Goal: Task Accomplishment & Management: Manage account settings

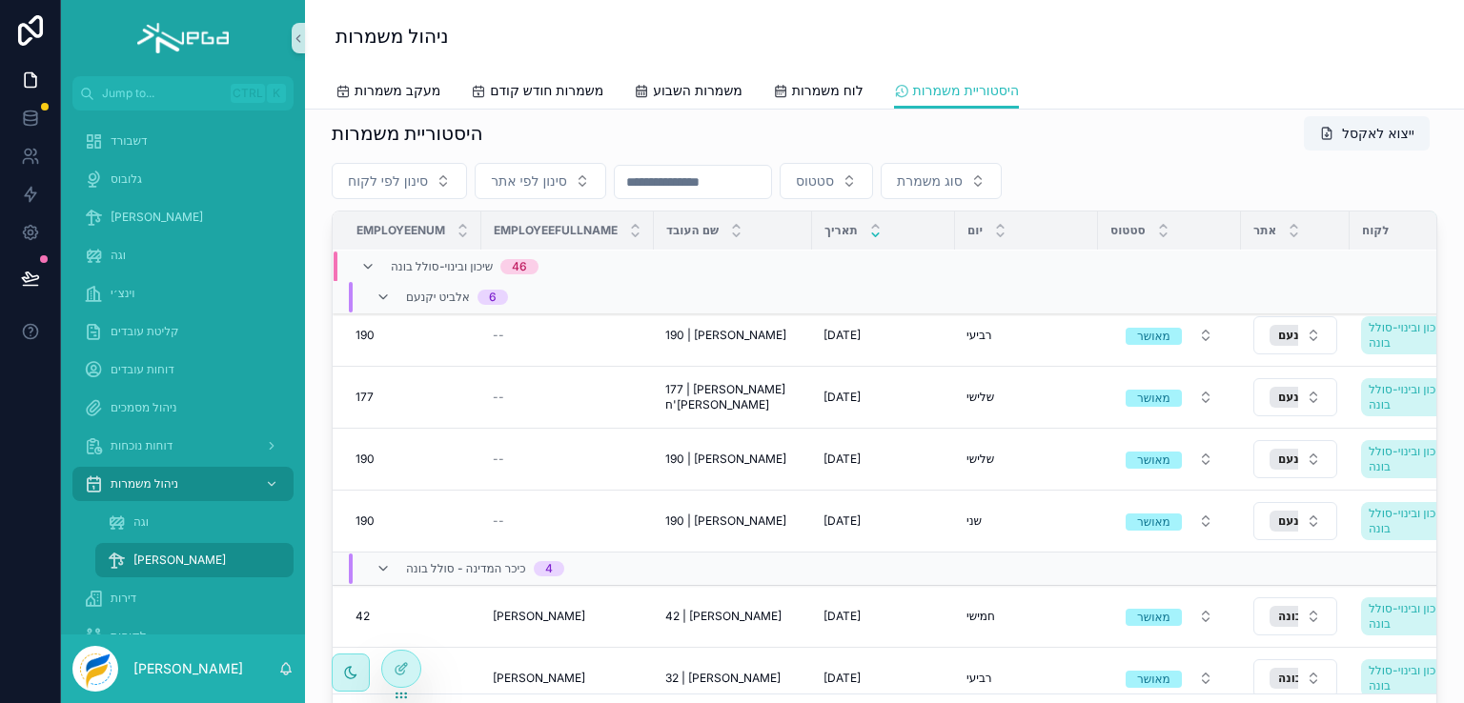
scroll to position [126, 0]
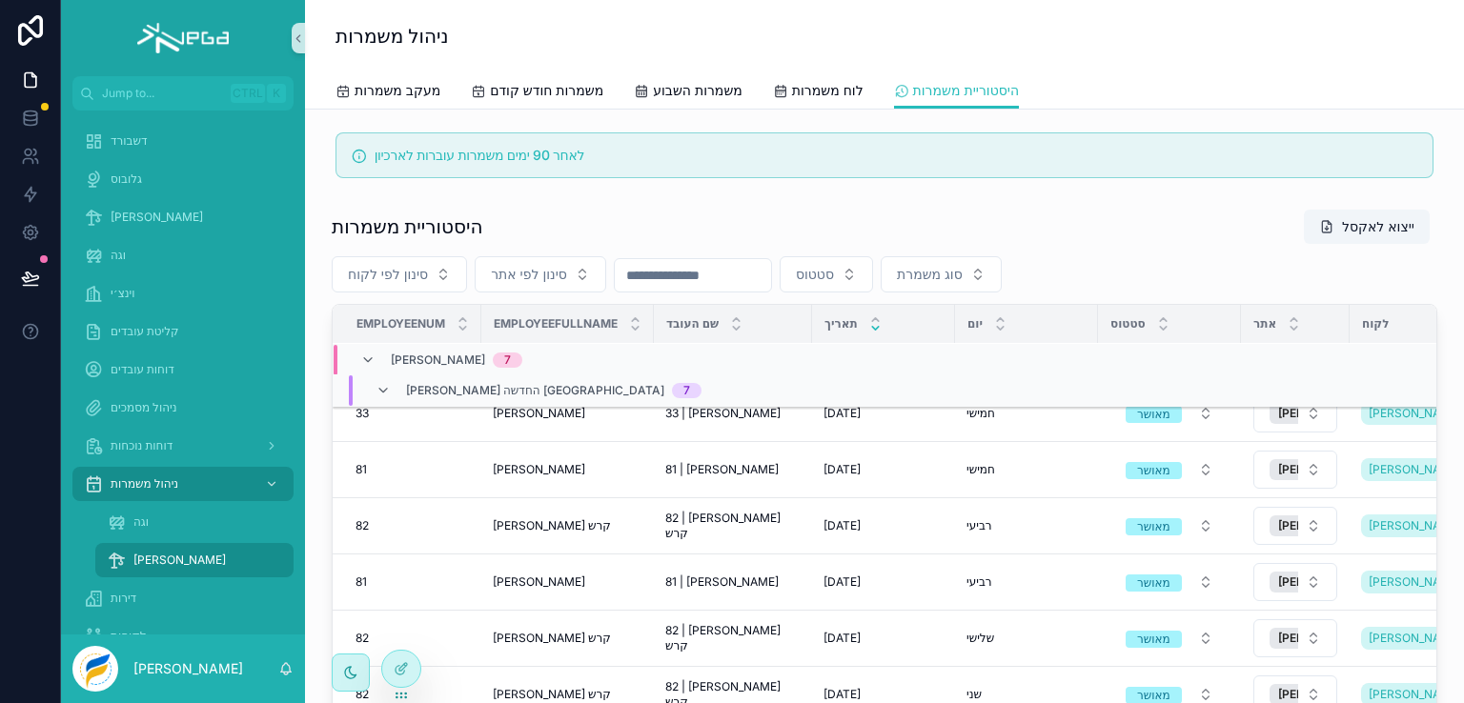
scroll to position [2677, 0]
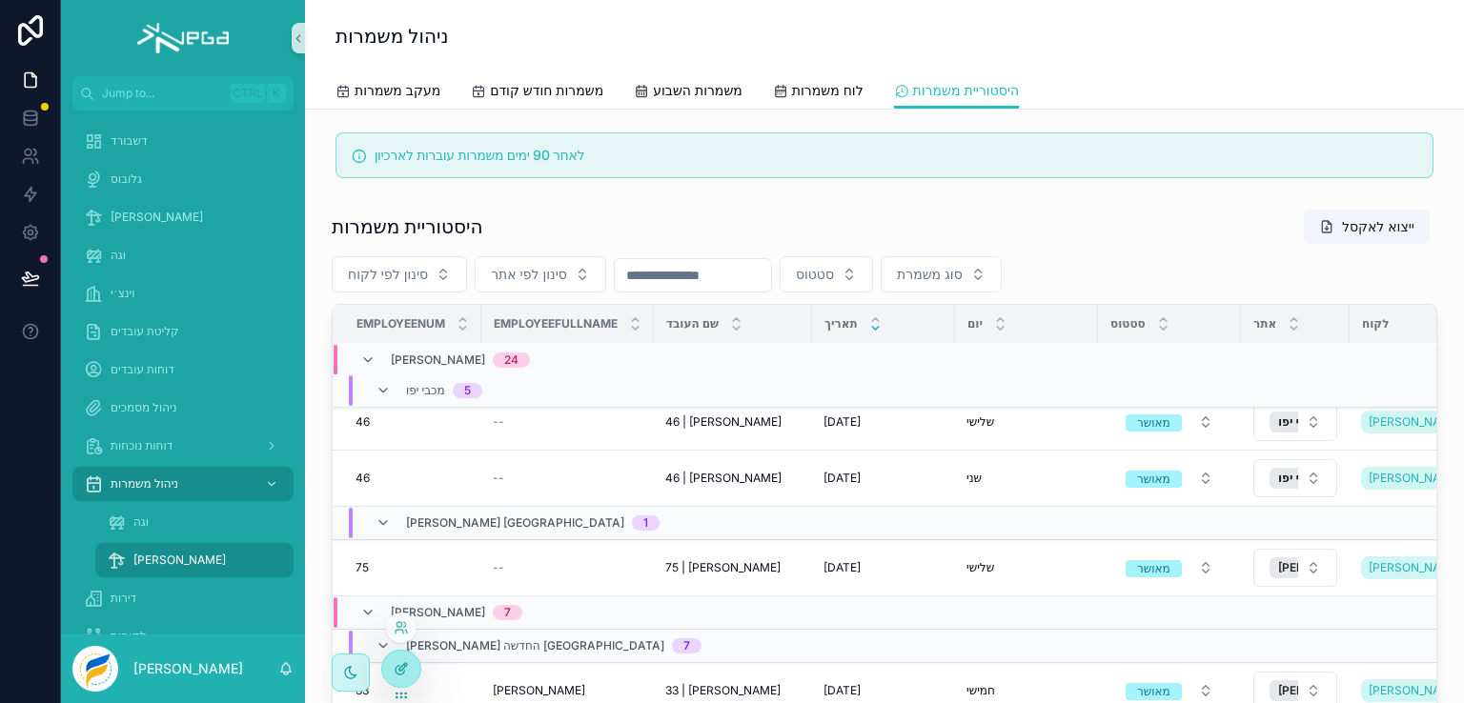
click at [397, 665] on icon at bounding box center [401, 668] width 15 height 15
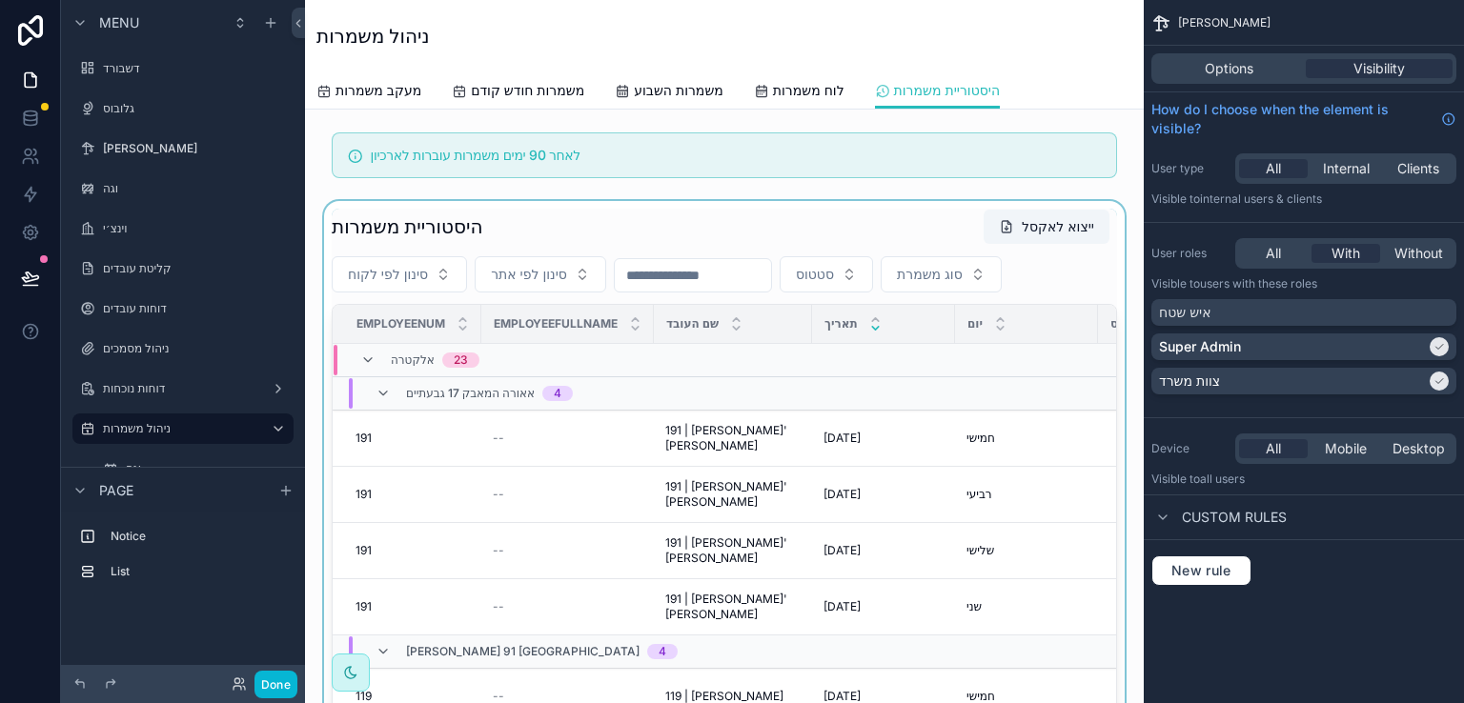
click at [510, 204] on div "scrollable content" at bounding box center [724, 521] width 808 height 641
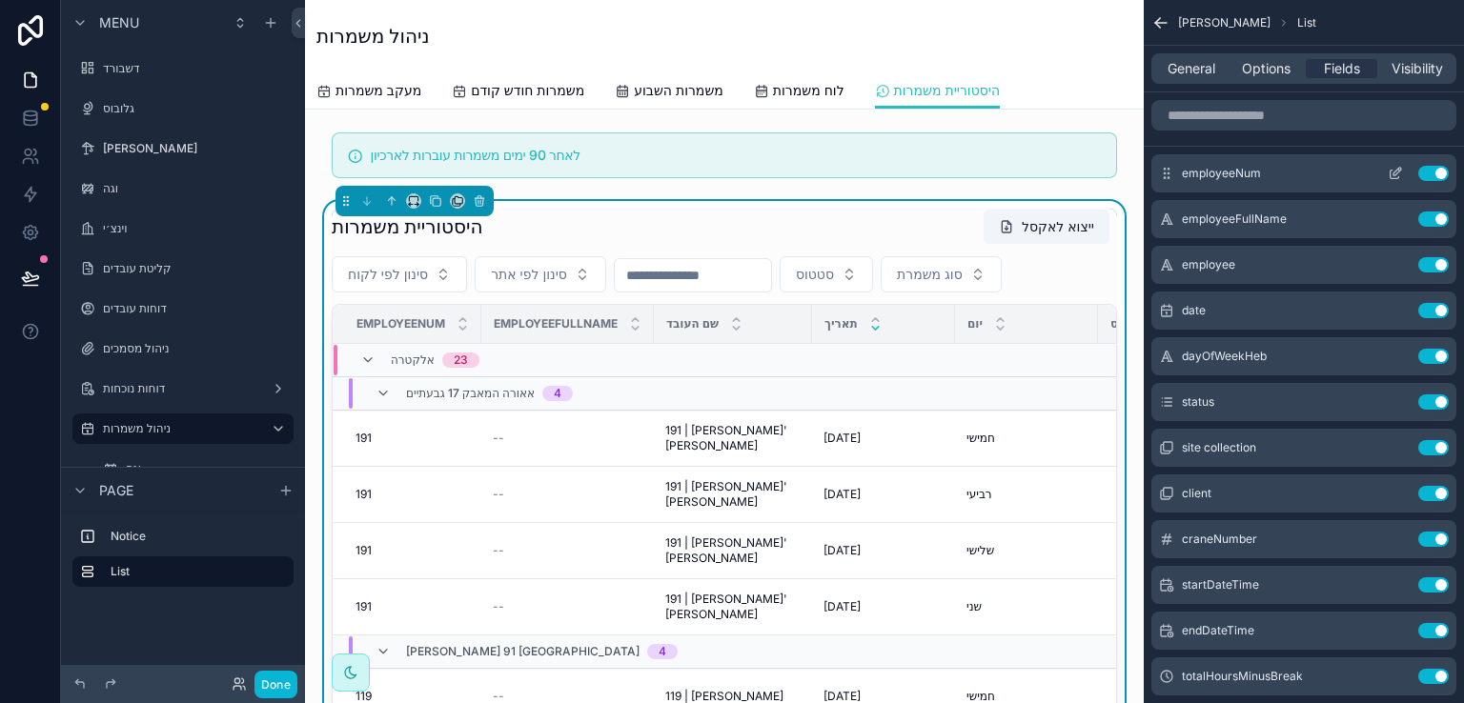
click at [1392, 173] on icon "scrollable content" at bounding box center [1395, 173] width 15 height 15
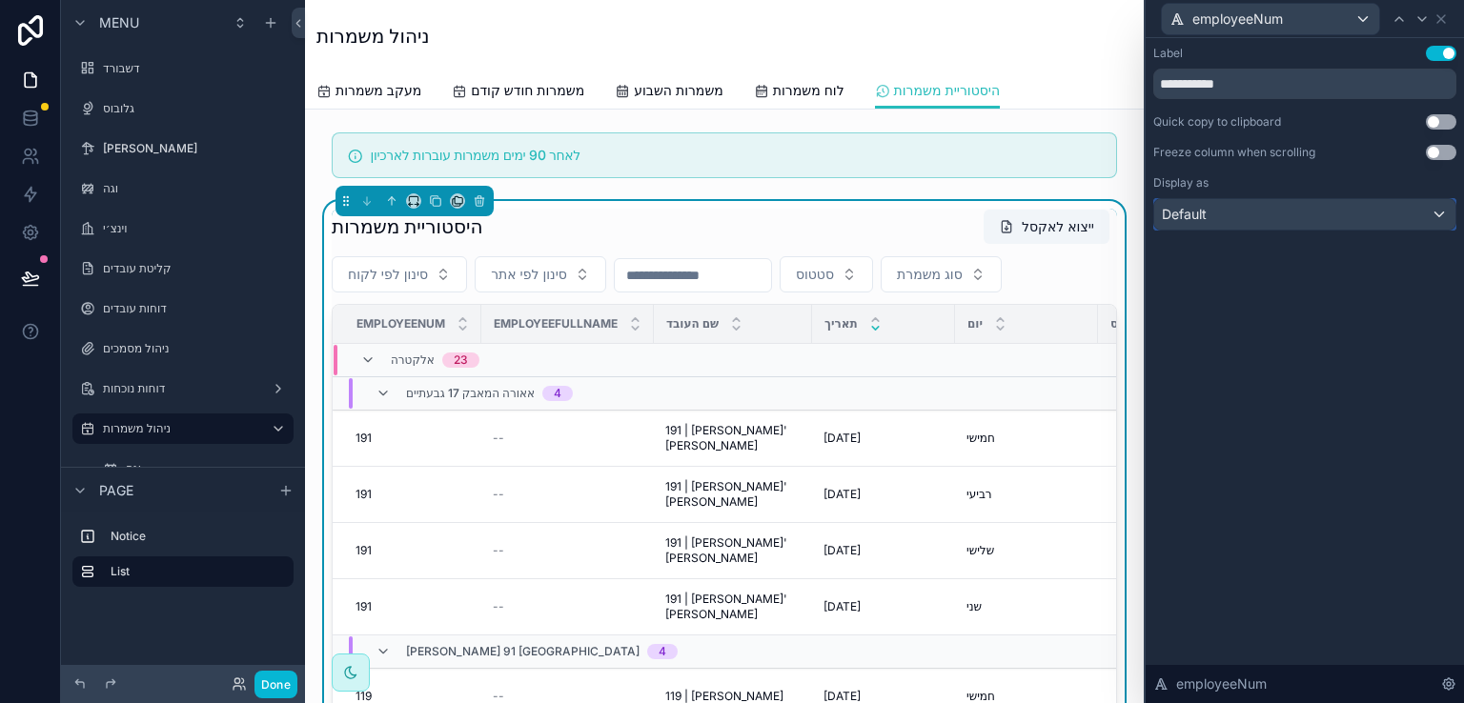
click at [1441, 211] on div "Default" at bounding box center [1304, 214] width 301 height 31
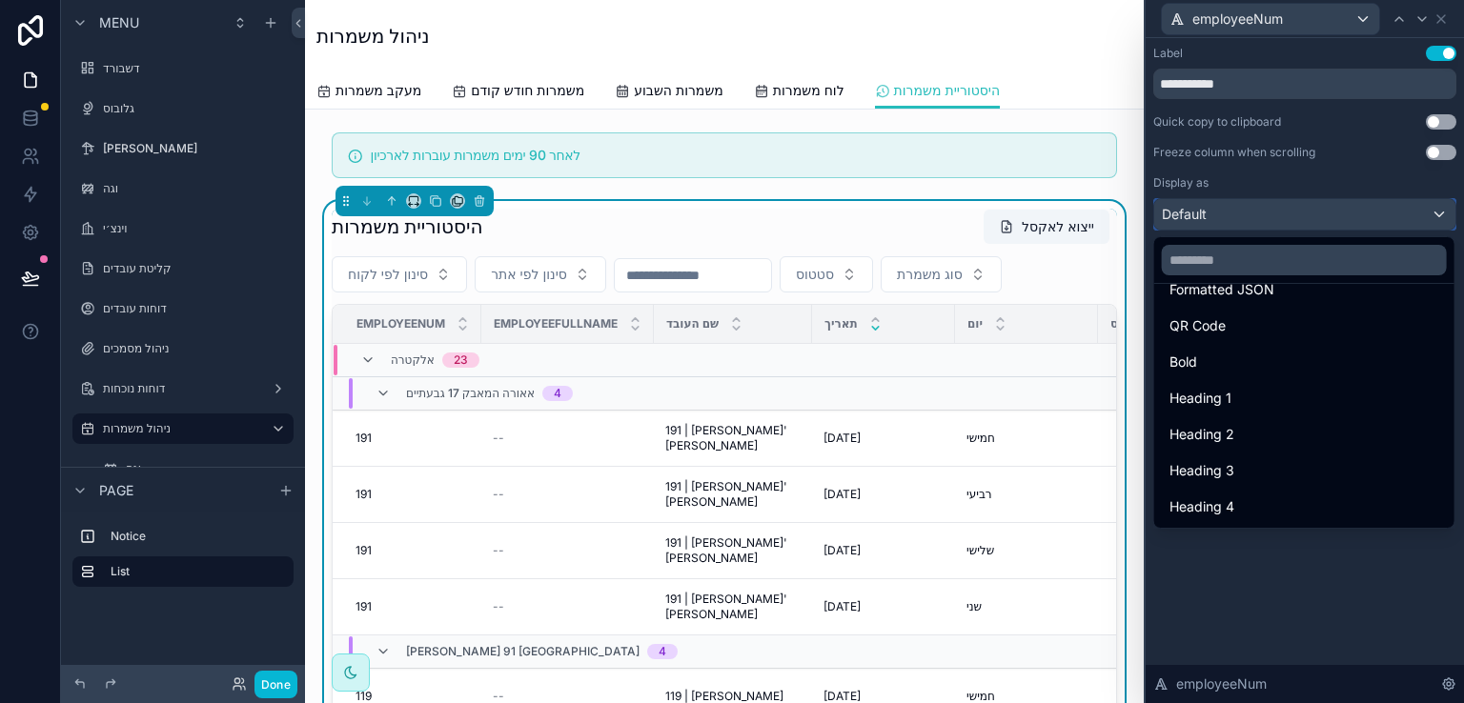
scroll to position [17, 0]
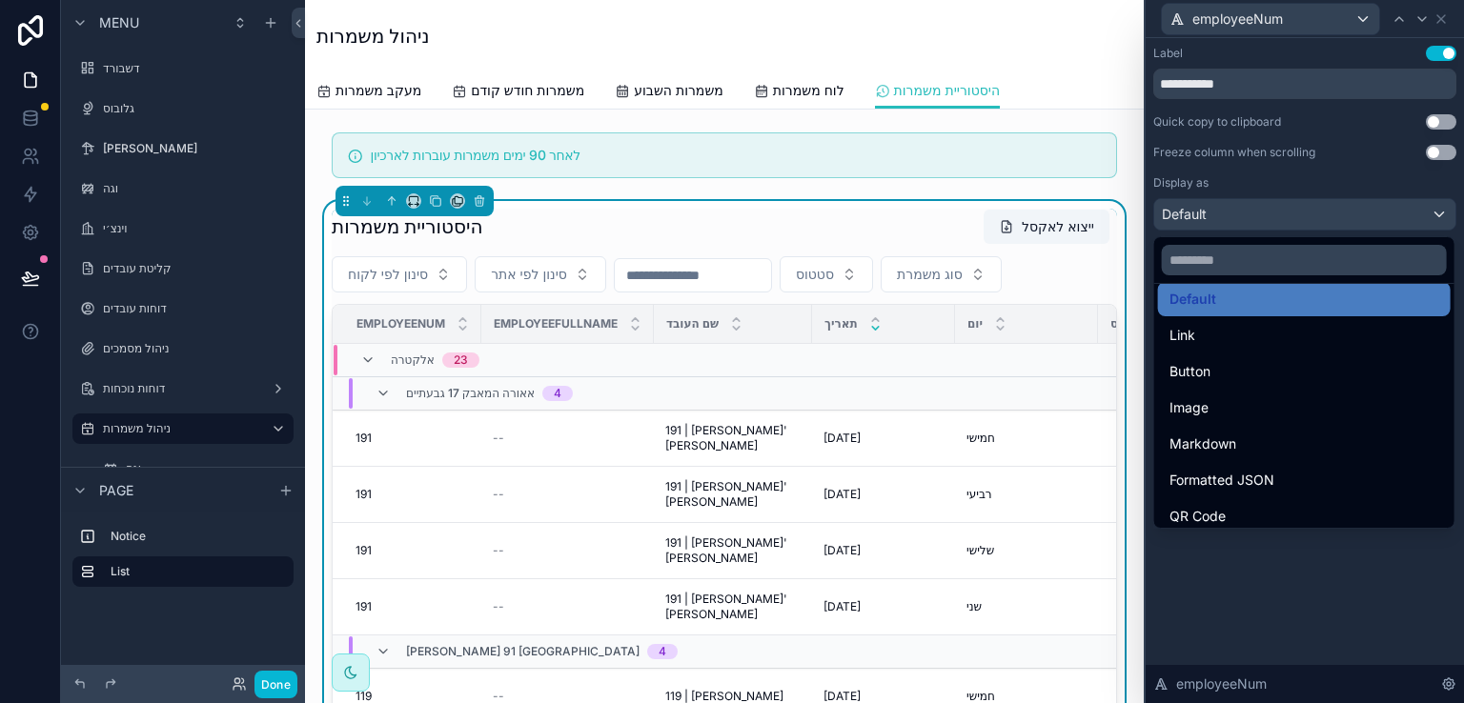
click at [1270, 534] on div at bounding box center [1305, 351] width 318 height 703
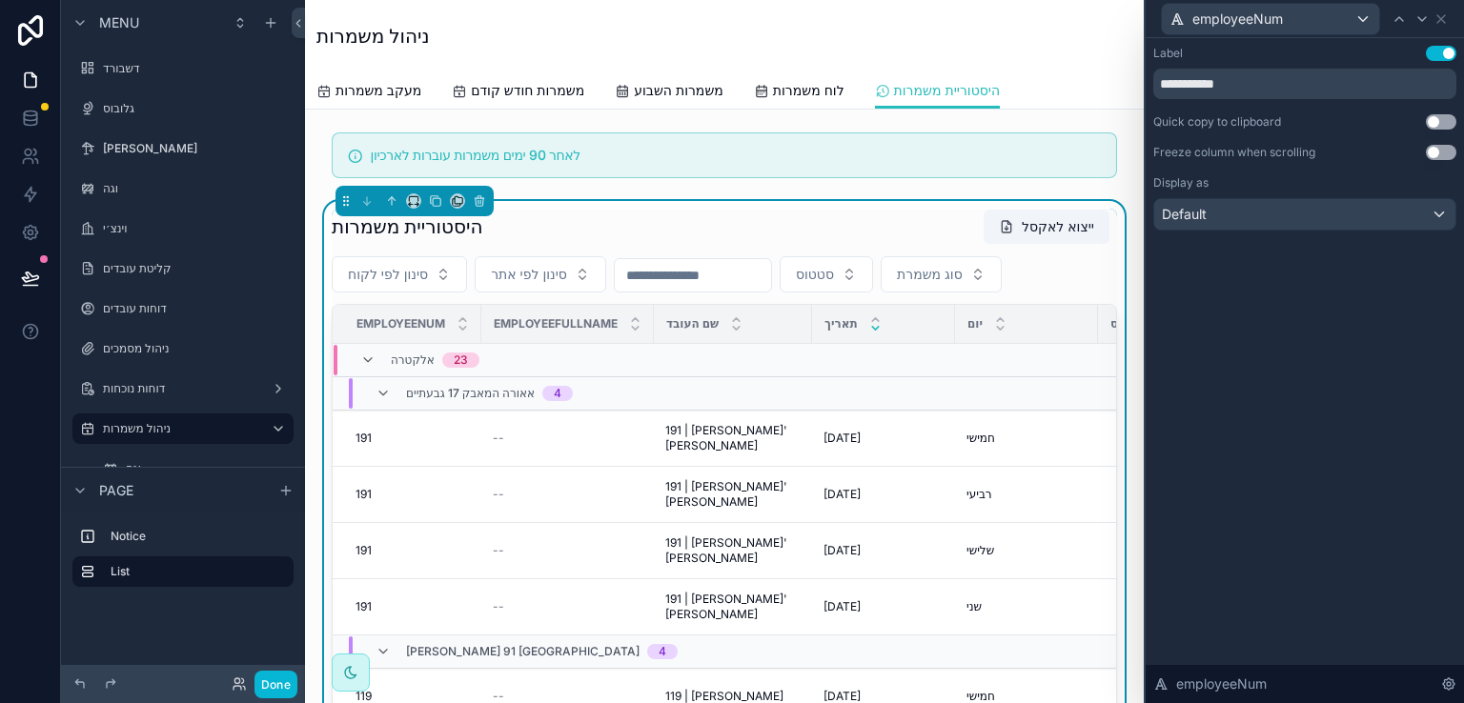
click at [1441, 51] on button "Use setting" at bounding box center [1441, 53] width 31 height 15
click at [1441, 21] on icon at bounding box center [1441, 18] width 15 height 15
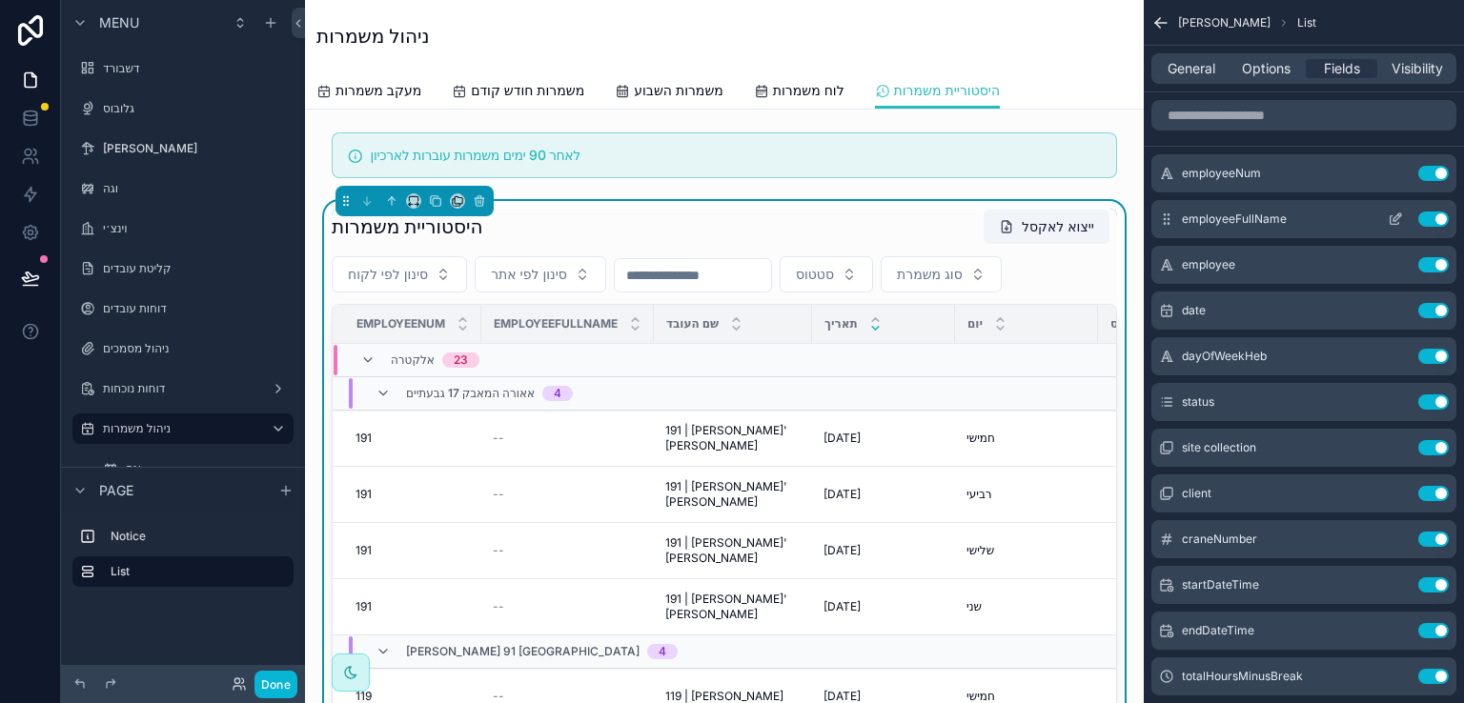
click at [1393, 214] on icon "scrollable content" at bounding box center [1395, 219] width 15 height 15
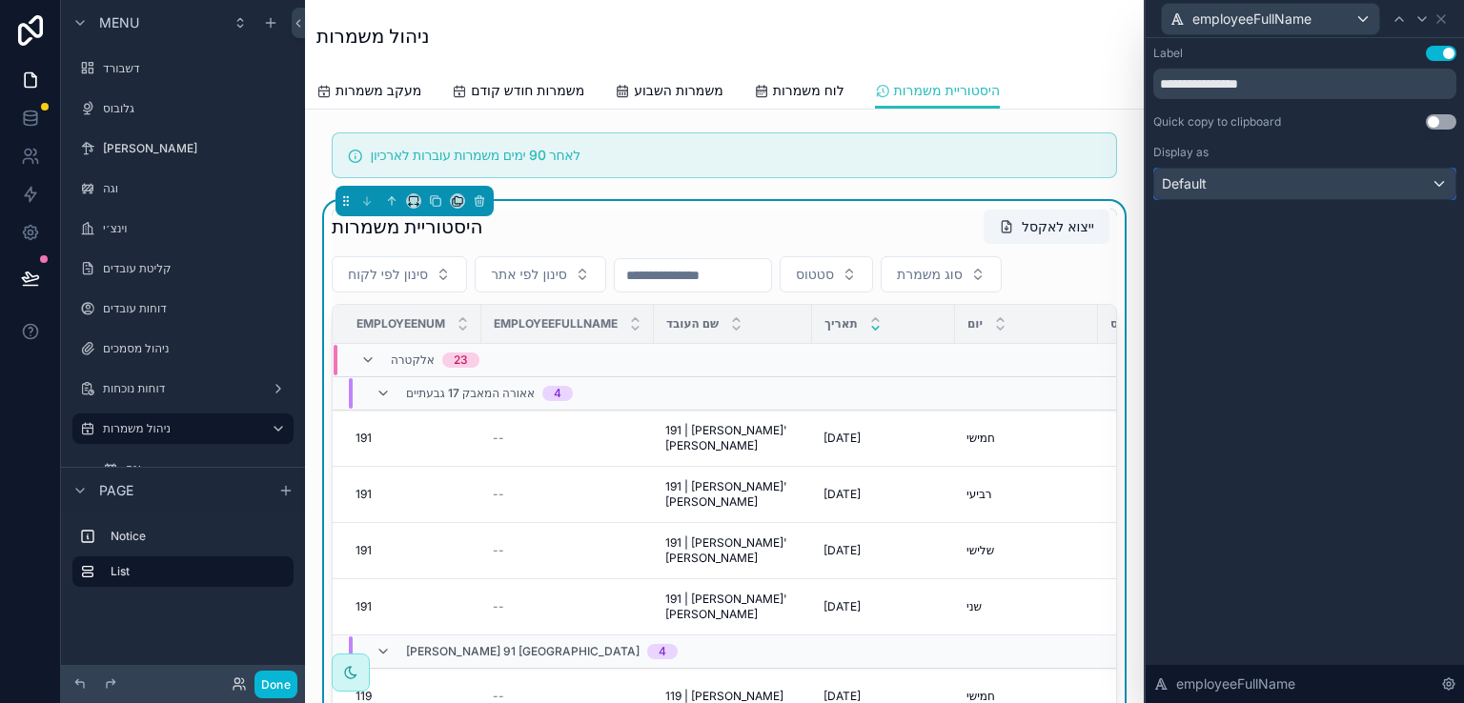
click at [1267, 190] on div "Default" at bounding box center [1304, 184] width 301 height 31
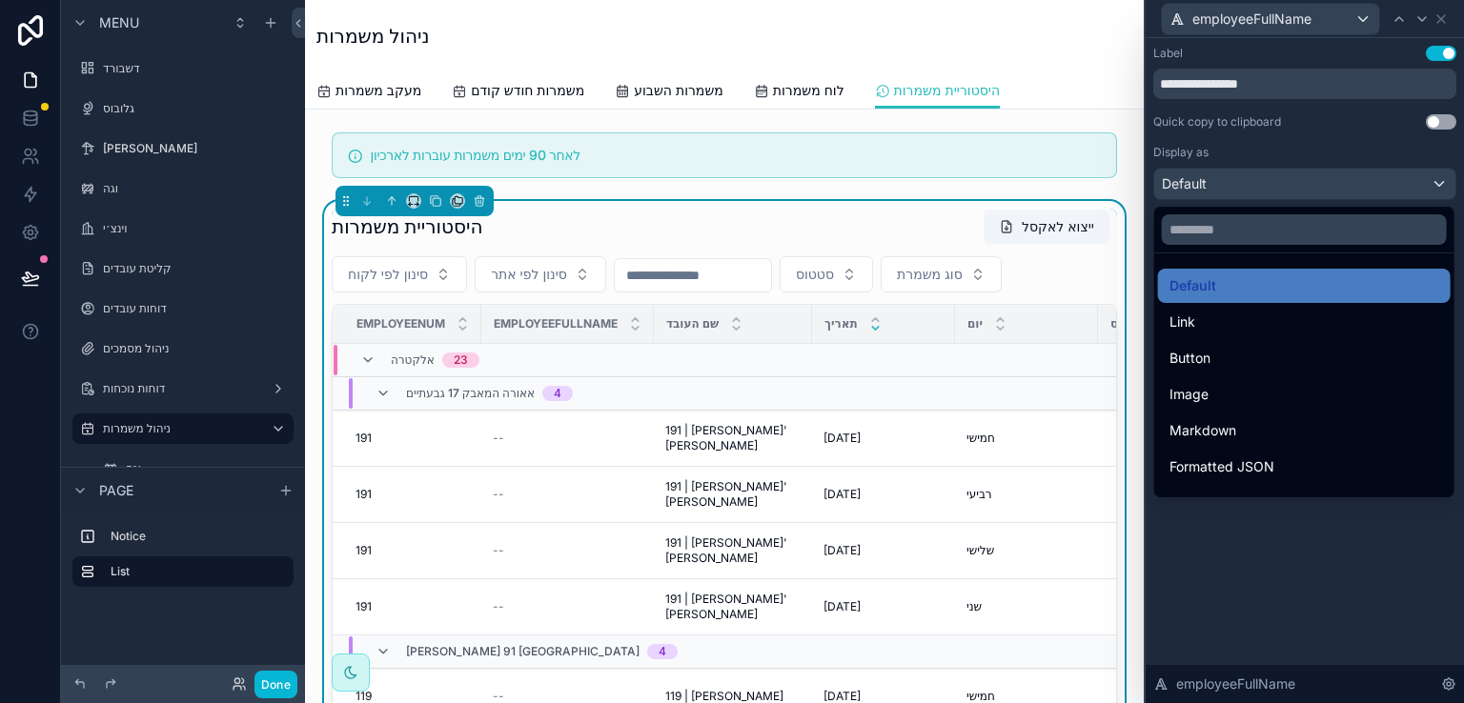
click at [1267, 190] on div at bounding box center [1305, 351] width 318 height 703
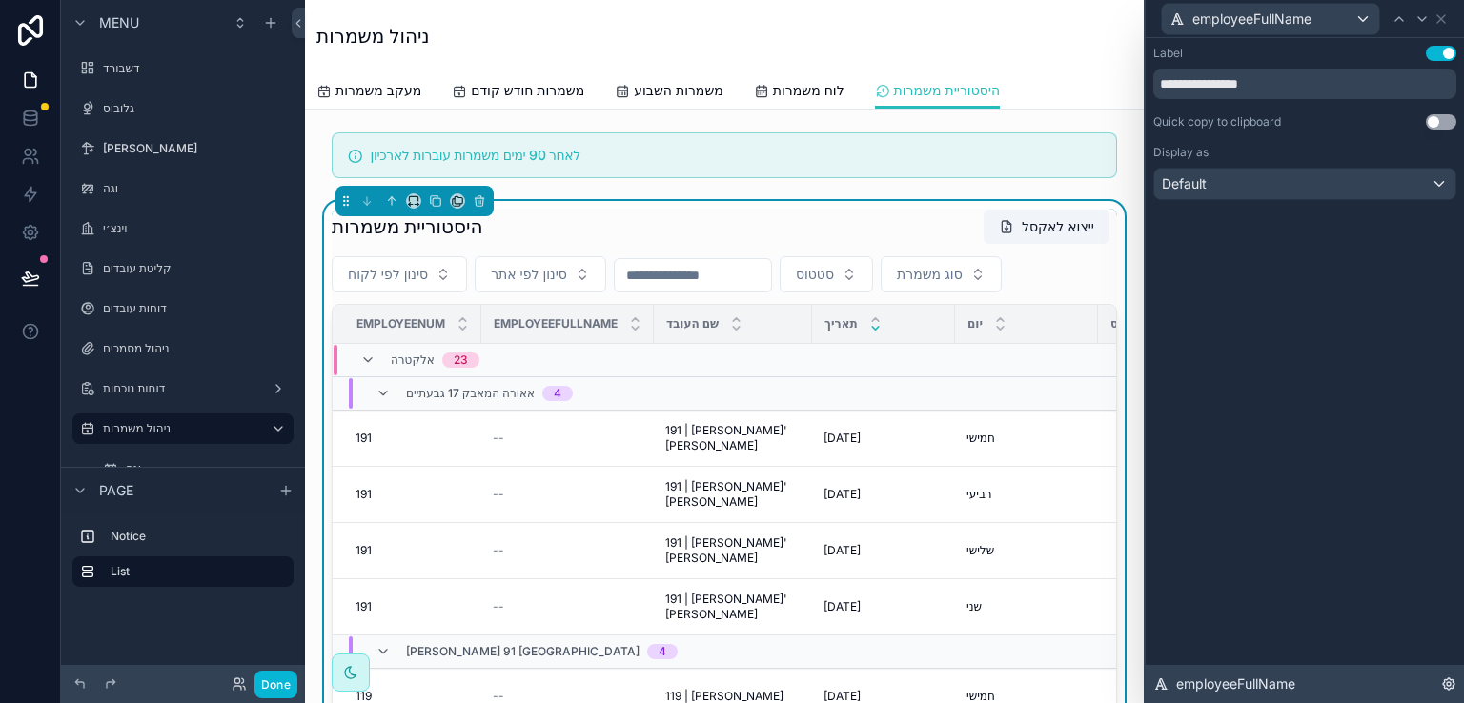
click at [1448, 681] on icon at bounding box center [1448, 684] width 15 height 15
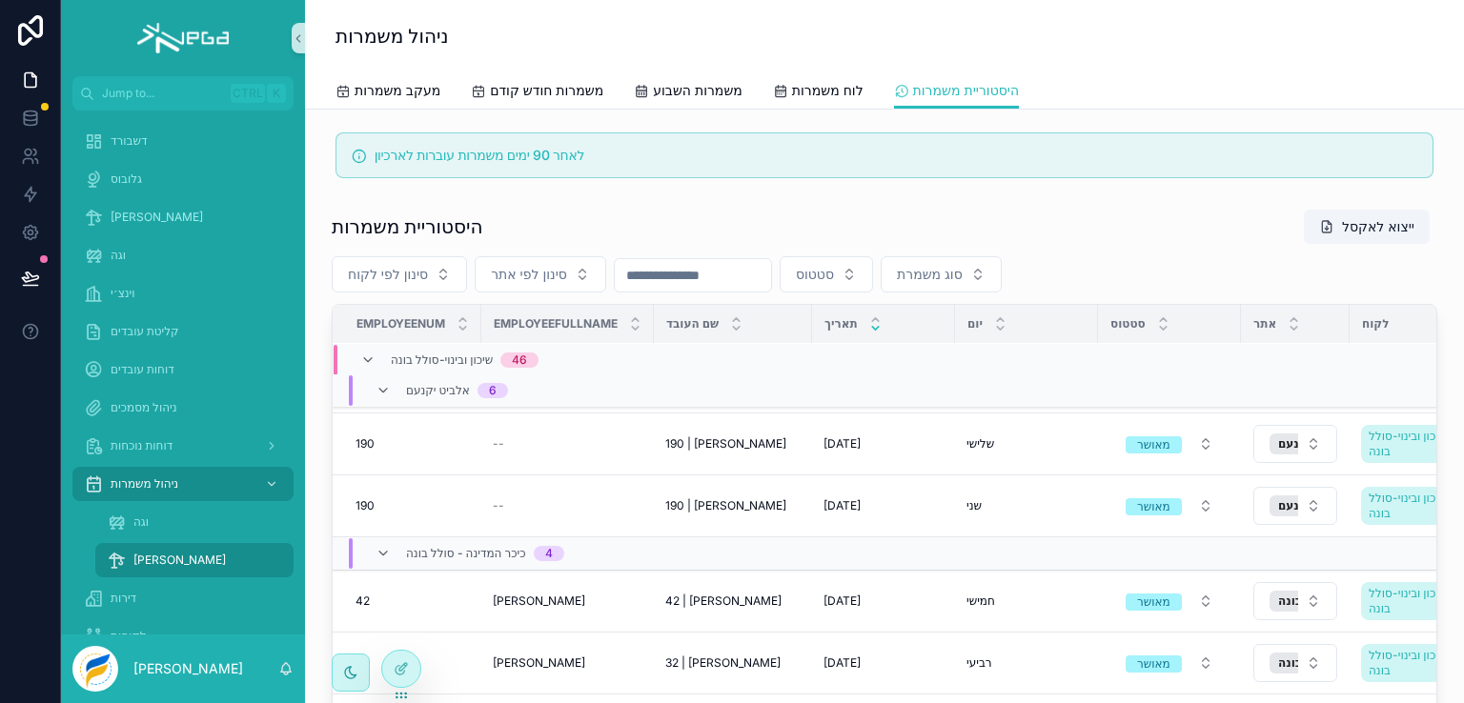
scroll to position [3504, 0]
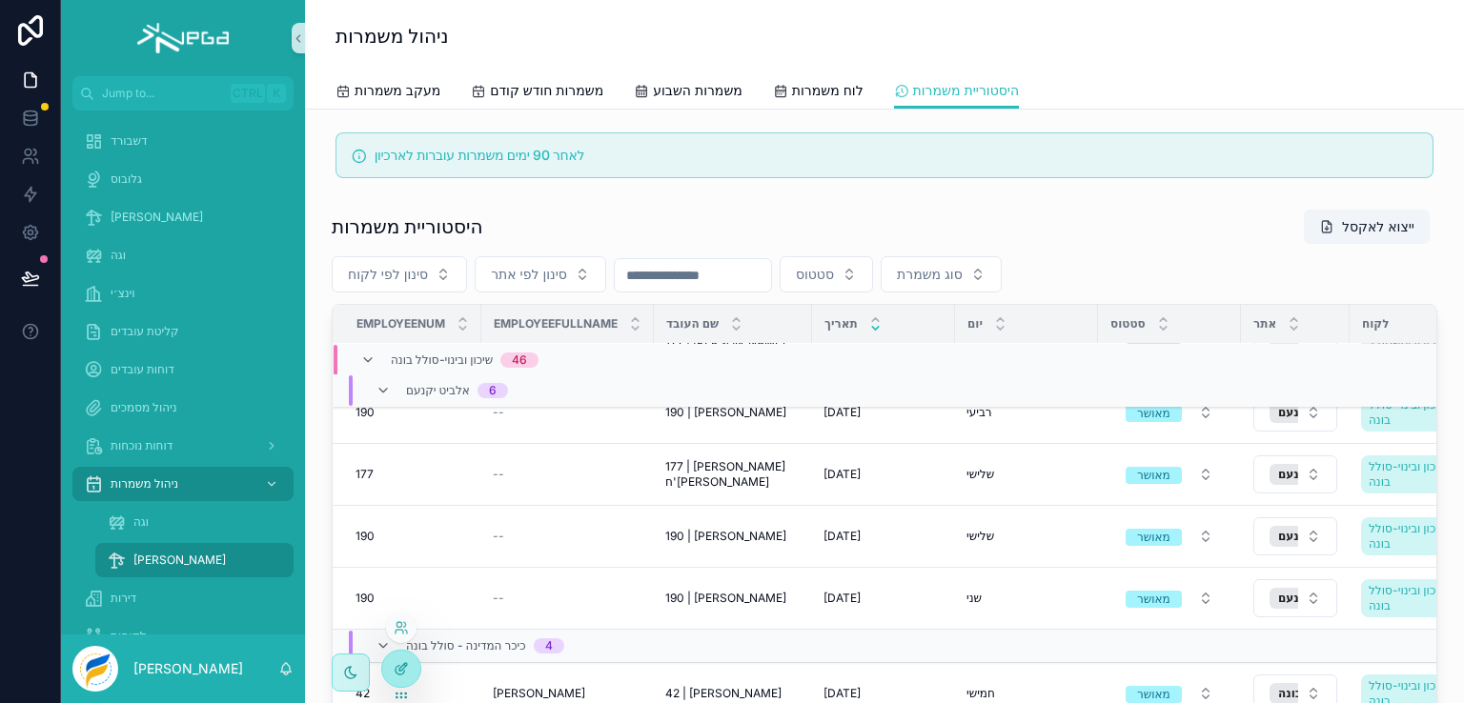
click at [402, 669] on icon at bounding box center [403, 667] width 8 height 8
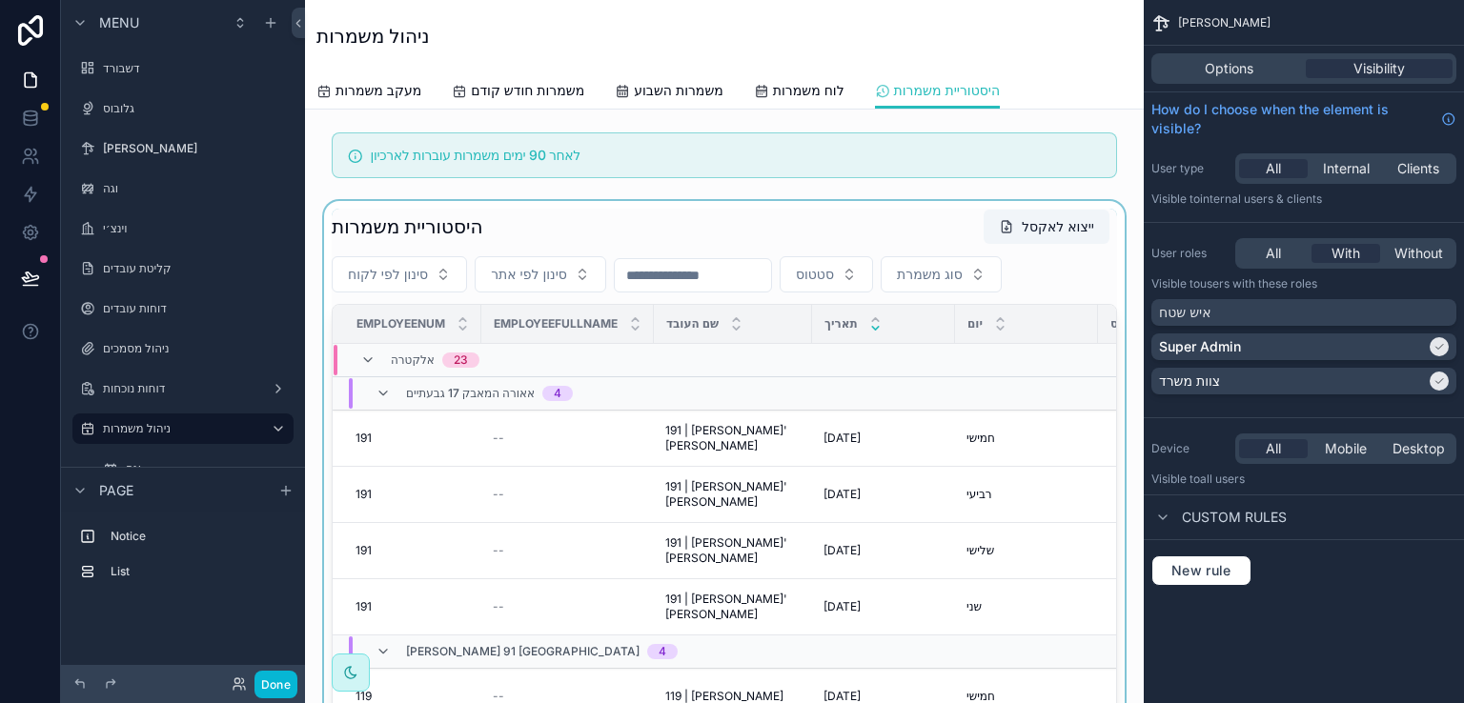
click at [695, 214] on div "scrollable content" at bounding box center [724, 521] width 808 height 641
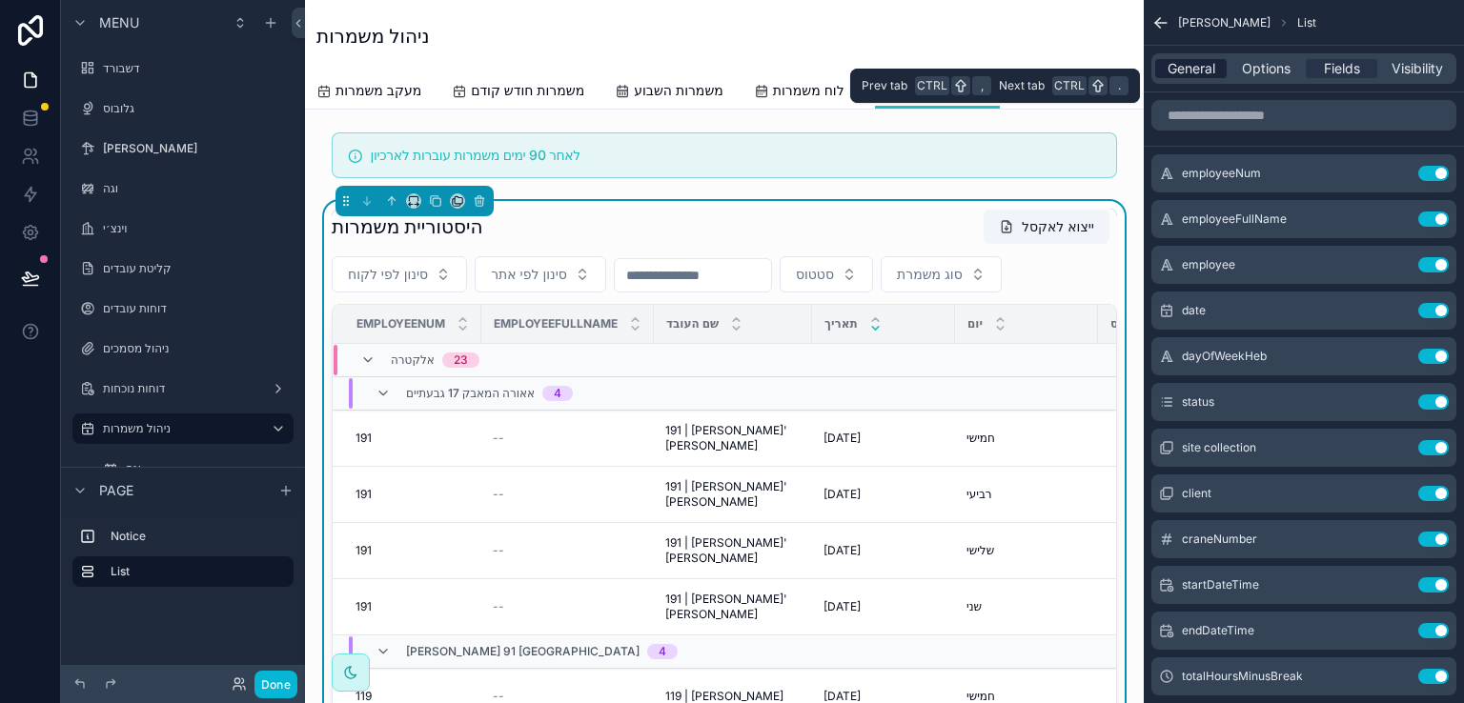
click at [1196, 72] on span "General" at bounding box center [1192, 68] width 48 height 19
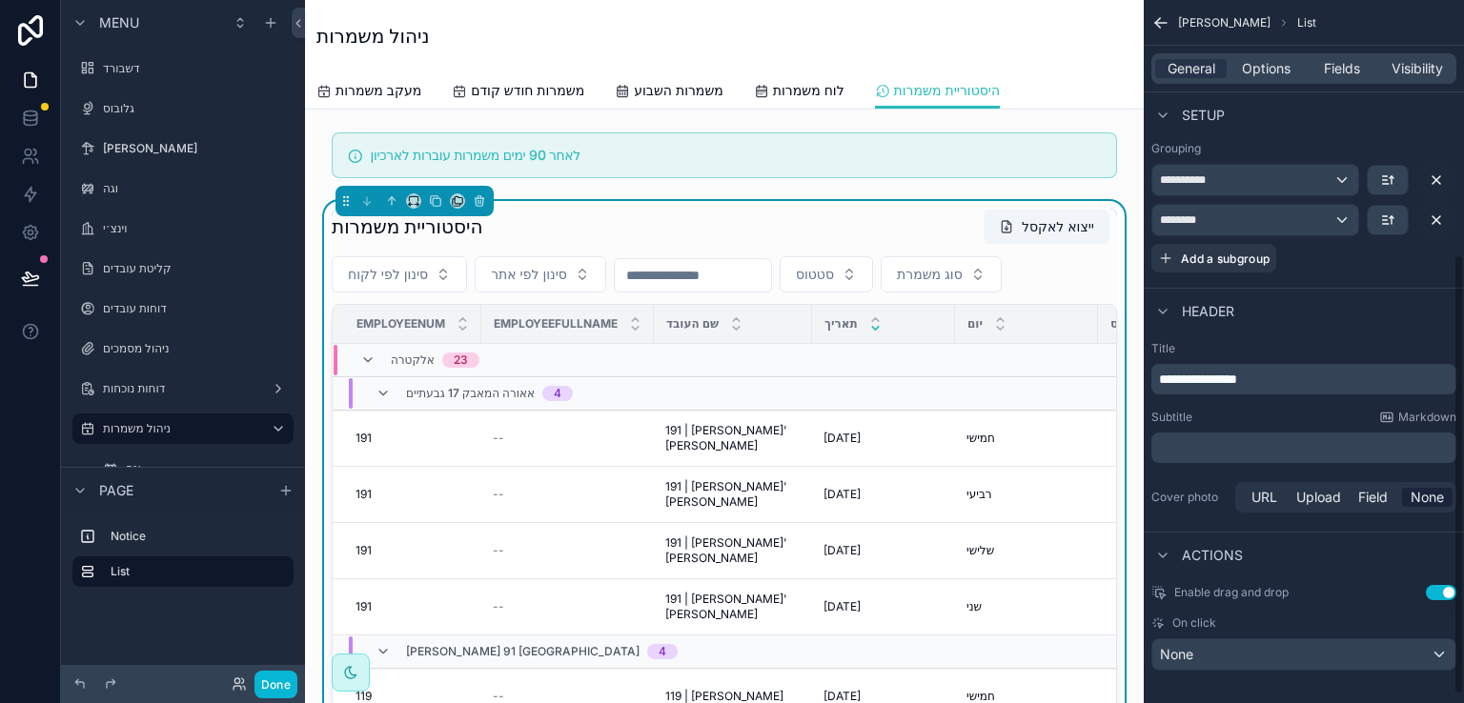
scroll to position [418, 0]
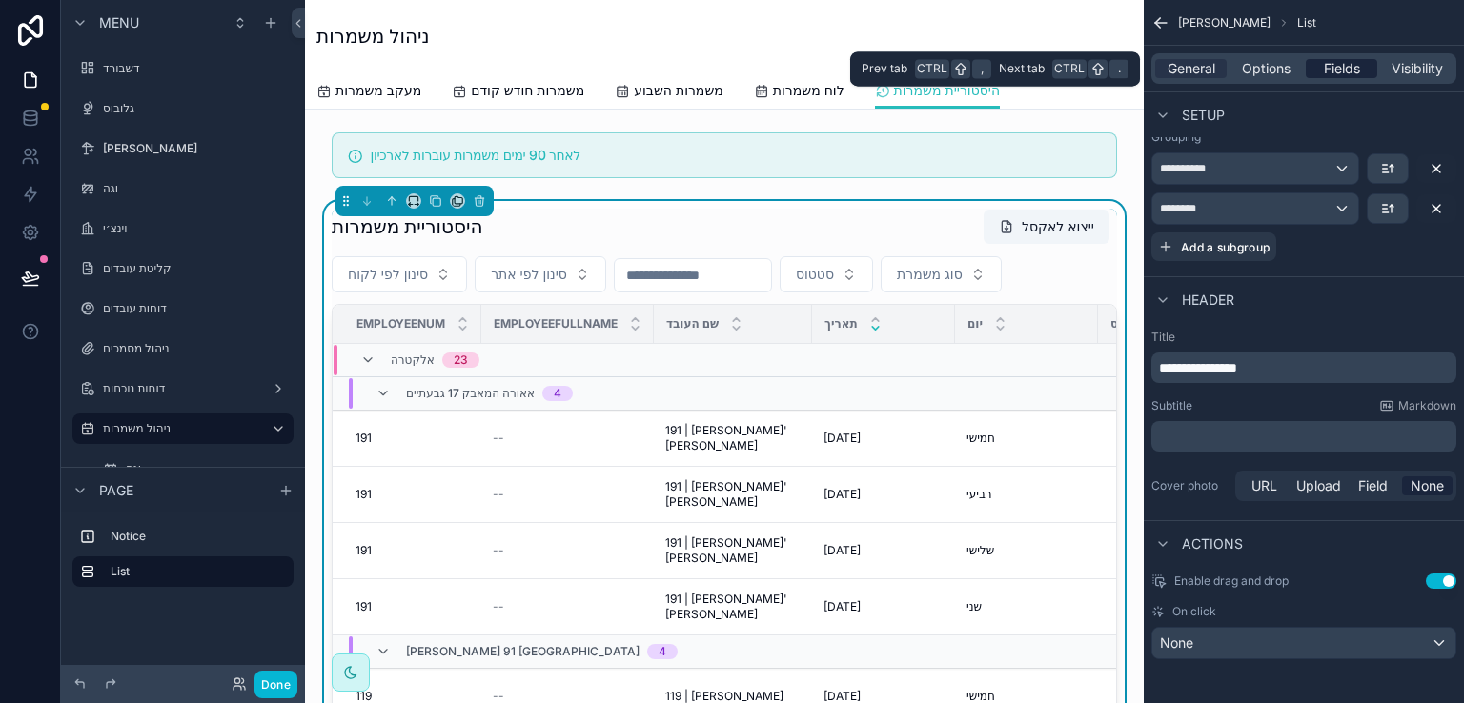
click at [1341, 70] on span "Fields" at bounding box center [1342, 68] width 36 height 19
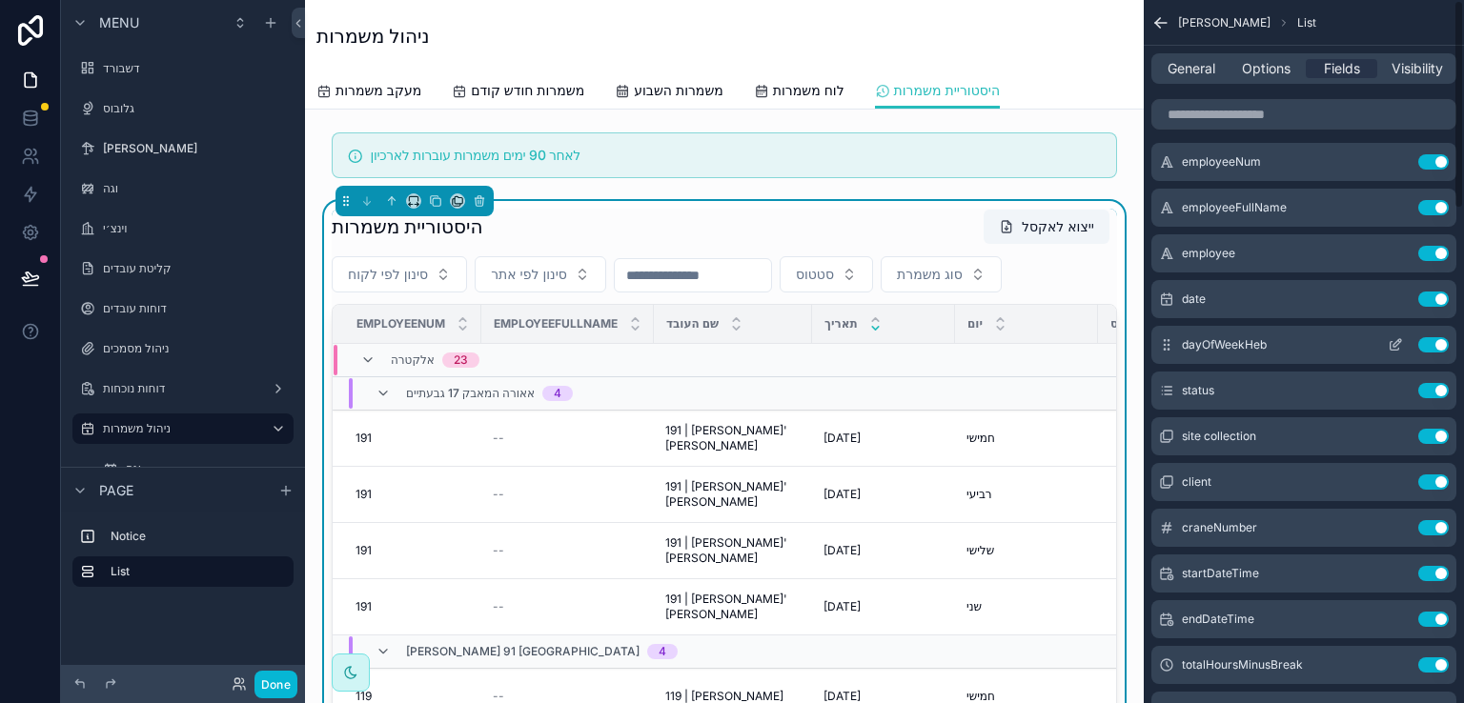
scroll to position [0, 0]
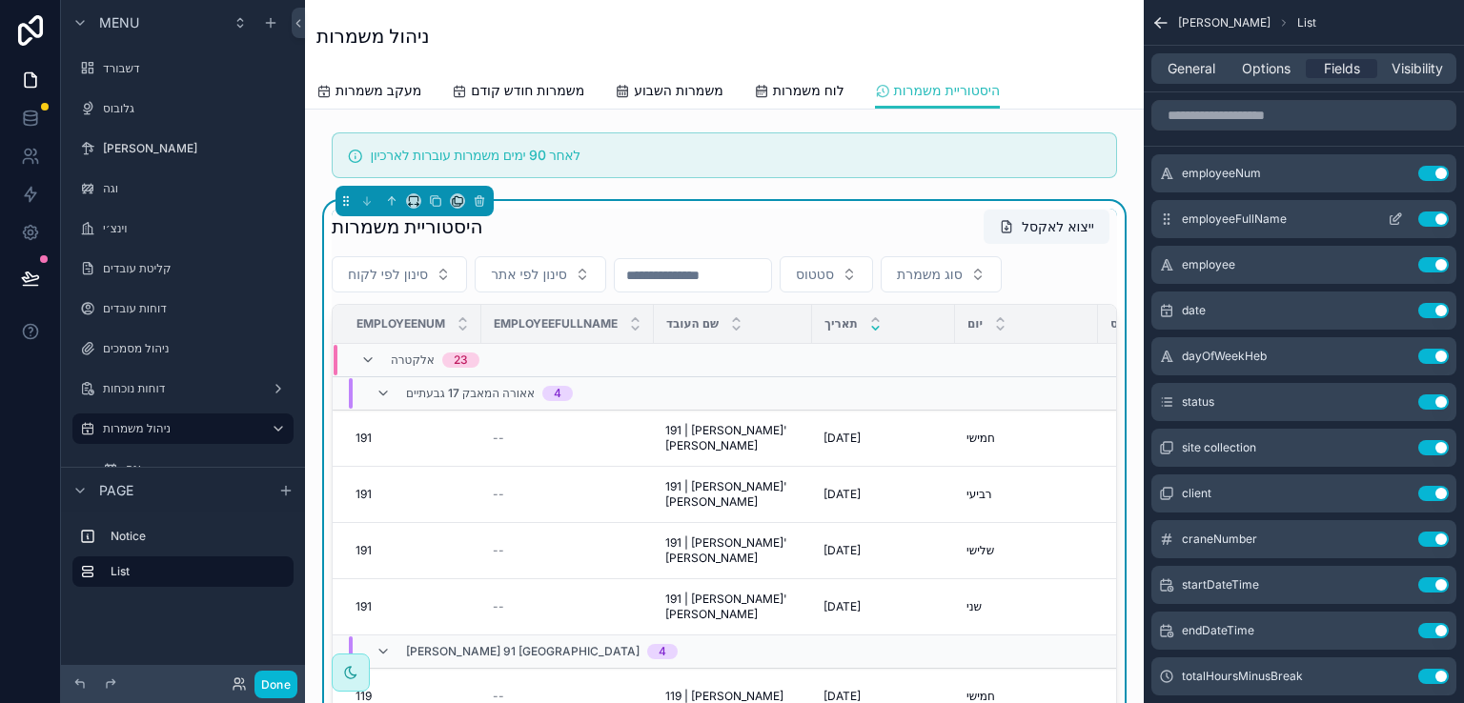
click at [1430, 215] on button "Use setting" at bounding box center [1433, 219] width 31 height 15
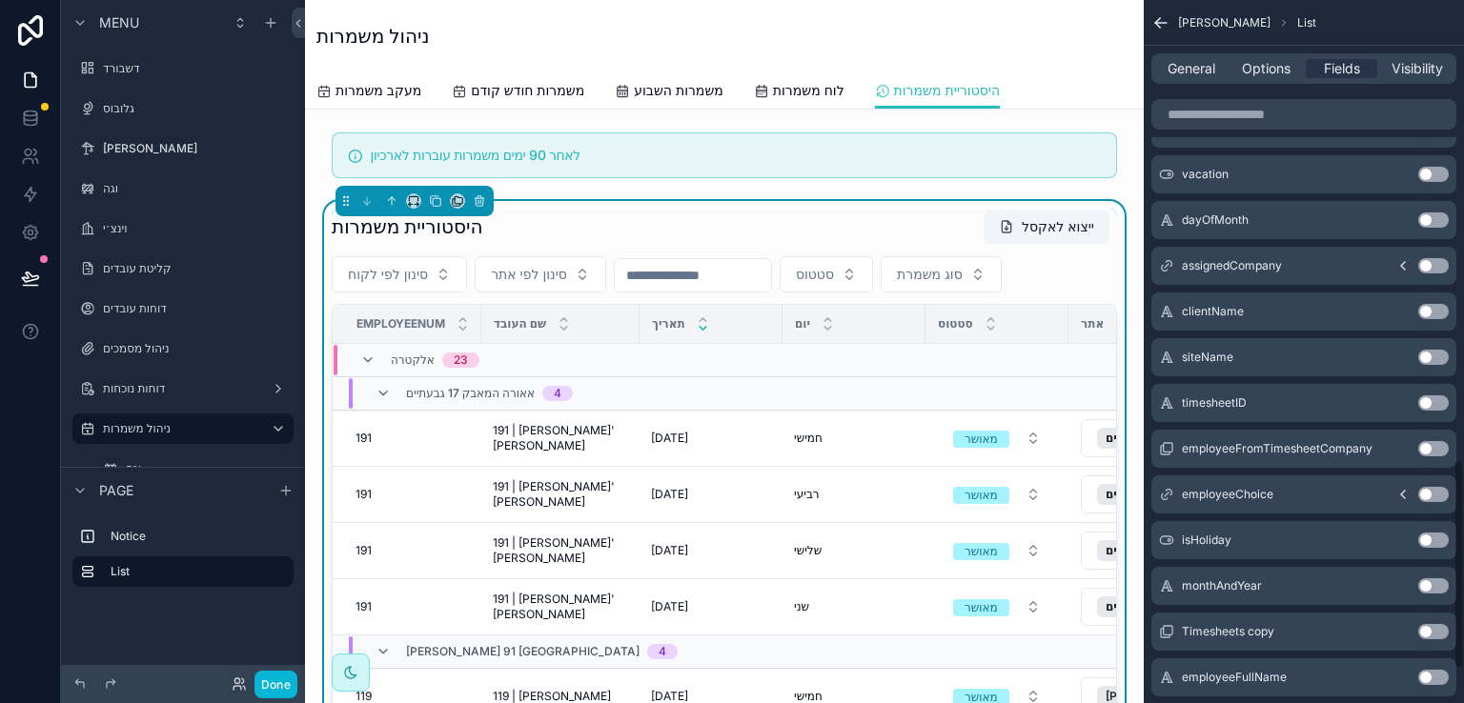
scroll to position [1620, 0]
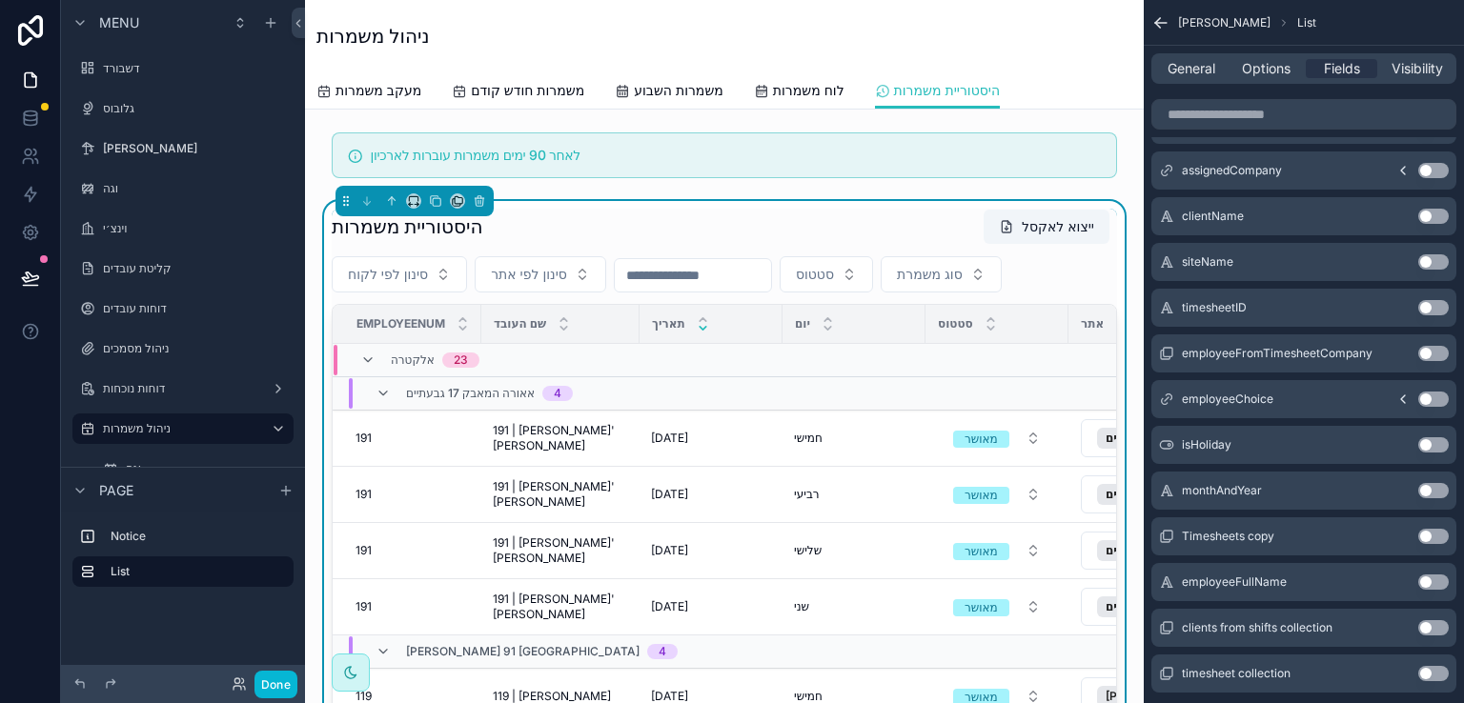
click at [1435, 577] on button "Use setting" at bounding box center [1433, 582] width 31 height 15
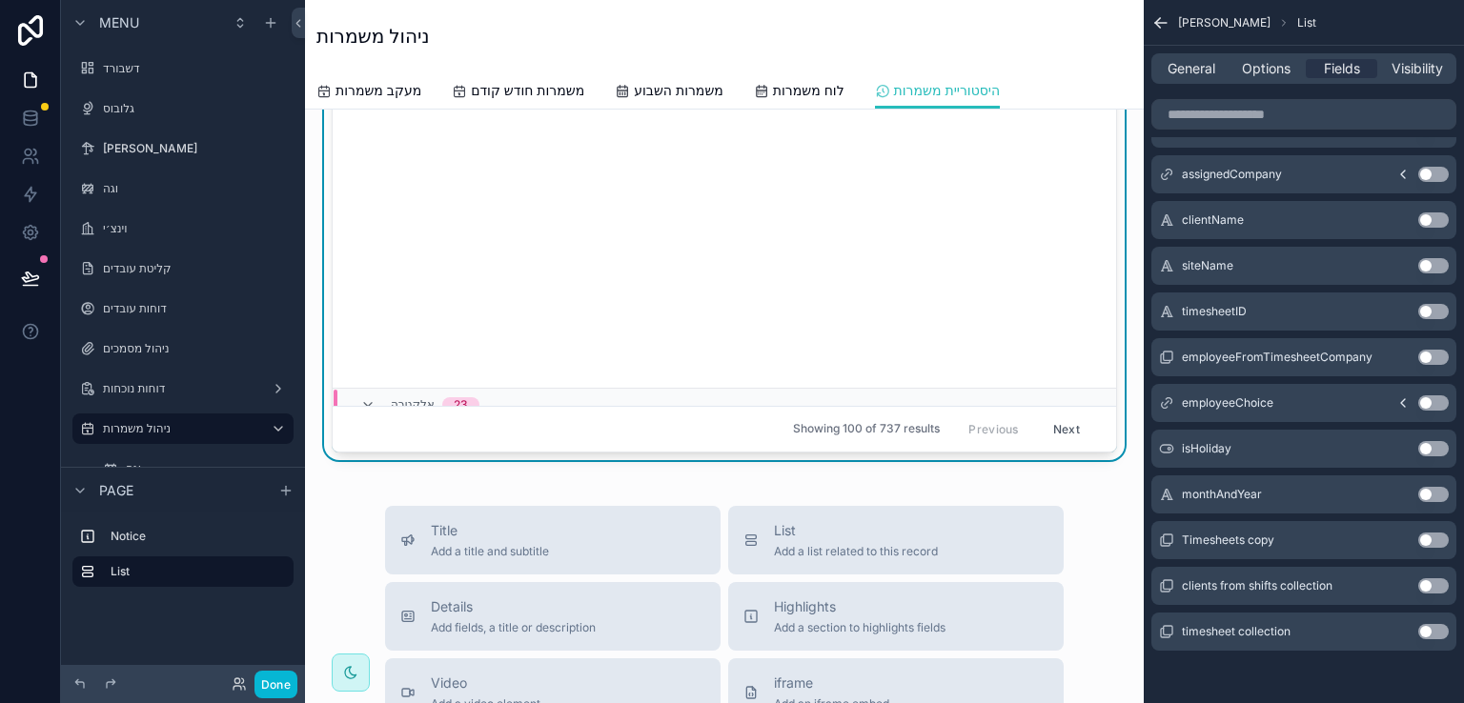
scroll to position [381, 0]
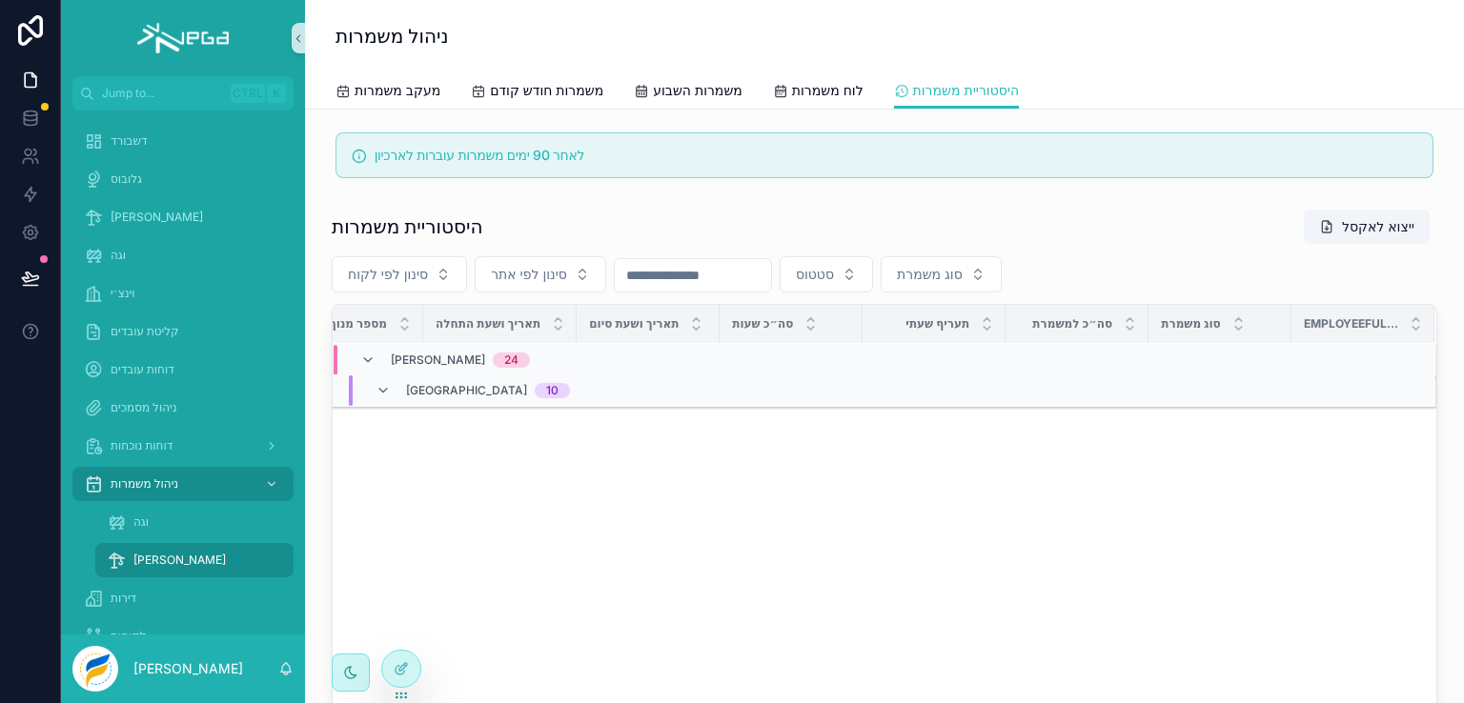
scroll to position [0, 1060]
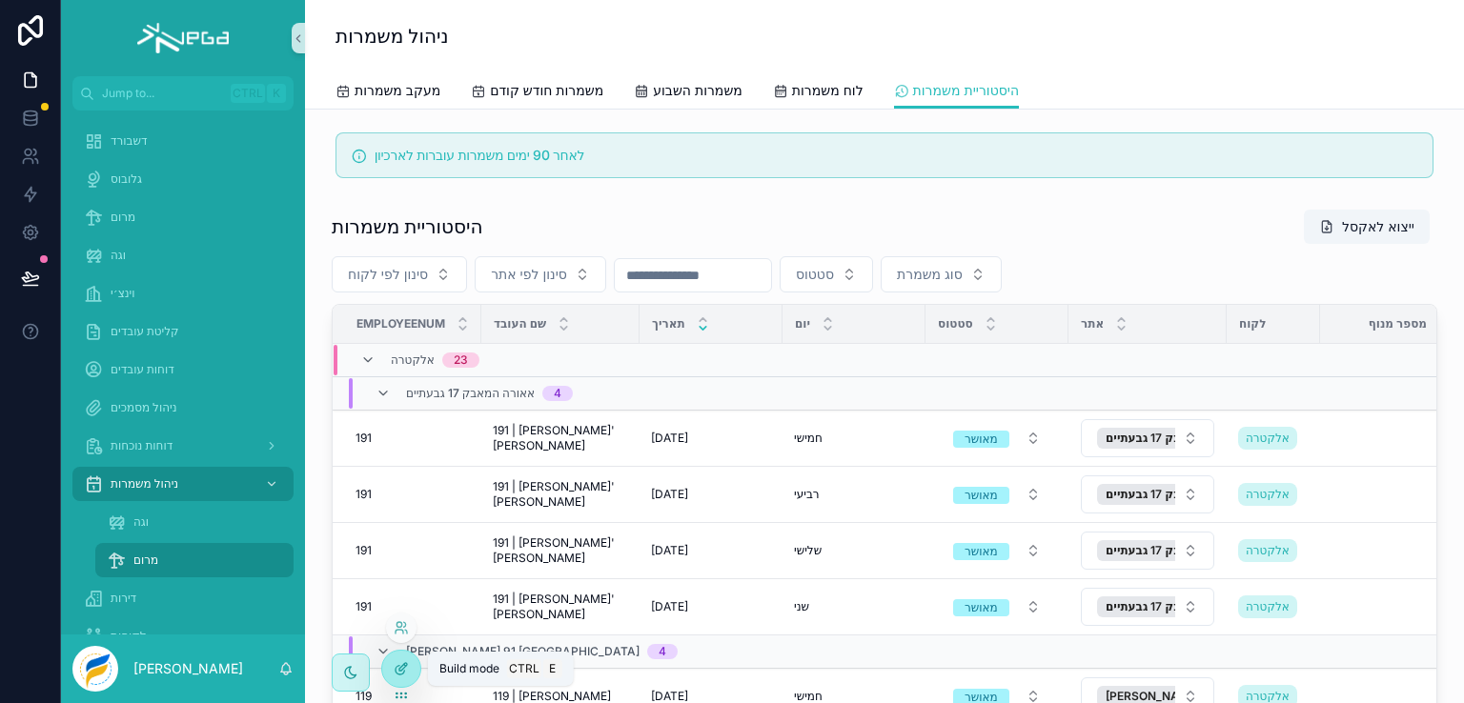
click at [402, 672] on icon at bounding box center [401, 668] width 15 height 15
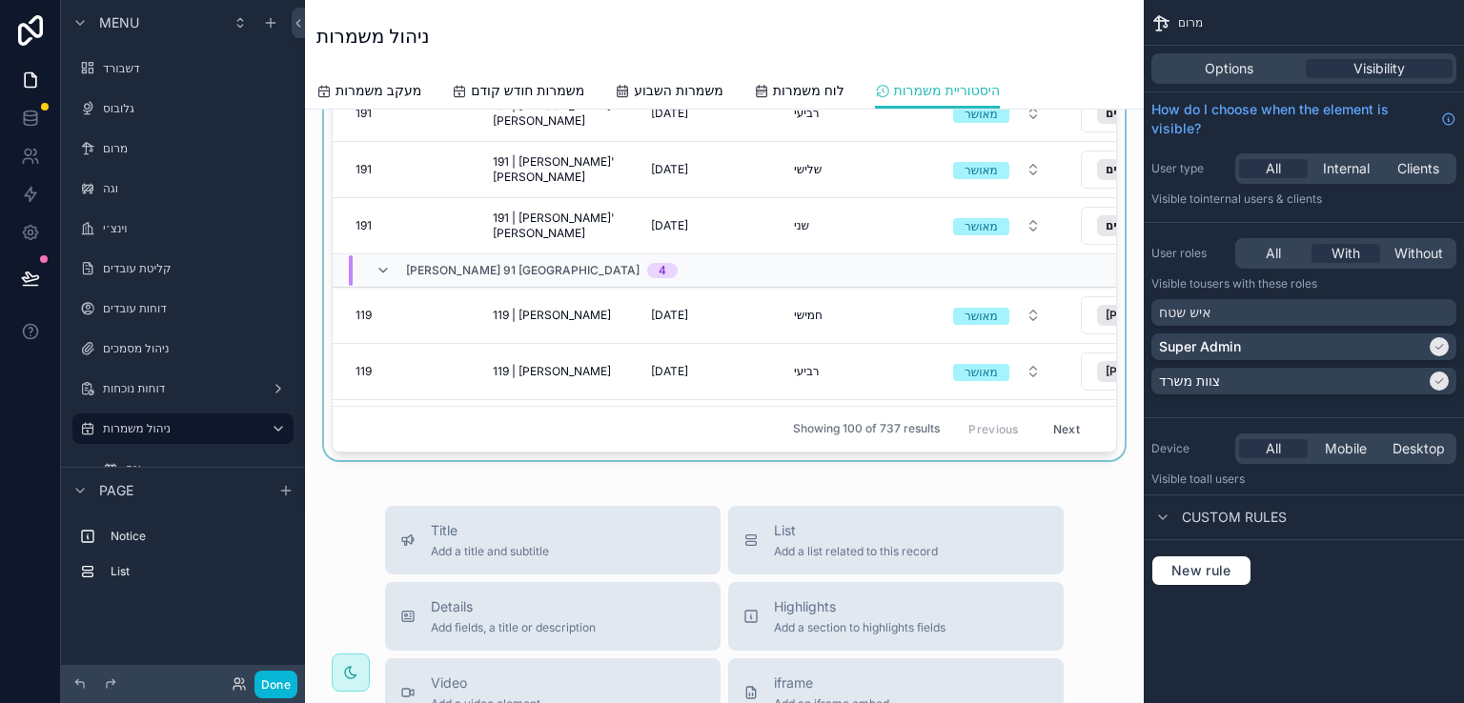
scroll to position [12, 0]
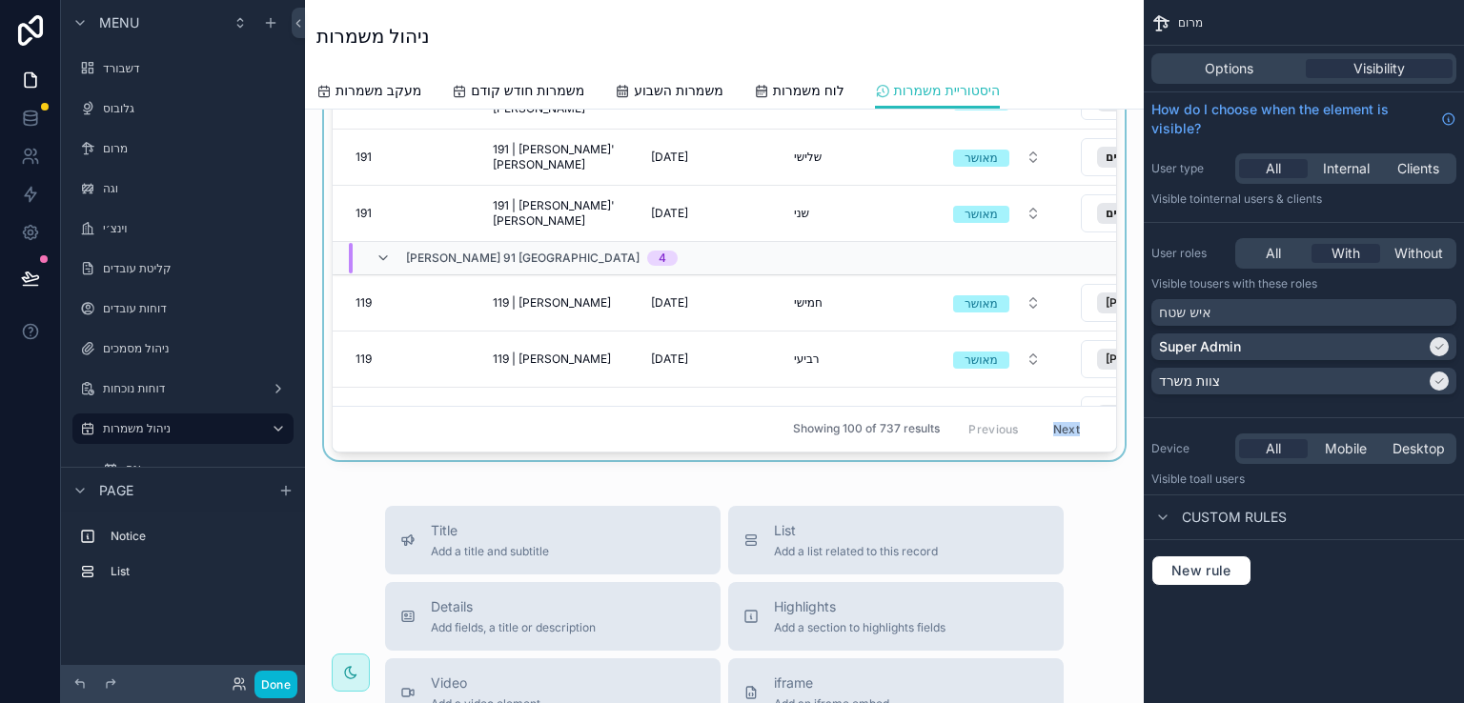
drag, startPoint x: 587, startPoint y: 437, endPoint x: 1024, endPoint y: 405, distance: 437.7
click at [1024, 405] on div "היסטוריית משמרות ייצוא לאקסל סינון לפי לקוח סינון לפי אתר סטטוס סוג משמרת Emplo…" at bounding box center [724, 139] width 785 height 625
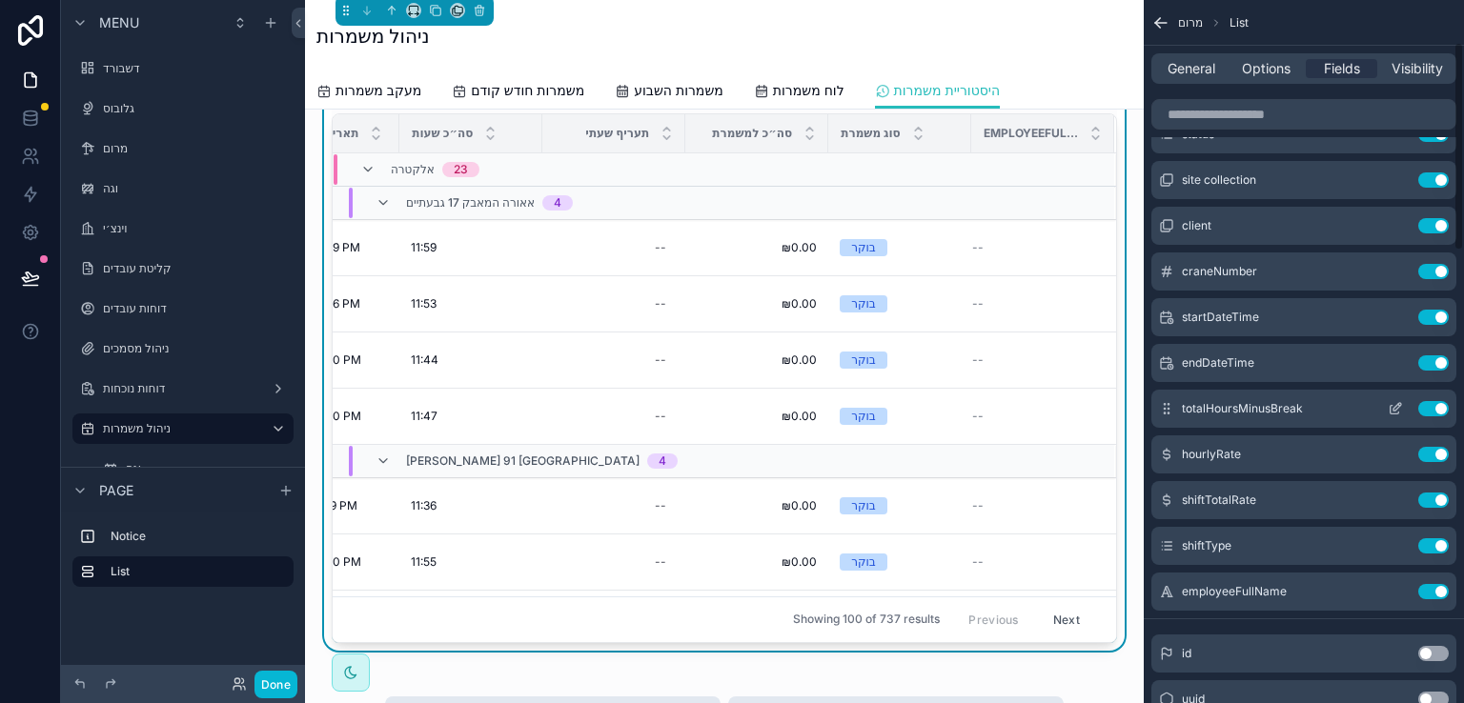
scroll to position [286, 0]
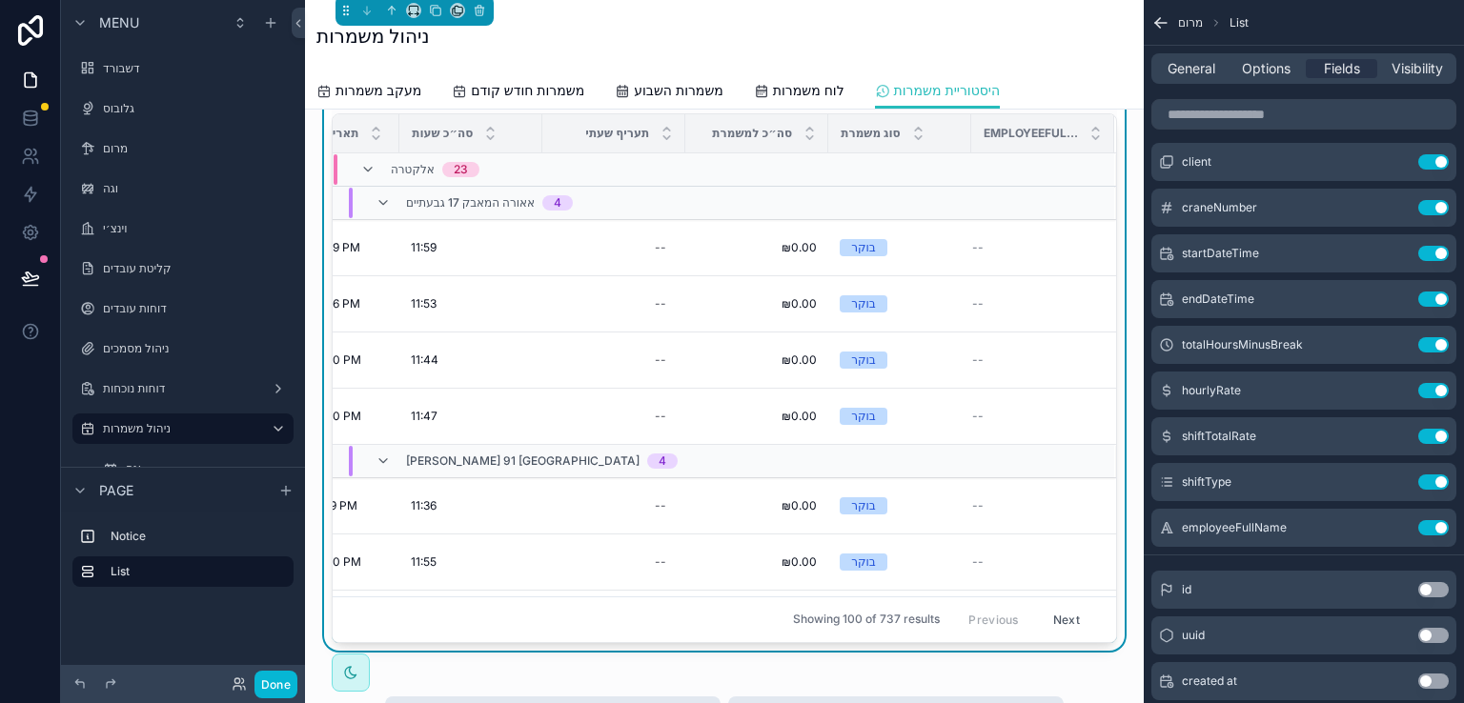
click at [1428, 527] on button "Use setting" at bounding box center [1433, 527] width 31 height 15
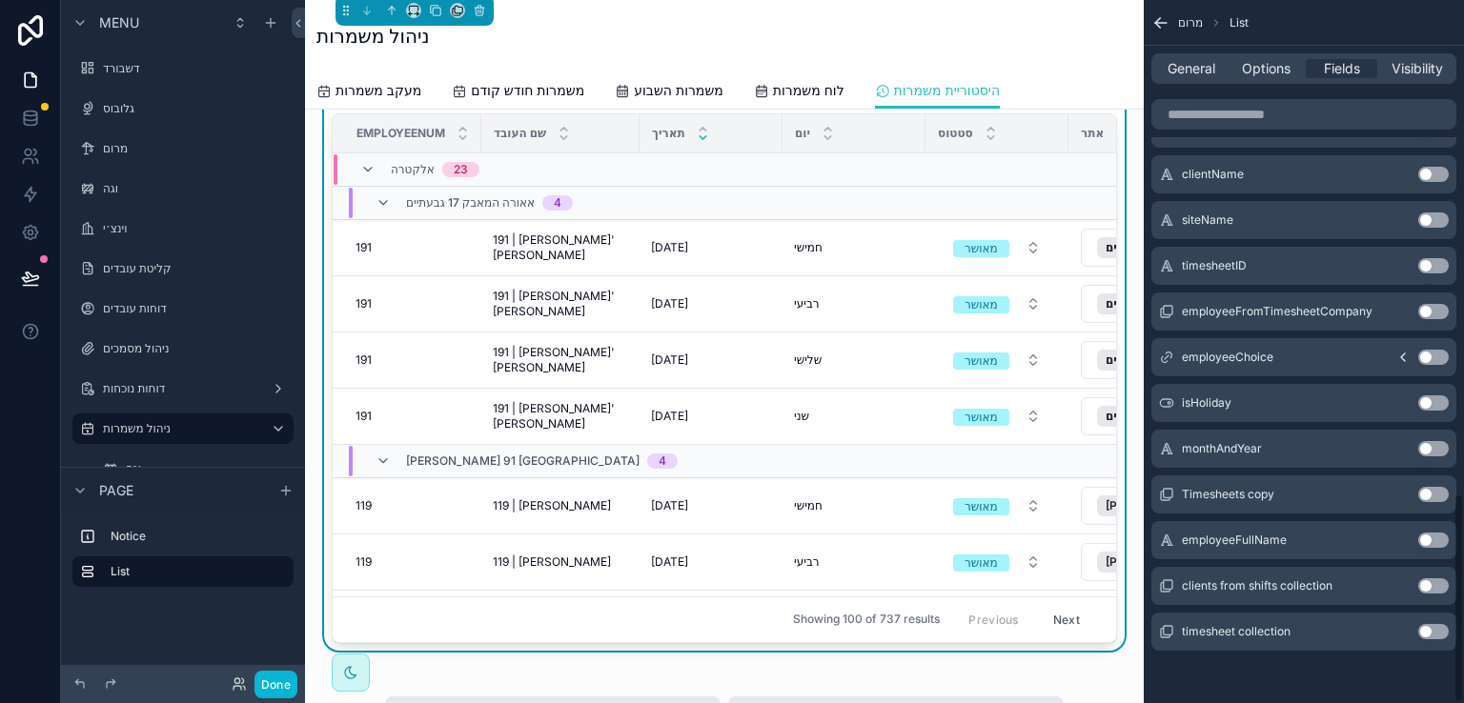
scroll to position [1662, 0]
click at [1428, 539] on button "Use setting" at bounding box center [1433, 540] width 31 height 15
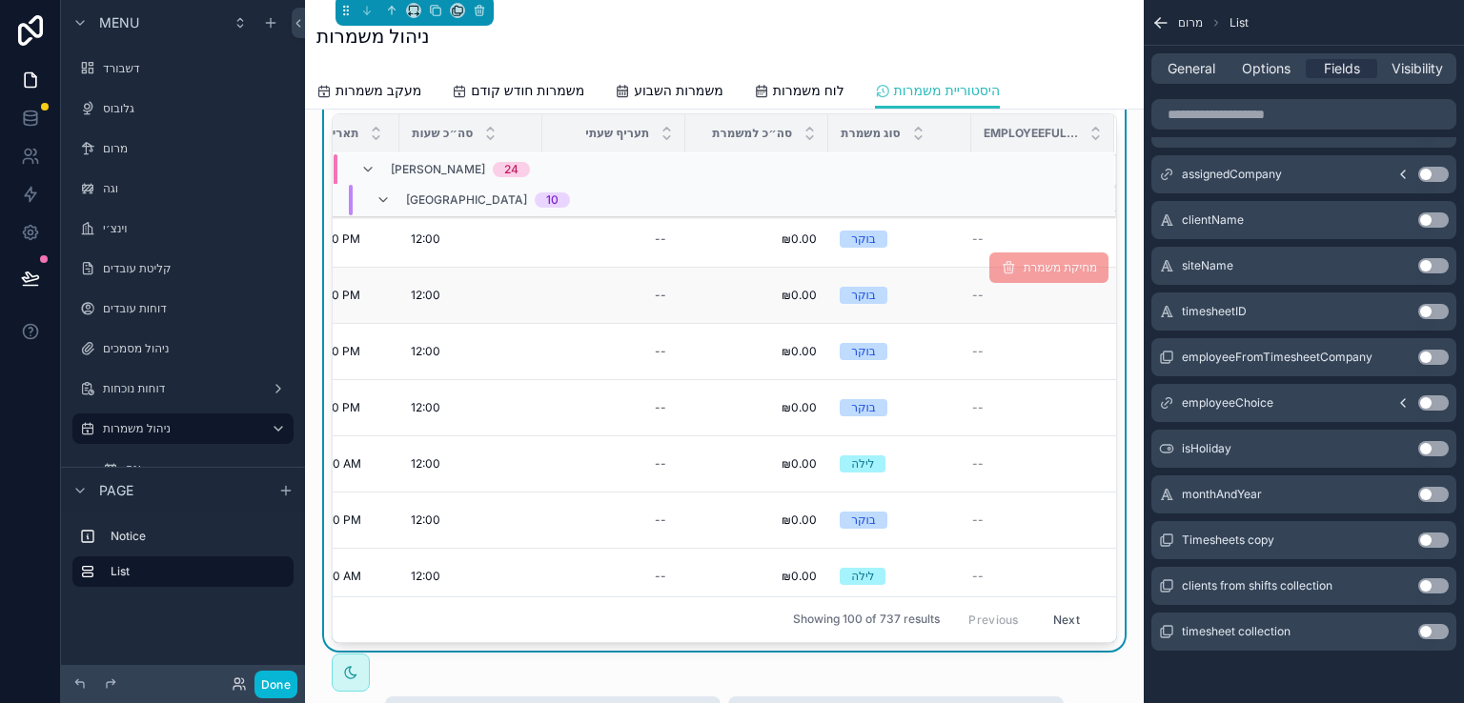
scroll to position [1559, 1380]
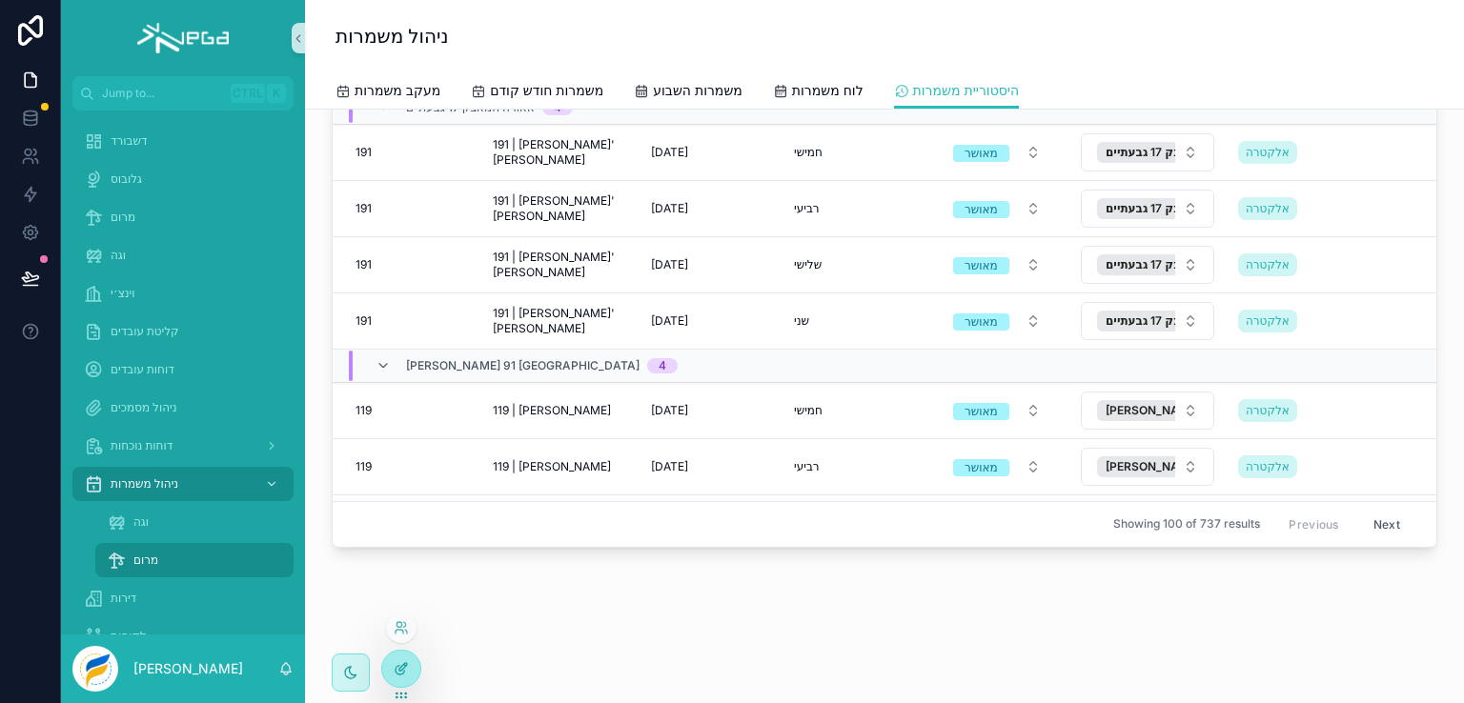
click at [394, 672] on icon at bounding box center [401, 668] width 15 height 15
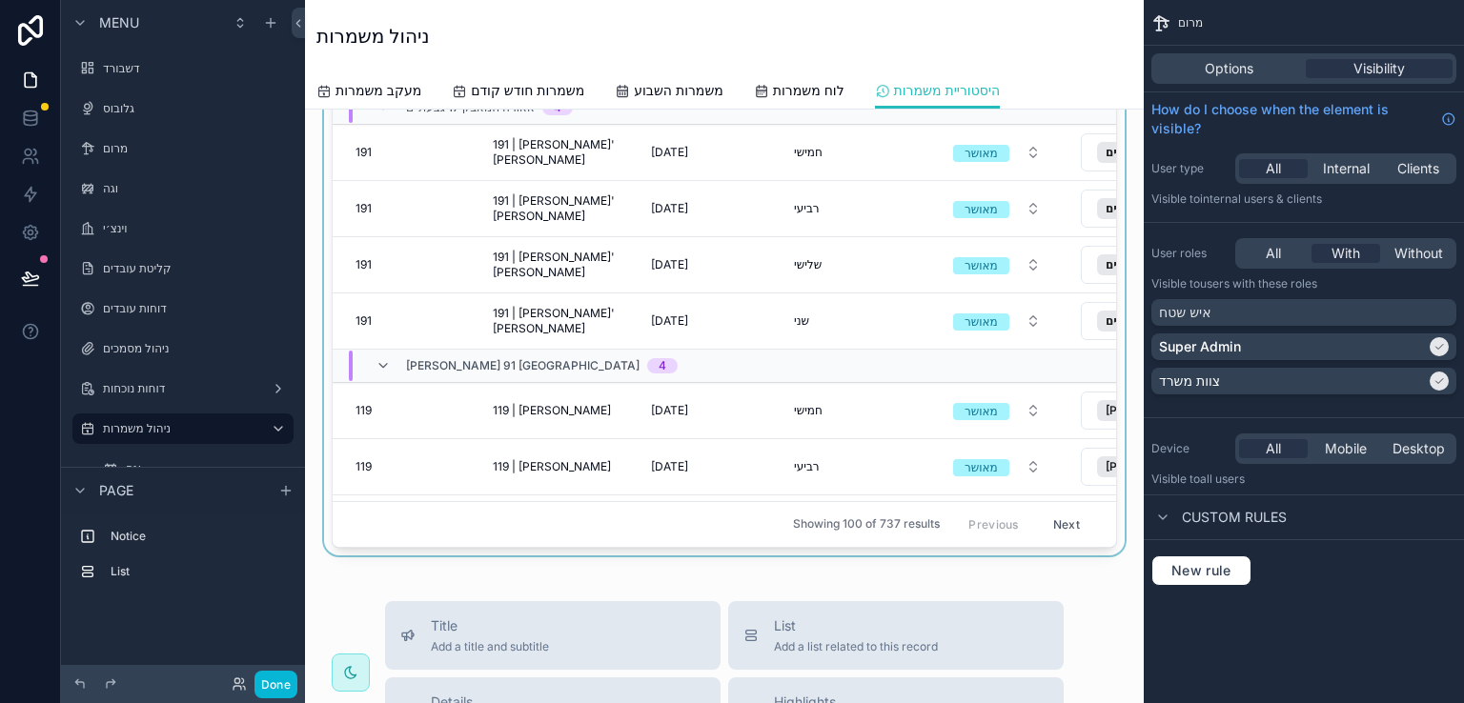
drag, startPoint x: 560, startPoint y: 535, endPoint x: 958, endPoint y: 535, distance: 397.5
click at [958, 535] on div "scrollable content" at bounding box center [724, 235] width 808 height 641
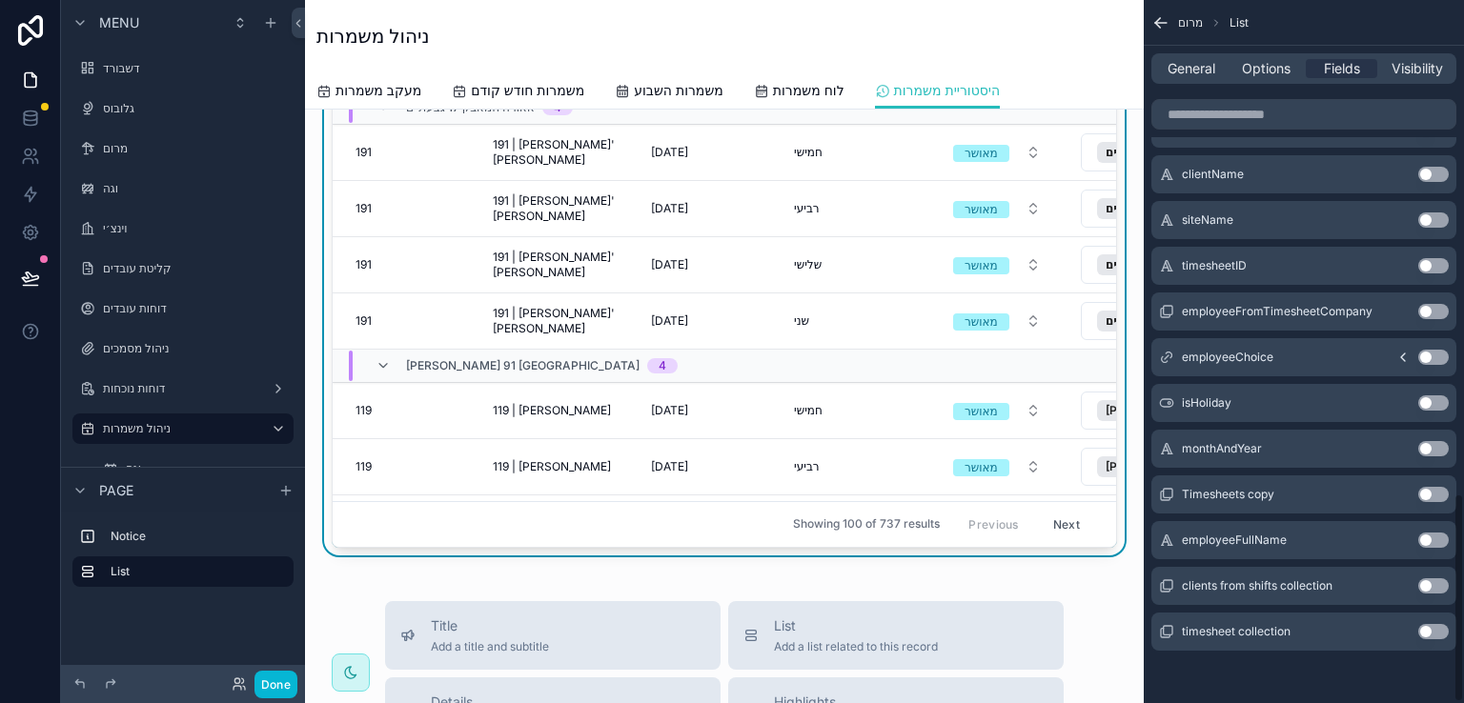
scroll to position [1662, 0]
click at [1434, 538] on button "Use setting" at bounding box center [1433, 540] width 31 height 15
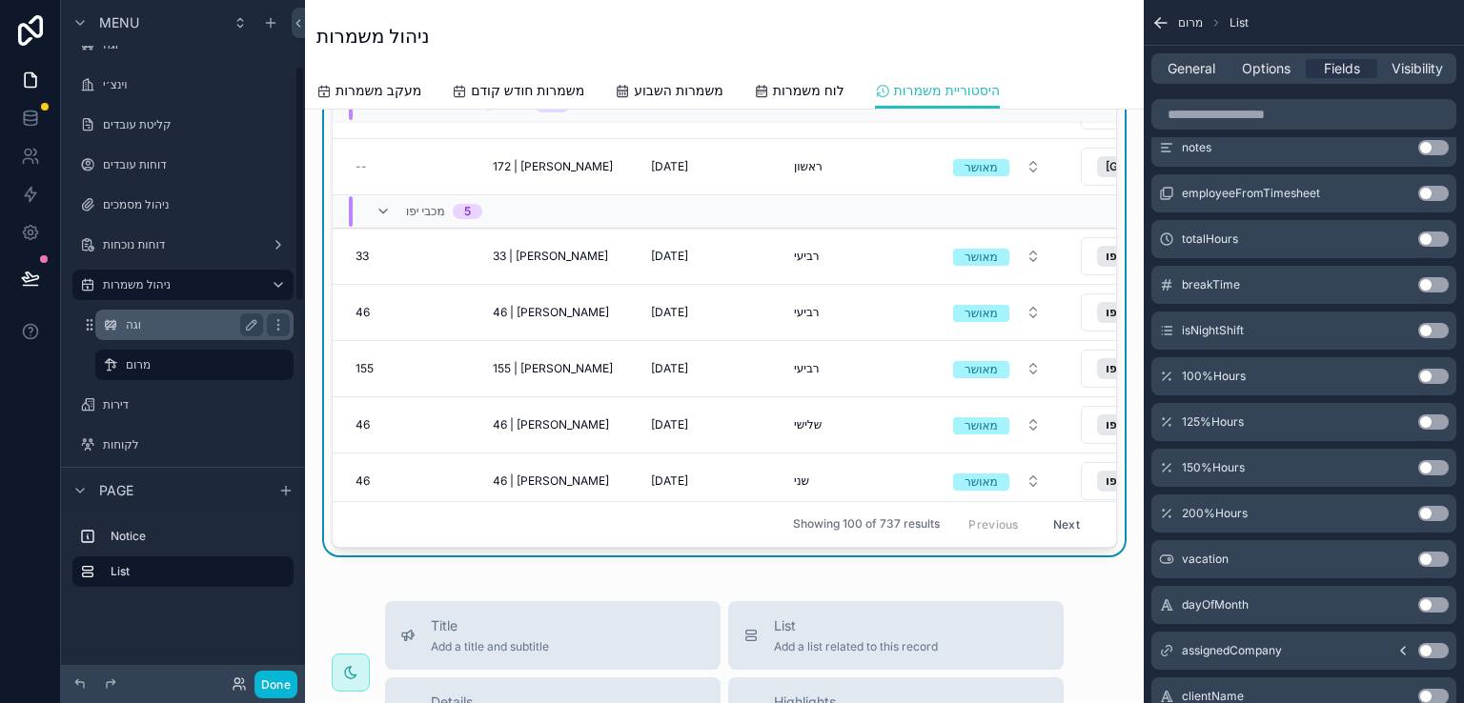
scroll to position [2399, 0]
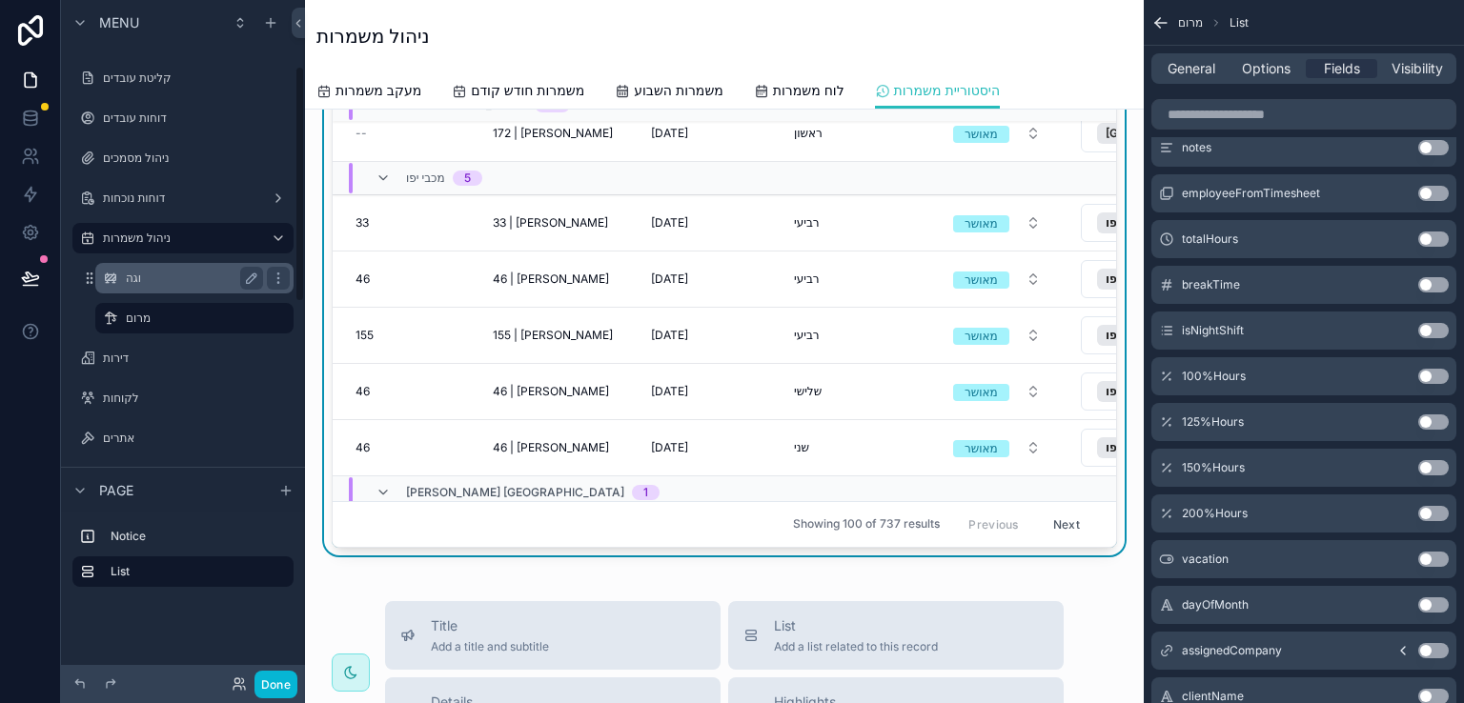
click at [136, 282] on label "וגה" at bounding box center [191, 278] width 130 height 15
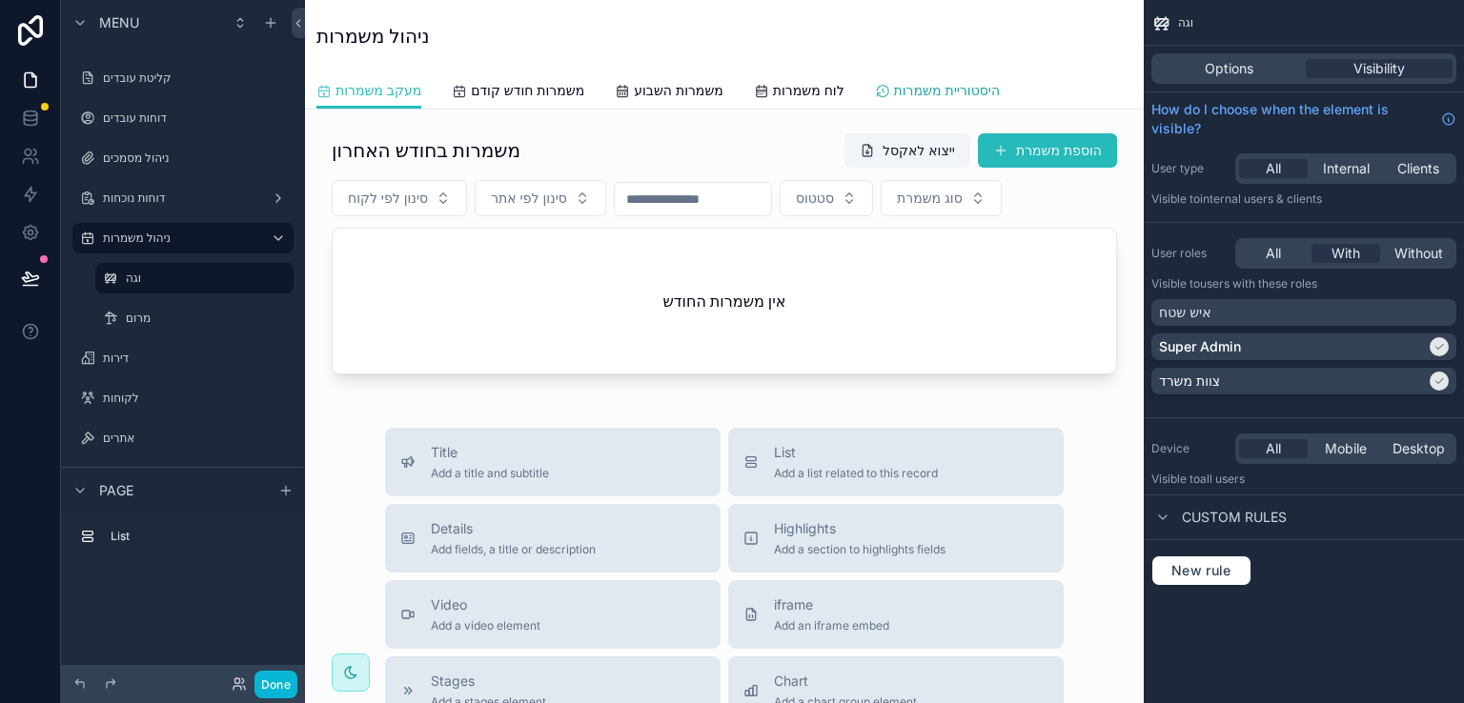
click at [934, 90] on span "היסטוריית משמרות" at bounding box center [947, 90] width 106 height 19
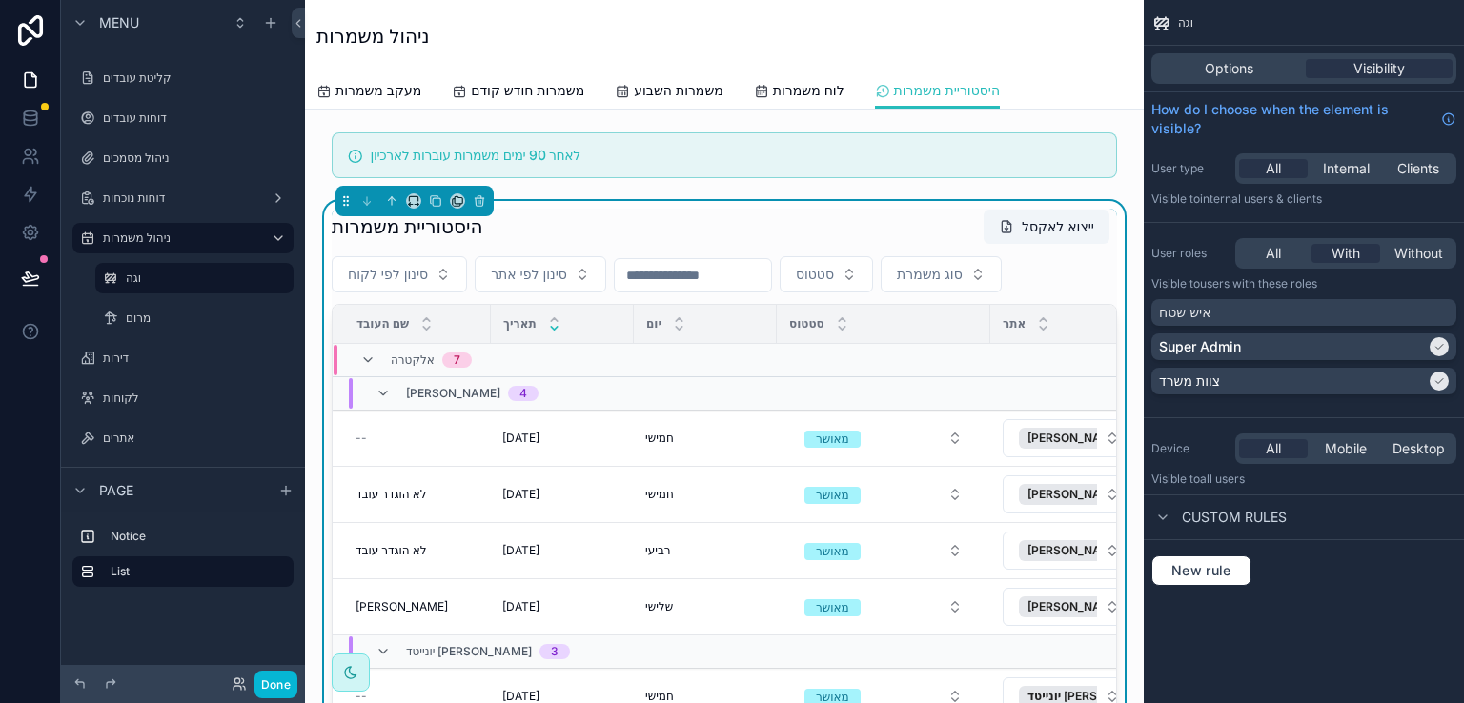
click at [864, 211] on div "היסטוריית משמרות ייצוא לאקסל" at bounding box center [724, 227] width 785 height 36
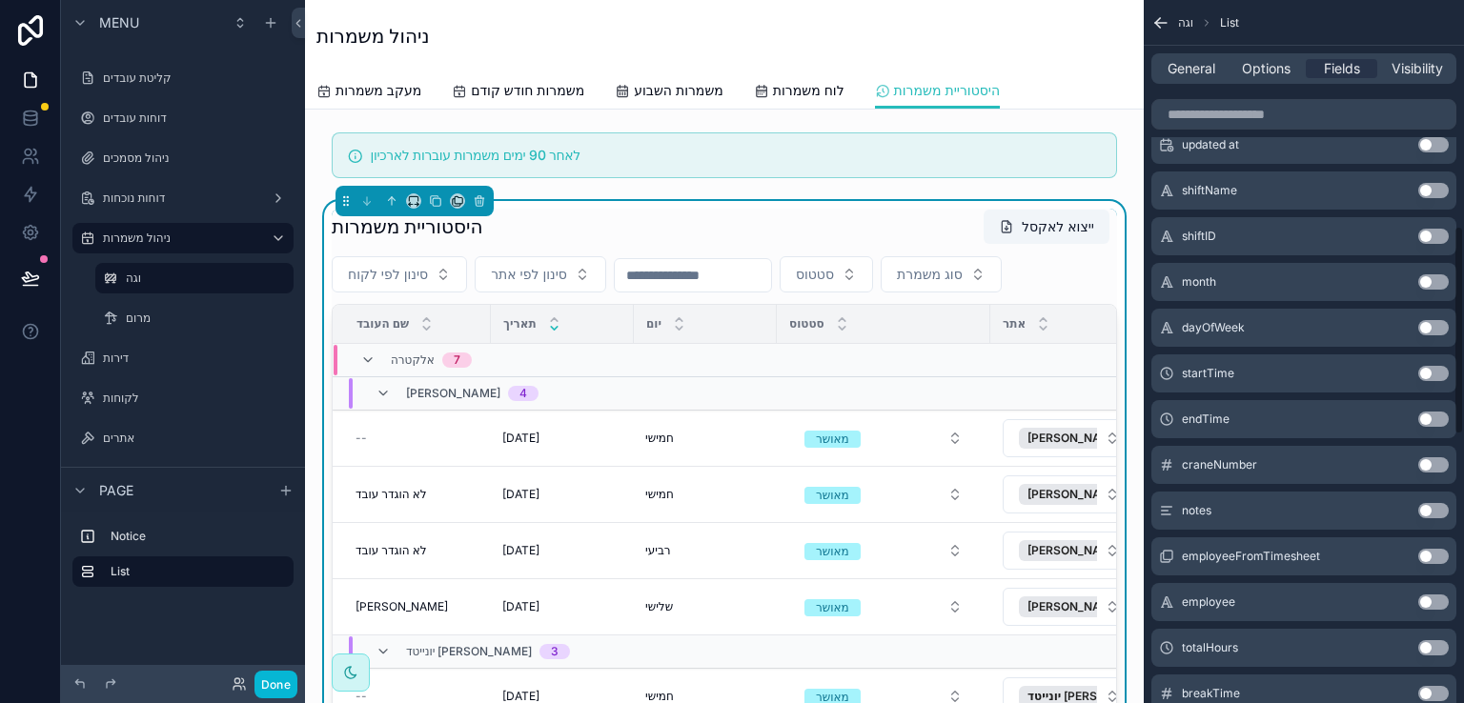
scroll to position [763, 0]
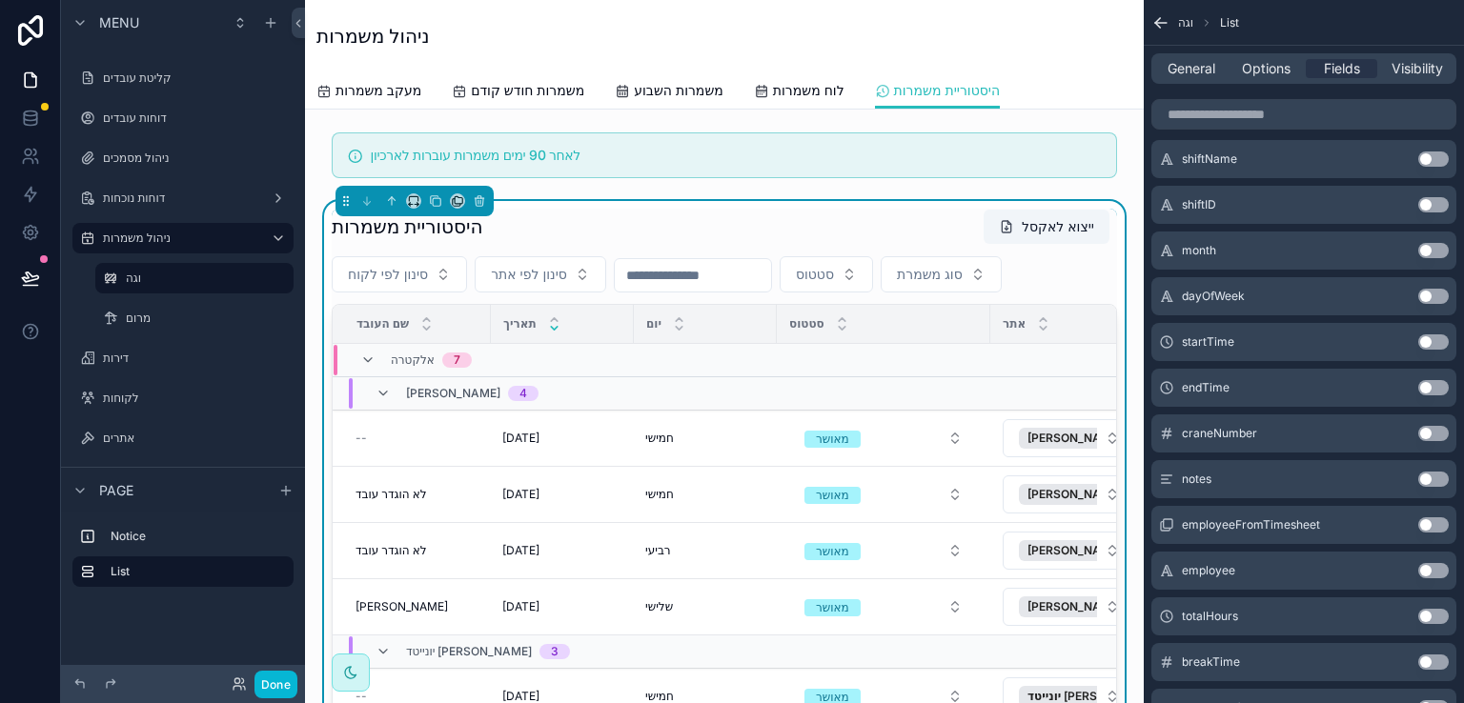
click at [1433, 565] on button "Use setting" at bounding box center [1433, 570] width 31 height 15
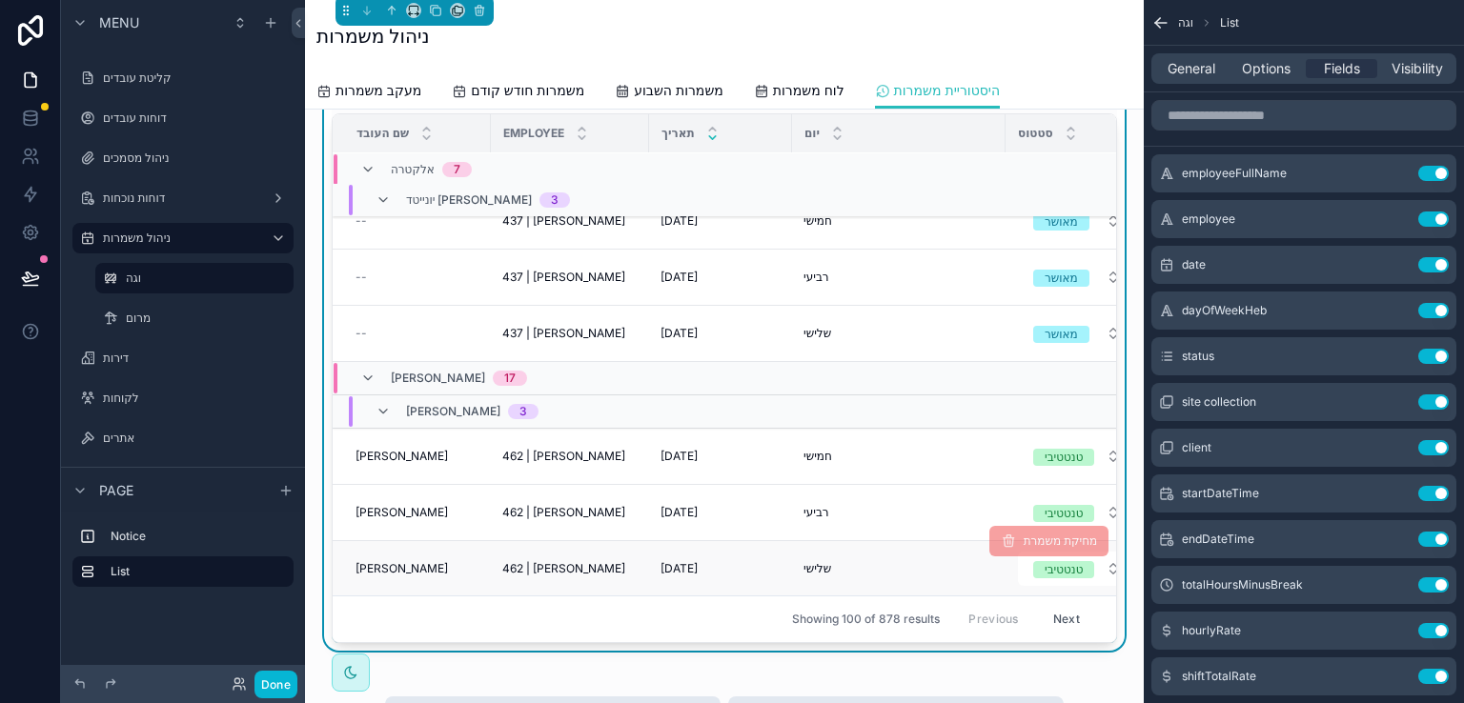
scroll to position [381, 0]
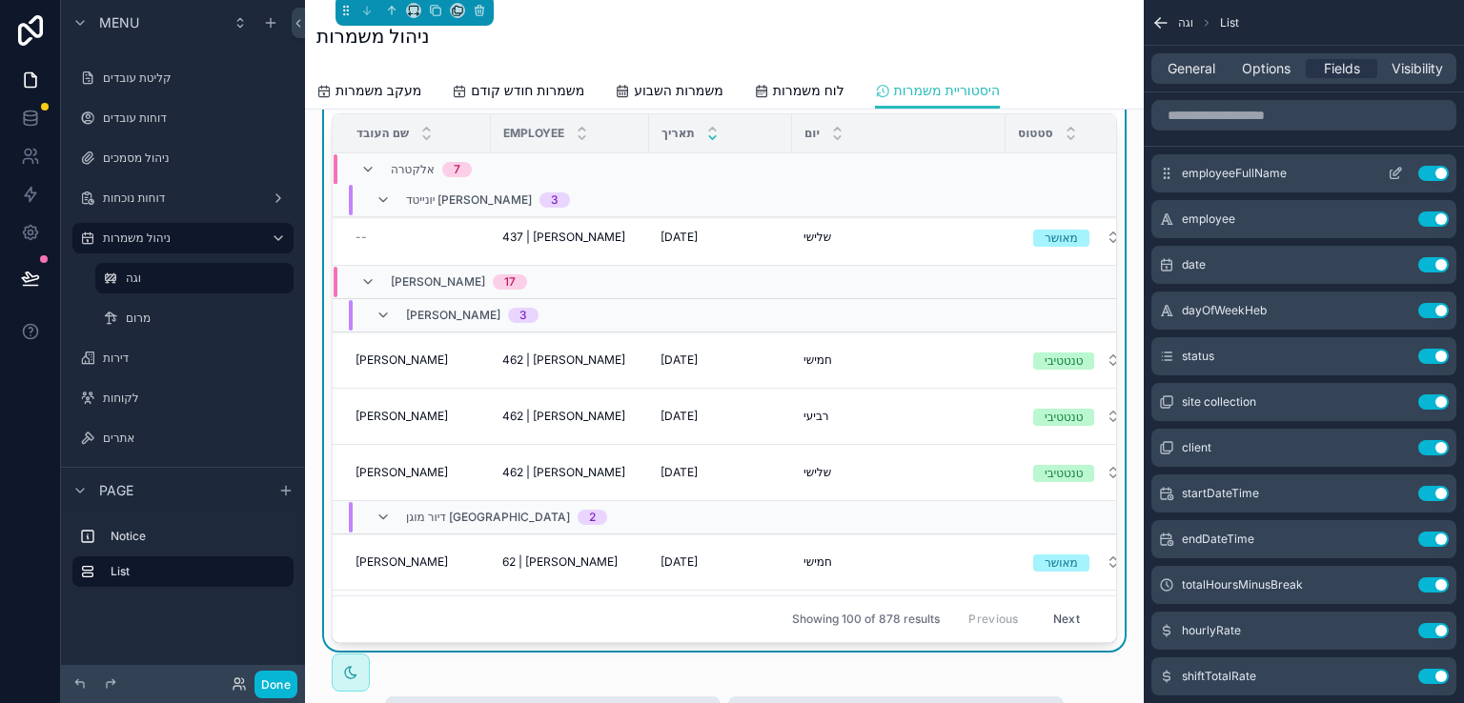
click at [1423, 176] on button "Use setting" at bounding box center [1433, 173] width 31 height 15
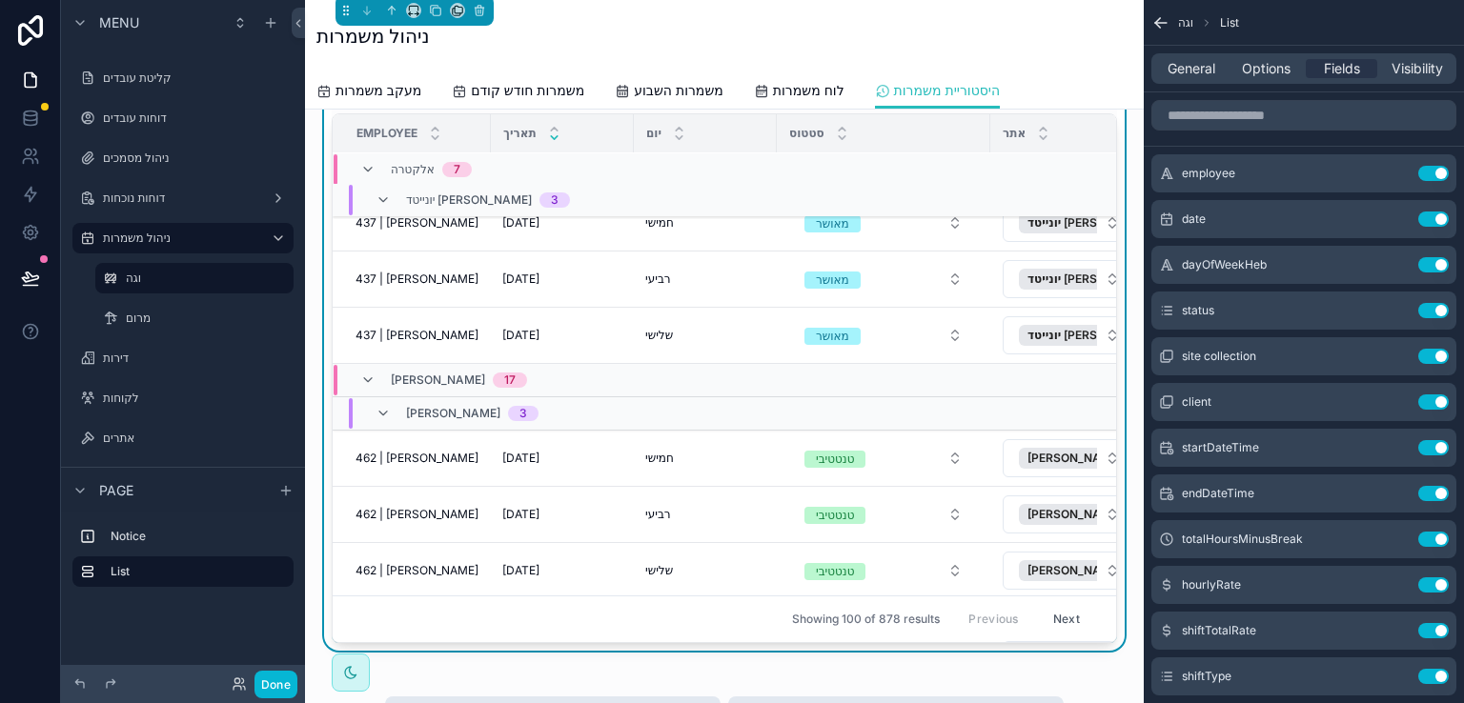
scroll to position [286, 0]
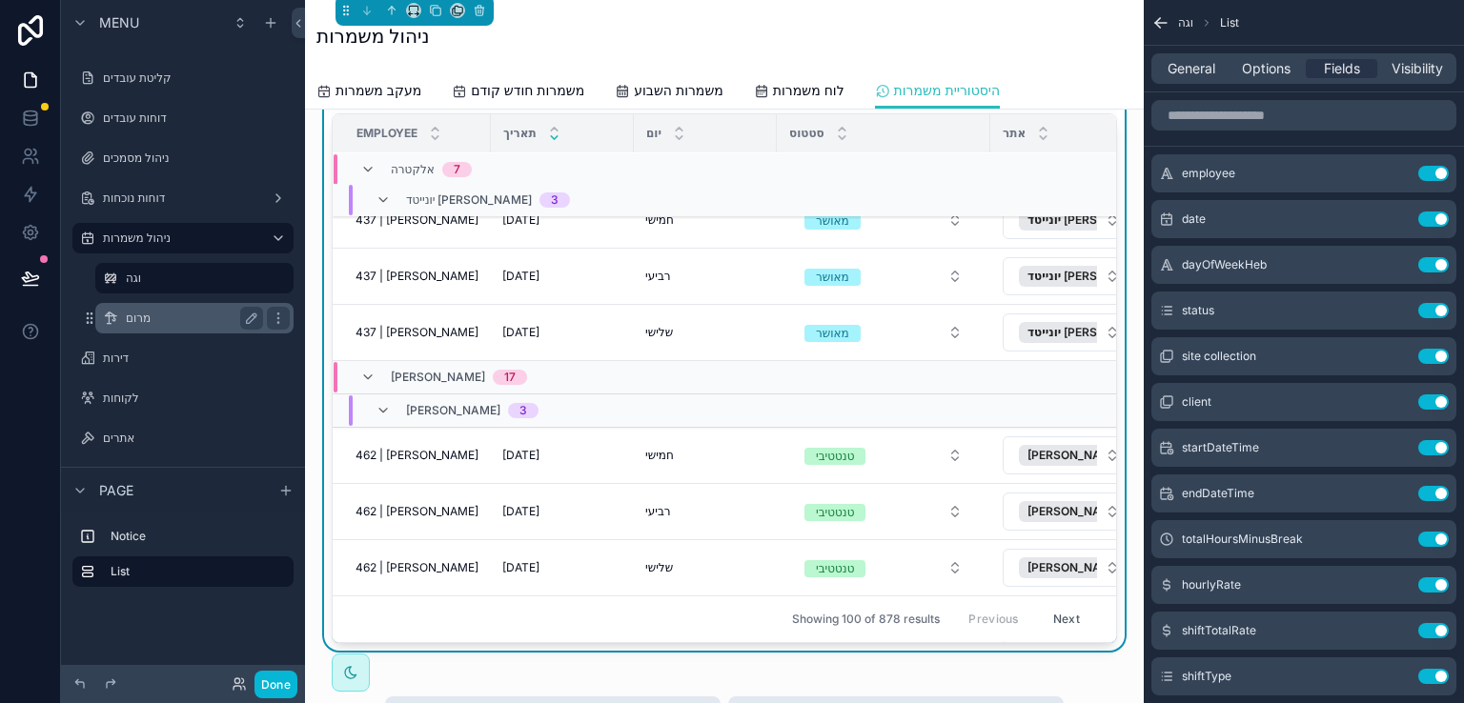
click at [146, 323] on label "מרום" at bounding box center [191, 318] width 130 height 15
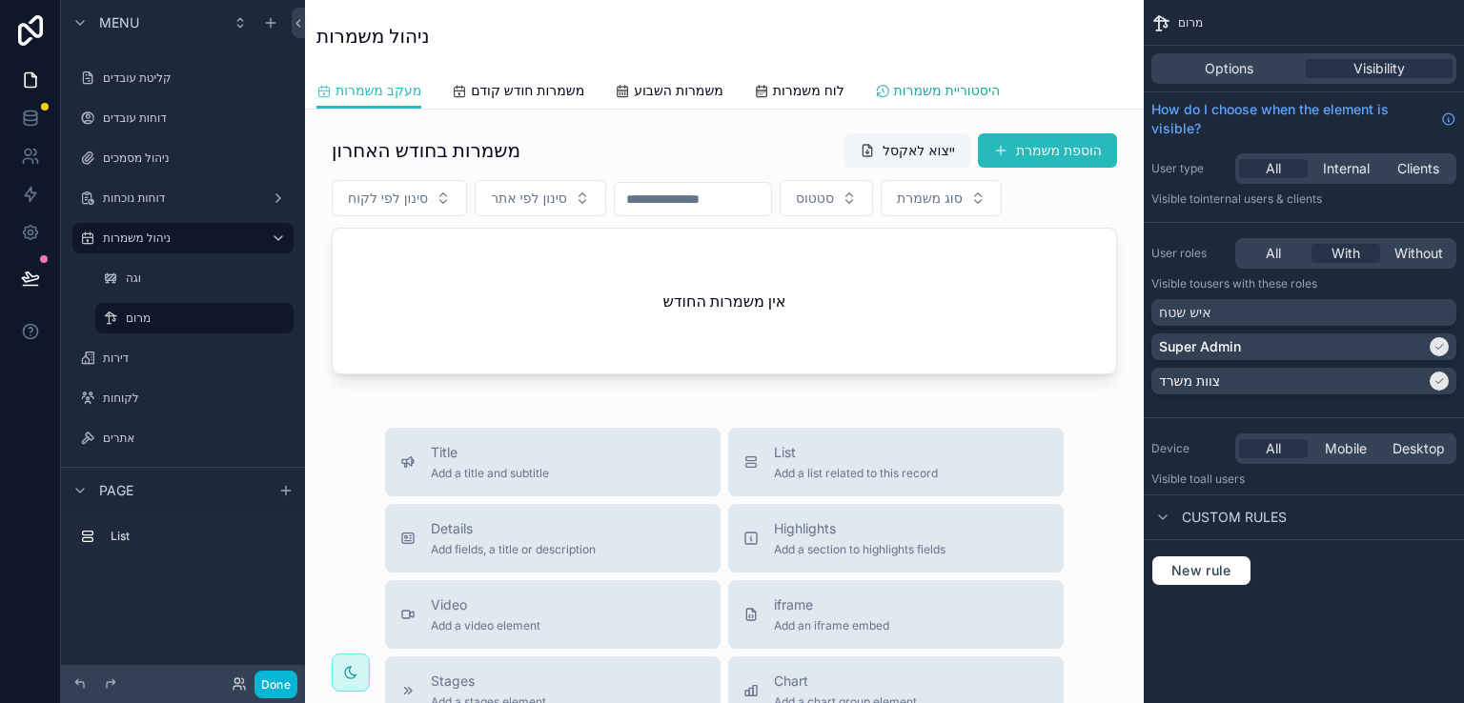
click at [969, 86] on span "היסטוריית משמרות" at bounding box center [947, 90] width 106 height 19
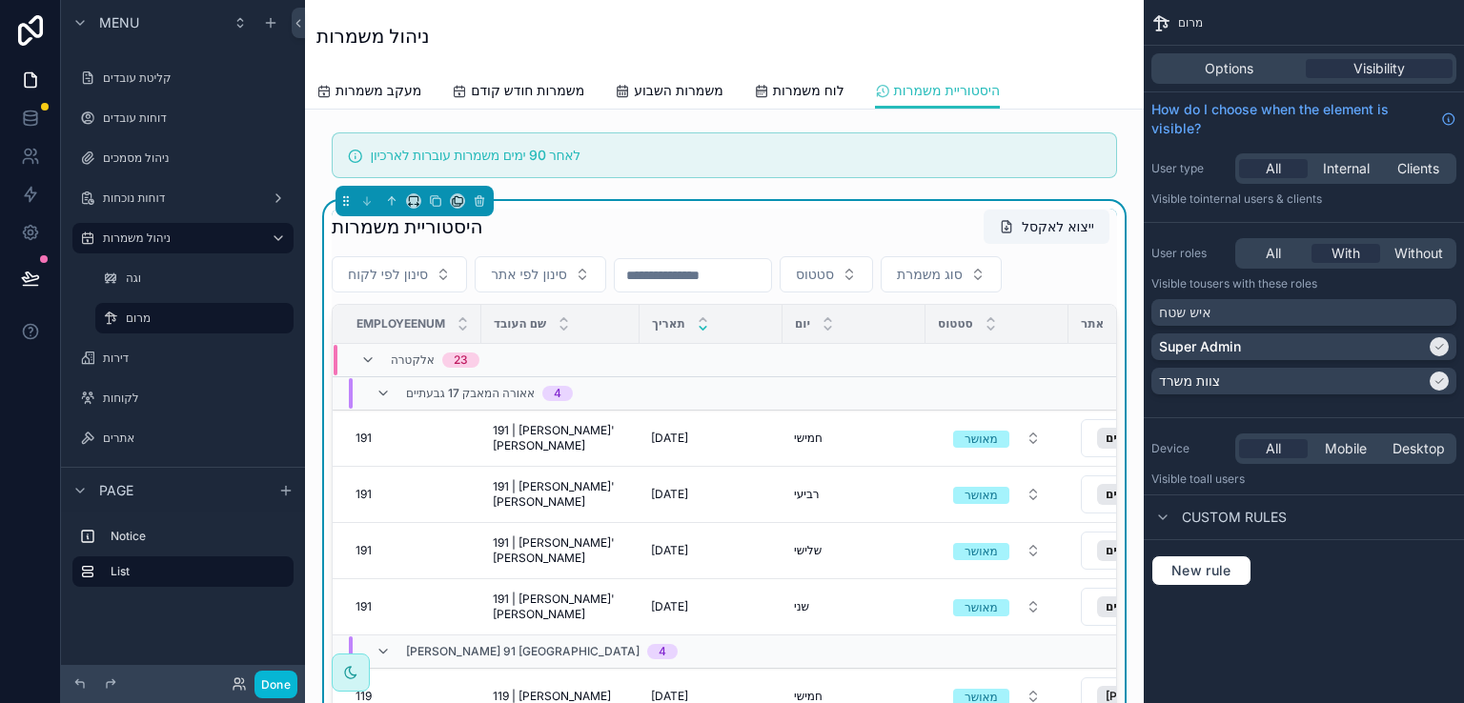
click at [610, 212] on div "היסטוריית משמרות ייצוא לאקסל" at bounding box center [724, 227] width 785 height 36
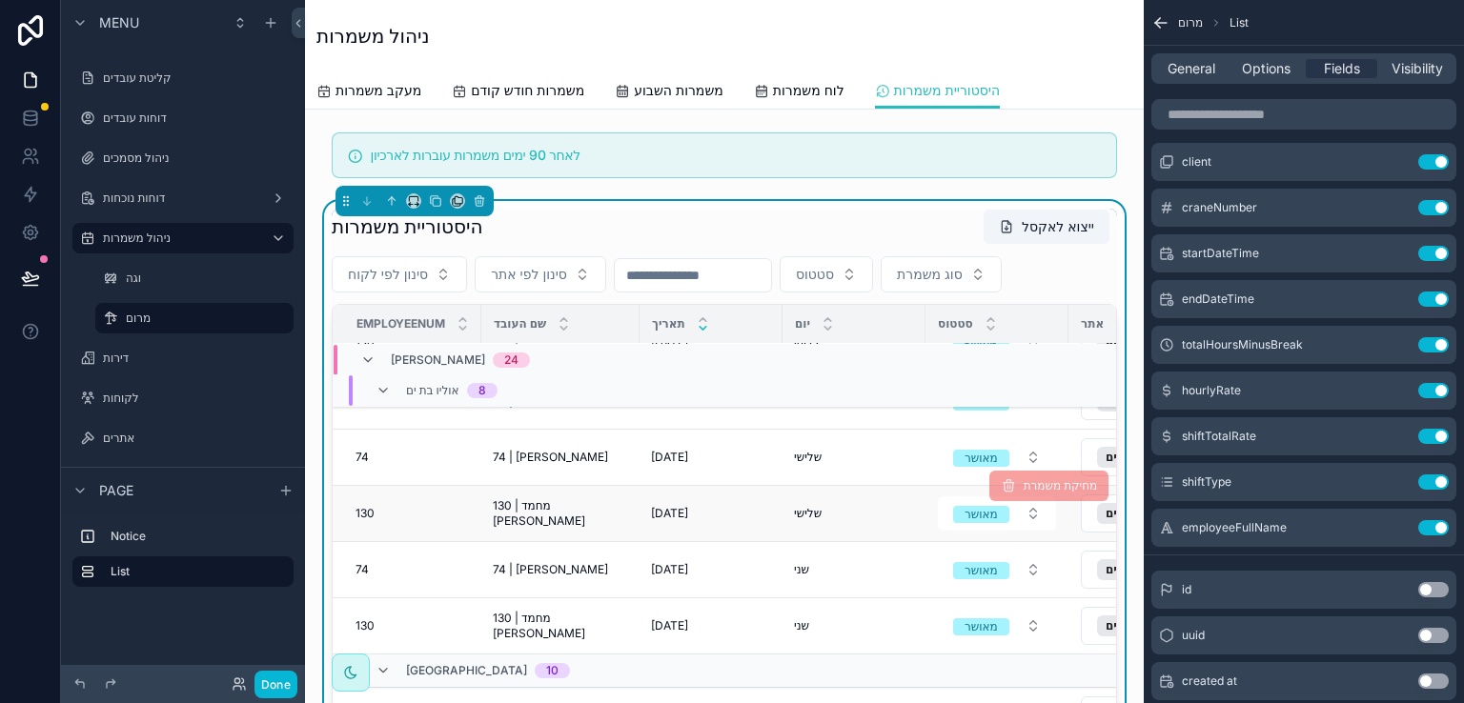
scroll to position [1654, 0]
click at [131, 197] on label "דוחות נוכחות" at bounding box center [179, 198] width 153 height 15
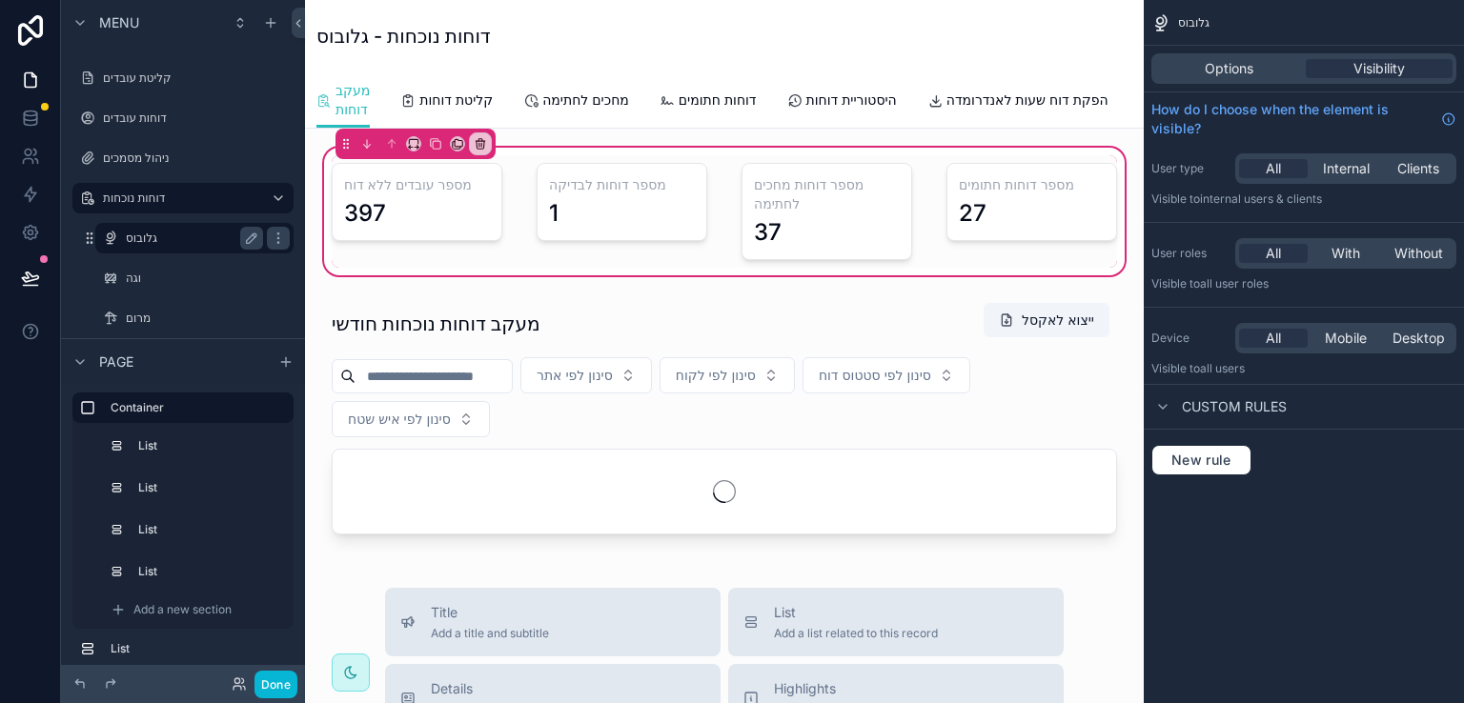
click at [143, 238] on label "גלובוס" at bounding box center [191, 238] width 130 height 15
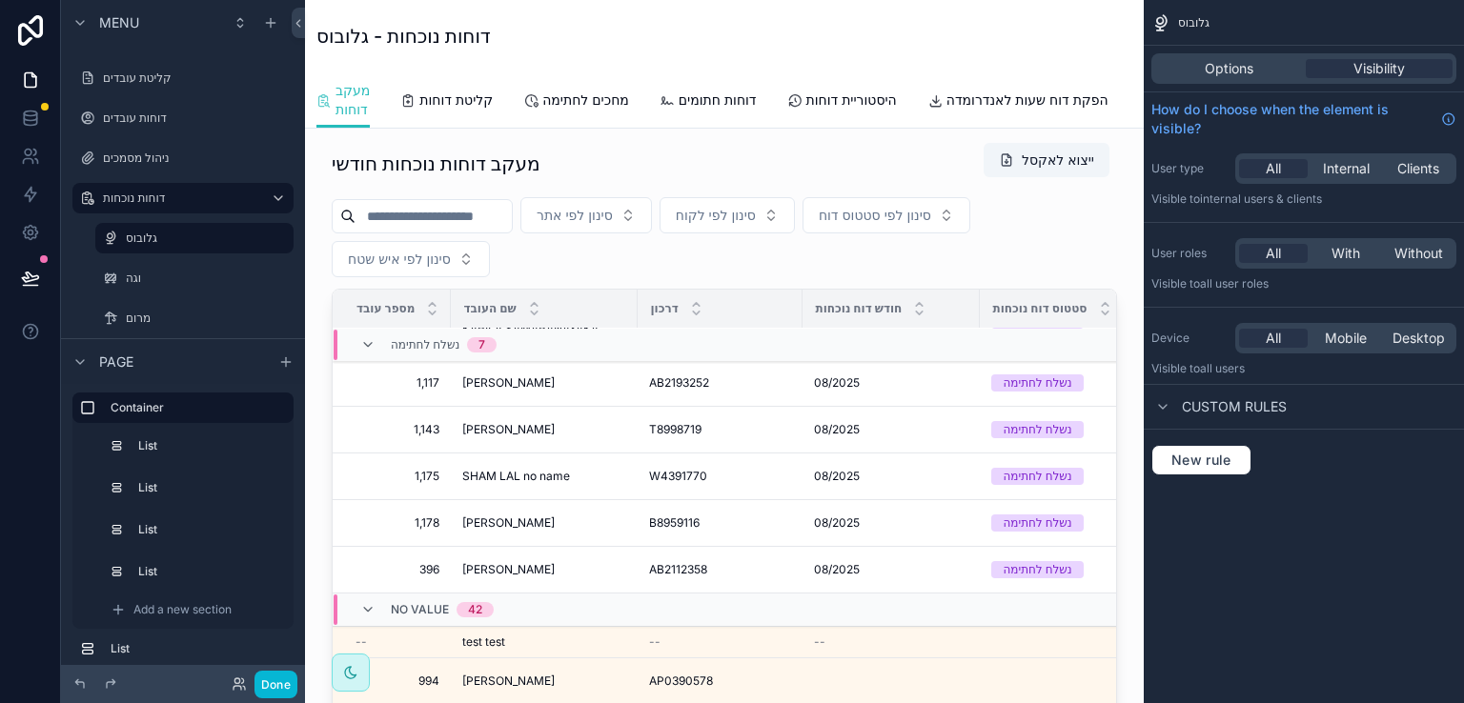
scroll to position [191, 0]
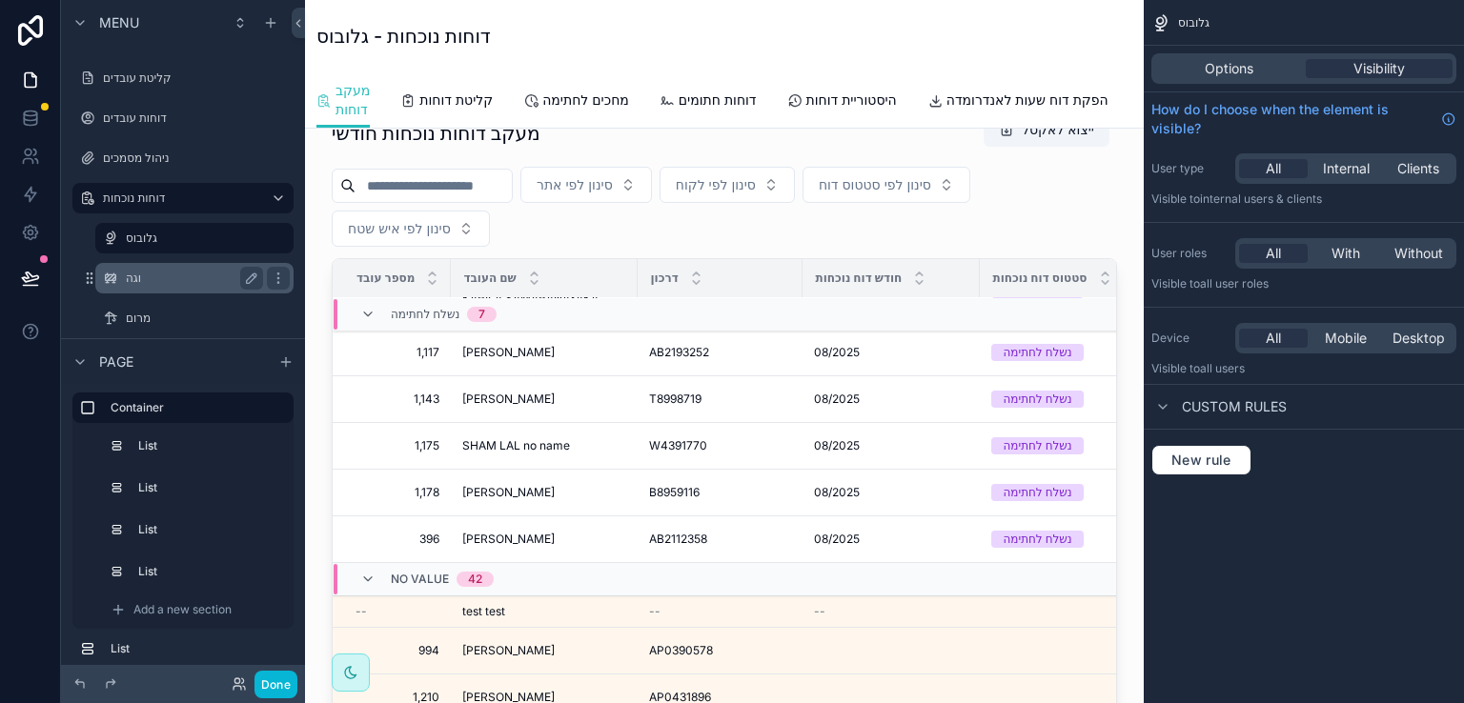
click at [130, 283] on label "וגה" at bounding box center [191, 278] width 130 height 15
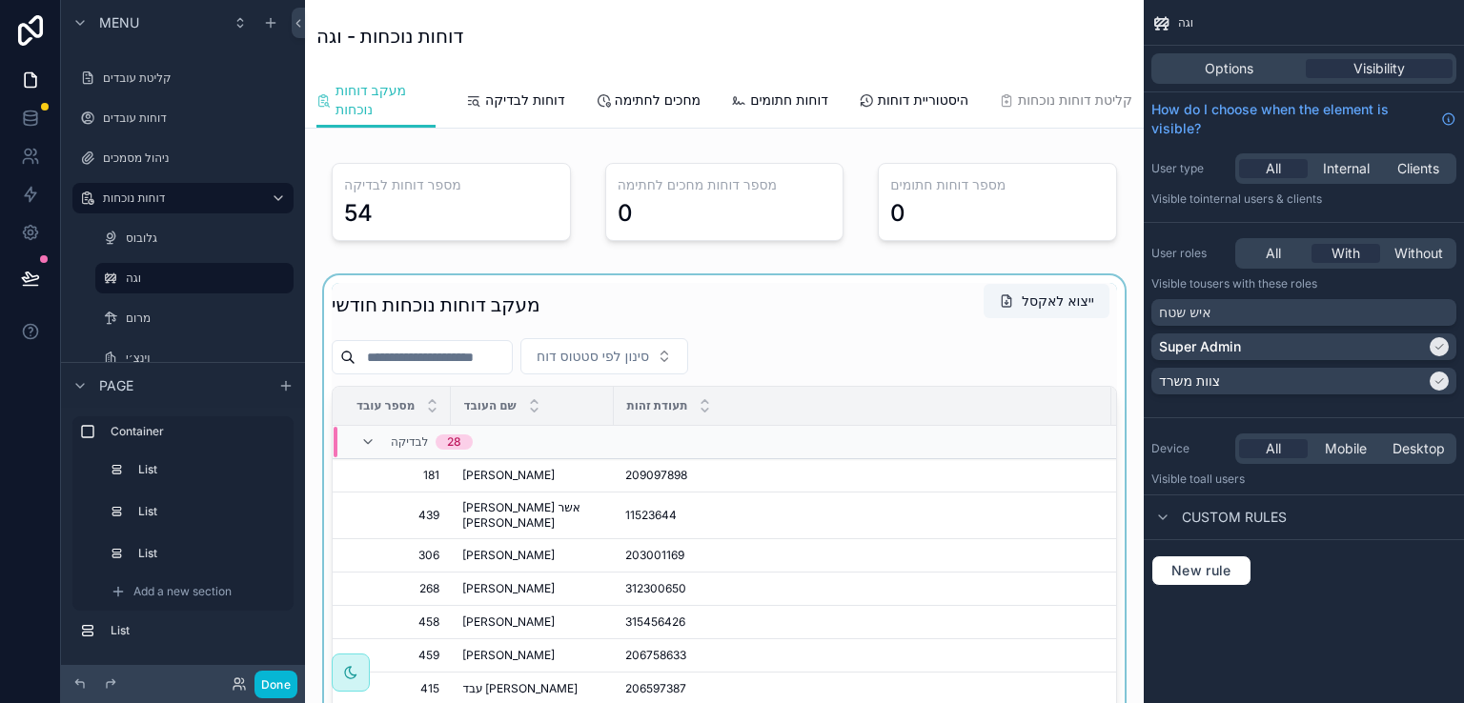
click at [856, 329] on div "scrollable content" at bounding box center [724, 599] width 808 height 648
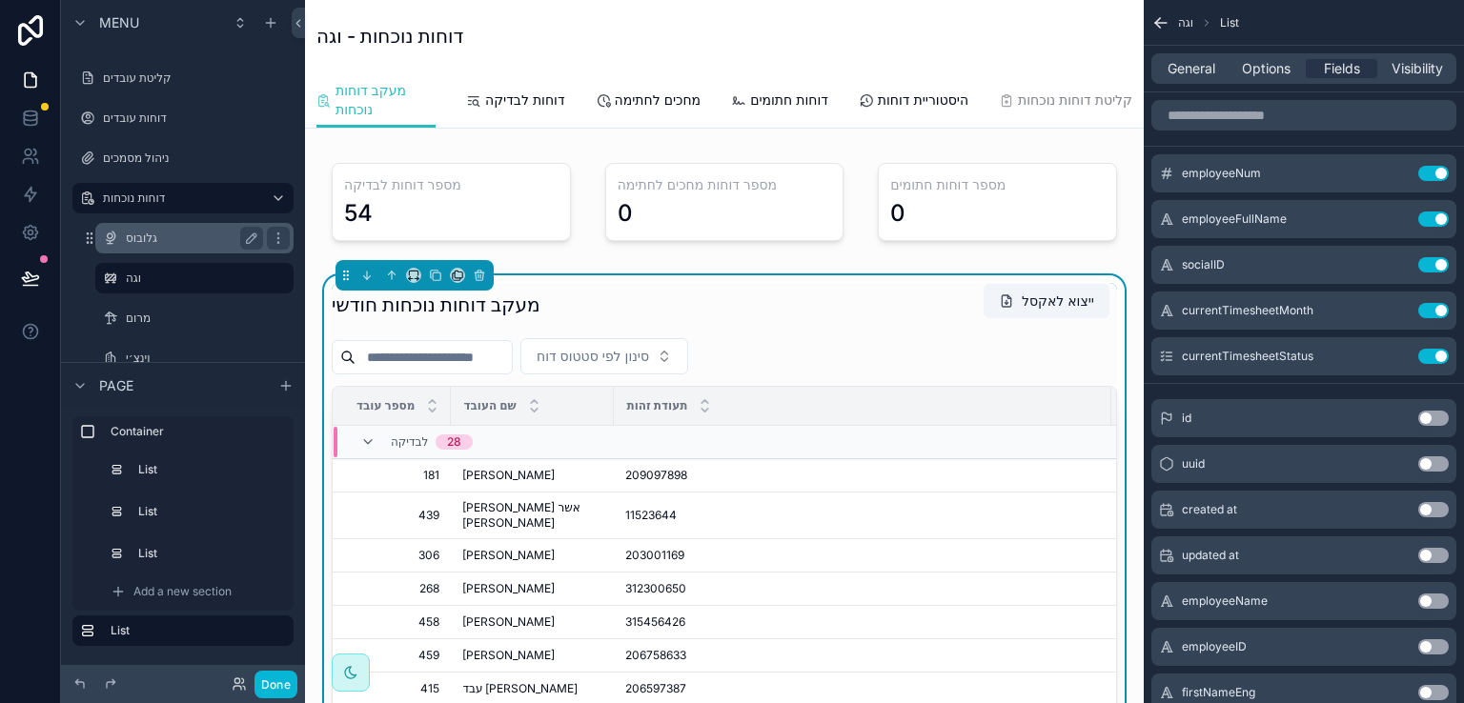
click at [146, 235] on label "גלובוס" at bounding box center [191, 238] width 130 height 15
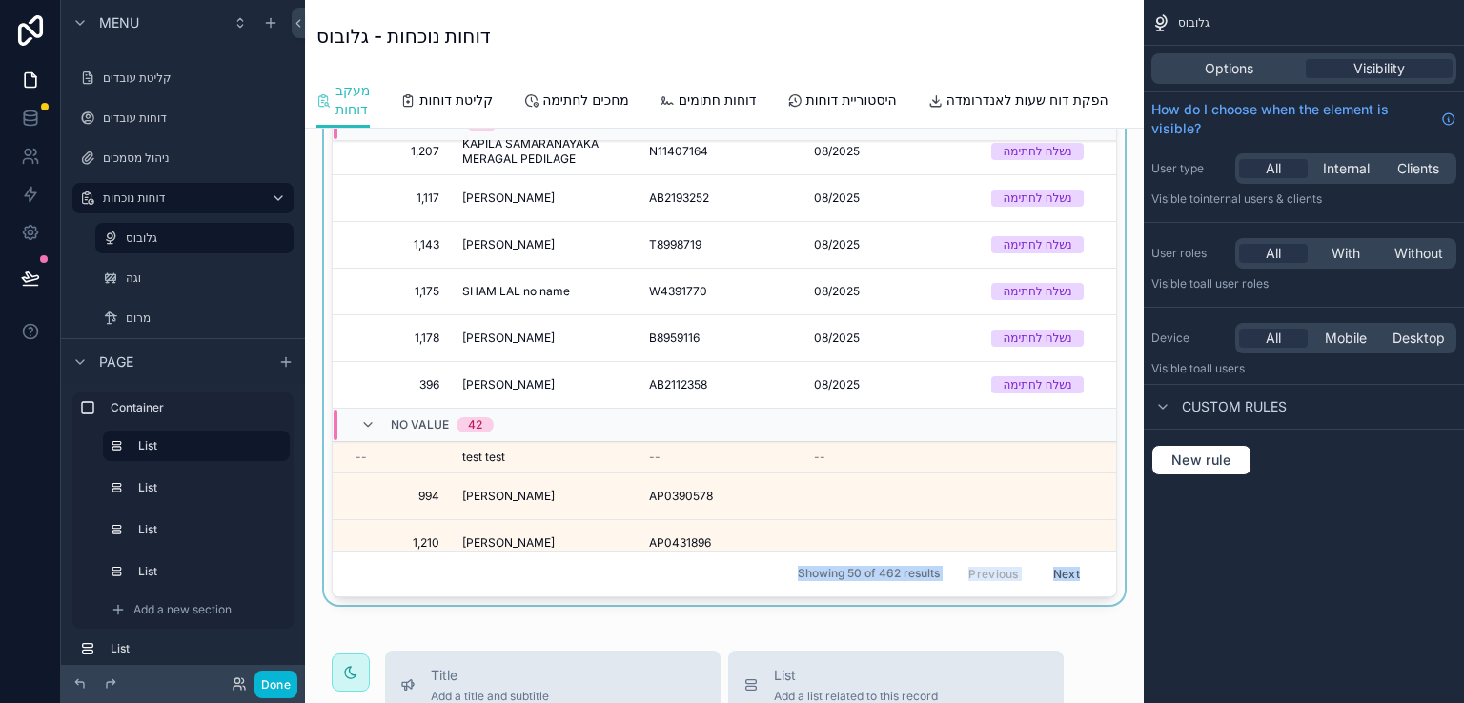
scroll to position [177, 0]
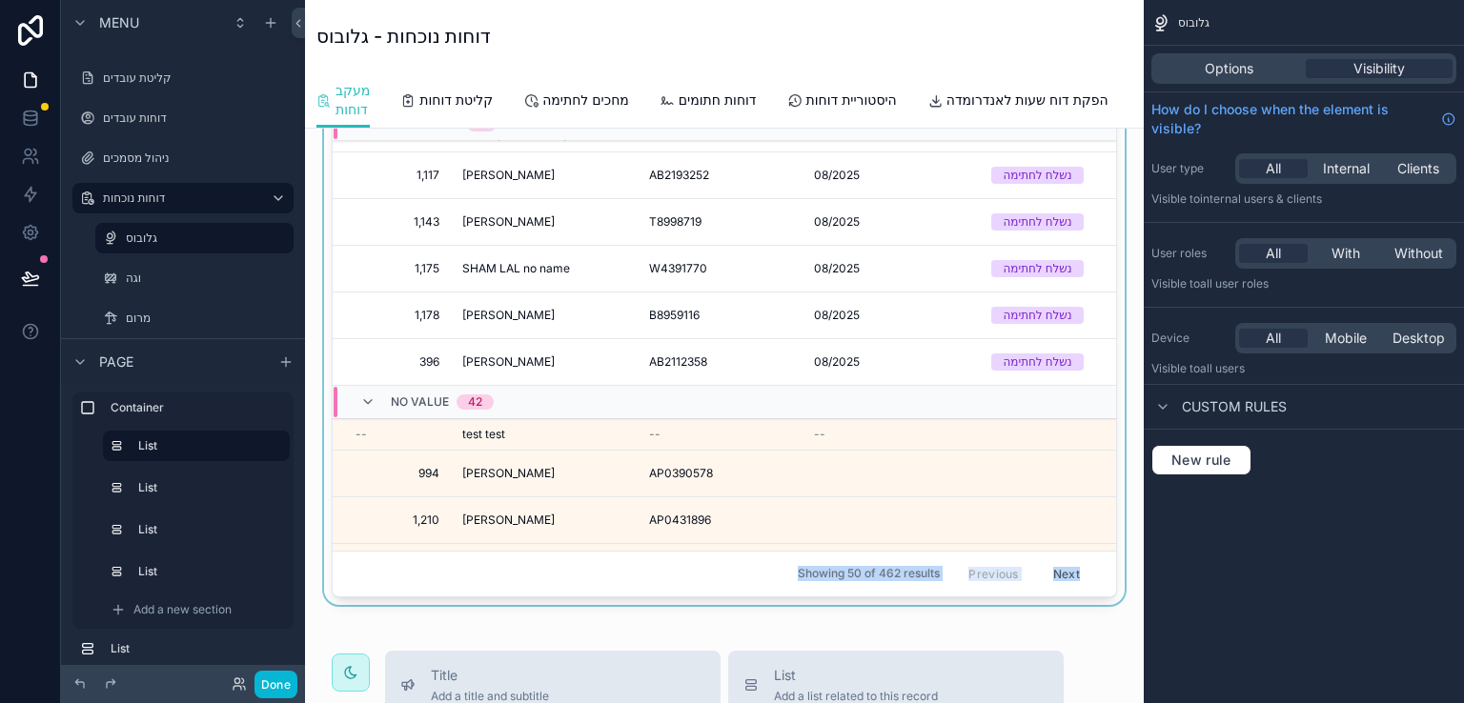
drag, startPoint x: 536, startPoint y: 600, endPoint x: 716, endPoint y: 582, distance: 181.0
click at [716, 582] on div "מעקב דוחות נוכחות חודשי ייצוא לאקסל סינון לפי אתר סינון לפי לקוח סינון לפי סטטו…" at bounding box center [724, 259] width 785 height 677
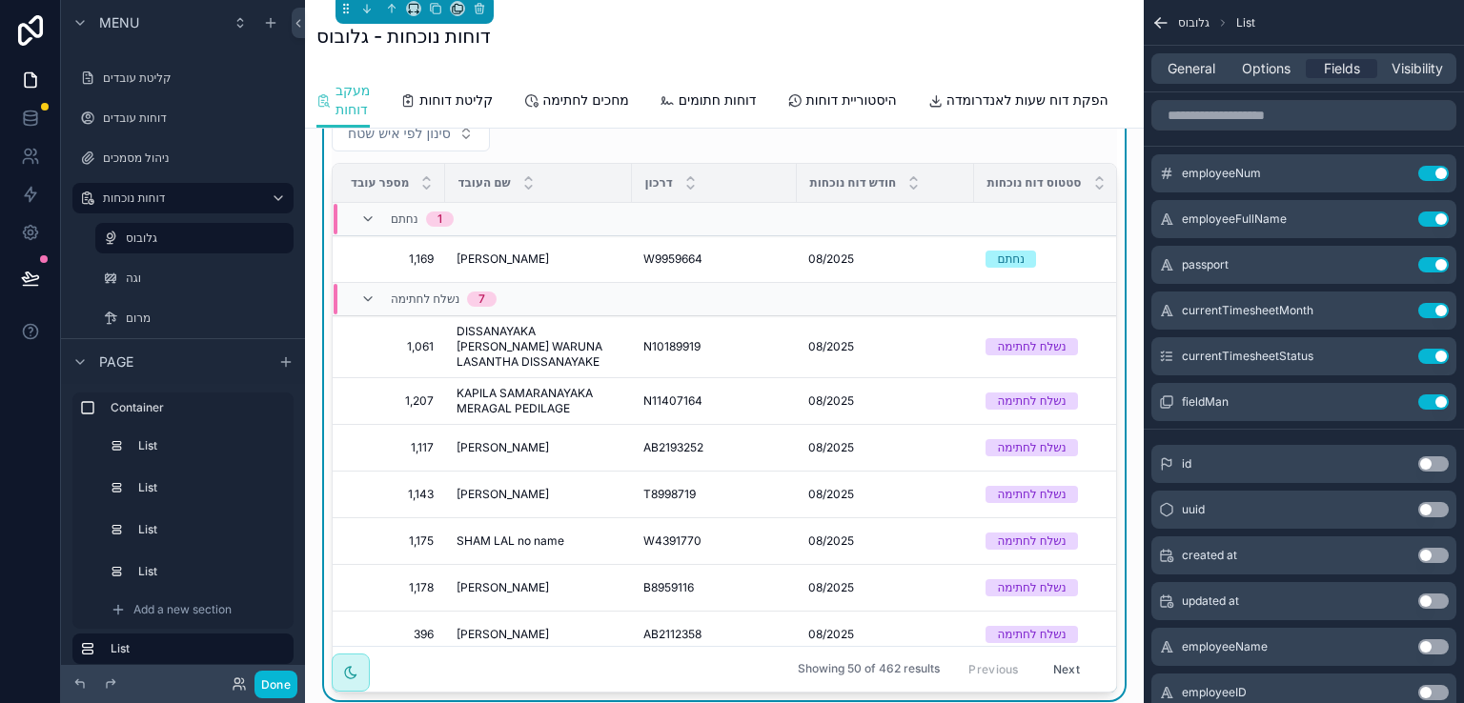
scroll to position [0, 0]
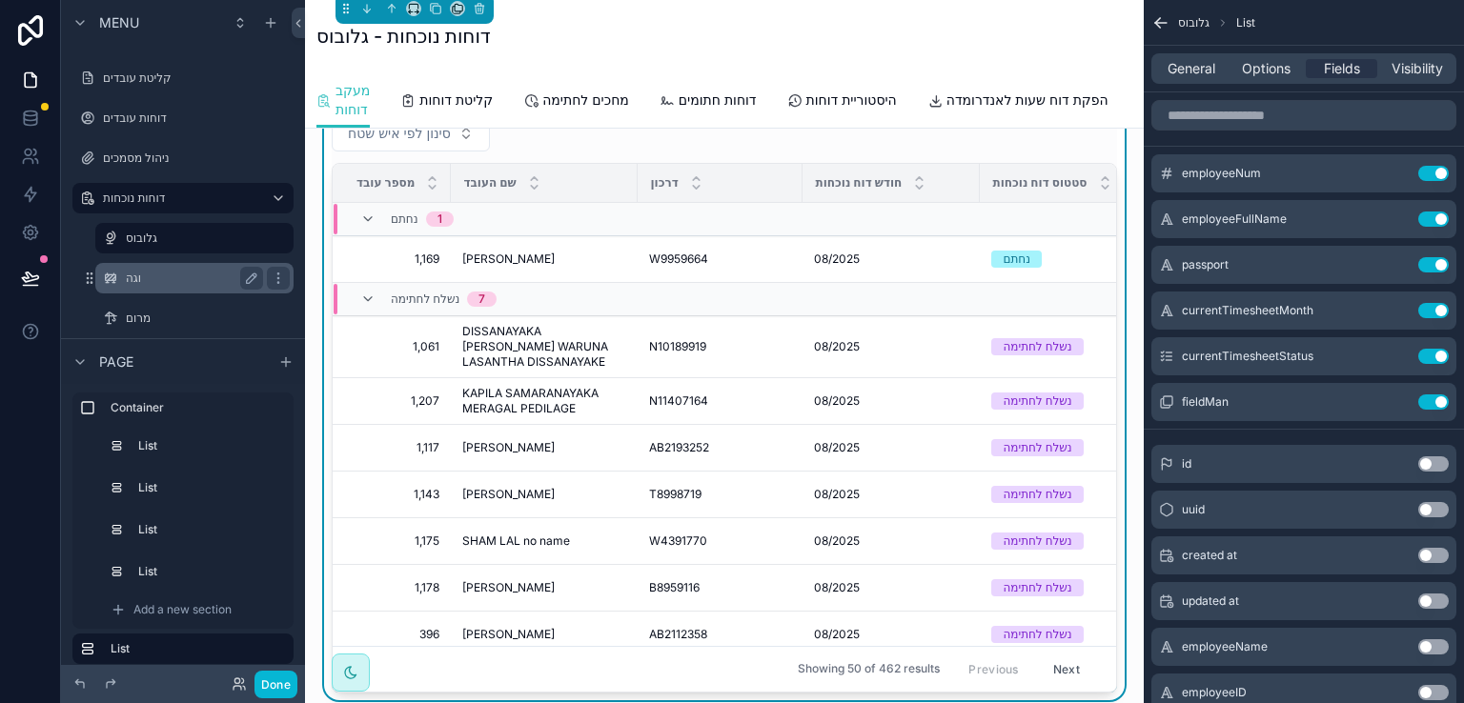
click at [132, 278] on label "וגה" at bounding box center [191, 278] width 130 height 15
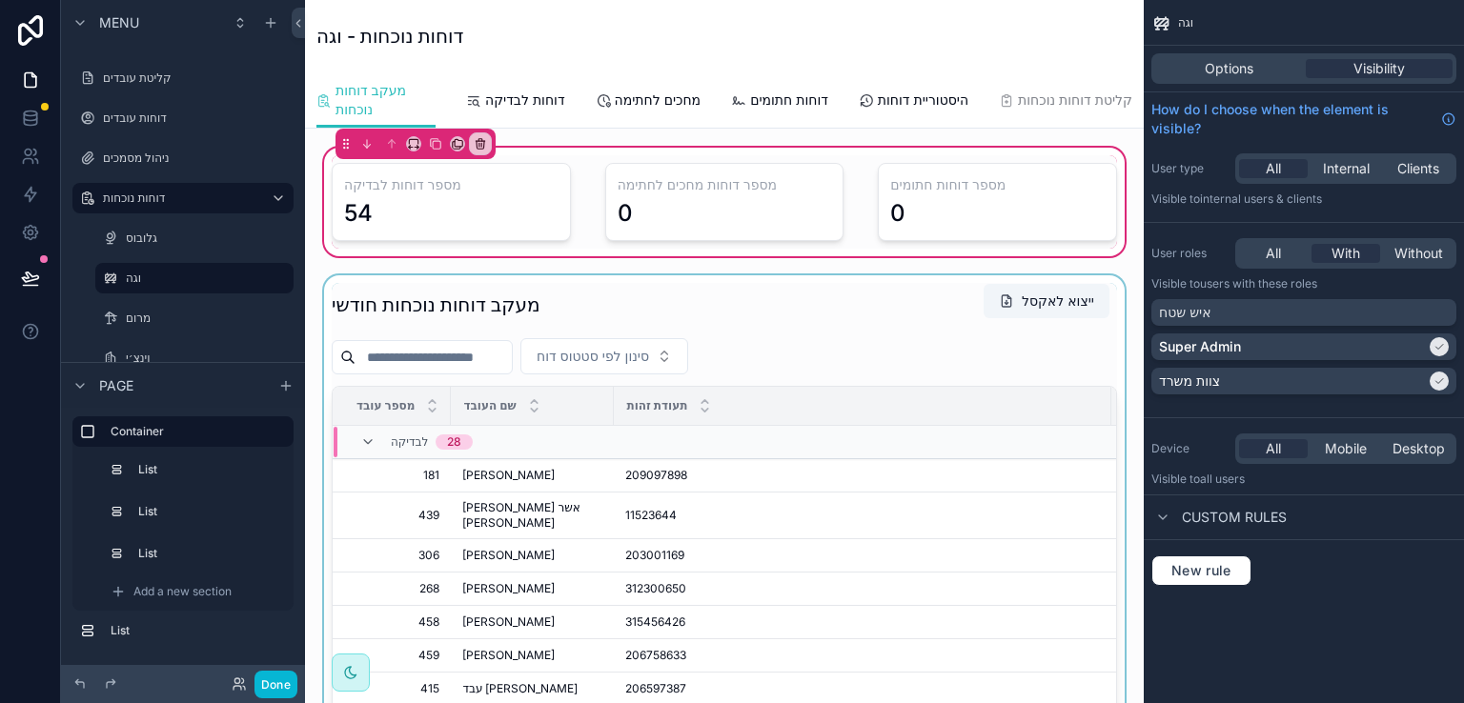
click at [748, 311] on div "scrollable content" at bounding box center [724, 599] width 808 height 648
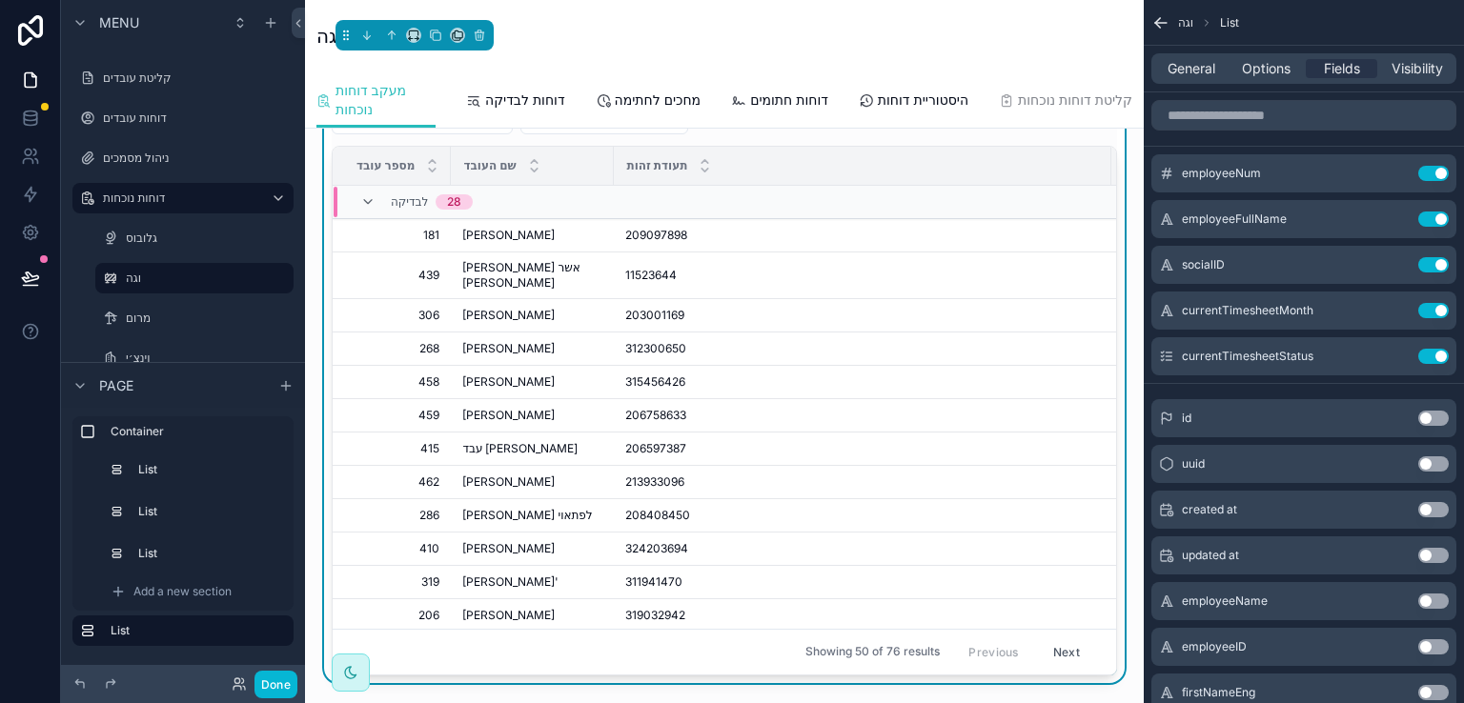
scroll to position [286, 0]
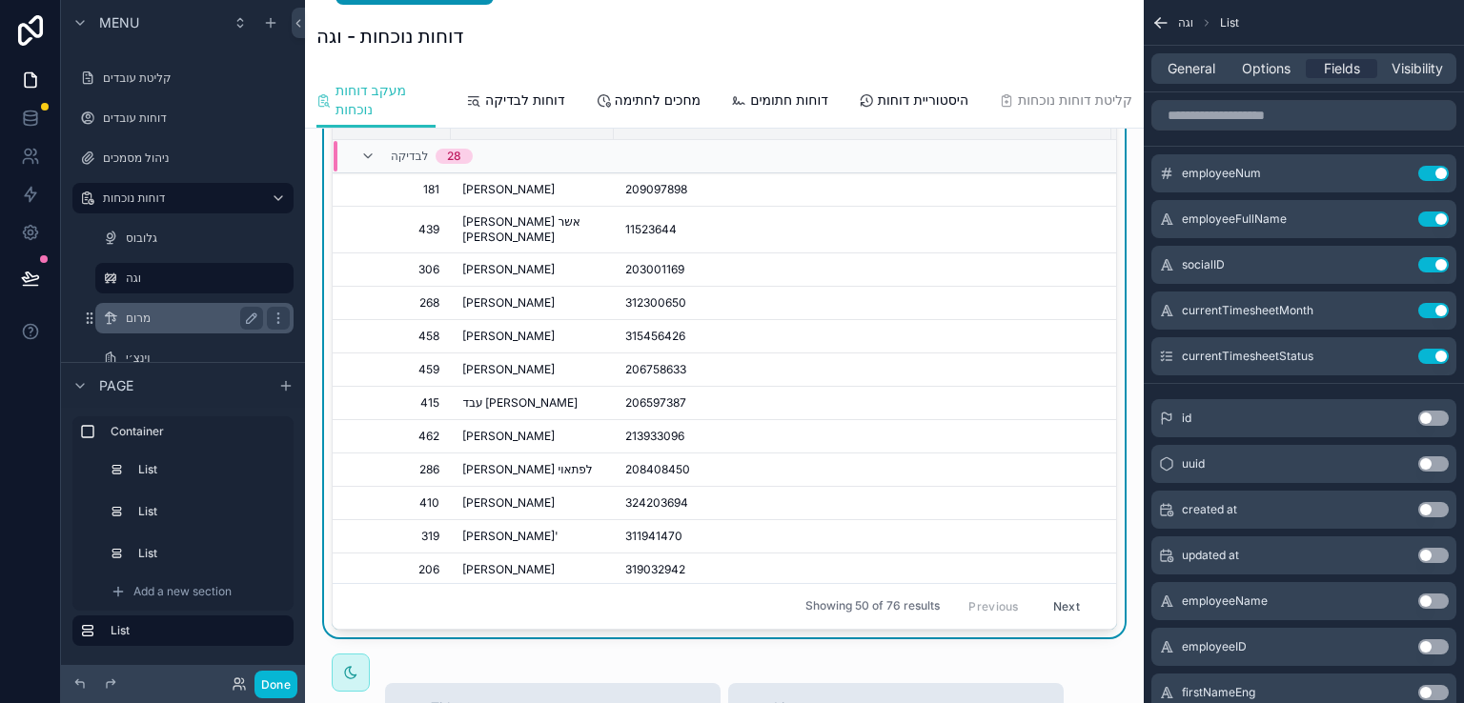
click at [144, 320] on label "מרום" at bounding box center [191, 318] width 130 height 15
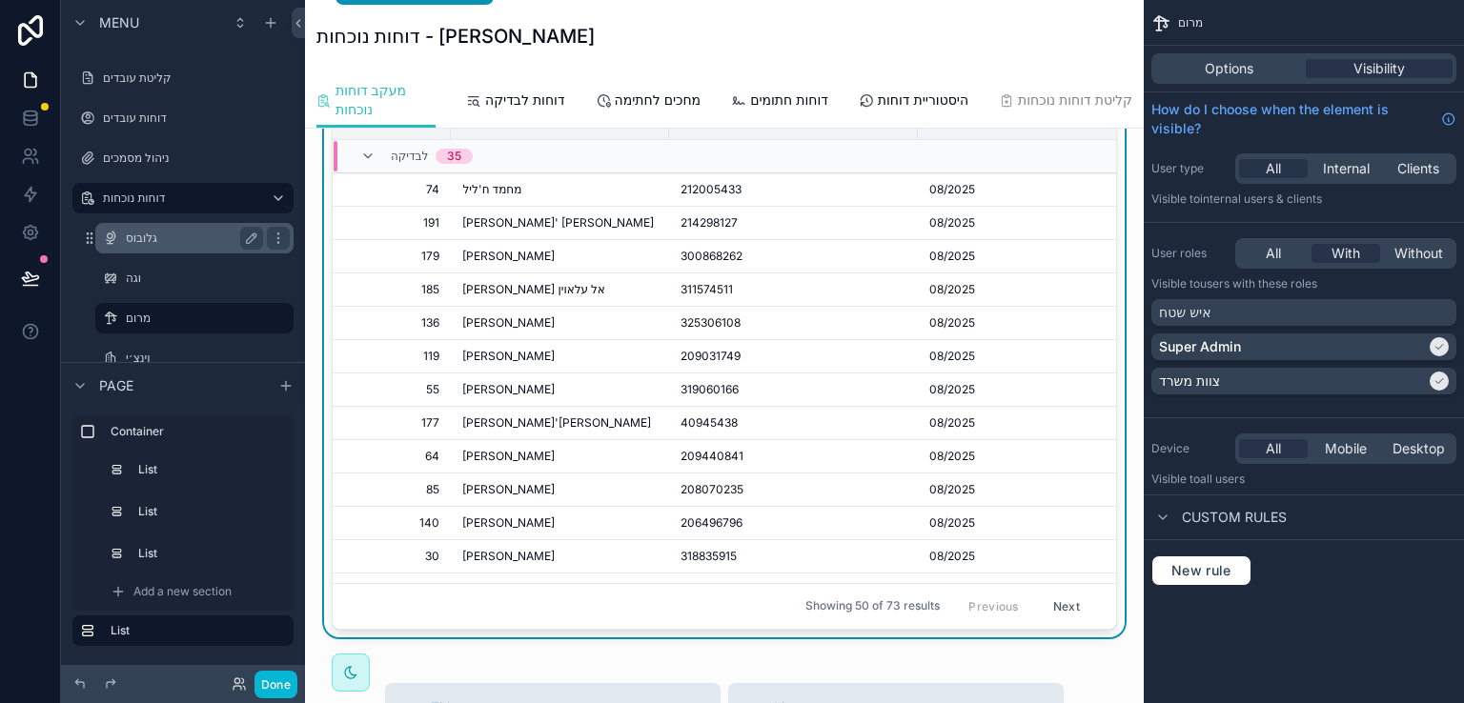
click at [141, 232] on label "גלובוס" at bounding box center [191, 238] width 130 height 15
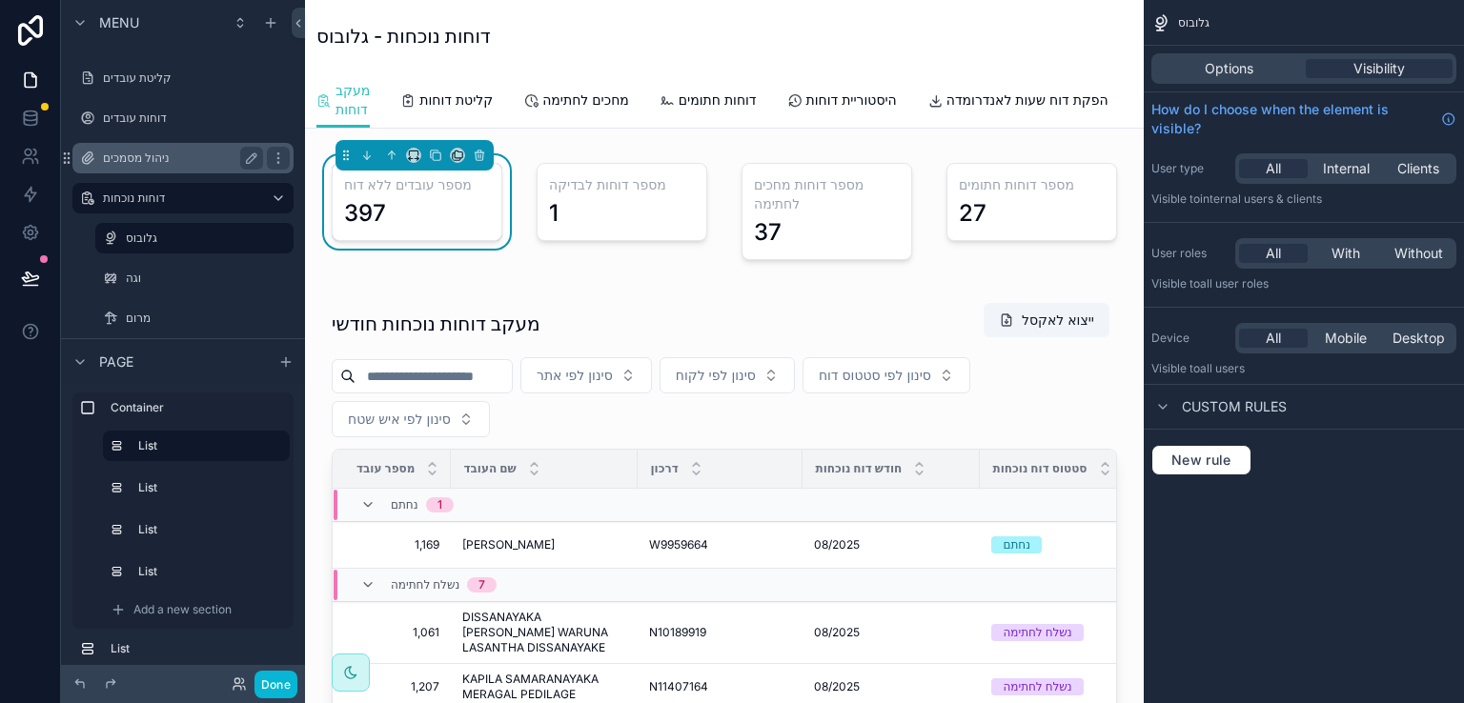
click at [149, 153] on label "ניהול מסמכים" at bounding box center [179, 158] width 153 height 15
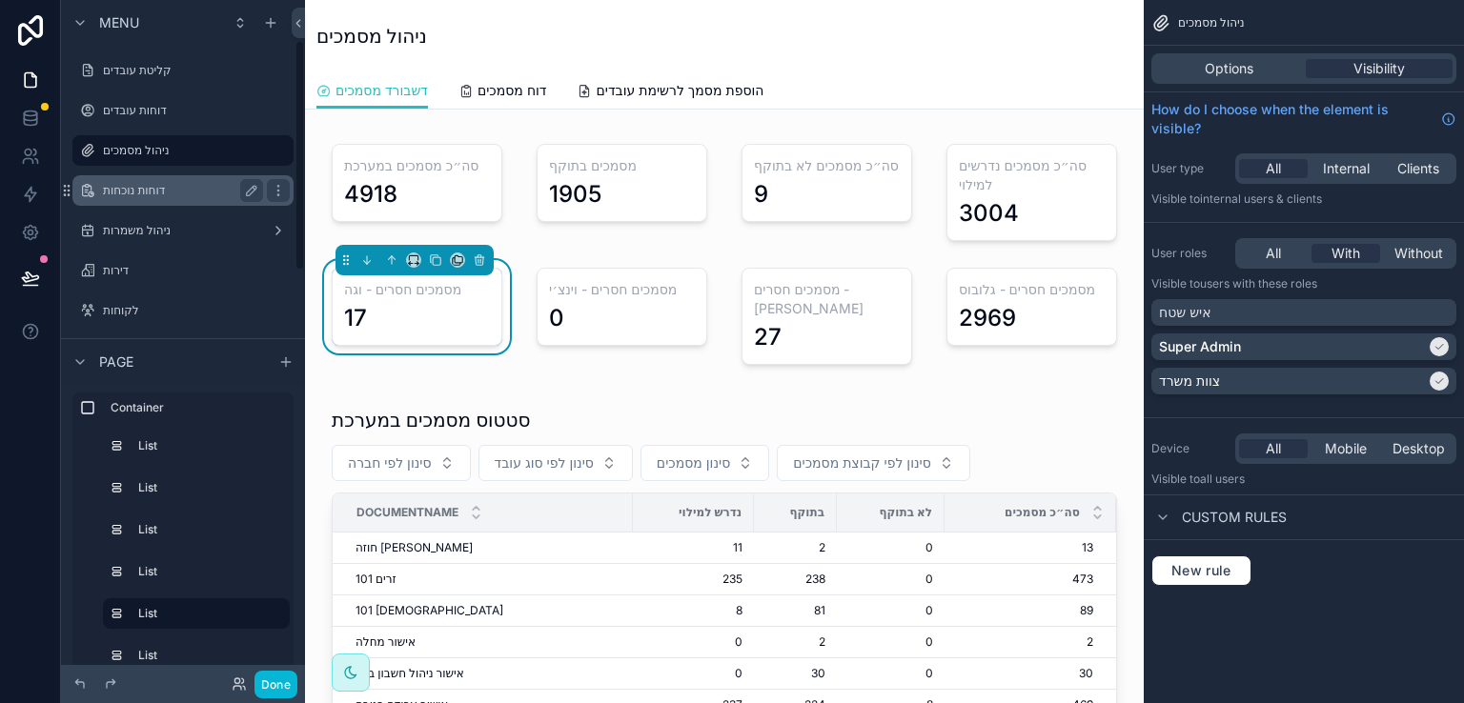
scroll to position [286, 0]
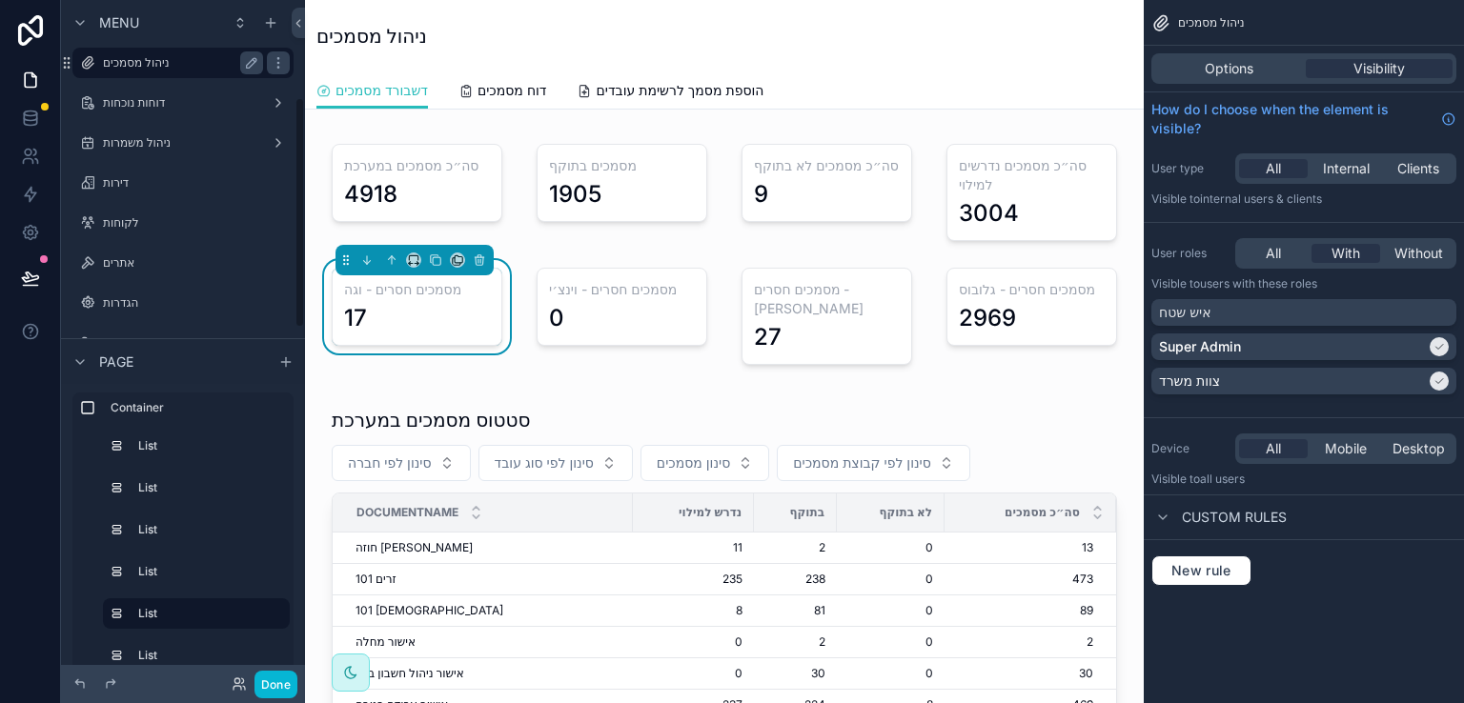
click at [158, 64] on label "ניהול מסמכים" at bounding box center [179, 62] width 153 height 15
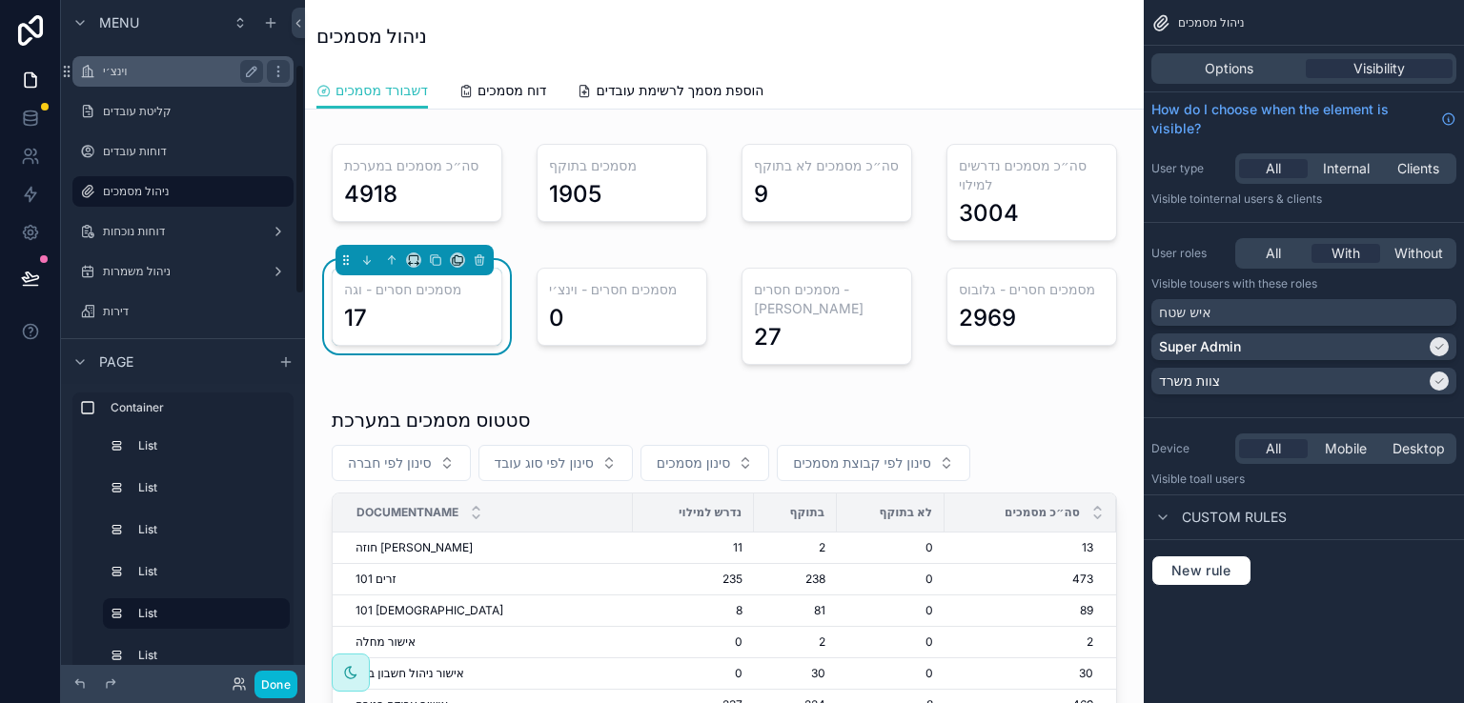
scroll to position [191, 0]
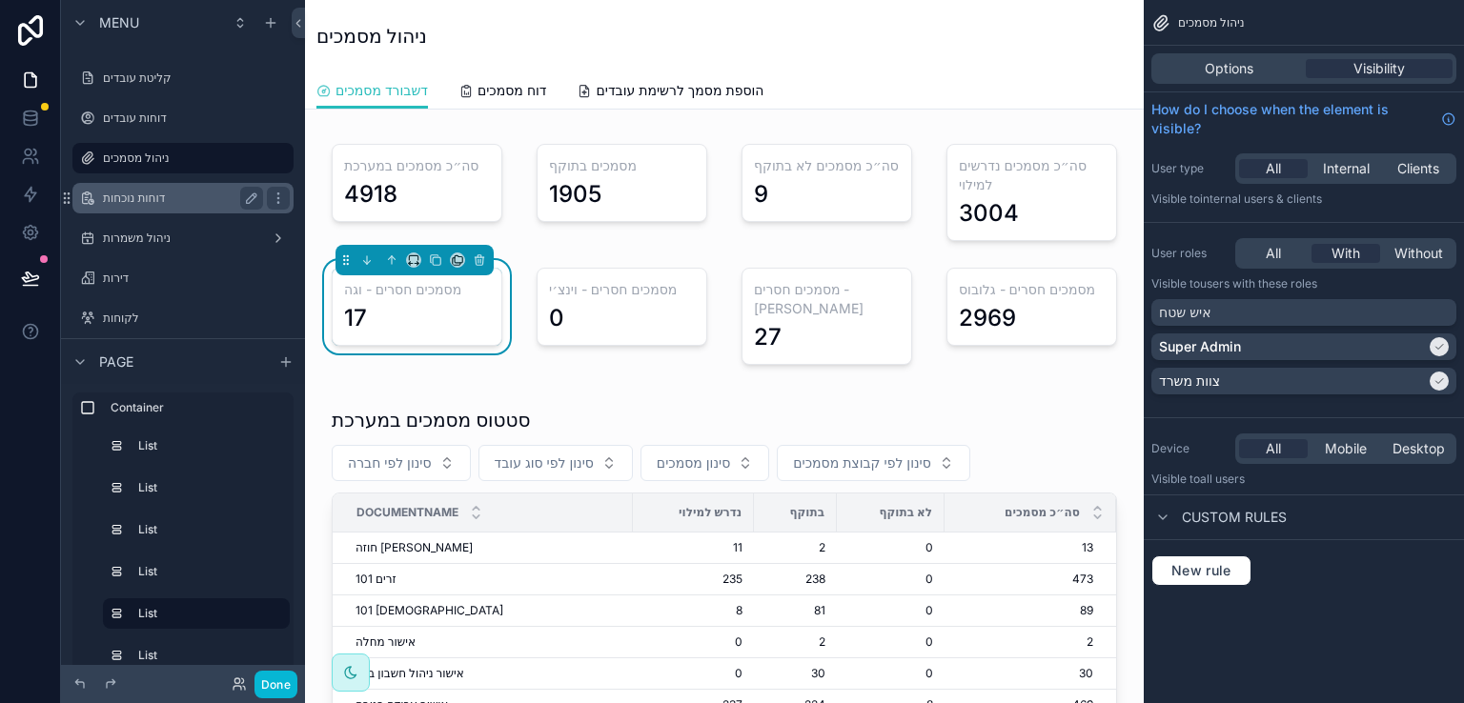
click at [135, 195] on label "דוחות נוכחות" at bounding box center [179, 198] width 153 height 15
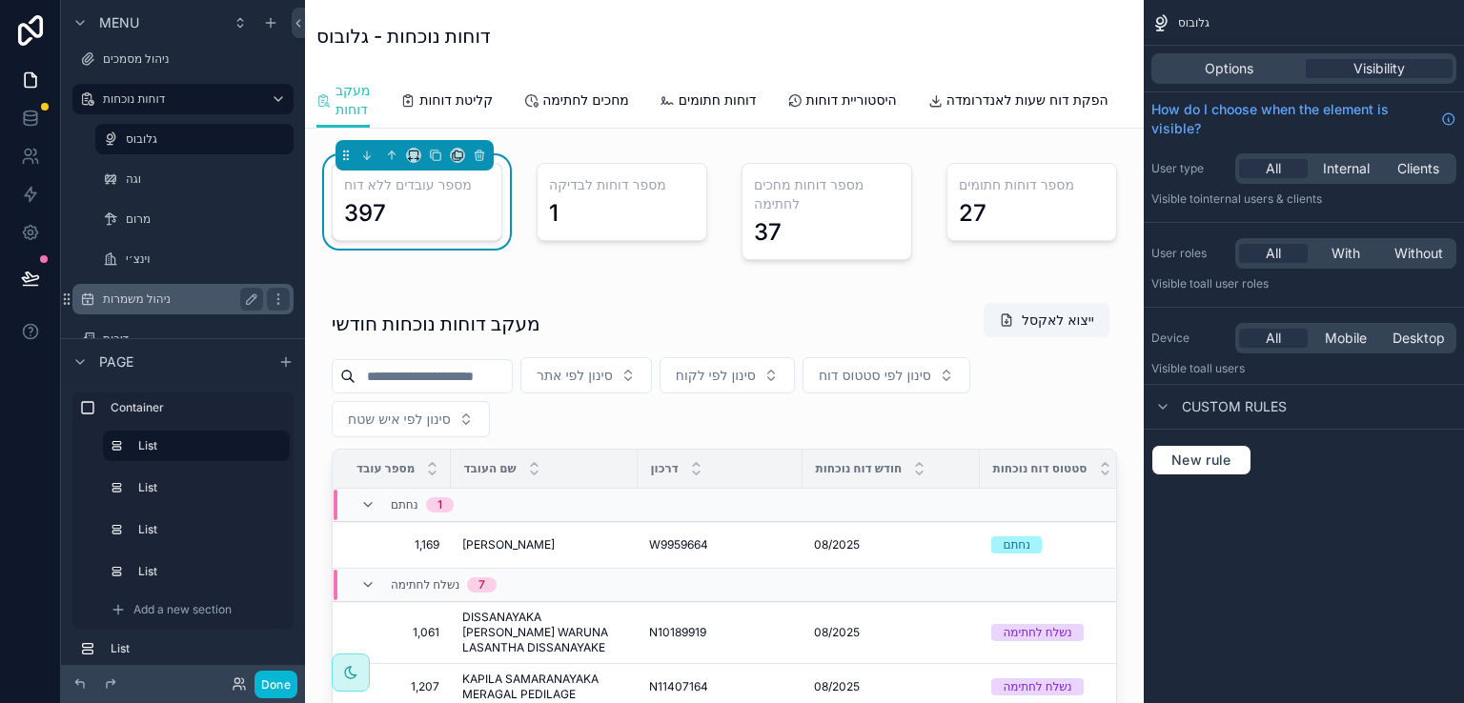
scroll to position [381, 0]
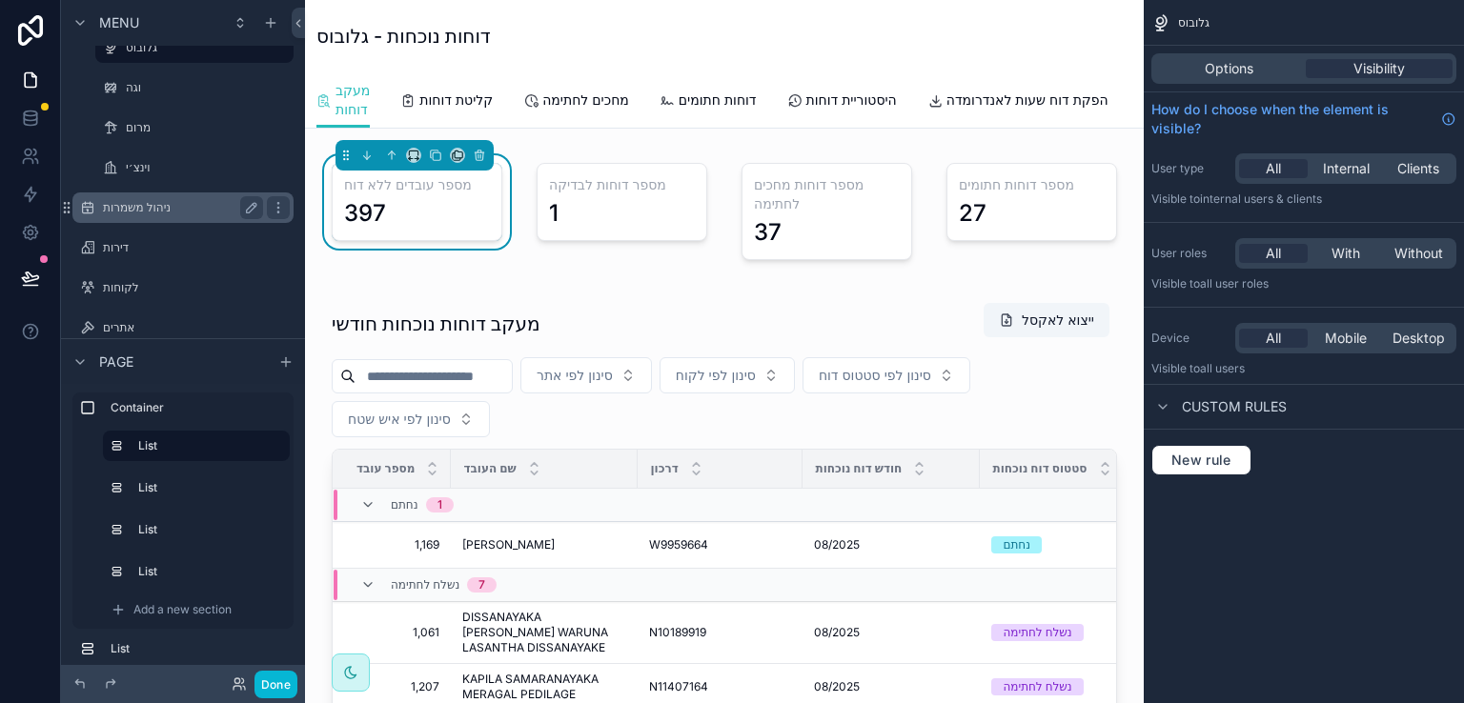
click at [141, 205] on label "ניהול משמרות" at bounding box center [179, 207] width 153 height 15
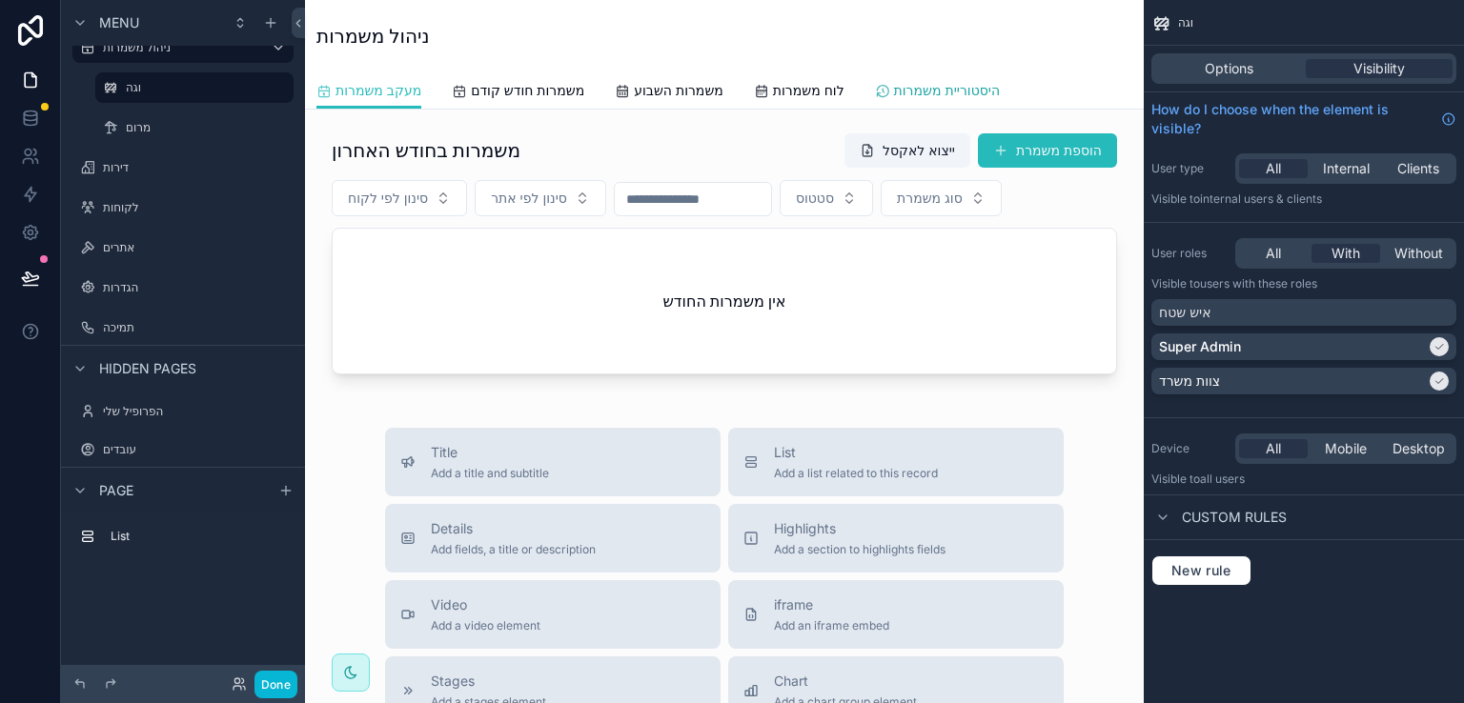
click at [946, 85] on span "היסטוריית משמרות" at bounding box center [947, 90] width 106 height 19
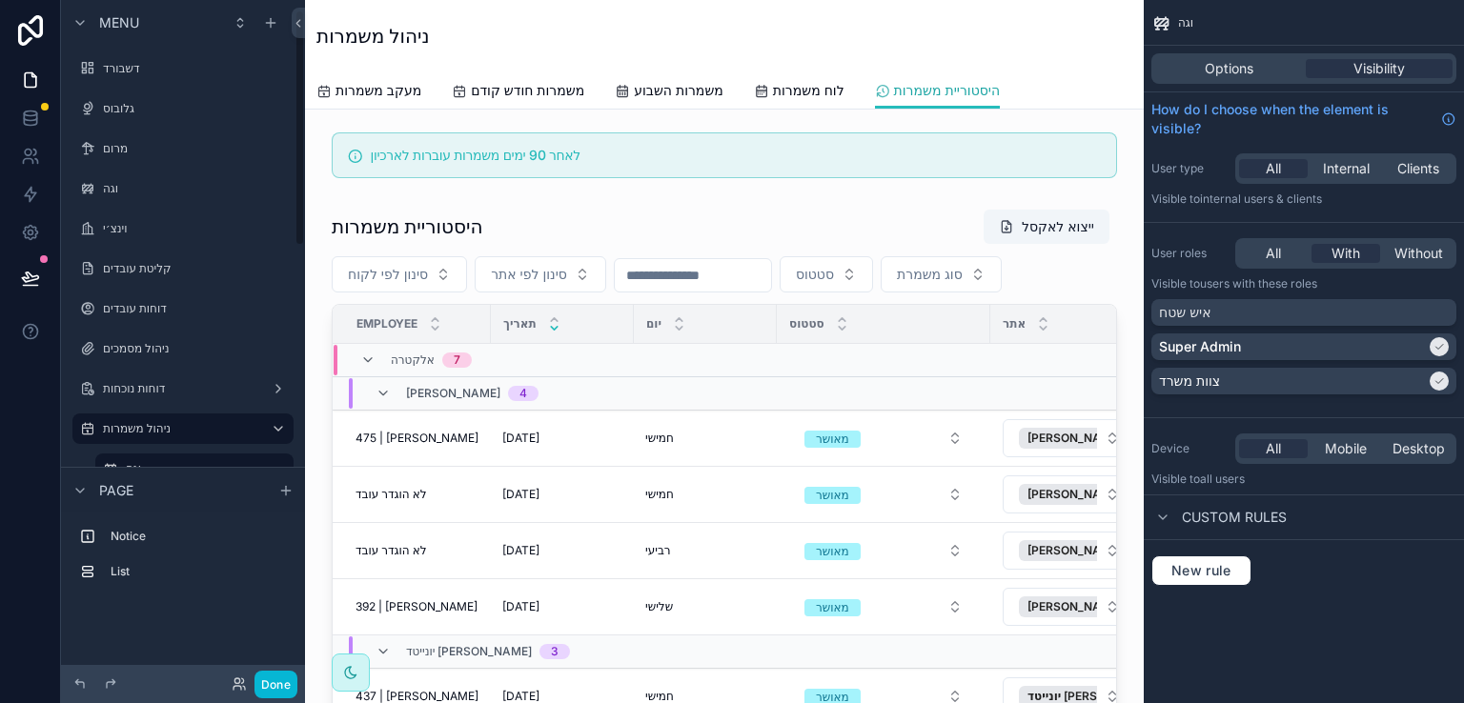
scroll to position [191, 0]
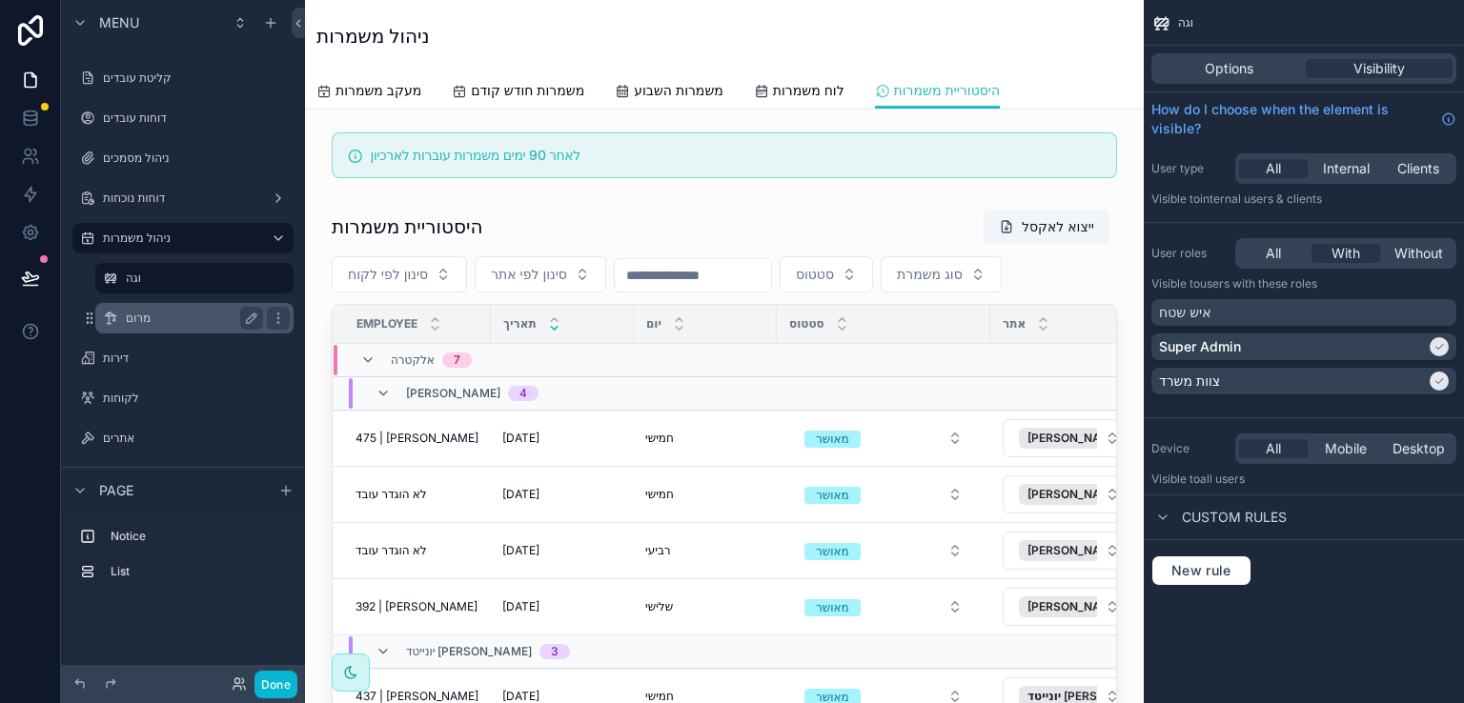
click at [138, 314] on label "מרום" at bounding box center [191, 318] width 130 height 15
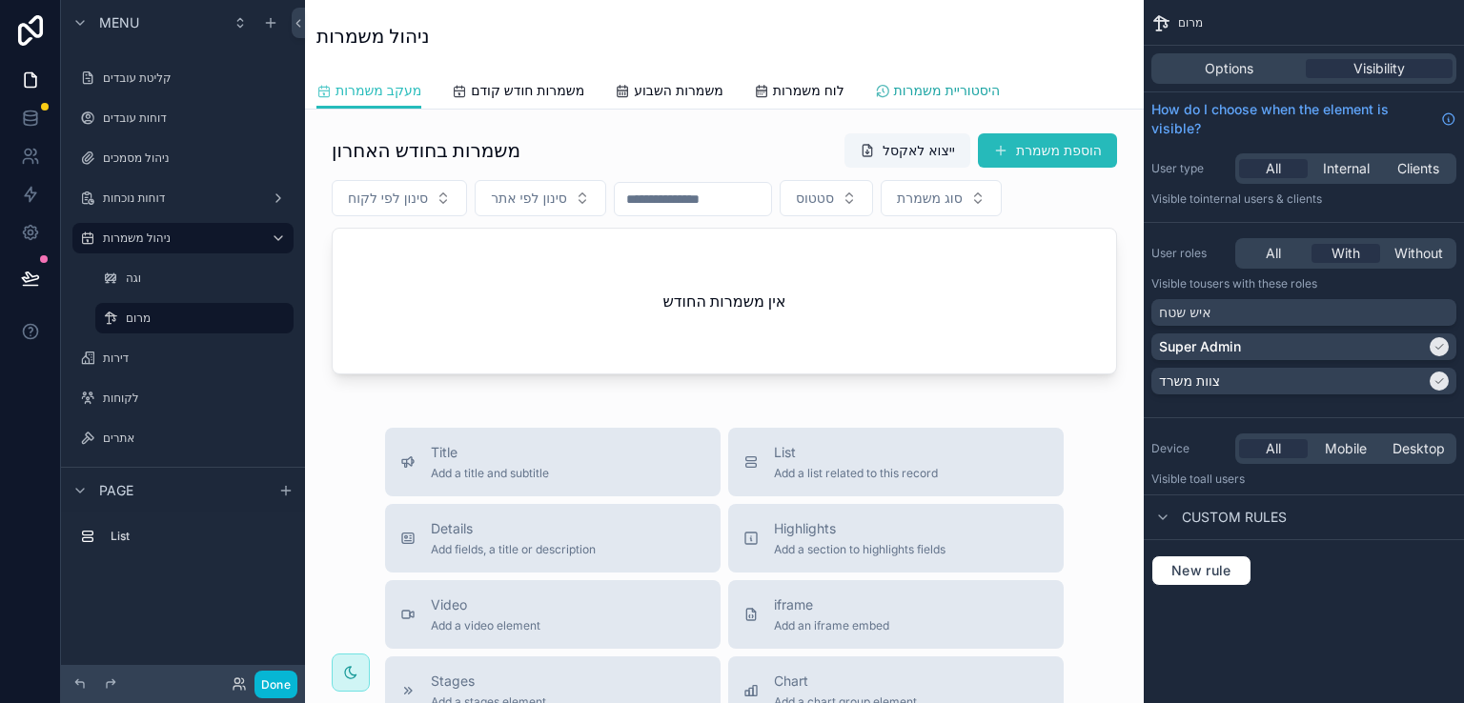
click at [945, 85] on span "היסטוריית משמרות" at bounding box center [947, 90] width 106 height 19
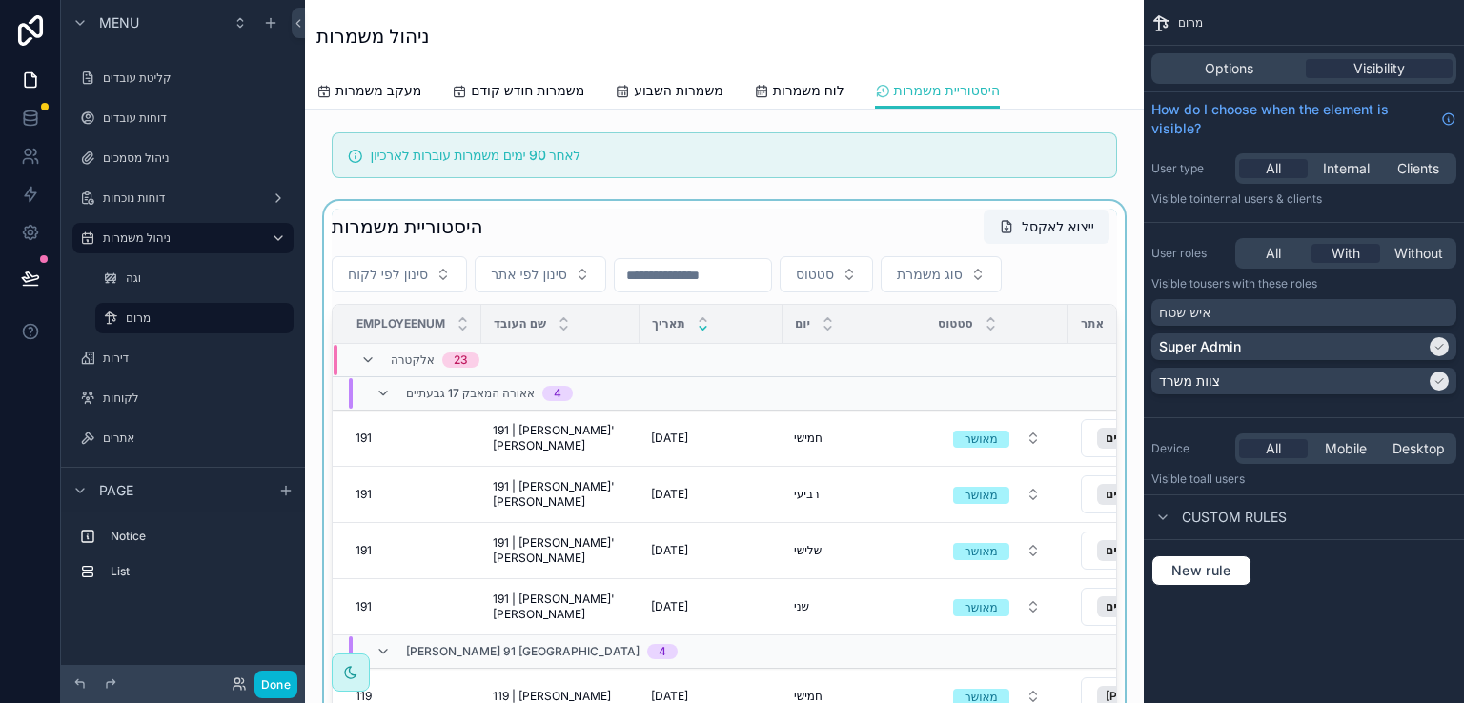
click at [644, 210] on div "scrollable content" at bounding box center [724, 521] width 808 height 641
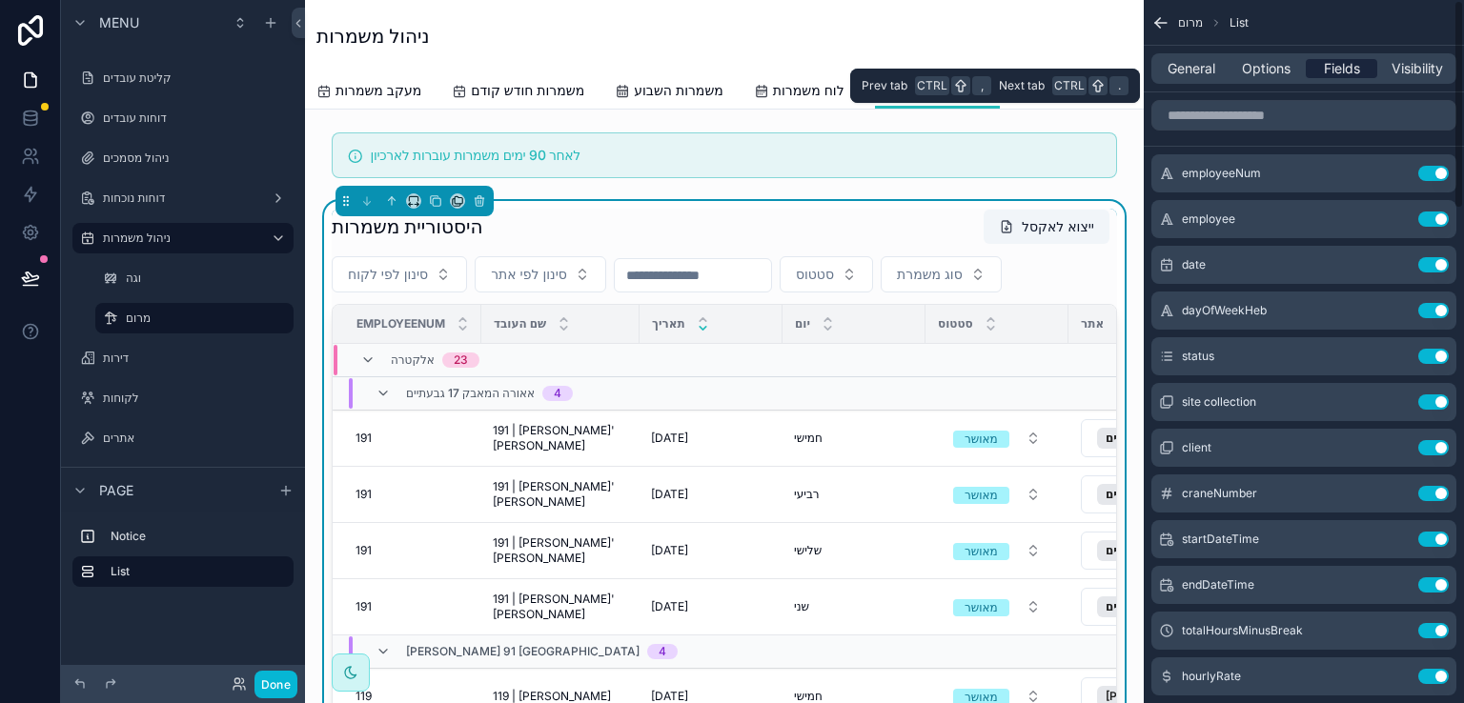
click at [1331, 63] on span "Fields" at bounding box center [1342, 68] width 36 height 19
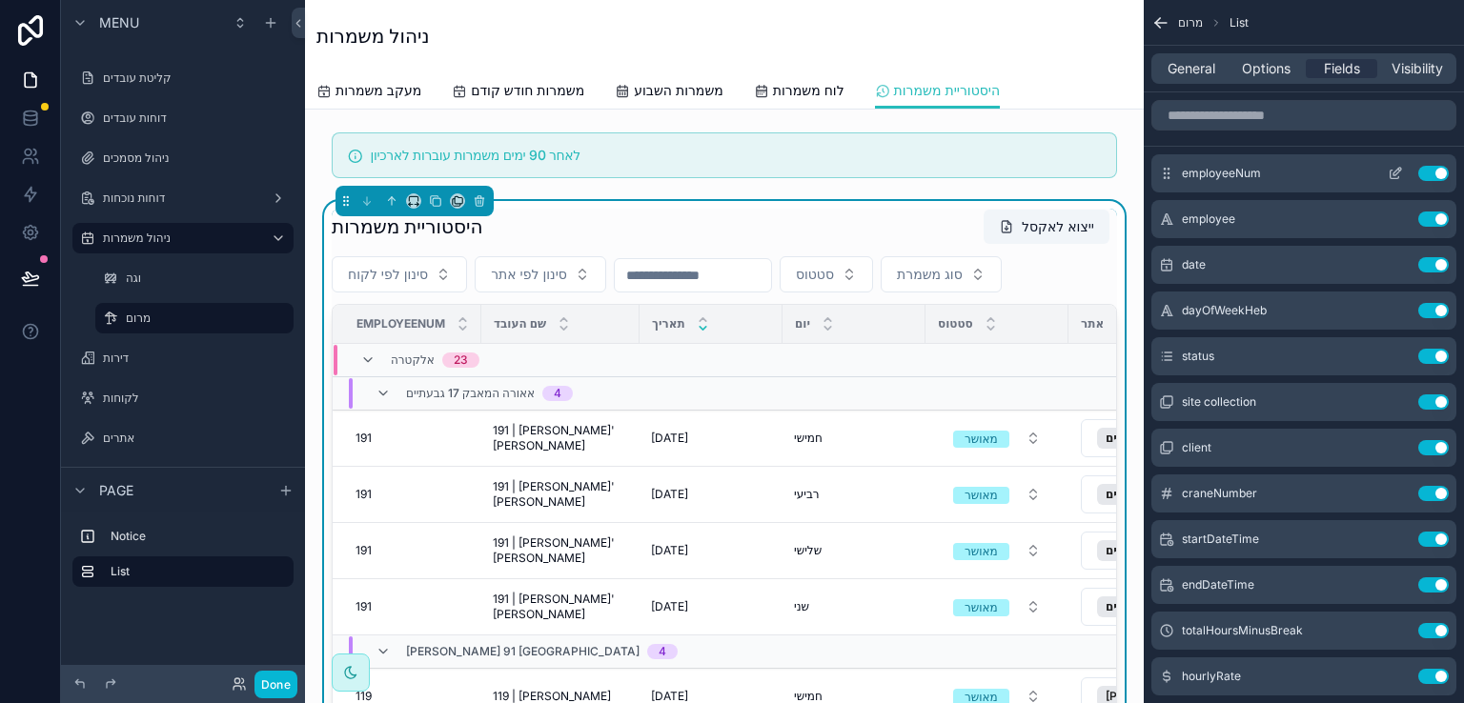
click at [1422, 174] on button "Use setting" at bounding box center [1433, 173] width 31 height 15
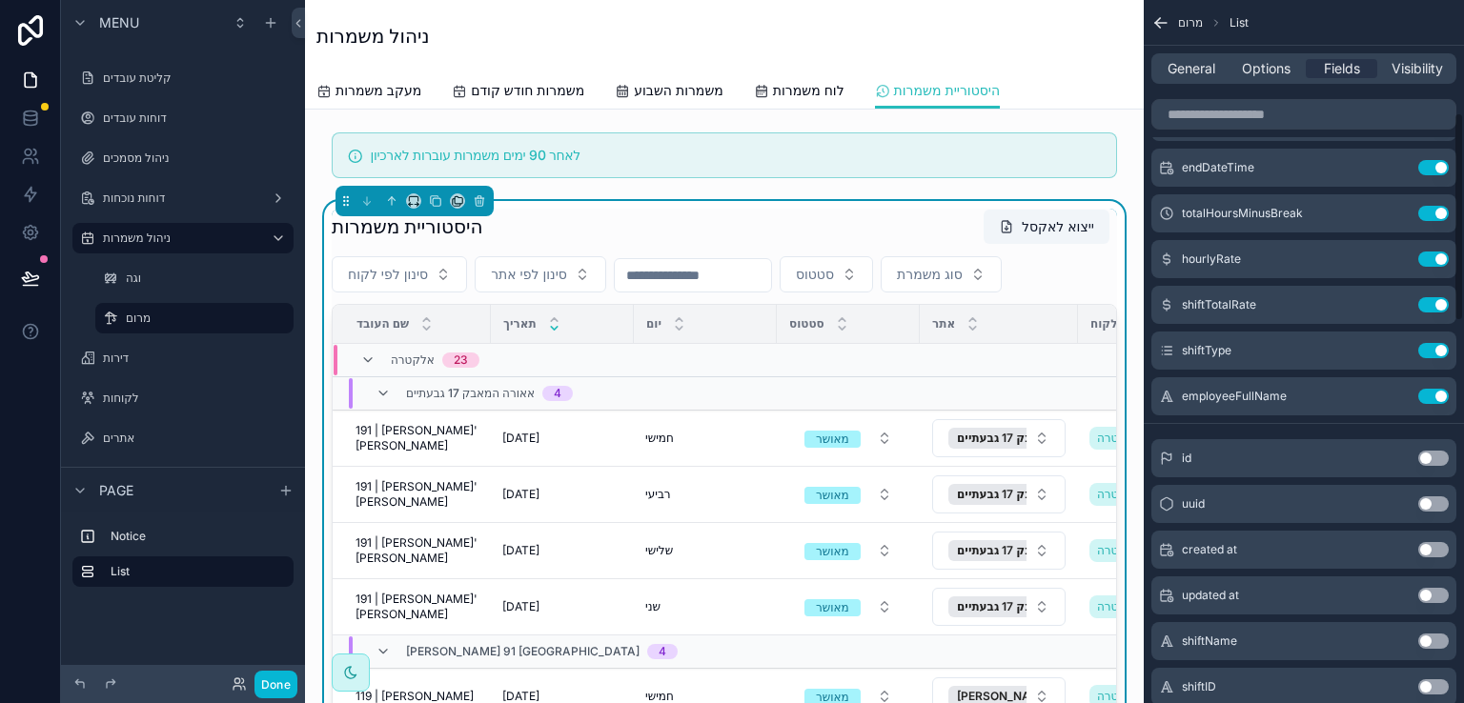
scroll to position [381, 0]
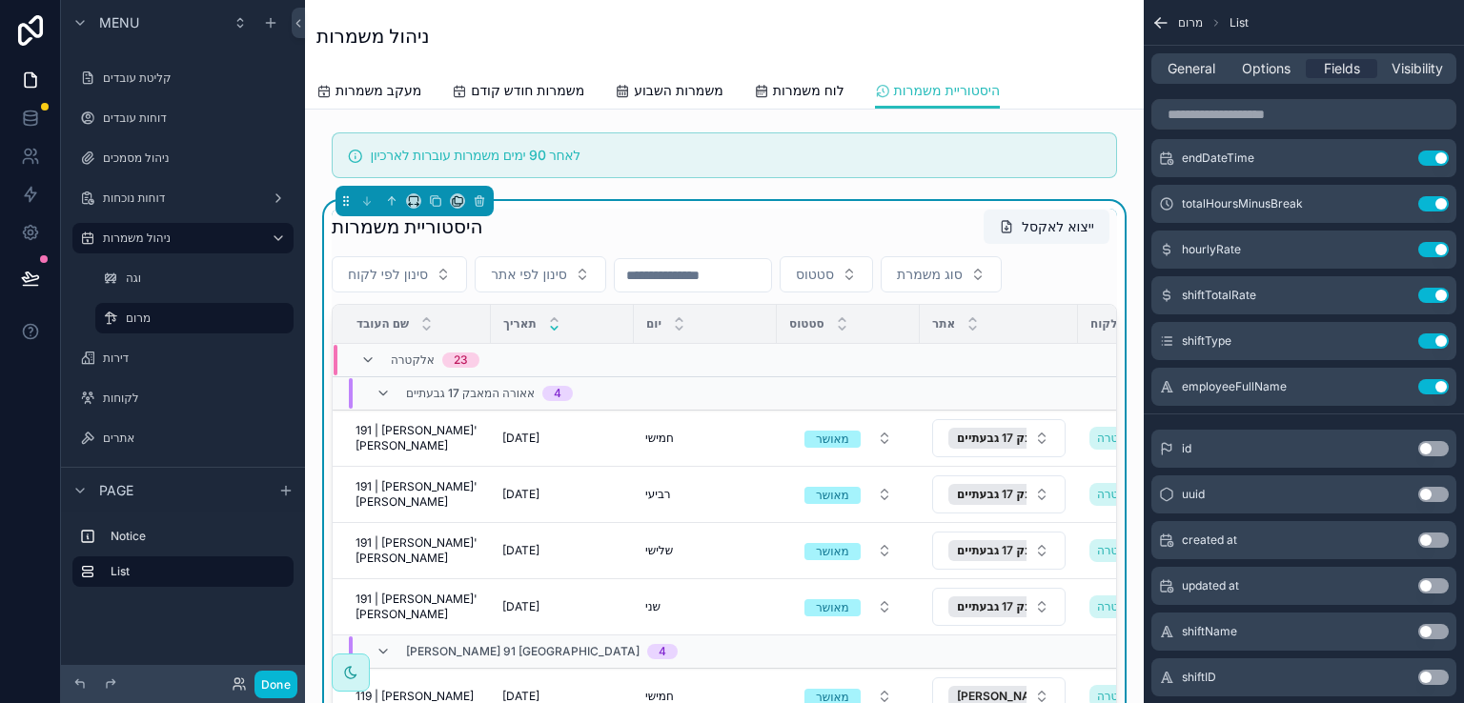
click at [1430, 386] on button "Use setting" at bounding box center [1433, 386] width 31 height 15
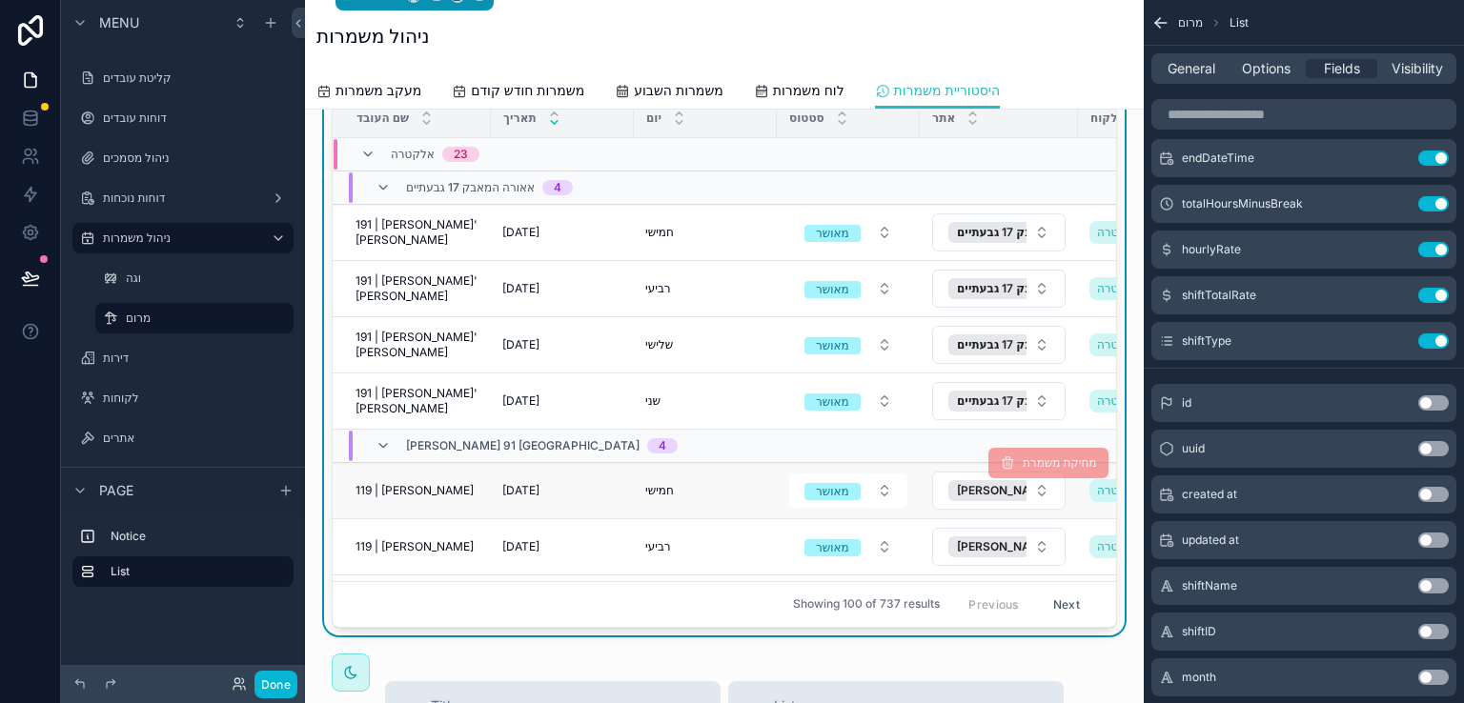
scroll to position [0, 0]
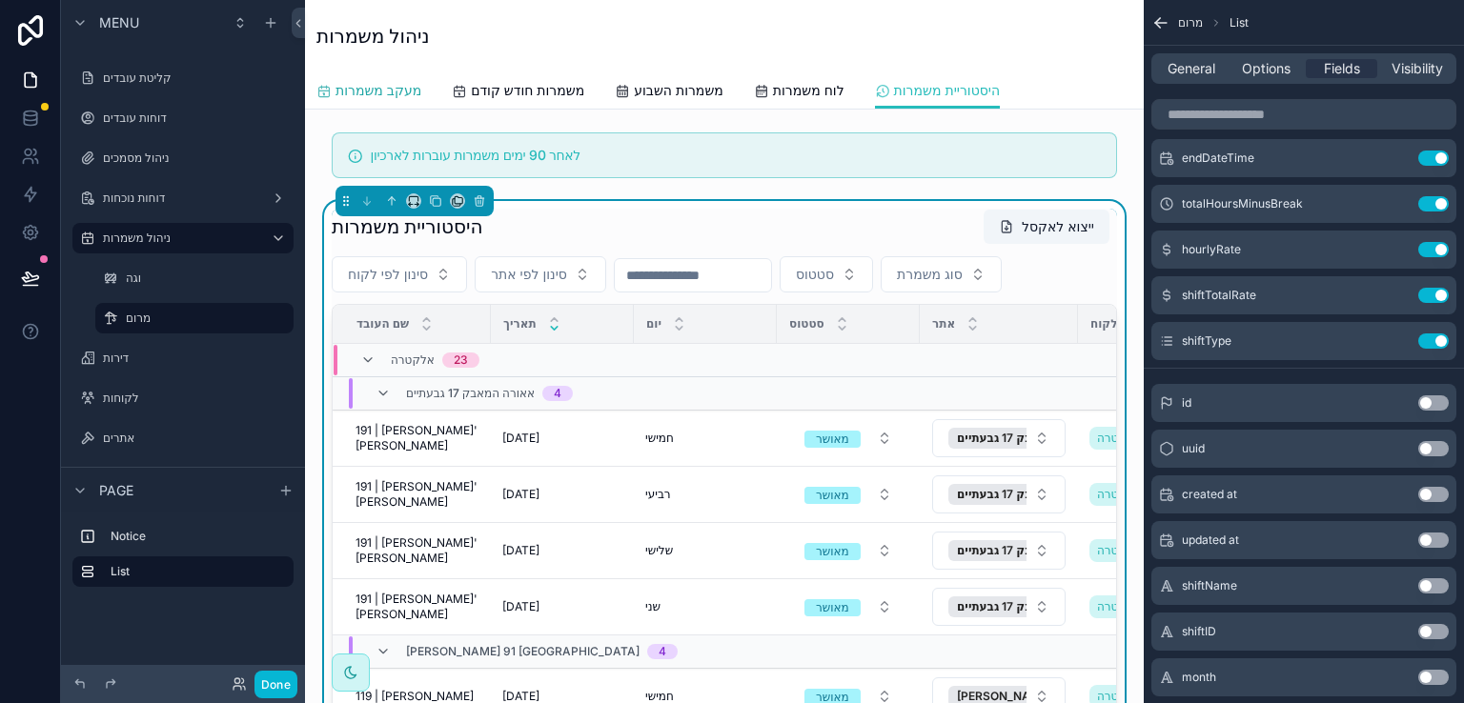
click at [362, 91] on span "מעקב משמרות" at bounding box center [379, 90] width 86 height 19
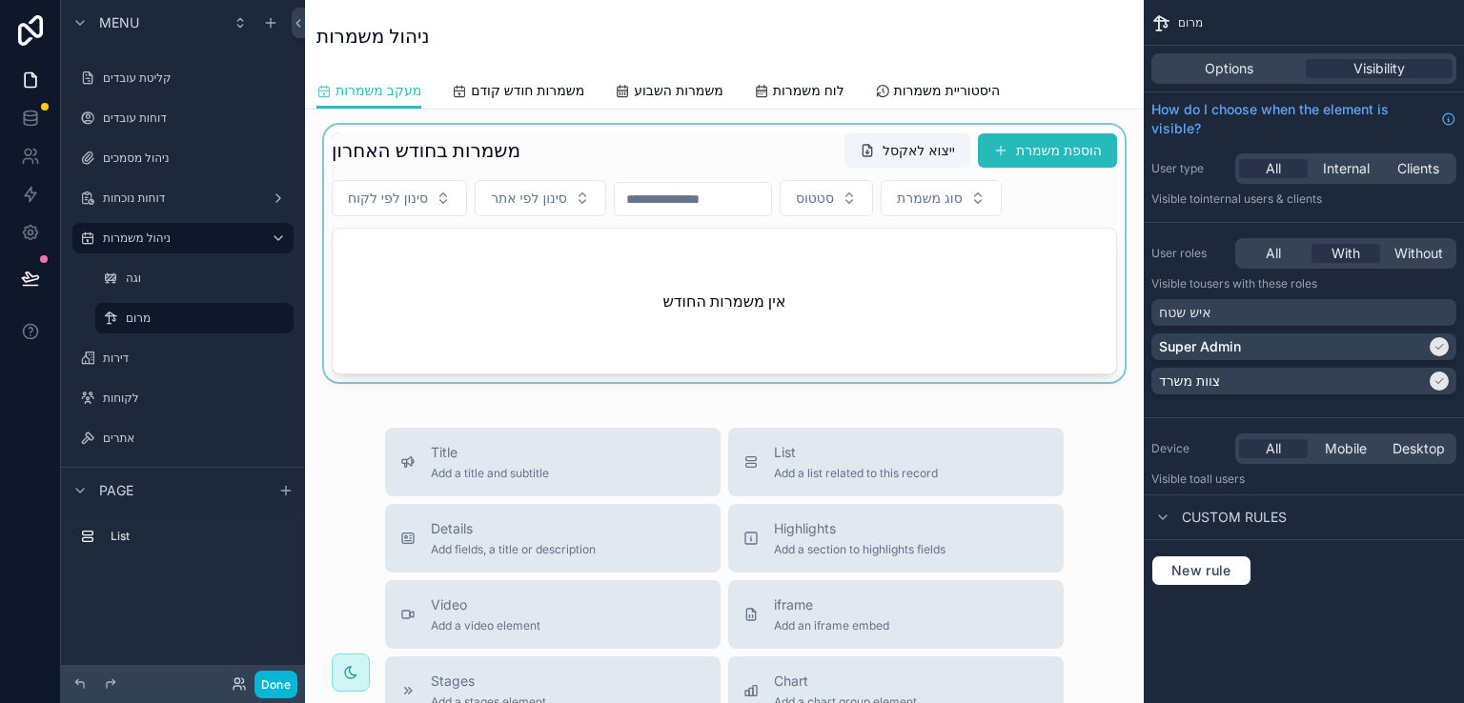
click at [647, 139] on div "scrollable content" at bounding box center [724, 253] width 808 height 257
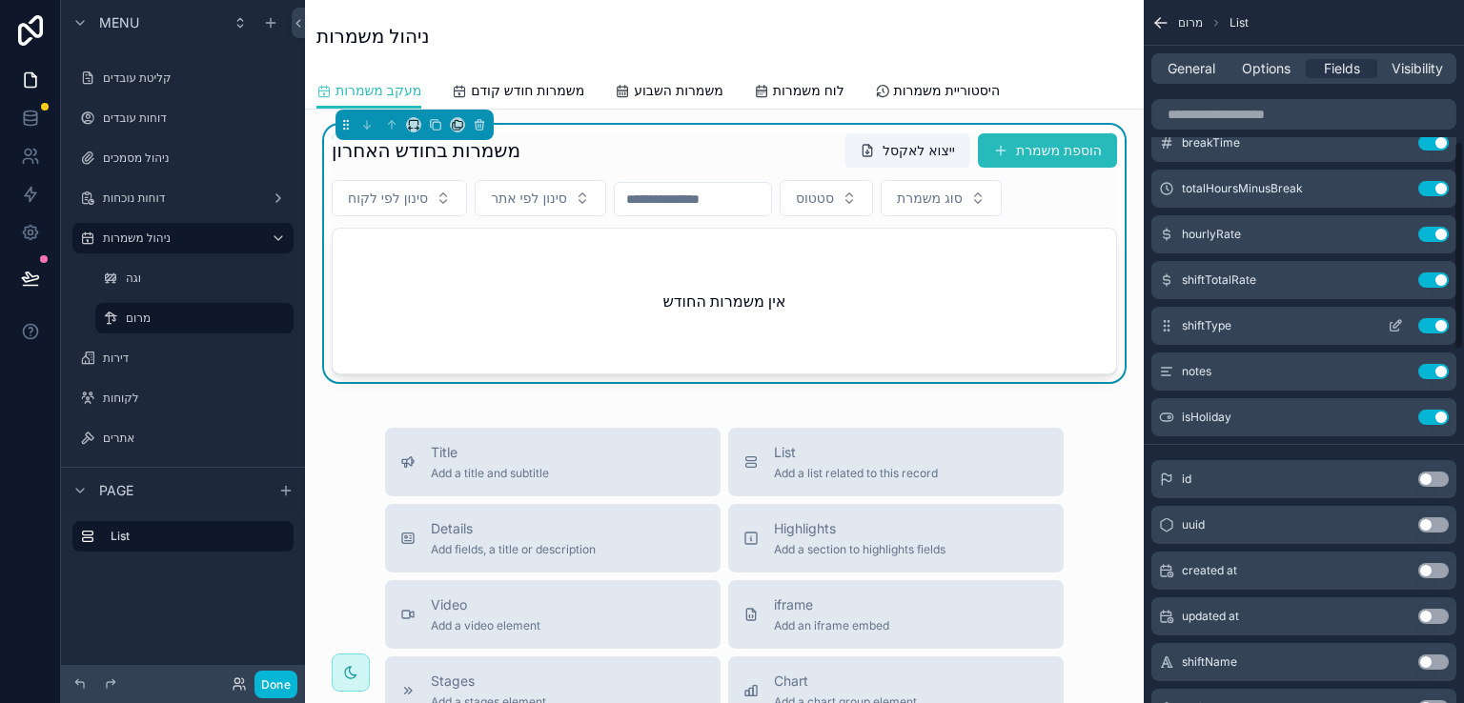
scroll to position [477, 0]
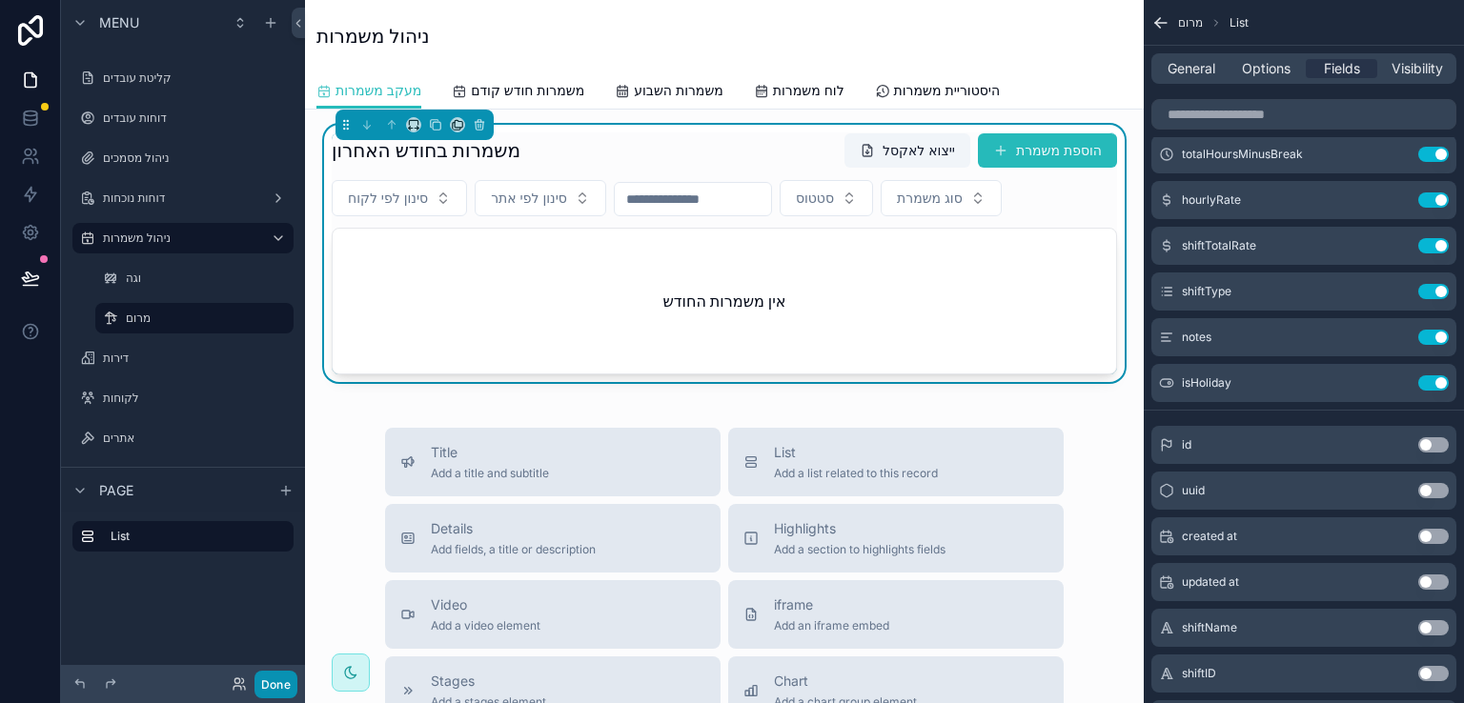
click at [270, 682] on button "Done" at bounding box center [275, 685] width 43 height 28
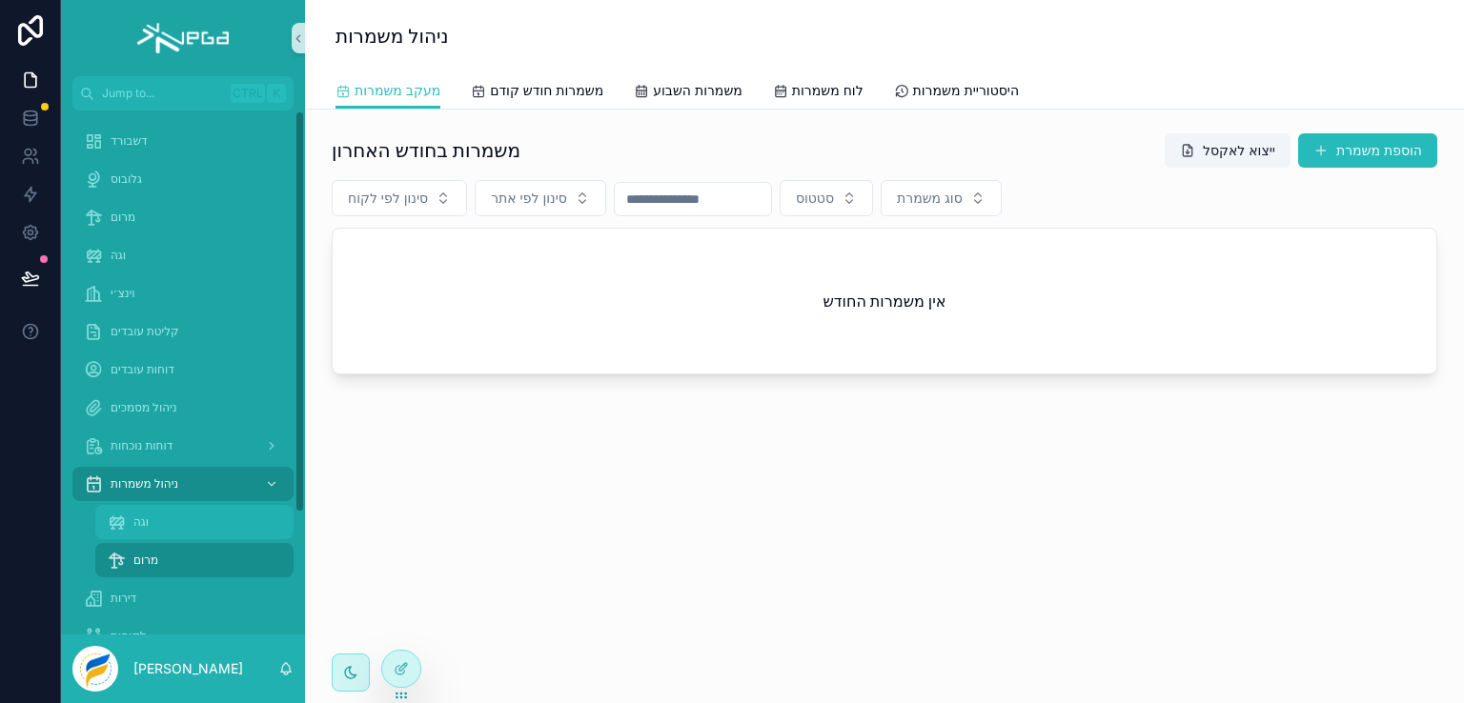
click at [145, 518] on span "וגה" at bounding box center [140, 522] width 15 height 15
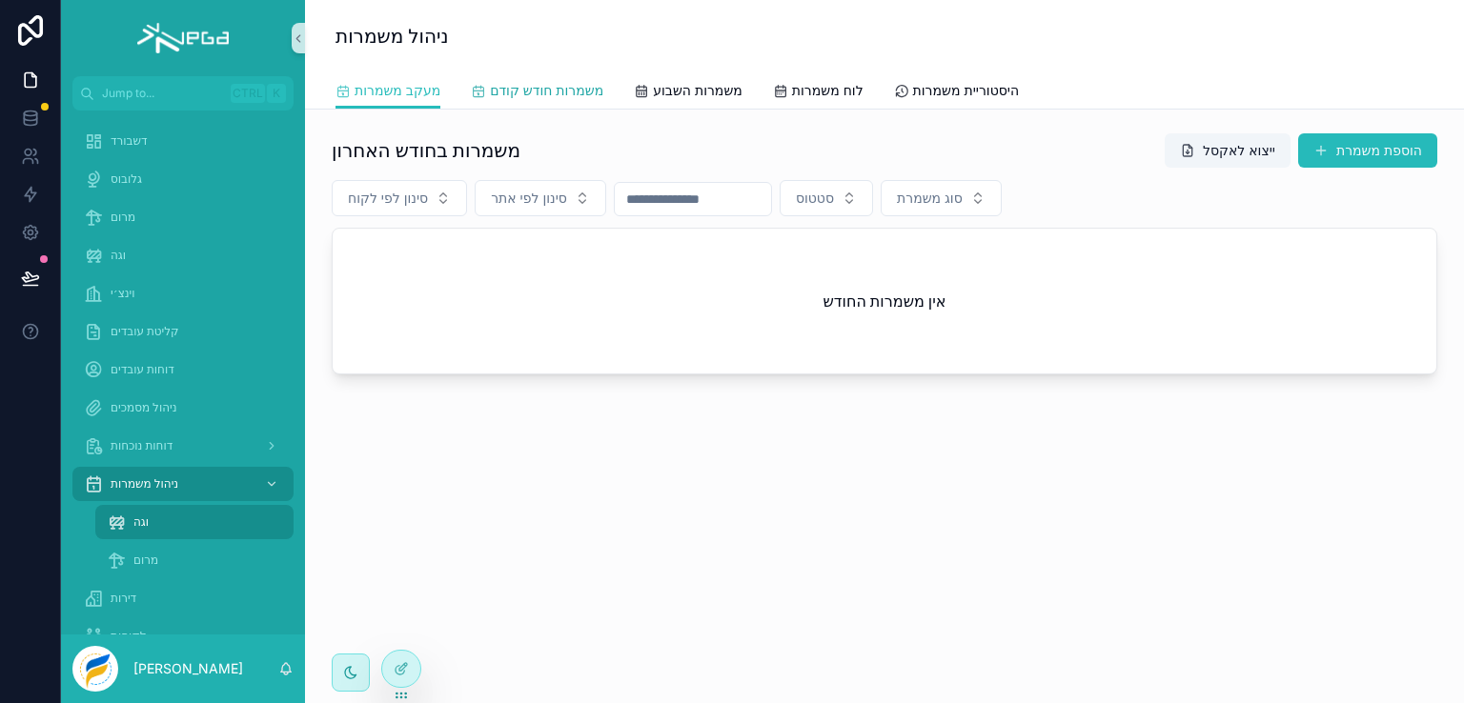
click at [554, 94] on span "משמרות חודש קודם" at bounding box center [546, 90] width 113 height 19
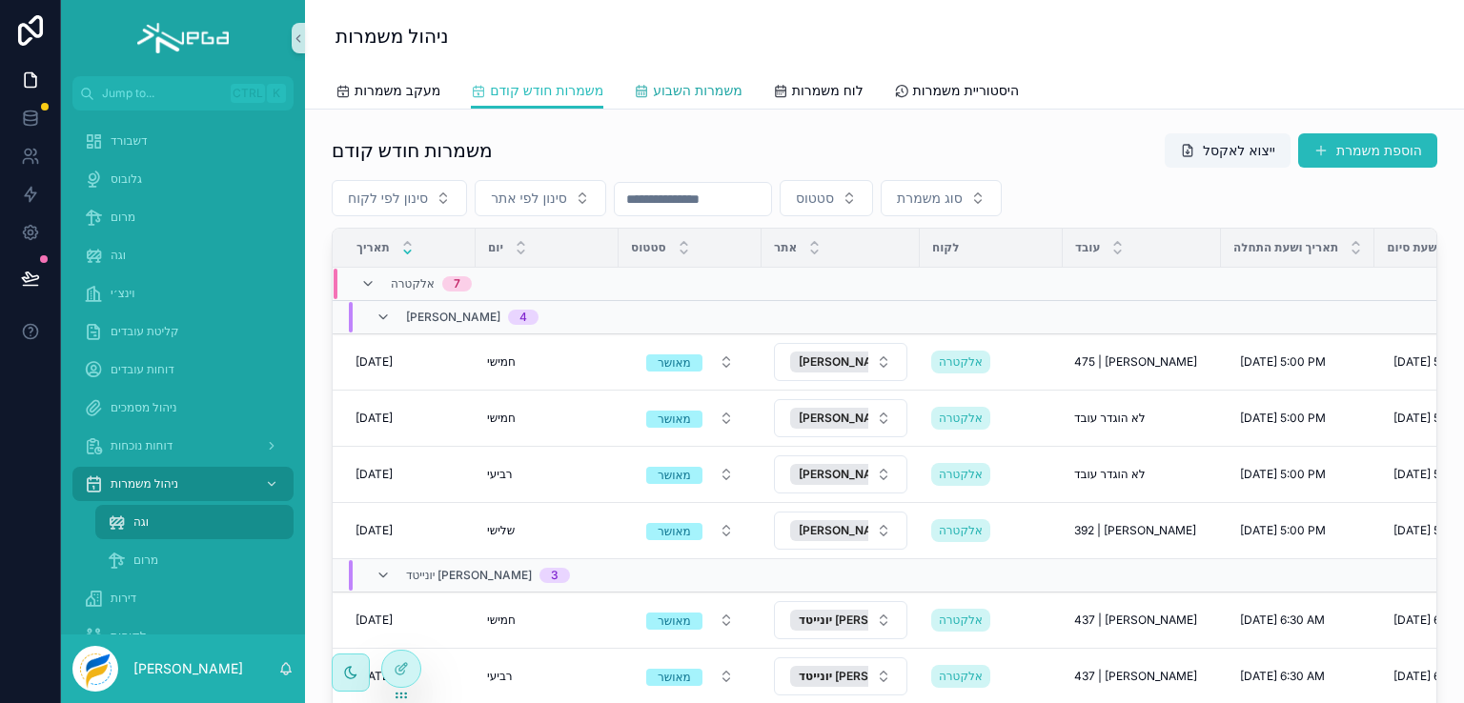
click at [707, 92] on span "משמרות השבוע" at bounding box center [698, 90] width 90 height 19
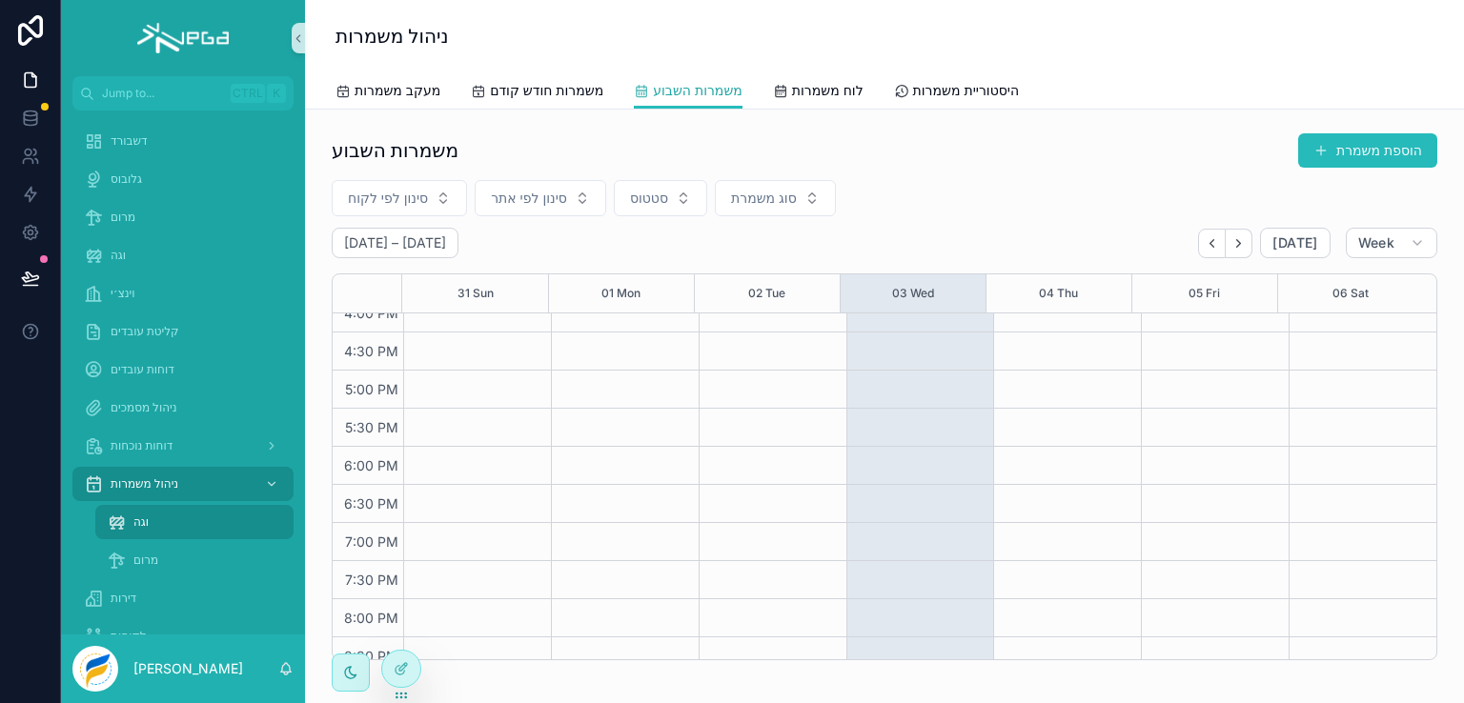
scroll to position [1483, 0]
click at [818, 89] on span "לוח משמרות" at bounding box center [827, 90] width 71 height 19
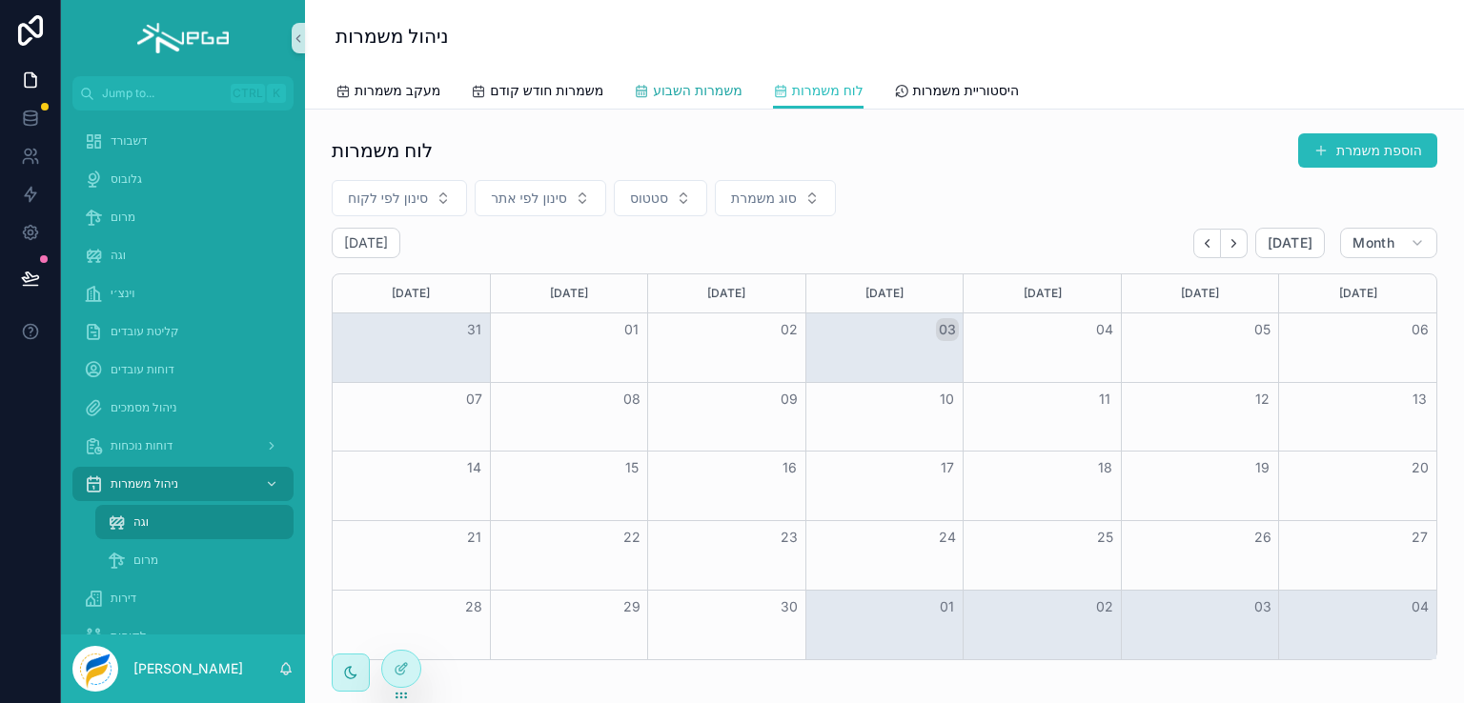
click at [680, 88] on span "משמרות השבוע" at bounding box center [698, 90] width 90 height 19
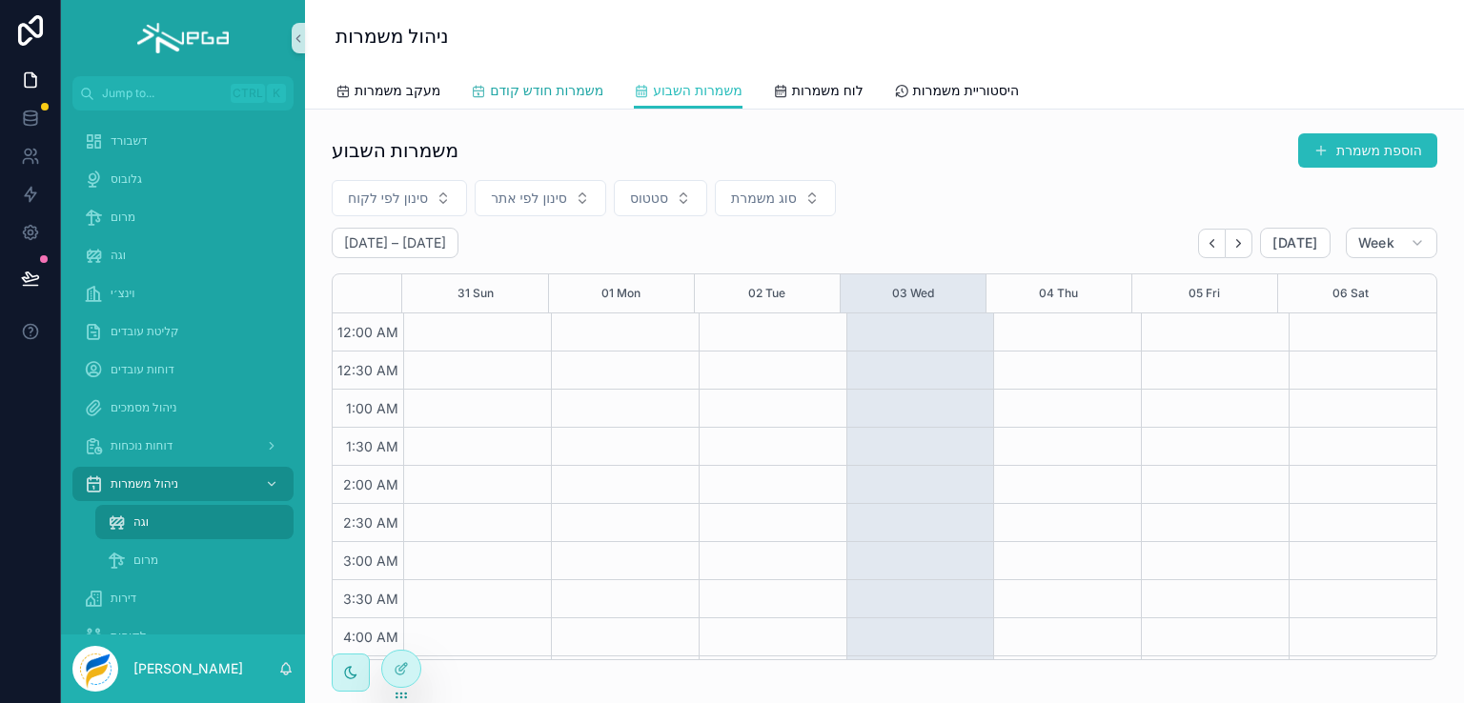
click at [549, 89] on span "משמרות חודש קודם" at bounding box center [546, 90] width 113 height 19
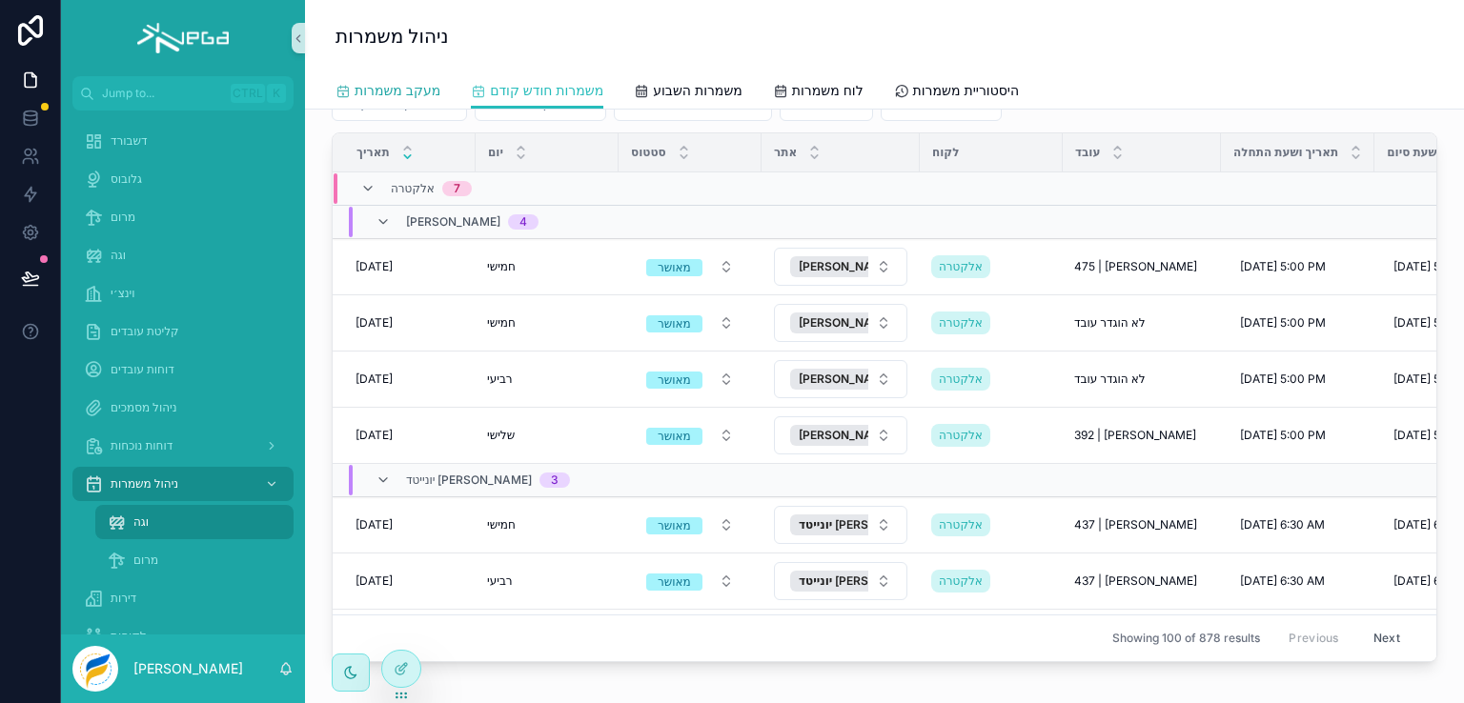
click at [397, 95] on span "מעקב משמרות" at bounding box center [398, 90] width 86 height 19
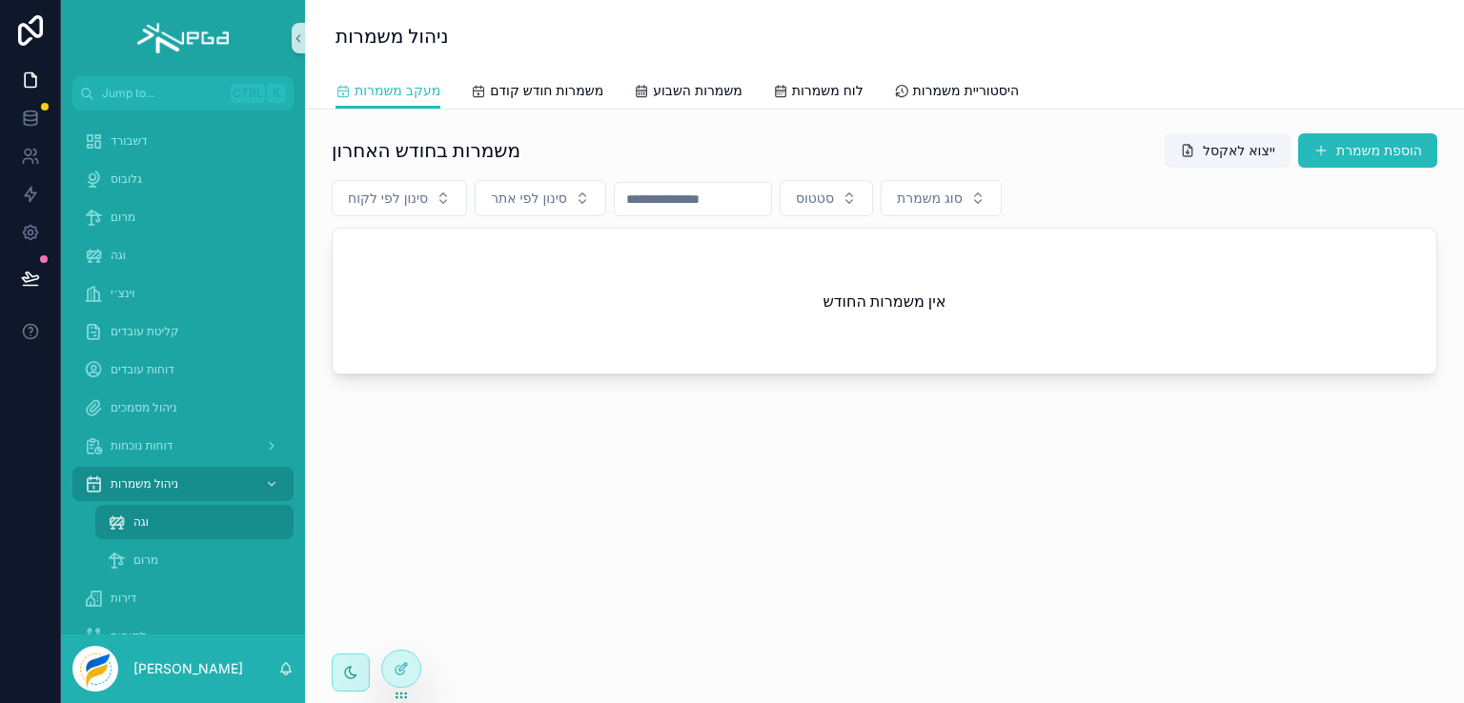
click at [572, 254] on div "אין משמרות החודש" at bounding box center [885, 301] width 1104 height 145
click at [959, 87] on span "היסטוריית משמרות" at bounding box center [966, 90] width 106 height 19
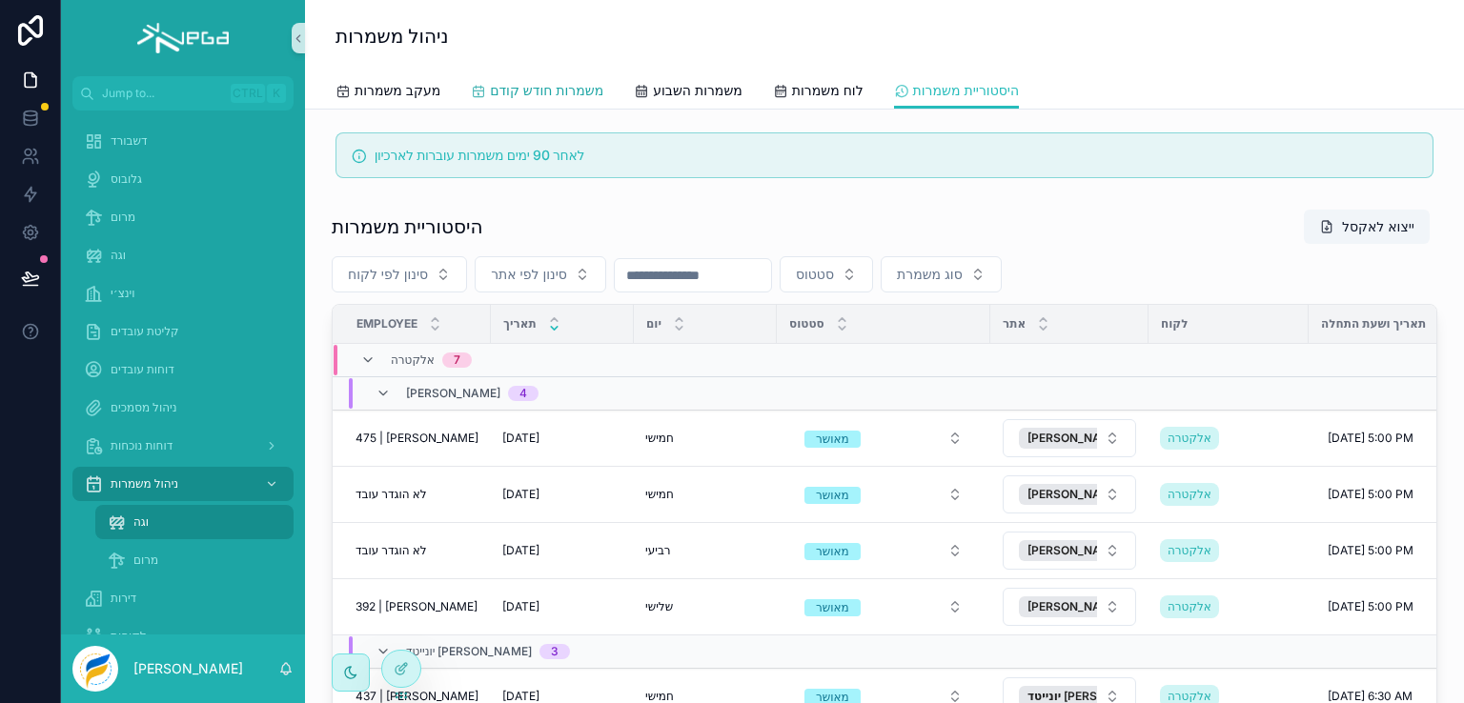
click at [580, 90] on span "משמרות חודש קודם" at bounding box center [546, 90] width 113 height 19
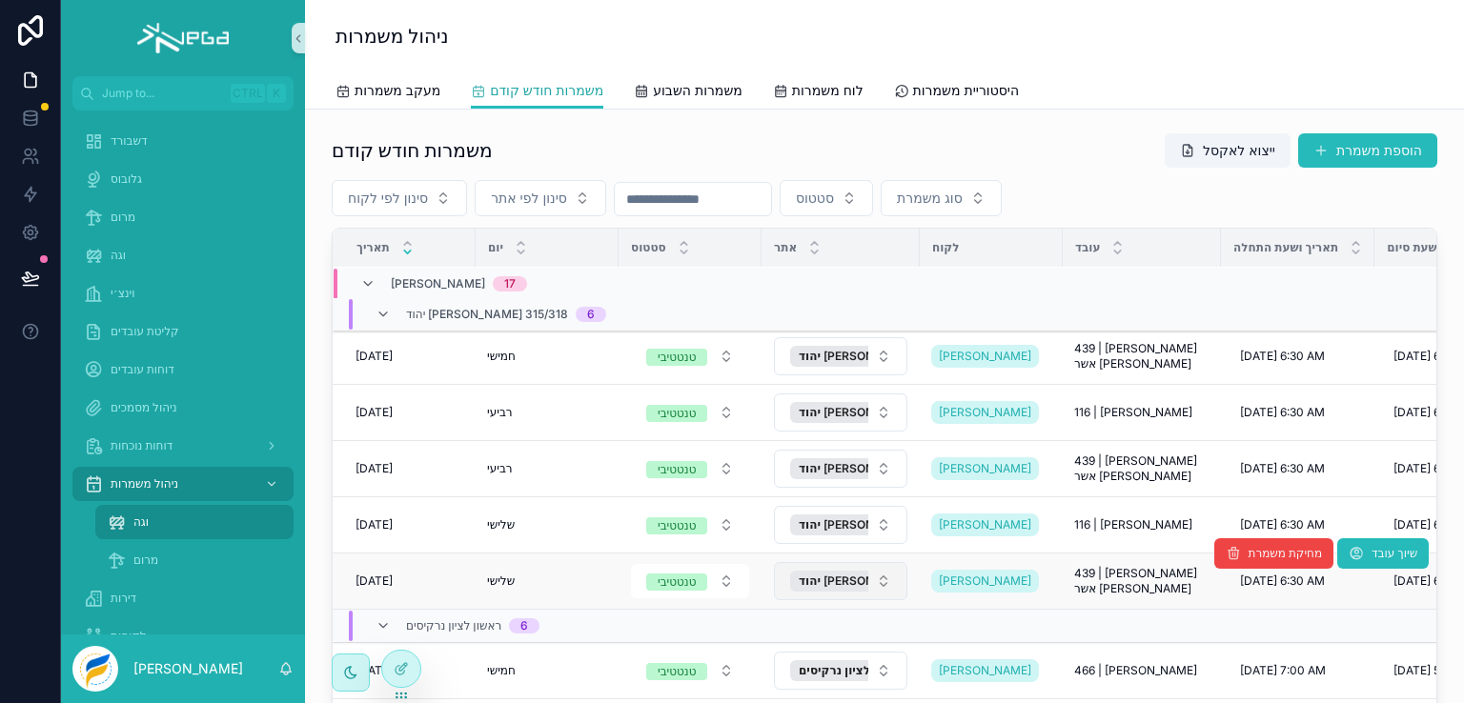
scroll to position [1079, 0]
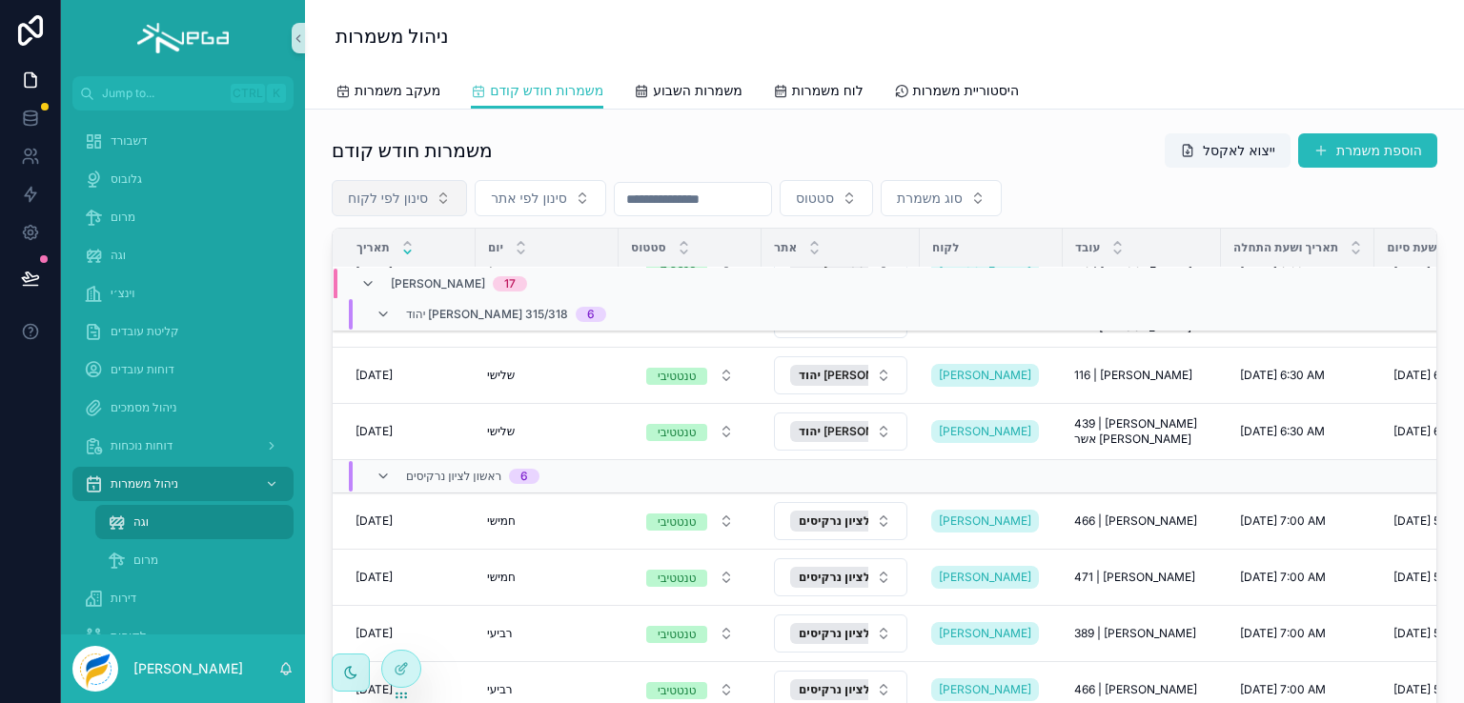
click at [446, 196] on button "סינון לפי לקוח" at bounding box center [399, 198] width 135 height 36
click at [644, 151] on div "משמרות חודש קודם ייצוא לאקסל הוספת משמרת" at bounding box center [885, 150] width 1106 height 36
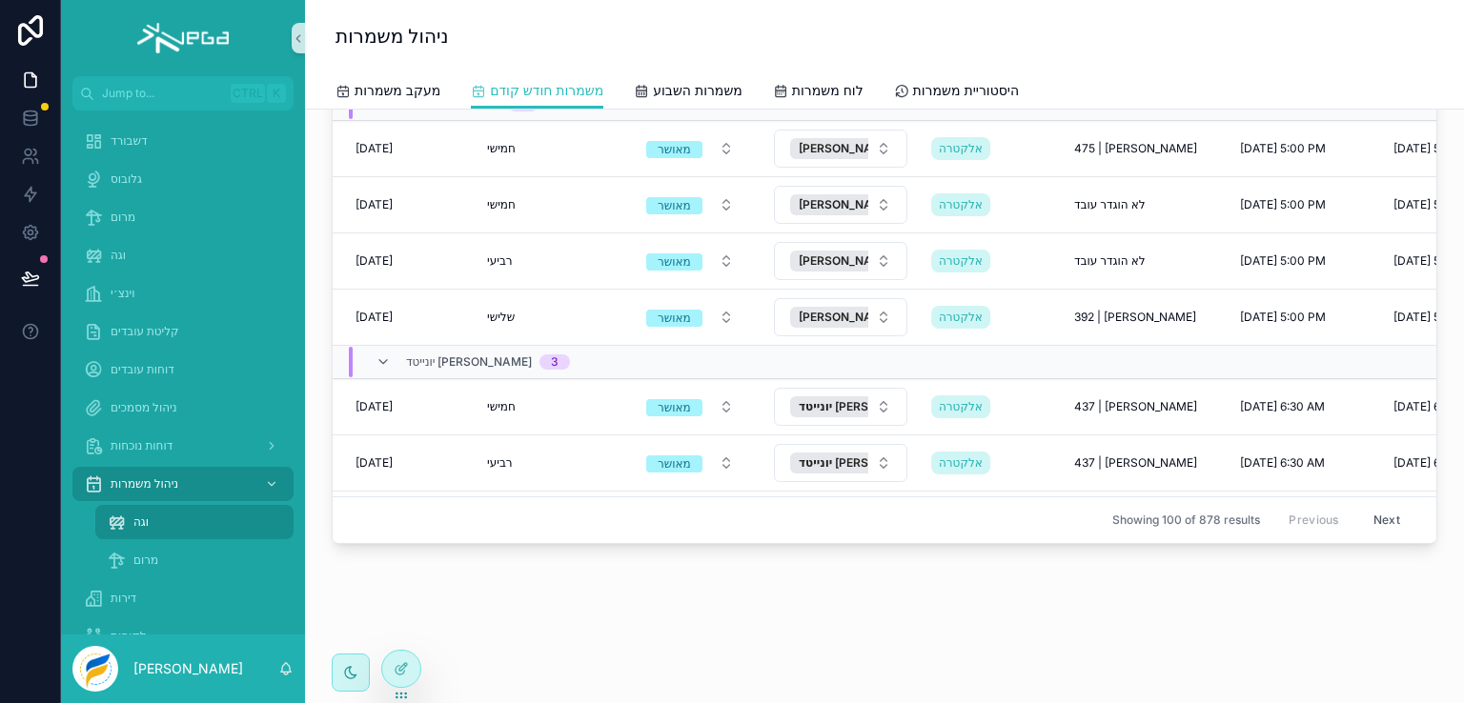
scroll to position [0, 0]
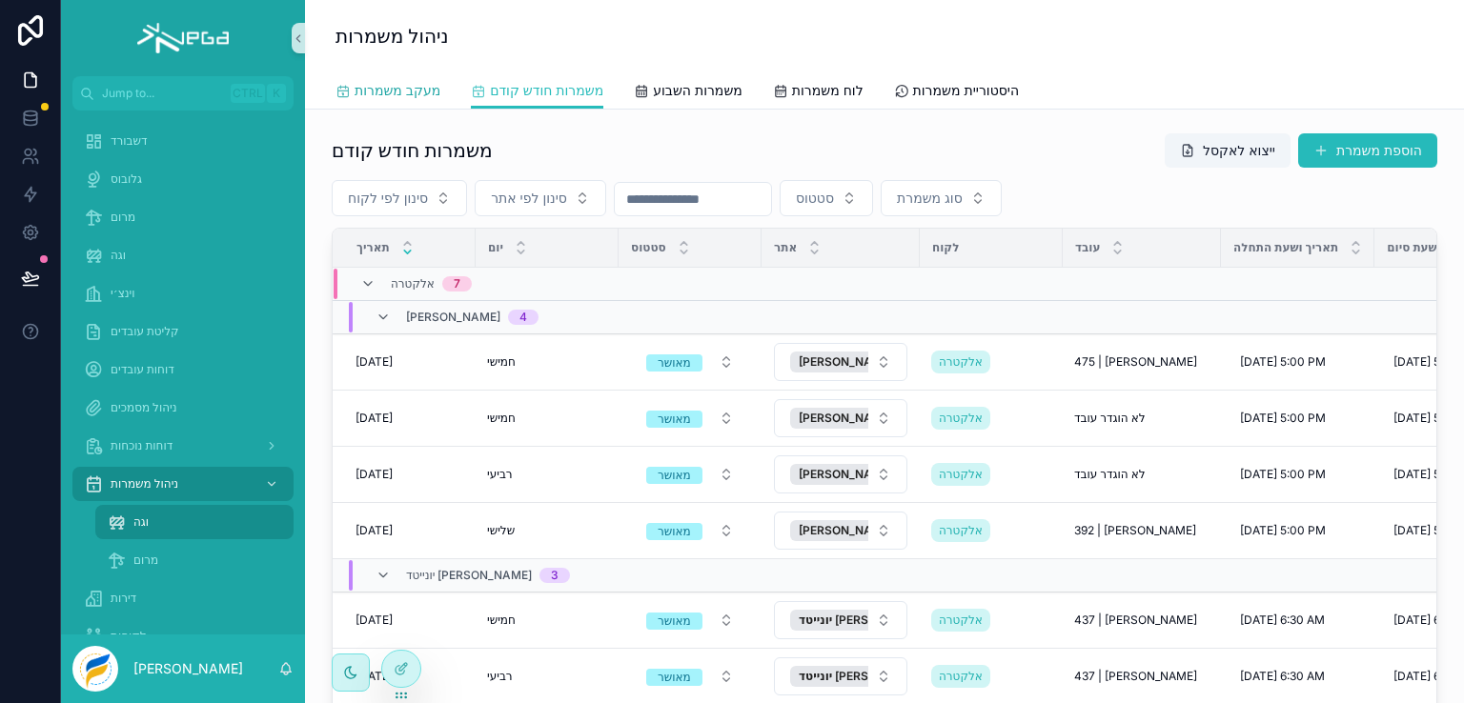
click at [382, 89] on span "מעקב משמרות" at bounding box center [398, 90] width 86 height 19
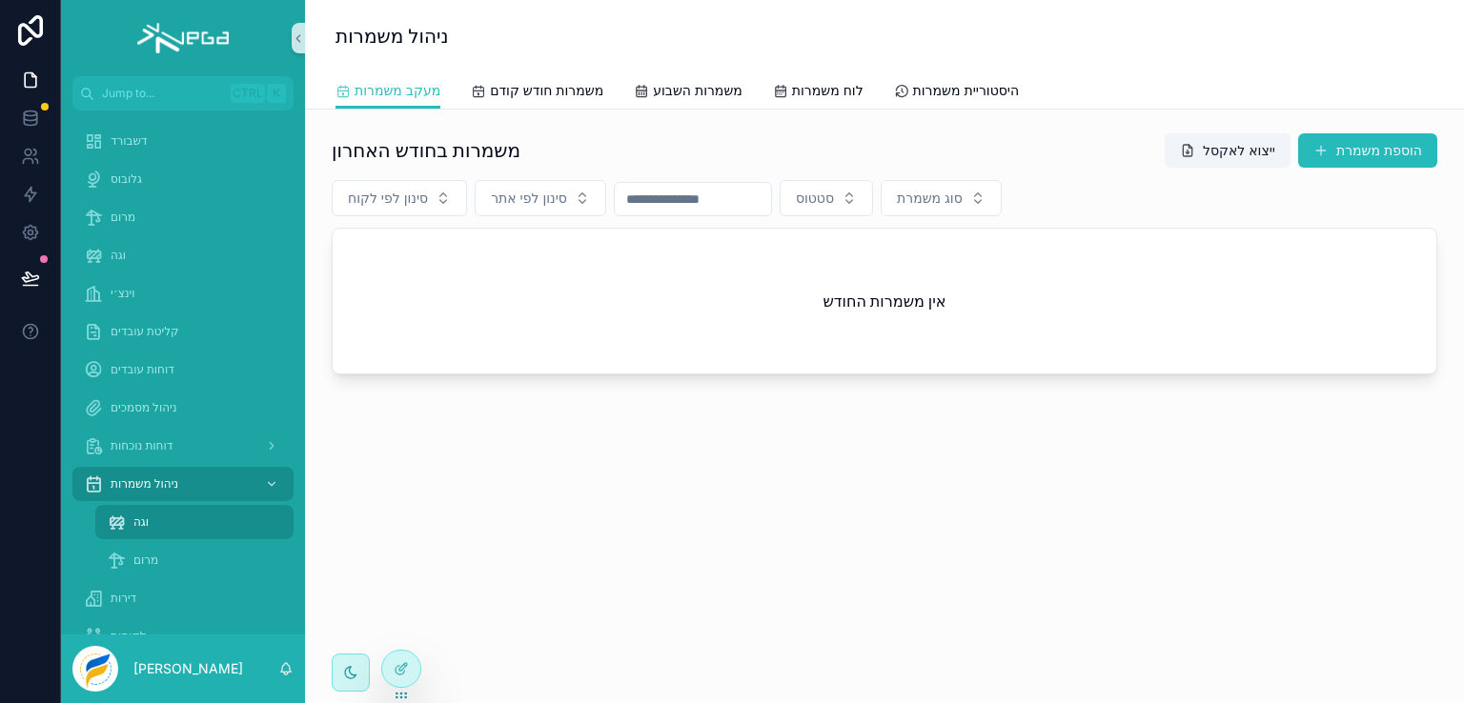
click at [513, 240] on div "אין משמרות החודש" at bounding box center [885, 301] width 1104 height 145
click at [396, 677] on div at bounding box center [401, 669] width 38 height 36
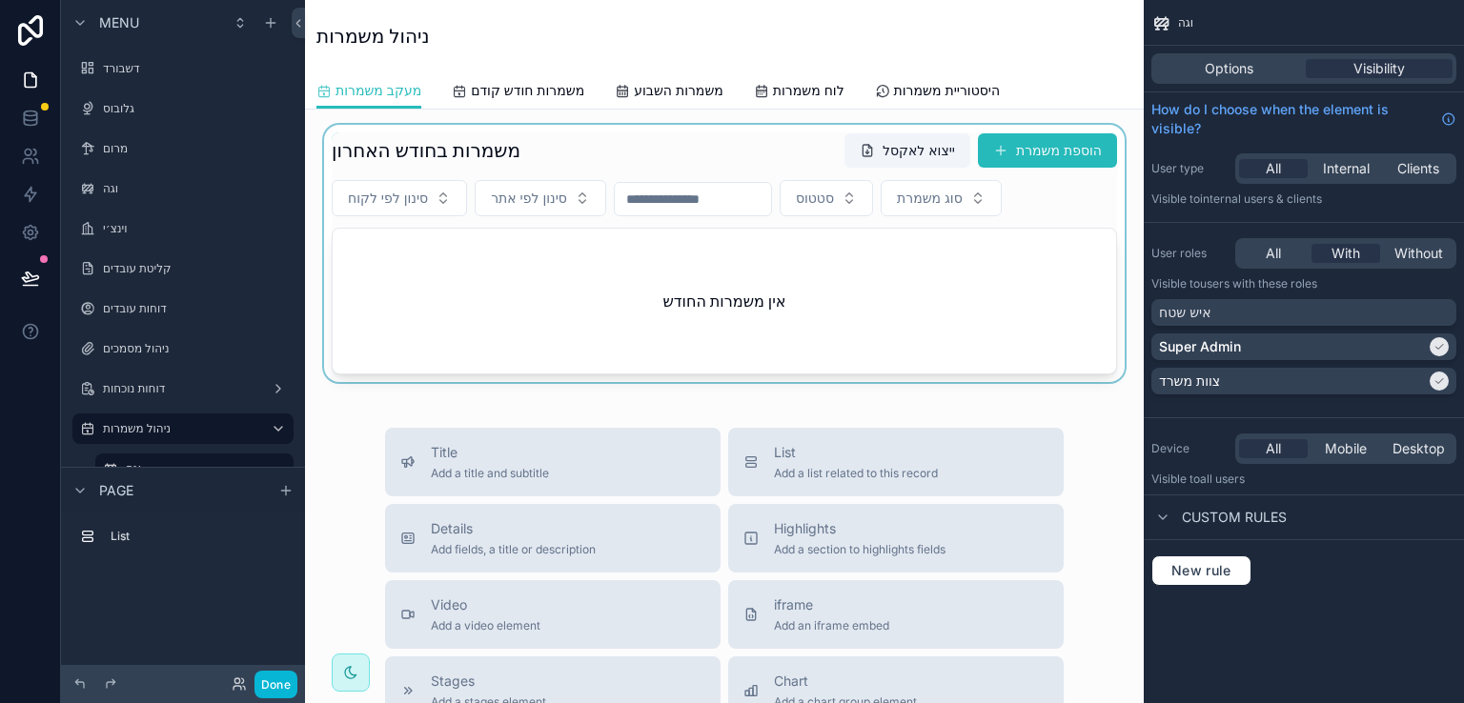
click at [654, 153] on div "scrollable content" at bounding box center [724, 253] width 808 height 257
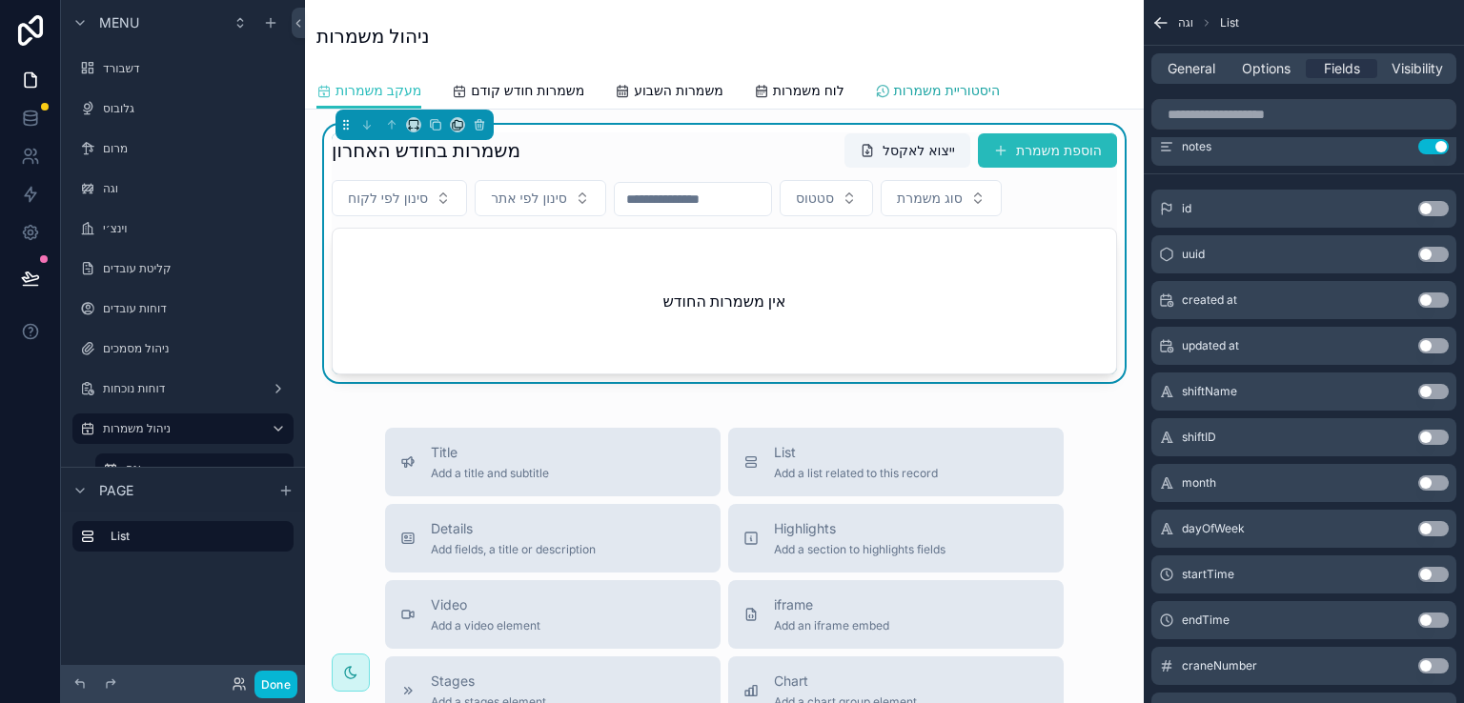
click at [940, 90] on span "היסטוריית משמרות" at bounding box center [947, 90] width 106 height 19
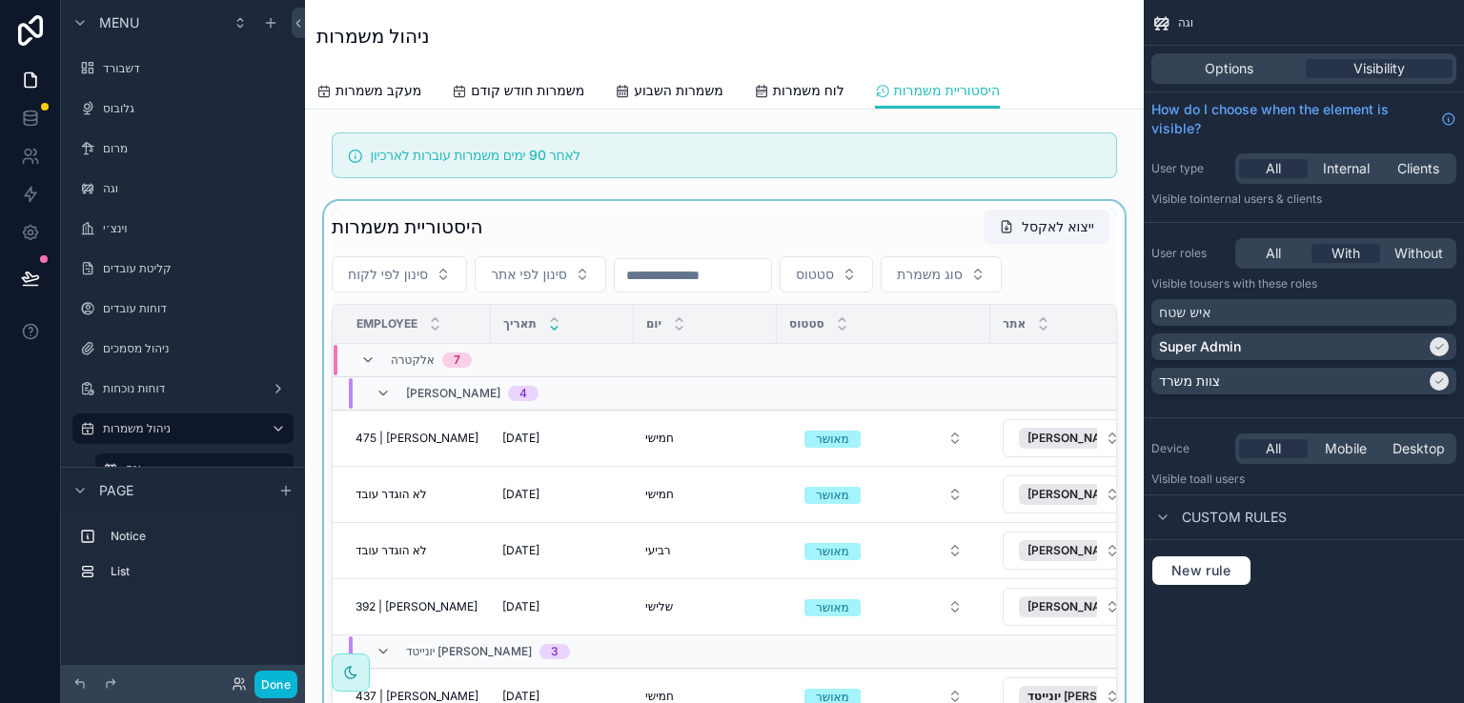
click at [940, 213] on div "scrollable content" at bounding box center [724, 521] width 808 height 641
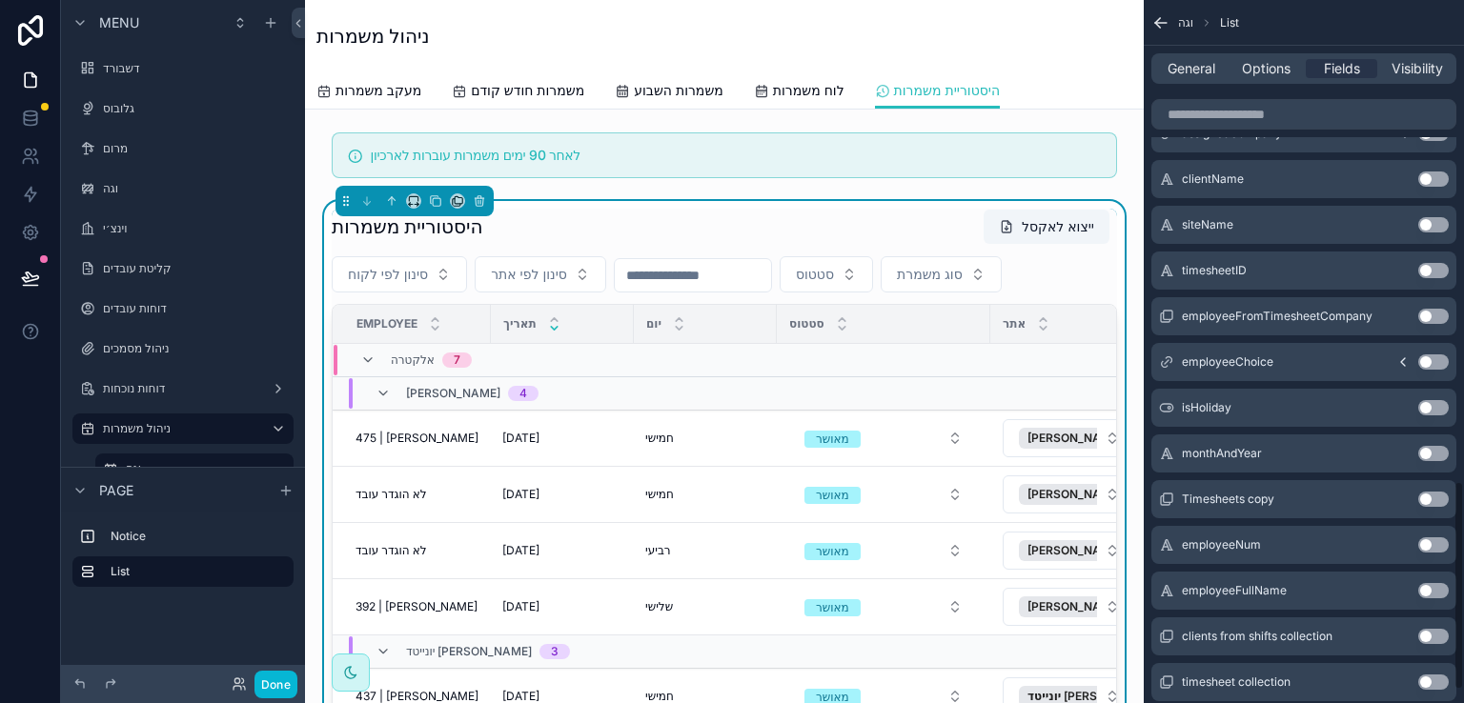
scroll to position [1620, 0]
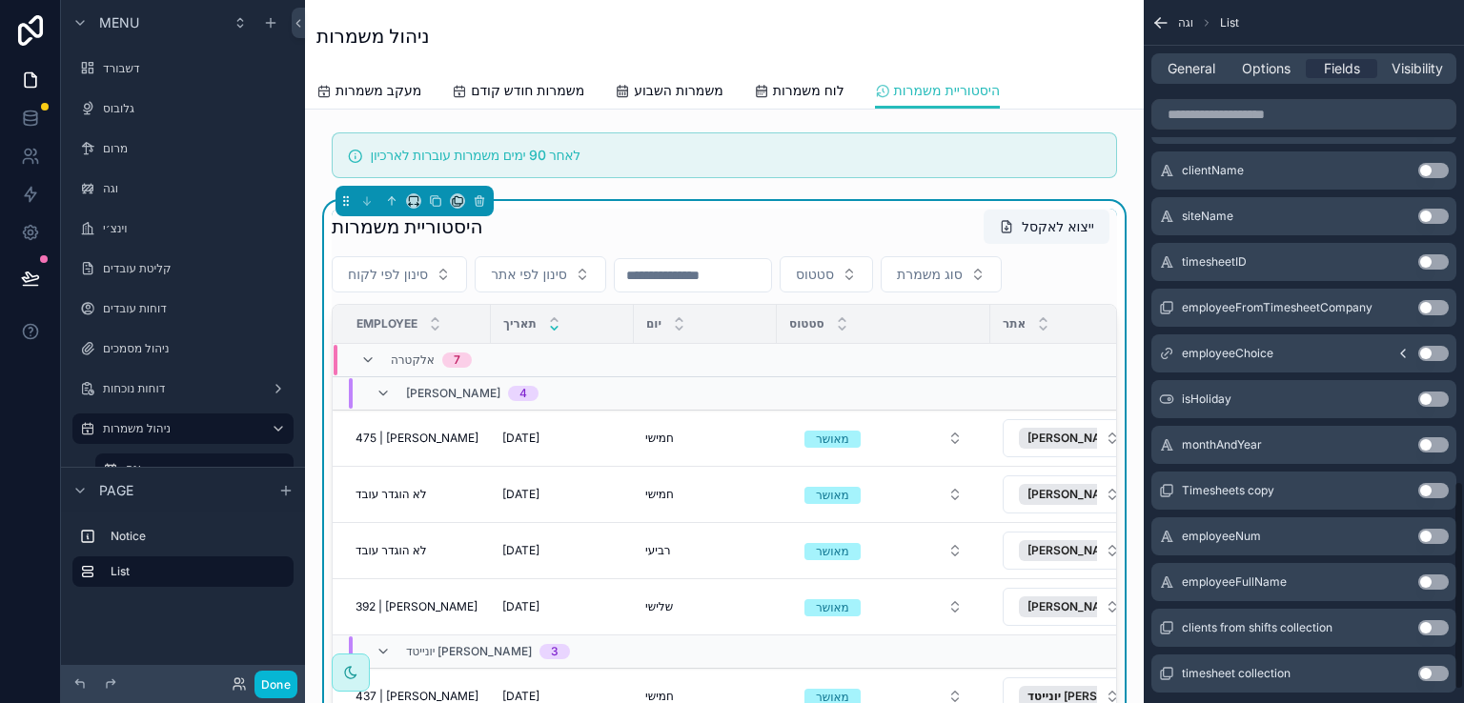
click at [1433, 580] on button "Use setting" at bounding box center [1433, 582] width 31 height 15
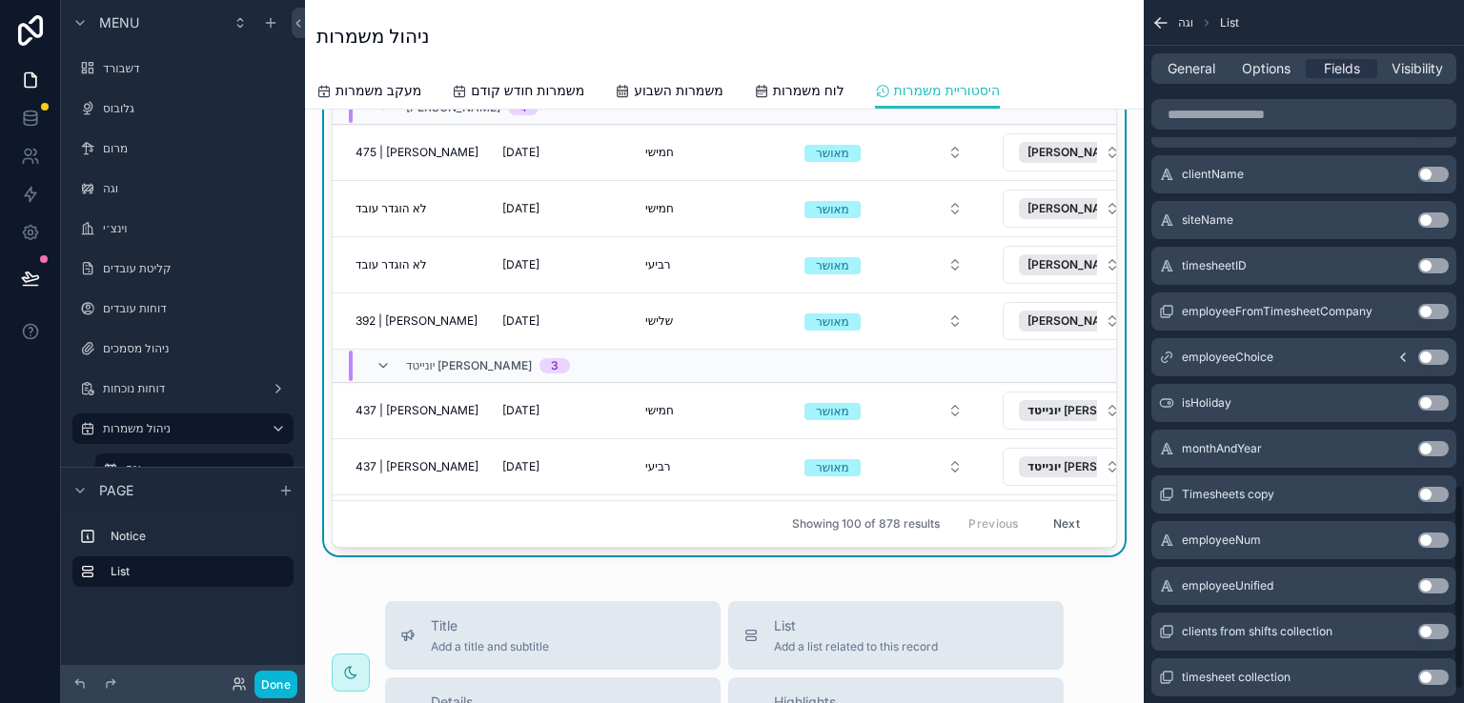
scroll to position [1666, 0]
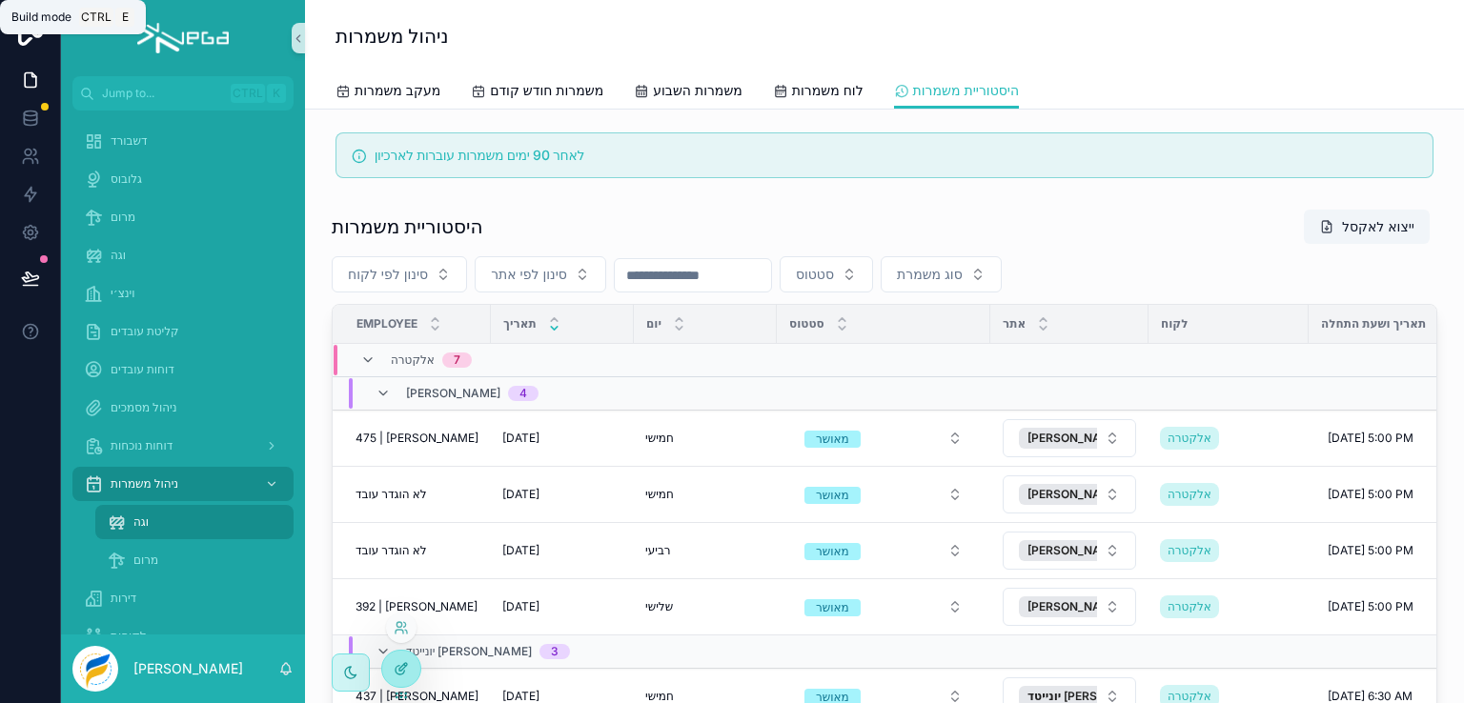
click at [400, 668] on icon at bounding box center [401, 668] width 15 height 15
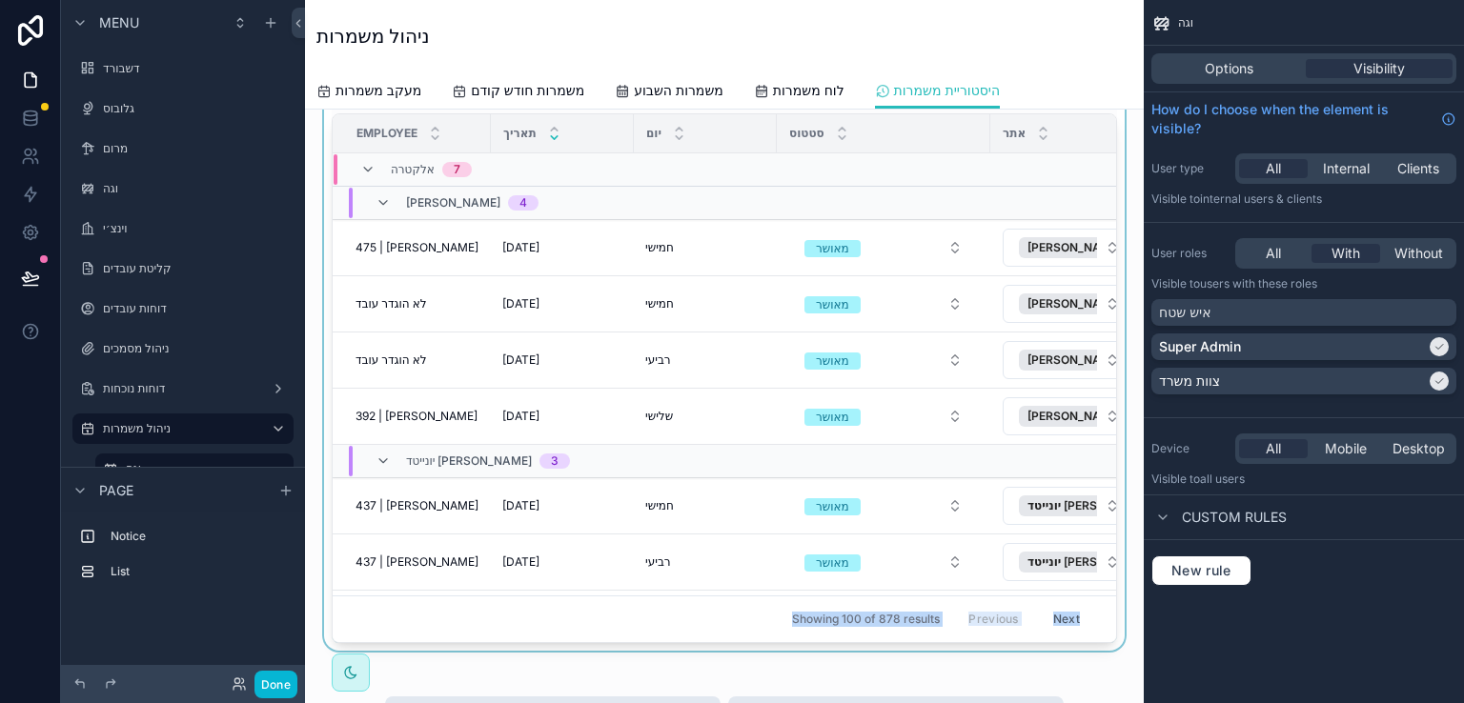
scroll to position [27, 0]
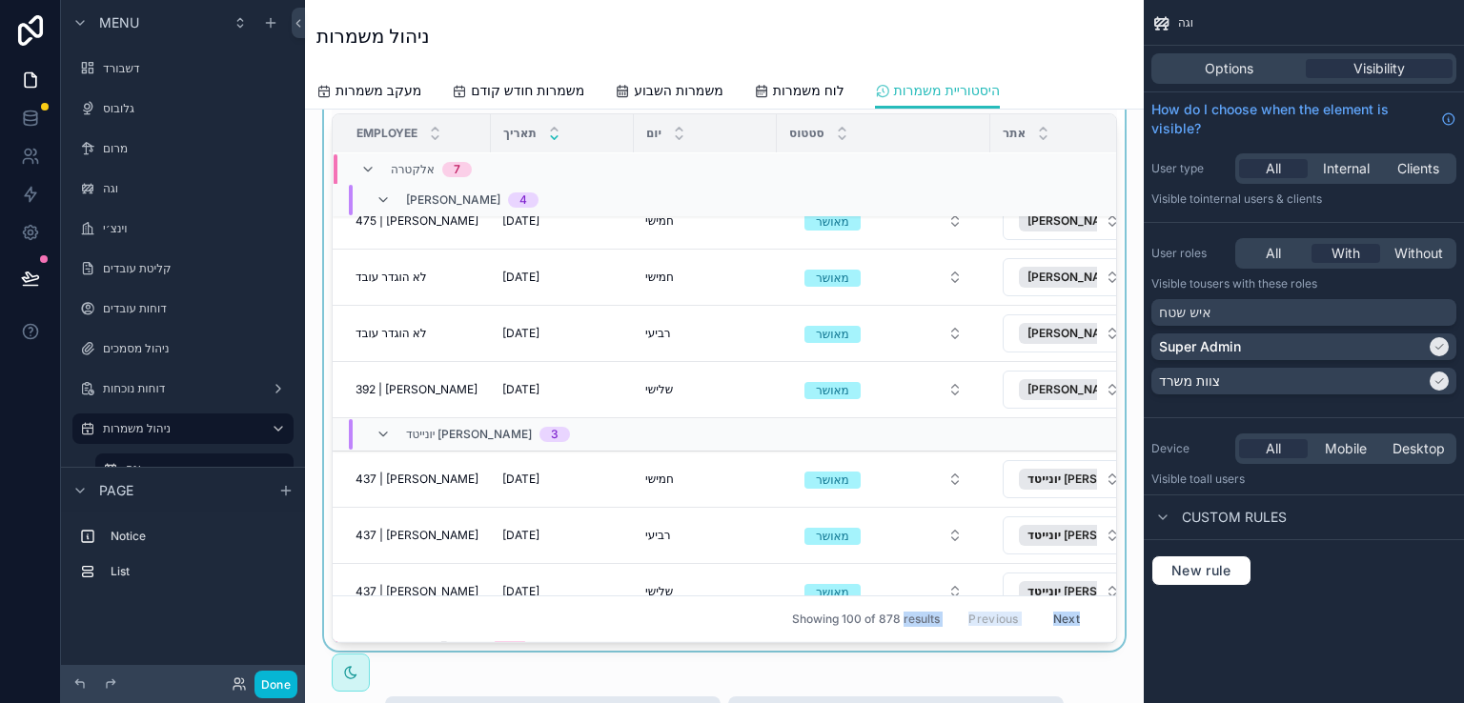
drag, startPoint x: 596, startPoint y: 631, endPoint x: 877, endPoint y: 600, distance: 282.9
click at [877, 600] on div "היסטוריית משמרות ייצוא לאקסל סינון לפי לקוח סינון לפי אתר סטטוס סוג משמרת Emplo…" at bounding box center [724, 330] width 785 height 625
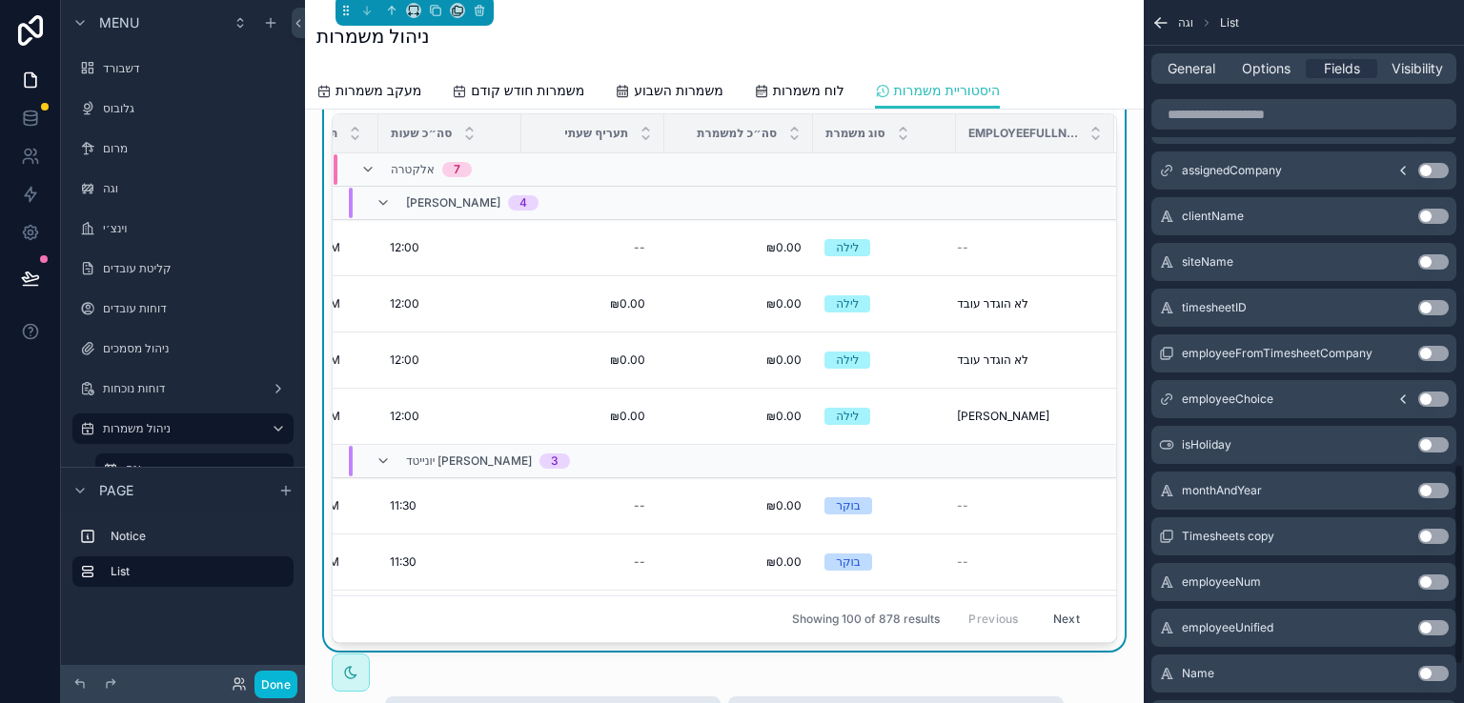
scroll to position [1716, 0]
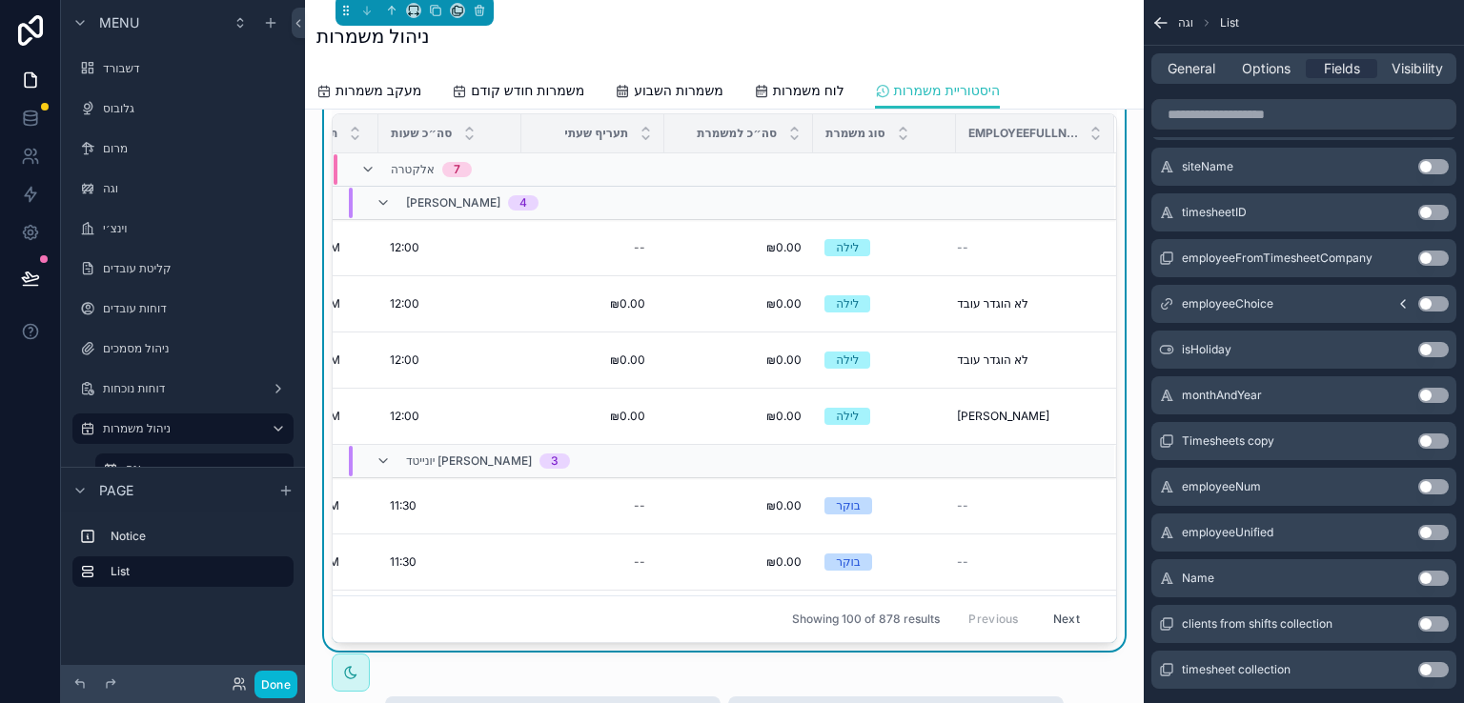
click at [1429, 576] on button "Use setting" at bounding box center [1433, 578] width 31 height 15
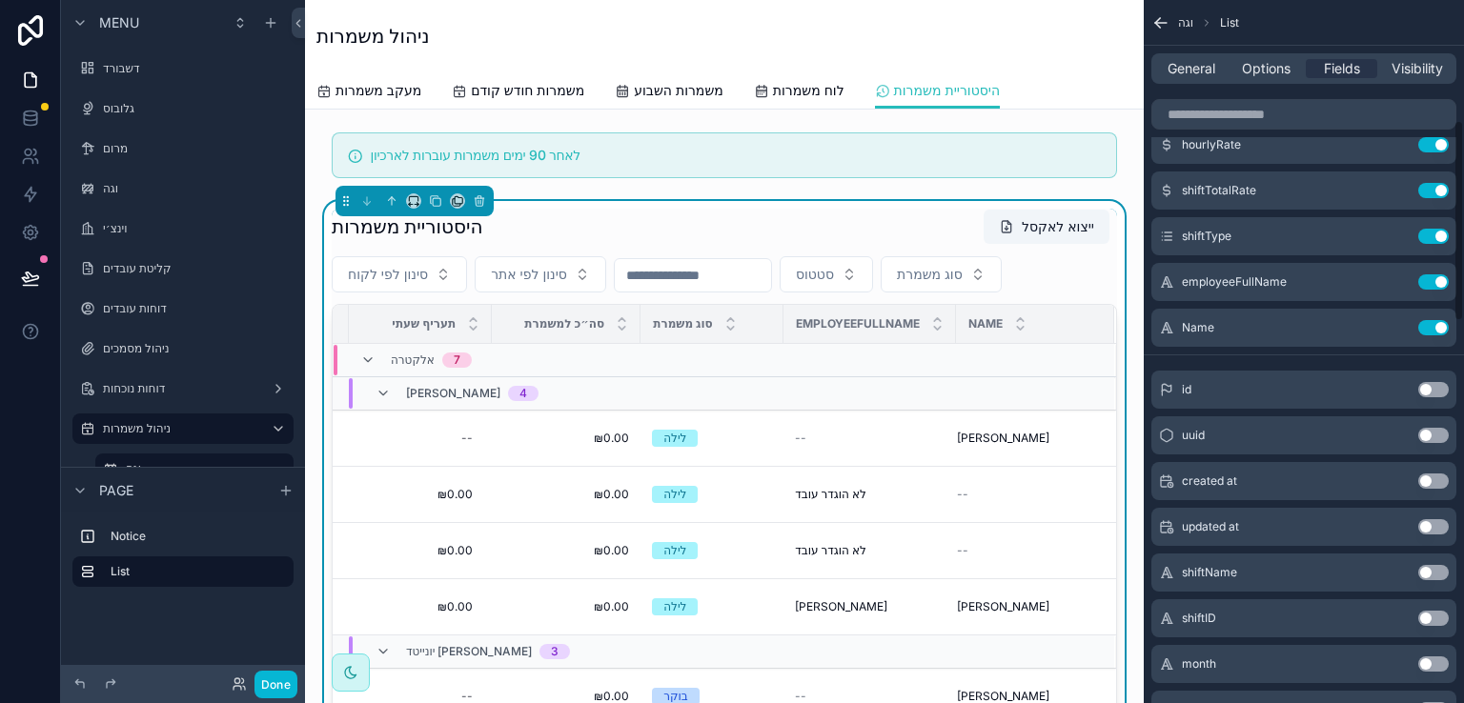
scroll to position [419, 0]
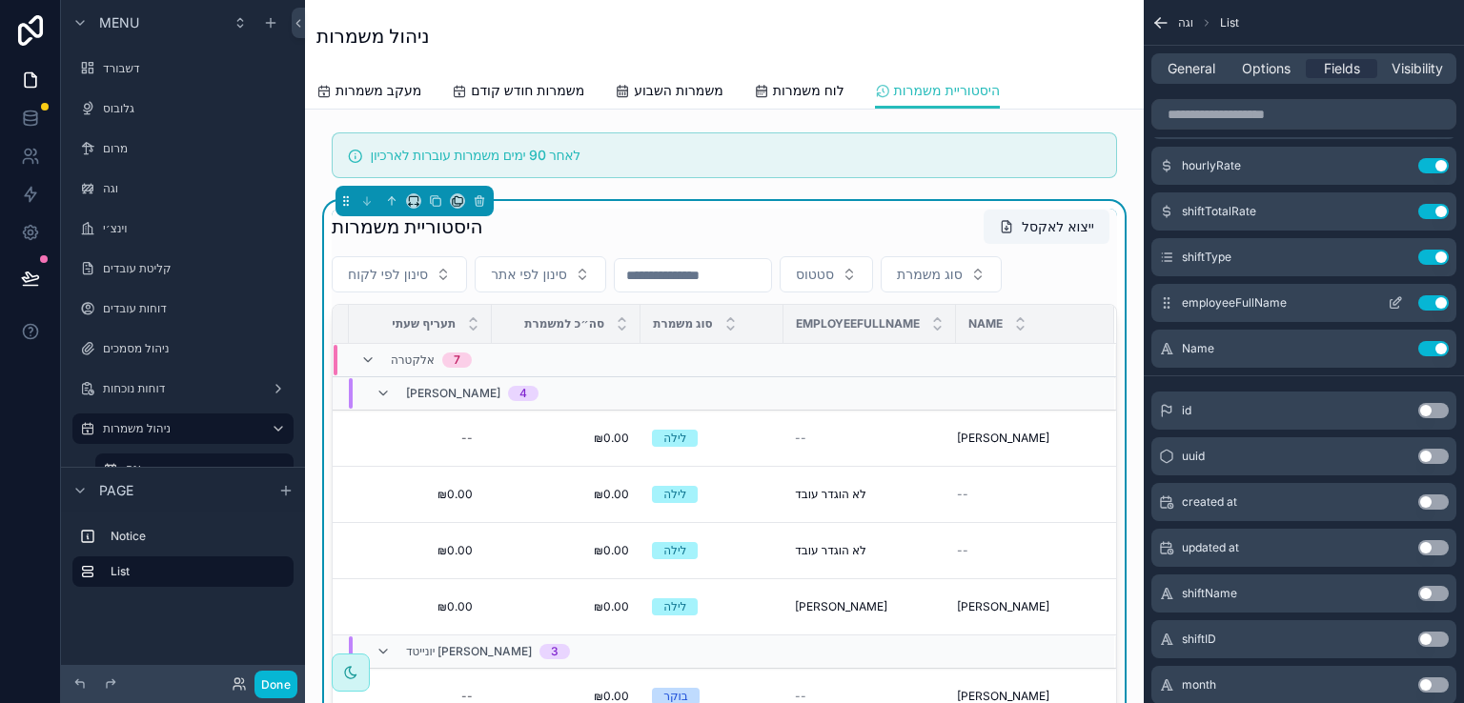
click at [1431, 304] on button "Use setting" at bounding box center [1433, 302] width 31 height 15
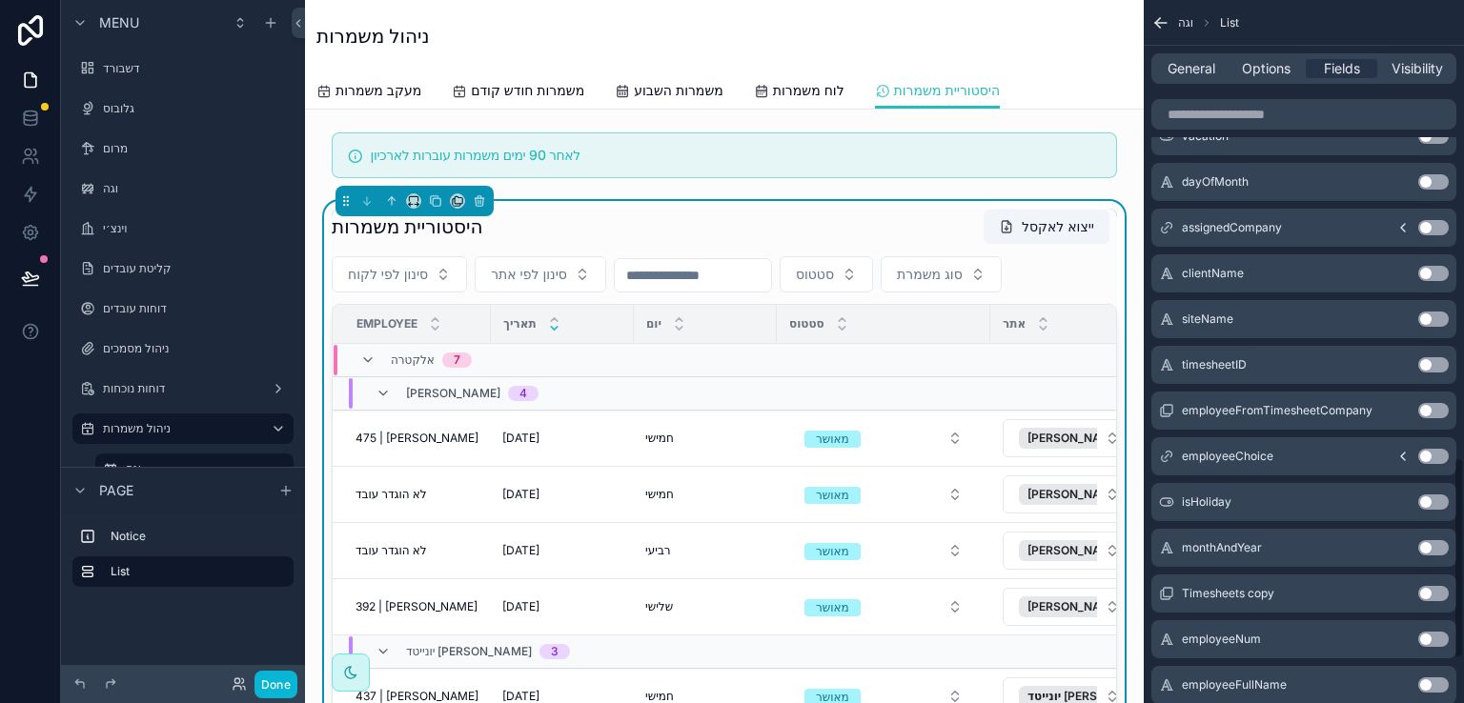
scroll to position [1658, 0]
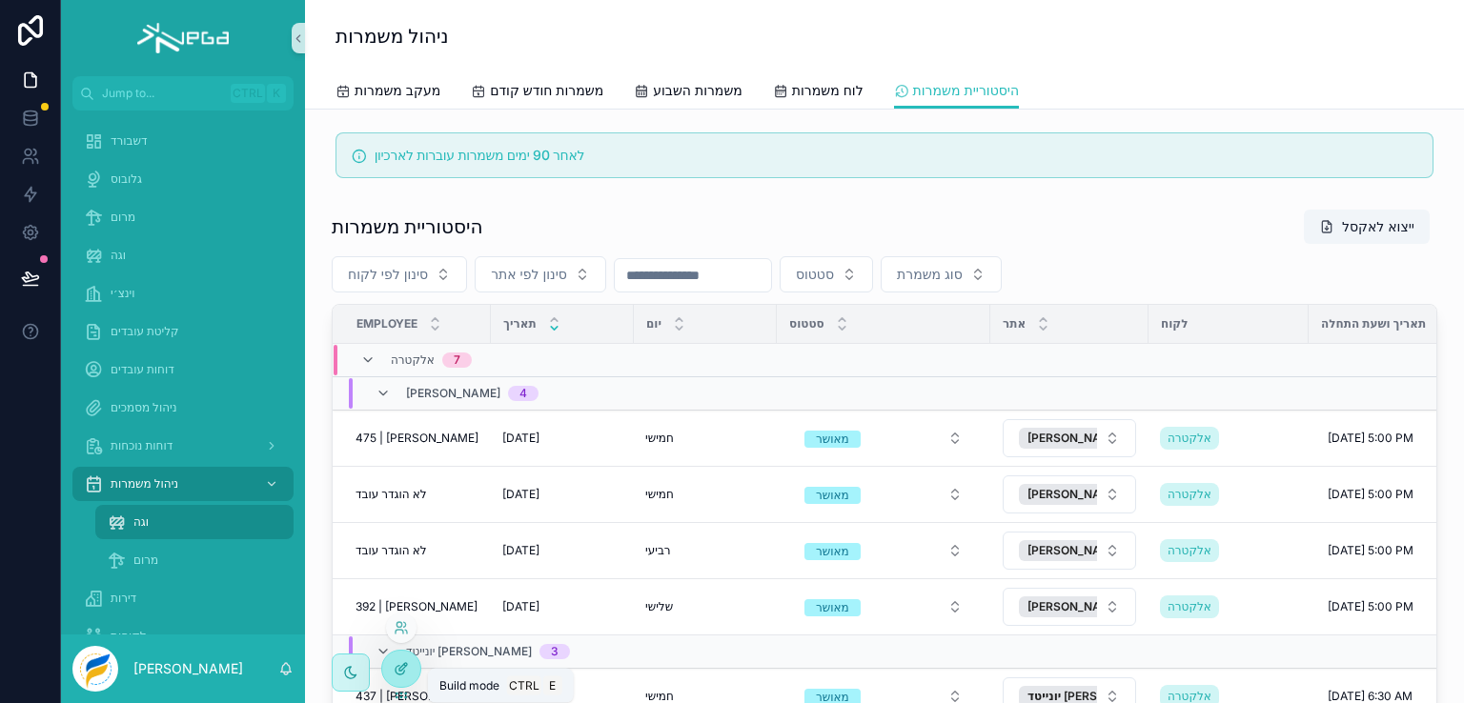
click at [403, 669] on icon at bounding box center [401, 668] width 15 height 15
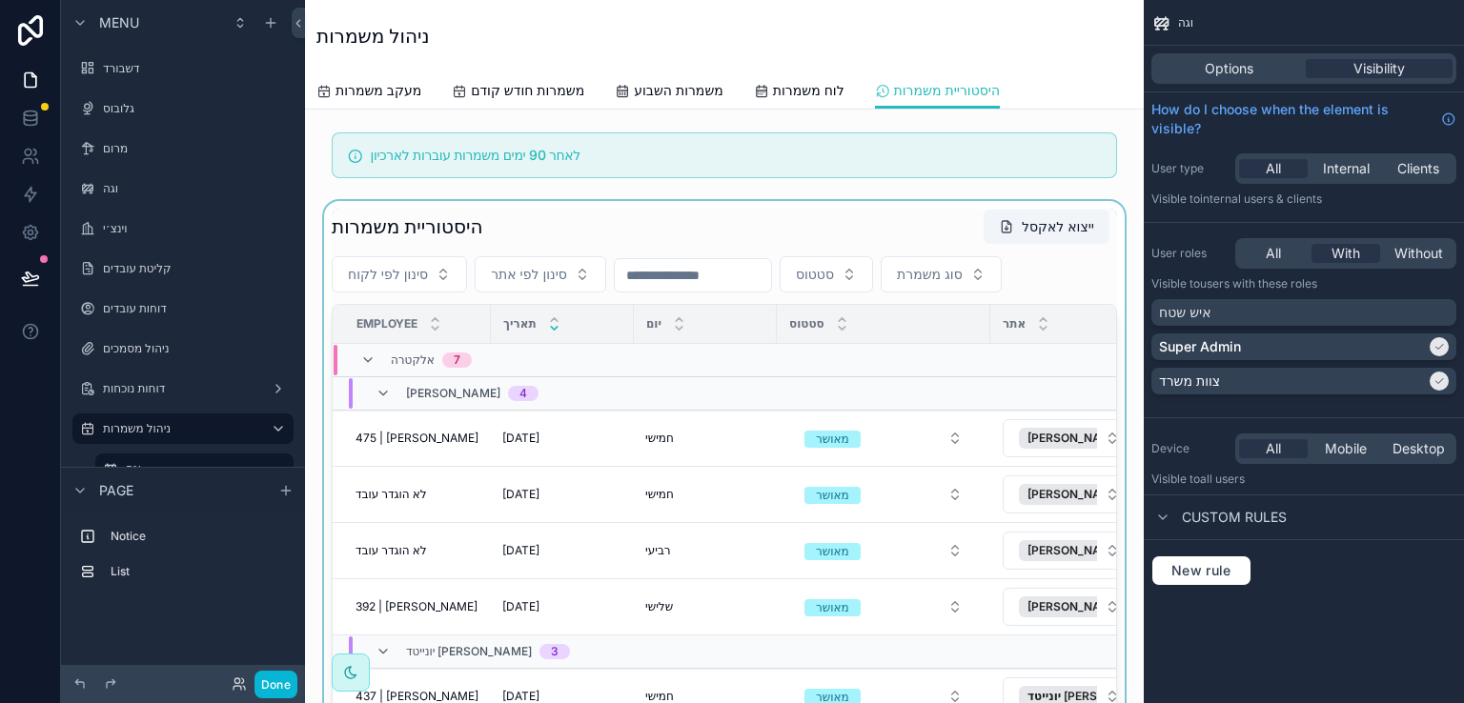
click at [920, 207] on div "scrollable content" at bounding box center [724, 521] width 808 height 641
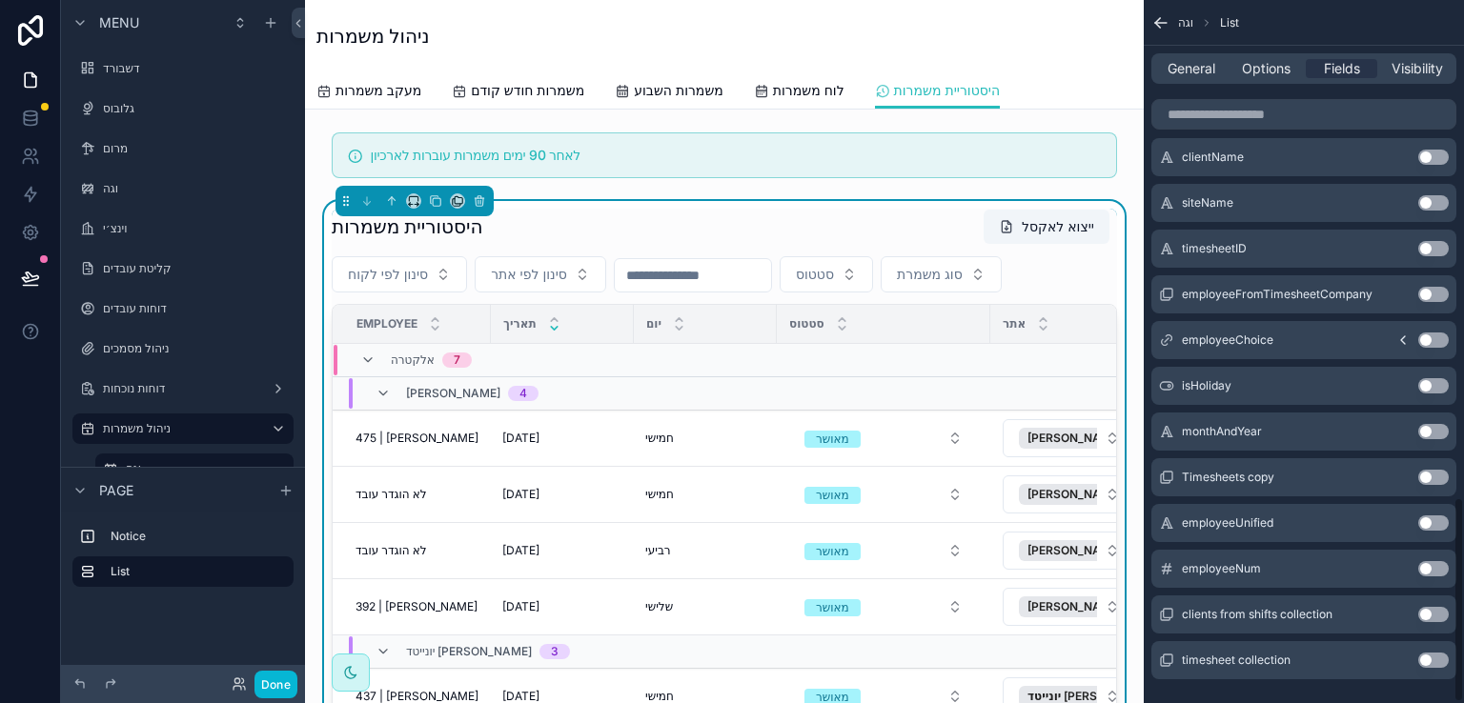
scroll to position [1708, 0]
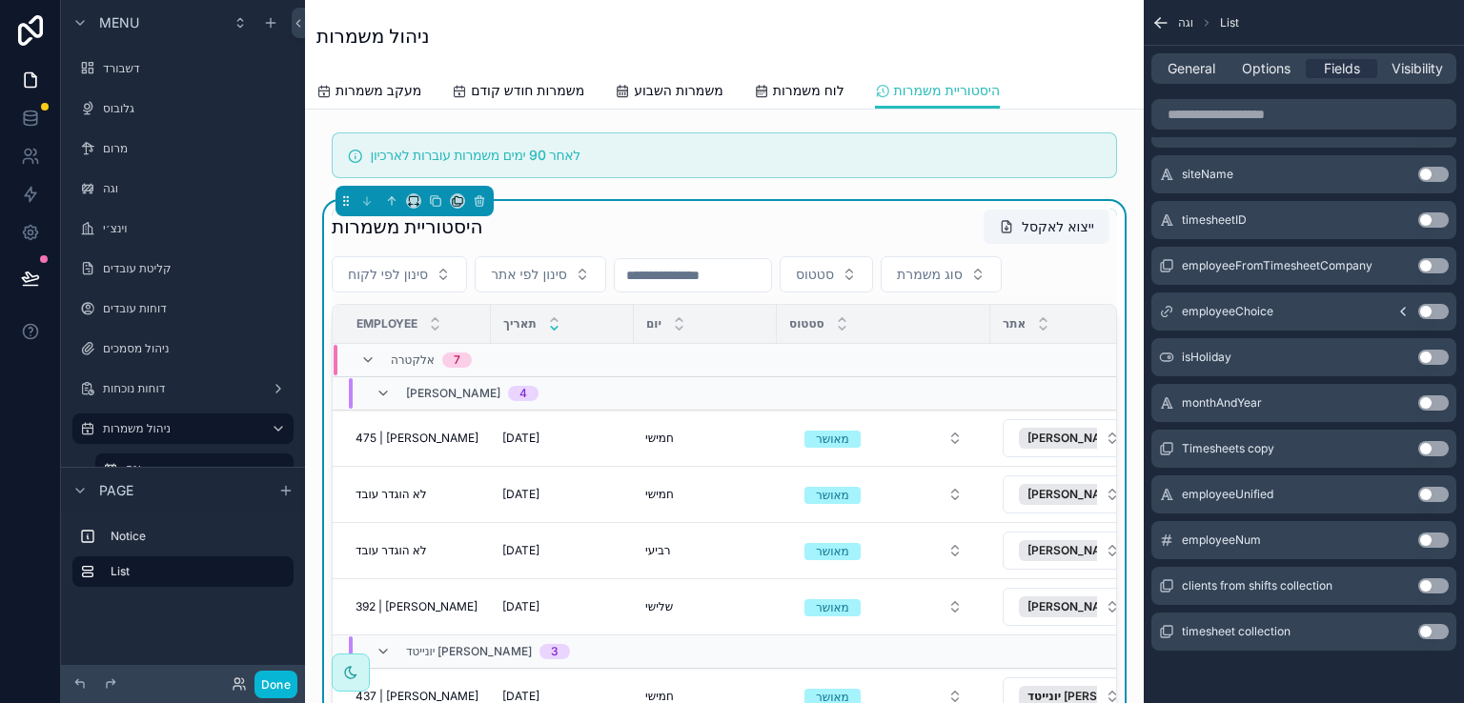
click at [1434, 534] on button "Use setting" at bounding box center [1433, 540] width 31 height 15
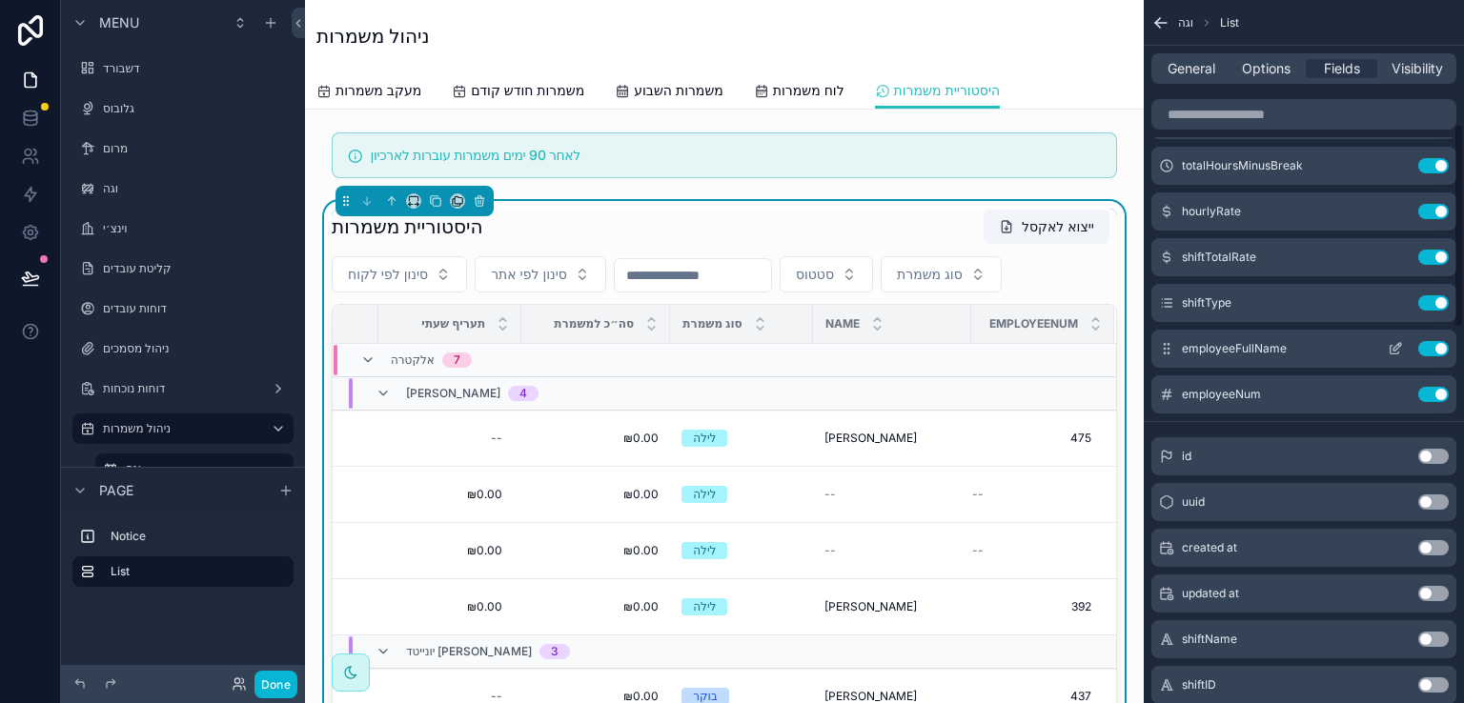
scroll to position [469, 0]
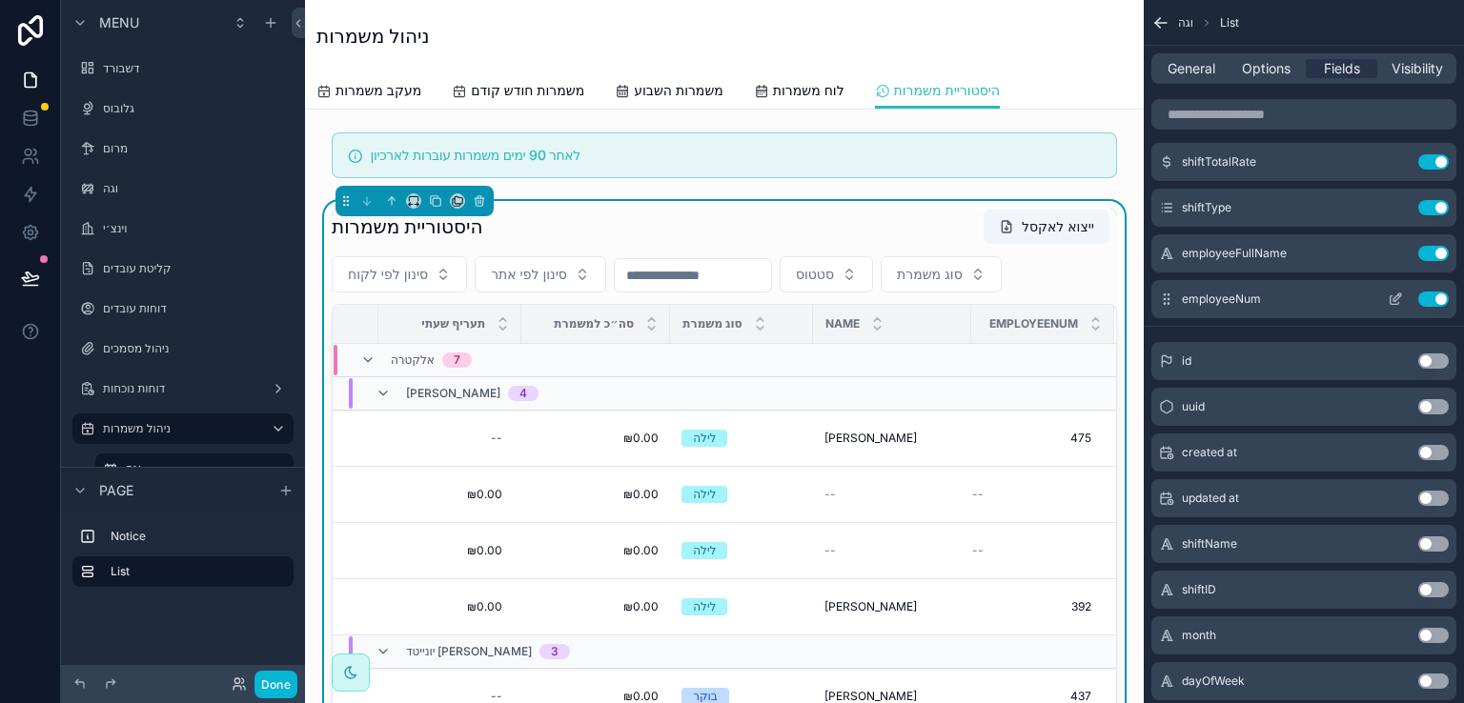
click at [1424, 295] on button "Use setting" at bounding box center [1433, 299] width 31 height 15
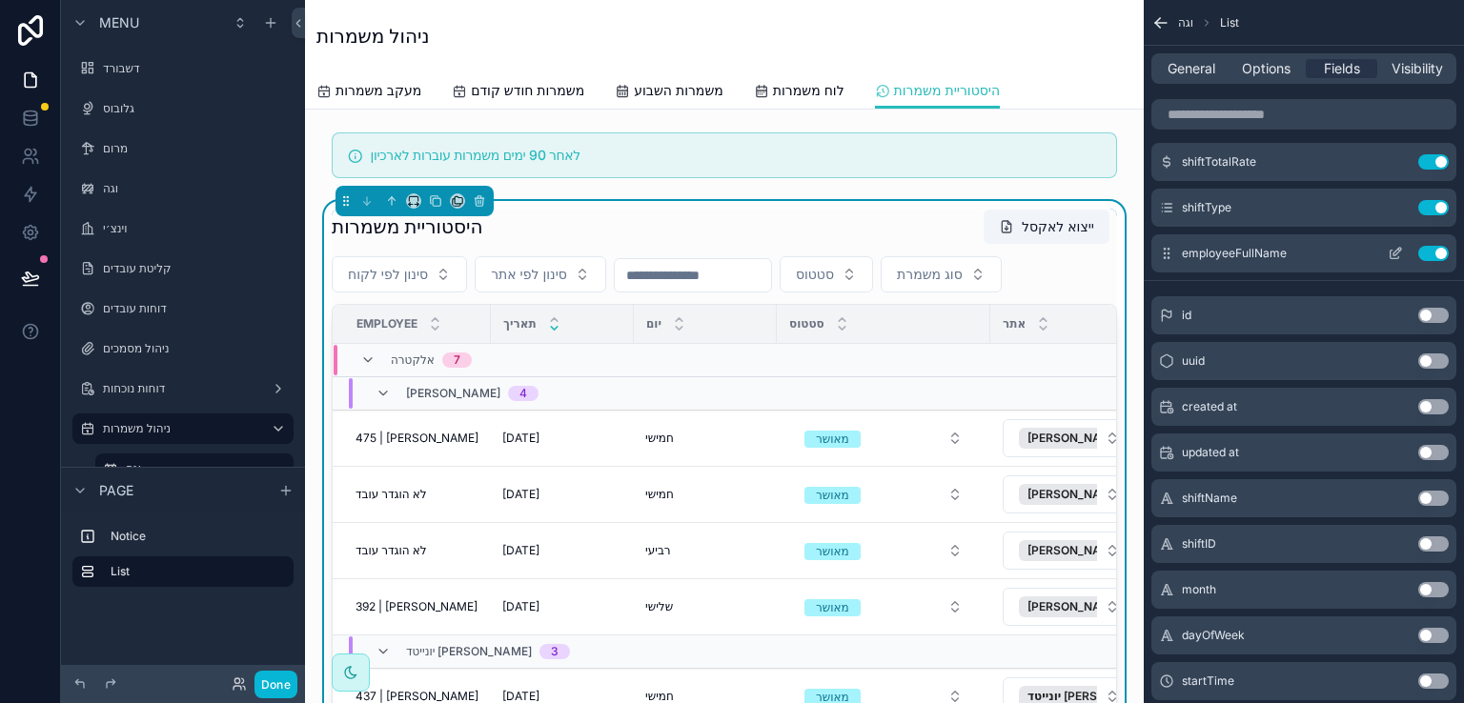
click at [1431, 253] on button "Use setting" at bounding box center [1433, 253] width 31 height 15
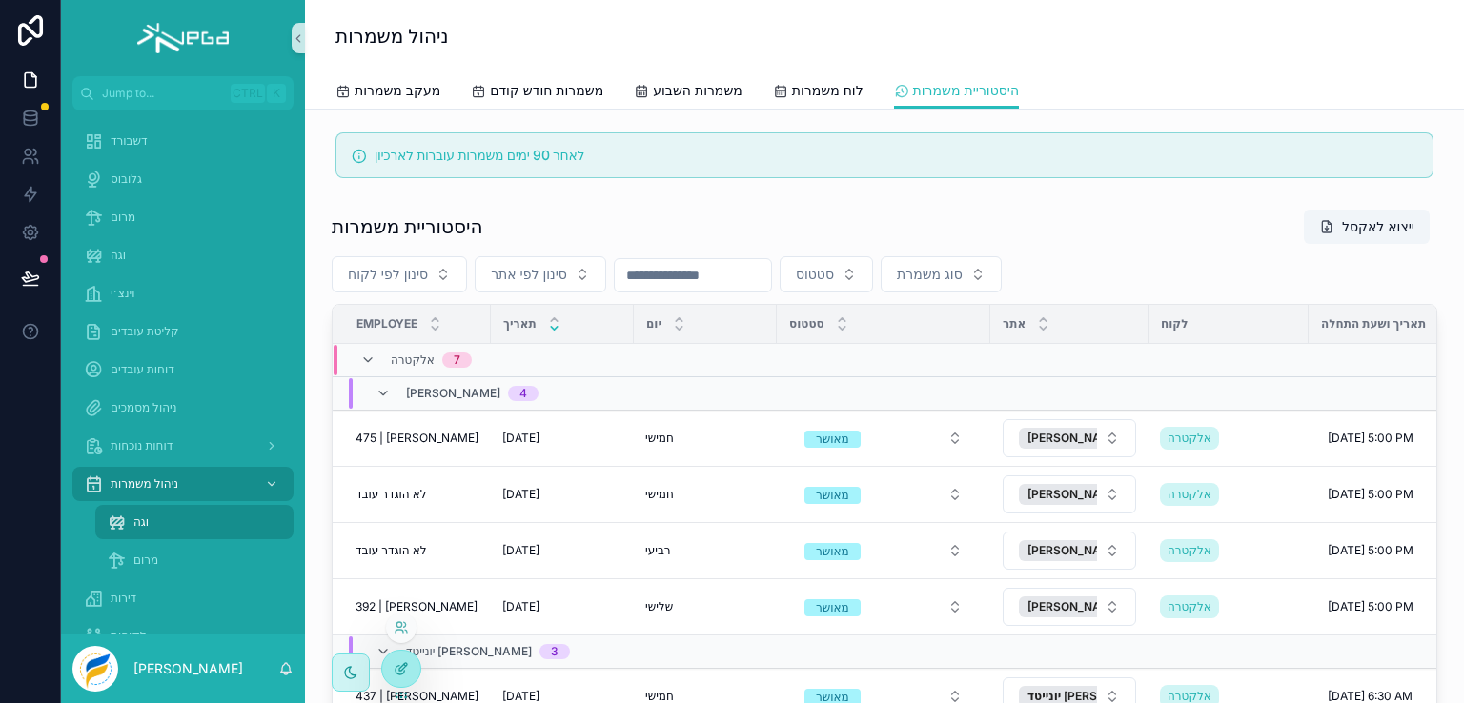
click at [401, 672] on icon at bounding box center [401, 668] width 15 height 15
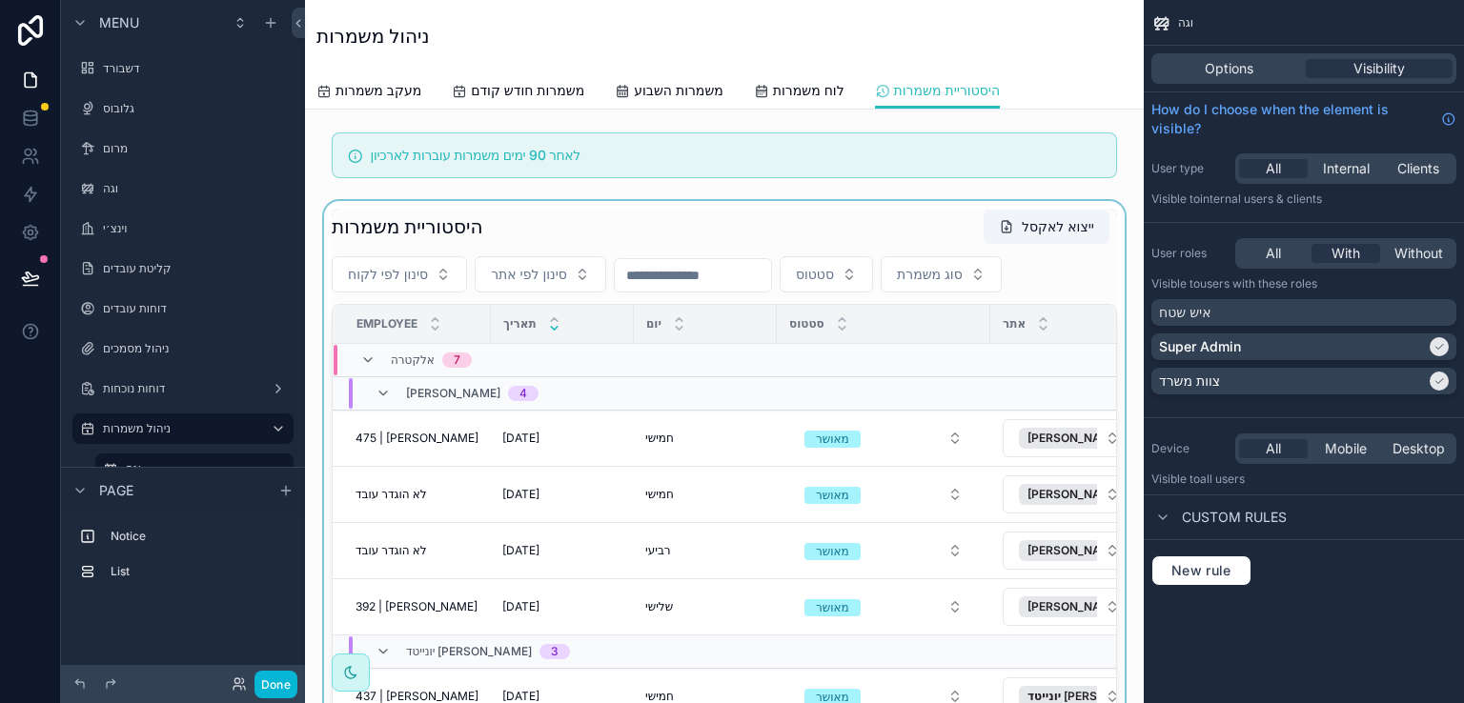
click at [938, 215] on div "scrollable content" at bounding box center [724, 521] width 808 height 641
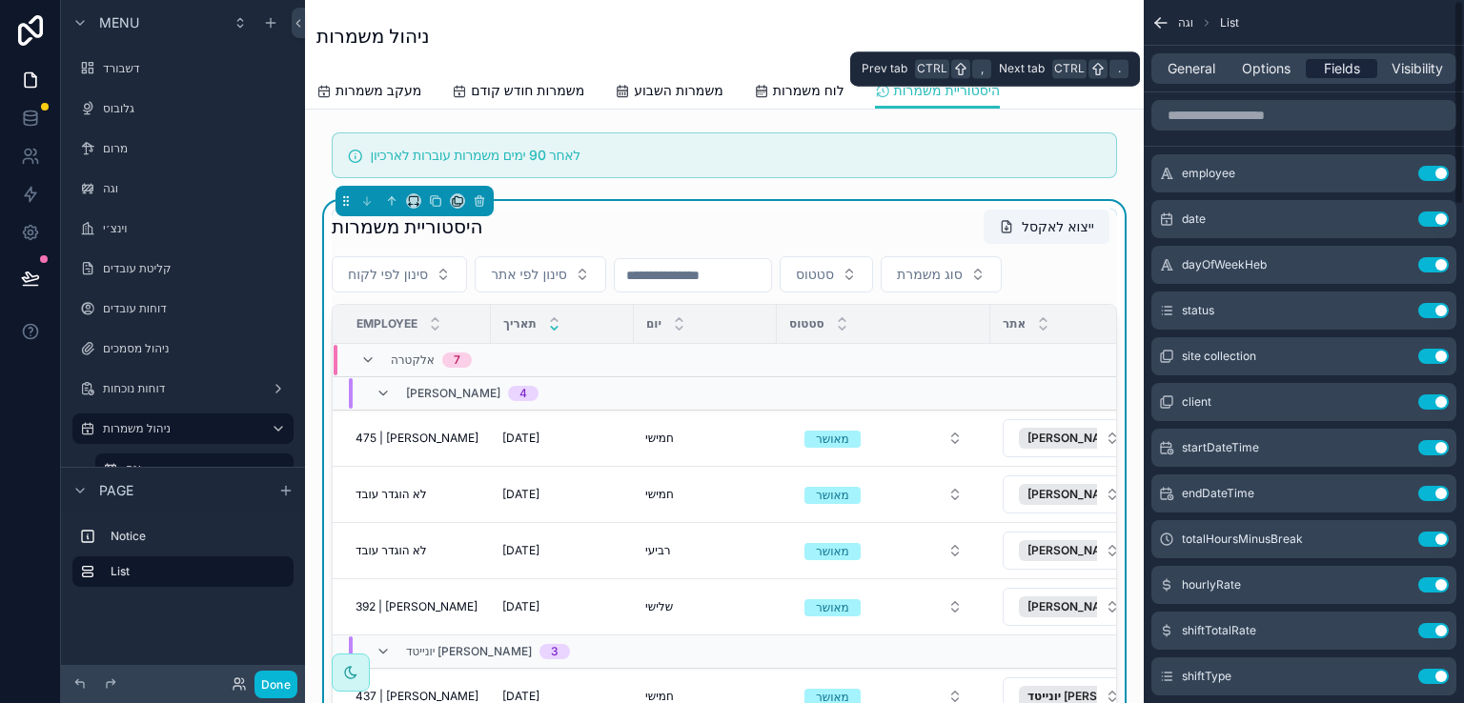
click at [1339, 71] on span "Fields" at bounding box center [1342, 68] width 36 height 19
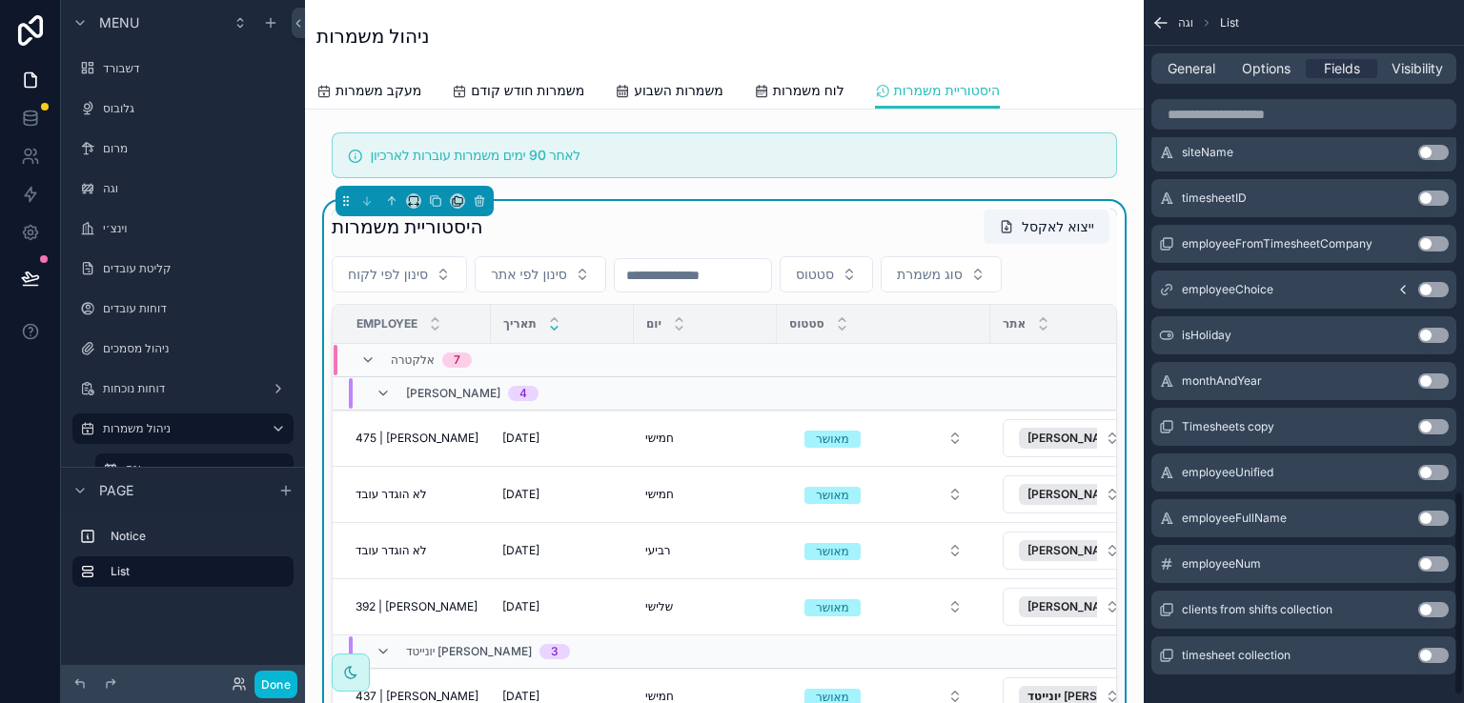
scroll to position [1708, 0]
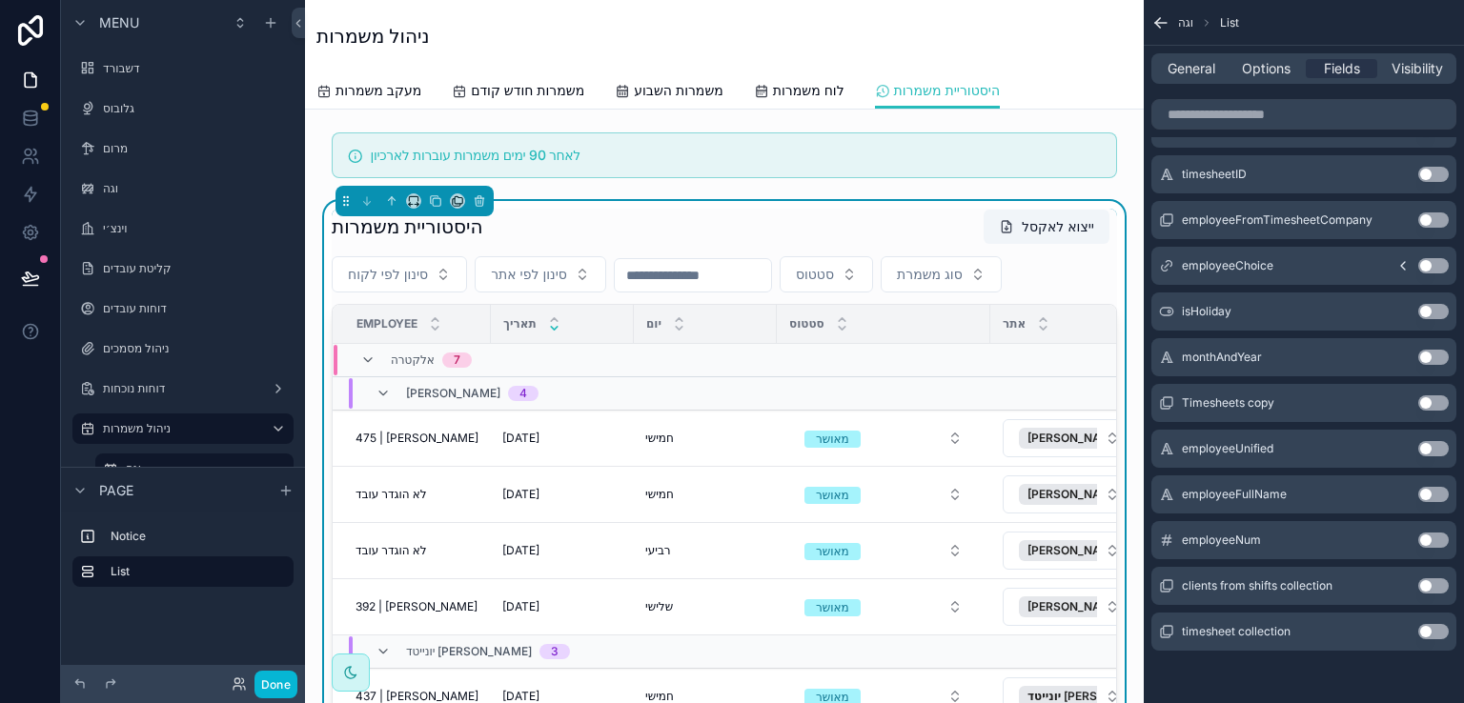
click at [1431, 539] on button "Use setting" at bounding box center [1433, 540] width 31 height 15
click at [1432, 536] on button "Use setting" at bounding box center [1433, 540] width 31 height 15
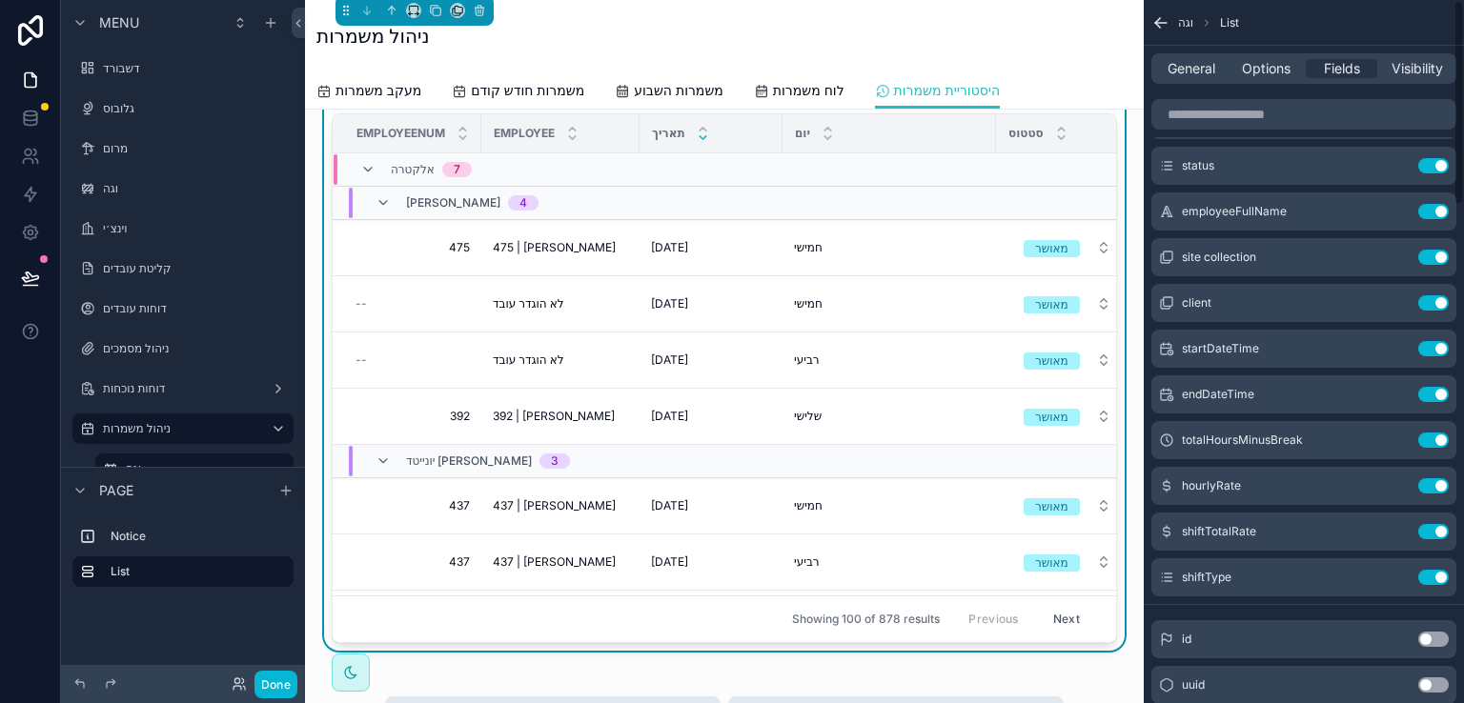
scroll to position [0, 0]
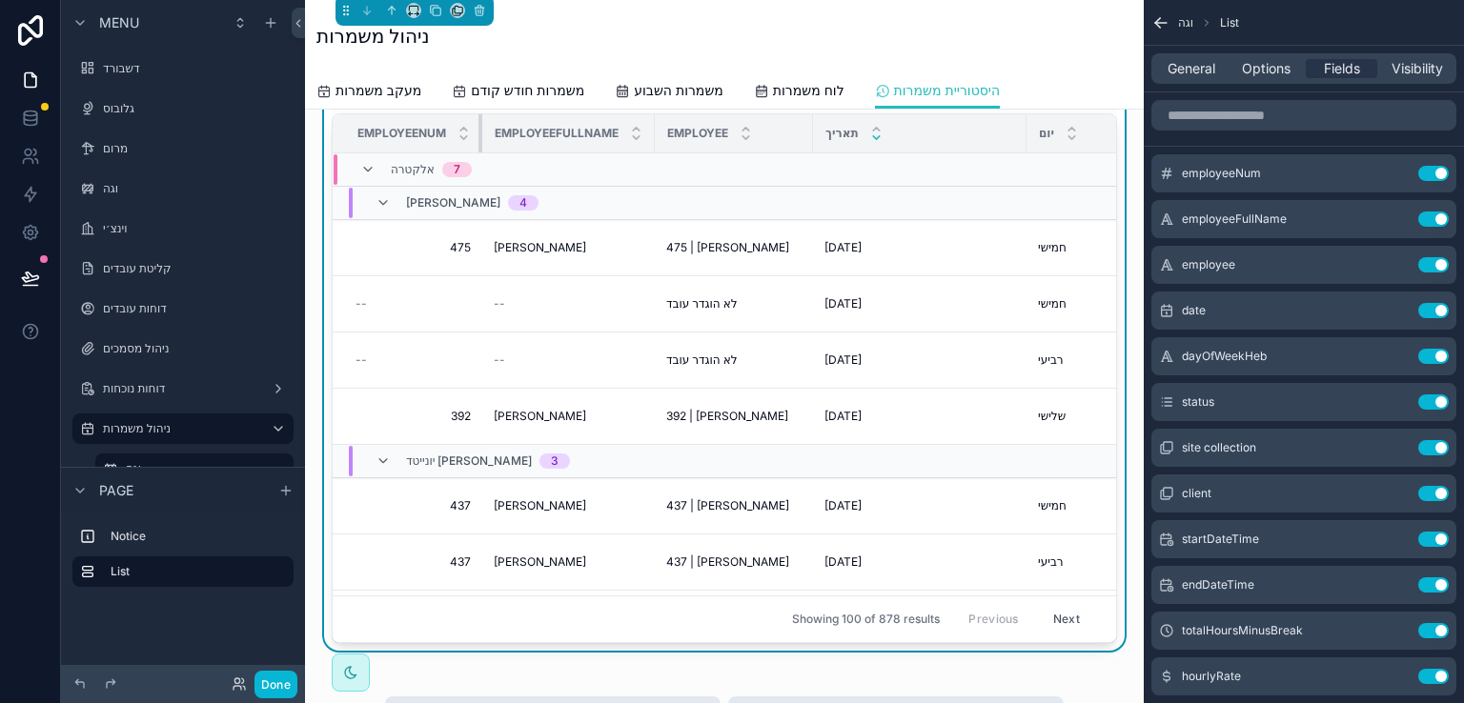
drag, startPoint x: 478, startPoint y: 139, endPoint x: 485, endPoint y: 148, distance: 10.9
click at [485, 148] on tr "EmployeeNum EmployeeFullName Employee תאריך יום סטטוס אתר לקוח תאריך ושעת התחלה…" at bounding box center [1423, 133] width 2181 height 39
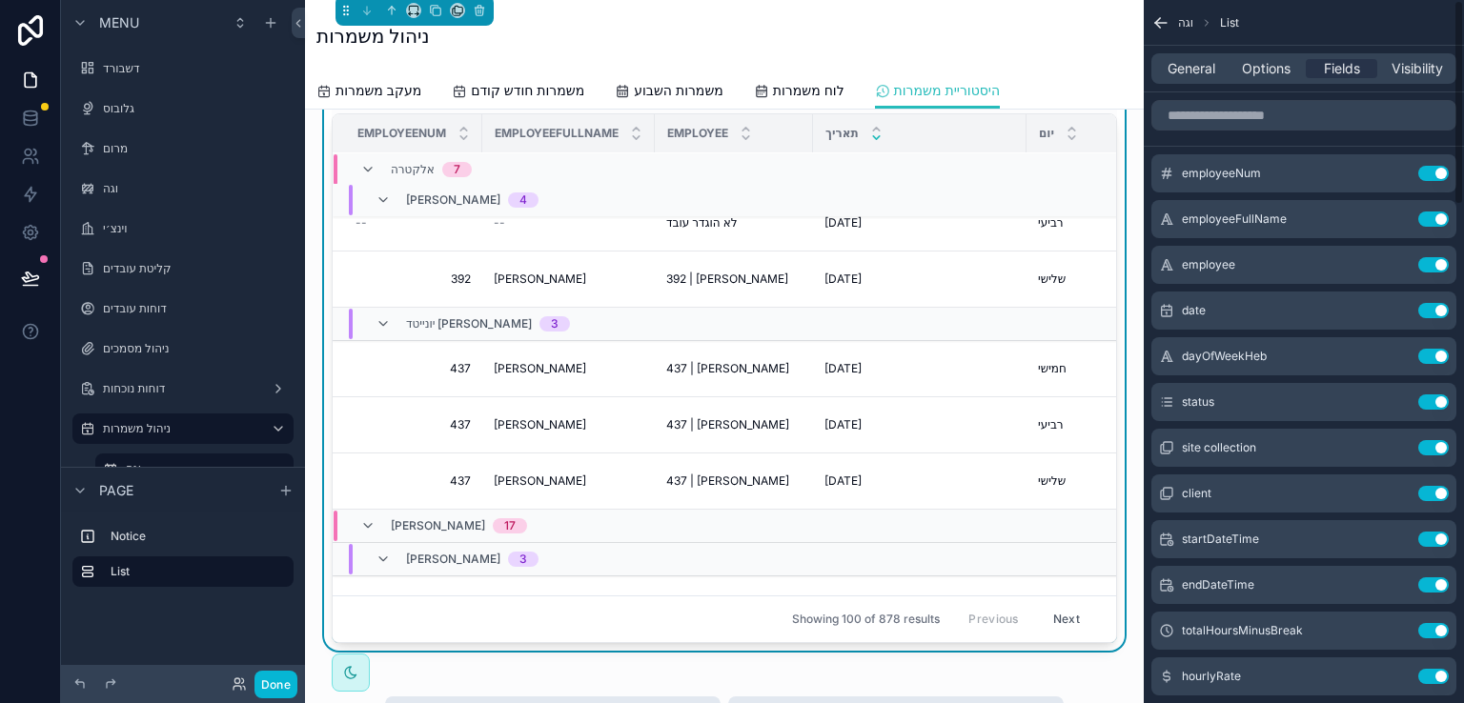
scroll to position [107, 0]
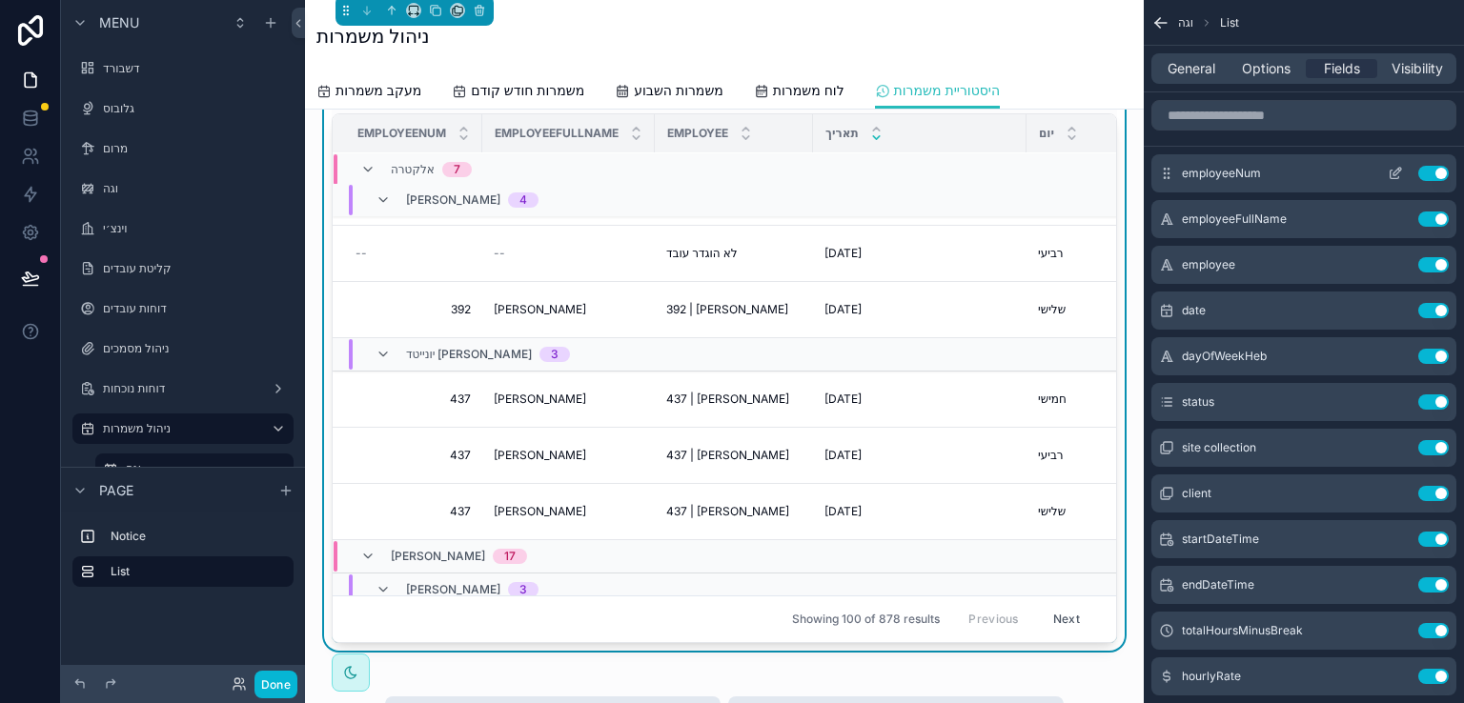
click at [1392, 172] on icon "scrollable content" at bounding box center [1395, 173] width 15 height 15
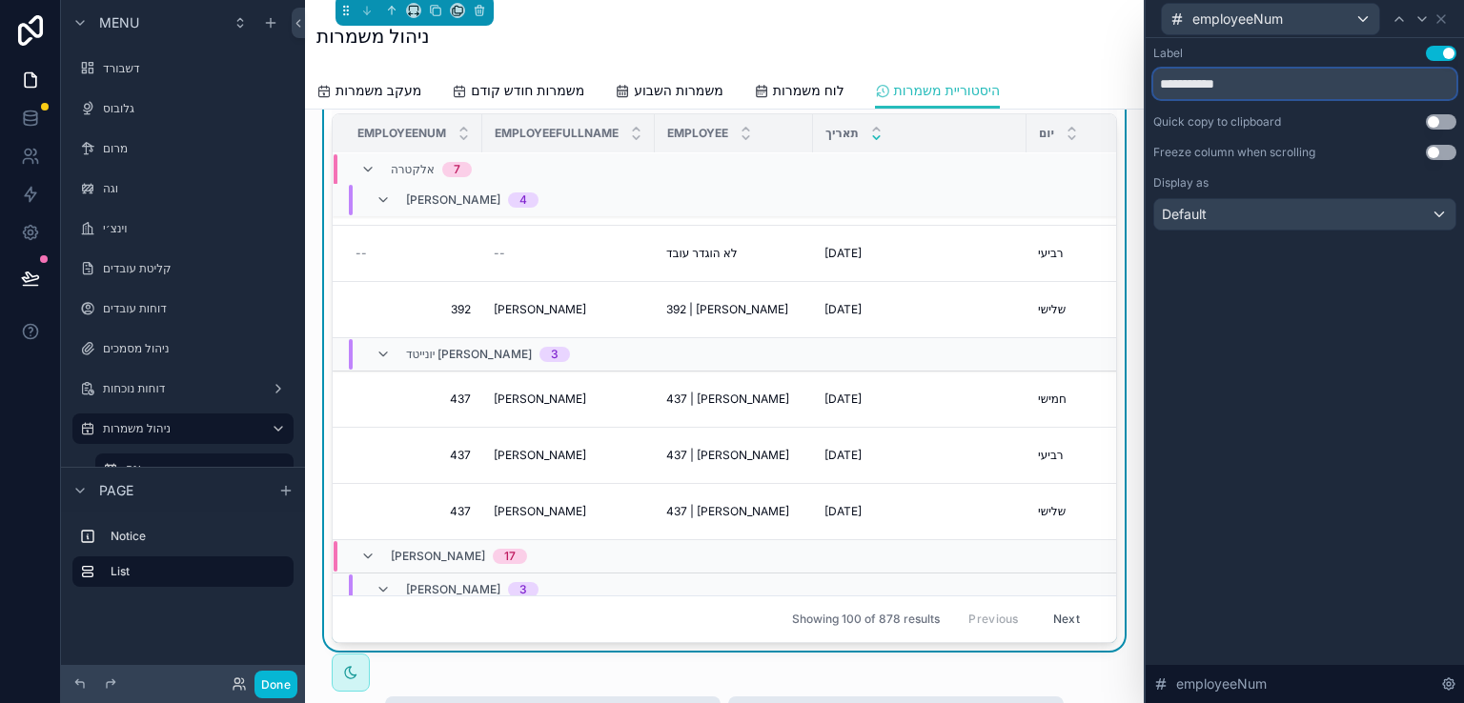
click at [1274, 87] on input "**********" at bounding box center [1304, 84] width 303 height 31
type input "*"
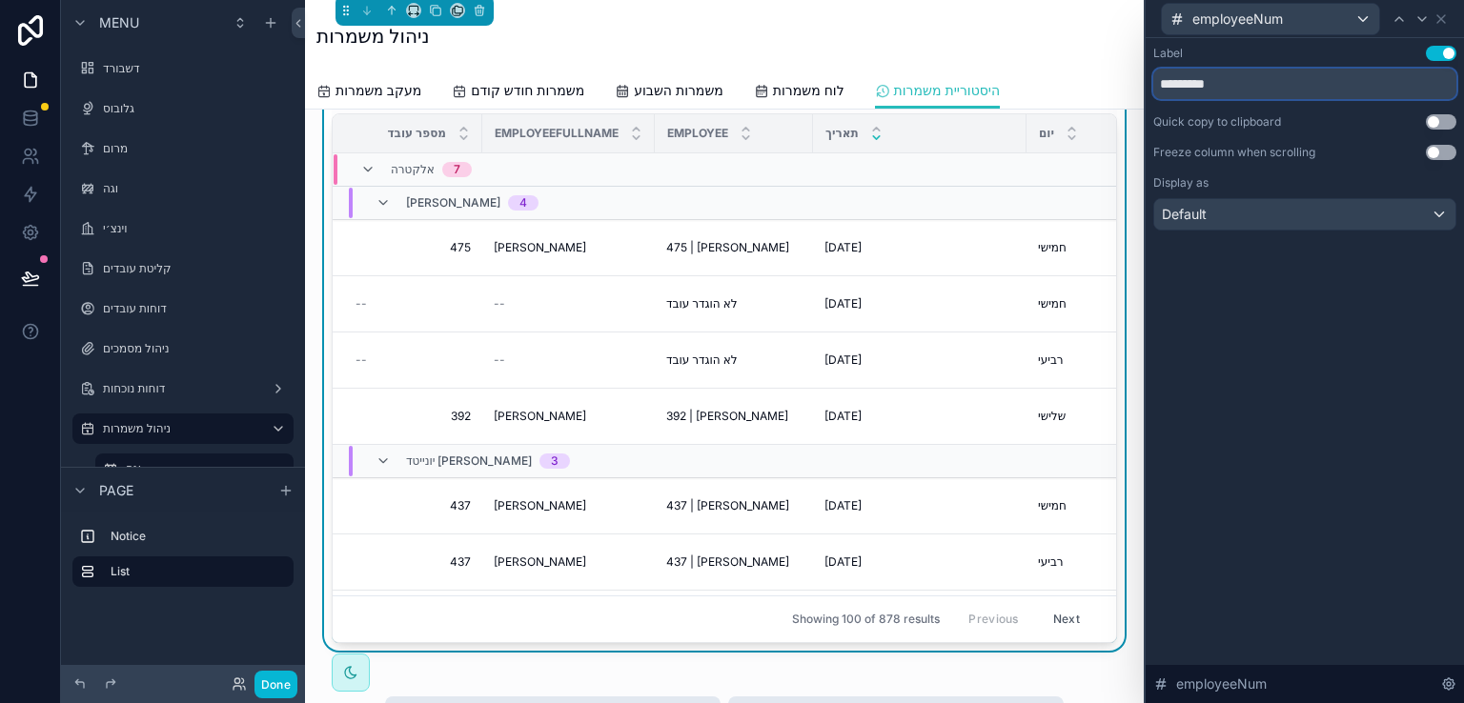
type input "*********"
drag, startPoint x: 1341, startPoint y: 259, endPoint x: 1411, endPoint y: 102, distance: 172.0
click at [1342, 244] on div "Label Use setting ********* Quick copy to clipboard Use setting Freeze column w…" at bounding box center [1305, 157] width 318 height 238
click at [1438, 17] on icon at bounding box center [1441, 18] width 15 height 15
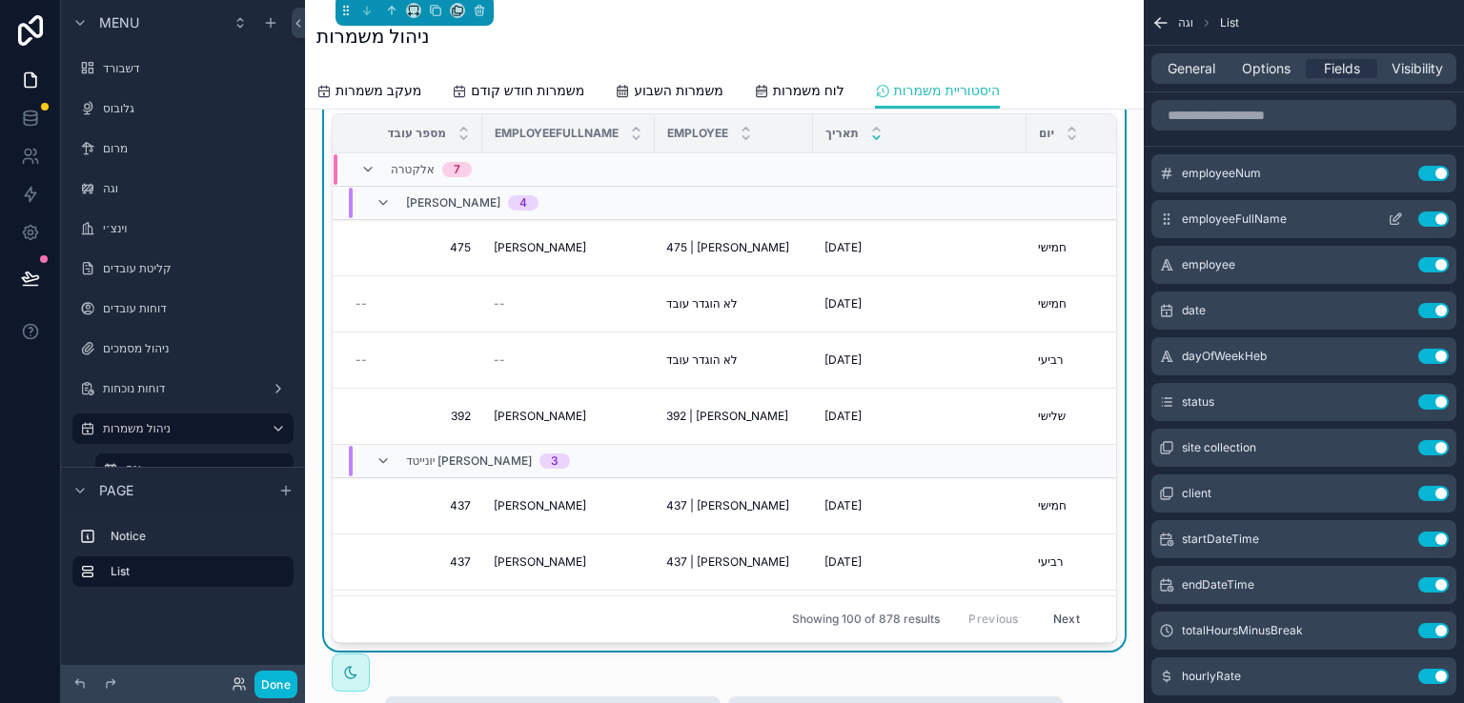
click at [1392, 217] on icon "scrollable content" at bounding box center [1395, 219] width 15 height 15
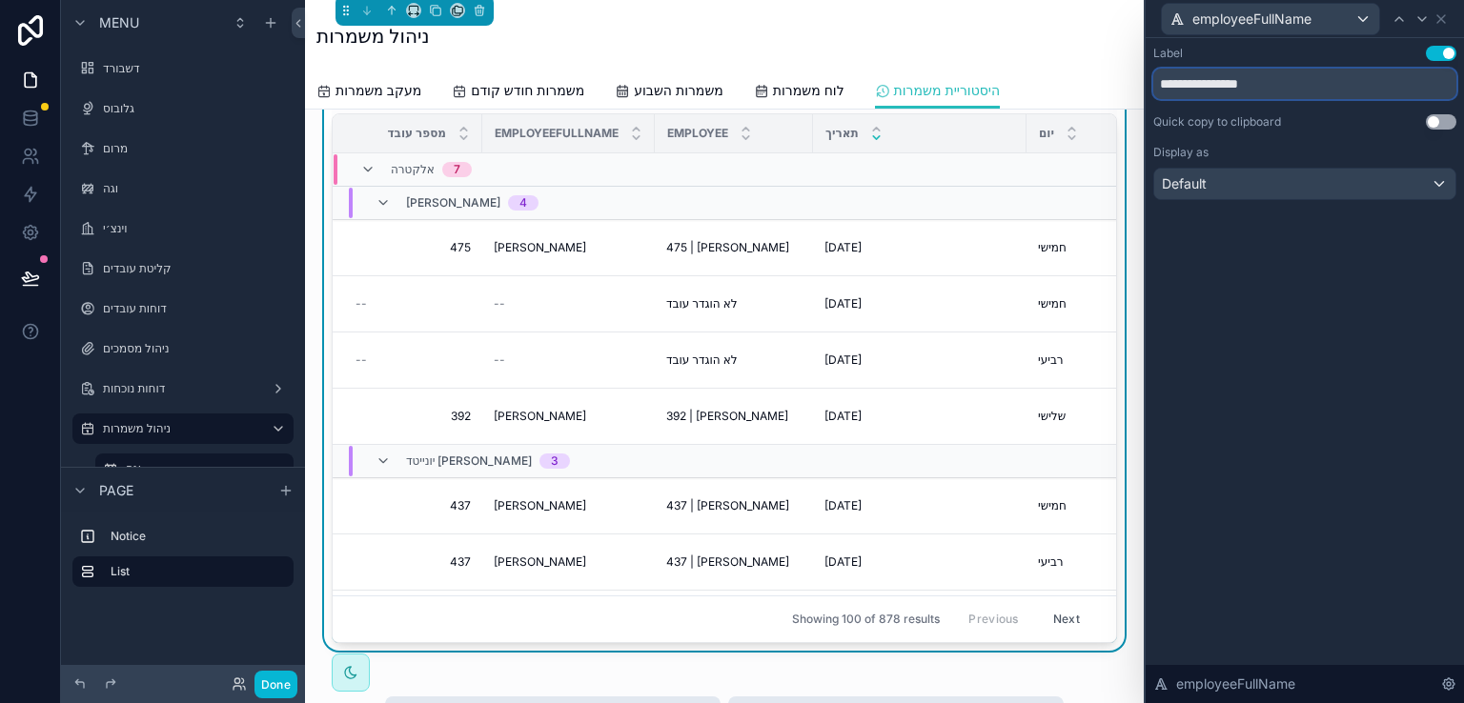
click at [1290, 84] on input "**********" at bounding box center [1304, 84] width 303 height 31
type input "********"
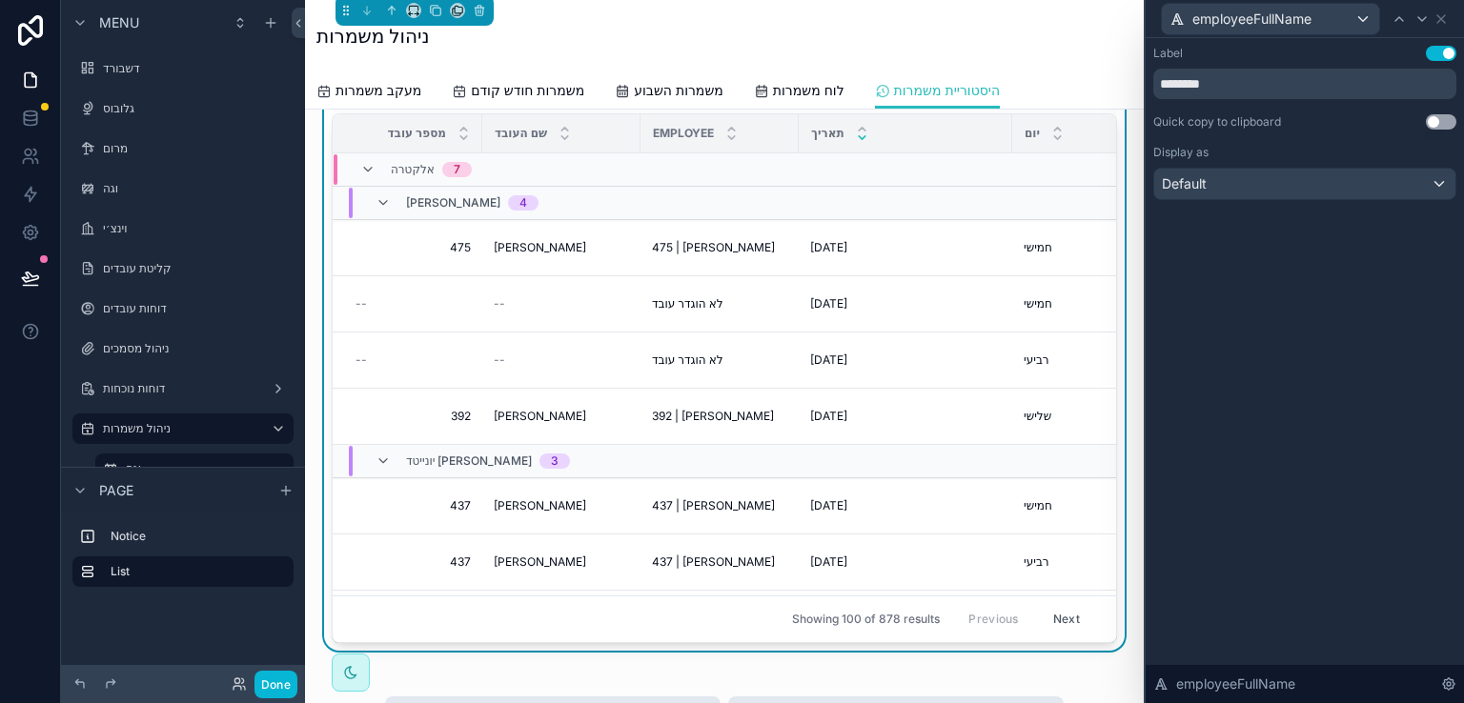
drag, startPoint x: 1318, startPoint y: 285, endPoint x: 1449, endPoint y: 89, distance: 235.8
click at [1320, 272] on div "Label Use setting ******** Quick copy to clipboard Use setting Display as Defau…" at bounding box center [1305, 370] width 318 height 665
click at [1437, 22] on icon at bounding box center [1441, 19] width 8 height 8
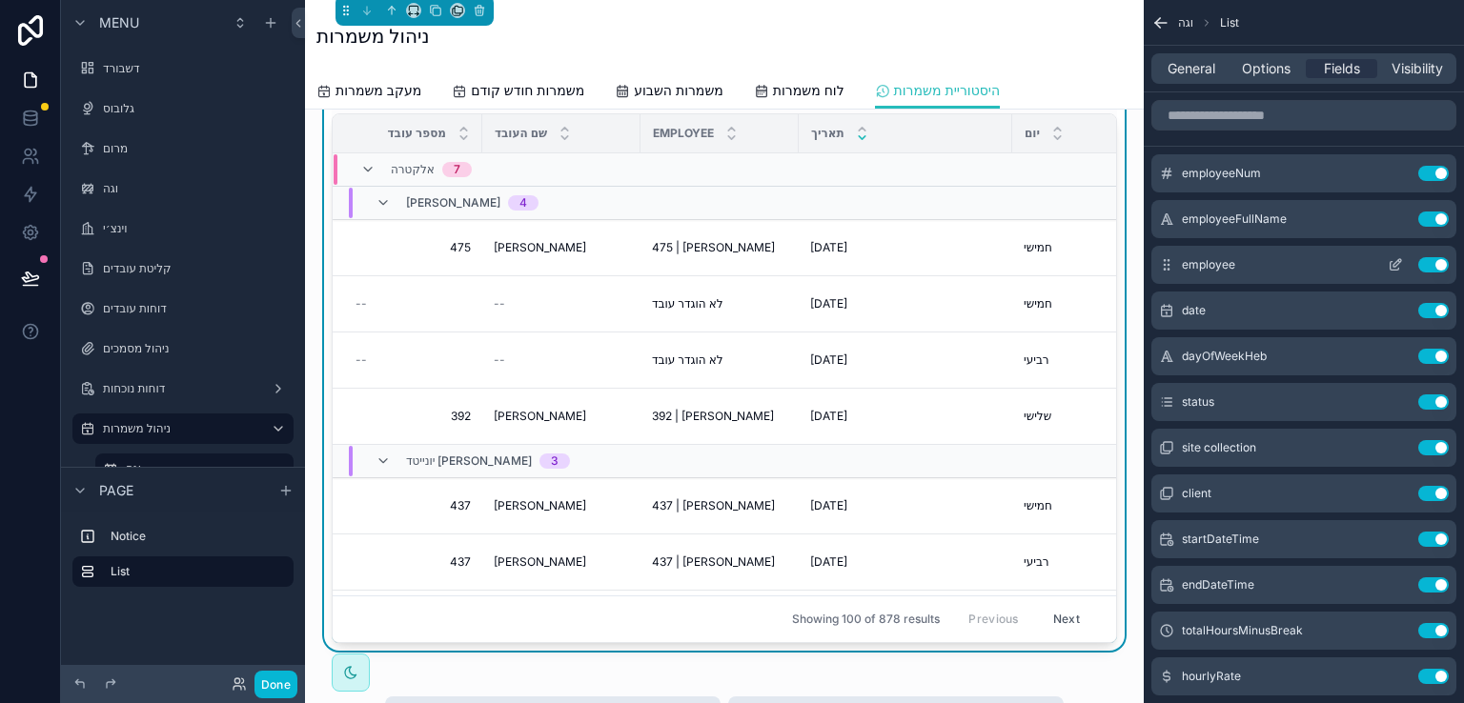
click at [1426, 260] on button "Use setting" at bounding box center [1433, 264] width 31 height 15
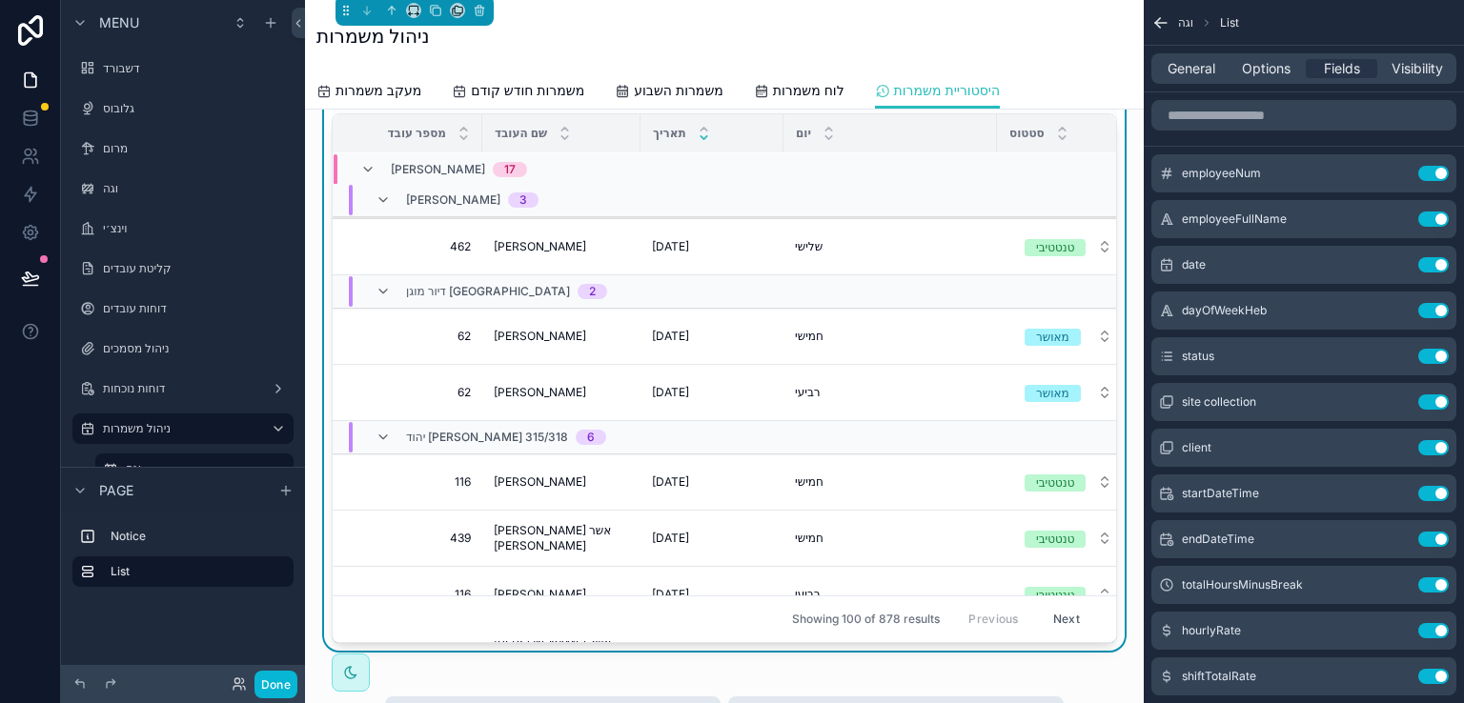
scroll to position [0, 0]
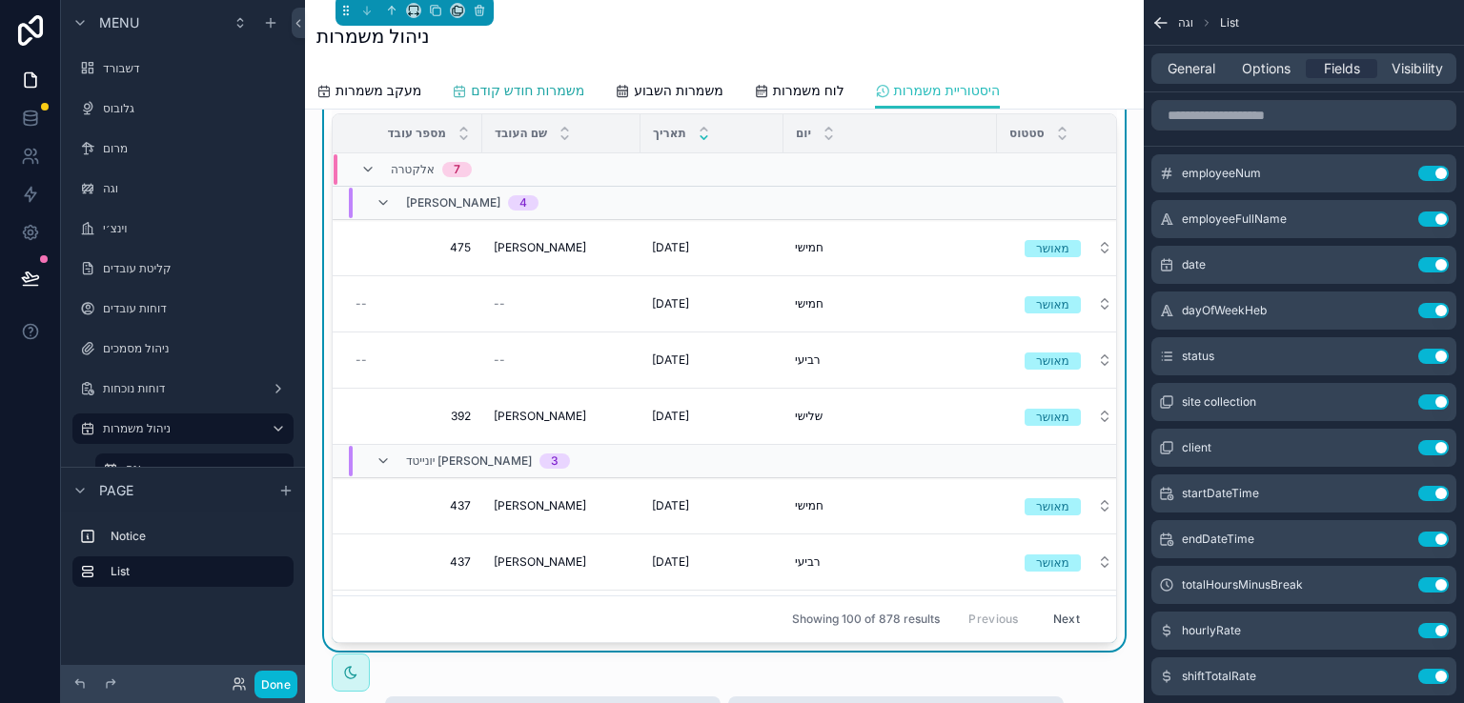
click at [553, 89] on span "משמרות חודש קודם" at bounding box center [527, 90] width 113 height 19
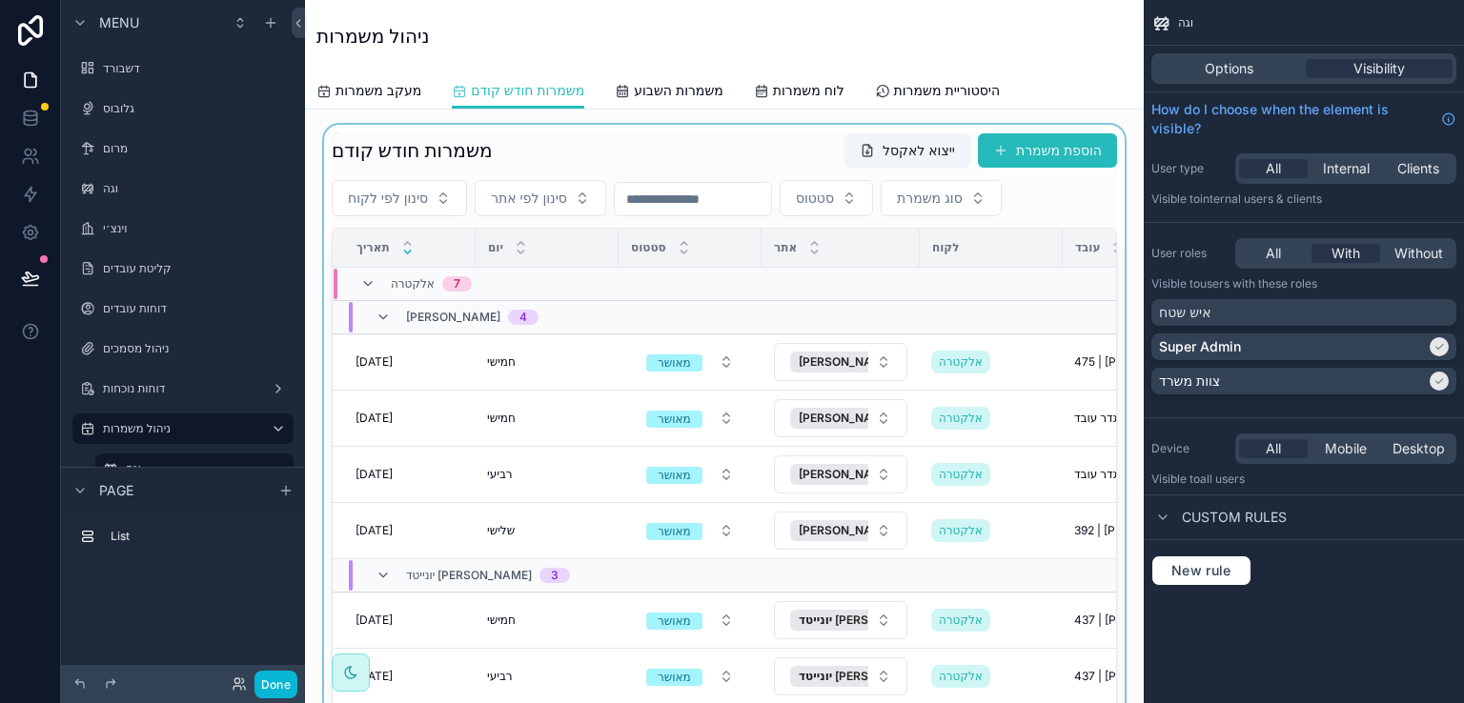
click at [751, 141] on div "scrollable content" at bounding box center [724, 445] width 808 height 641
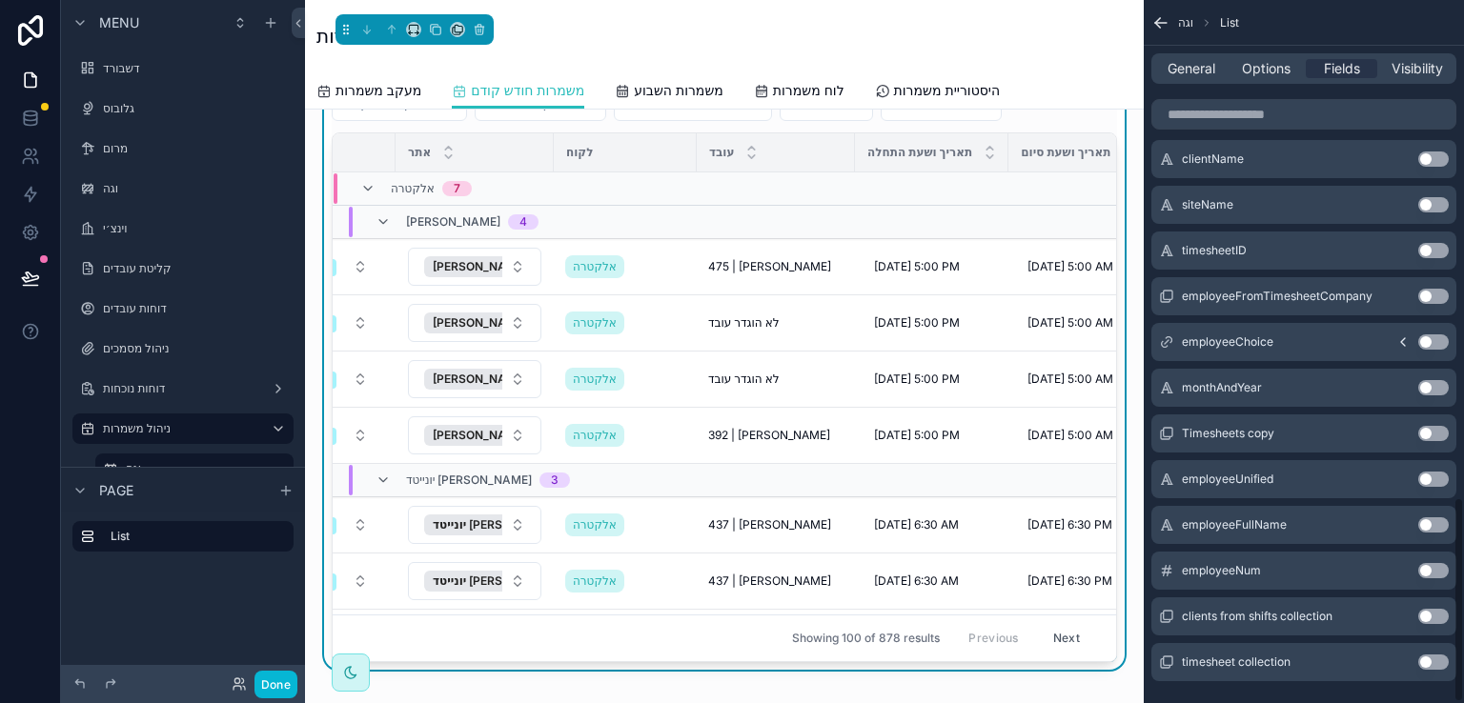
scroll to position [1708, 0]
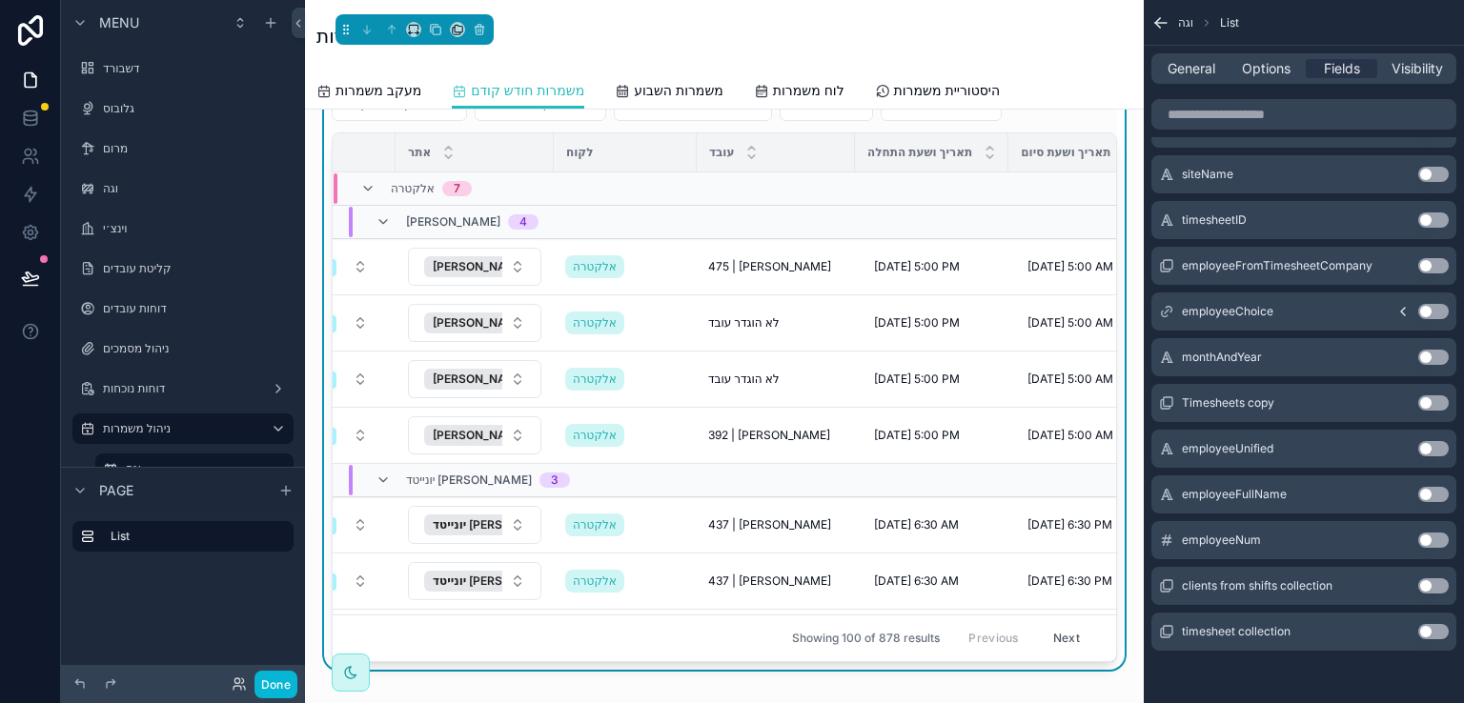
click at [1428, 538] on button "Use setting" at bounding box center [1433, 540] width 31 height 15
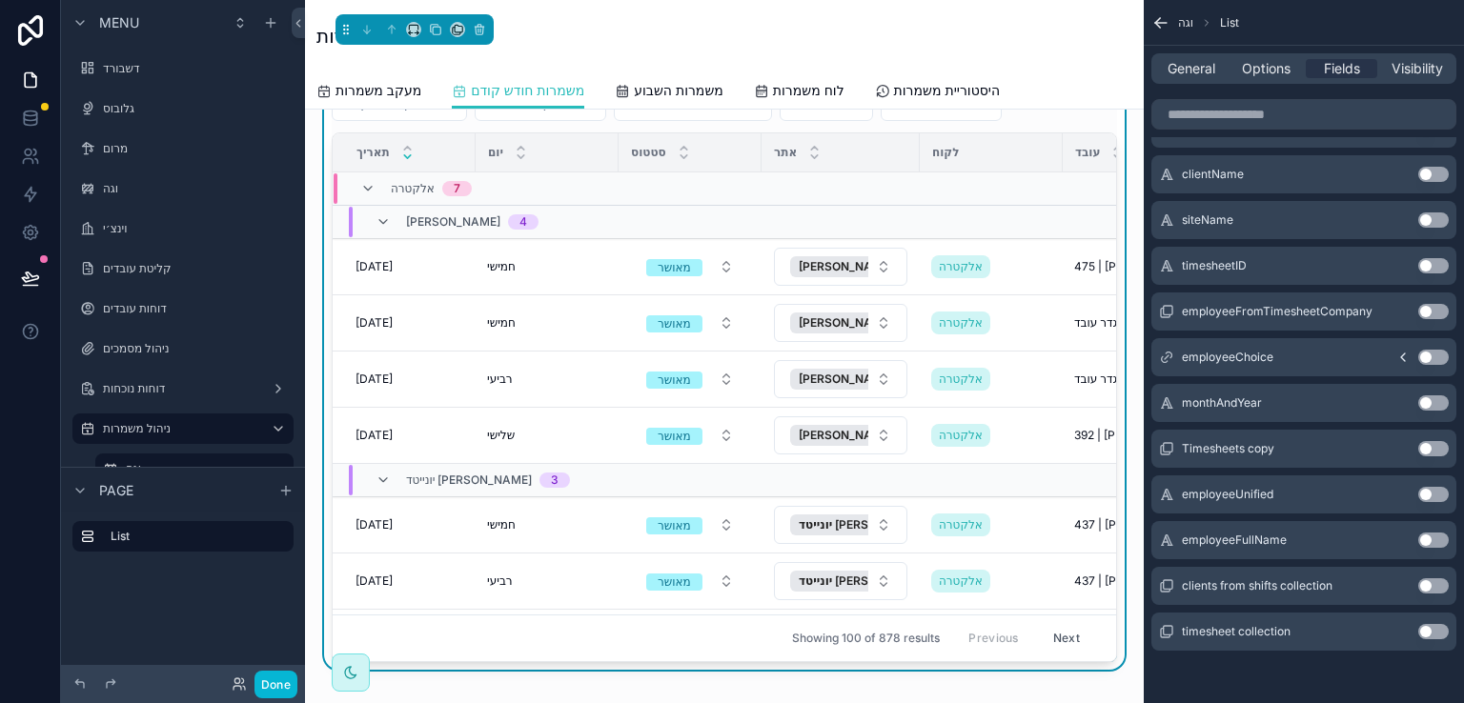
click at [1428, 538] on button "Use setting" at bounding box center [1433, 540] width 31 height 15
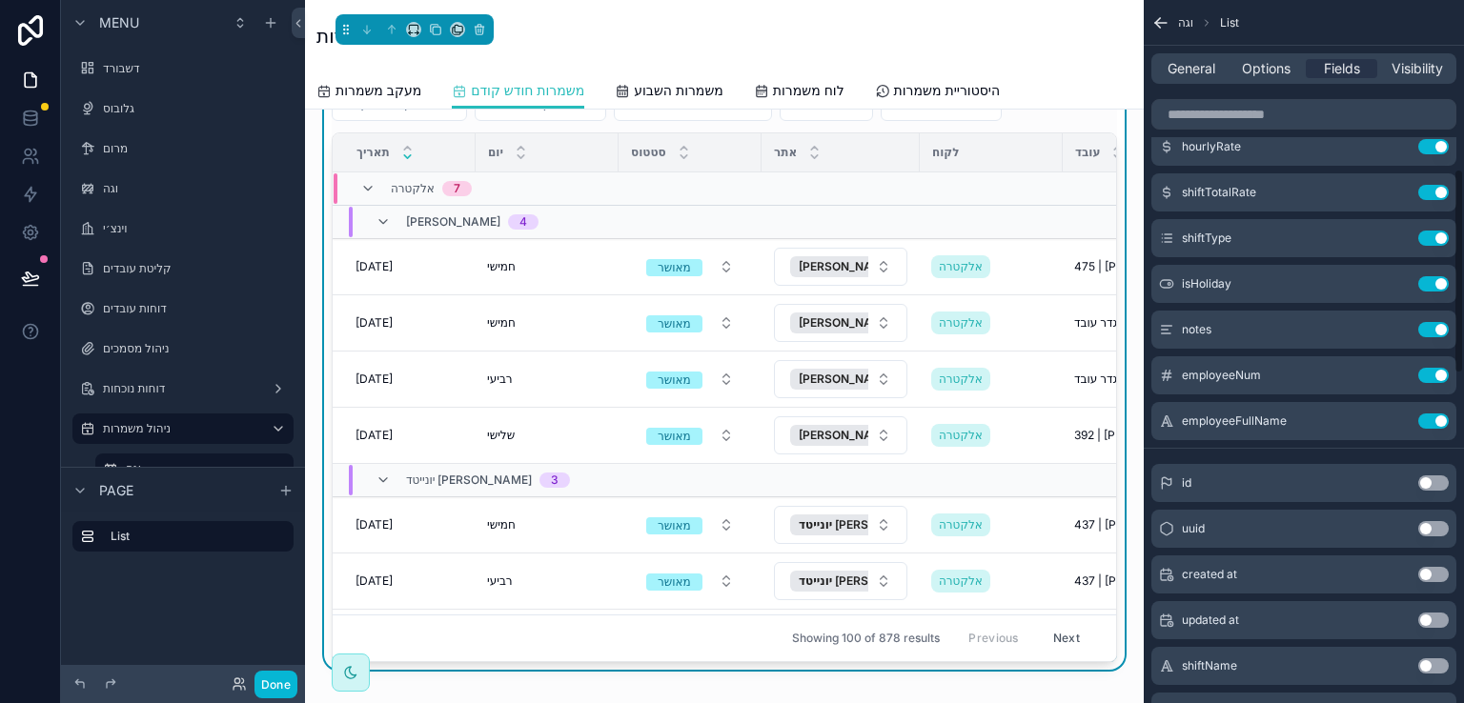
scroll to position [469, 0]
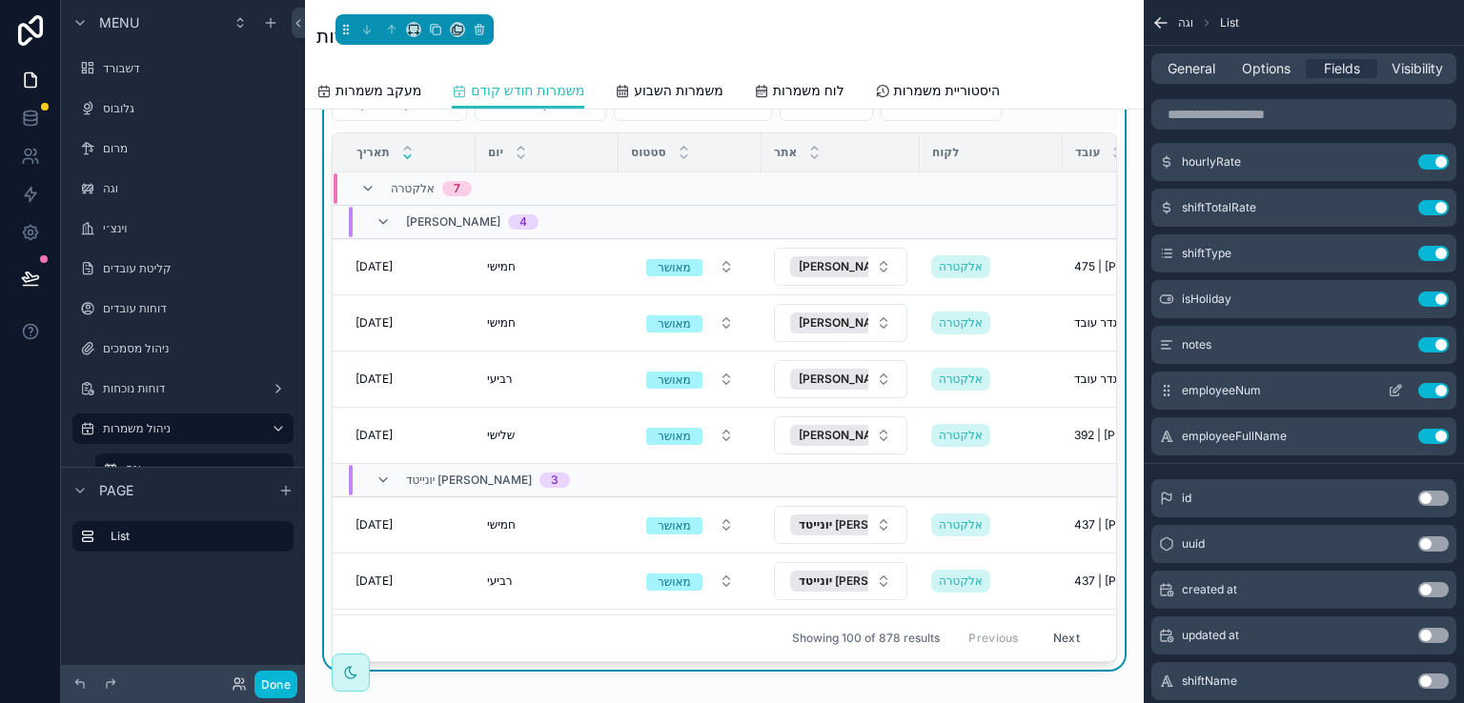
click at [1394, 386] on icon "scrollable content" at bounding box center [1395, 390] width 15 height 15
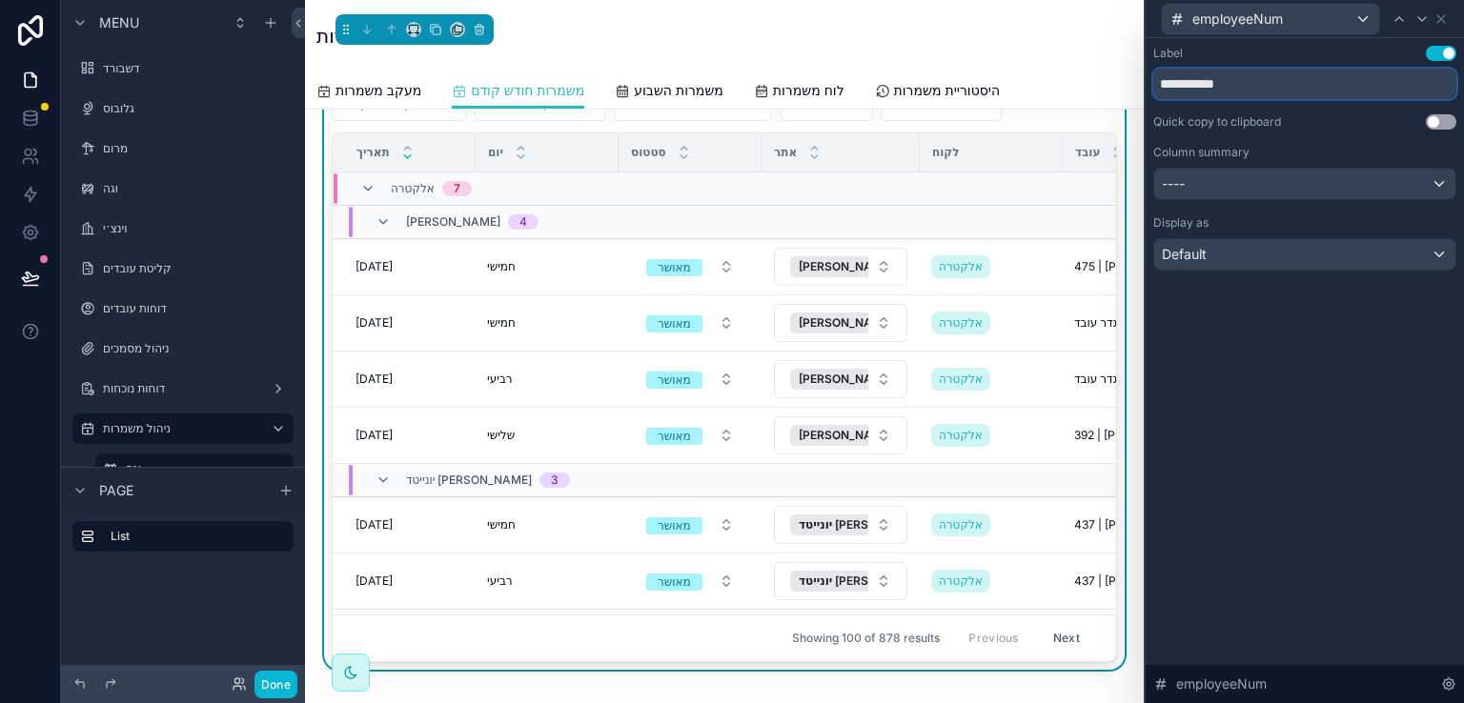
click at [1300, 74] on input "**********" at bounding box center [1304, 84] width 303 height 31
type input "*********"
drag, startPoint x: 1328, startPoint y: 350, endPoint x: 1373, endPoint y: 214, distance: 143.5
click at [1327, 343] on div "Label Use setting ********* Quick copy to clipboard Use setting Column summary …" at bounding box center [1305, 370] width 318 height 665
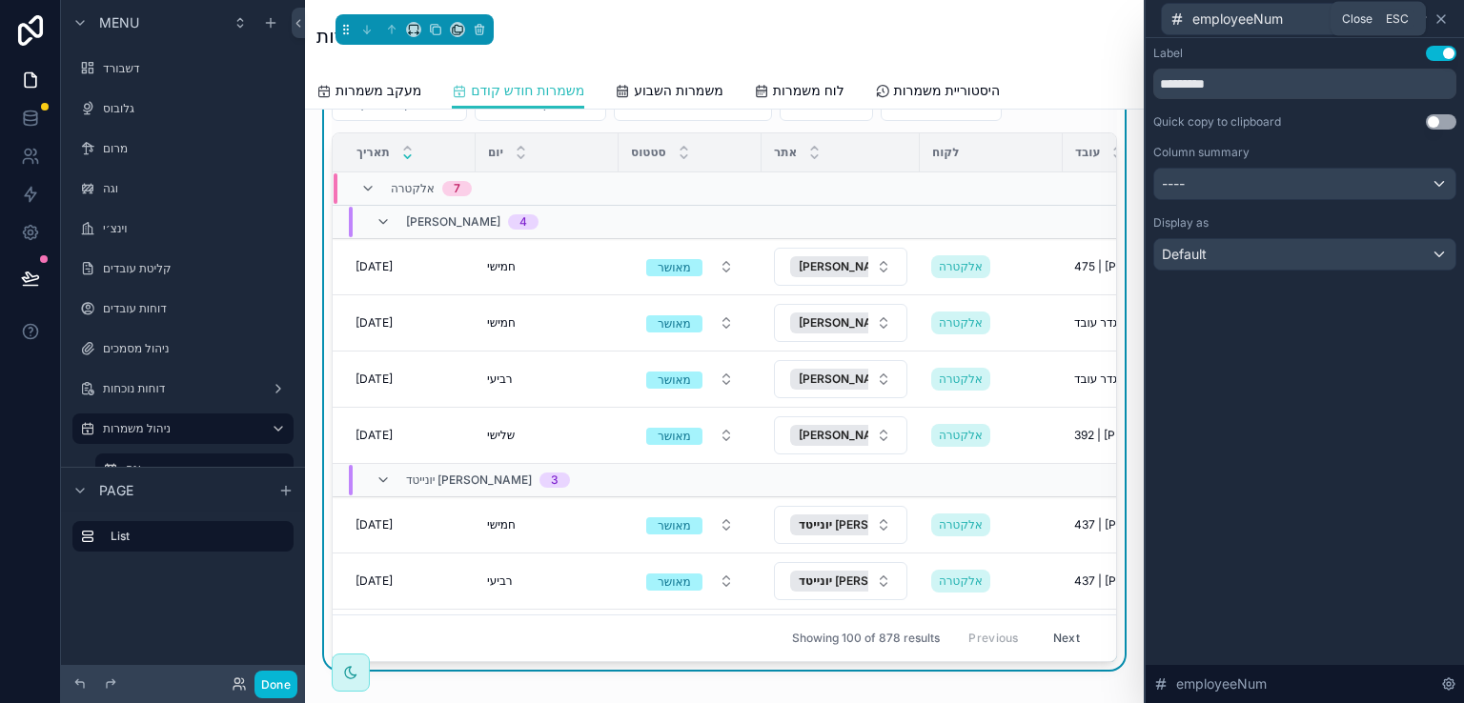
click at [1438, 17] on icon at bounding box center [1441, 18] width 15 height 15
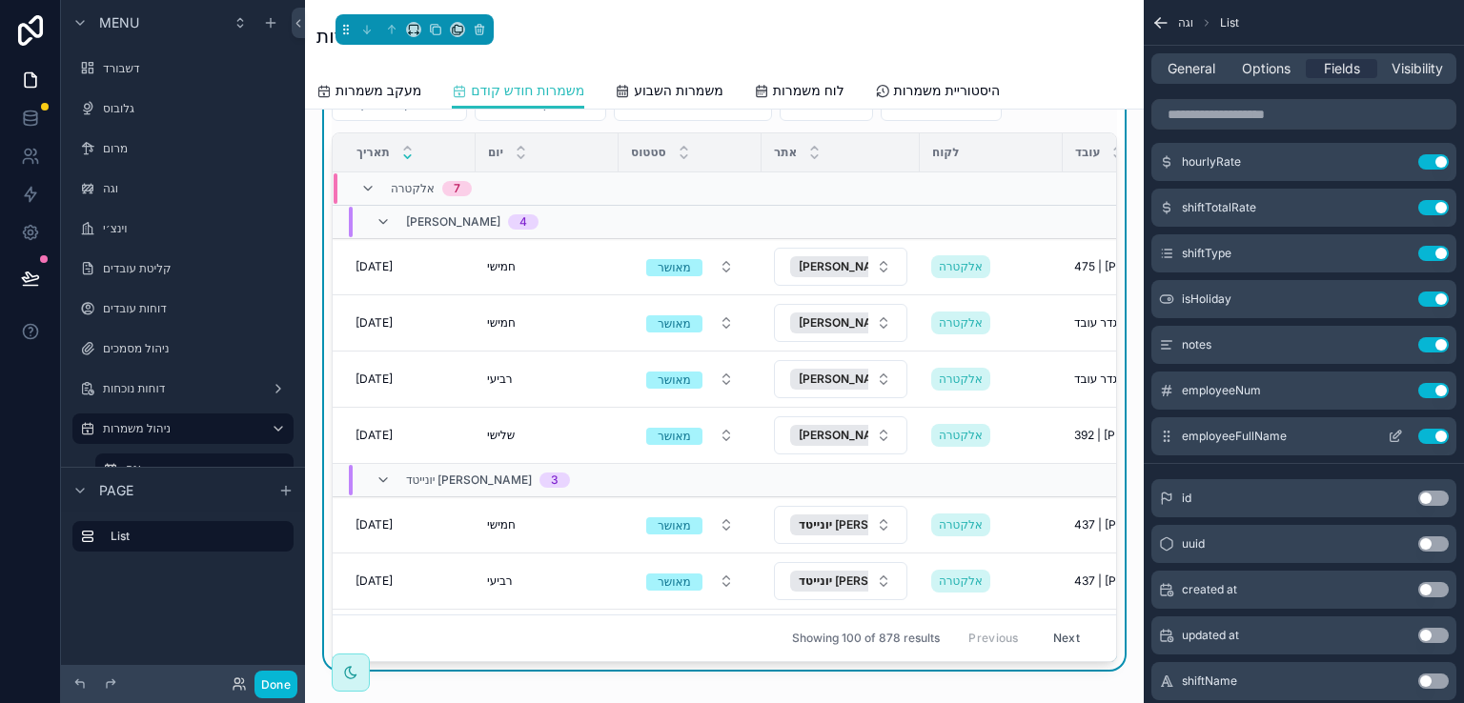
click at [1395, 436] on icon "scrollable content" at bounding box center [1395, 436] width 15 height 15
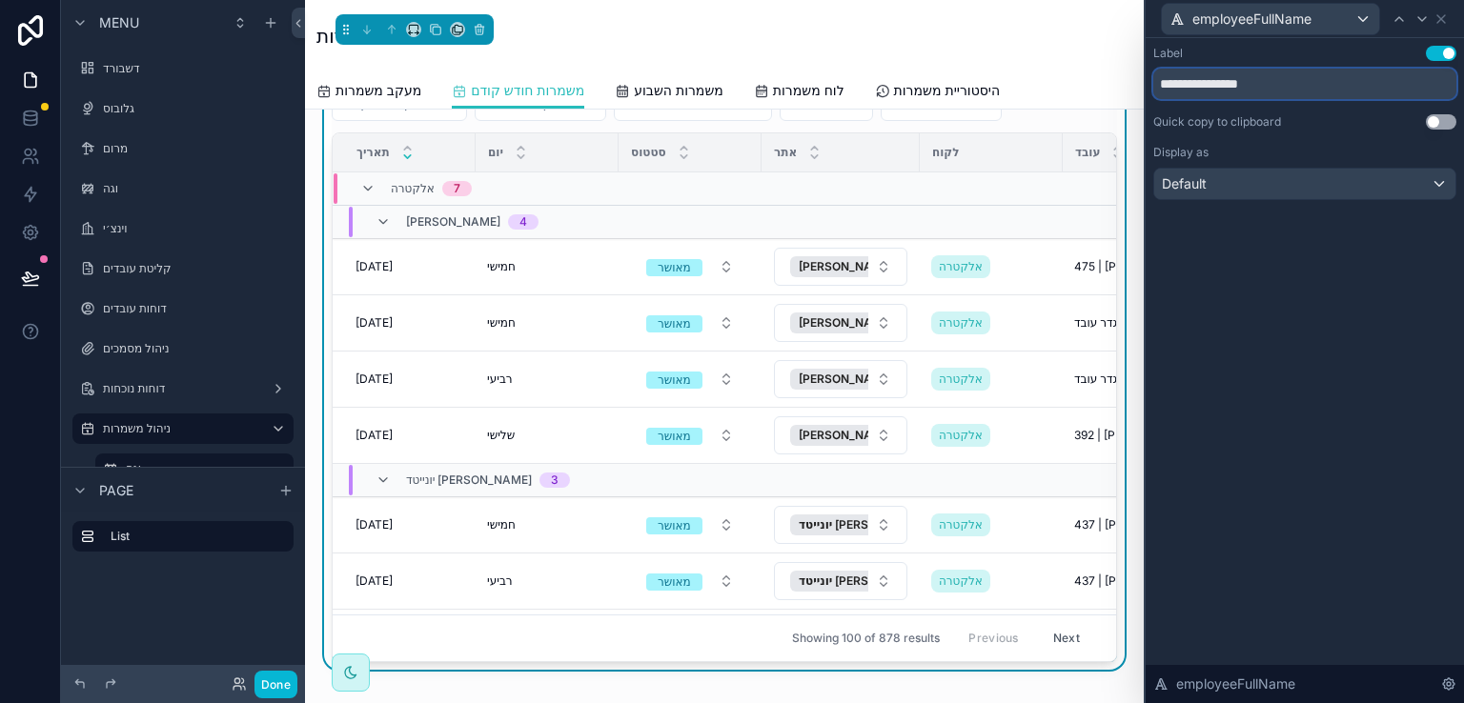
click at [1292, 82] on input "**********" at bounding box center [1304, 84] width 303 height 31
type input "********"
click at [1352, 280] on div "Label Use setting ******** Quick copy to clipboard Use setting Display as Defau…" at bounding box center [1305, 370] width 318 height 665
click at [1440, 16] on icon at bounding box center [1441, 18] width 15 height 15
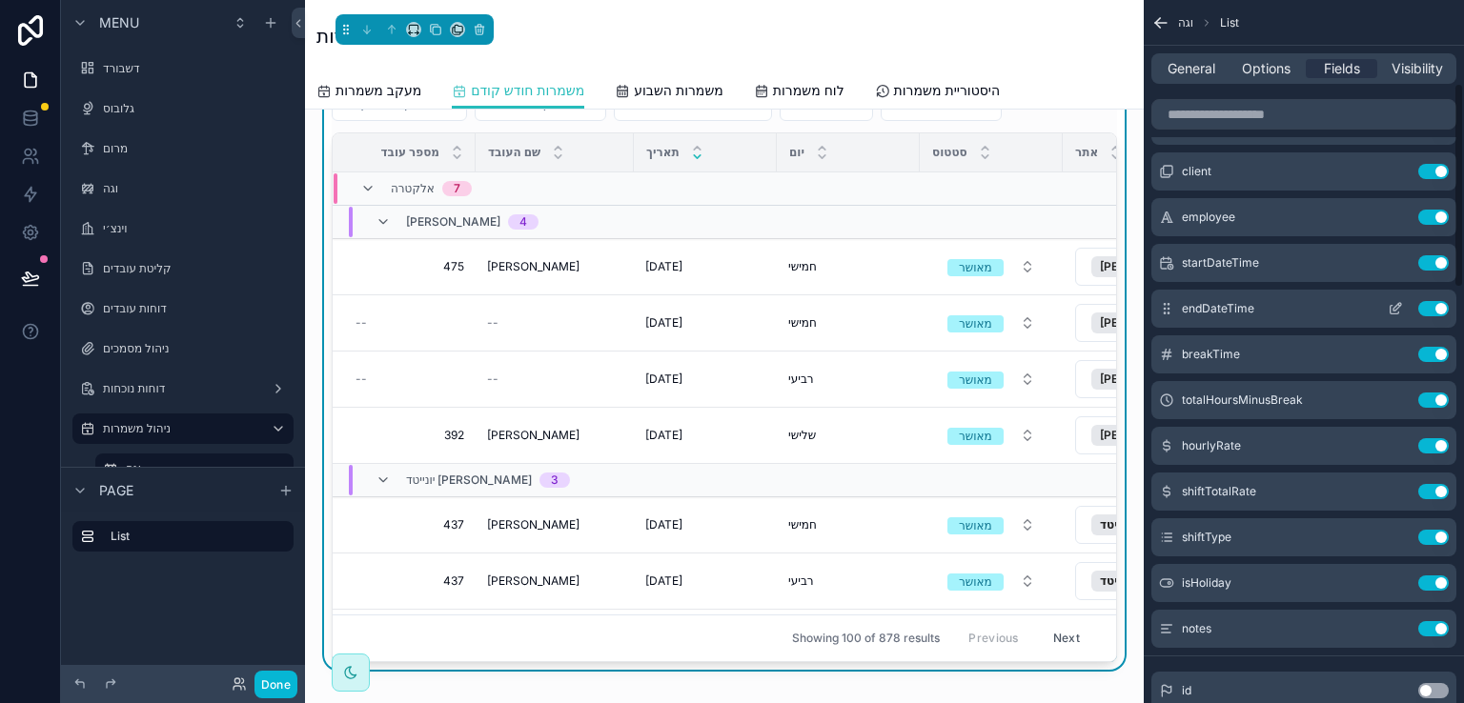
scroll to position [286, 0]
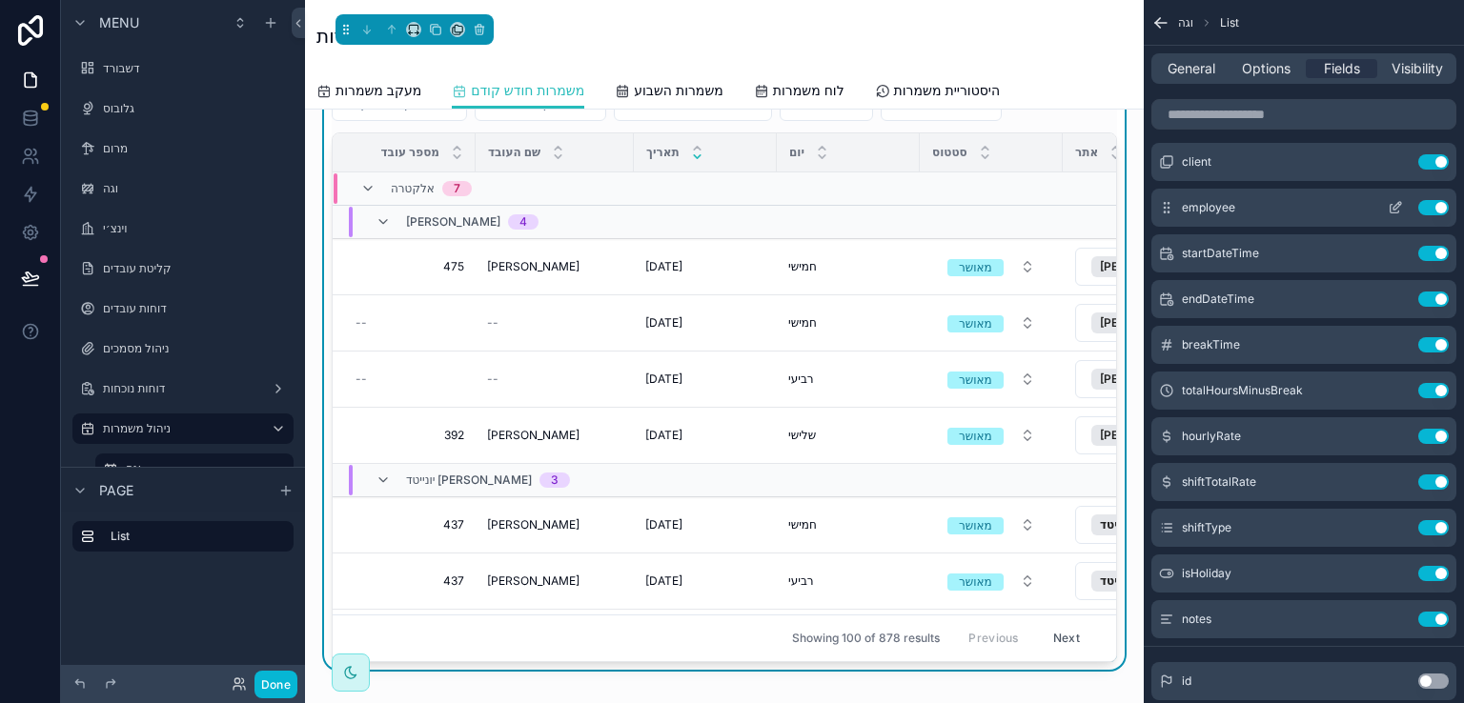
click at [1426, 208] on button "Use setting" at bounding box center [1433, 207] width 31 height 15
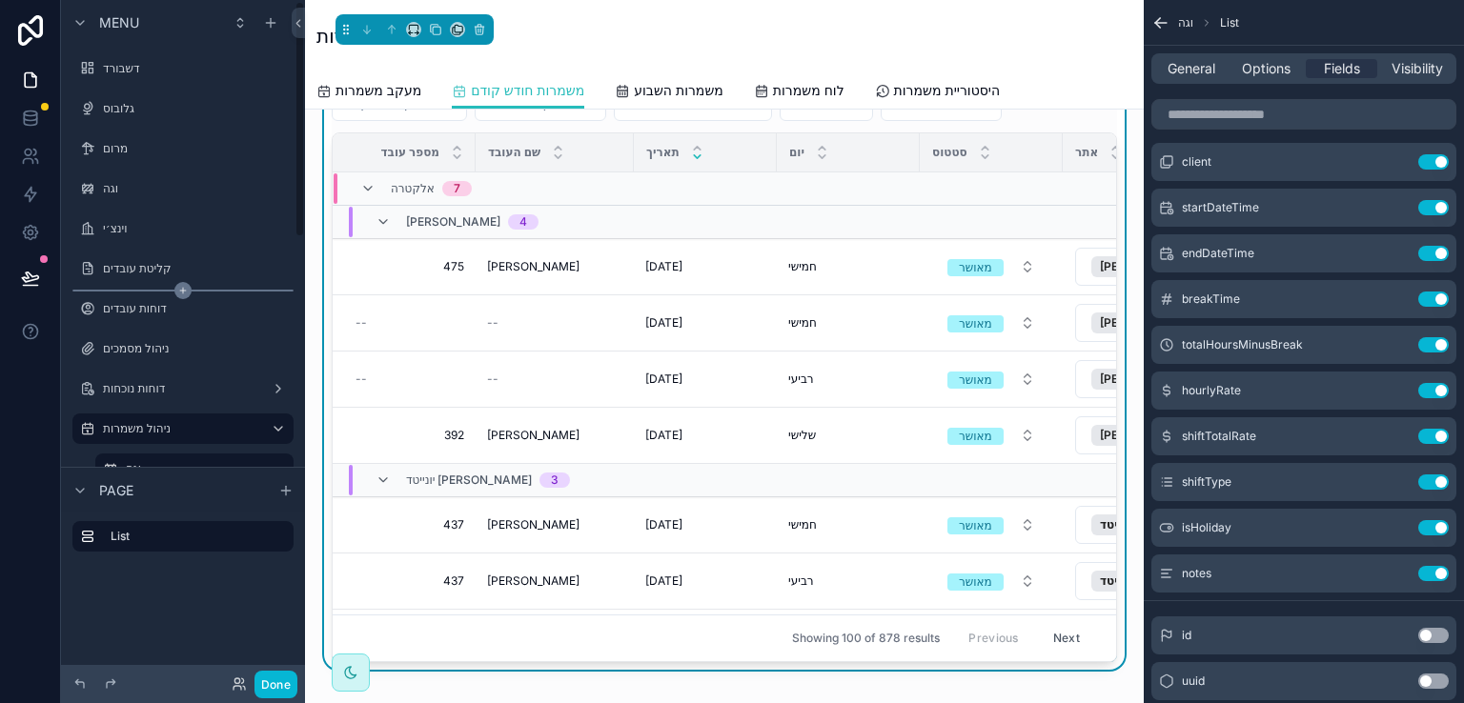
scroll to position [95, 0]
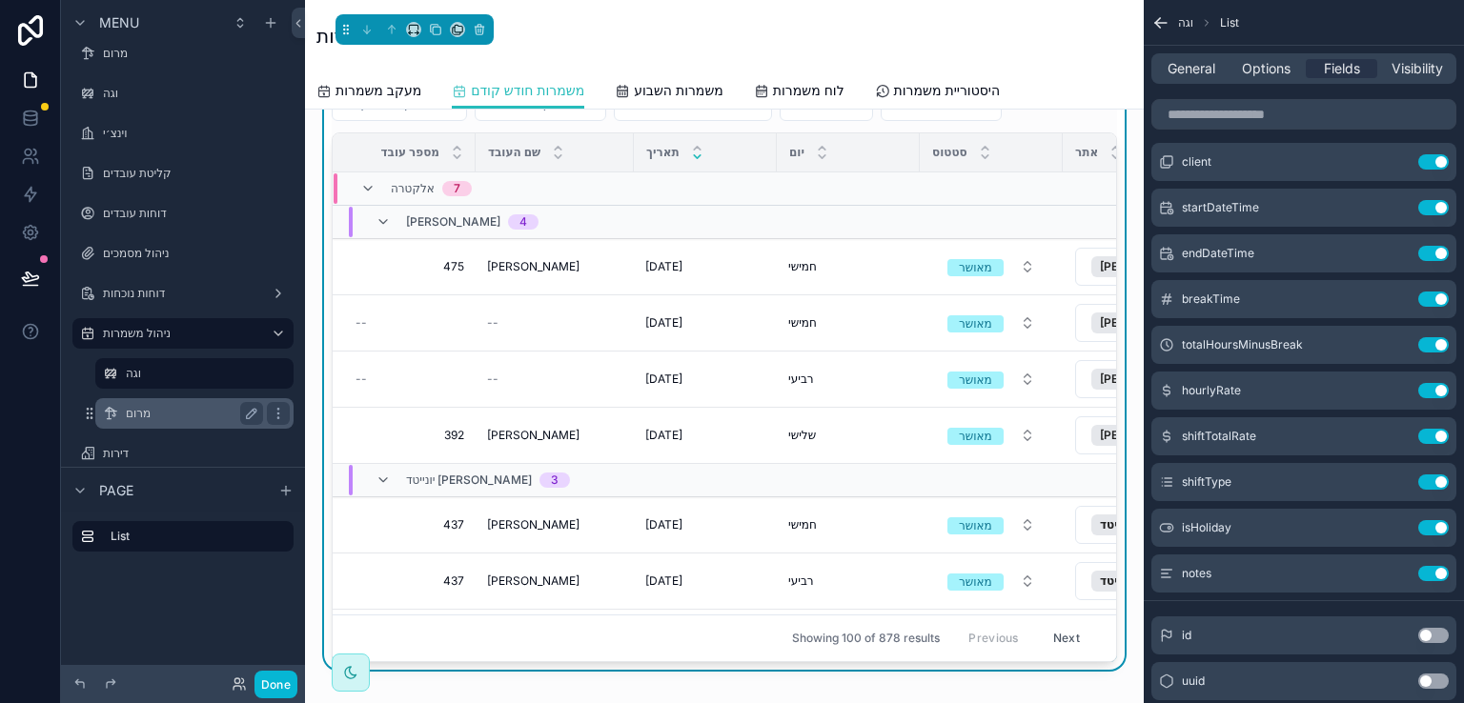
click at [131, 415] on label "מרום" at bounding box center [191, 413] width 130 height 15
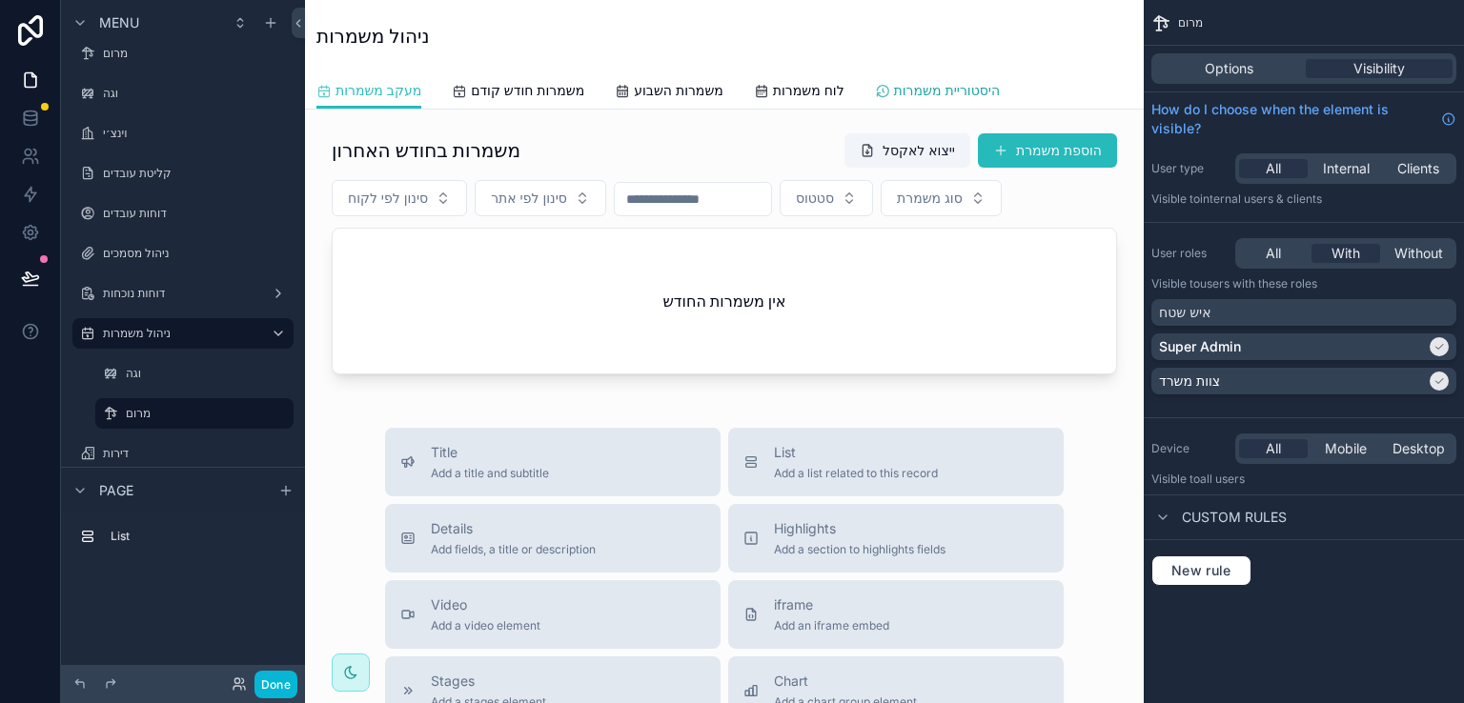
click at [981, 90] on span "היסטוריית משמרות" at bounding box center [947, 90] width 106 height 19
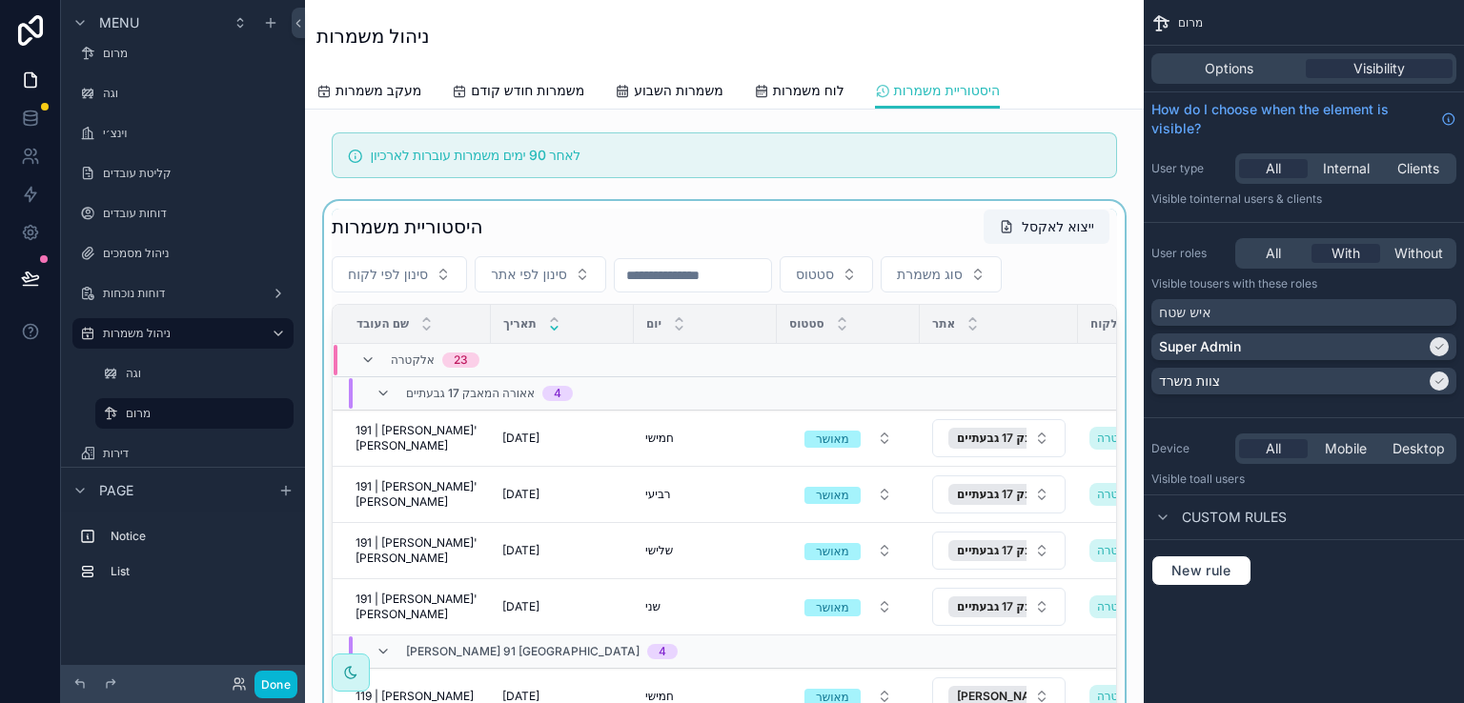
click at [855, 215] on div "scrollable content" at bounding box center [724, 521] width 808 height 641
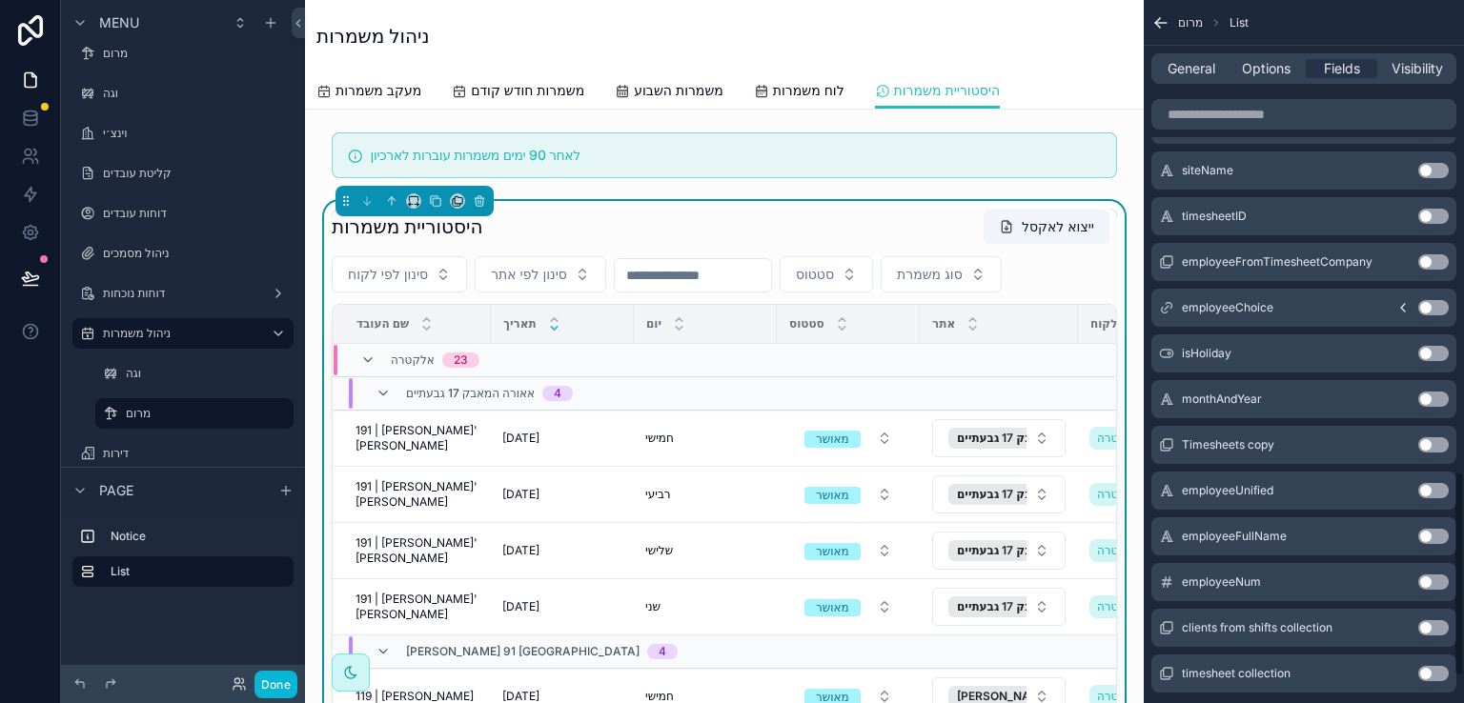
scroll to position [1708, 0]
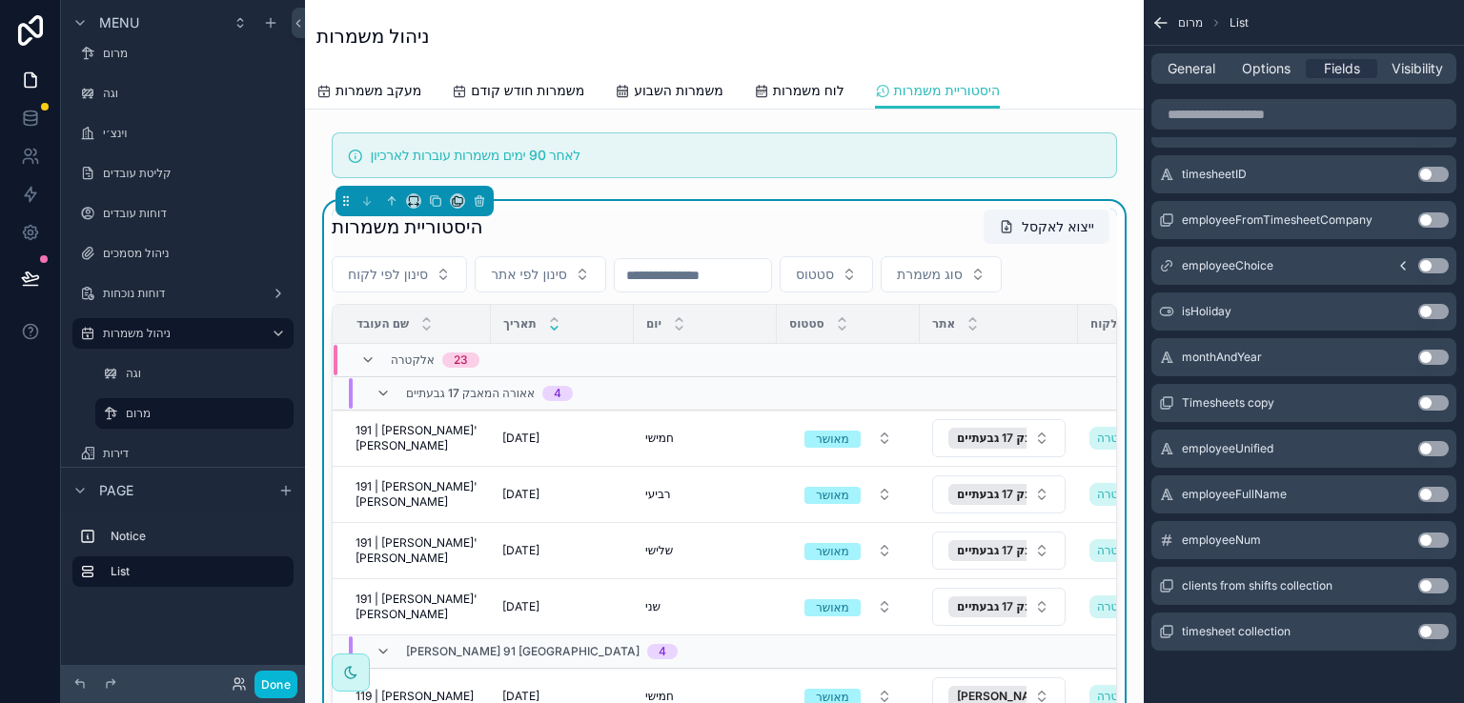
click at [1431, 537] on button "Use setting" at bounding box center [1433, 540] width 31 height 15
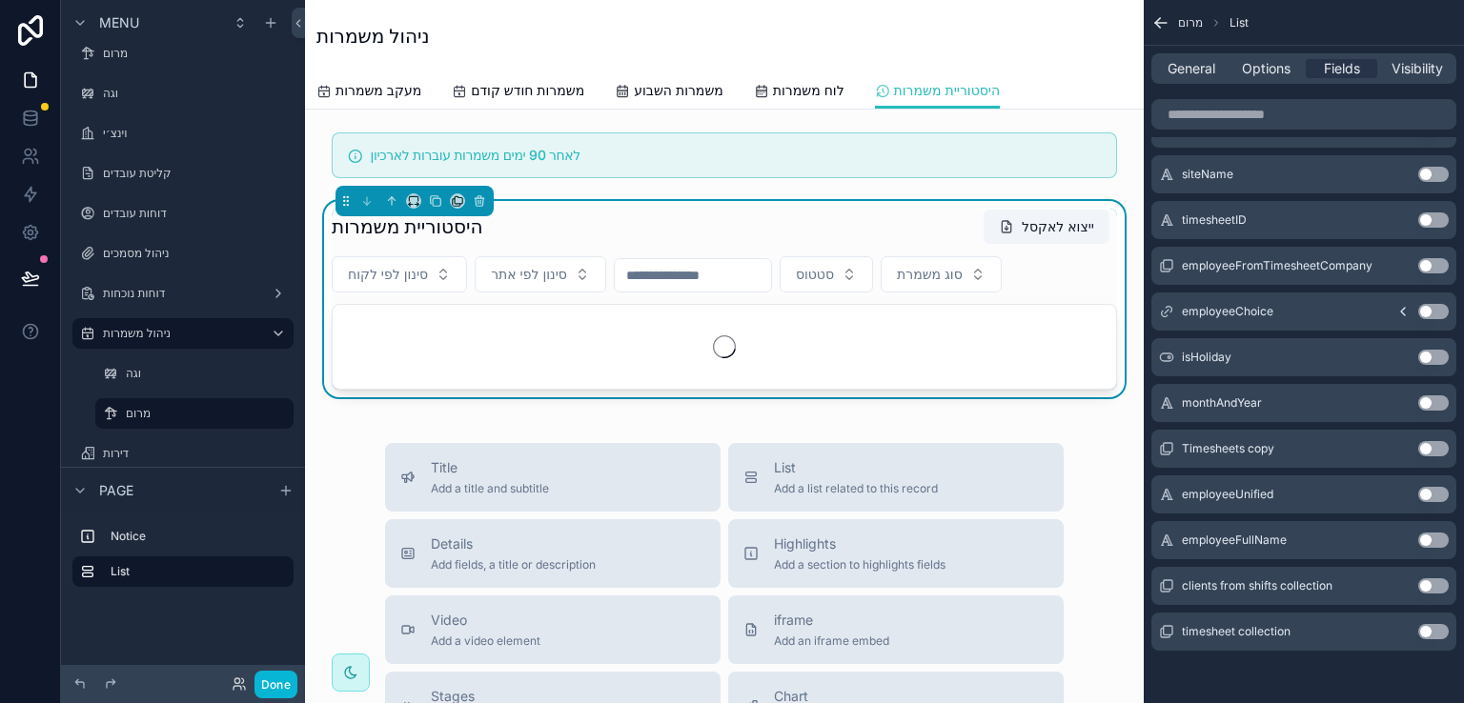
click at [1431, 537] on button "Use setting" at bounding box center [1433, 540] width 31 height 15
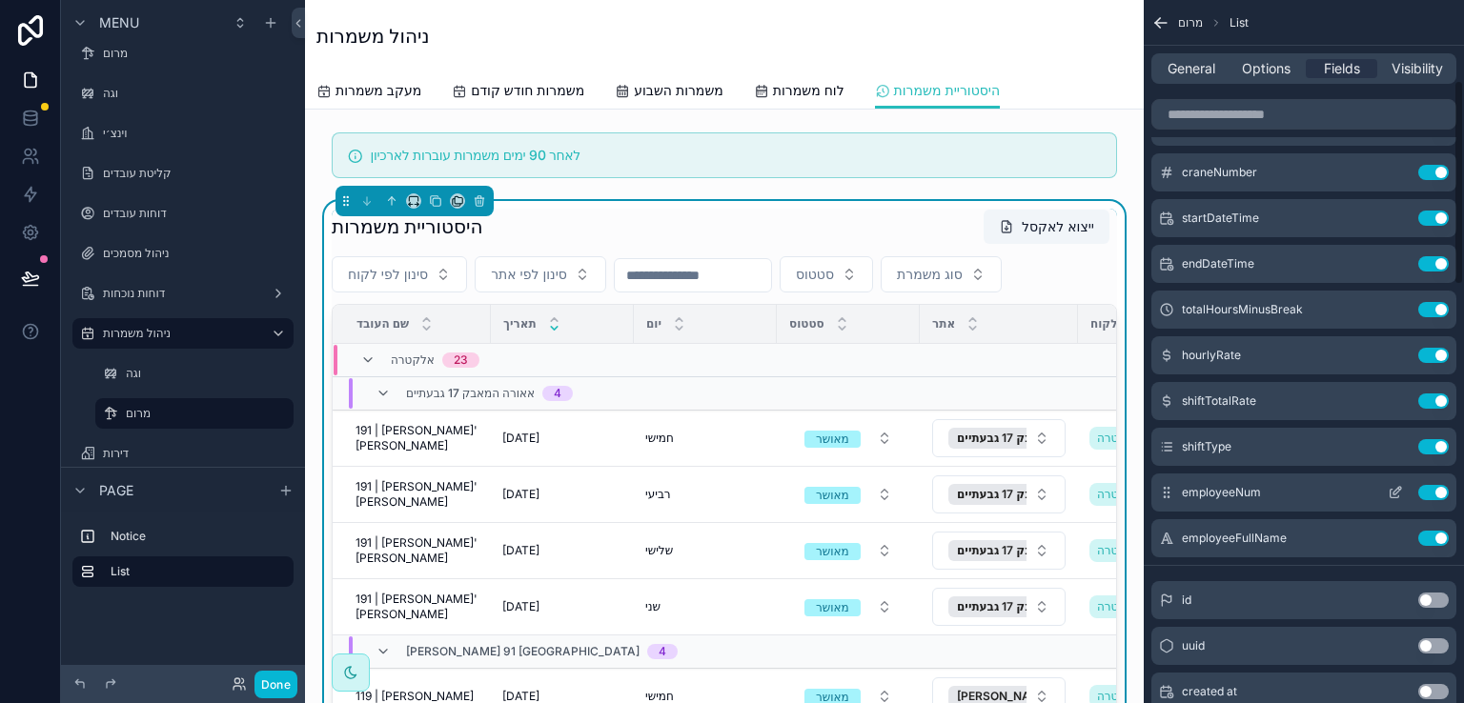
scroll to position [278, 0]
click at [1395, 491] on icon "scrollable content" at bounding box center [1395, 489] width 15 height 15
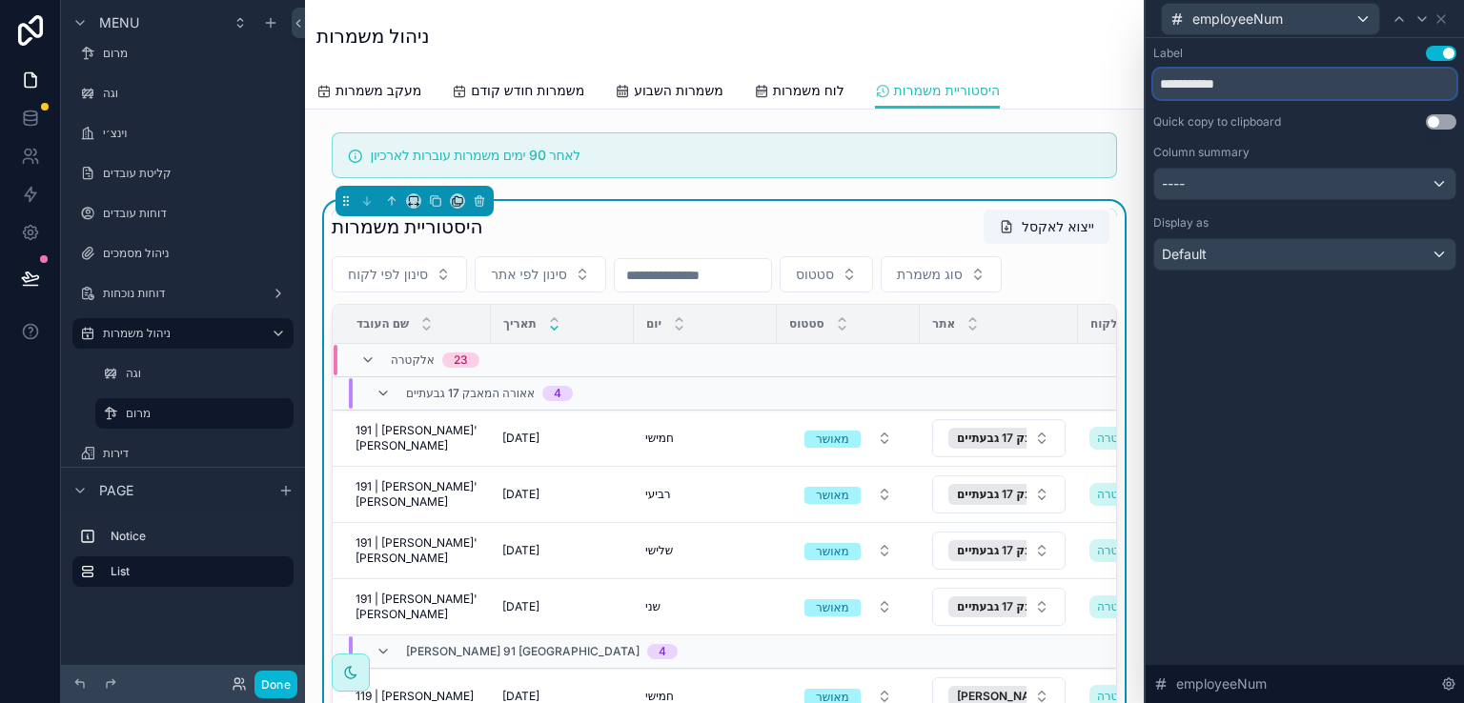
click at [1270, 91] on input "**********" at bounding box center [1304, 84] width 303 height 31
type input "*********"
click at [1254, 394] on div "Label Use setting ********* Quick copy to clipboard Use setting Column summary …" at bounding box center [1305, 370] width 318 height 665
click at [1445, 18] on icon at bounding box center [1441, 18] width 15 height 15
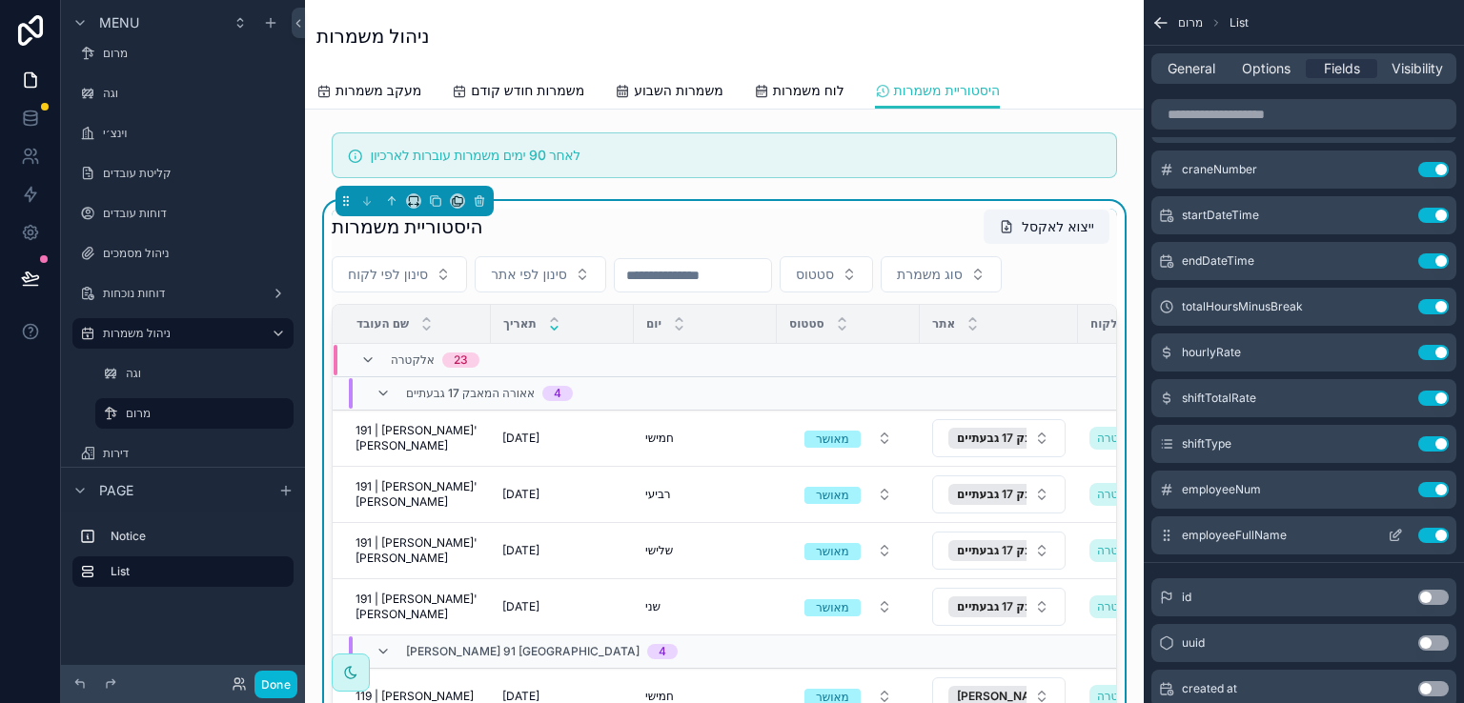
click at [1393, 536] on icon "scrollable content" at bounding box center [1397, 534] width 8 height 8
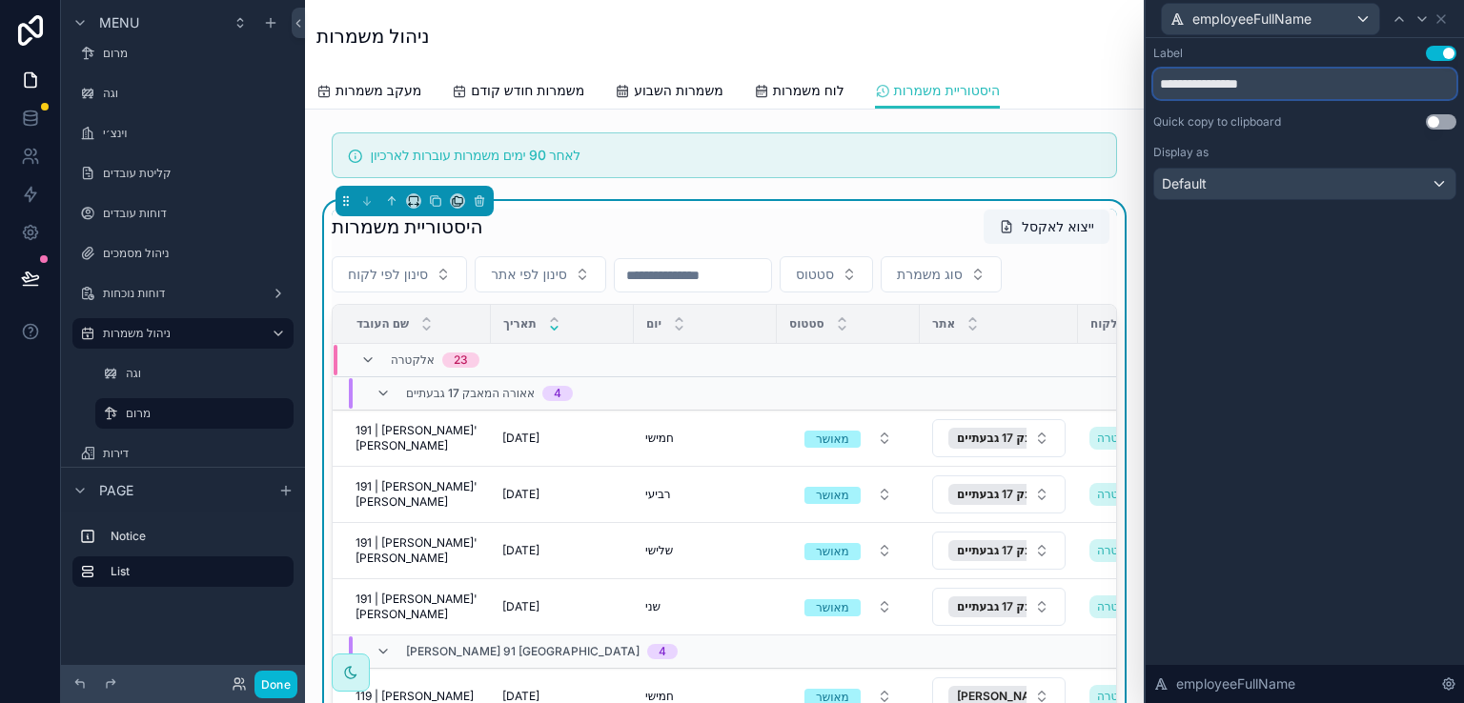
click at [1296, 93] on input "**********" at bounding box center [1304, 84] width 303 height 31
type input "********"
click at [1271, 253] on div "Label Use setting ******** Quick copy to clipboard Use setting Display as Defau…" at bounding box center [1305, 370] width 318 height 665
click at [1440, 19] on icon at bounding box center [1441, 19] width 8 height 8
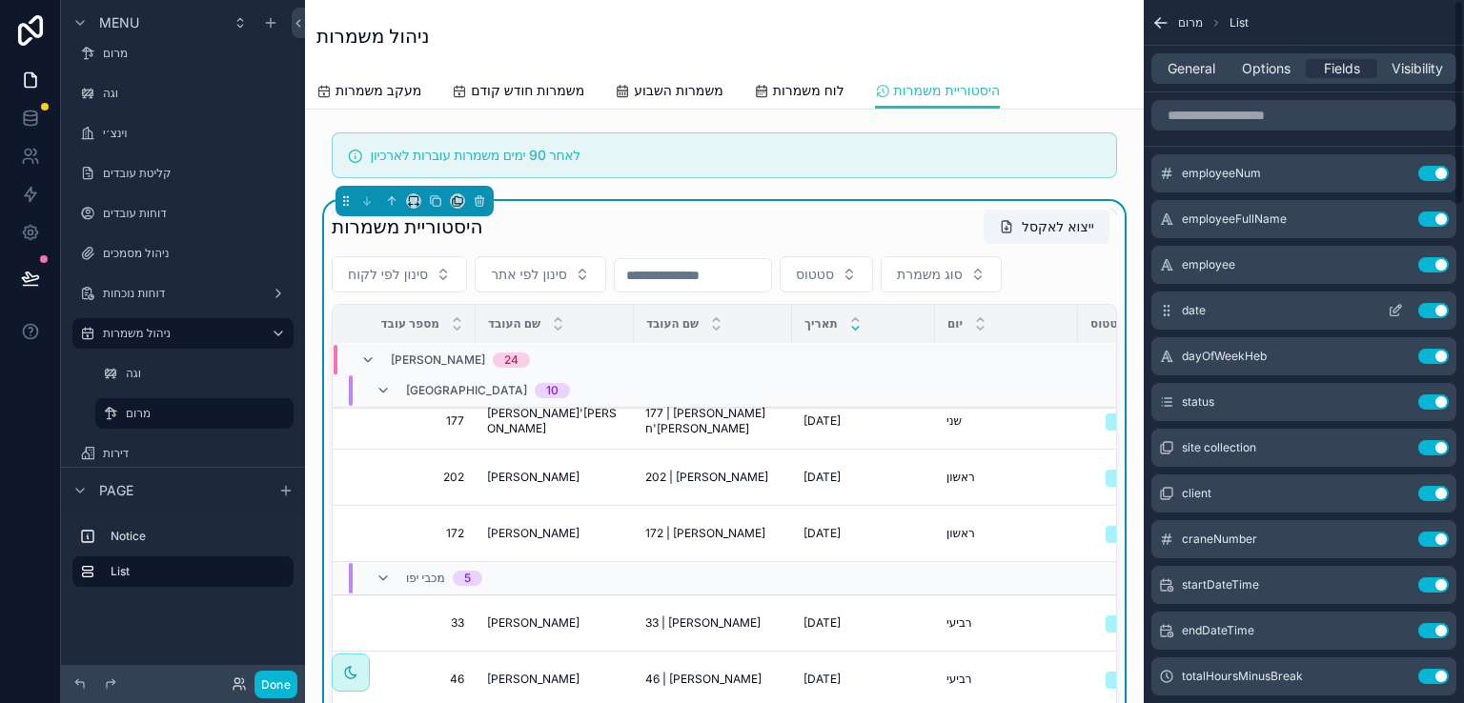
scroll to position [2307, 0]
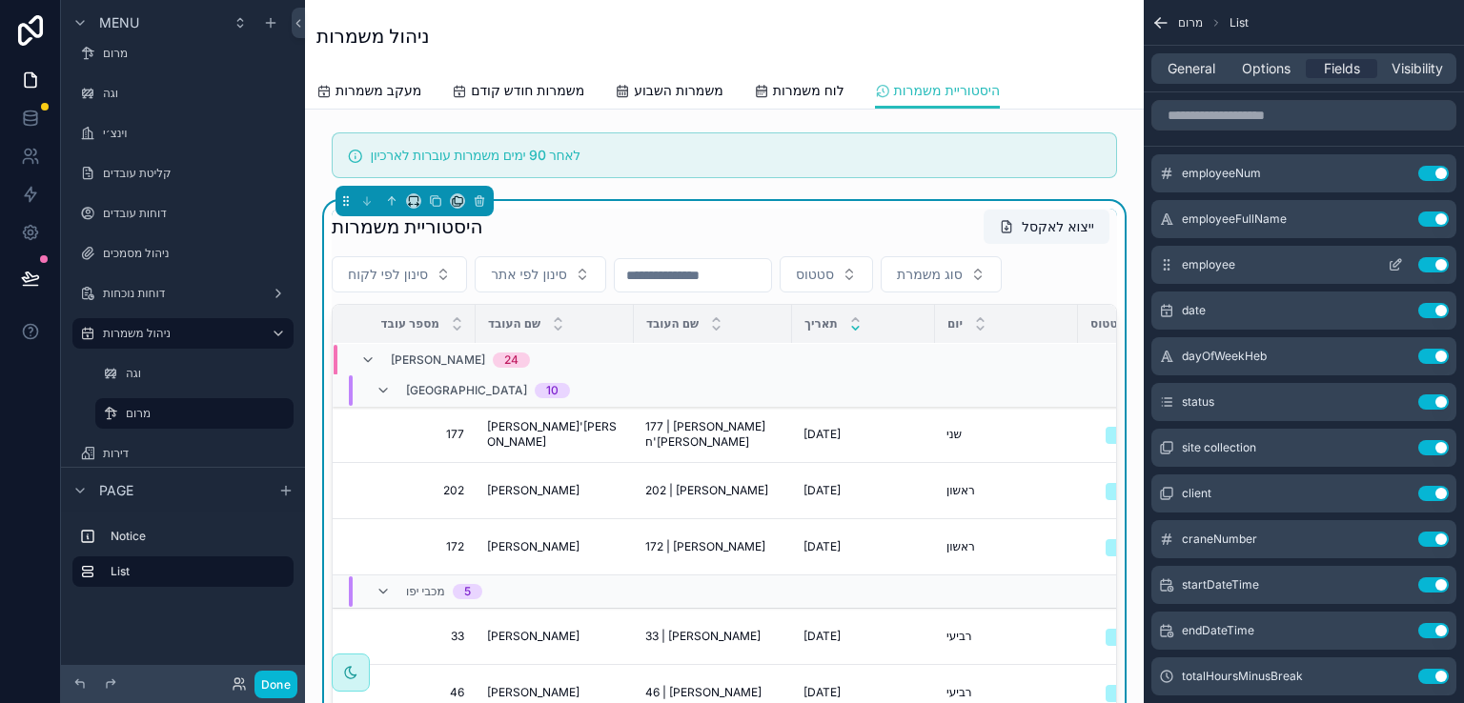
click at [1434, 261] on button "Use setting" at bounding box center [1433, 264] width 31 height 15
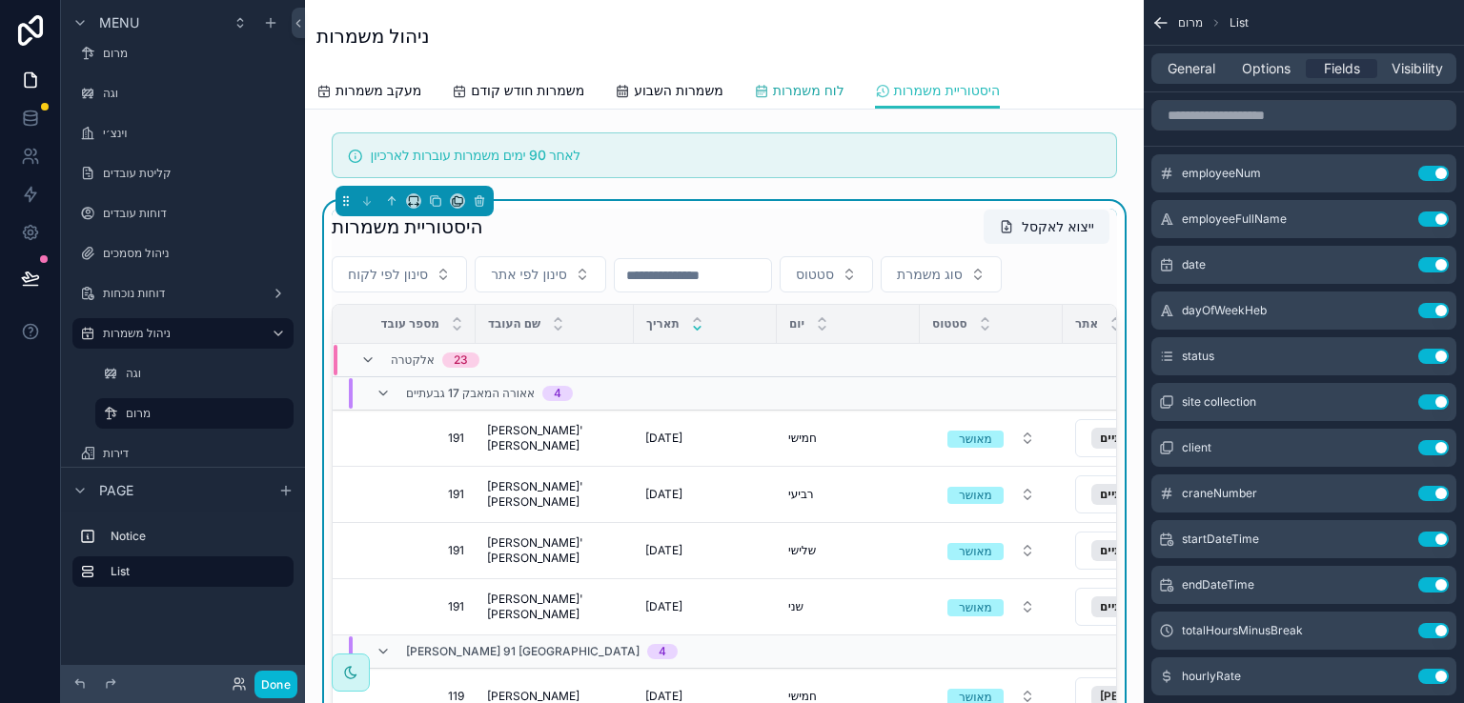
click at [811, 88] on span "לוח משמרות" at bounding box center [808, 90] width 71 height 19
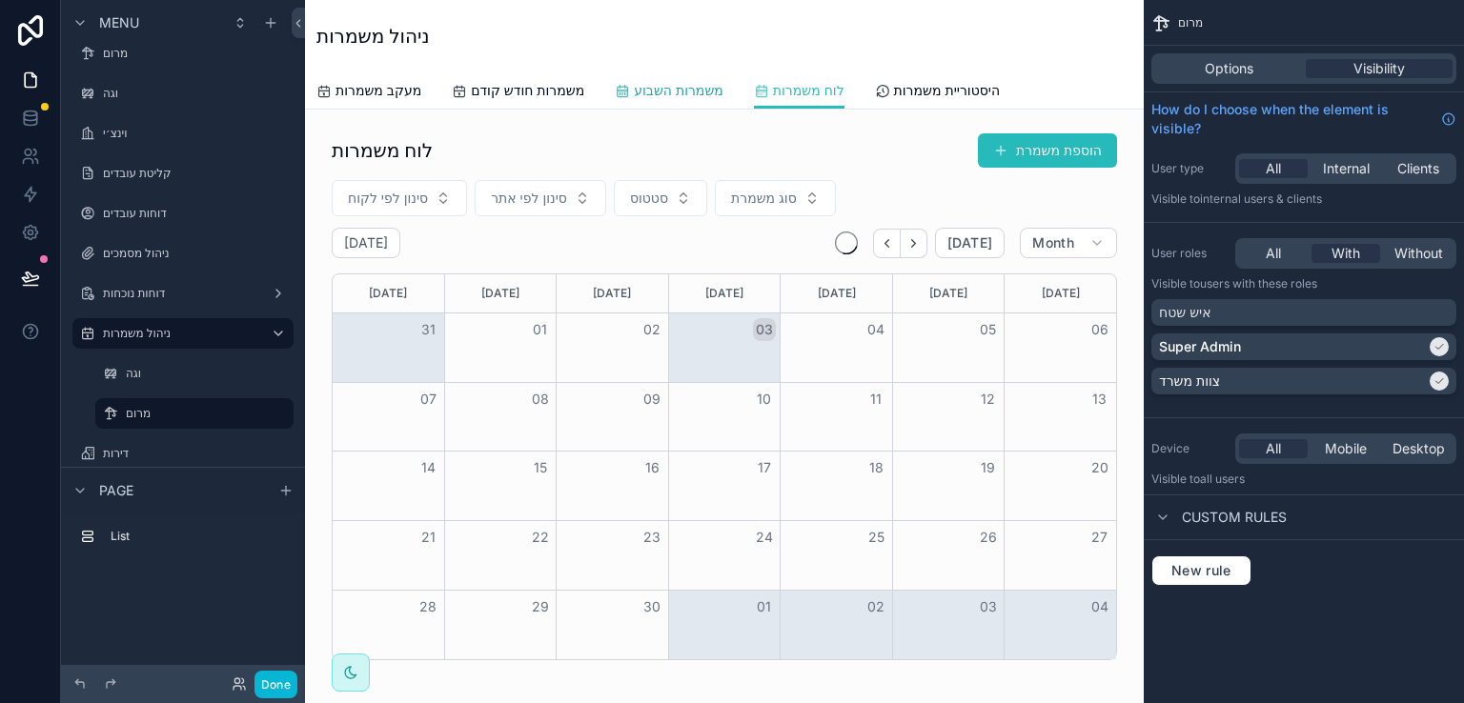
click at [696, 87] on span "משמרות השבוע" at bounding box center [679, 90] width 90 height 19
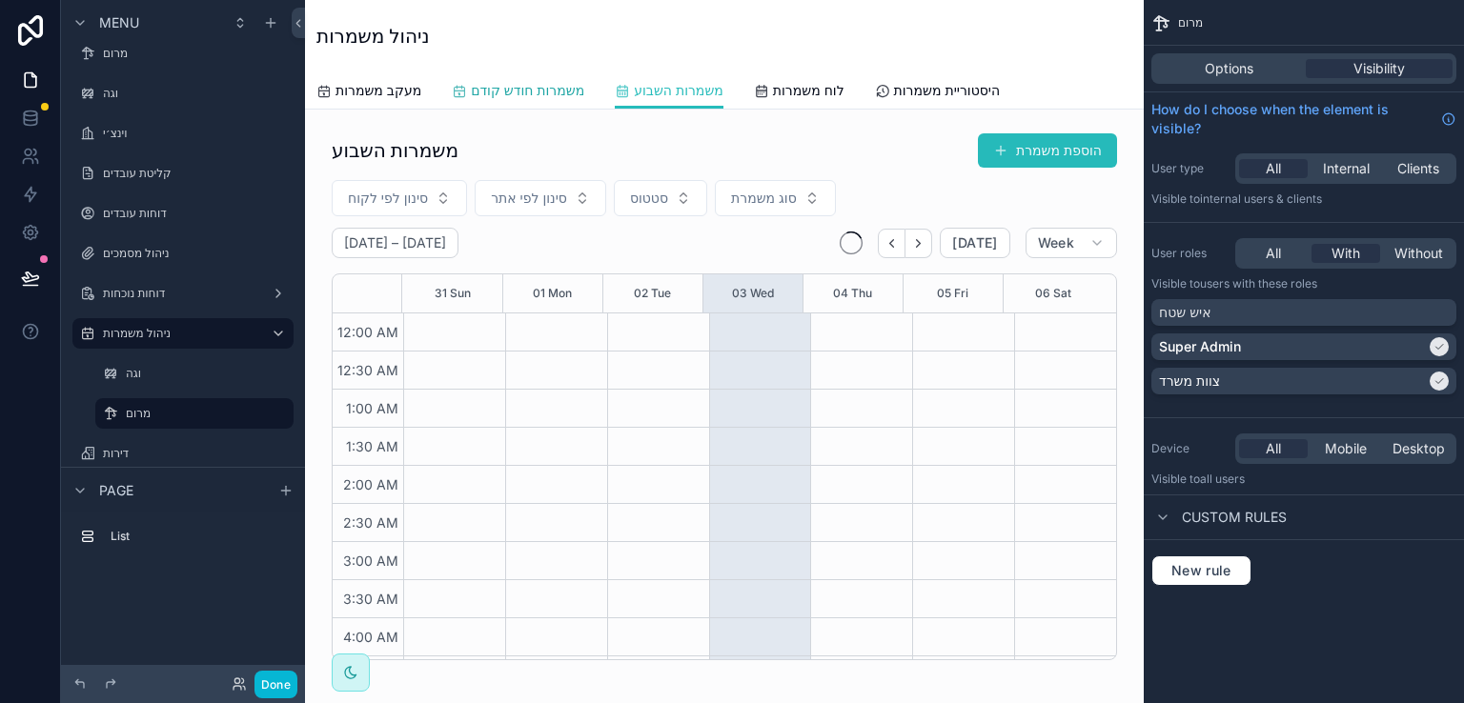
click at [552, 88] on span "משמרות חודש קודם" at bounding box center [527, 90] width 113 height 19
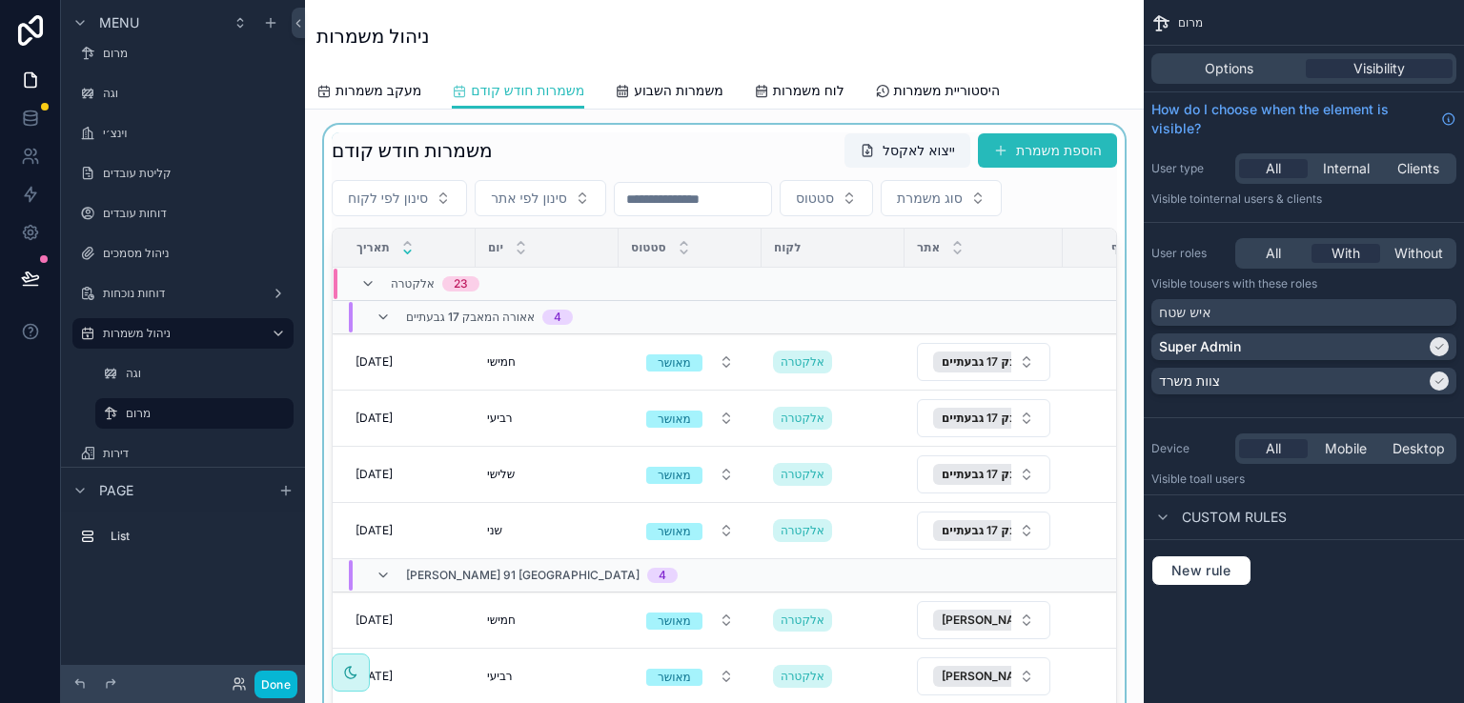
click at [620, 142] on div "scrollable content" at bounding box center [724, 445] width 808 height 641
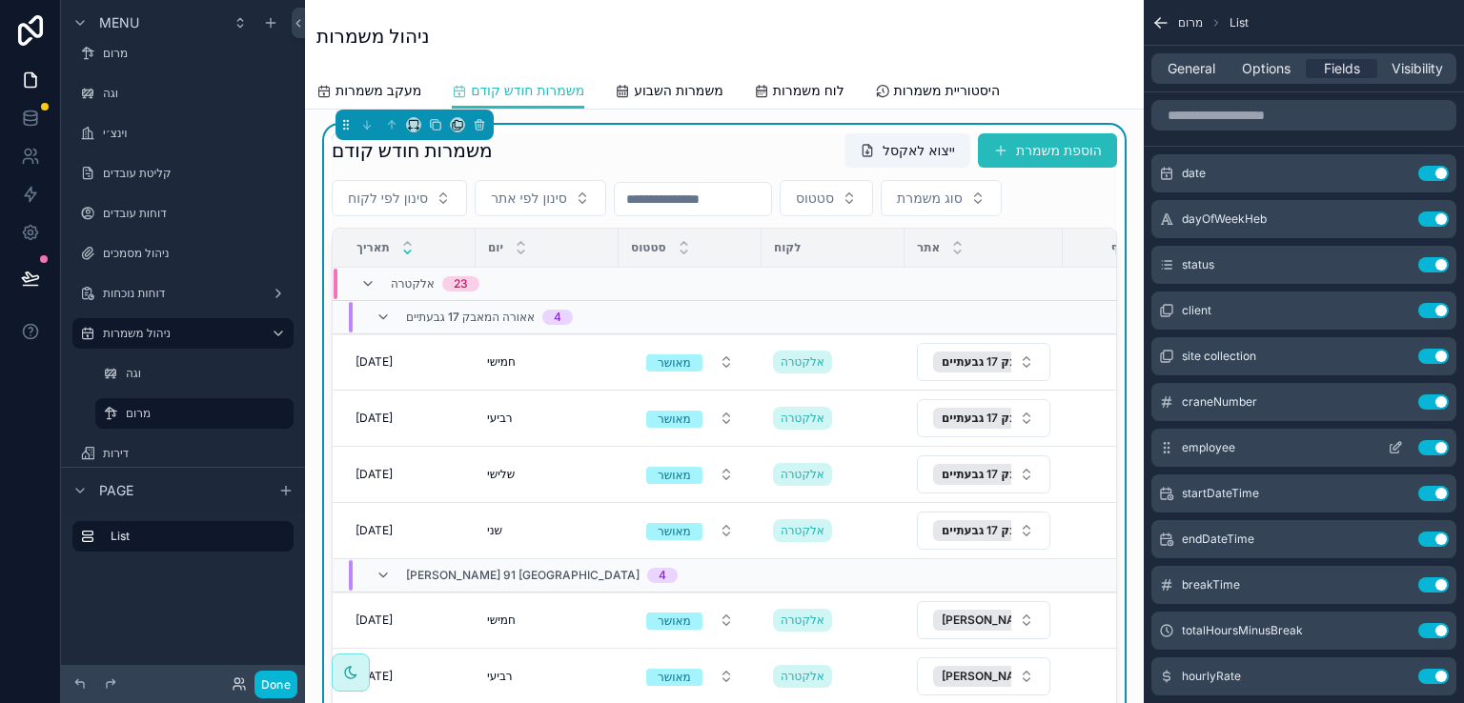
click at [1428, 443] on button "Use setting" at bounding box center [1433, 447] width 31 height 15
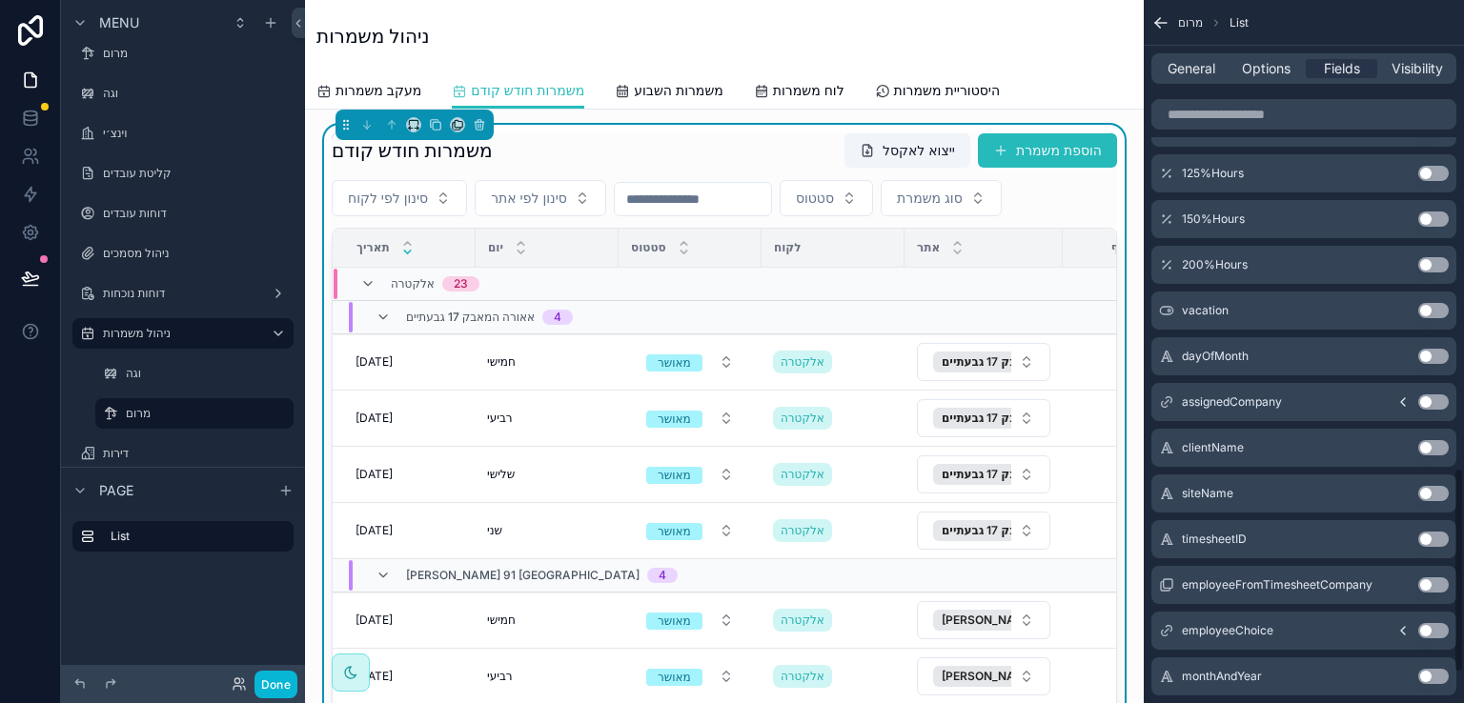
scroll to position [1708, 0]
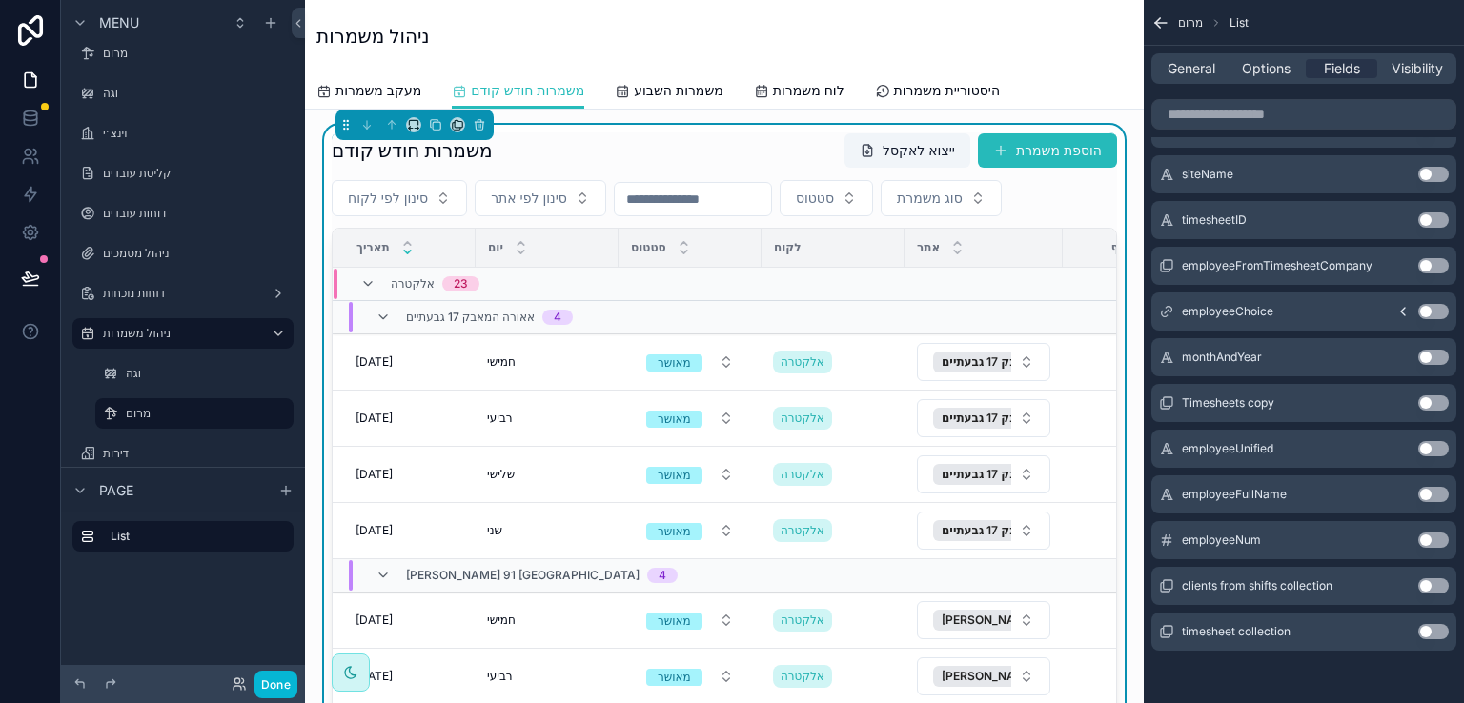
click at [1431, 539] on button "Use setting" at bounding box center [1433, 540] width 31 height 15
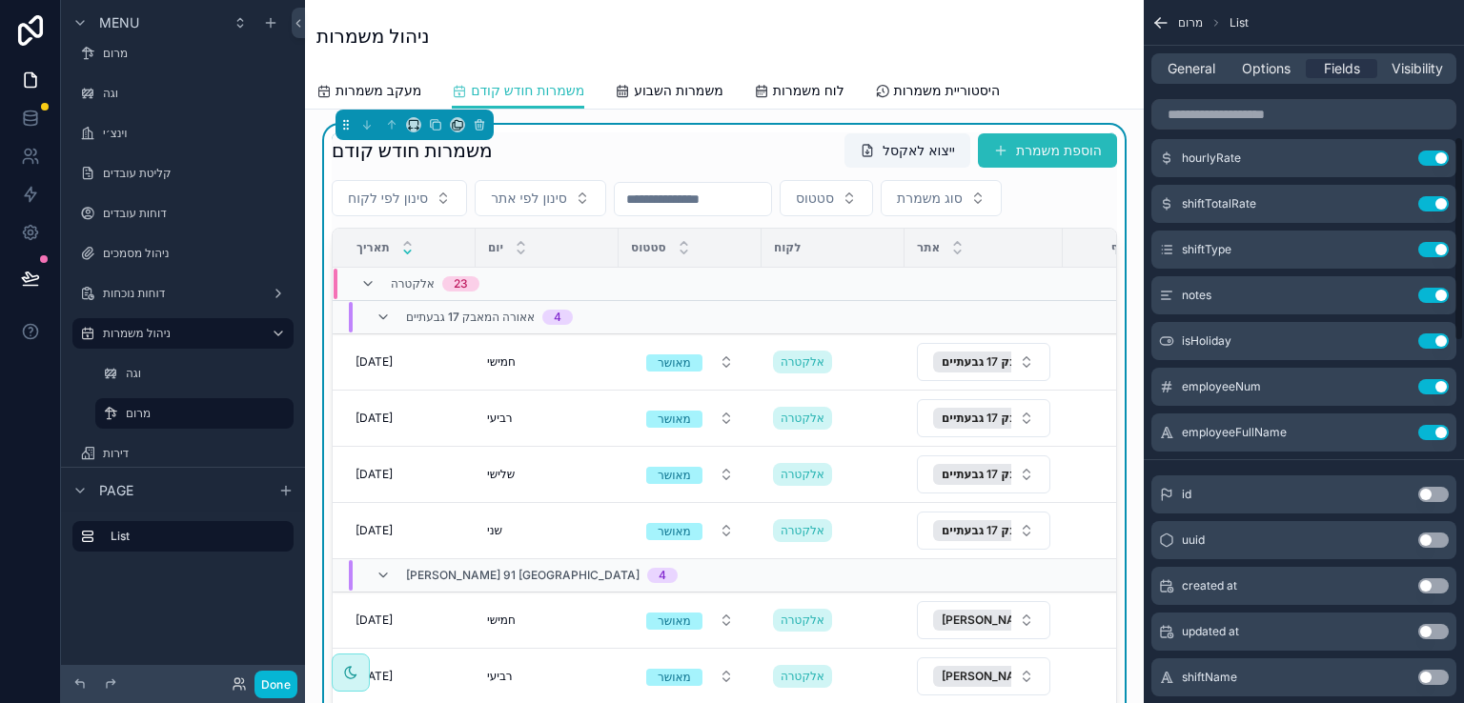
scroll to position [469, 0]
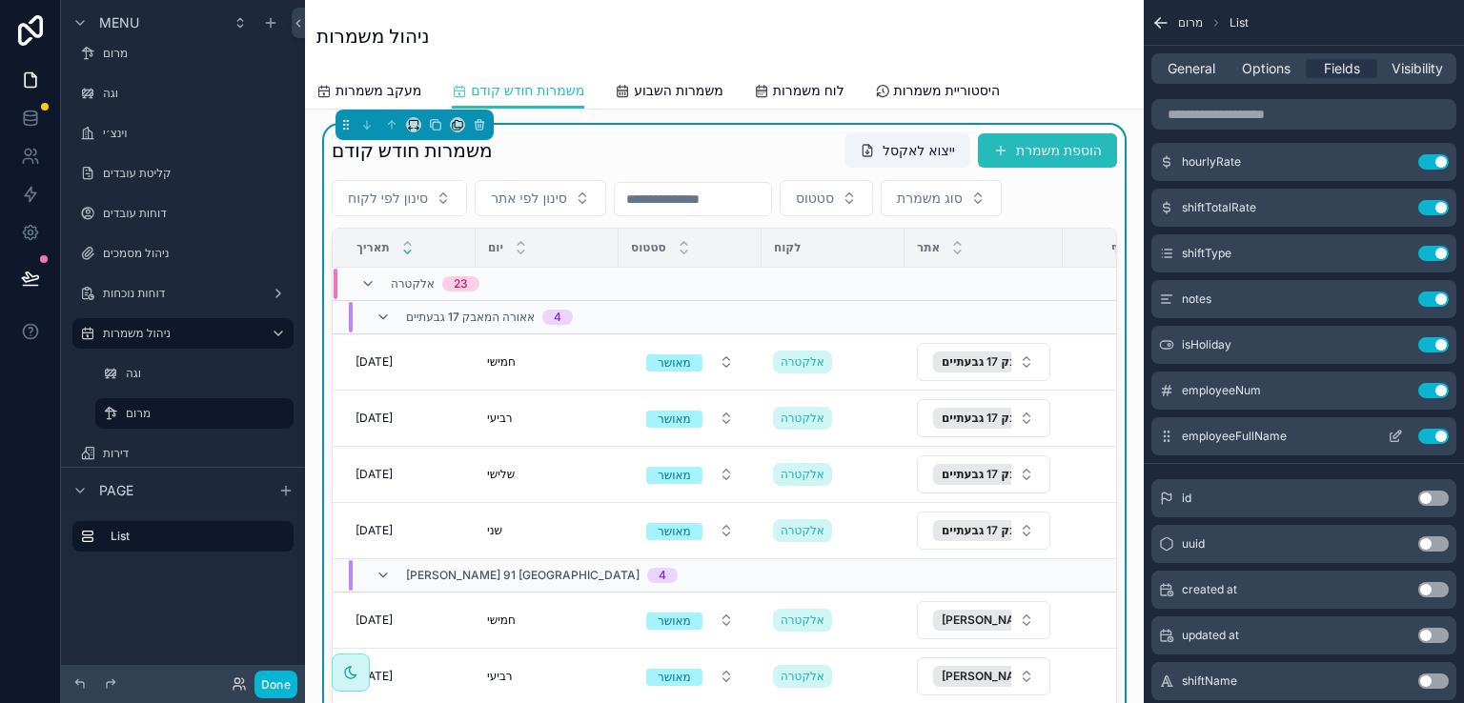
click at [1392, 434] on icon "scrollable content" at bounding box center [1395, 438] width 9 height 9
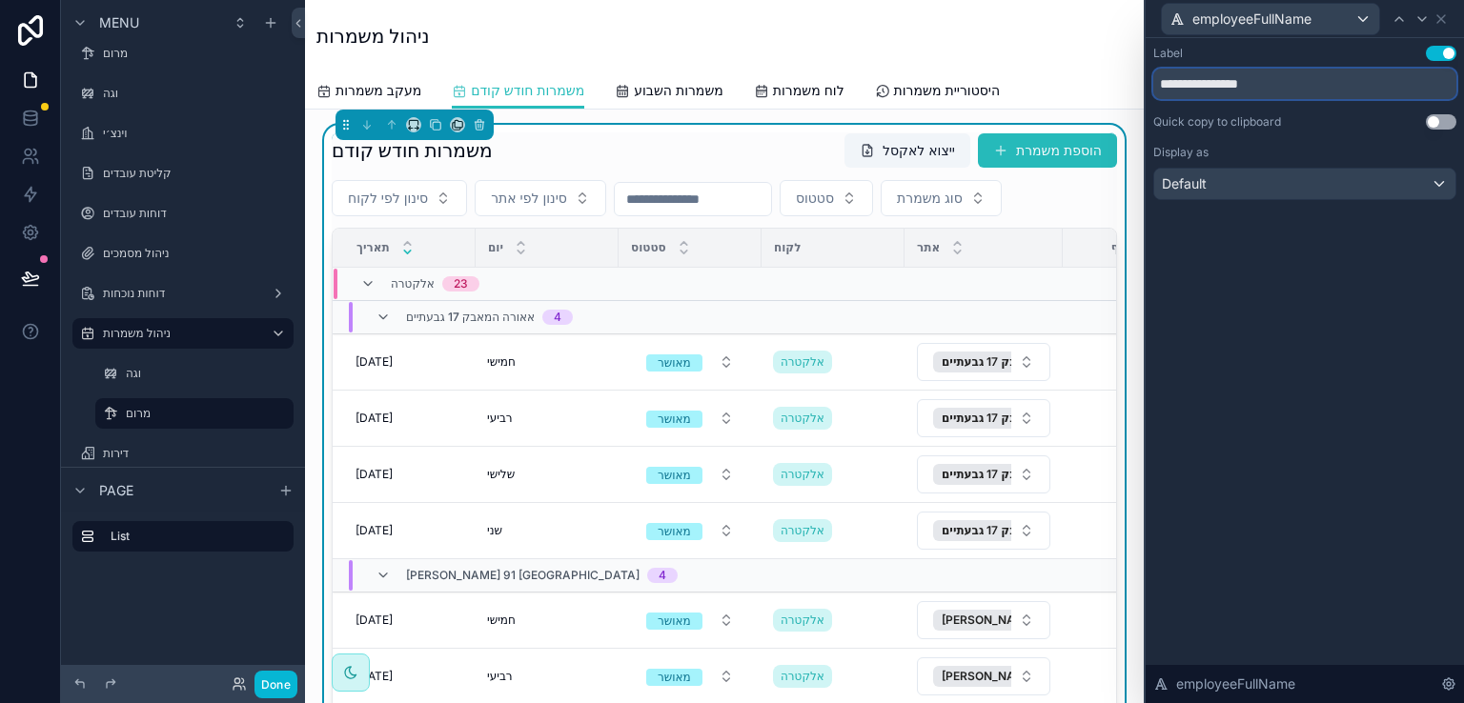
click at [1296, 84] on input "**********" at bounding box center [1304, 84] width 303 height 31
click at [1297, 84] on input "**********" at bounding box center [1304, 84] width 303 height 31
type input "********"
click at [1271, 336] on div "Label Use setting ******** Quick copy to clipboard Use setting Display as Defau…" at bounding box center [1305, 370] width 318 height 665
click at [1440, 20] on icon at bounding box center [1441, 18] width 15 height 15
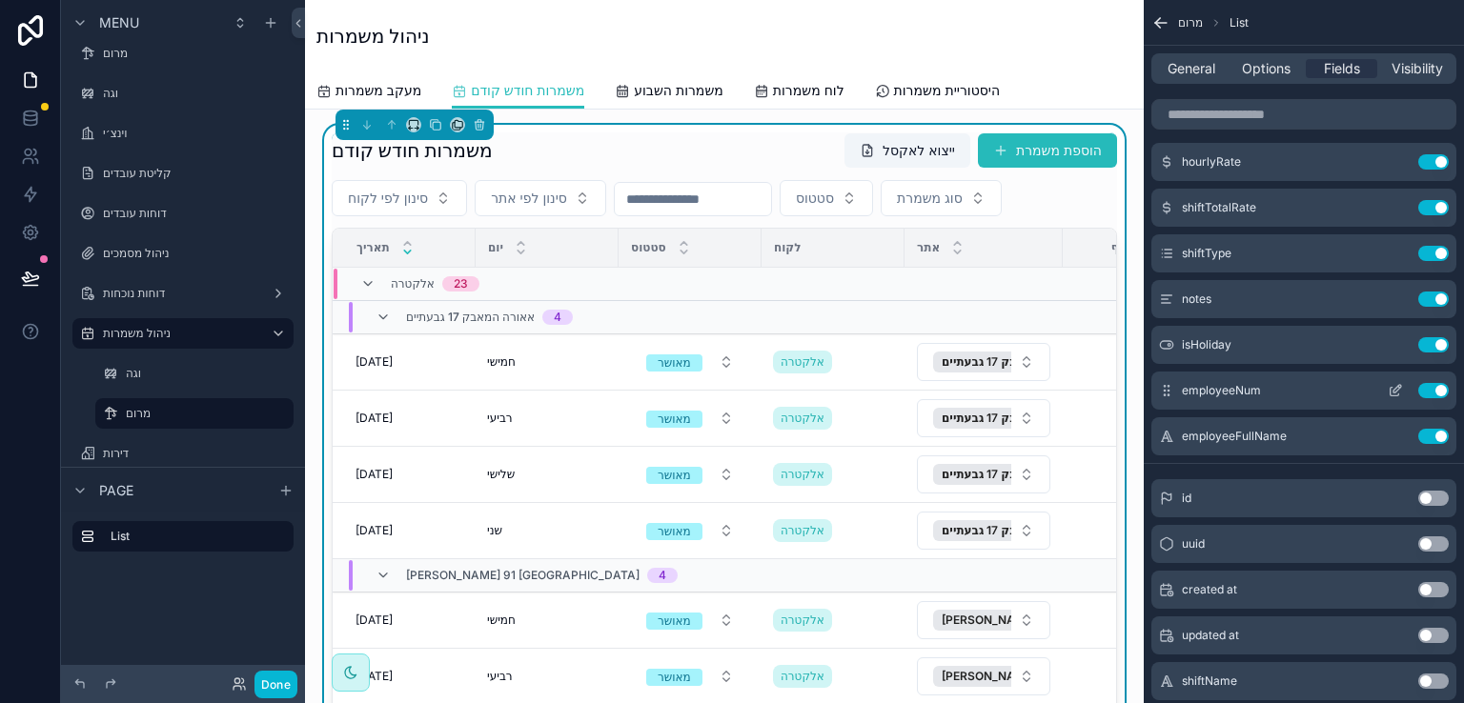
click at [1392, 387] on icon "scrollable content" at bounding box center [1395, 390] width 15 height 15
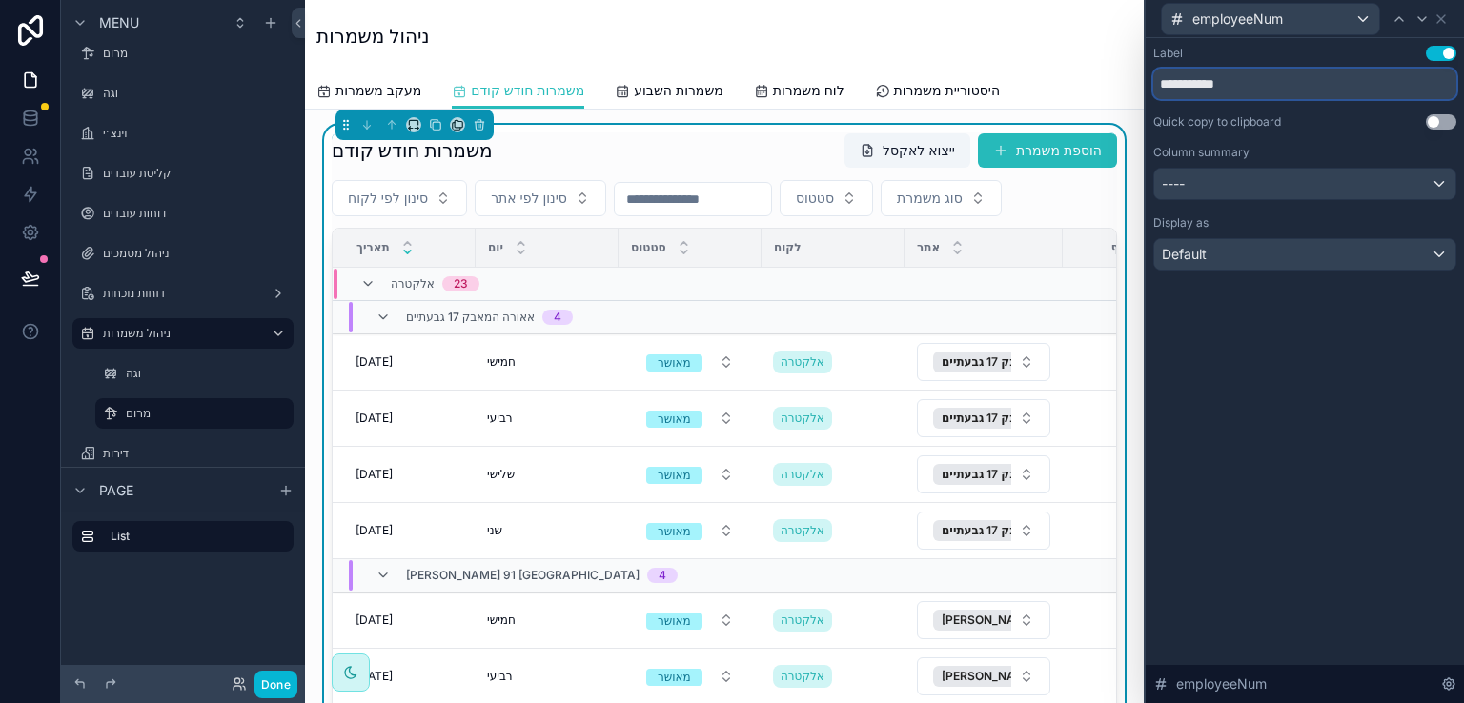
click at [1280, 88] on input "**********" at bounding box center [1304, 84] width 303 height 31
type input "**********"
drag, startPoint x: 1277, startPoint y: 343, endPoint x: 1349, endPoint y: 173, distance: 185.0
click at [1278, 342] on div "**********" at bounding box center [1305, 370] width 318 height 665
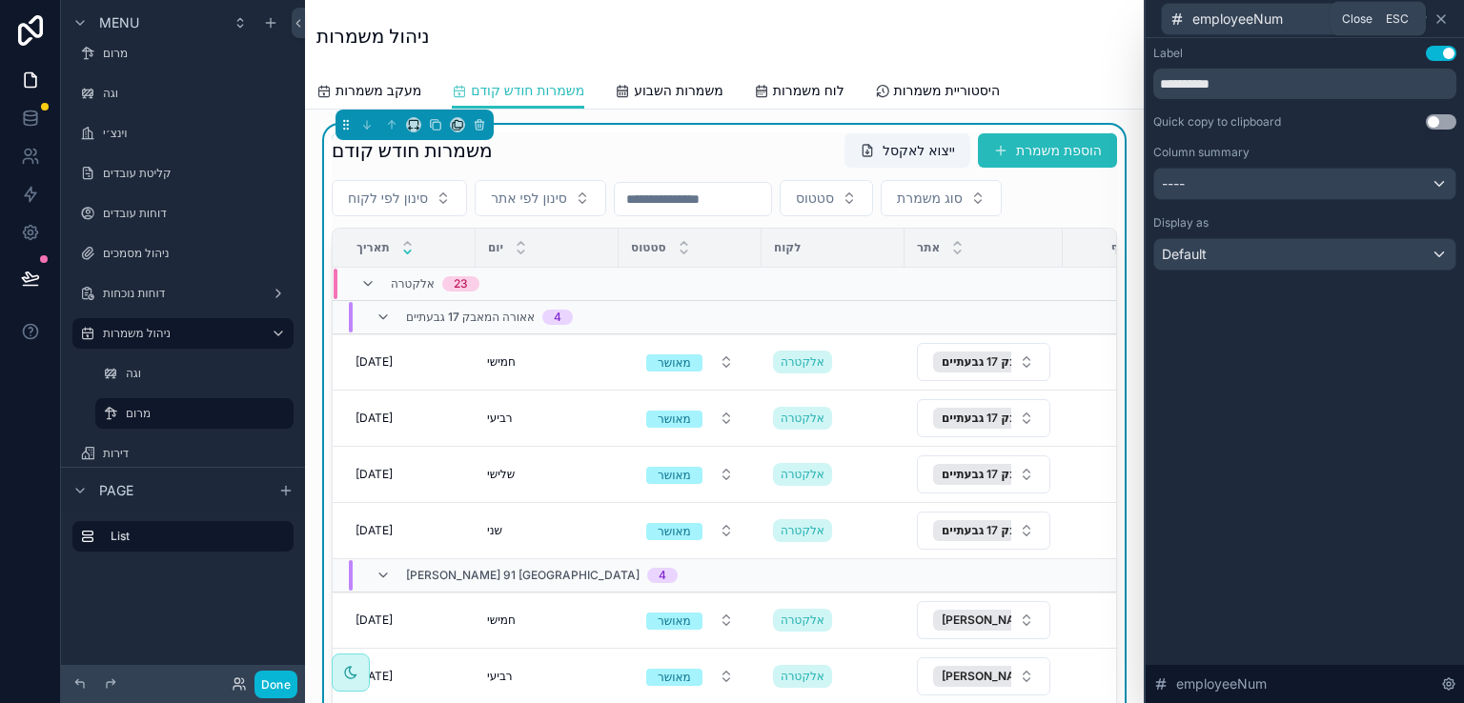
click at [1443, 17] on icon at bounding box center [1441, 18] width 15 height 15
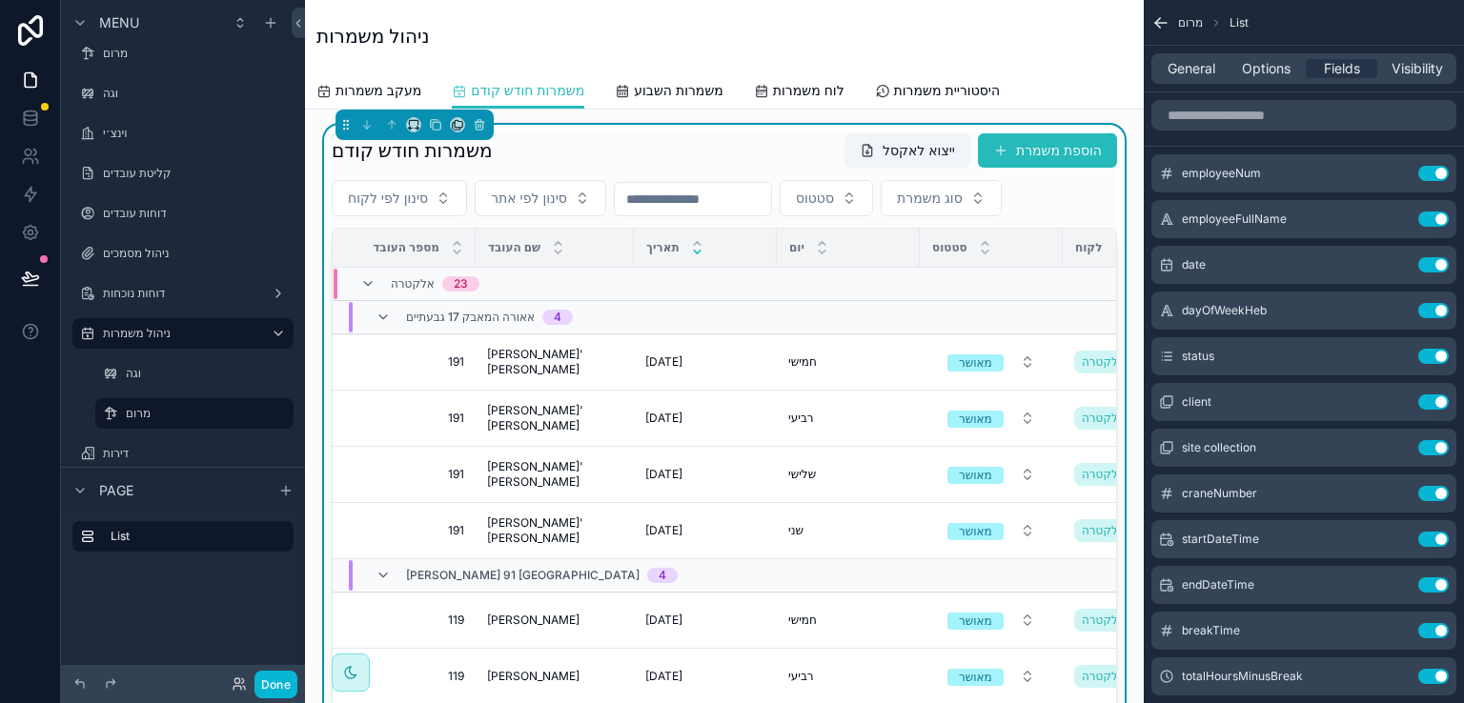
scroll to position [95, 0]
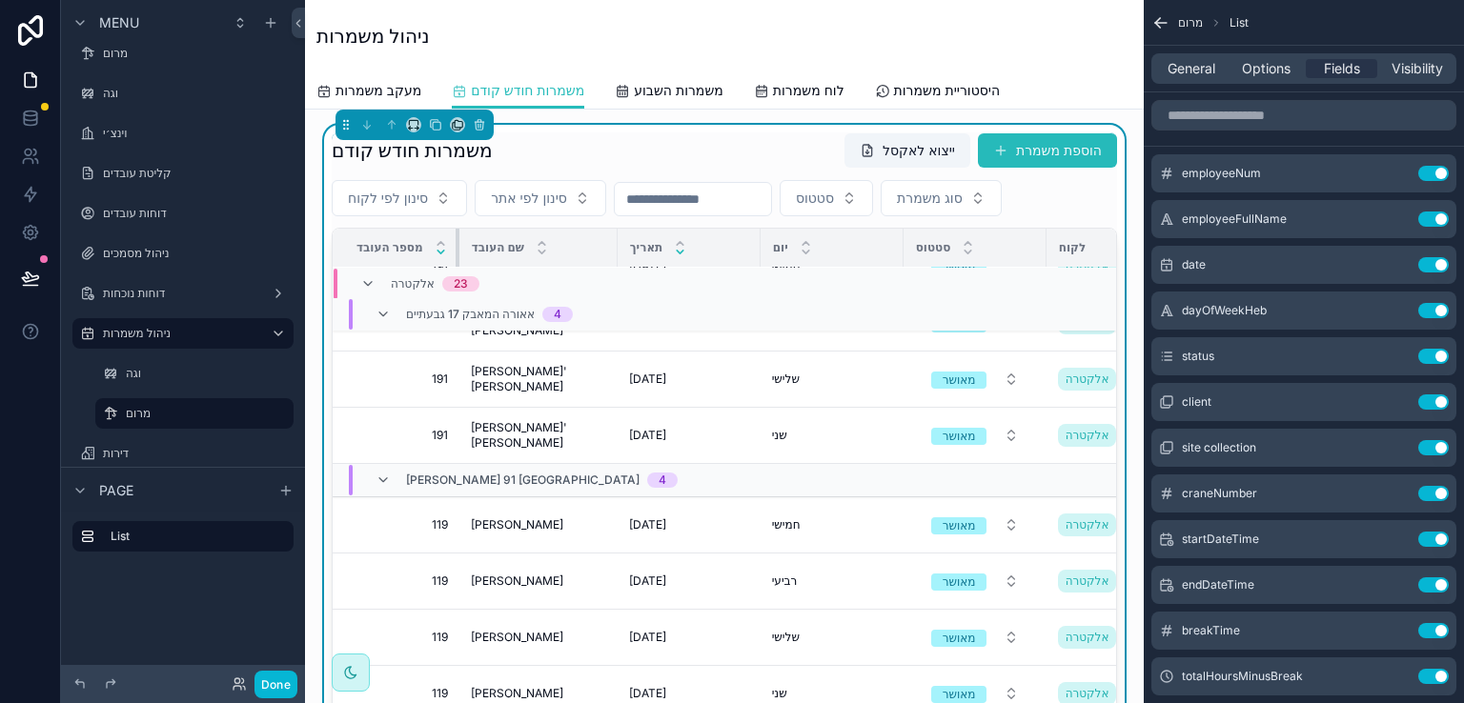
drag, startPoint x: 474, startPoint y: 245, endPoint x: 444, endPoint y: 245, distance: 29.5
click at [444, 245] on th "מספר העובד" at bounding box center [396, 248] width 127 height 39
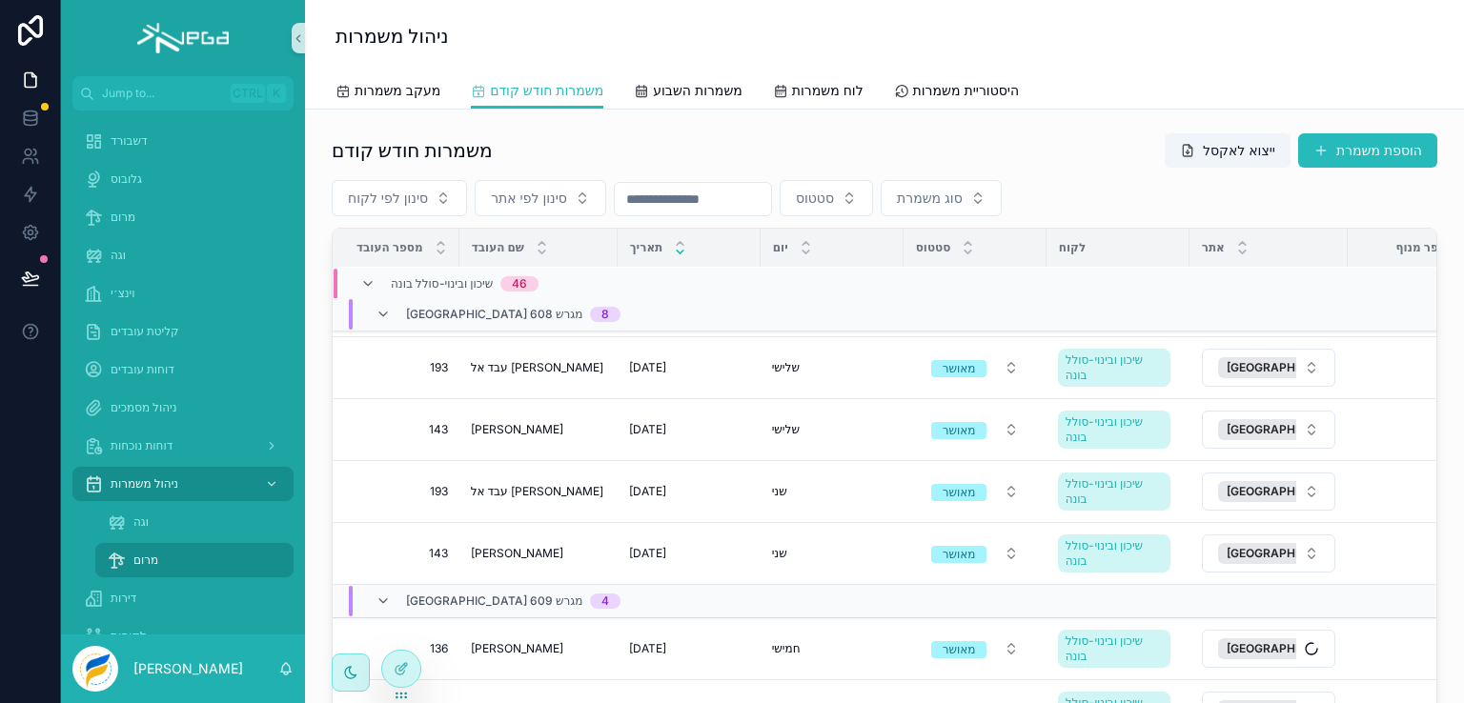
scroll to position [6039, 0]
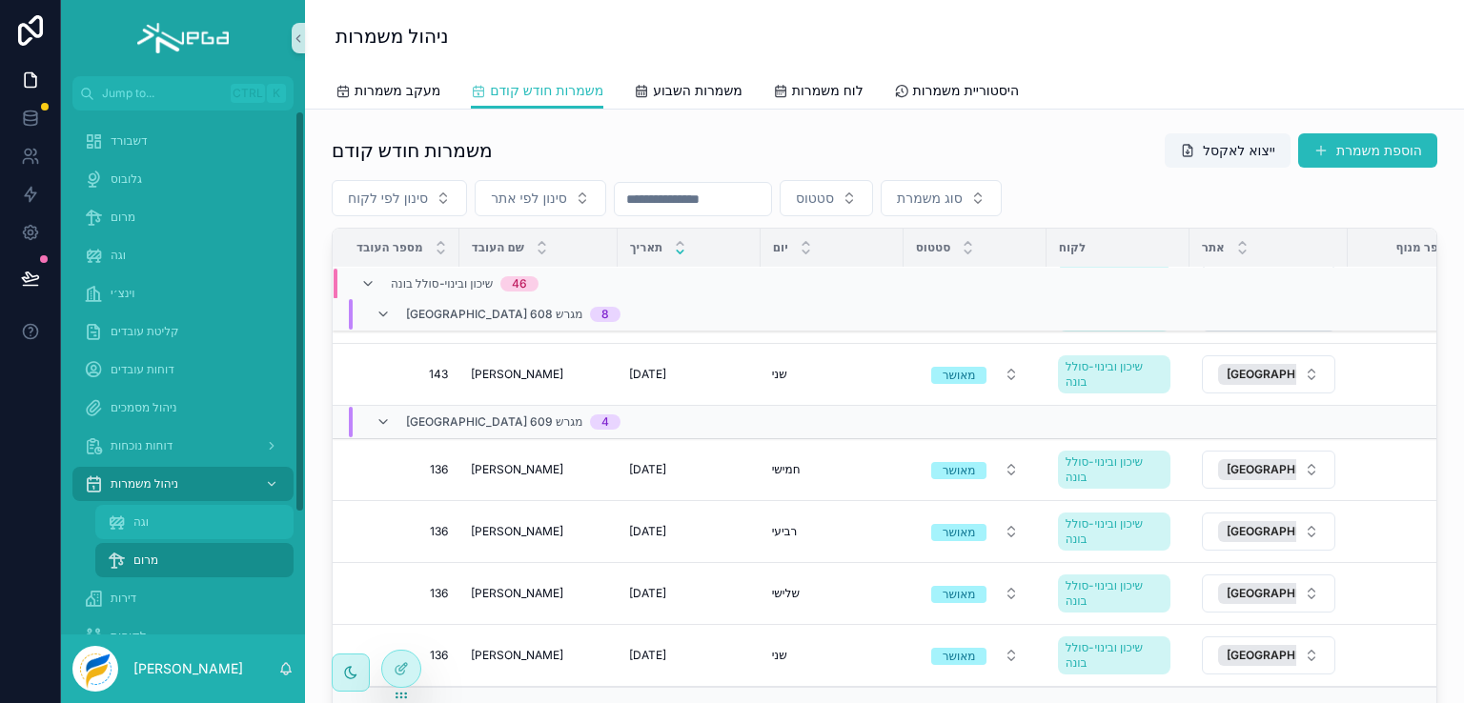
click at [137, 521] on span "וגה" at bounding box center [140, 522] width 15 height 15
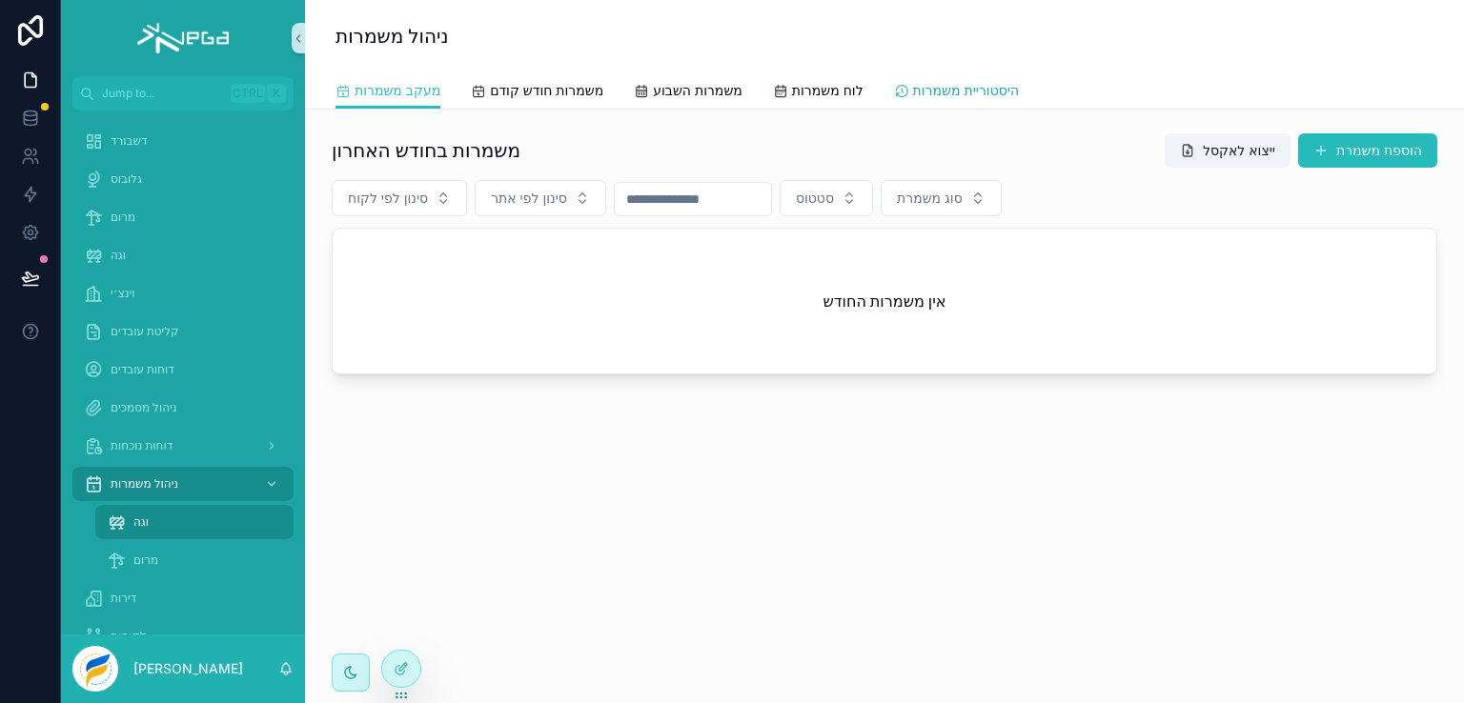
click at [993, 95] on span "היסטוריית משמרות" at bounding box center [966, 90] width 106 height 19
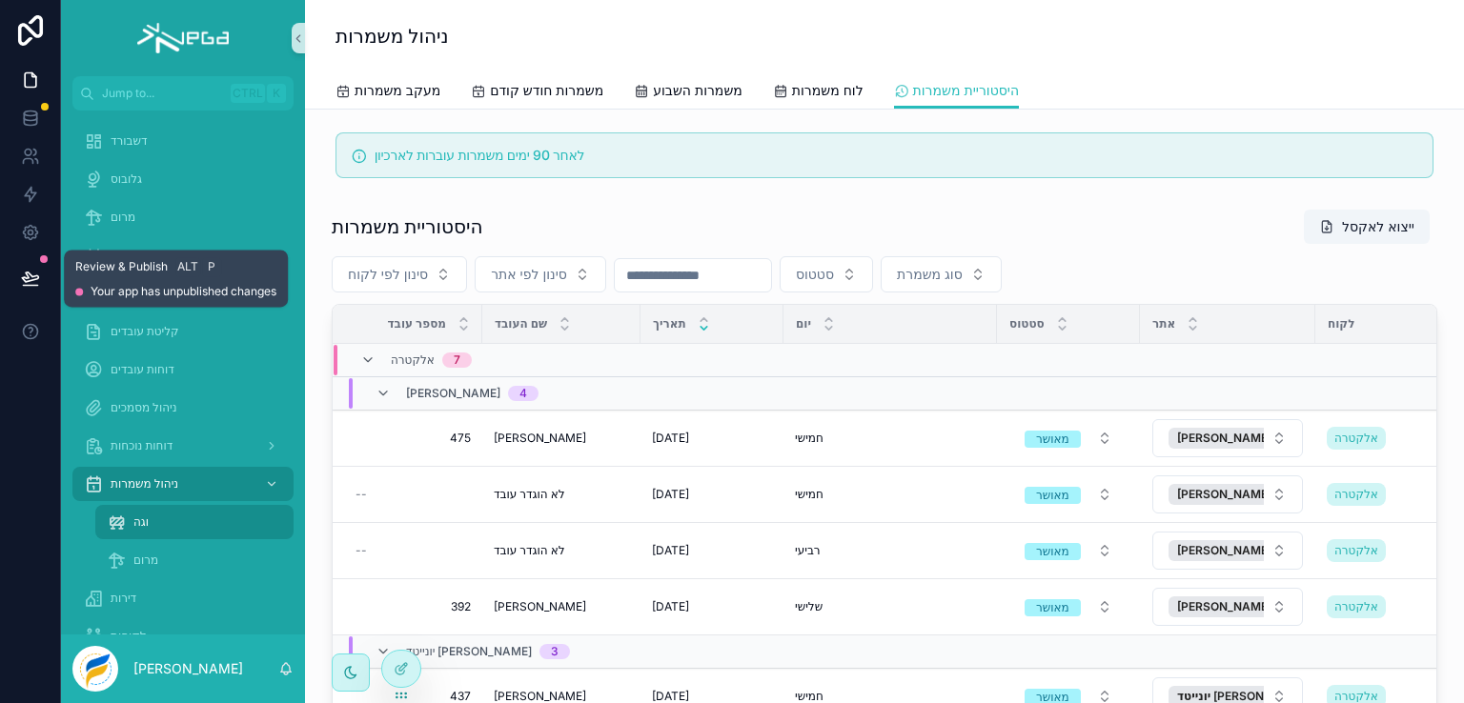
click at [32, 274] on icon at bounding box center [30, 278] width 19 height 19
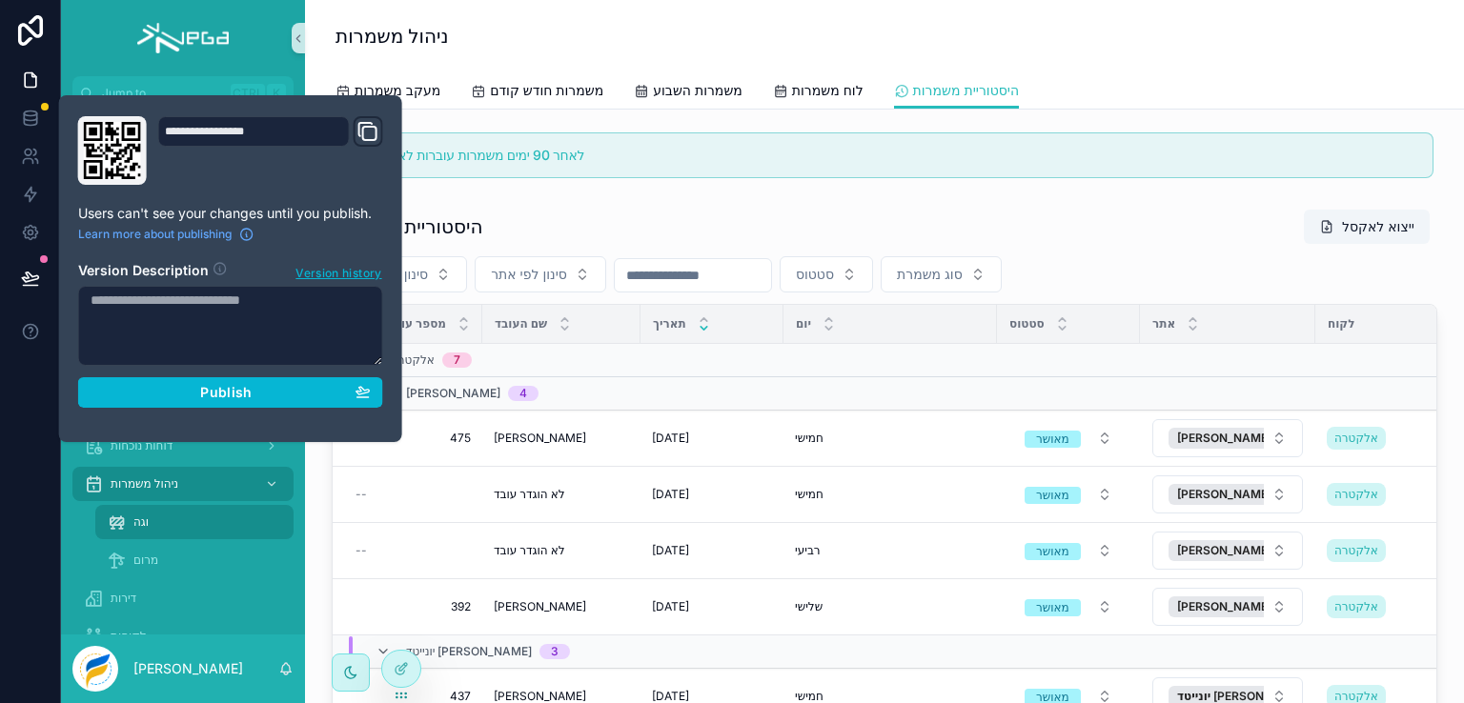
click at [282, 308] on textarea at bounding box center [230, 326] width 305 height 80
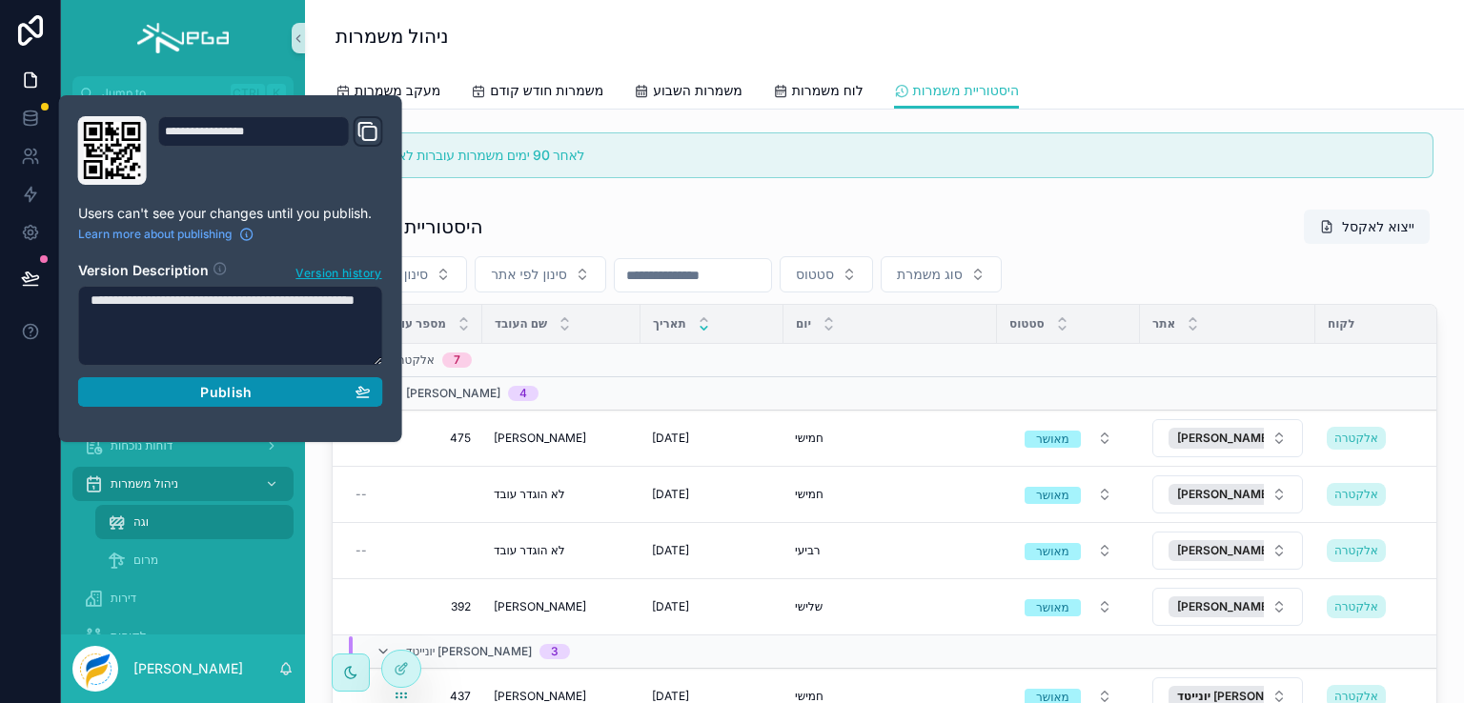
type textarea "**********"
click at [205, 388] on span "Publish" at bounding box center [225, 392] width 51 height 17
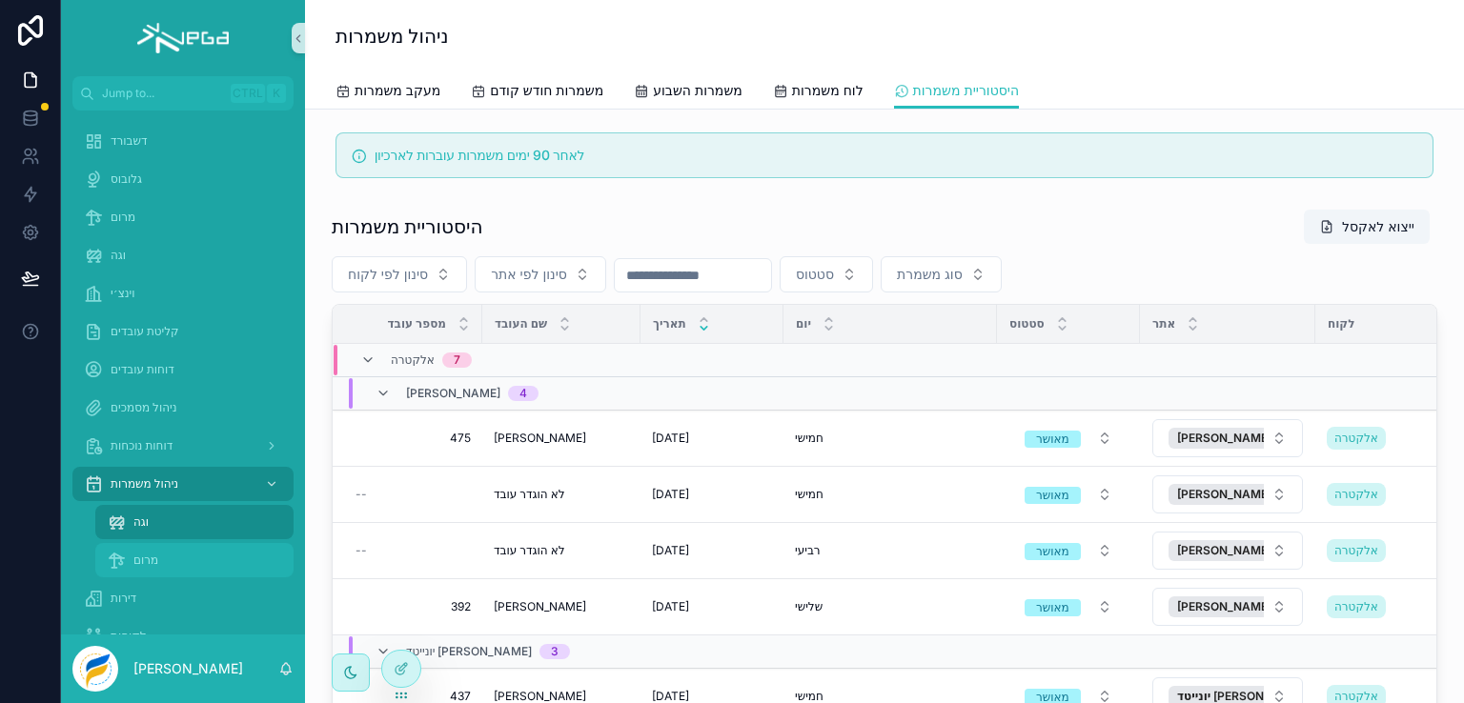
click at [153, 559] on span "מרום" at bounding box center [145, 560] width 25 height 15
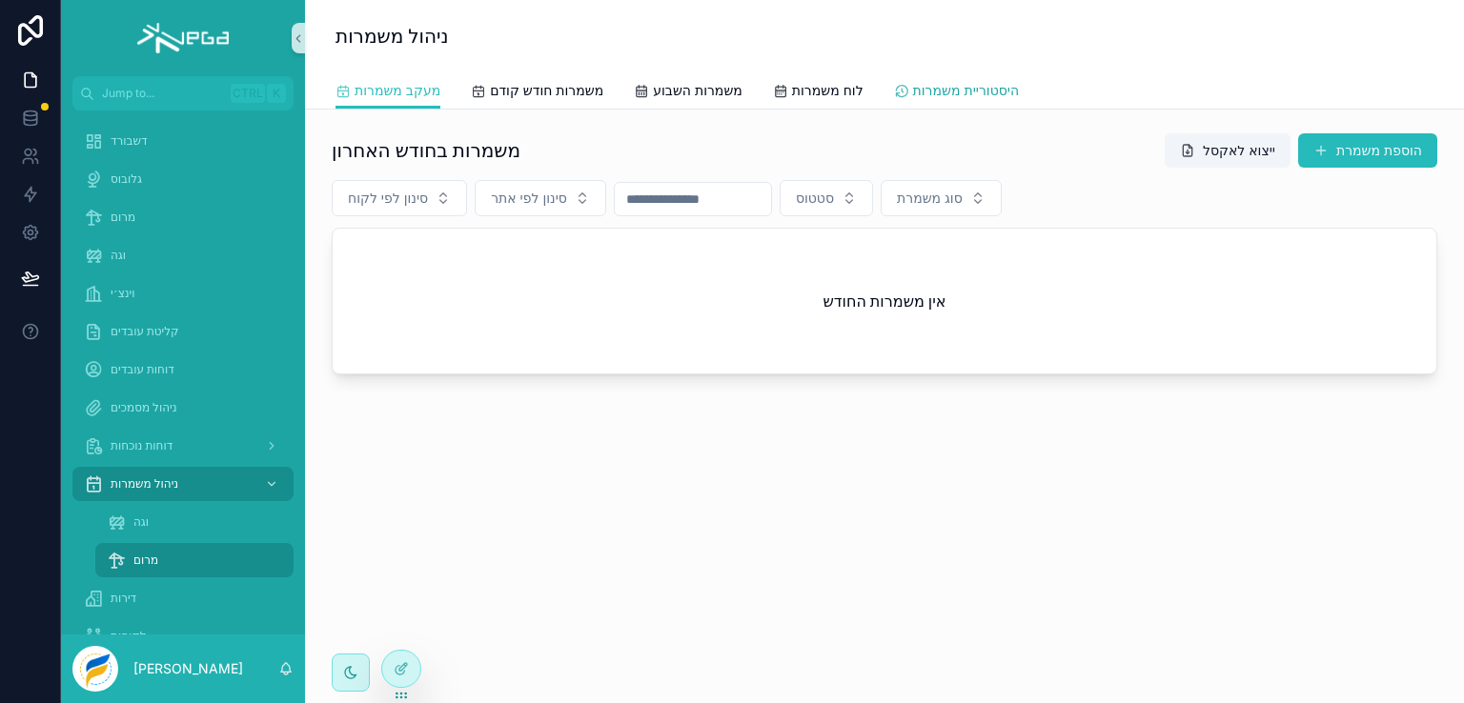
click at [968, 88] on span "היסטוריית משמרות" at bounding box center [966, 90] width 106 height 19
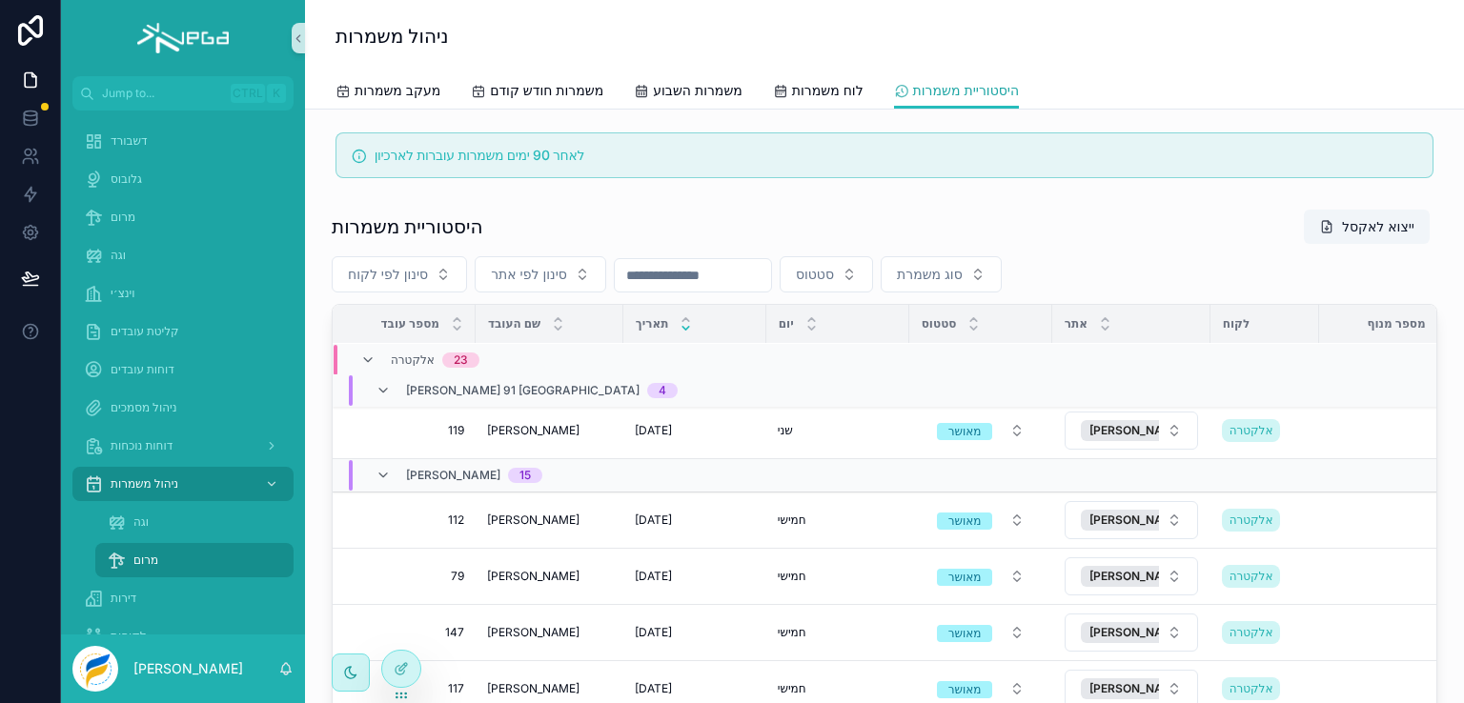
scroll to position [903, 0]
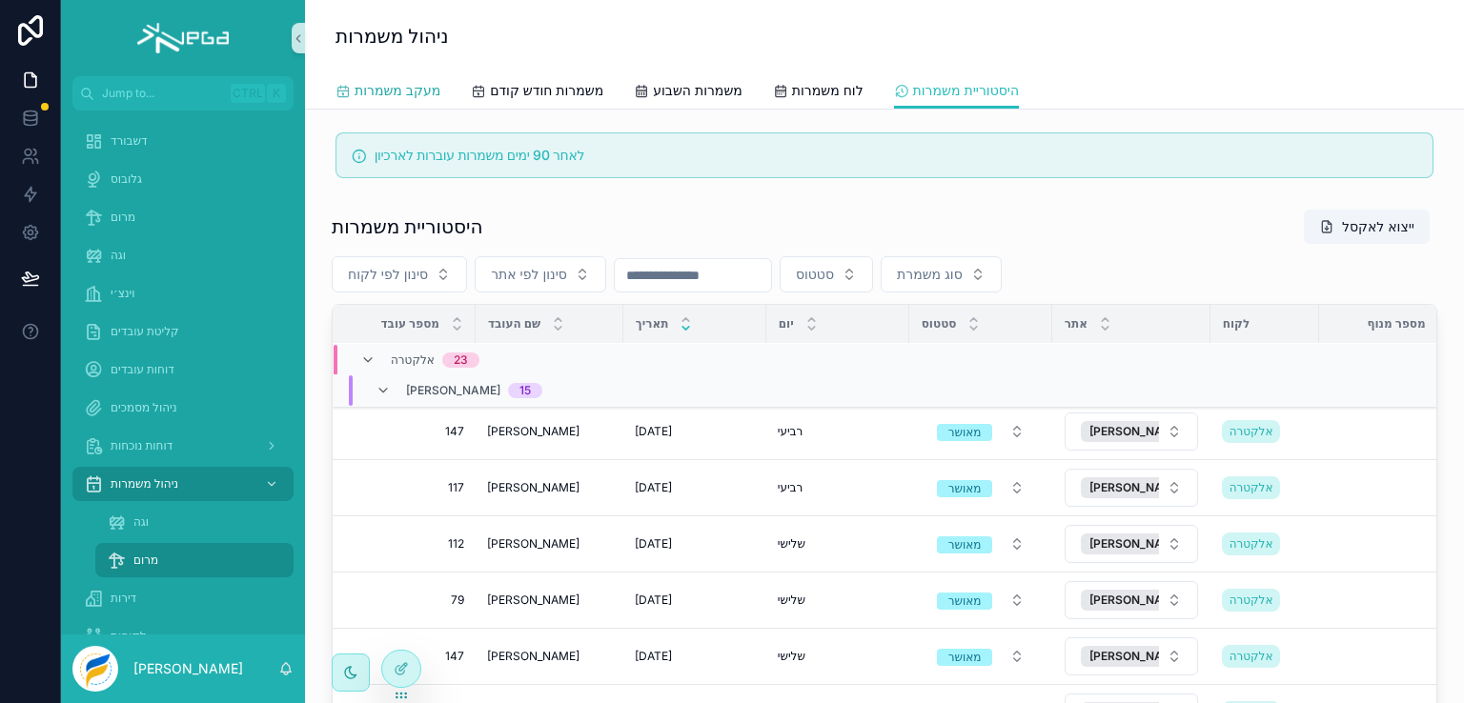
click at [377, 89] on span "מעקב משמרות" at bounding box center [398, 90] width 86 height 19
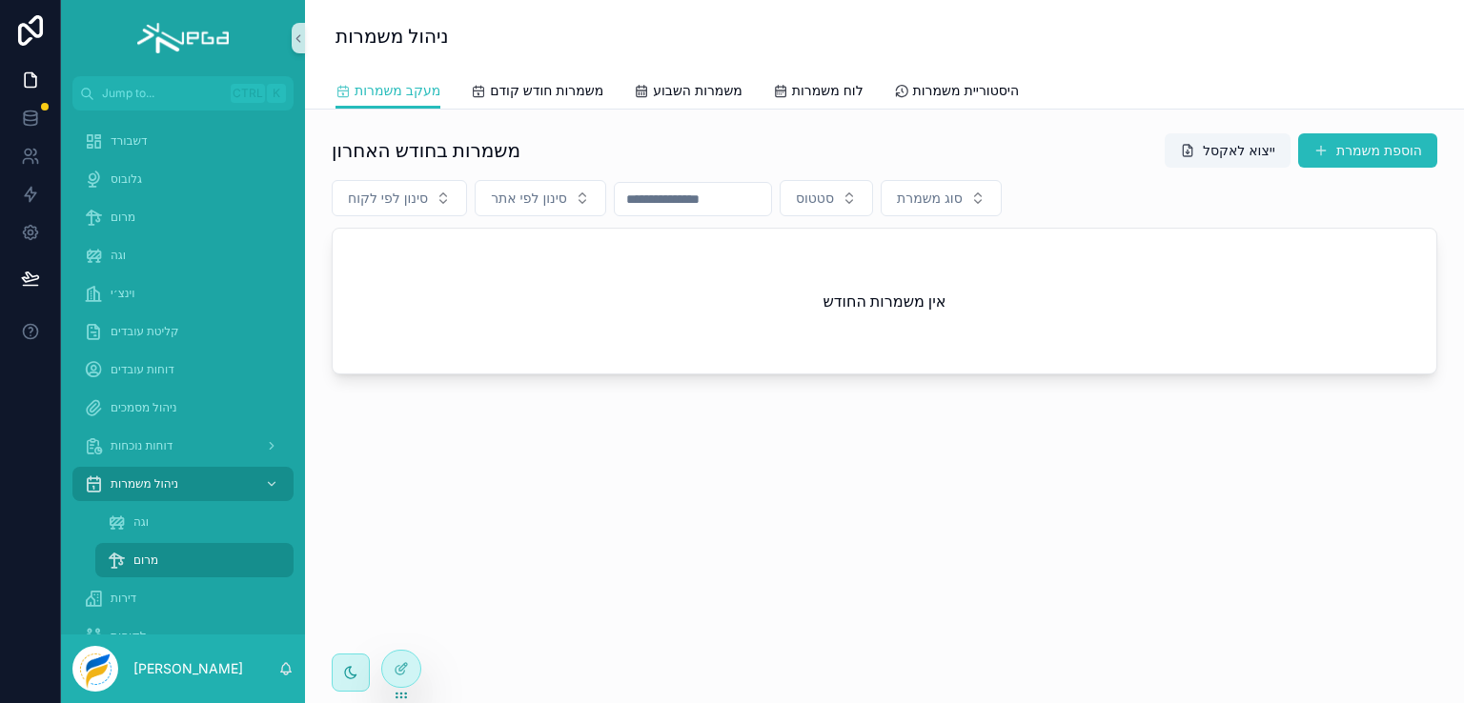
click at [489, 235] on div "אין משמרות החודש" at bounding box center [885, 301] width 1104 height 145
click at [393, 669] on div at bounding box center [401, 669] width 38 height 36
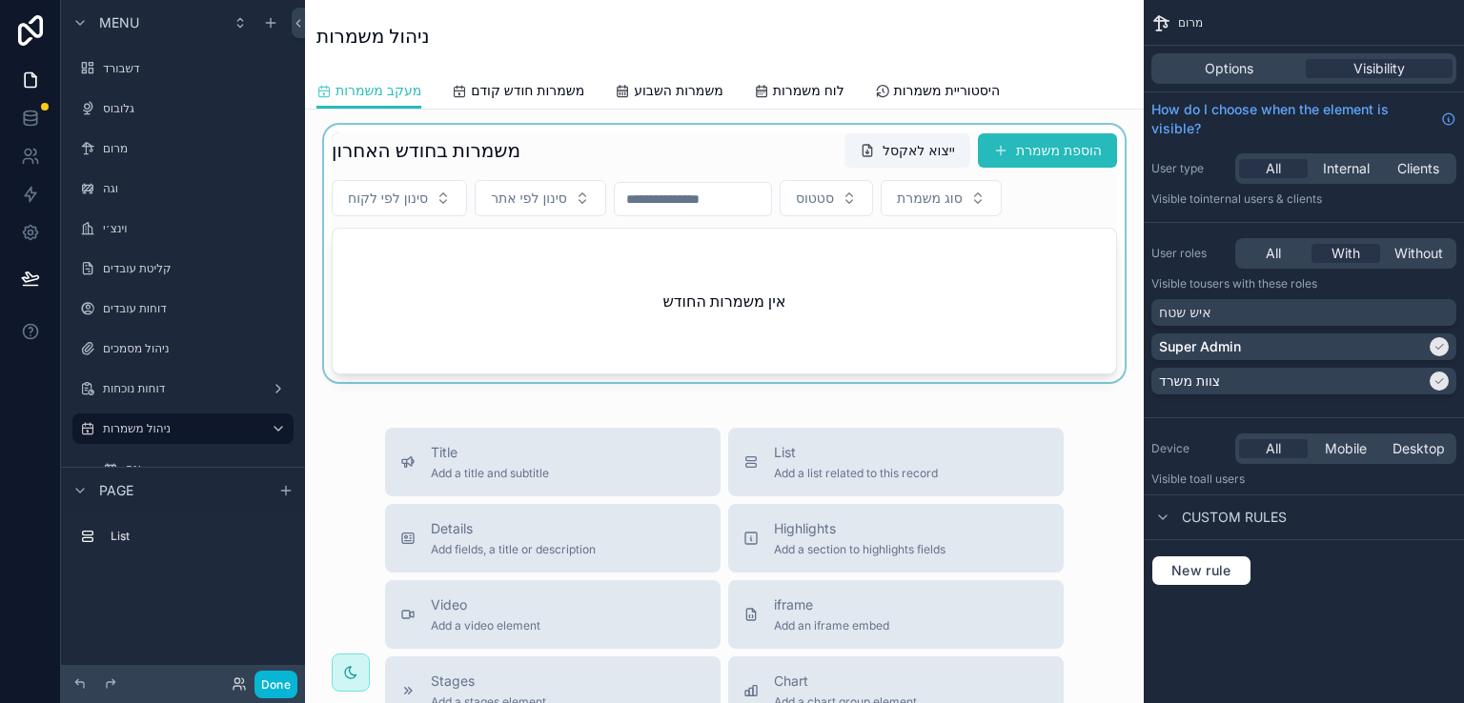
click at [587, 138] on div "scrollable content" at bounding box center [724, 253] width 808 height 257
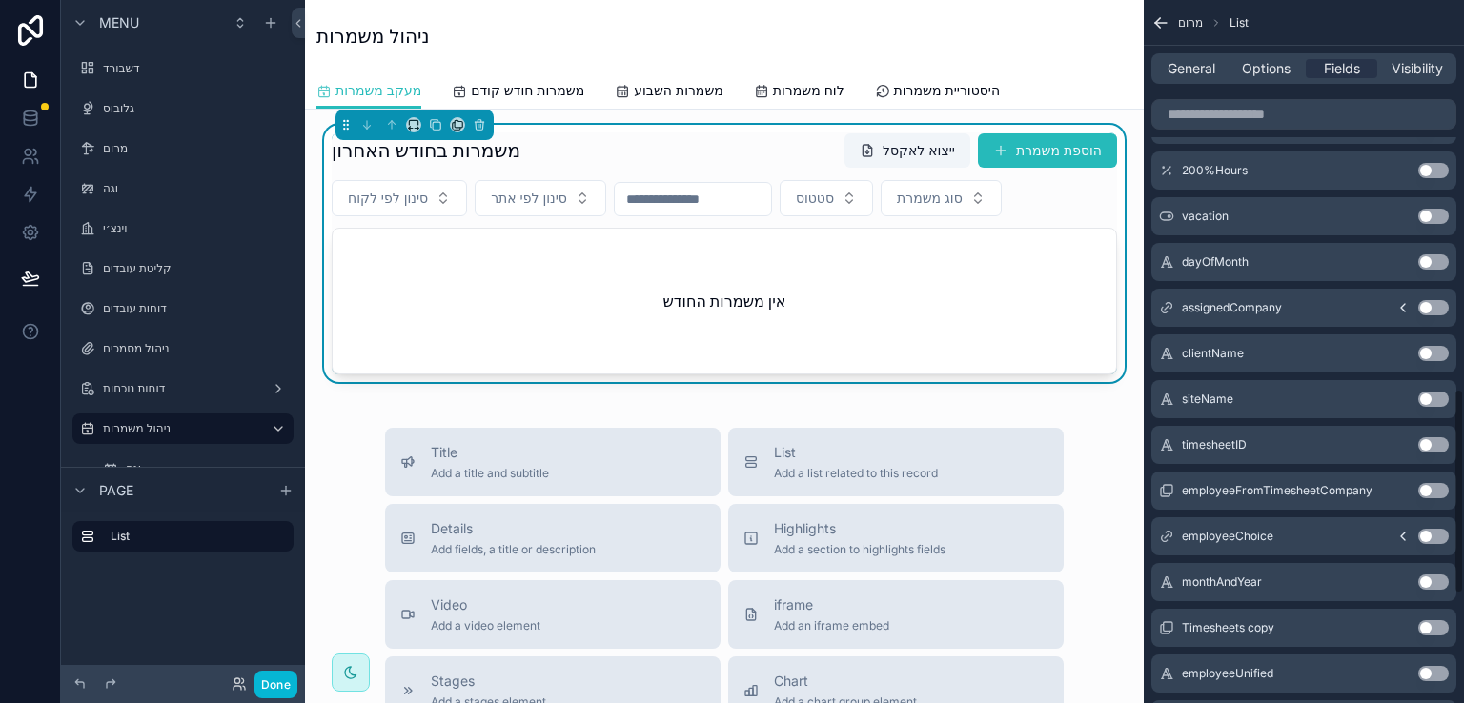
scroll to position [1708, 0]
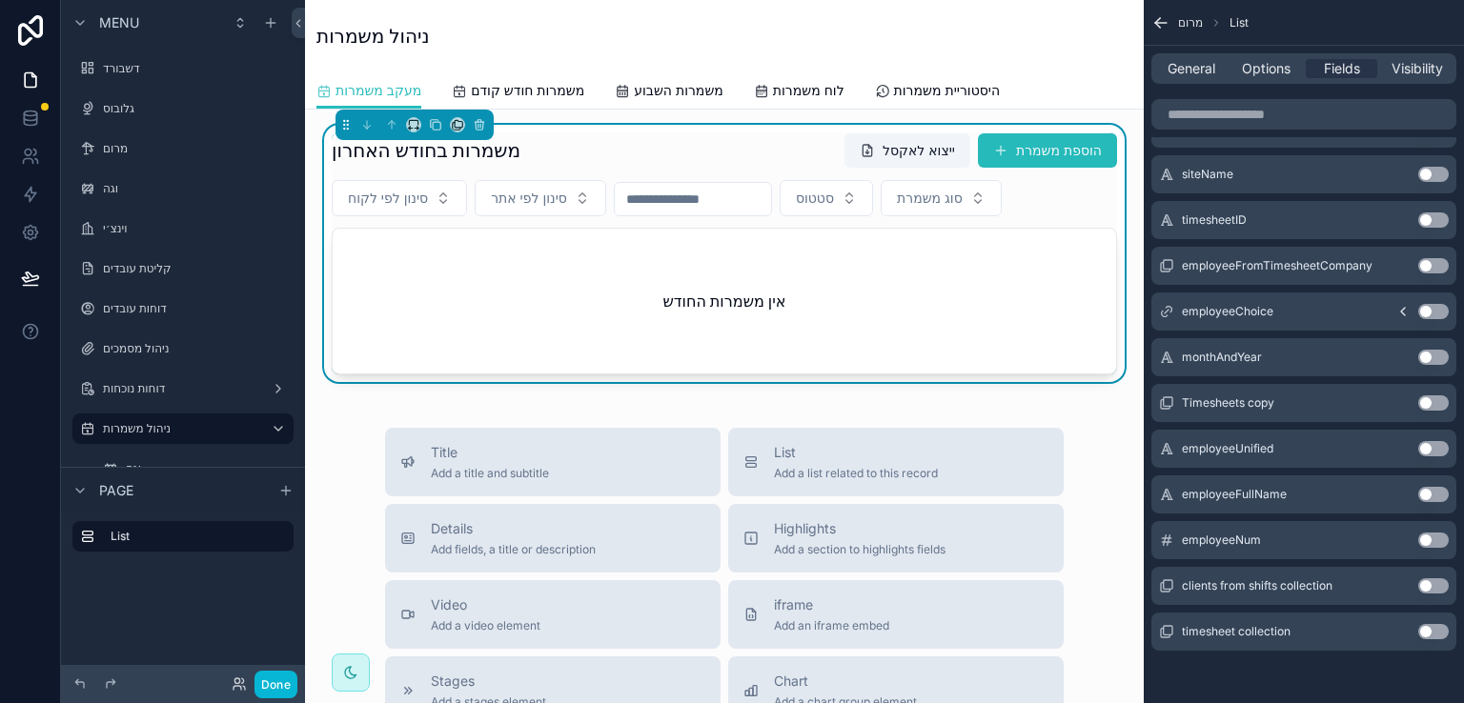
click at [1432, 539] on button "Use setting" at bounding box center [1433, 540] width 31 height 15
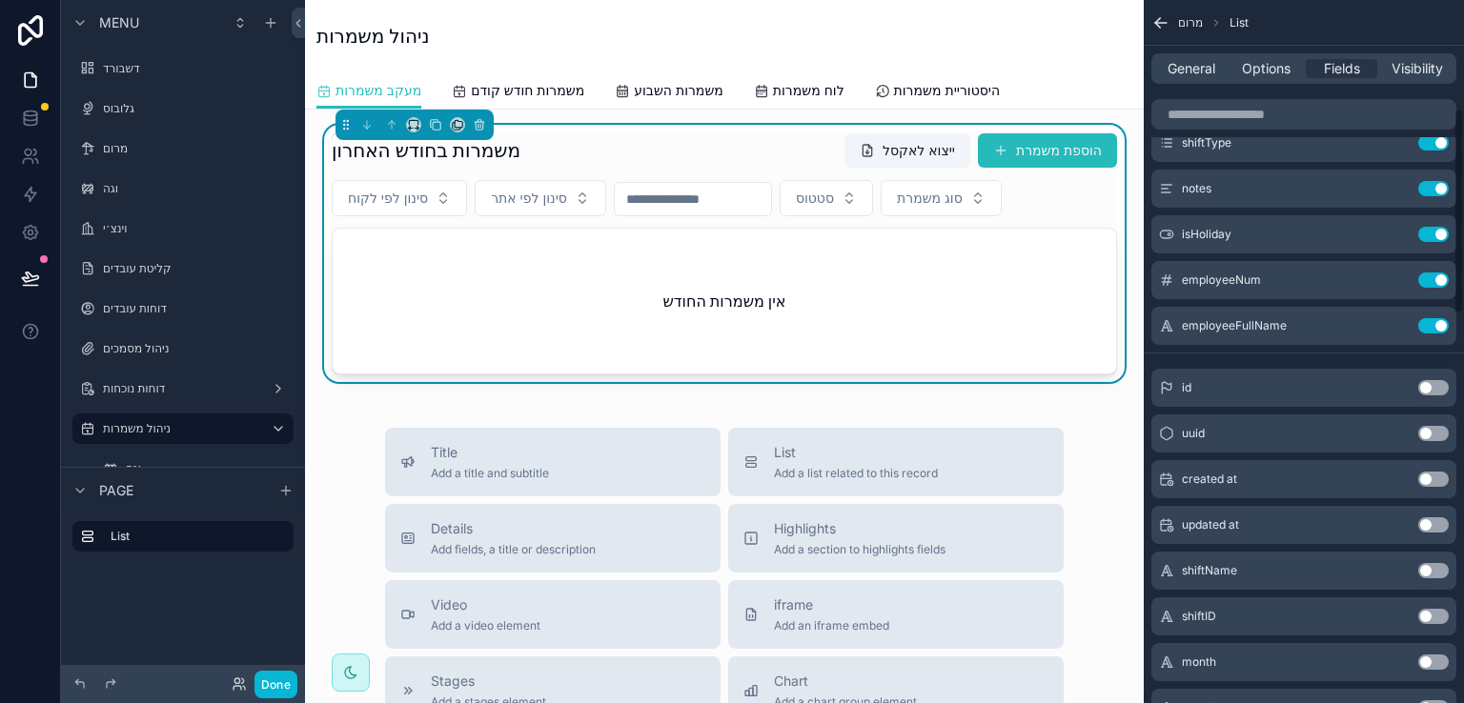
scroll to position [374, 0]
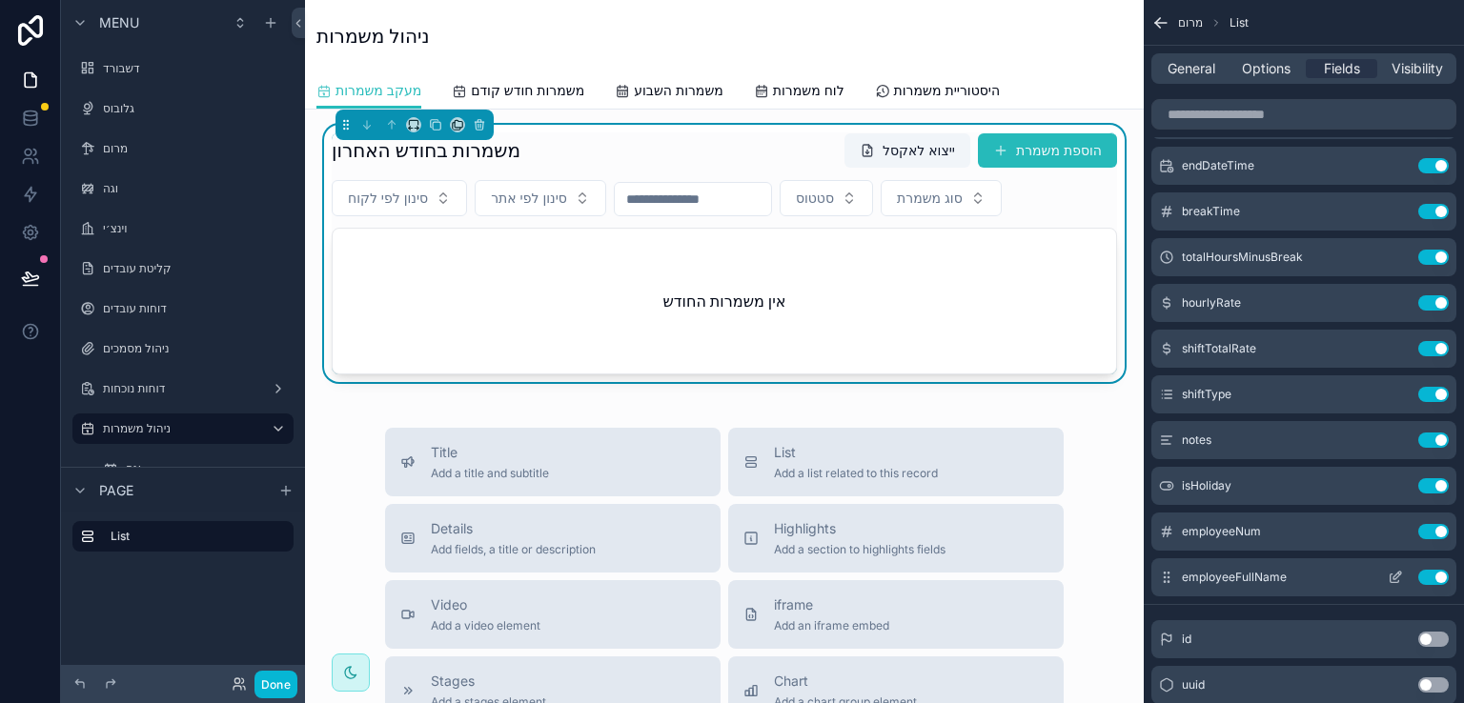
click at [1395, 572] on icon "scrollable content" at bounding box center [1395, 577] width 15 height 15
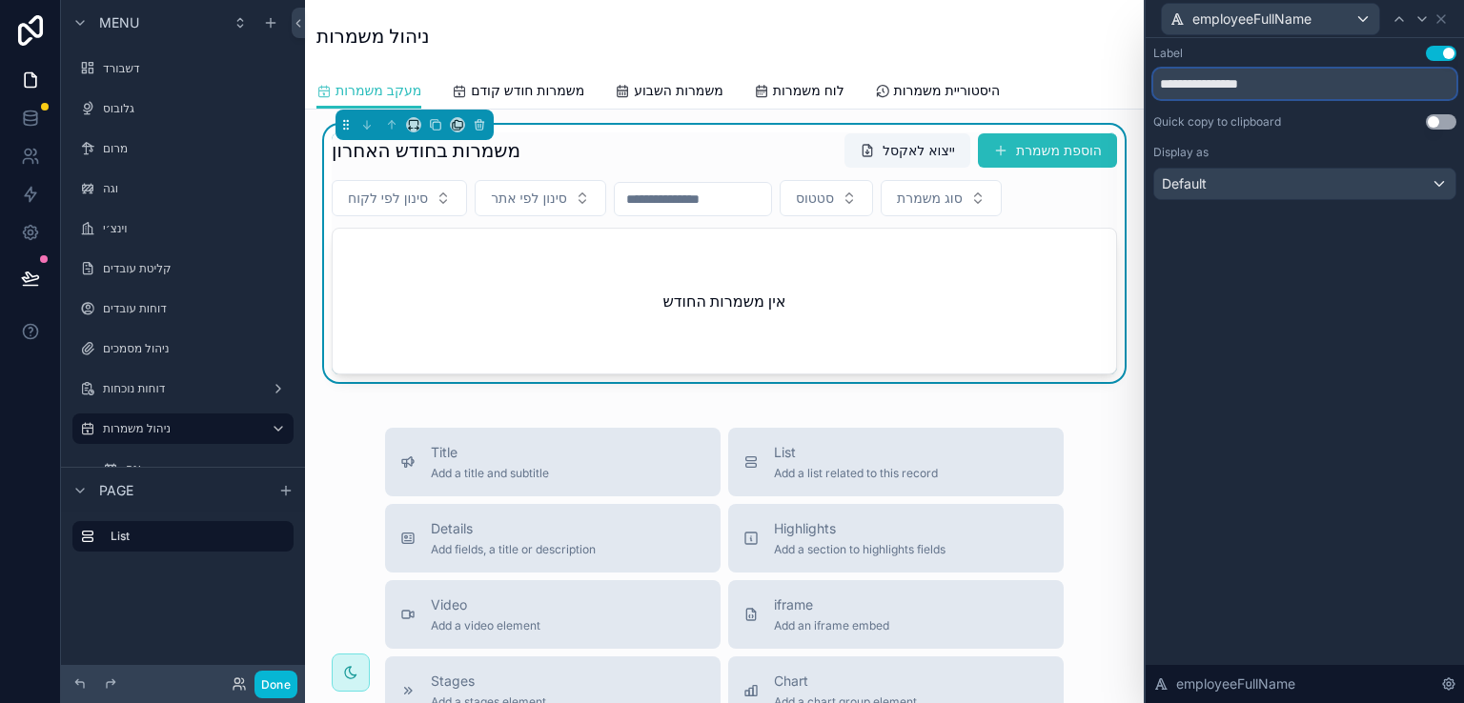
click at [1285, 84] on input "**********" at bounding box center [1304, 84] width 303 height 31
type input "********"
drag, startPoint x: 1325, startPoint y: 294, endPoint x: 1336, endPoint y: 270, distance: 26.4
click at [1326, 292] on div "Label Use setting ******** Quick copy to clipboard Use setting Display as Defau…" at bounding box center [1305, 370] width 318 height 665
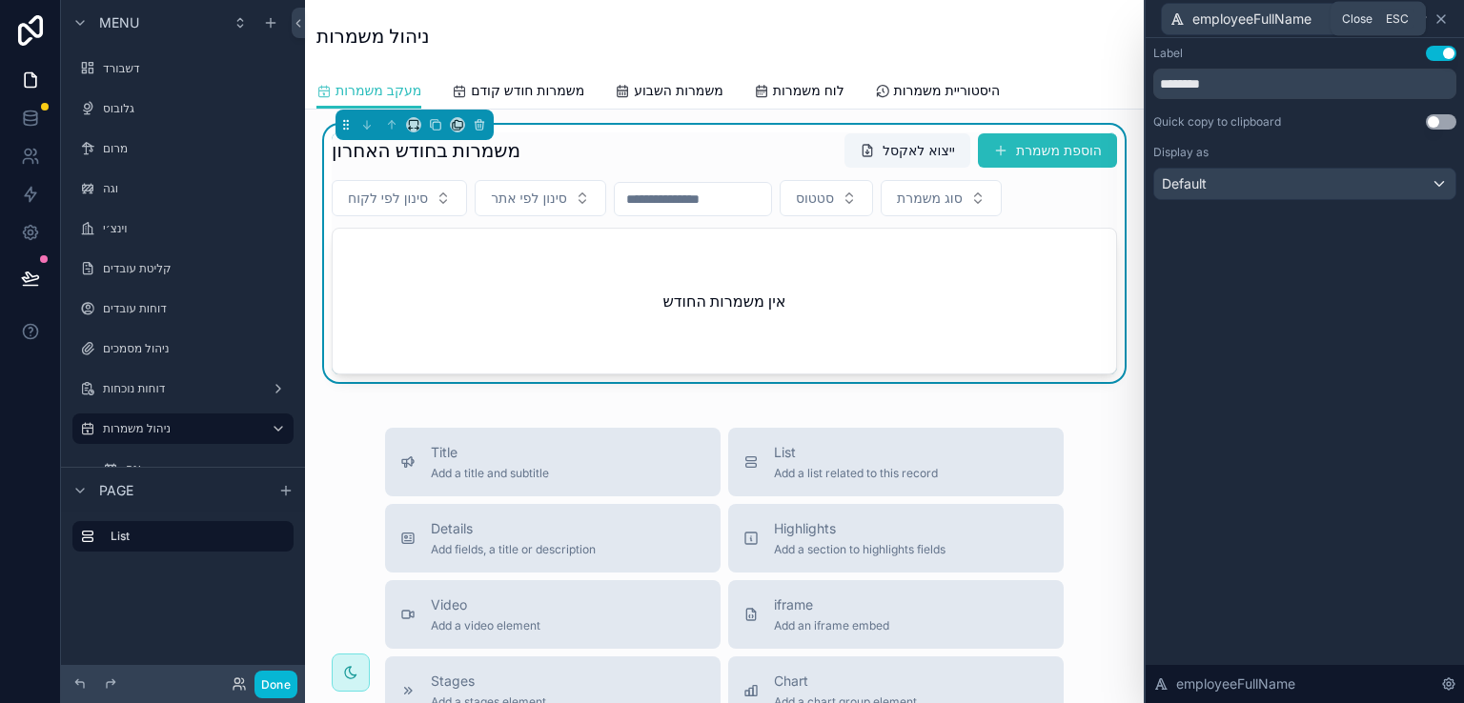
click at [1441, 16] on icon at bounding box center [1441, 18] width 15 height 15
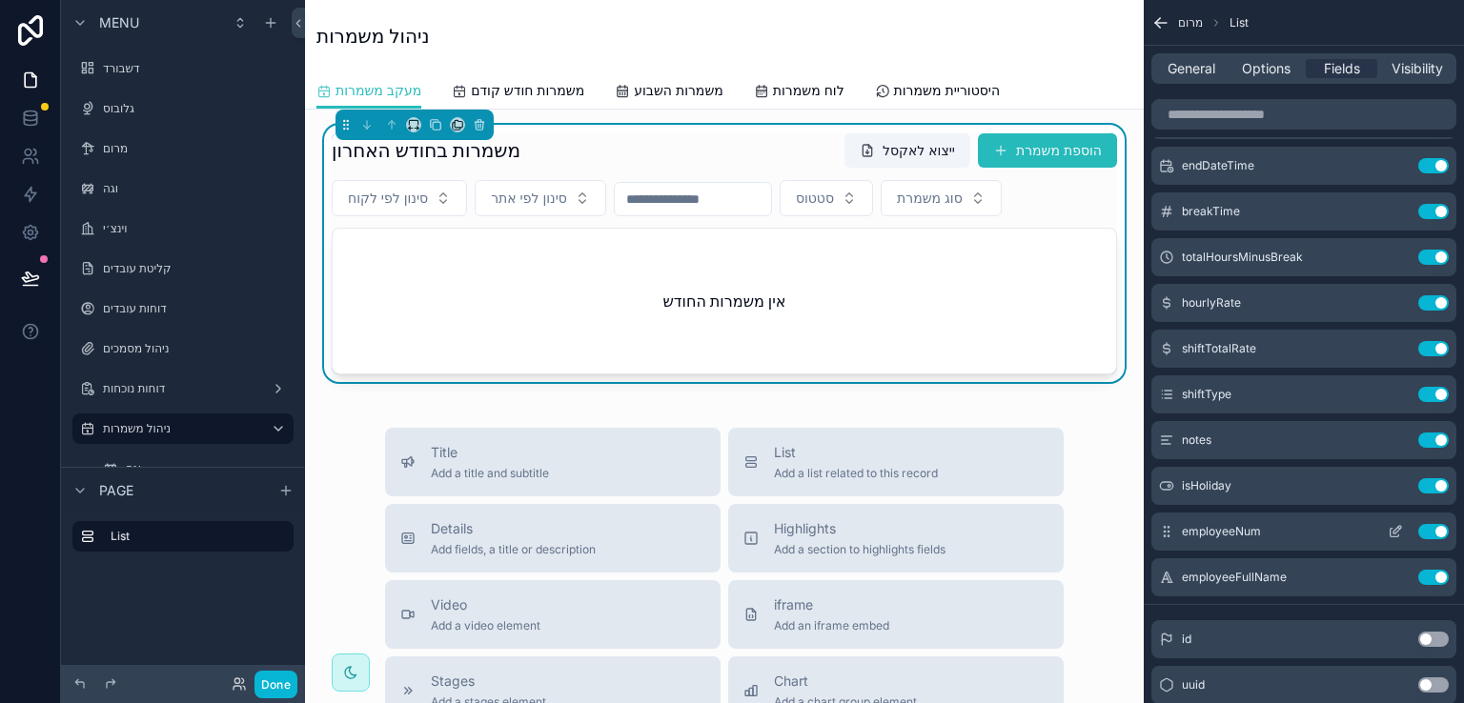
click at [1392, 528] on icon "scrollable content" at bounding box center [1395, 531] width 15 height 15
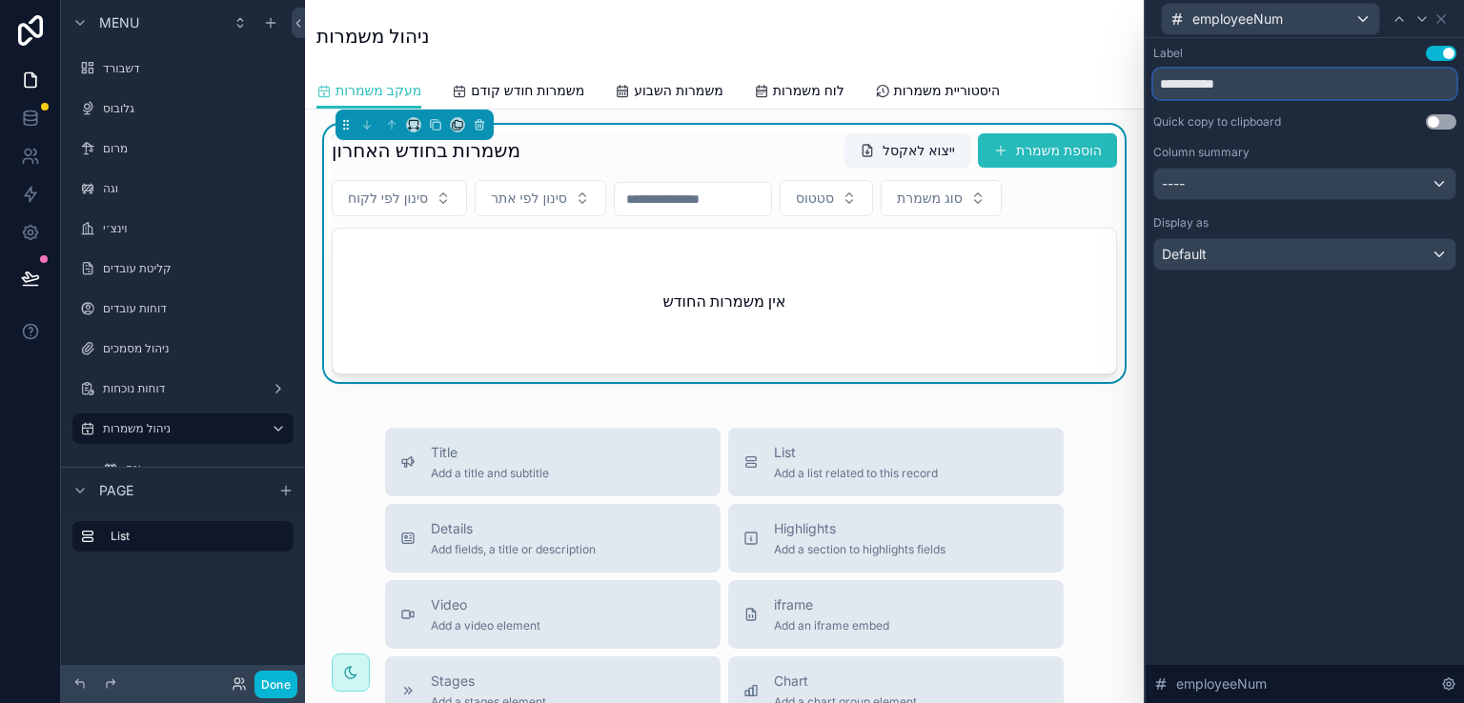
click at [1271, 88] on input "**********" at bounding box center [1304, 84] width 303 height 31
type input "*********"
click at [1301, 367] on div "Label Use setting ********* Quick copy to clipboard Use setting Column summary …" at bounding box center [1305, 370] width 318 height 665
click at [1442, 13] on icon at bounding box center [1441, 18] width 15 height 15
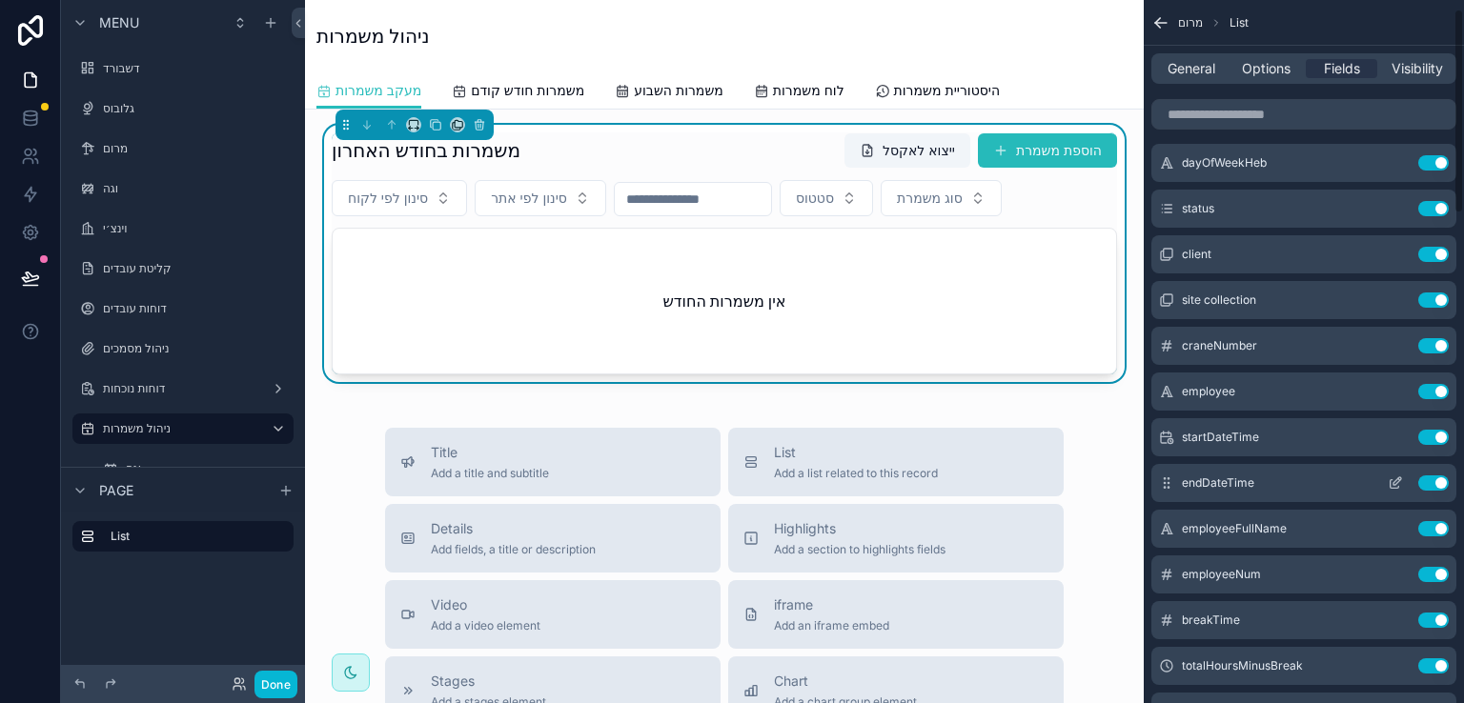
scroll to position [0, 0]
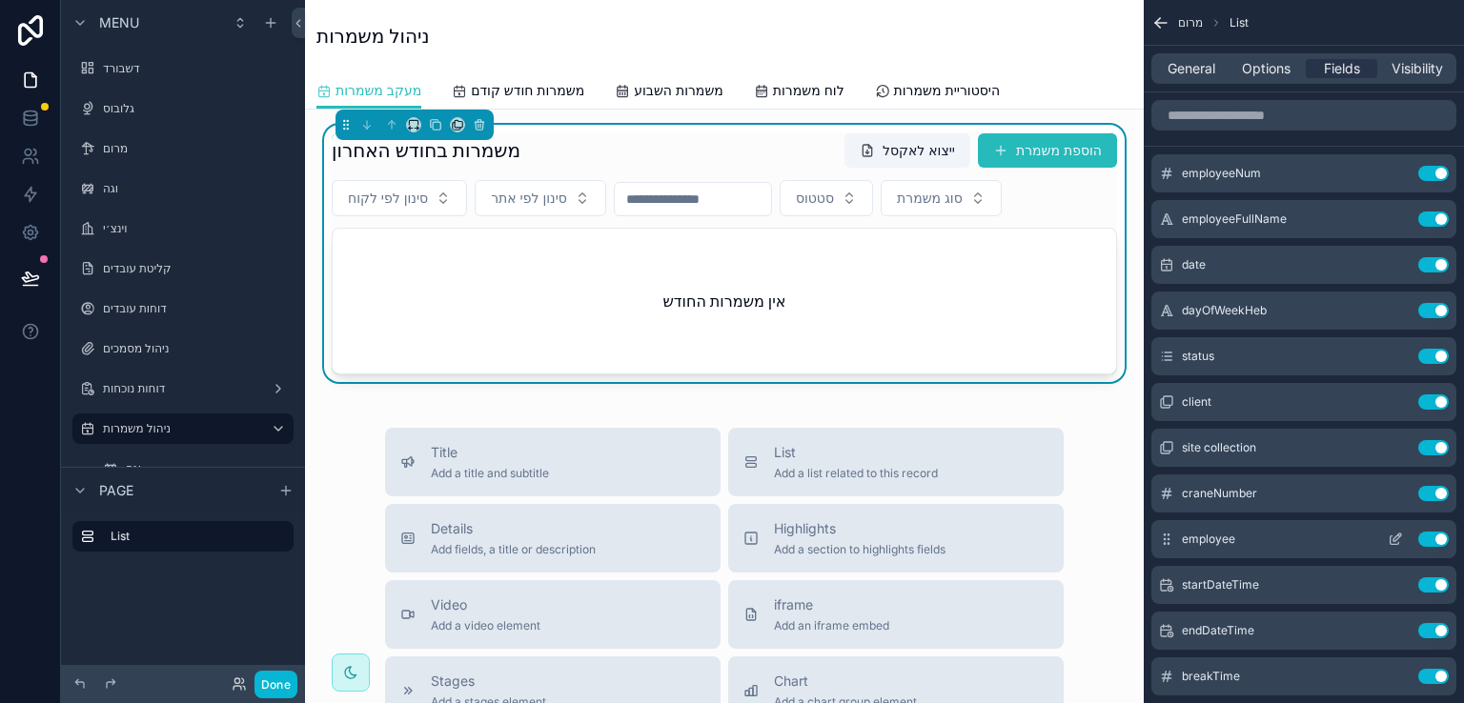
click at [1430, 539] on button "Use setting" at bounding box center [1433, 539] width 31 height 15
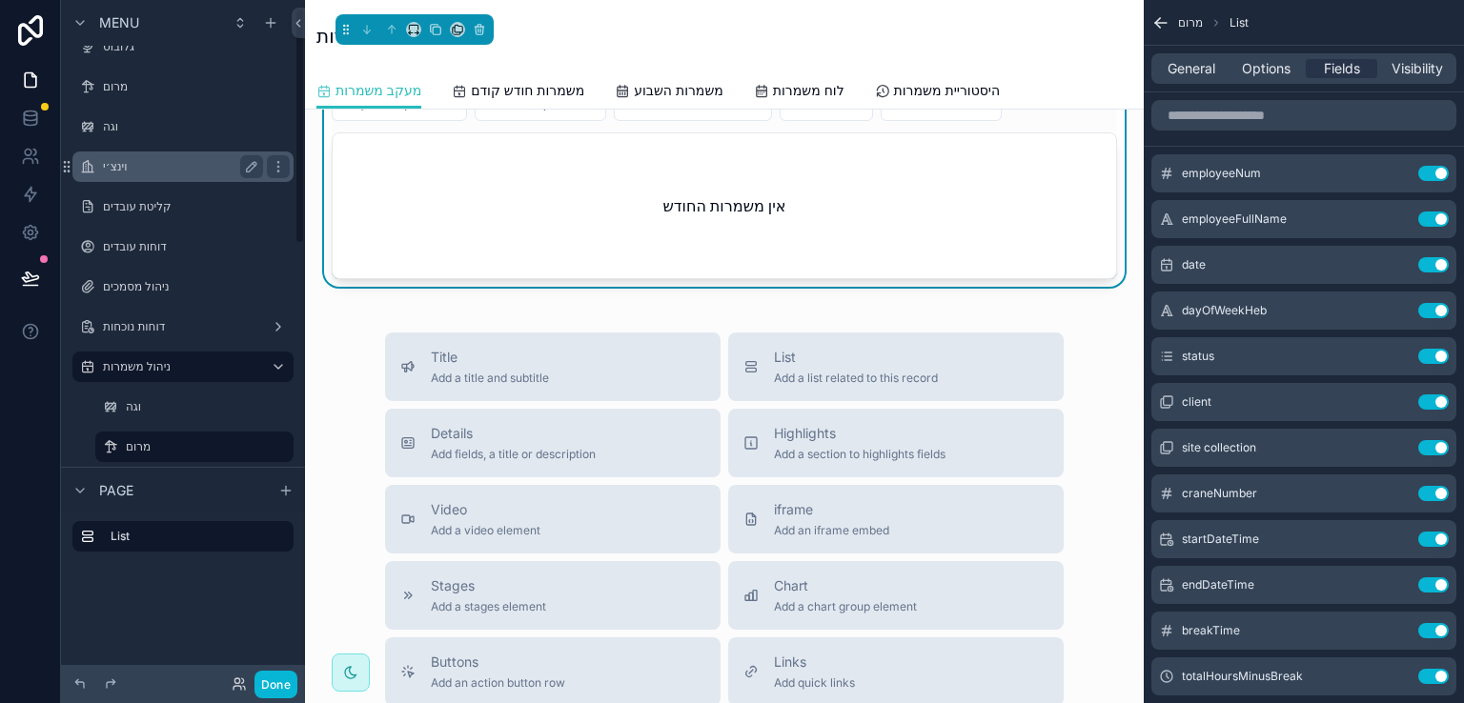
scroll to position [95, 0]
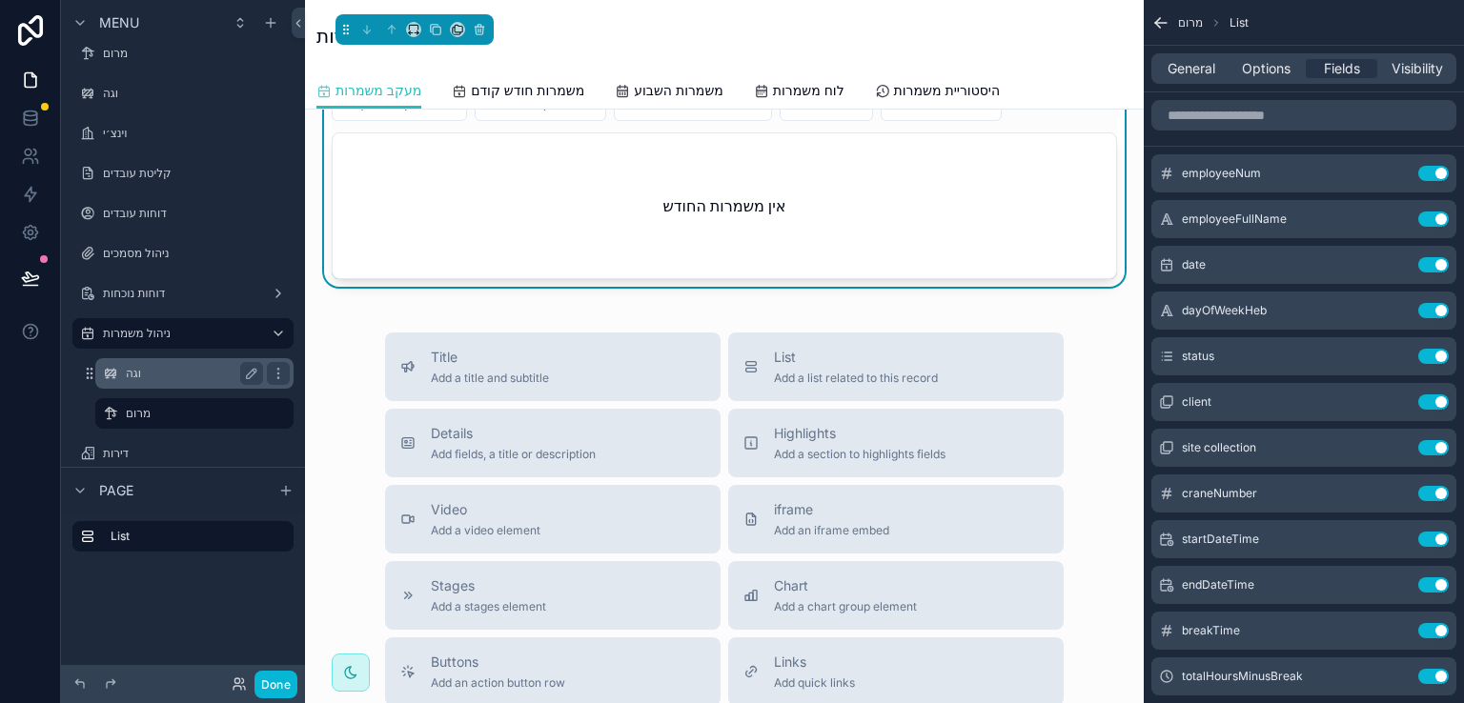
click at [136, 374] on label "וגה" at bounding box center [191, 373] width 130 height 15
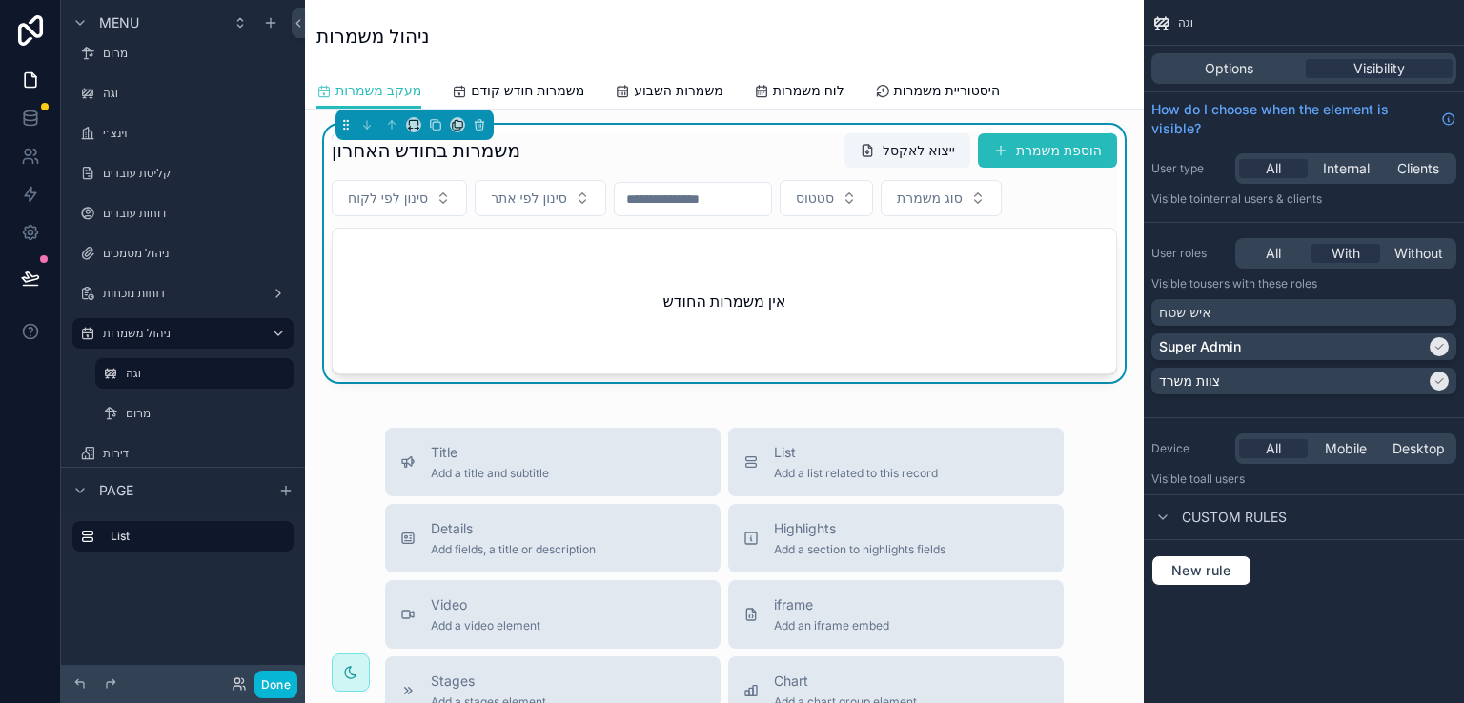
click at [606, 150] on div "משמרות בחודש האחרון ייצוא לאקסל הוספת משמרת" at bounding box center [724, 150] width 785 height 36
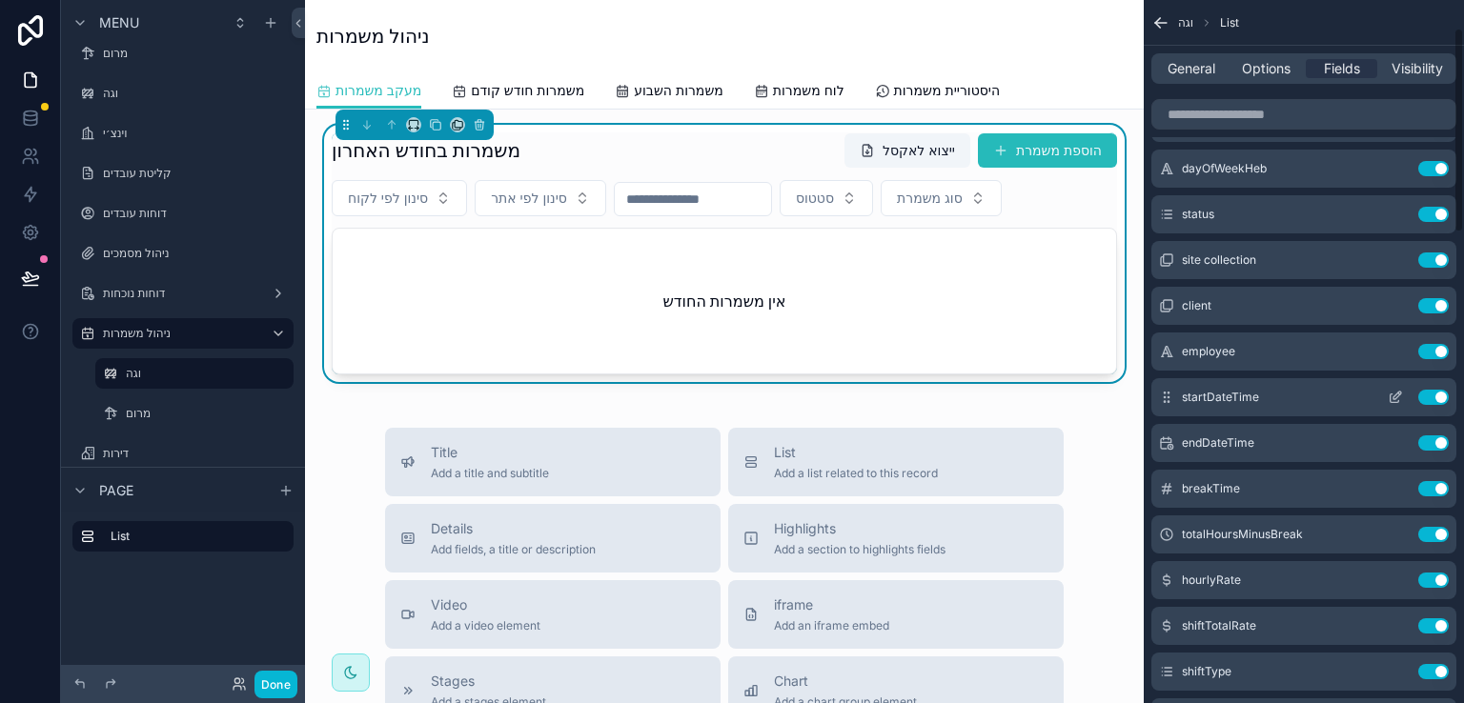
scroll to position [95, 0]
click at [1434, 300] on button "Use setting" at bounding box center [1433, 306] width 31 height 15
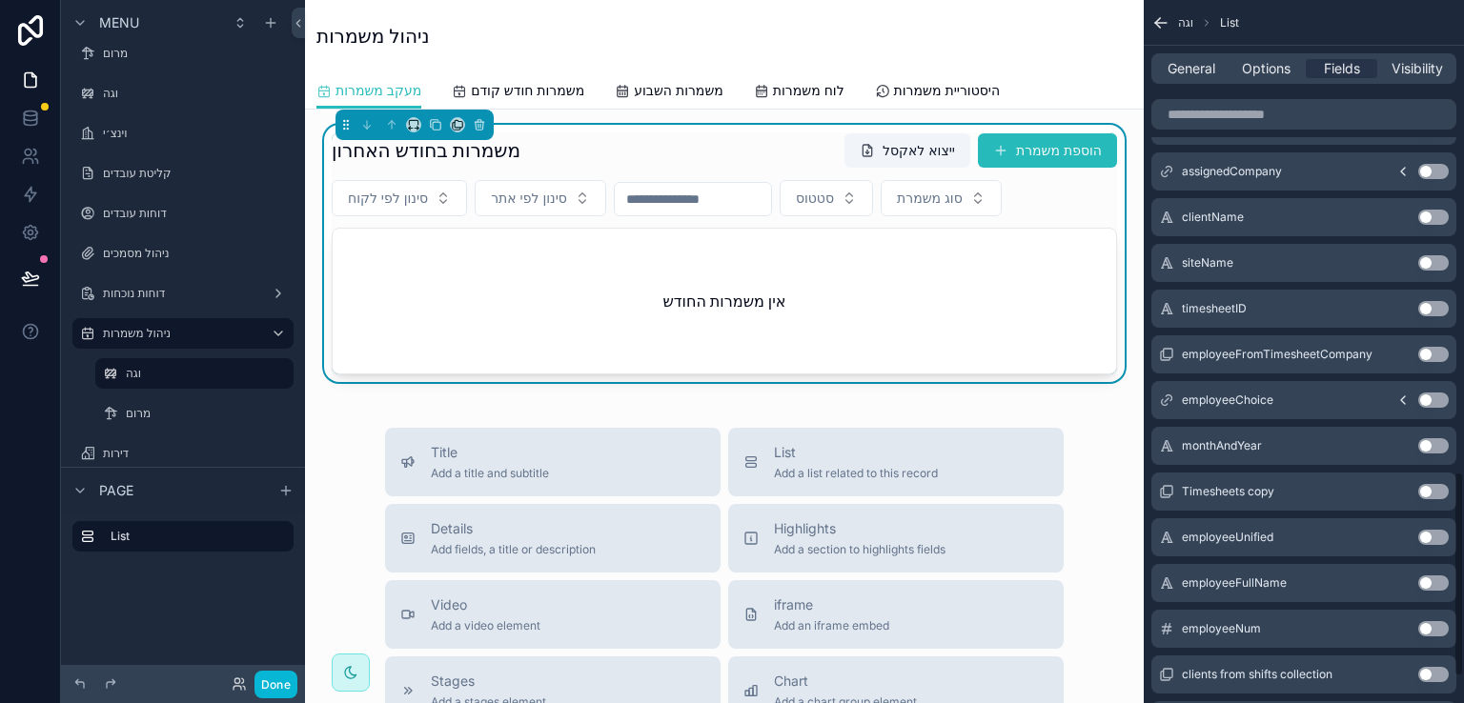
scroll to position [1620, 0]
click at [1438, 622] on button "Use setting" at bounding box center [1433, 627] width 31 height 15
click at [1436, 576] on button "Use setting" at bounding box center [1433, 582] width 31 height 15
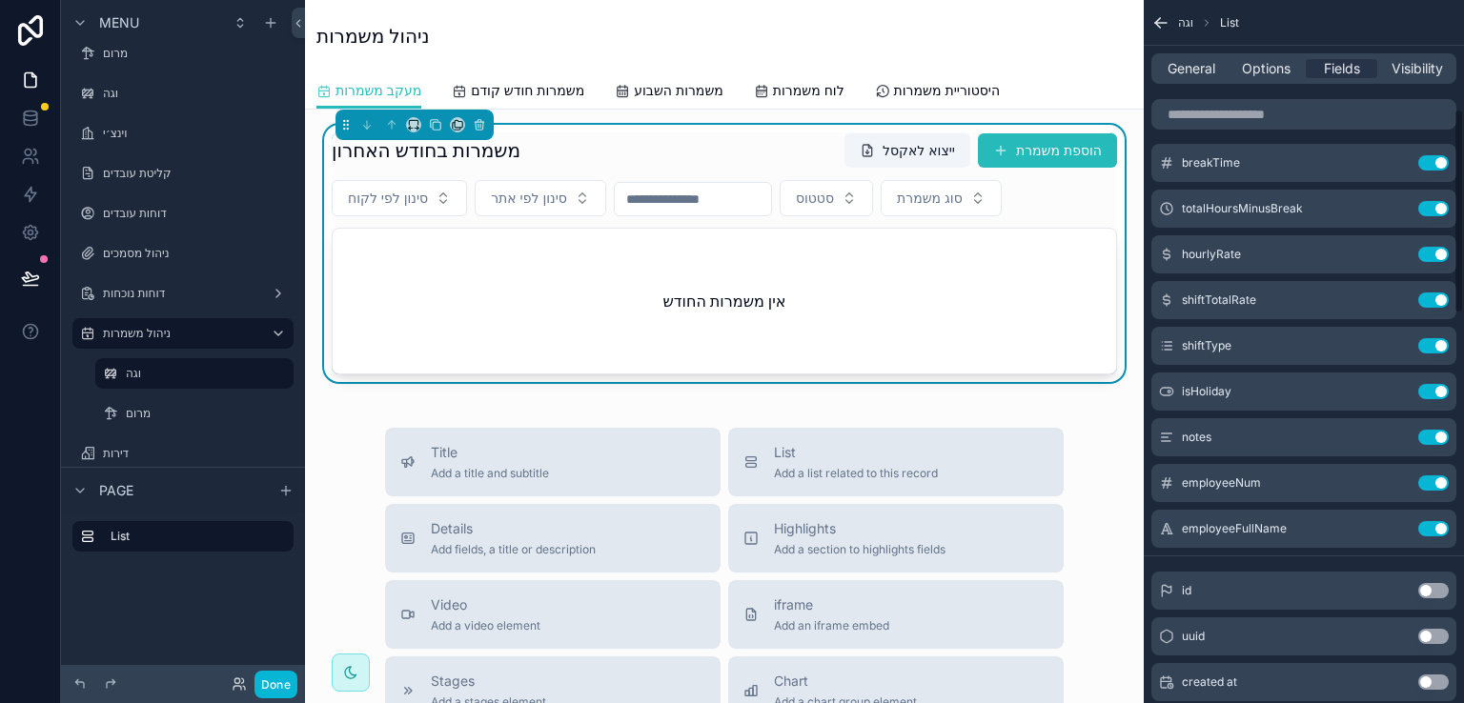
scroll to position [374, 0]
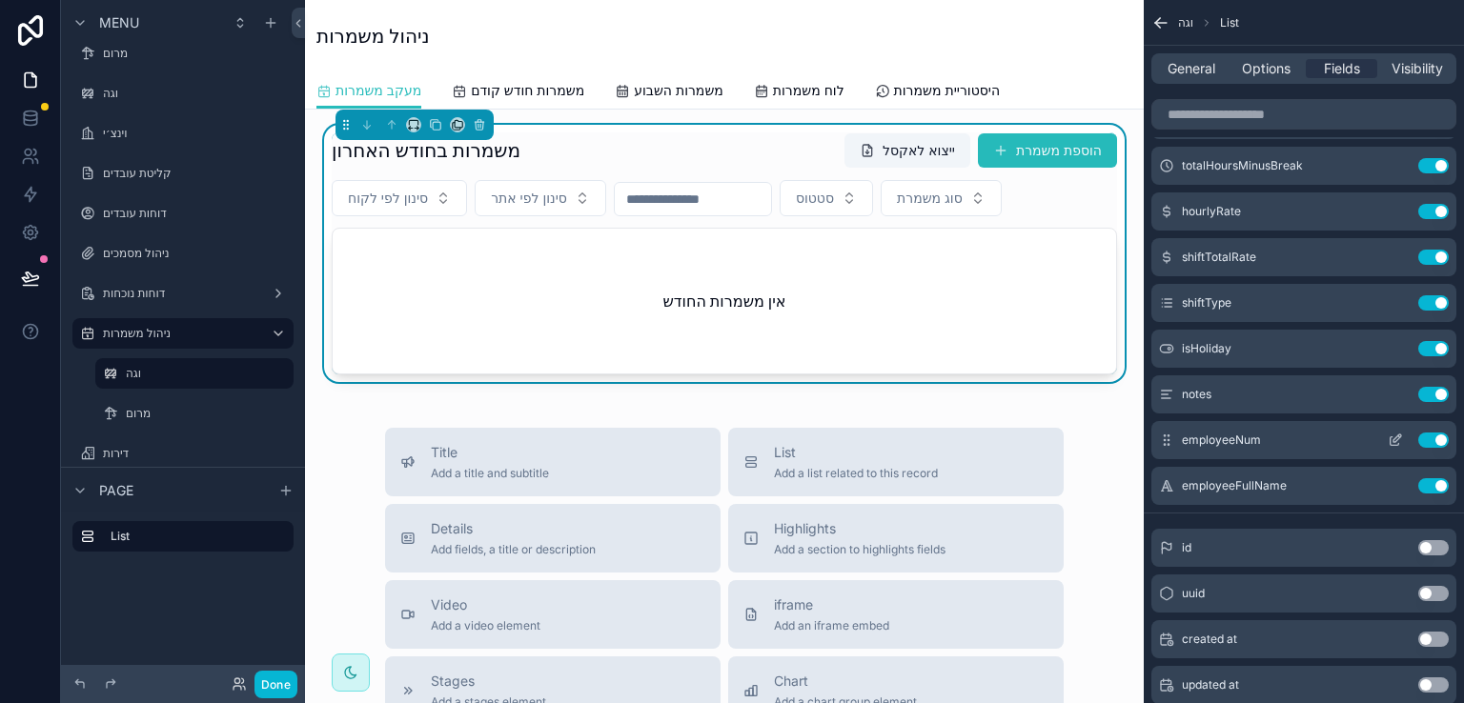
click at [1393, 436] on icon "scrollable content" at bounding box center [1395, 440] width 15 height 15
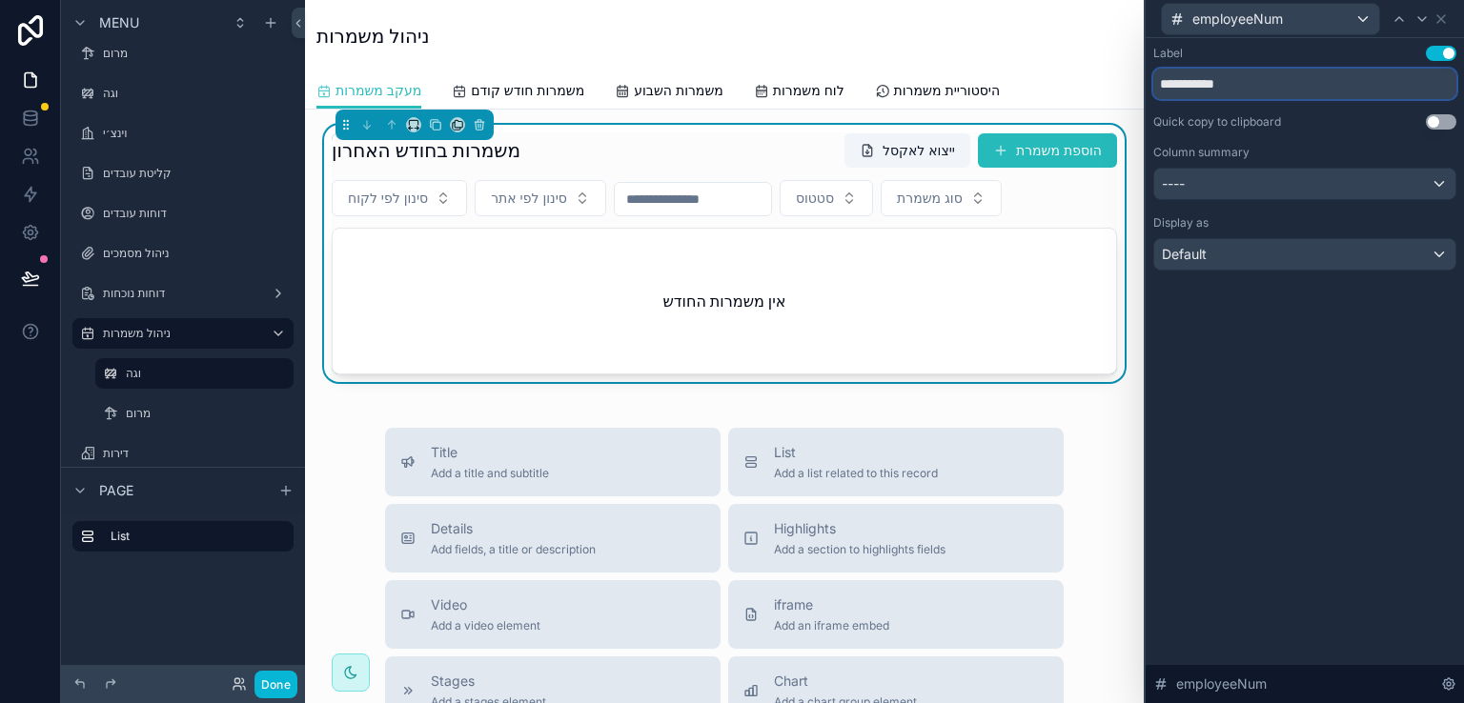
click at [1287, 84] on input "**********" at bounding box center [1304, 84] width 303 height 31
click at [1287, 82] on input "**********" at bounding box center [1304, 84] width 303 height 31
type input "*********"
click at [1272, 386] on div "Label Use setting ********* Quick copy to clipboard Use setting Column summary …" at bounding box center [1305, 370] width 318 height 665
click at [1439, 18] on icon at bounding box center [1441, 18] width 15 height 15
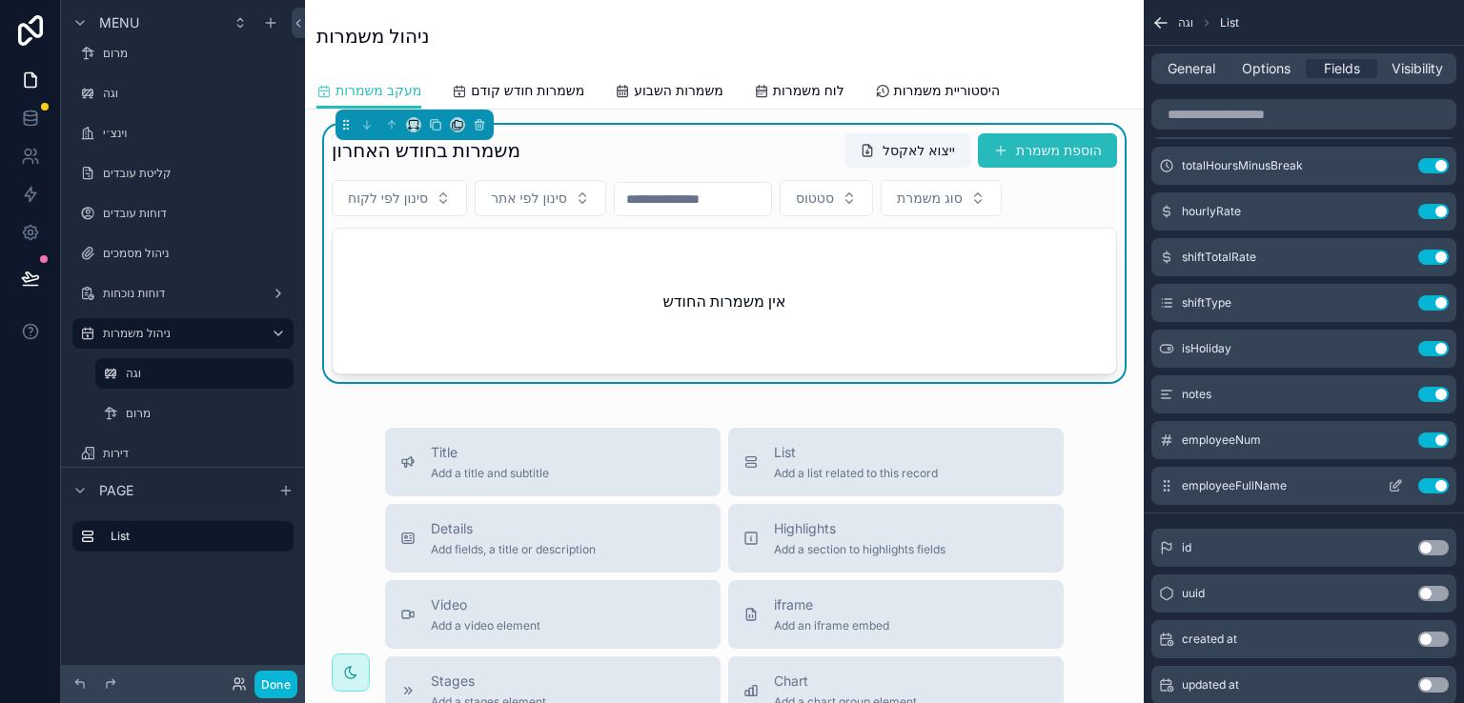
click at [1393, 480] on icon "scrollable content" at bounding box center [1395, 485] width 15 height 15
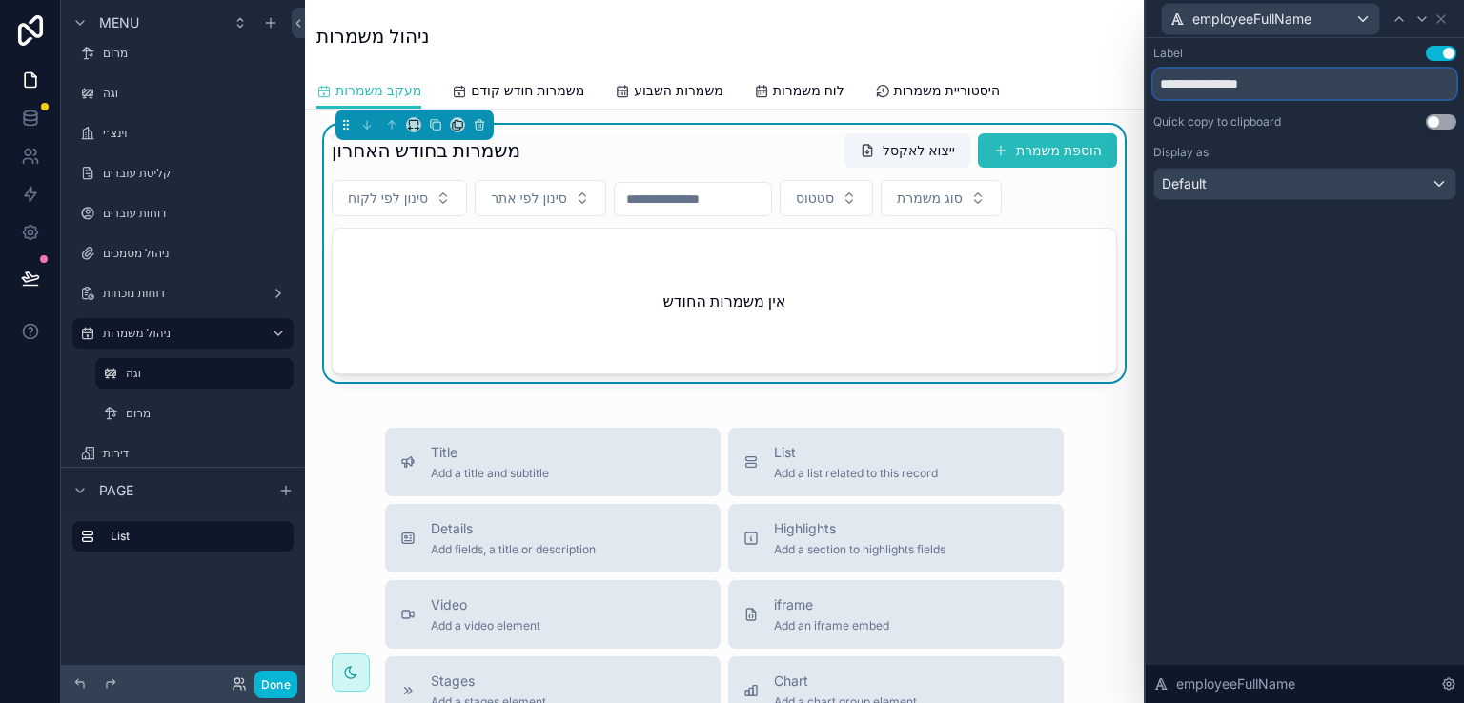
click at [1303, 85] on input "**********" at bounding box center [1304, 84] width 303 height 31
type input "********"
drag, startPoint x: 1262, startPoint y: 388, endPoint x: 1334, endPoint y: 40, distance: 355.4
click at [1263, 386] on div "Label Use setting ******** Quick copy to clipboard Use setting Display as Defau…" at bounding box center [1305, 370] width 318 height 665
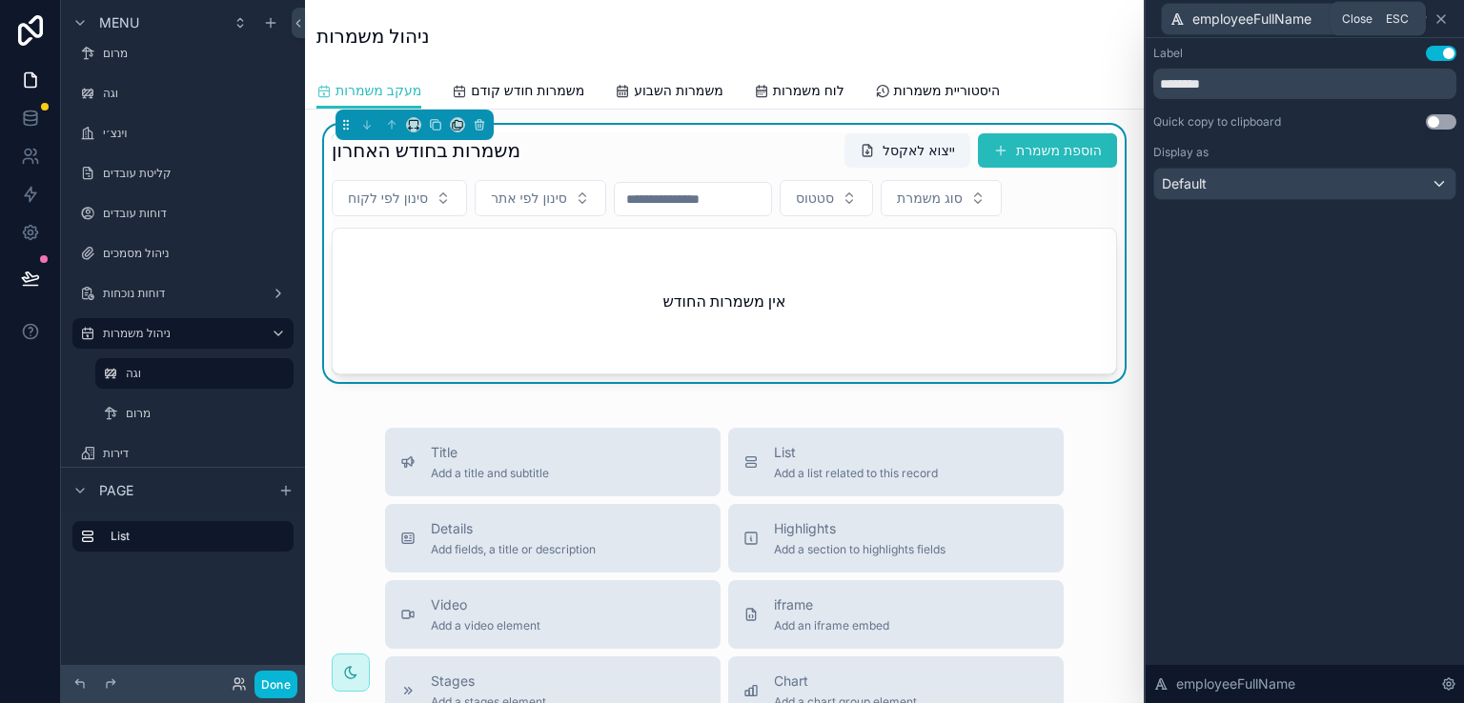
click at [1441, 16] on icon at bounding box center [1441, 18] width 15 height 15
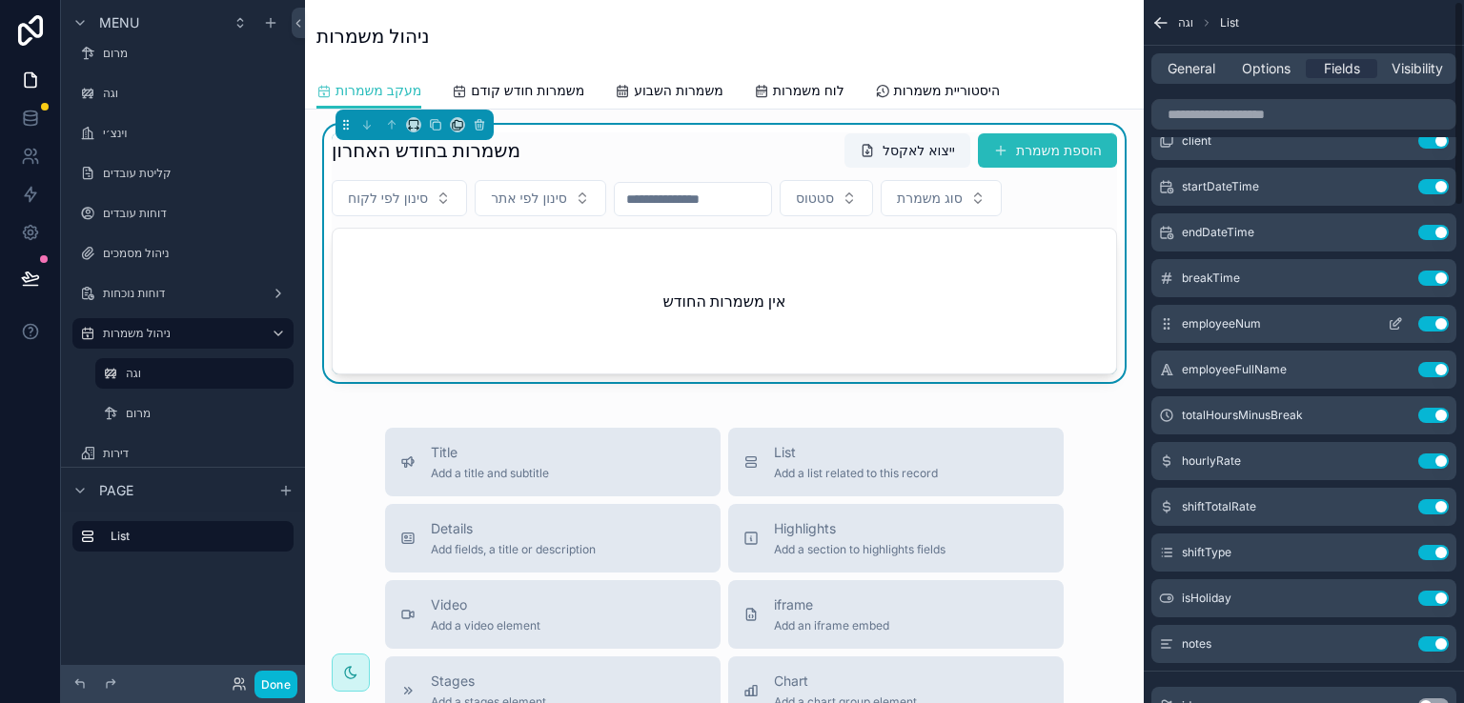
scroll to position [0, 0]
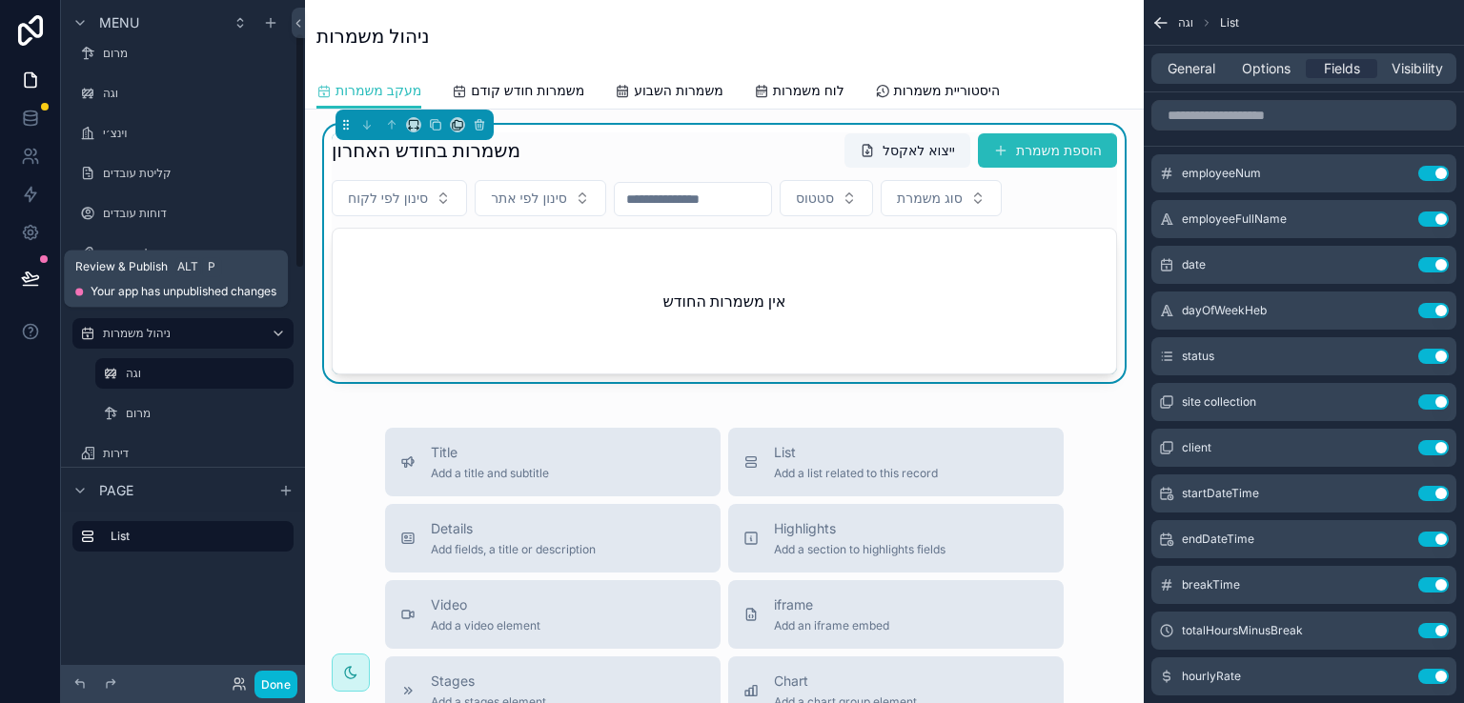
click at [28, 280] on icon at bounding box center [30, 278] width 16 height 10
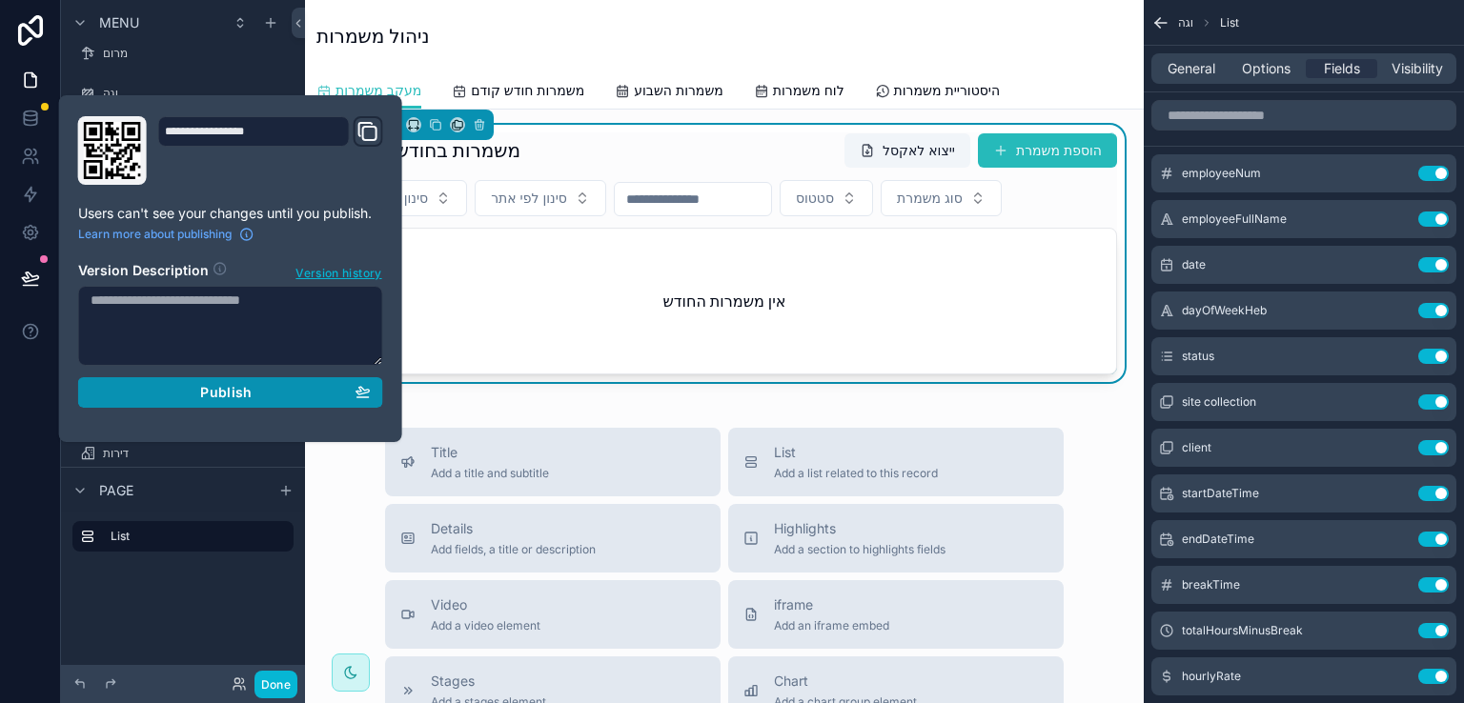
click at [217, 390] on span "Publish" at bounding box center [225, 392] width 51 height 17
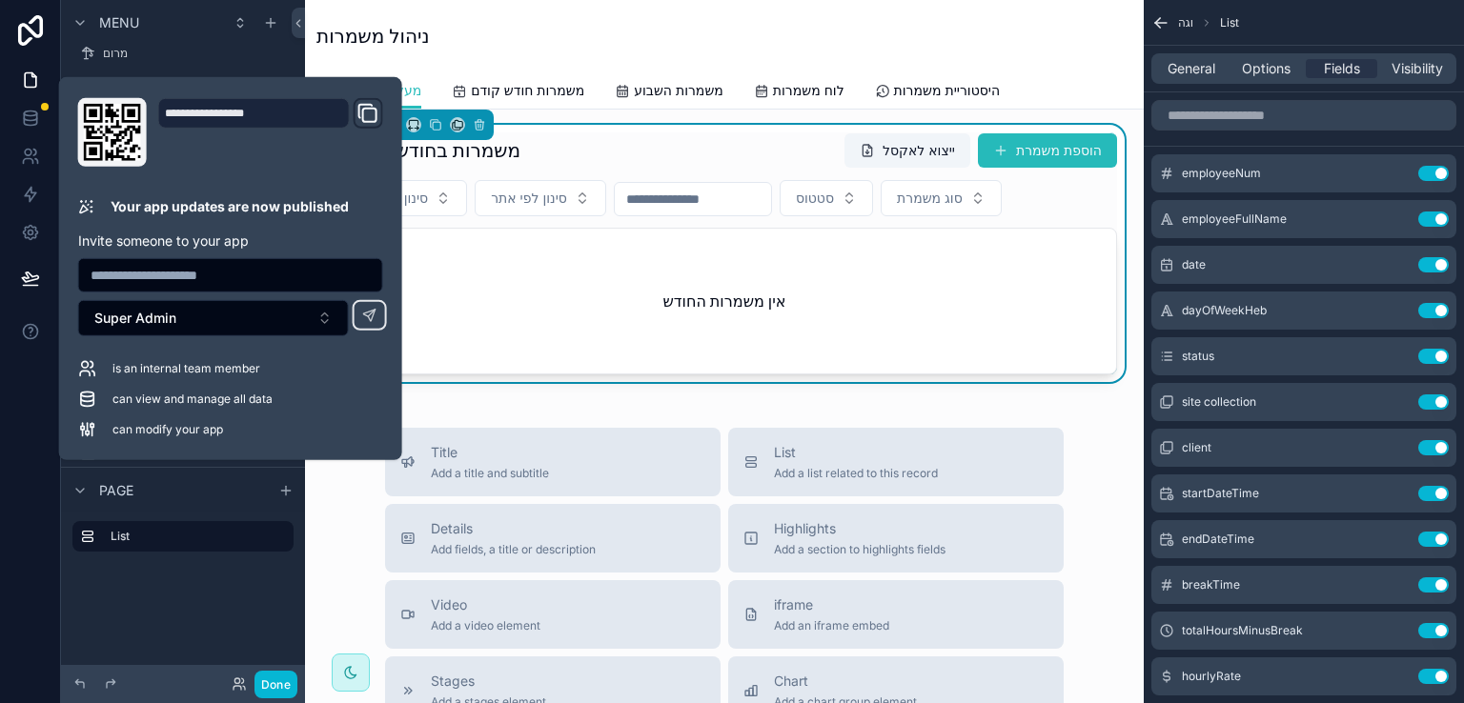
click at [518, 15] on div "ניהול משמרות" at bounding box center [724, 36] width 816 height 72
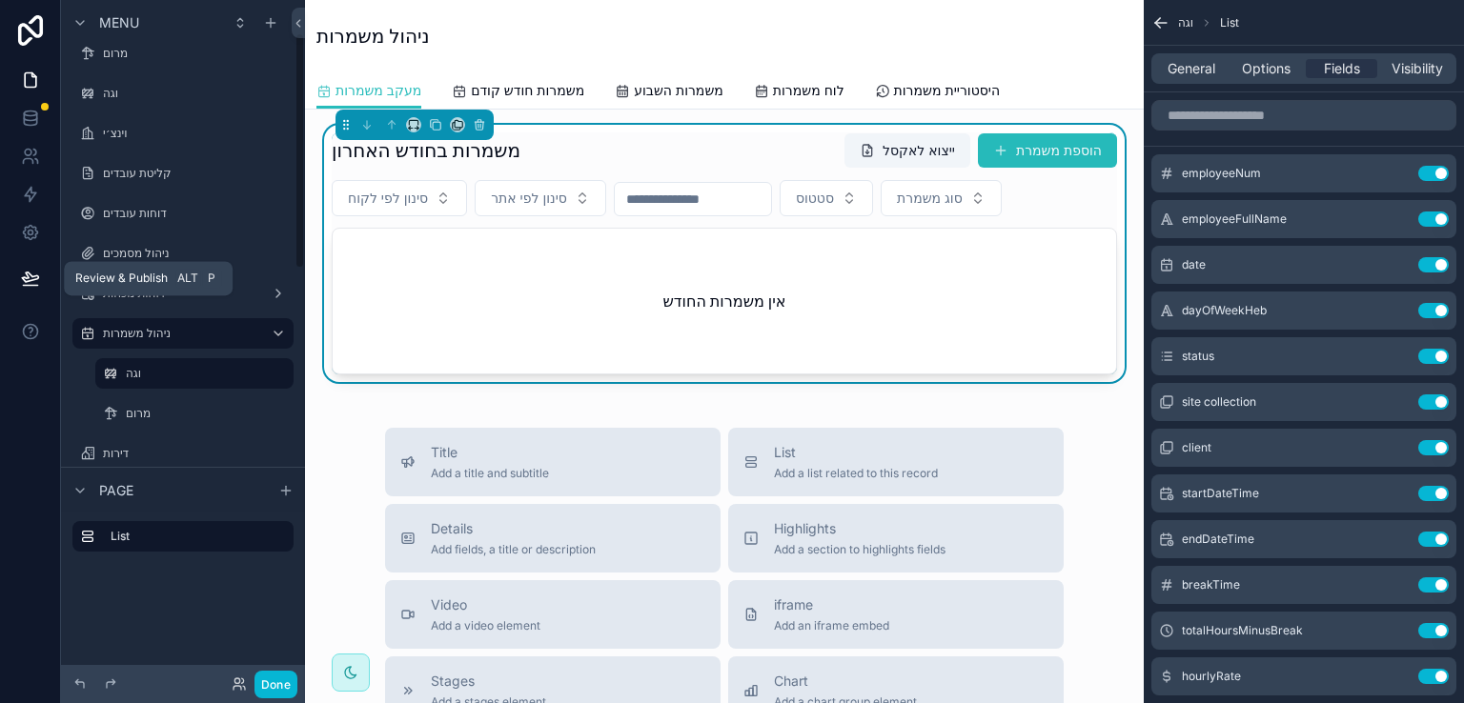
click at [27, 282] on icon at bounding box center [30, 278] width 16 height 10
click at [543, 39] on div "ניהול משמרות" at bounding box center [724, 36] width 816 height 27
click at [130, 412] on label "מרום" at bounding box center [191, 413] width 130 height 15
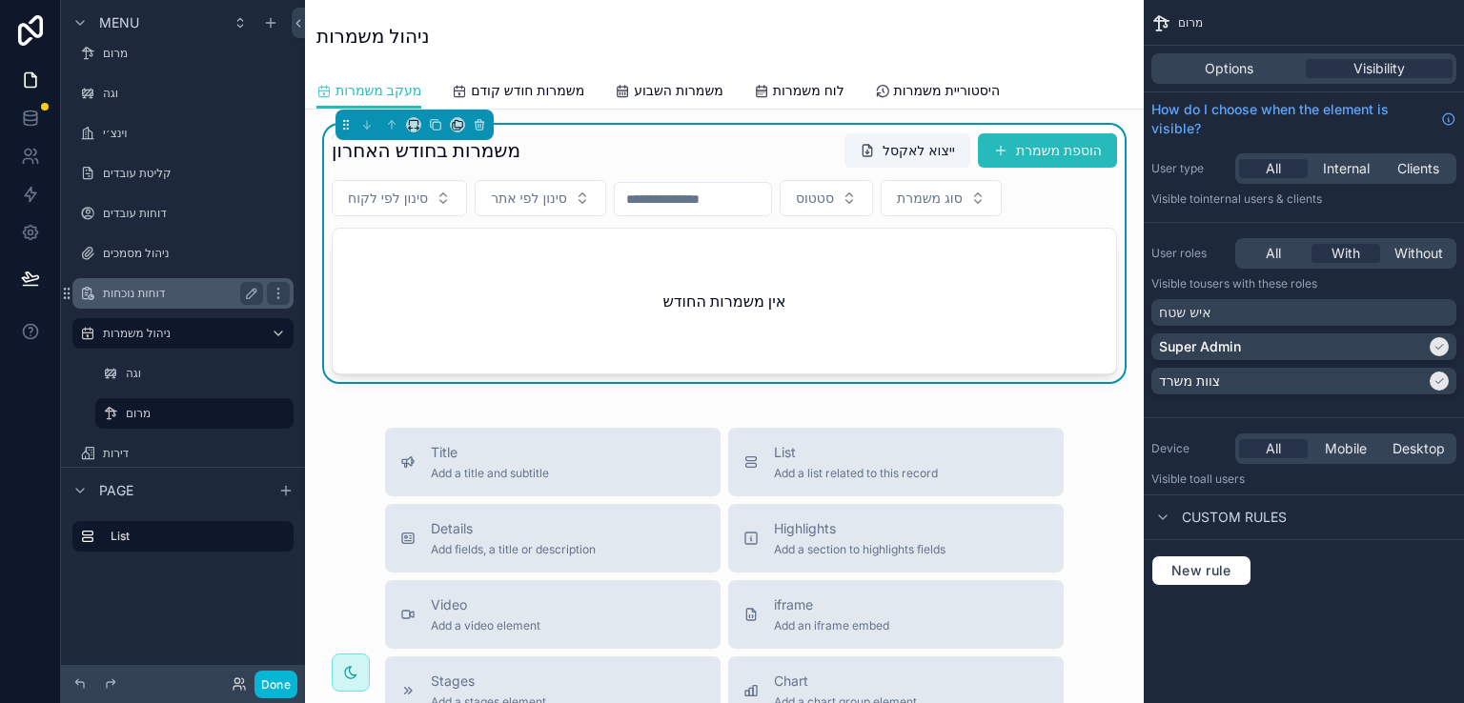
click at [142, 295] on label "דוחות נוכחות" at bounding box center [179, 293] width 153 height 15
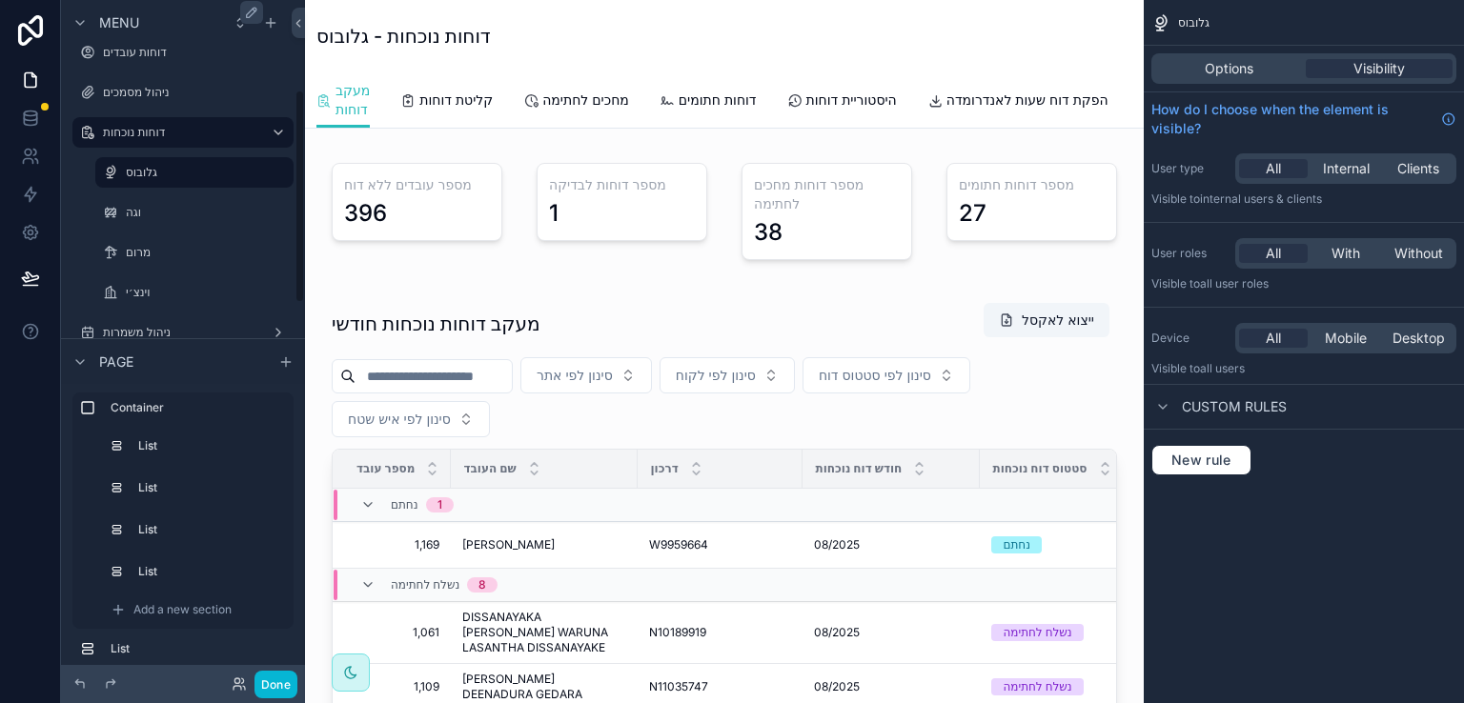
scroll to position [286, 0]
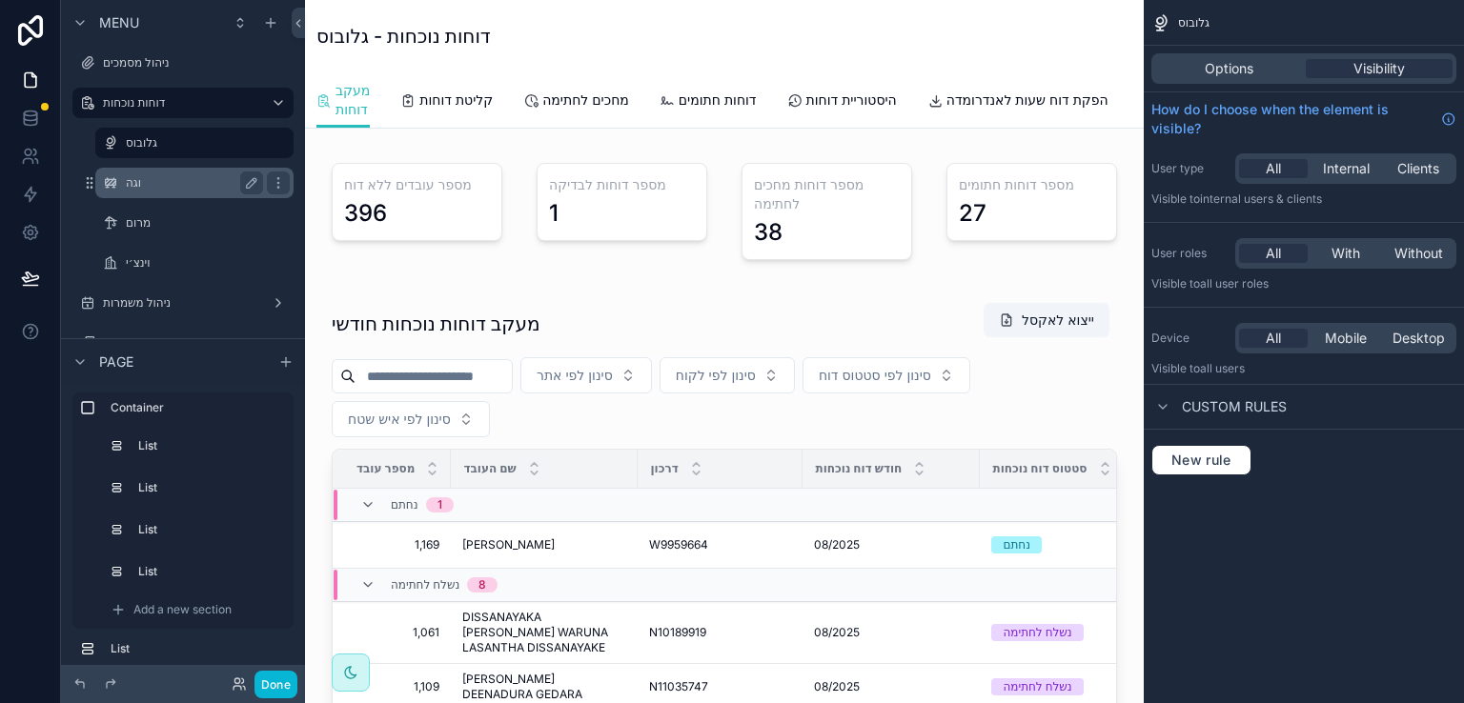
click at [142, 179] on label "וגה" at bounding box center [191, 182] width 130 height 15
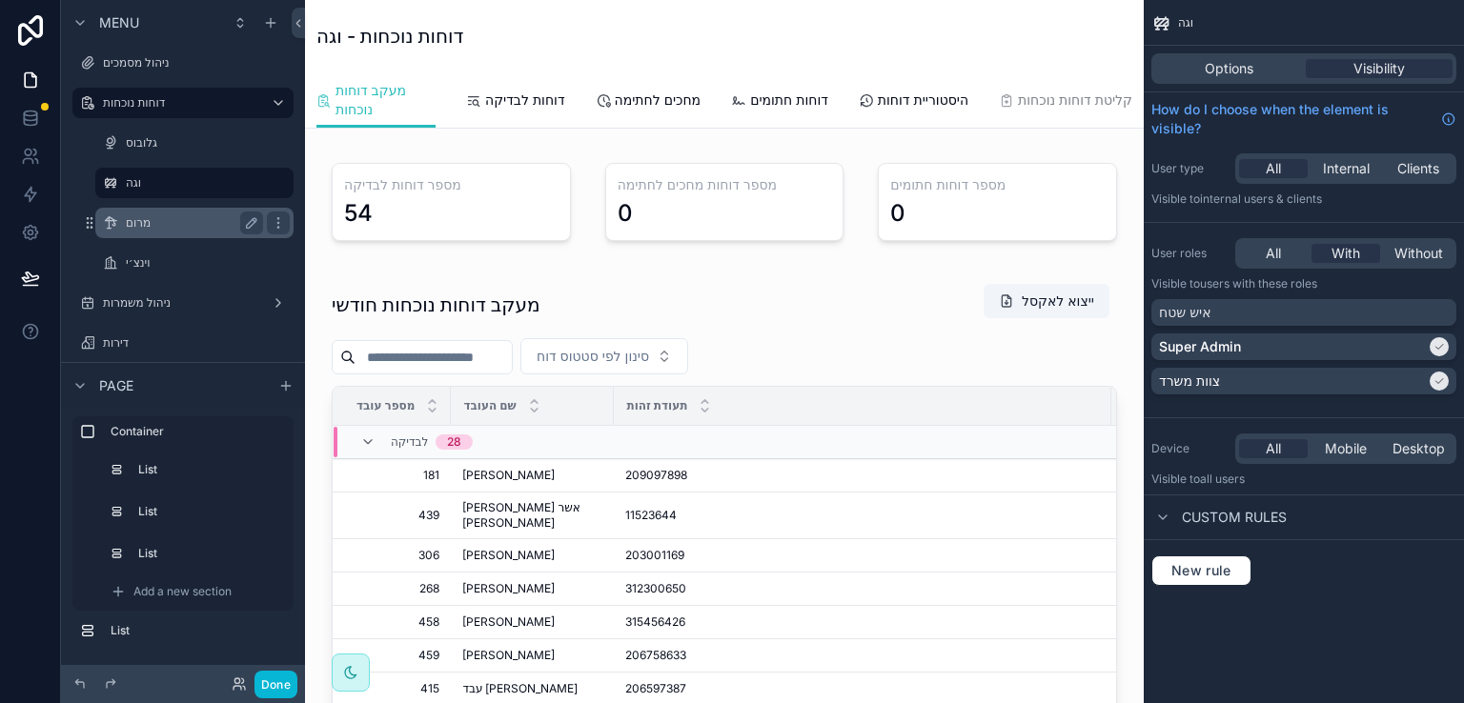
click at [133, 222] on label "מרום" at bounding box center [191, 222] width 130 height 15
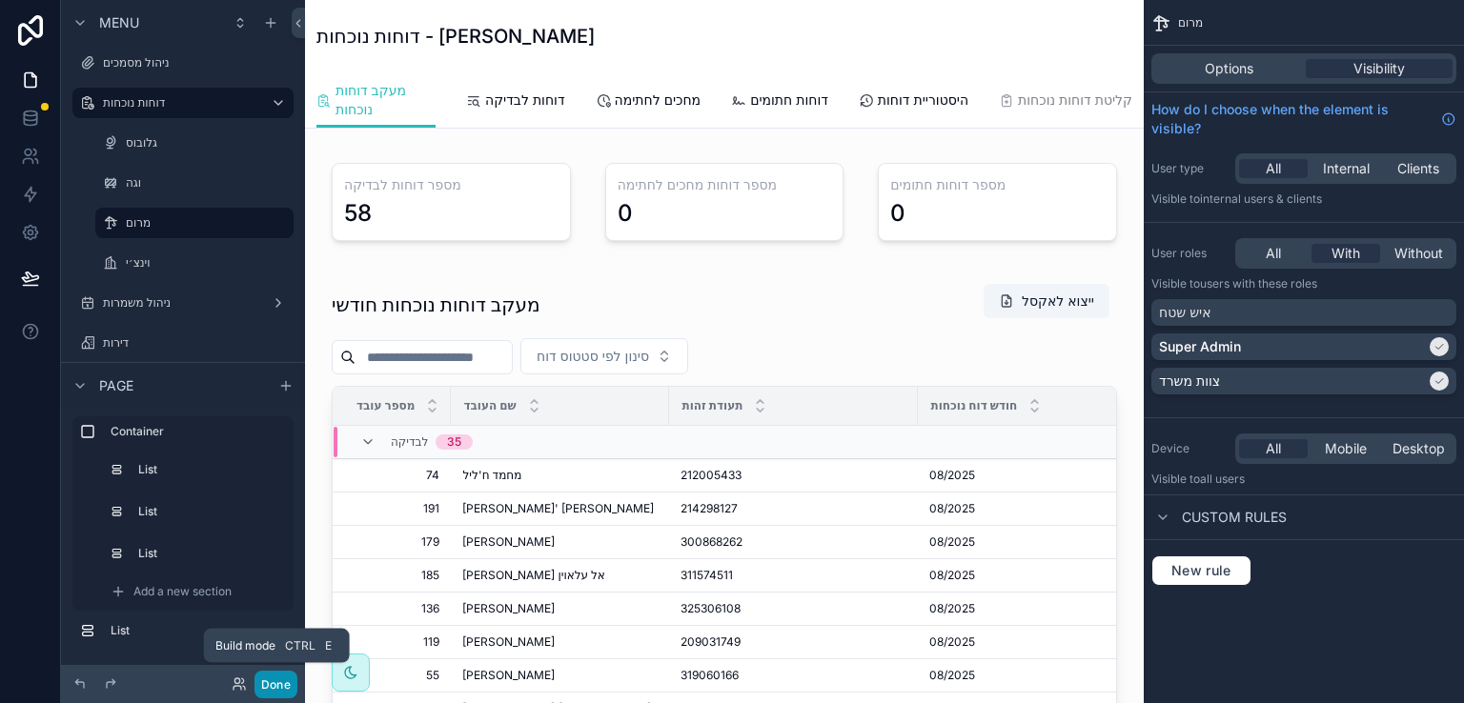
click at [268, 678] on button "Done" at bounding box center [275, 685] width 43 height 28
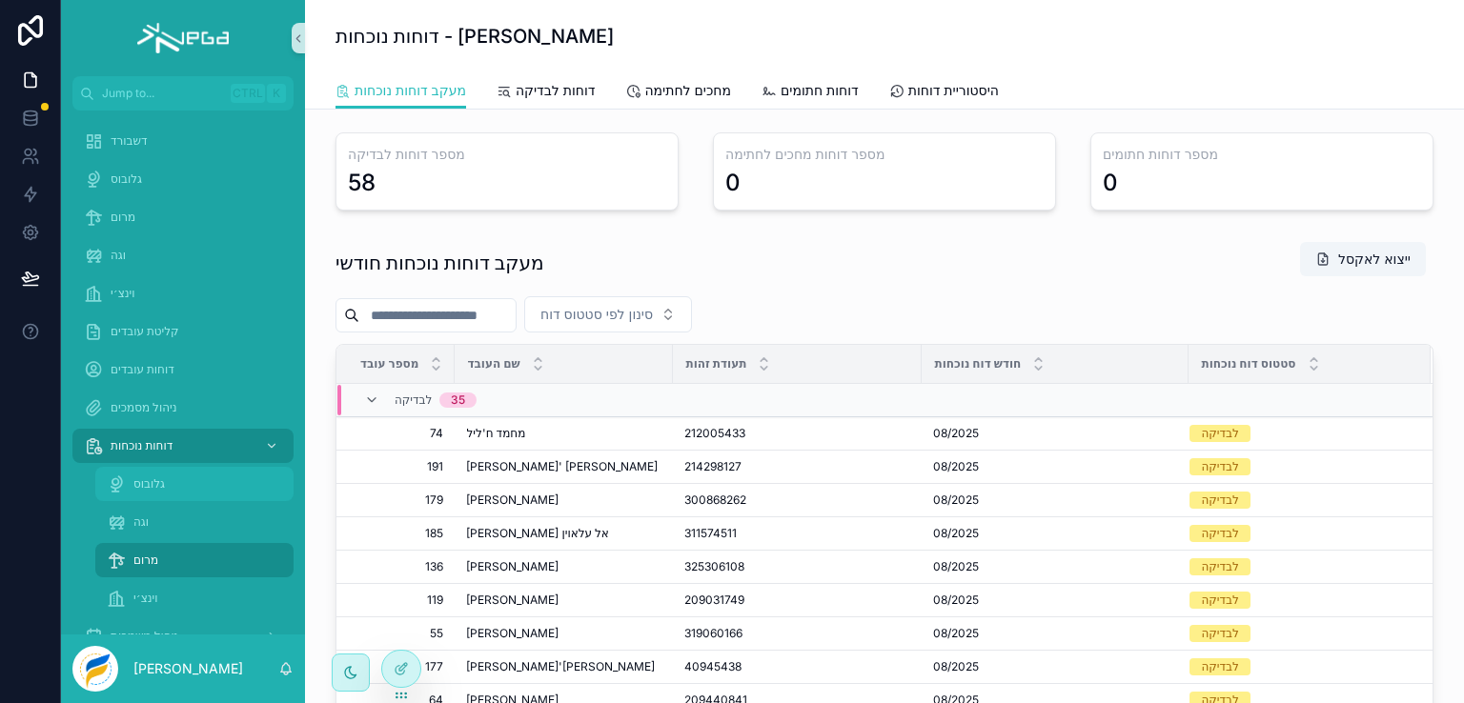
click at [149, 481] on span "גלובוס" at bounding box center [148, 484] width 31 height 15
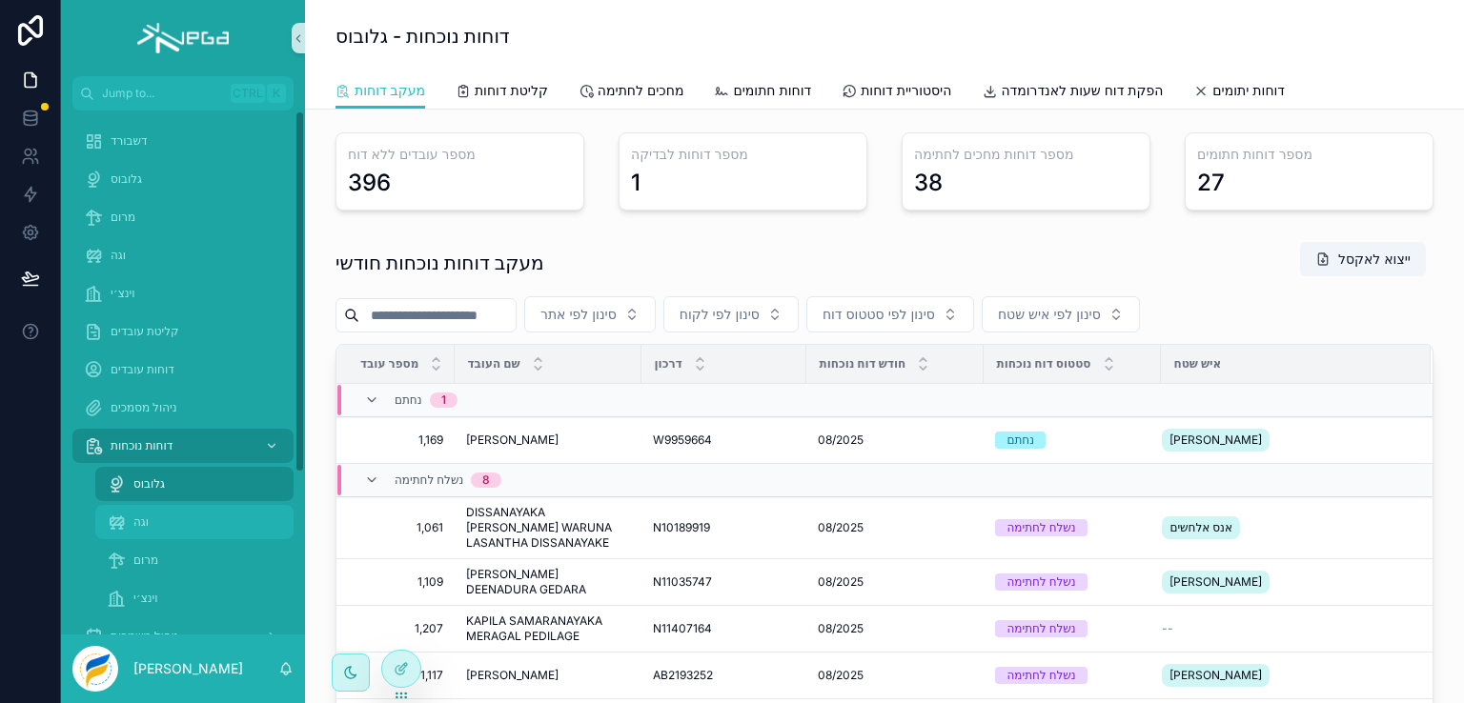
click at [133, 522] on span "וגה" at bounding box center [140, 522] width 15 height 15
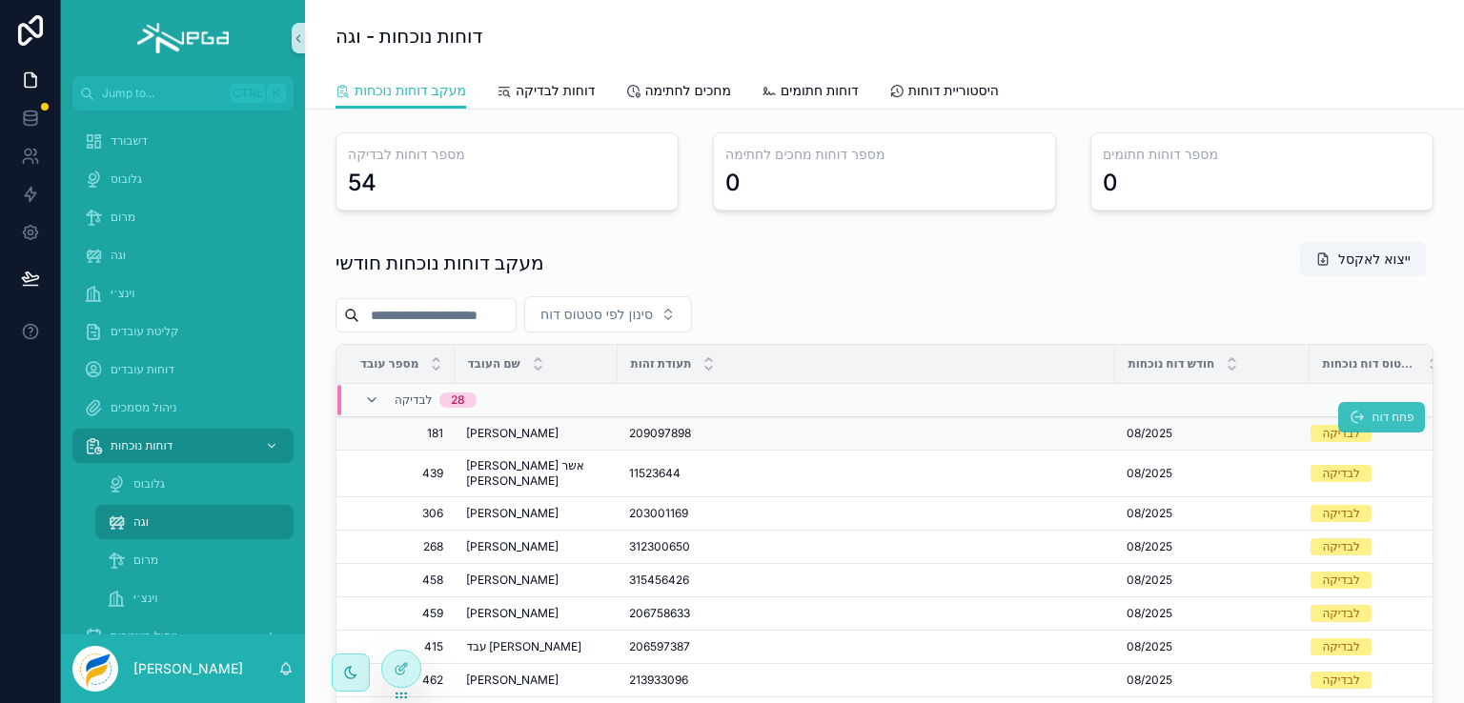
click at [1372, 416] on span "פתח דוח" at bounding box center [1393, 417] width 42 height 15
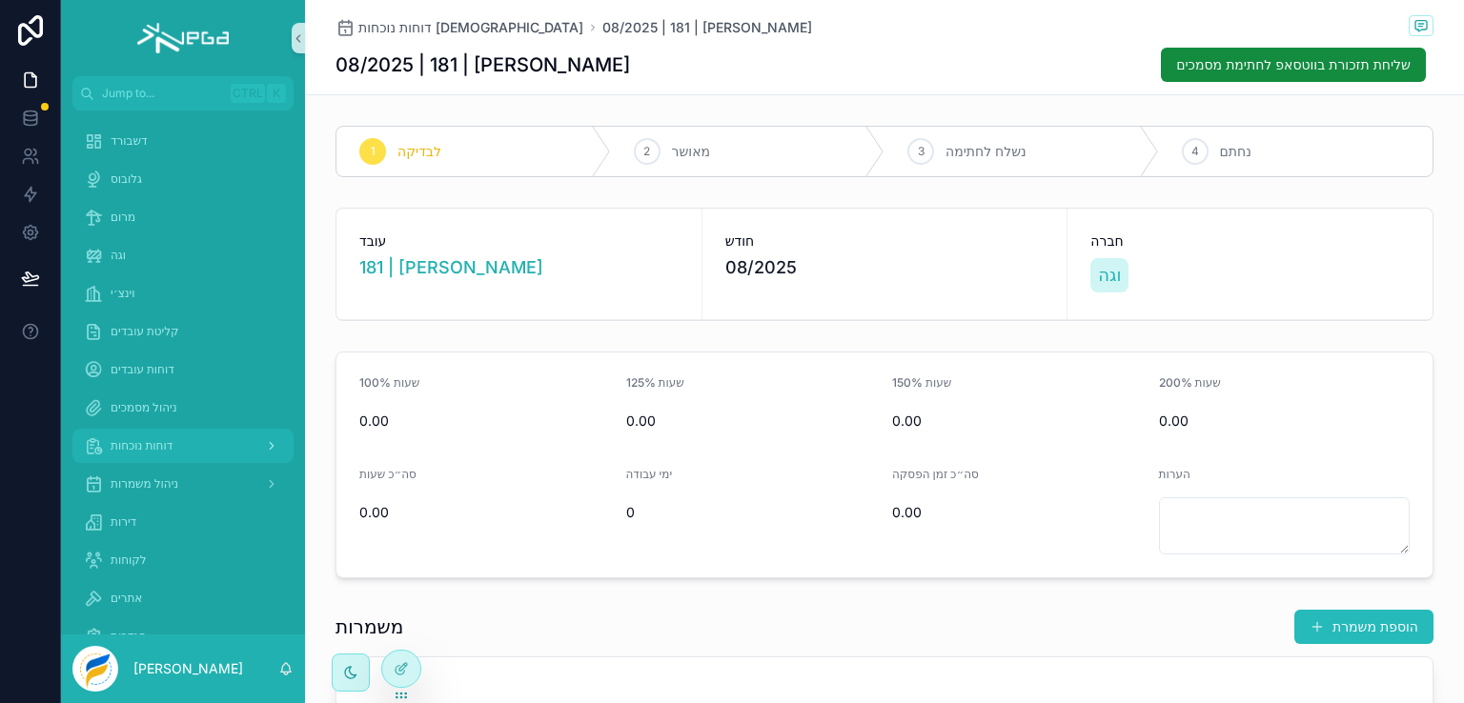
click at [123, 444] on span "דוחות נוכחות" at bounding box center [142, 445] width 62 height 15
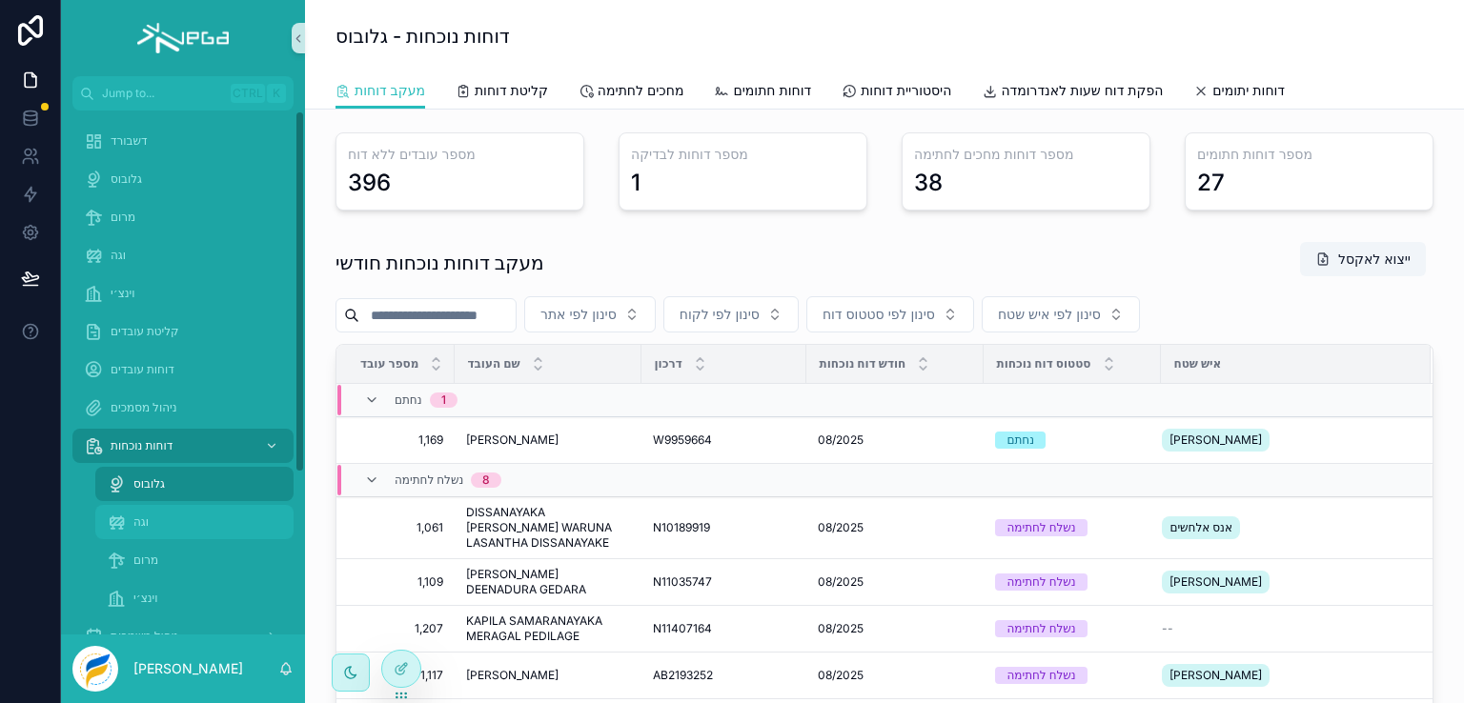
click at [145, 520] on span "וגה" at bounding box center [140, 522] width 15 height 15
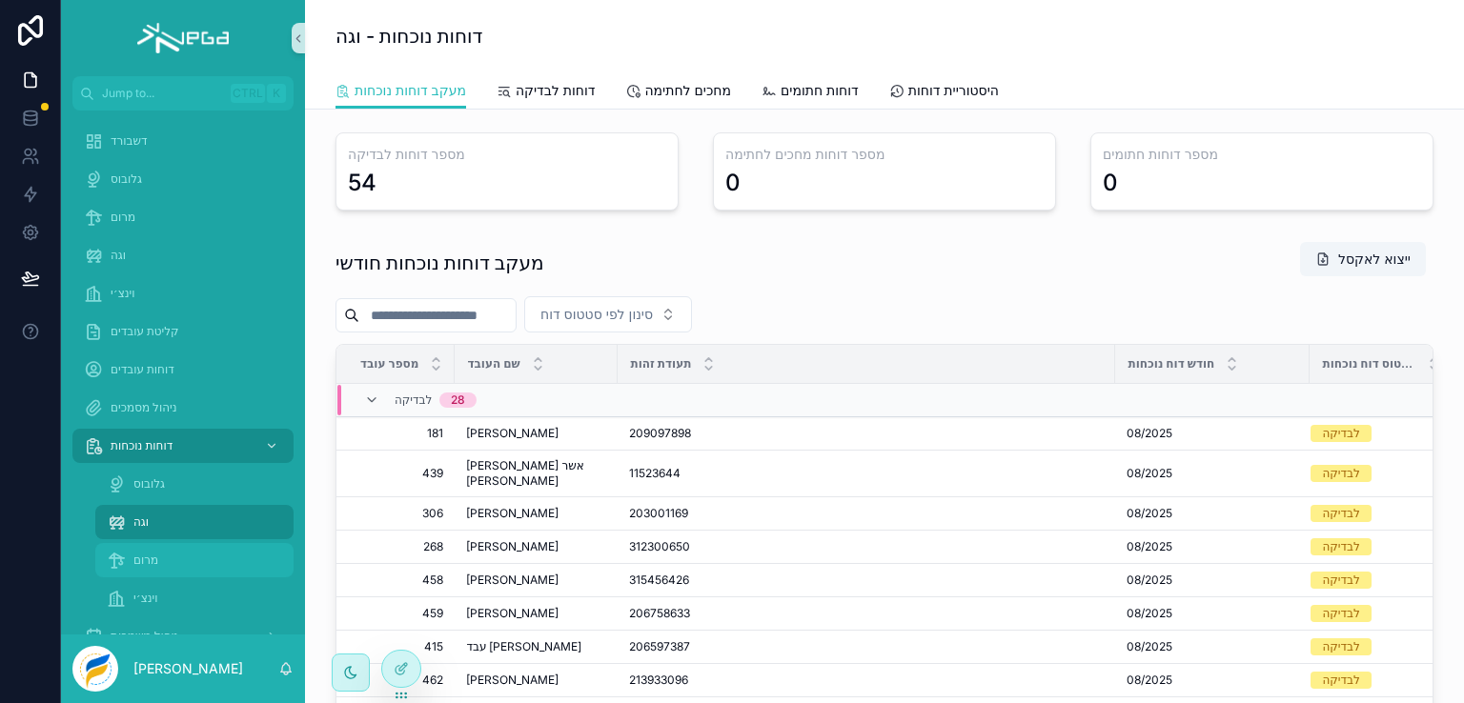
click at [139, 559] on span "מרום" at bounding box center [145, 560] width 25 height 15
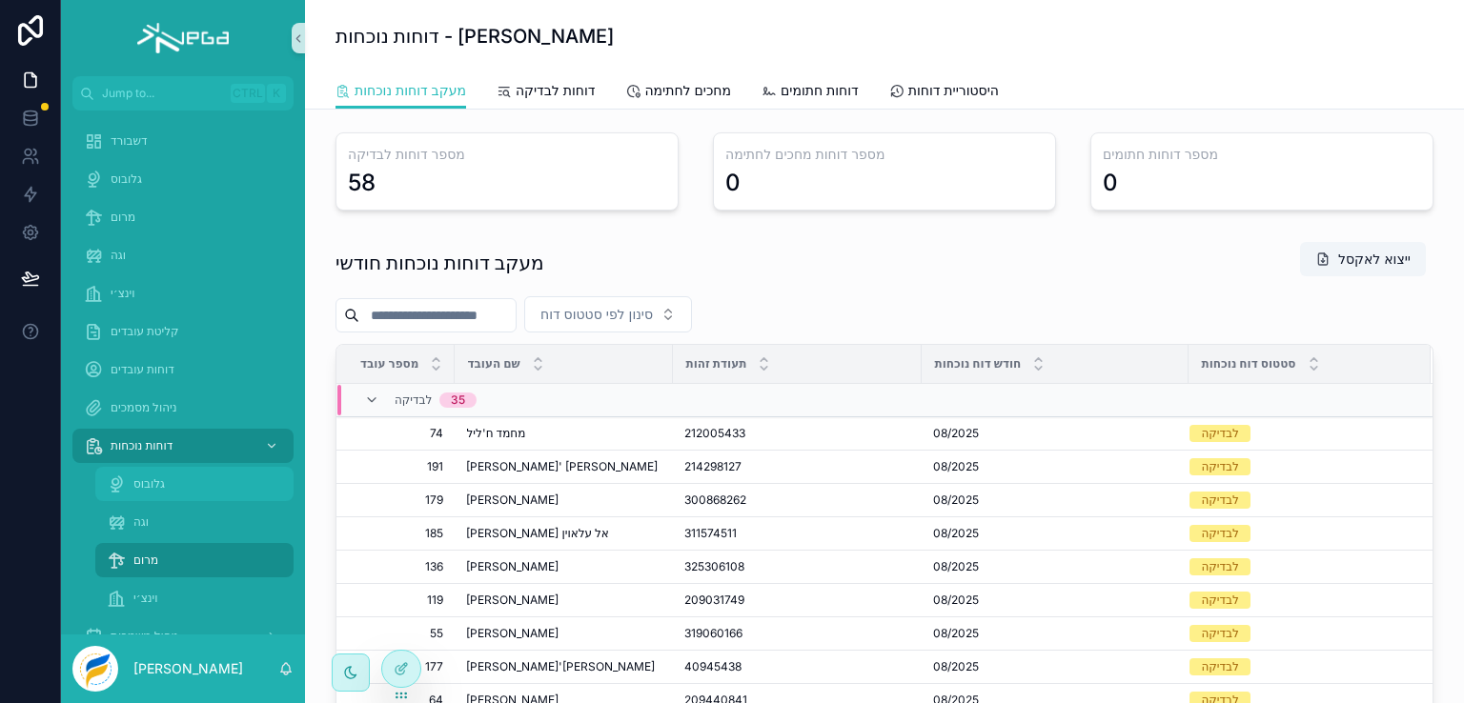
click at [149, 486] on span "גלובוס" at bounding box center [148, 484] width 31 height 15
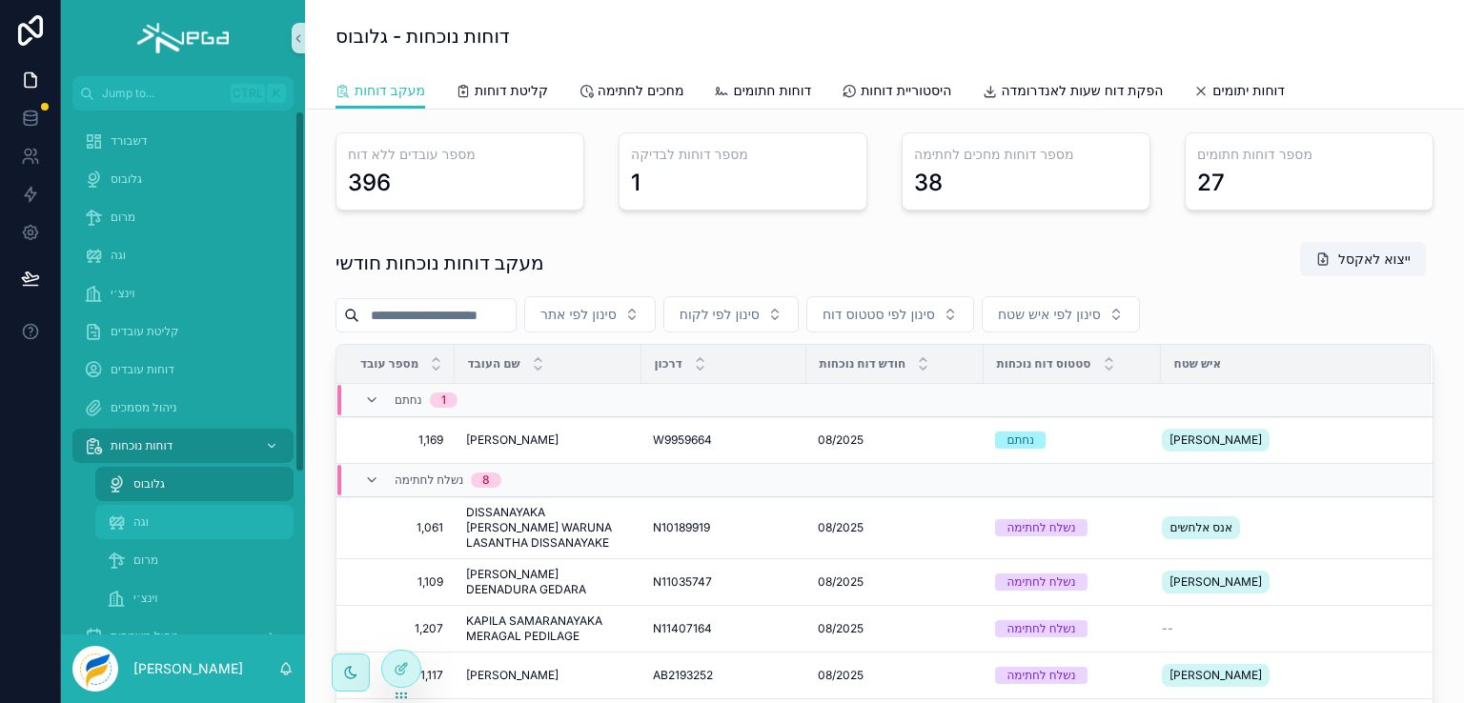
click at [141, 521] on span "וגה" at bounding box center [140, 522] width 15 height 15
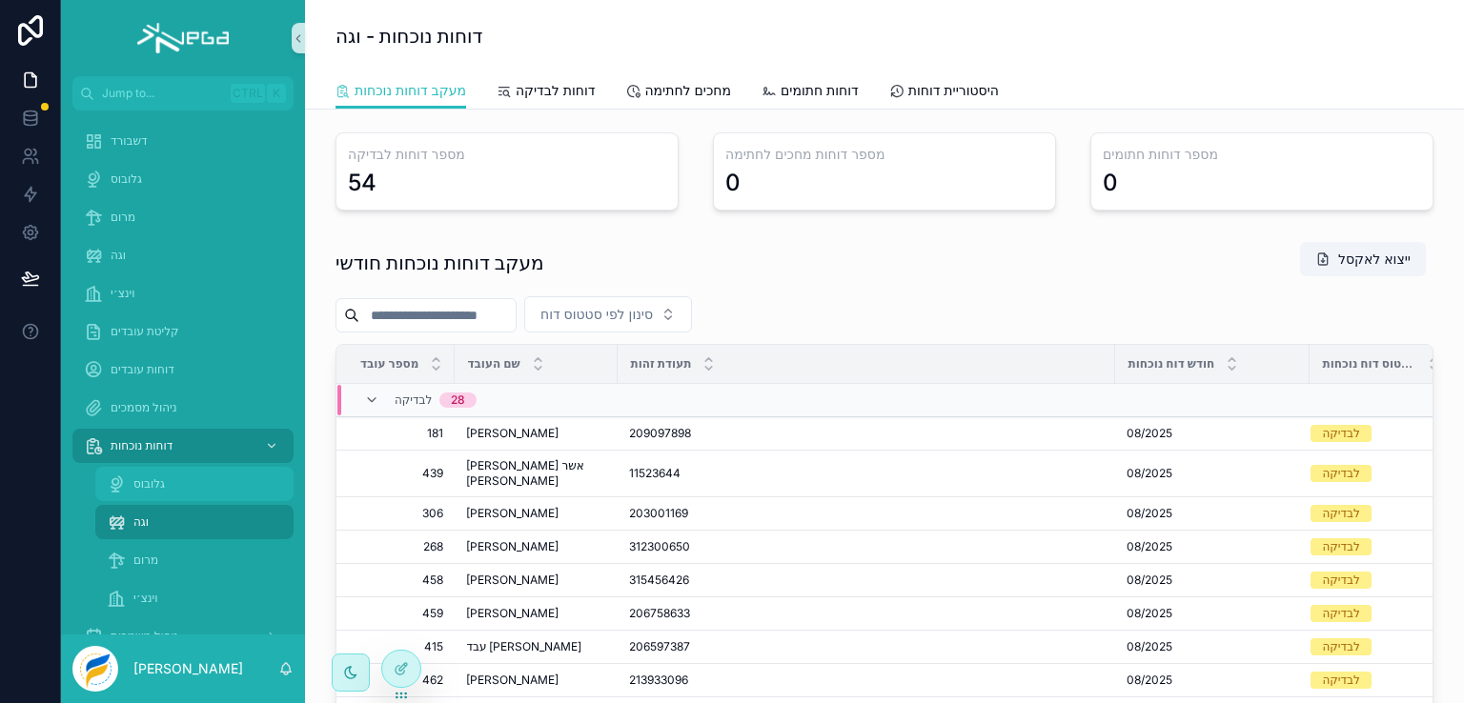
click at [149, 481] on span "גלובוס" at bounding box center [148, 484] width 31 height 15
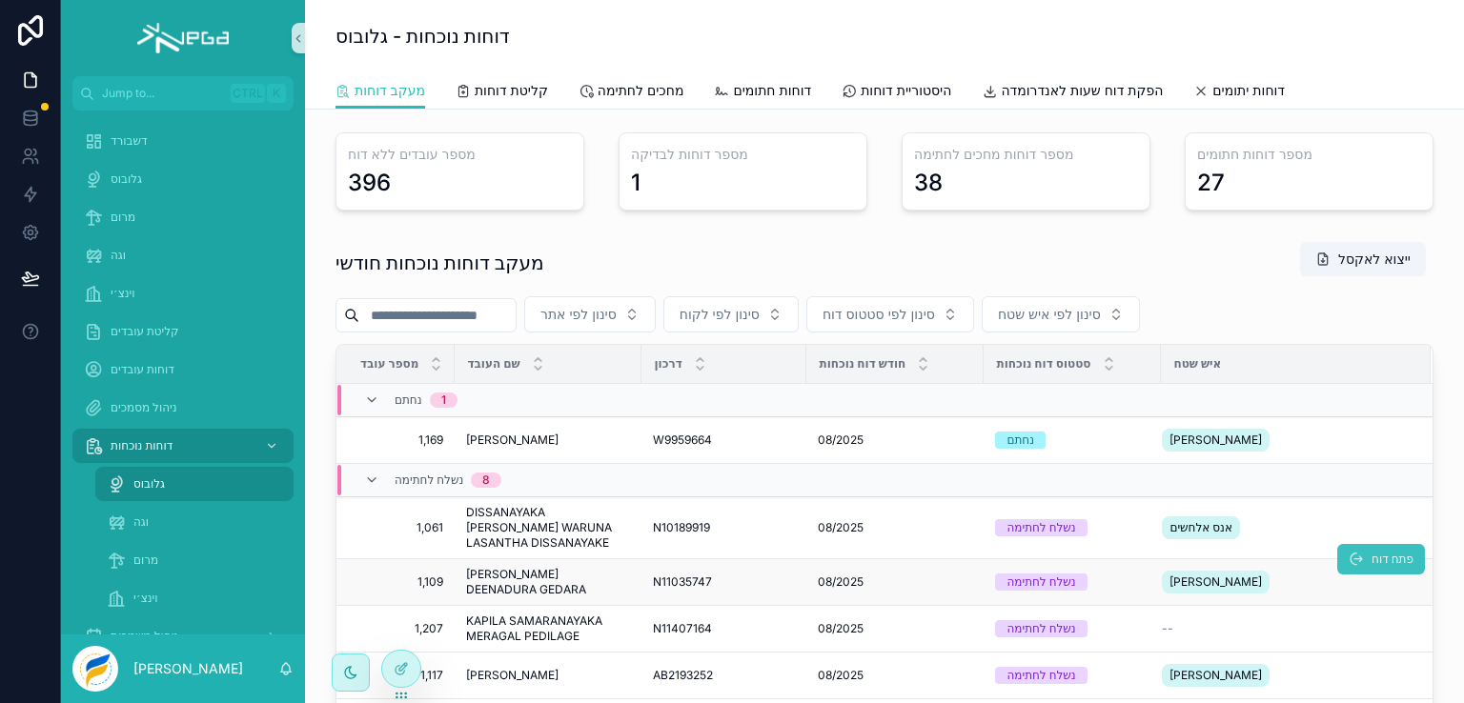
click at [1349, 559] on icon "scrollable content" at bounding box center [1356, 559] width 15 height 15
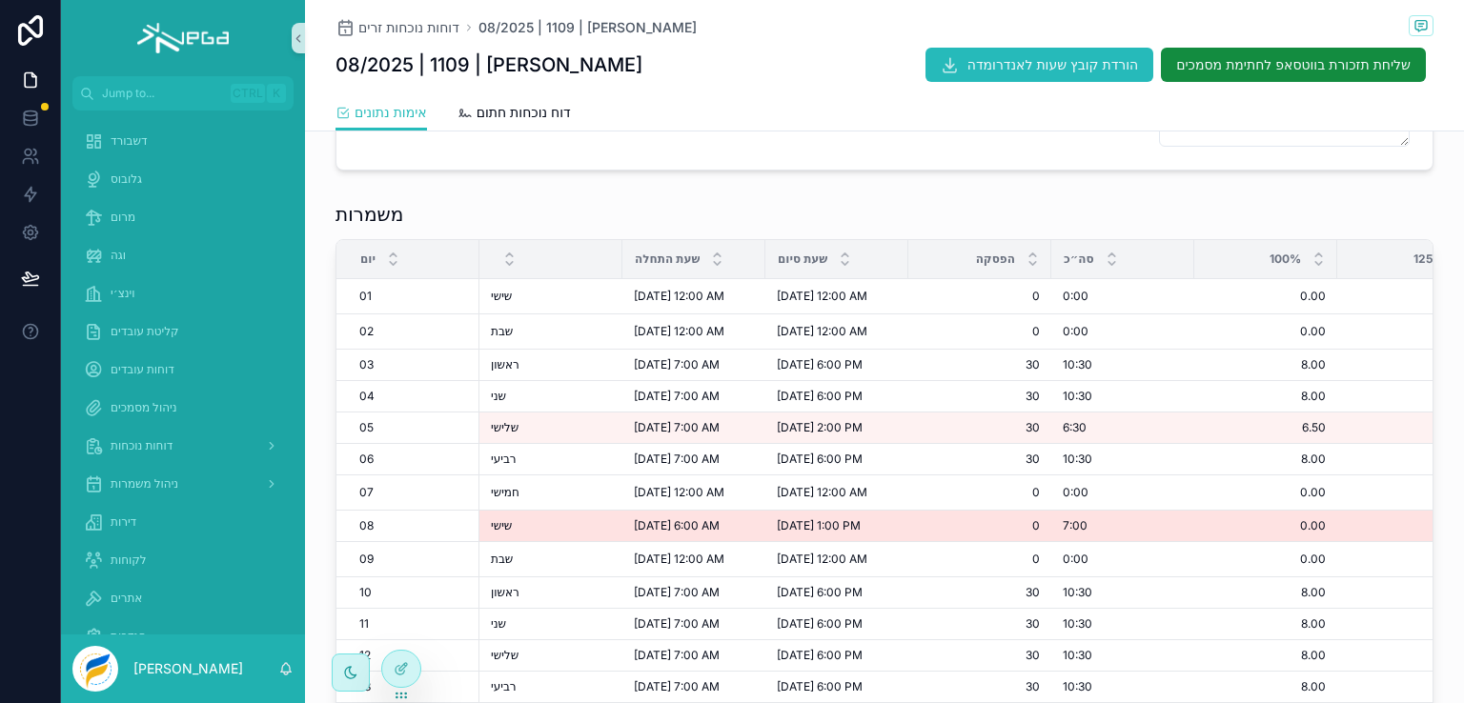
scroll to position [286, 0]
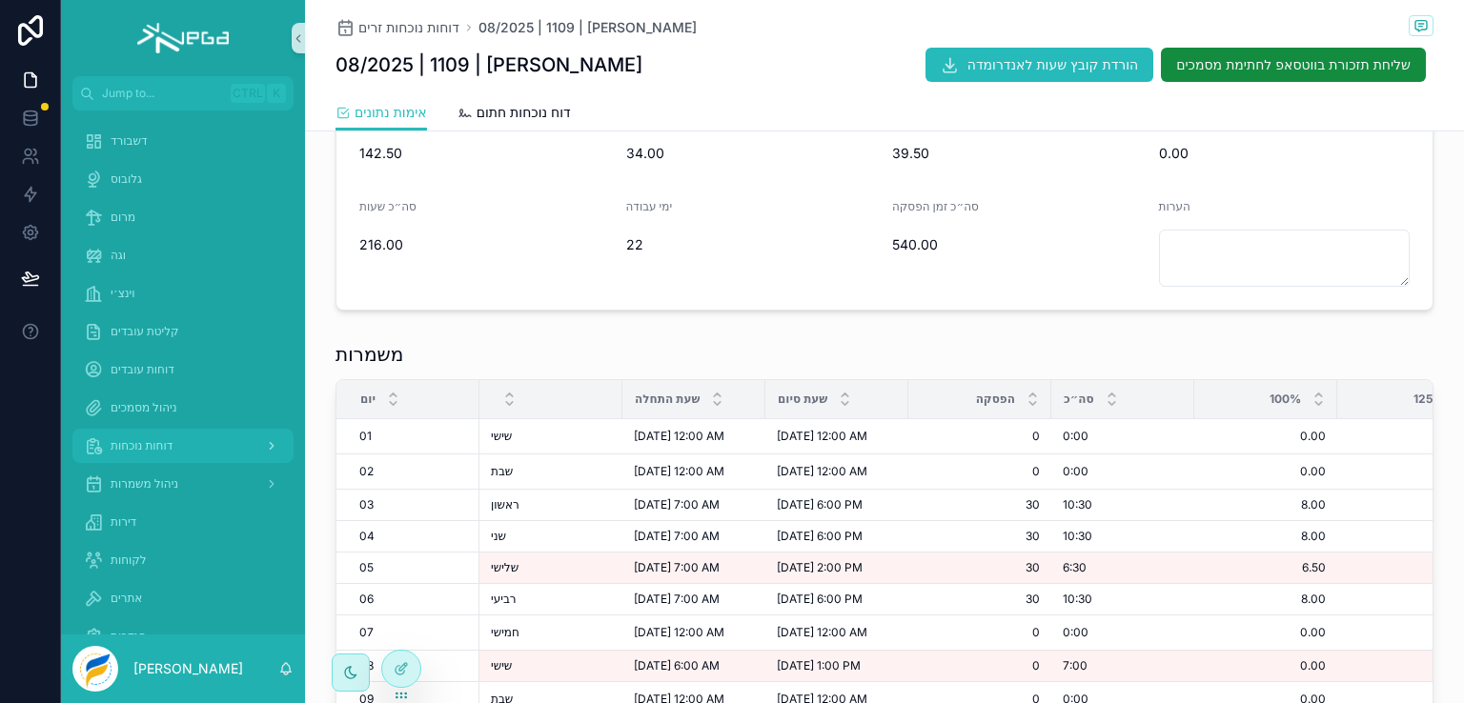
click at [150, 448] on span "דוחות נוכחות" at bounding box center [142, 445] width 62 height 15
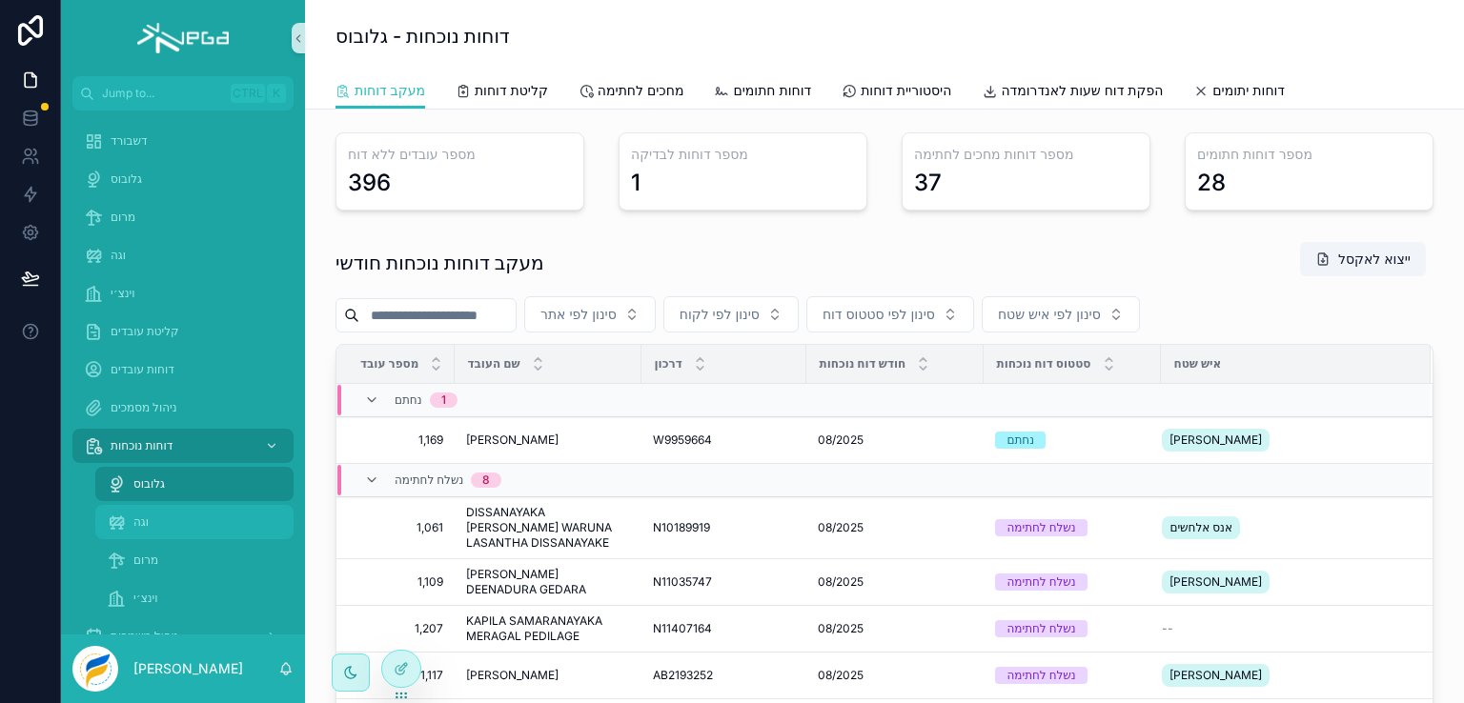
click at [132, 523] on div "וגה" at bounding box center [194, 522] width 175 height 31
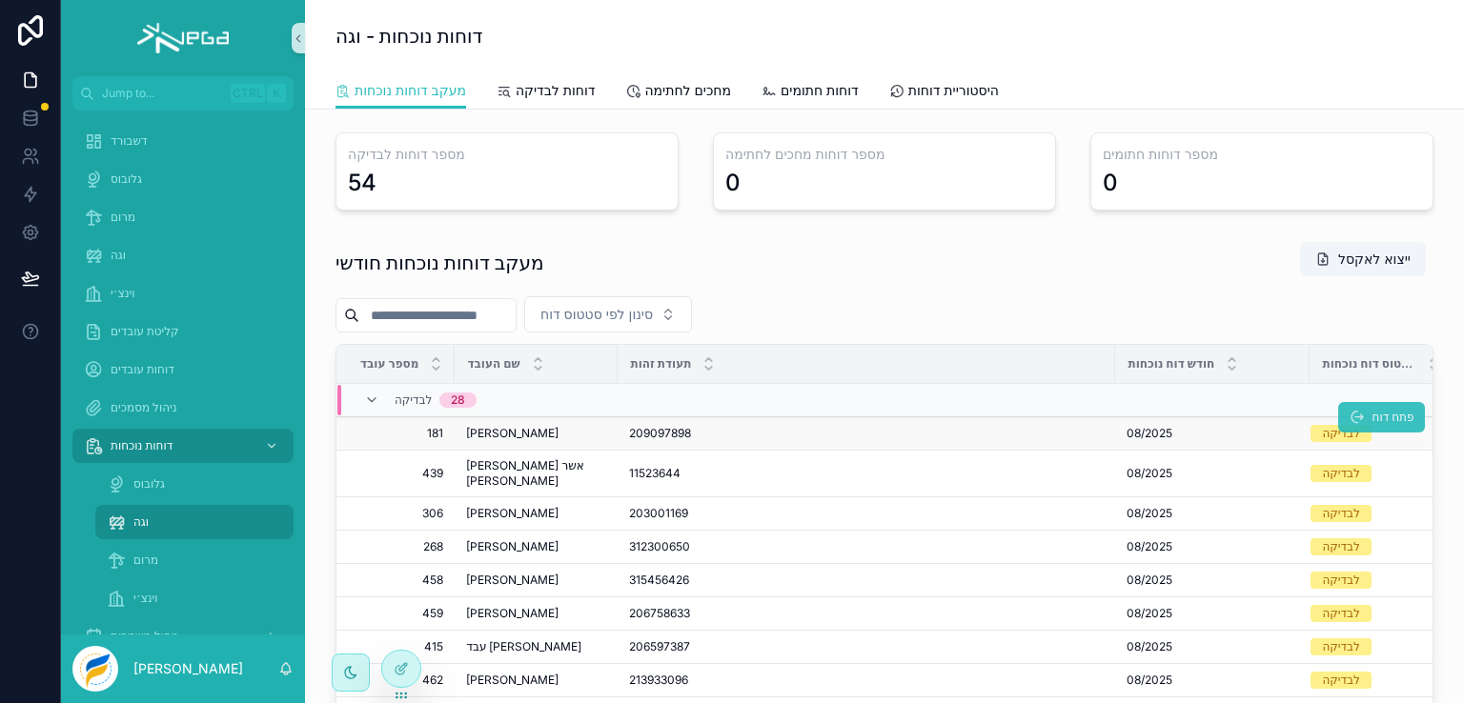
click at [1349, 413] on icon "scrollable content" at bounding box center [1356, 417] width 15 height 15
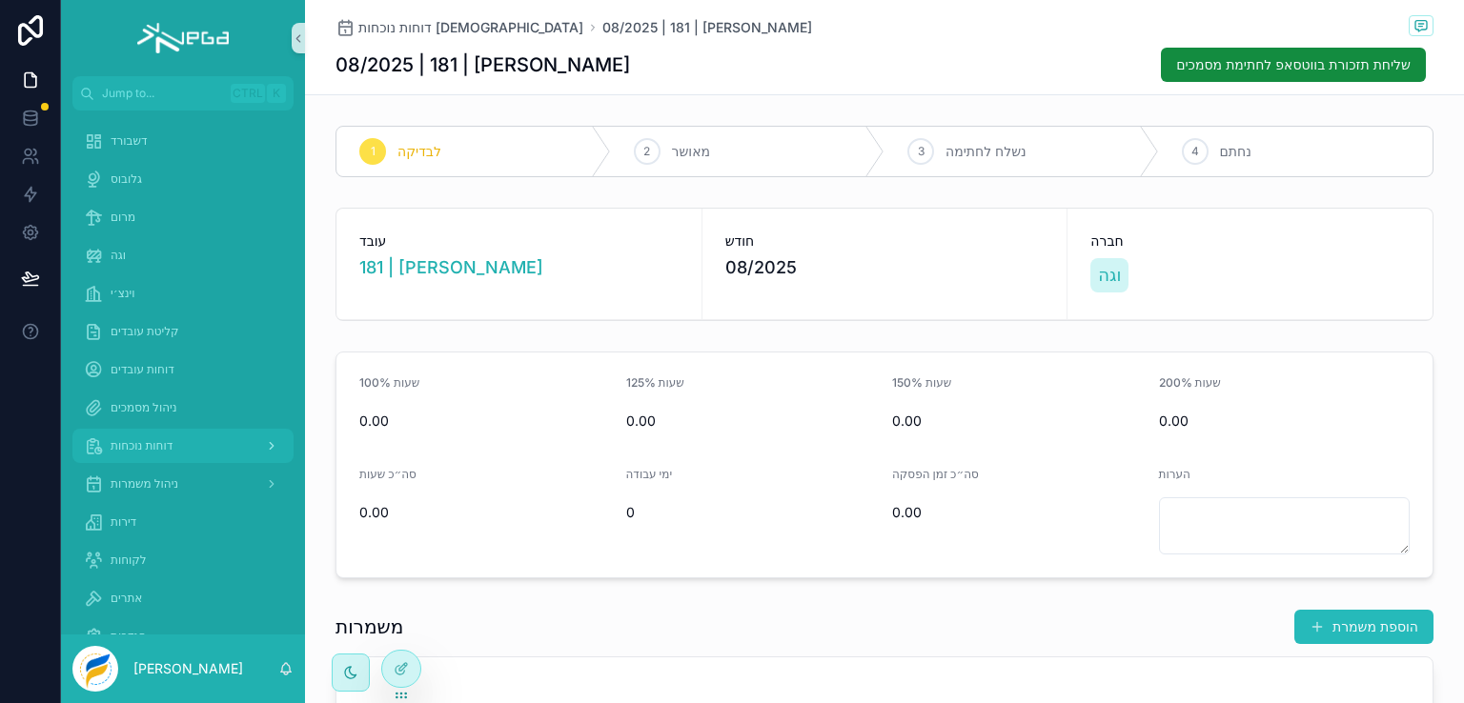
click at [161, 444] on span "דוחות נוכחות" at bounding box center [142, 445] width 62 height 15
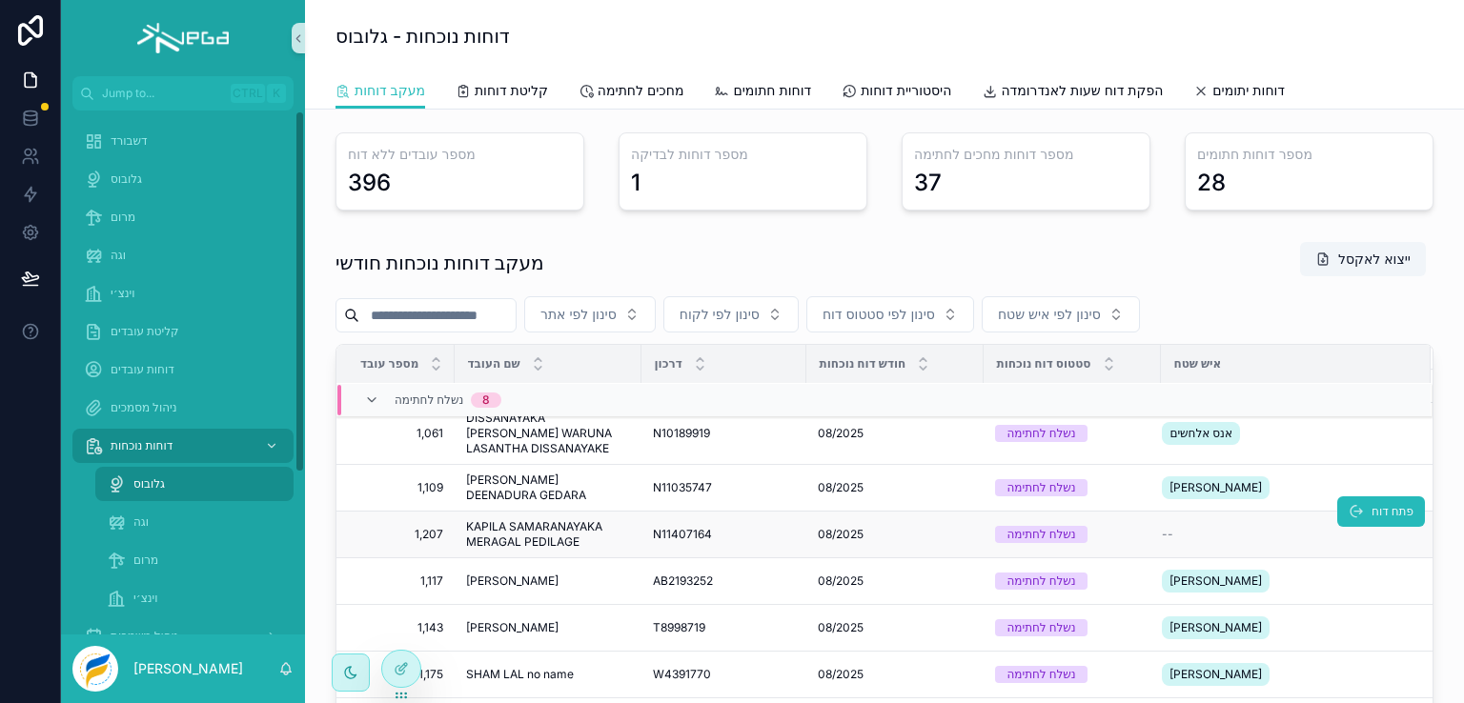
scroll to position [95, 0]
click at [142, 561] on span "מרום" at bounding box center [145, 560] width 25 height 15
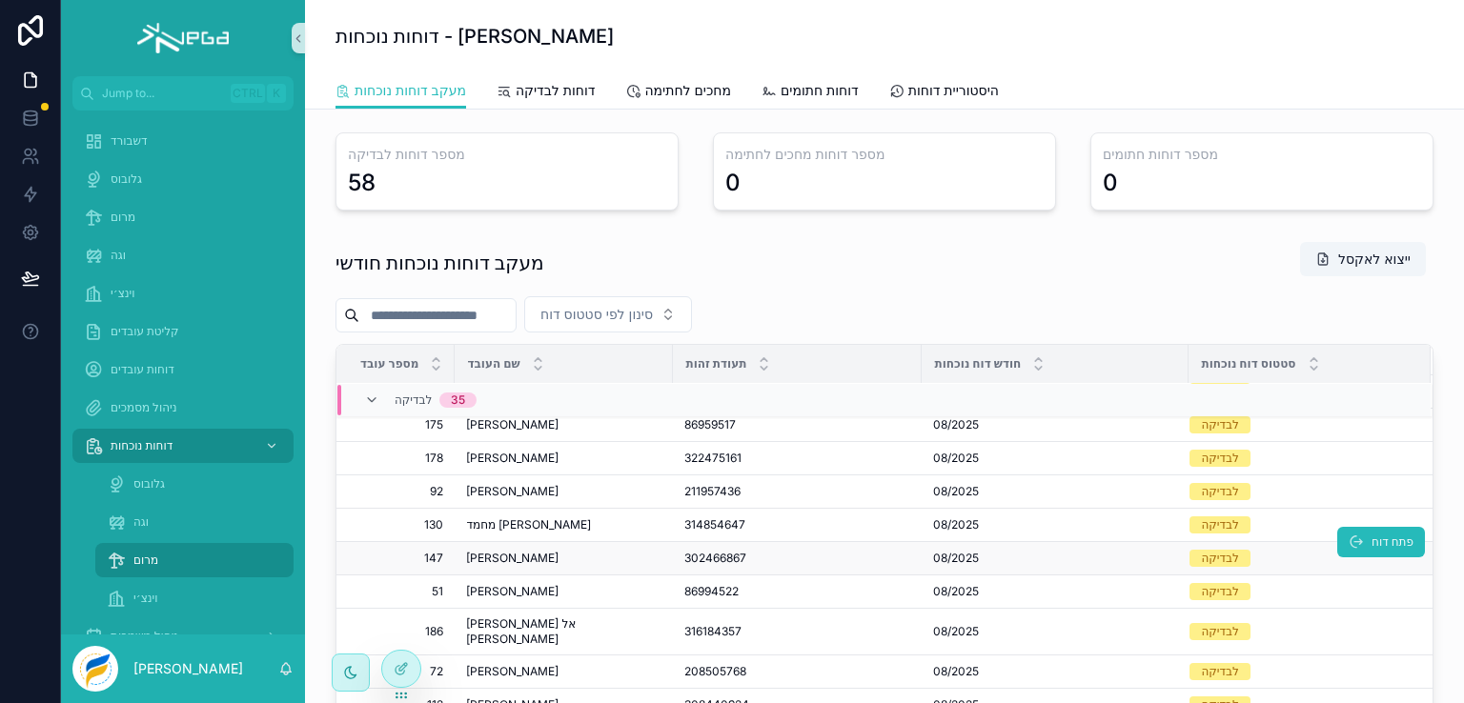
scroll to position [503, 0]
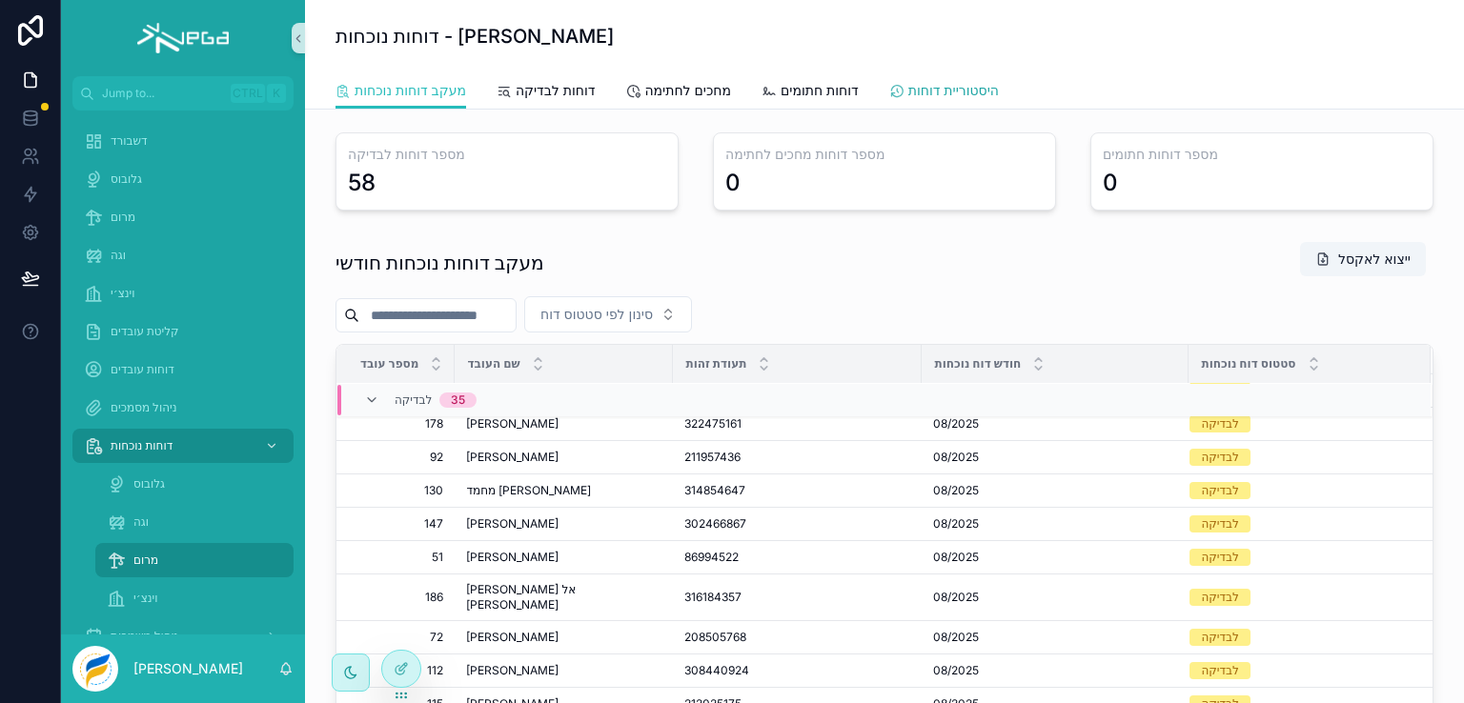
click at [933, 94] on span "היסטוריית דוחות" at bounding box center [953, 90] width 91 height 19
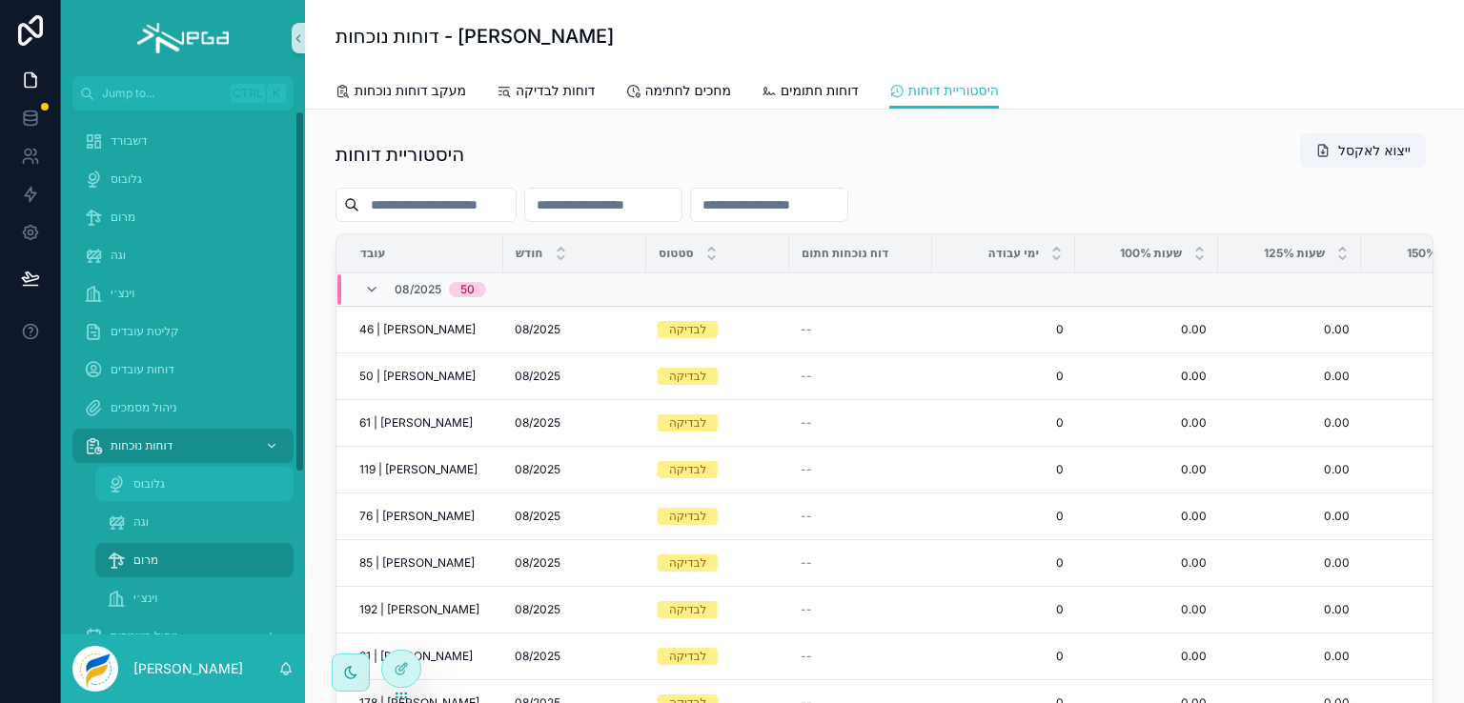
click at [152, 484] on span "גלובוס" at bounding box center [148, 484] width 31 height 15
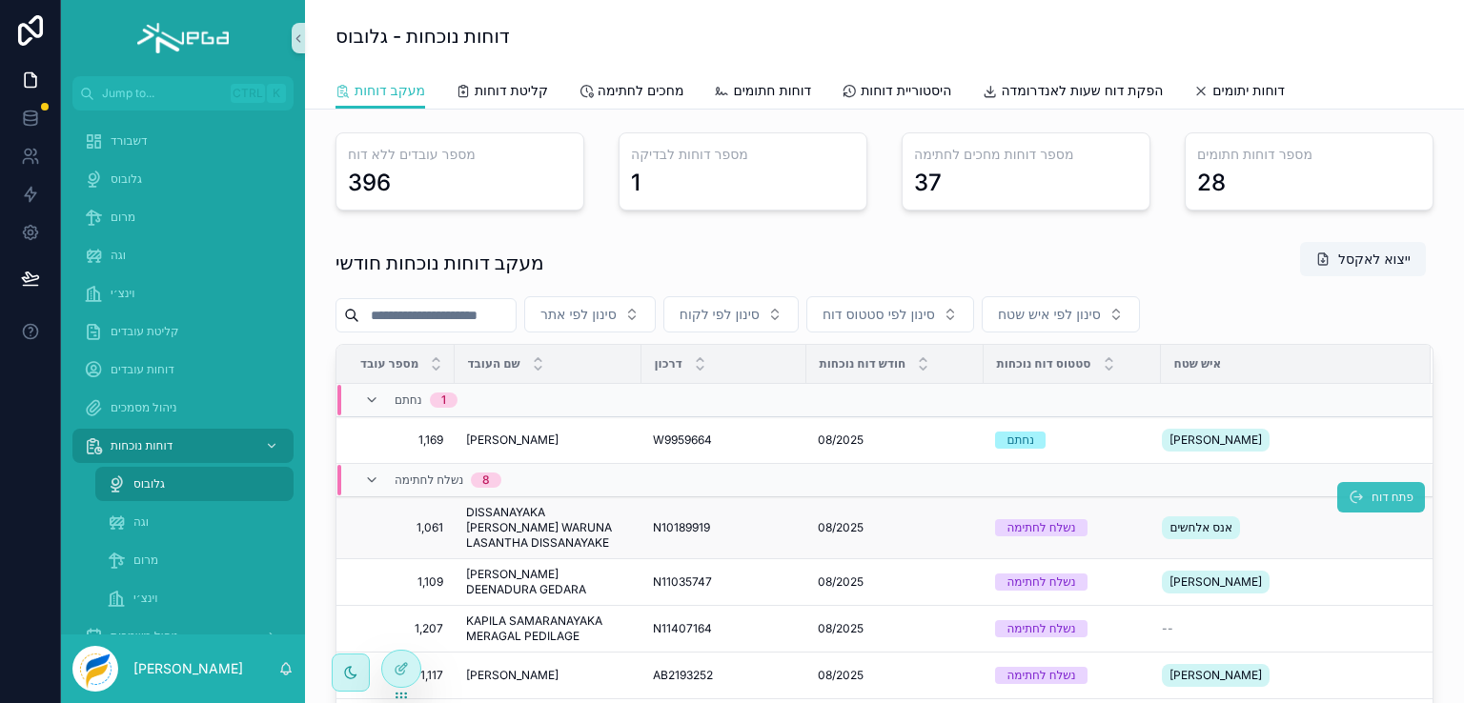
click at [1338, 493] on button "פתח דוח" at bounding box center [1381, 497] width 88 height 31
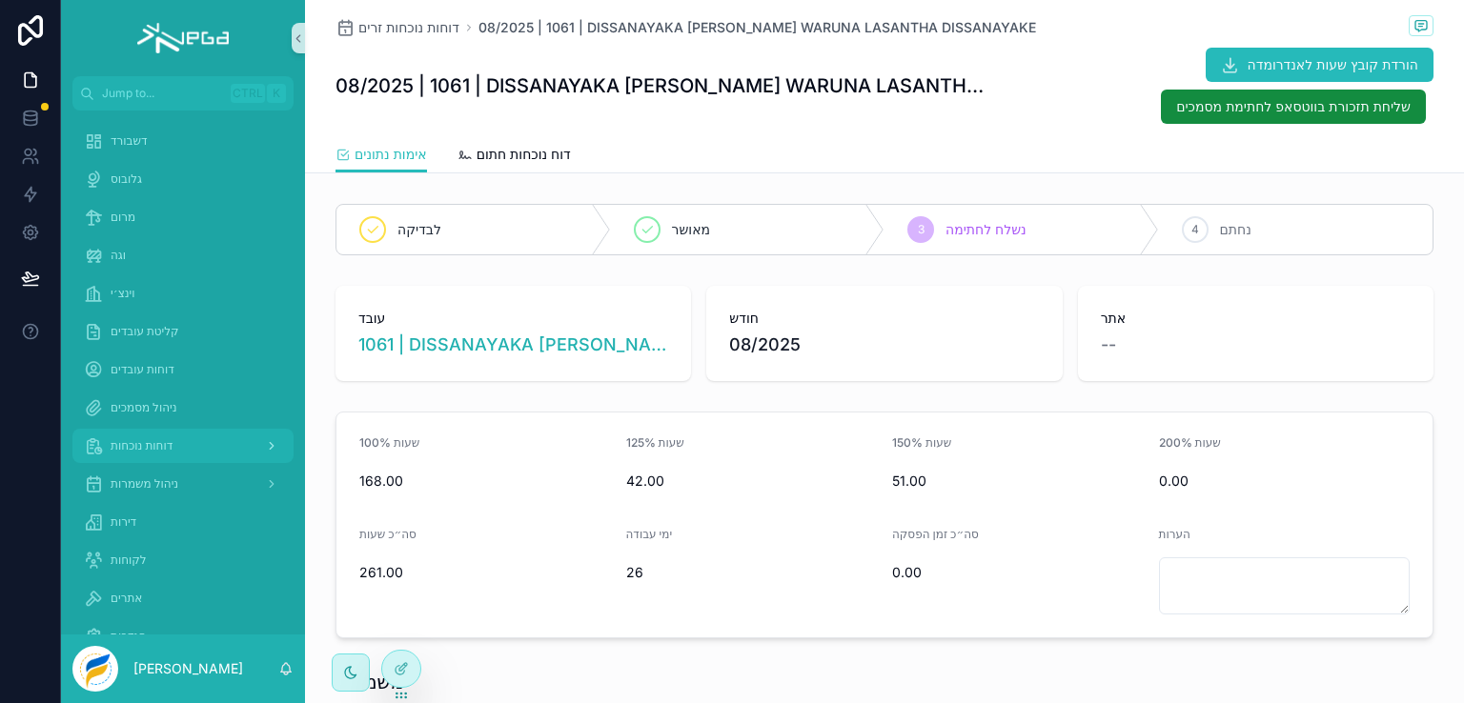
click at [146, 441] on span "דוחות נוכחות" at bounding box center [142, 445] width 62 height 15
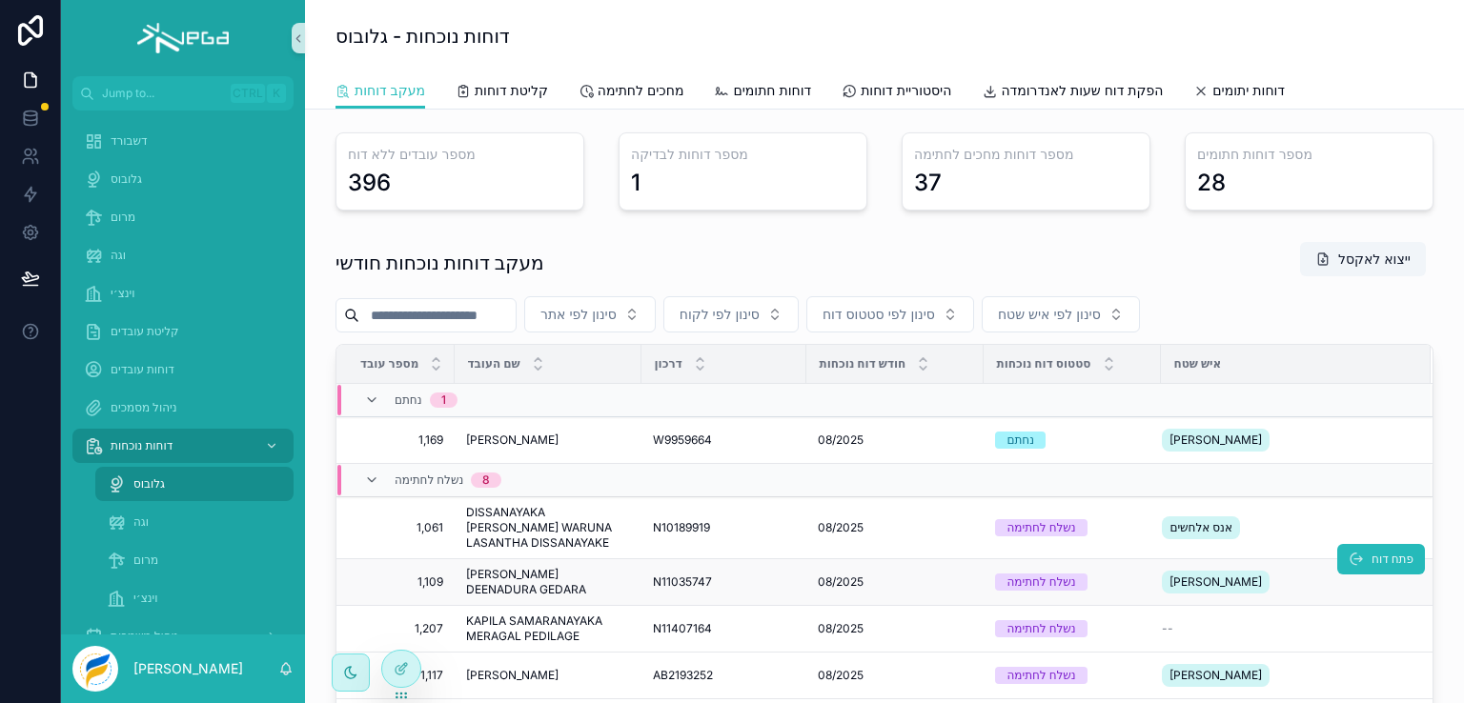
scroll to position [95, 0]
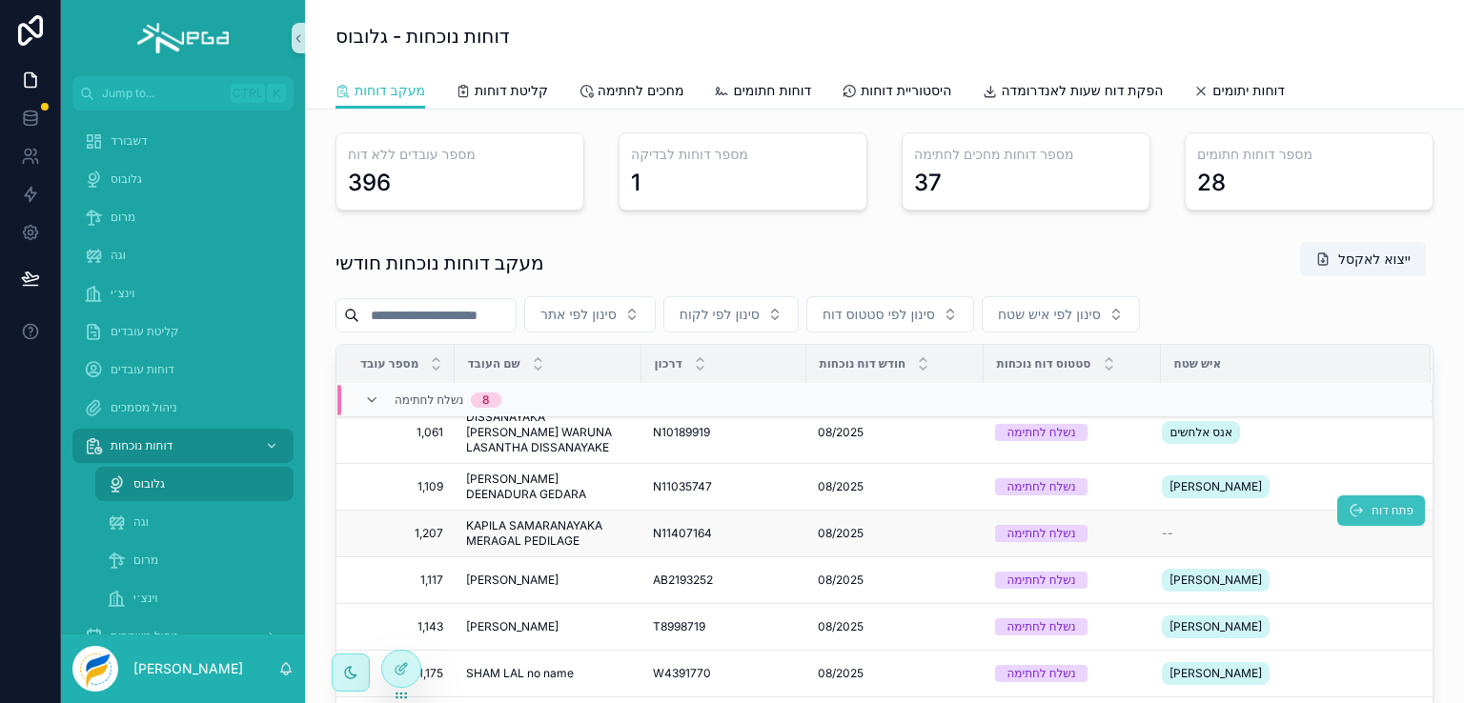
click at [1342, 524] on button "פתח דוח" at bounding box center [1381, 511] width 88 height 31
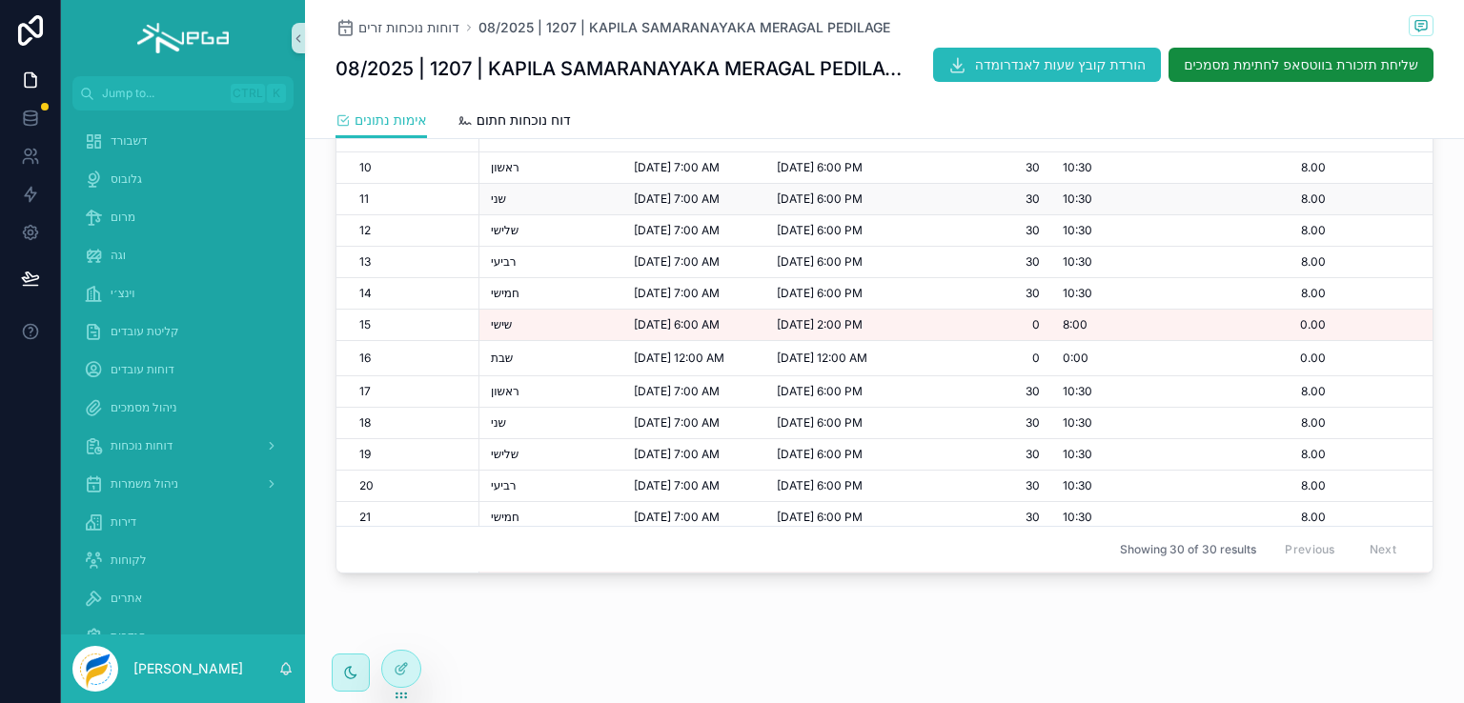
scroll to position [286, 0]
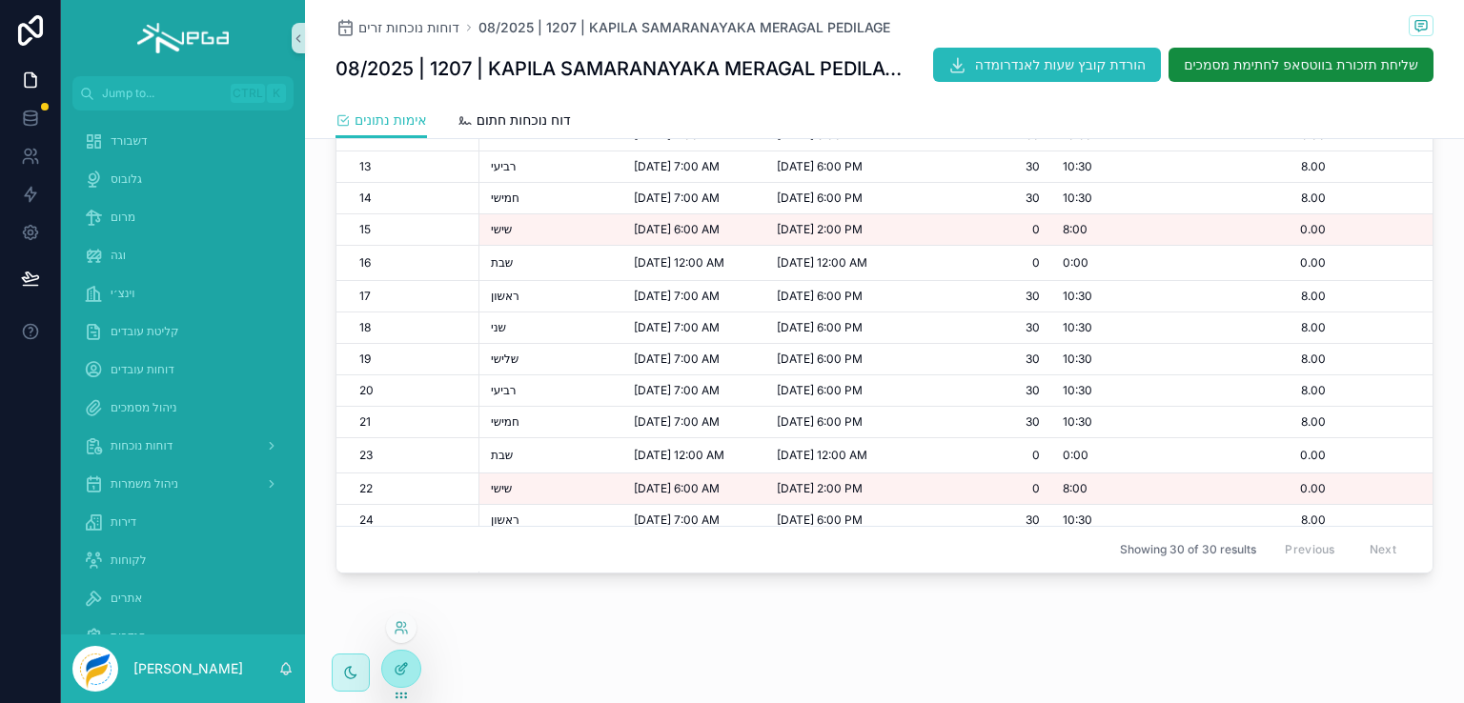
click at [400, 680] on div at bounding box center [401, 669] width 38 height 36
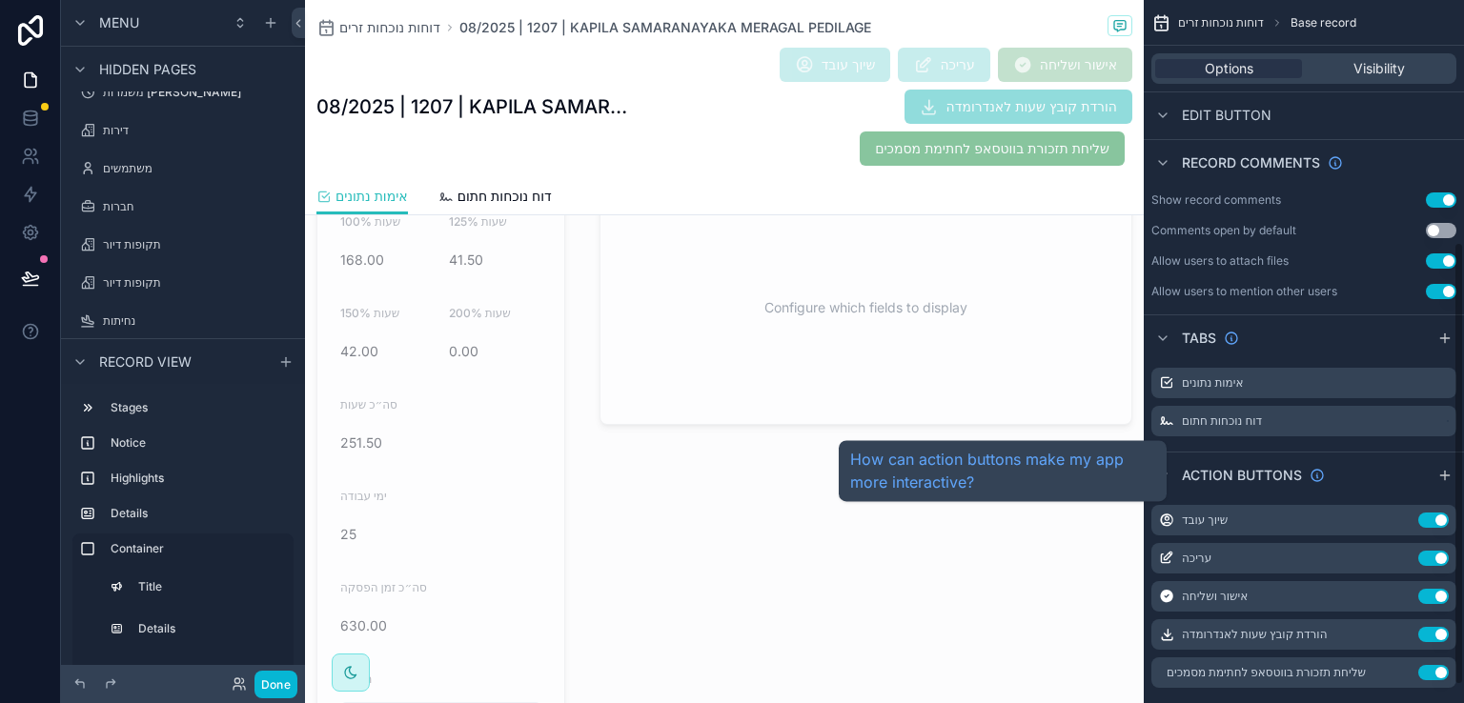
scroll to position [412, 0]
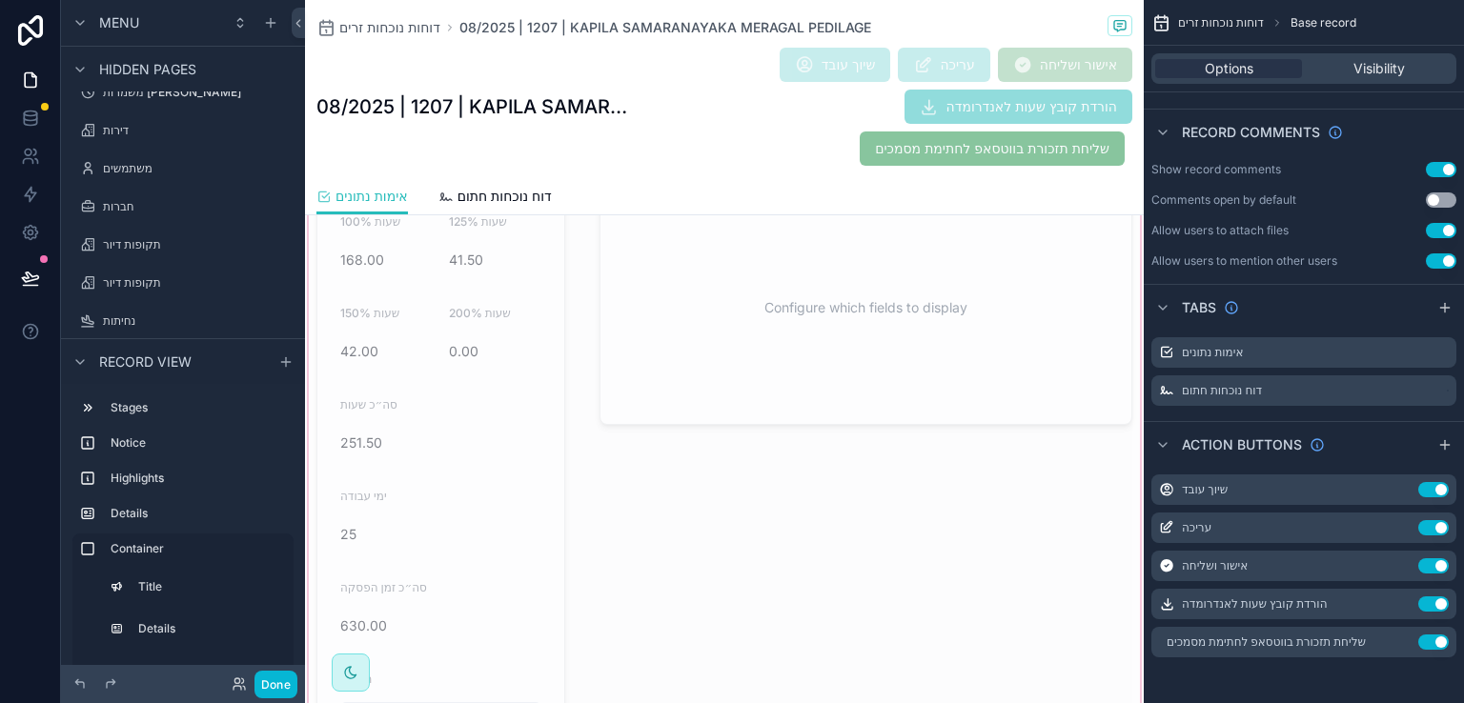
click at [520, 252] on div "scrollable content" at bounding box center [724, 460] width 839 height 684
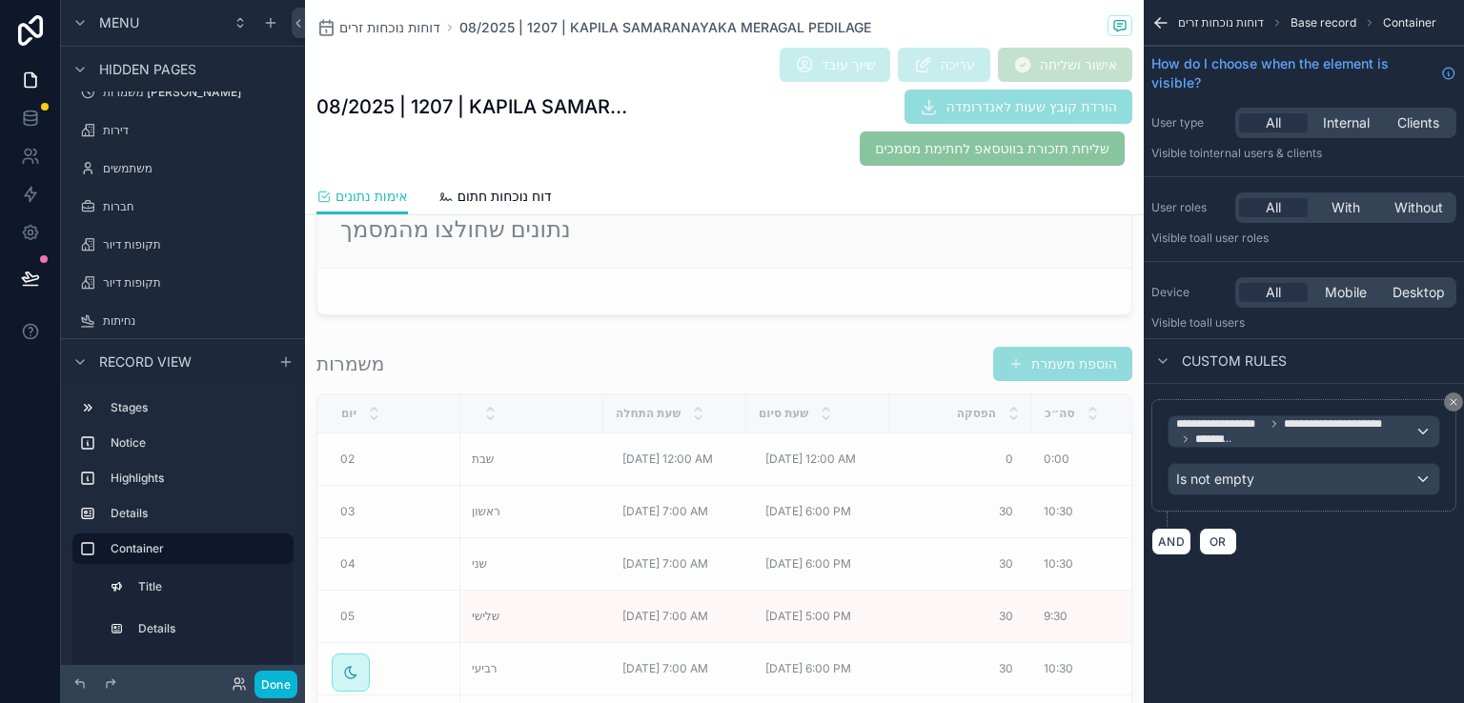
scroll to position [1329, 0]
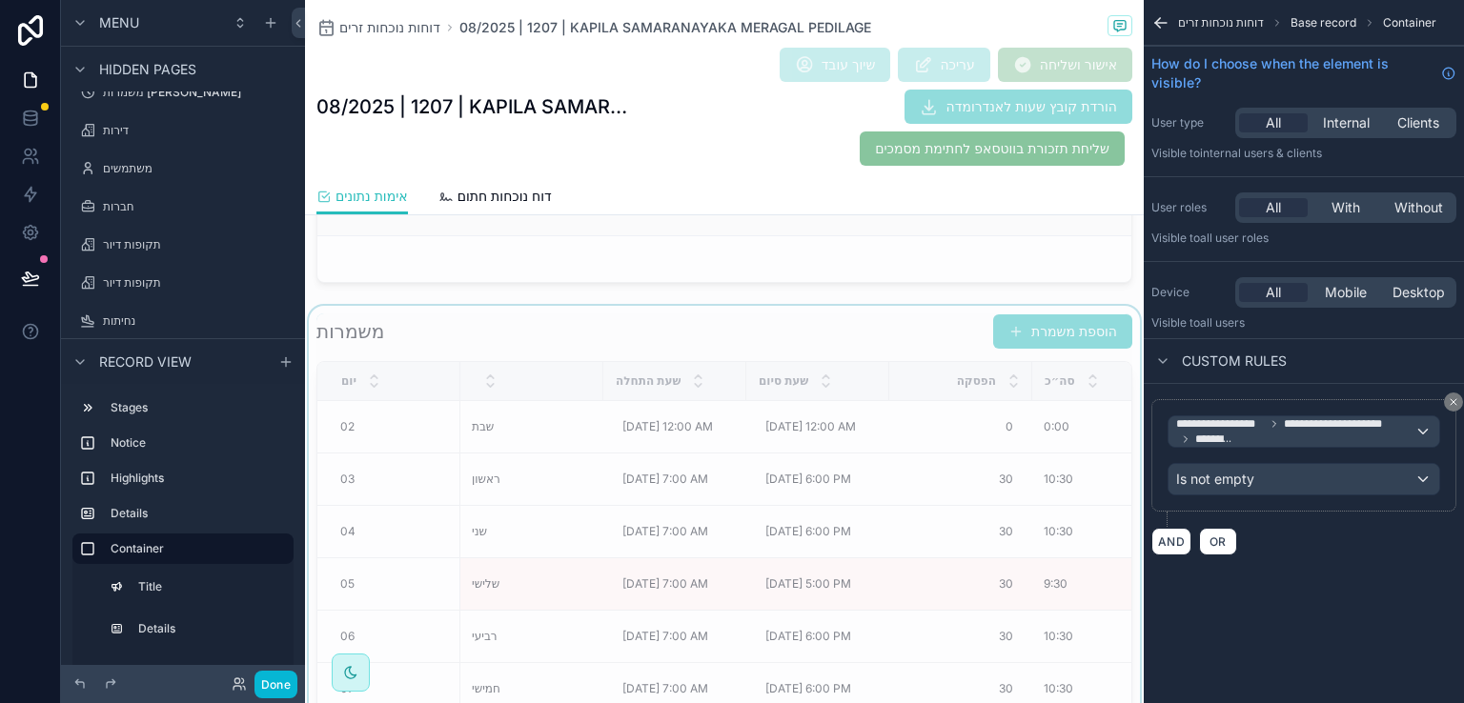
click at [751, 325] on div "scrollable content" at bounding box center [724, 602] width 839 height 593
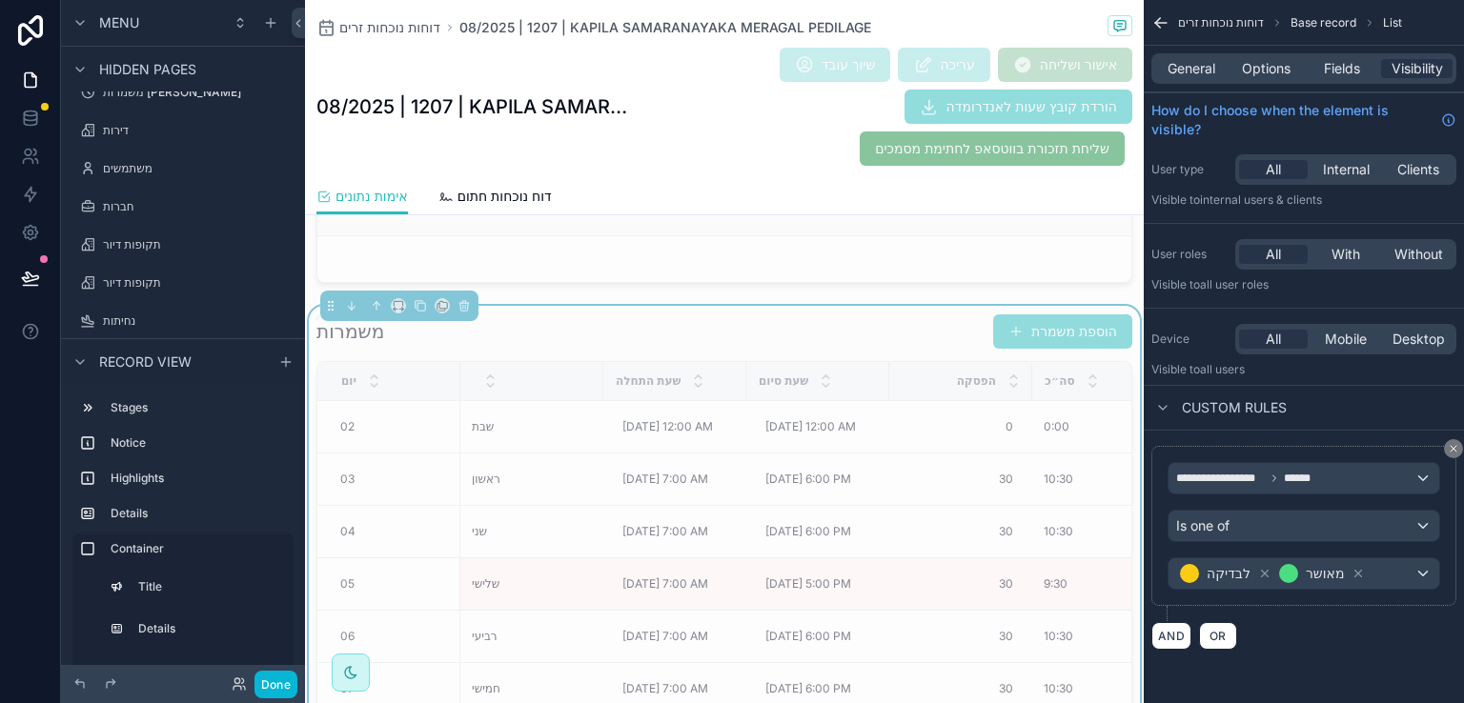
click at [904, 329] on div "משמרות הוספת משמרת" at bounding box center [724, 332] width 816 height 36
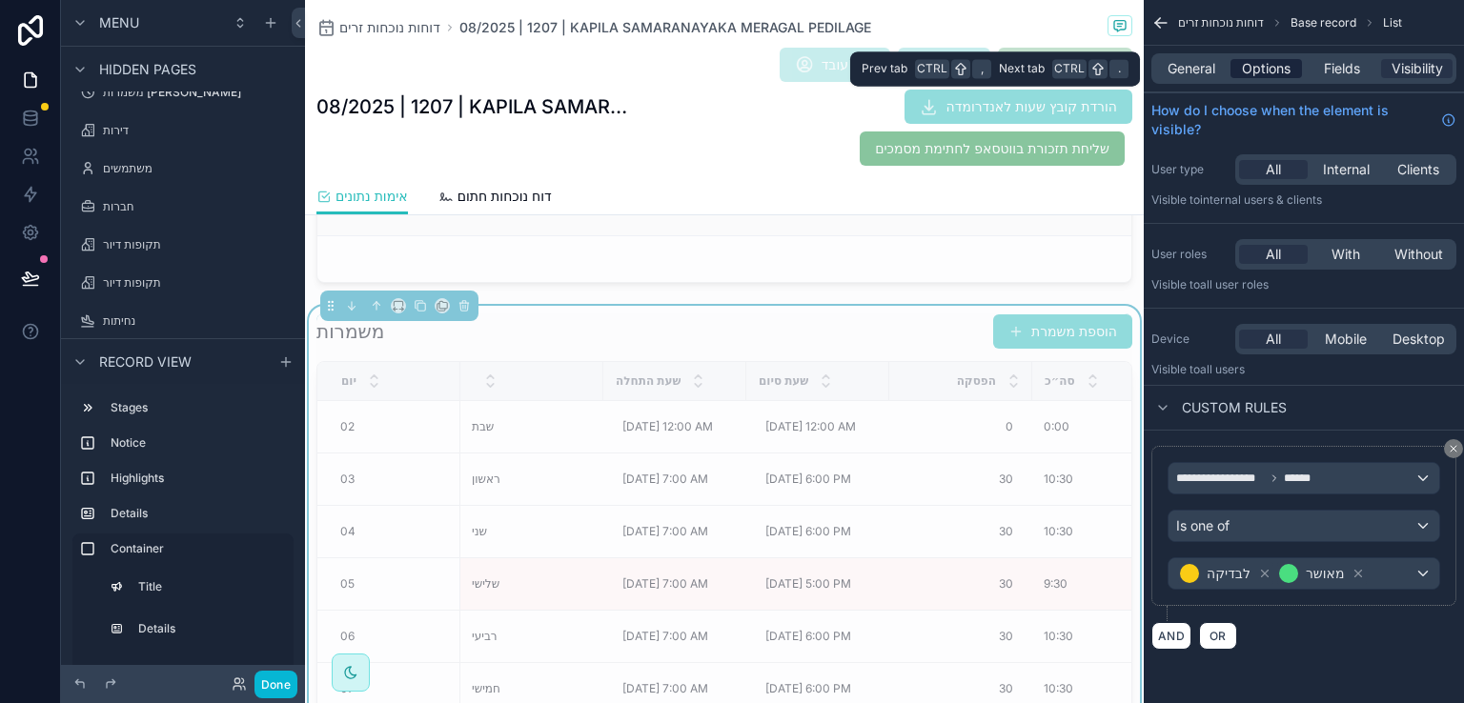
click at [1273, 64] on span "Options" at bounding box center [1266, 68] width 49 height 19
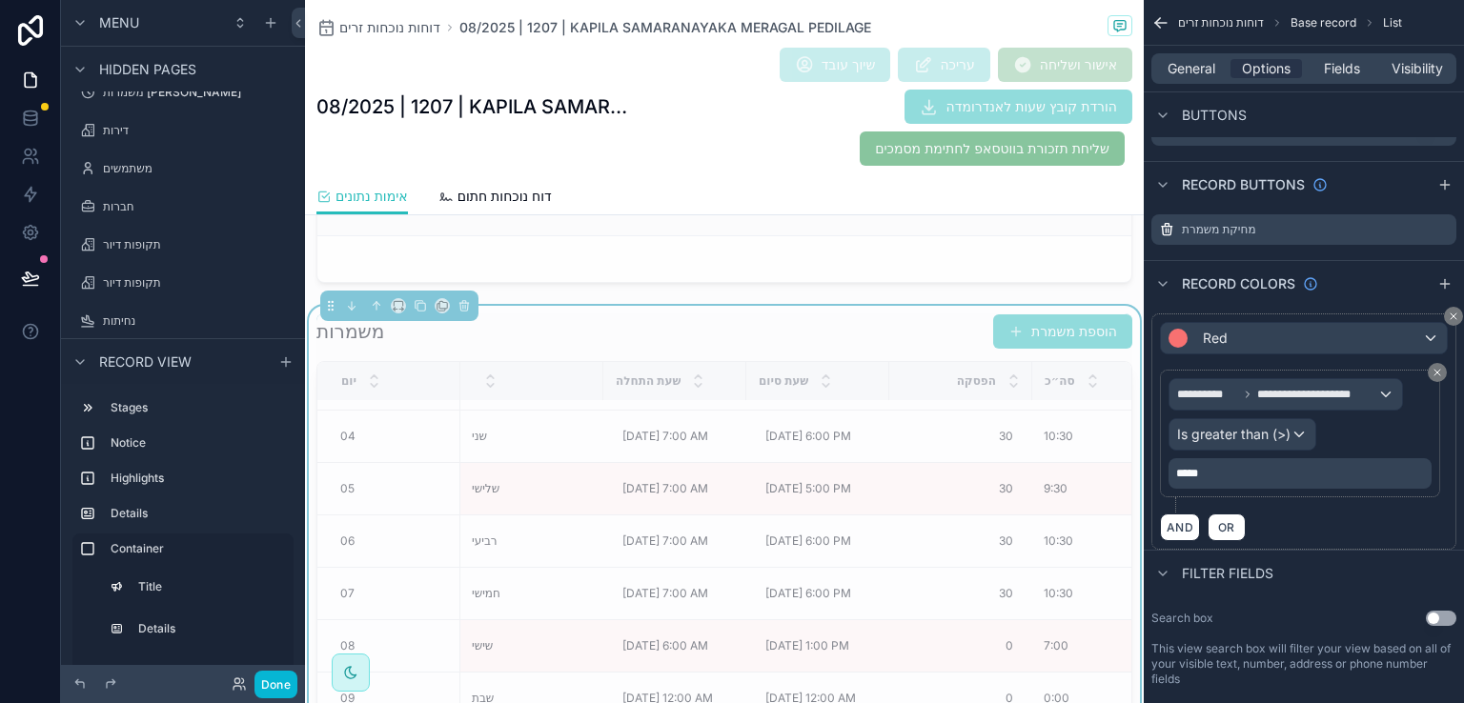
scroll to position [713, 0]
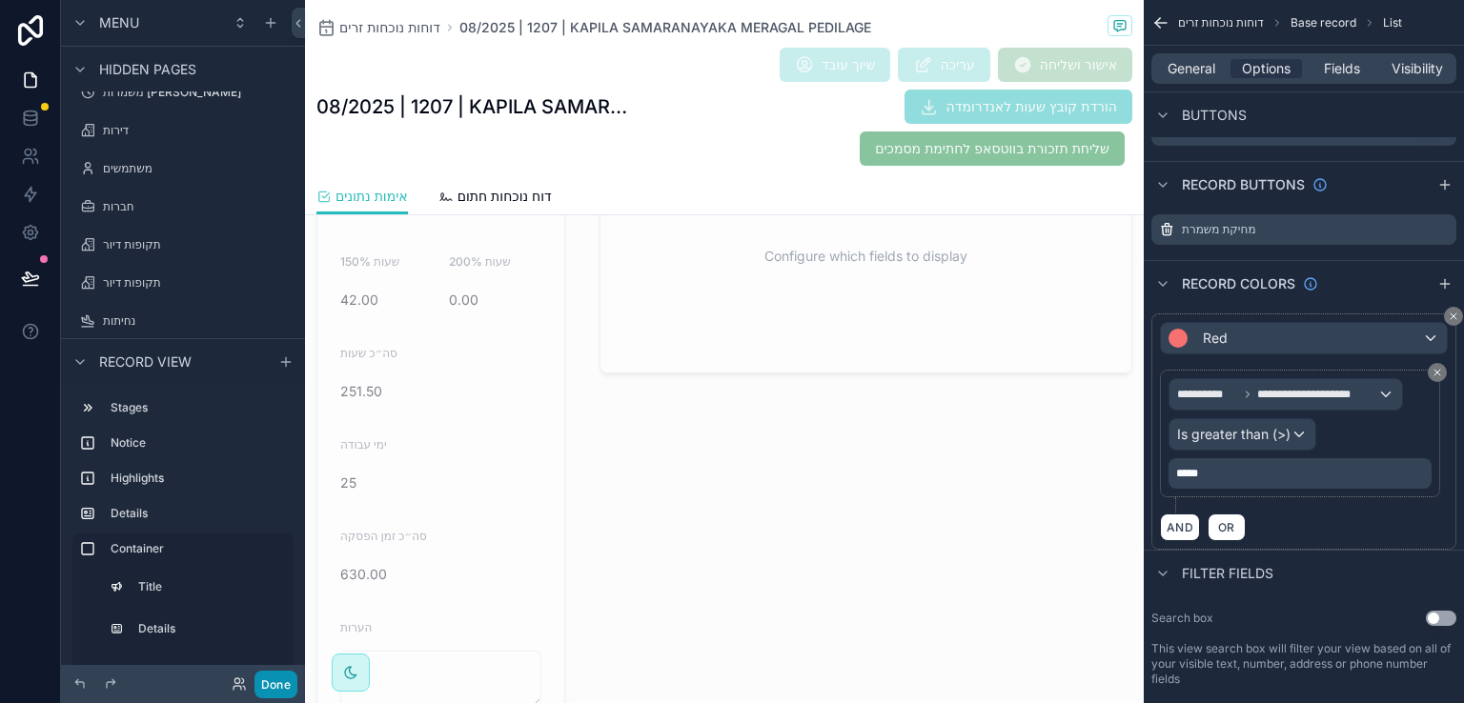
click at [274, 683] on button "Done" at bounding box center [275, 685] width 43 height 28
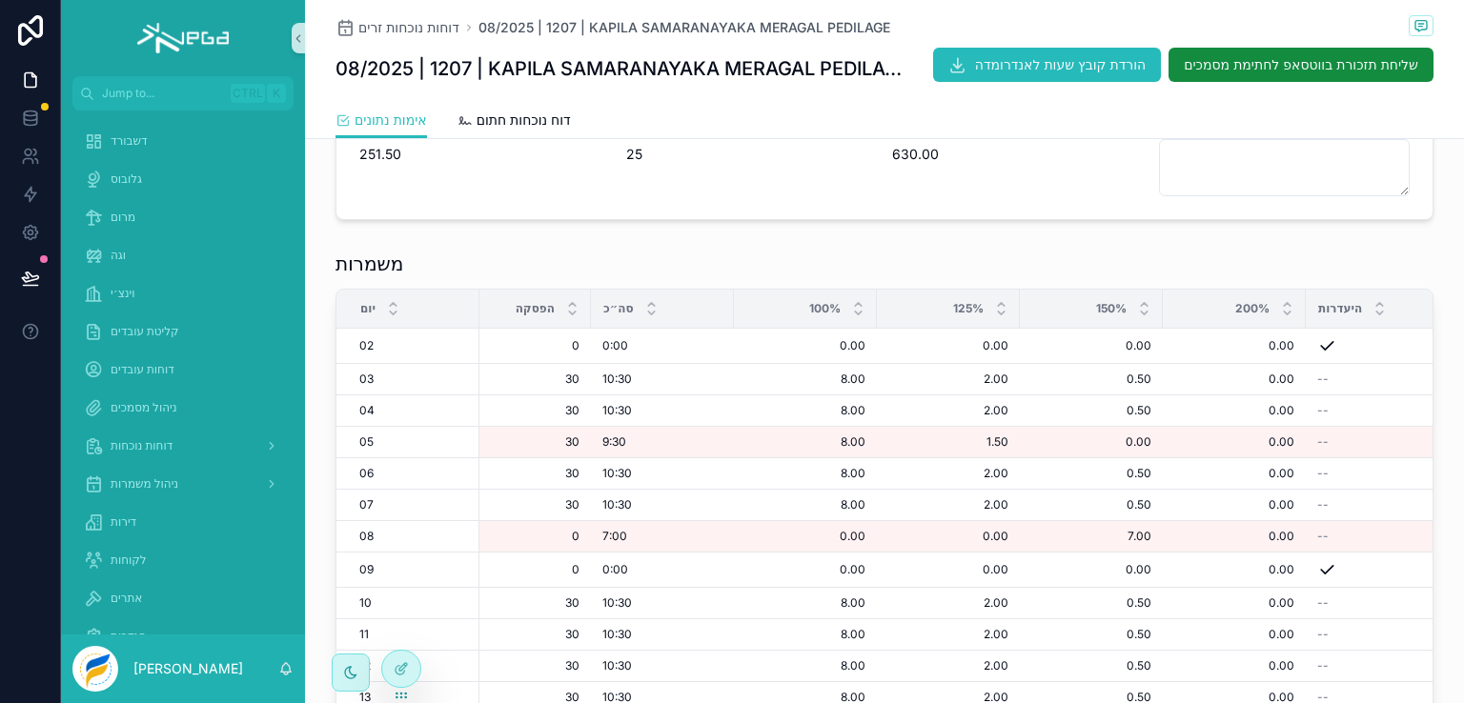
scroll to position [376, 0]
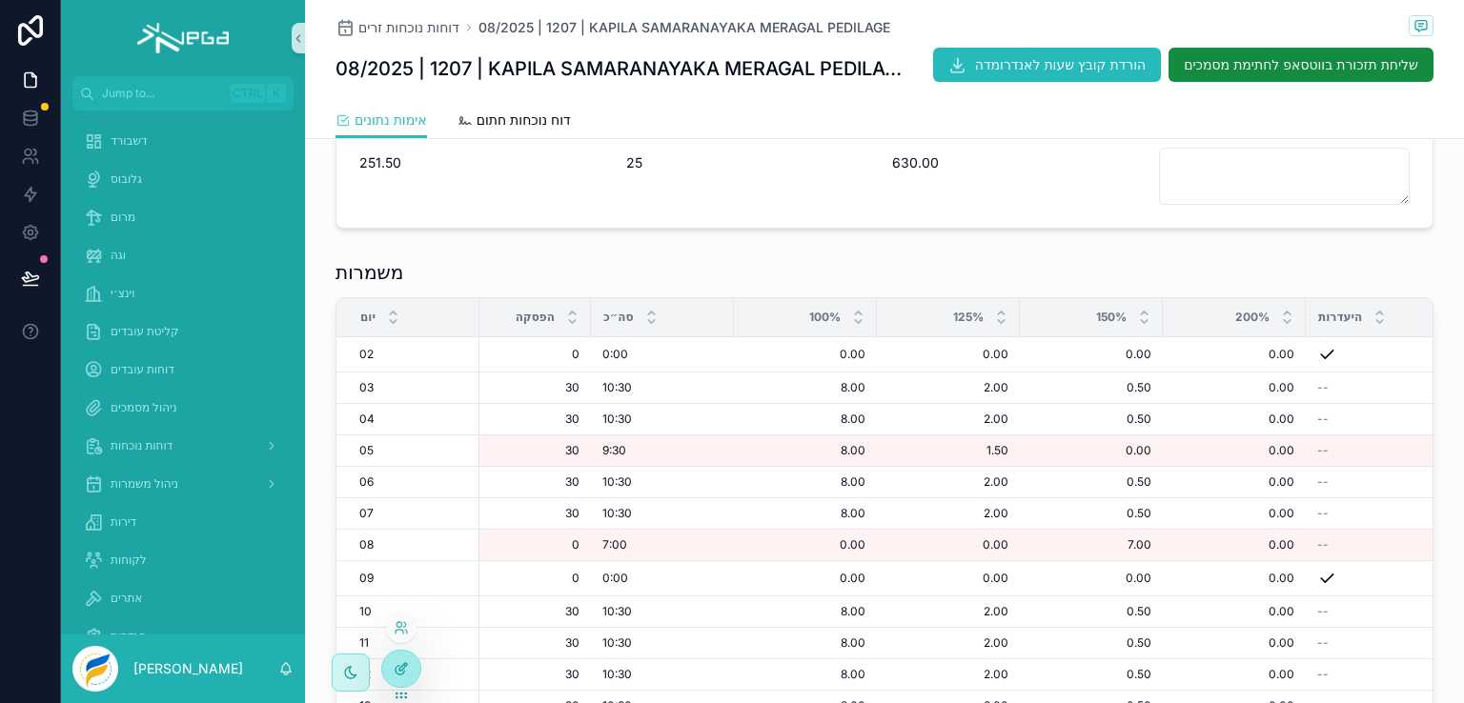
click at [399, 680] on div at bounding box center [401, 669] width 38 height 36
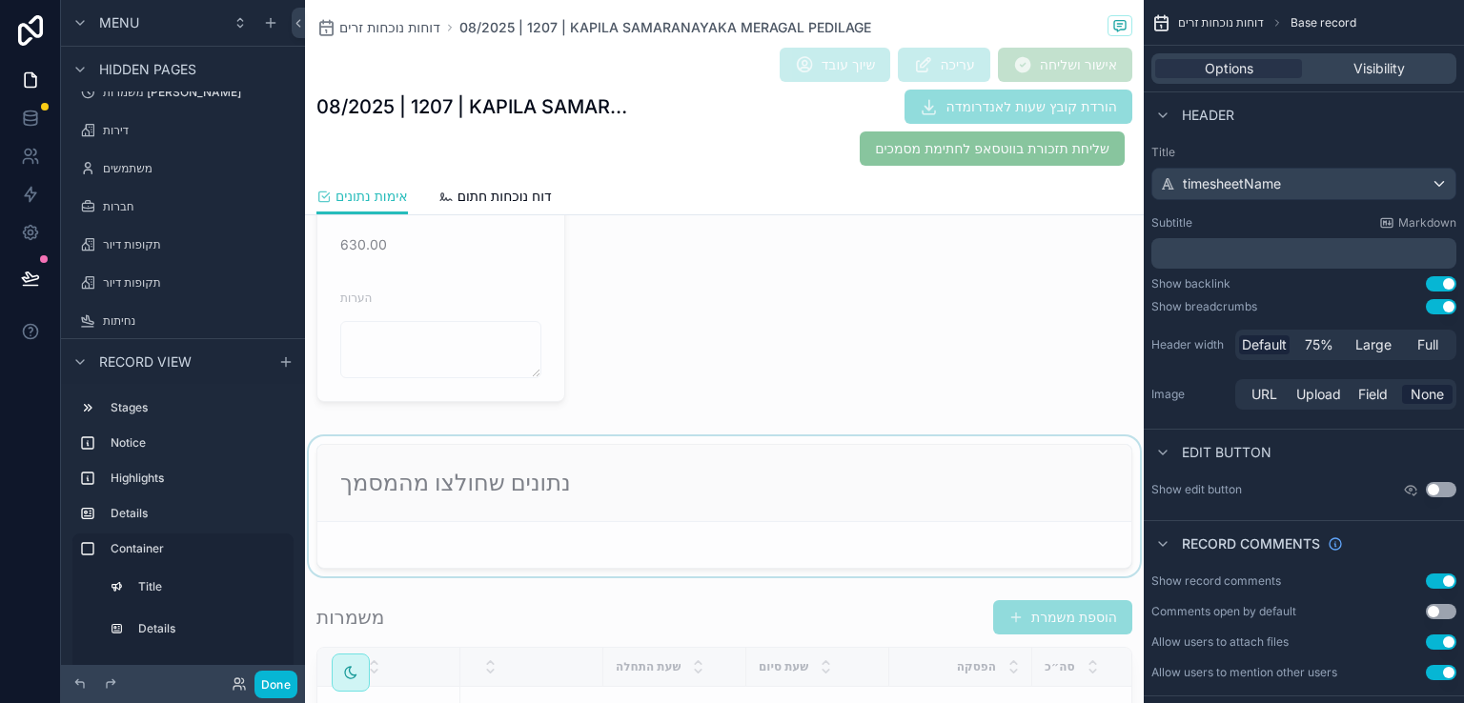
scroll to position [1233, 0]
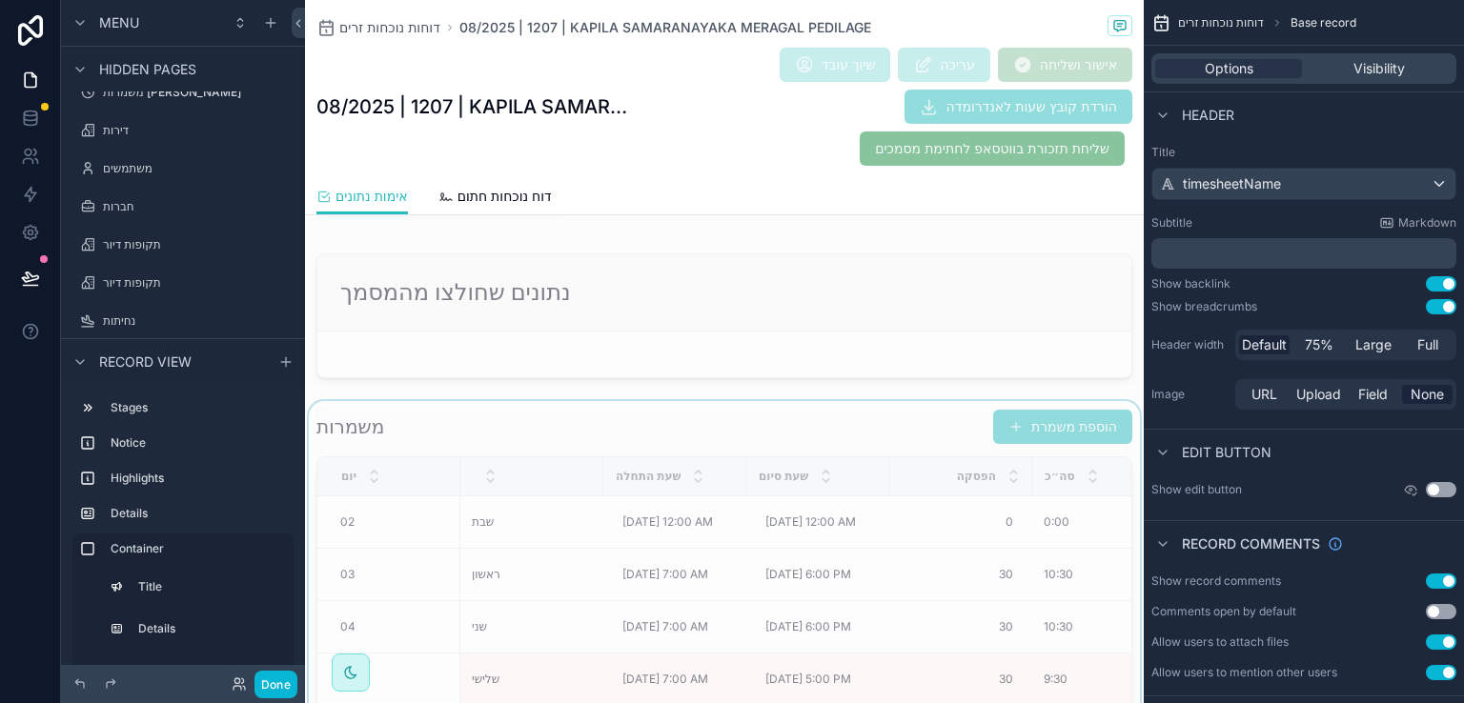
click at [722, 413] on div "scrollable content" at bounding box center [724, 697] width 839 height 593
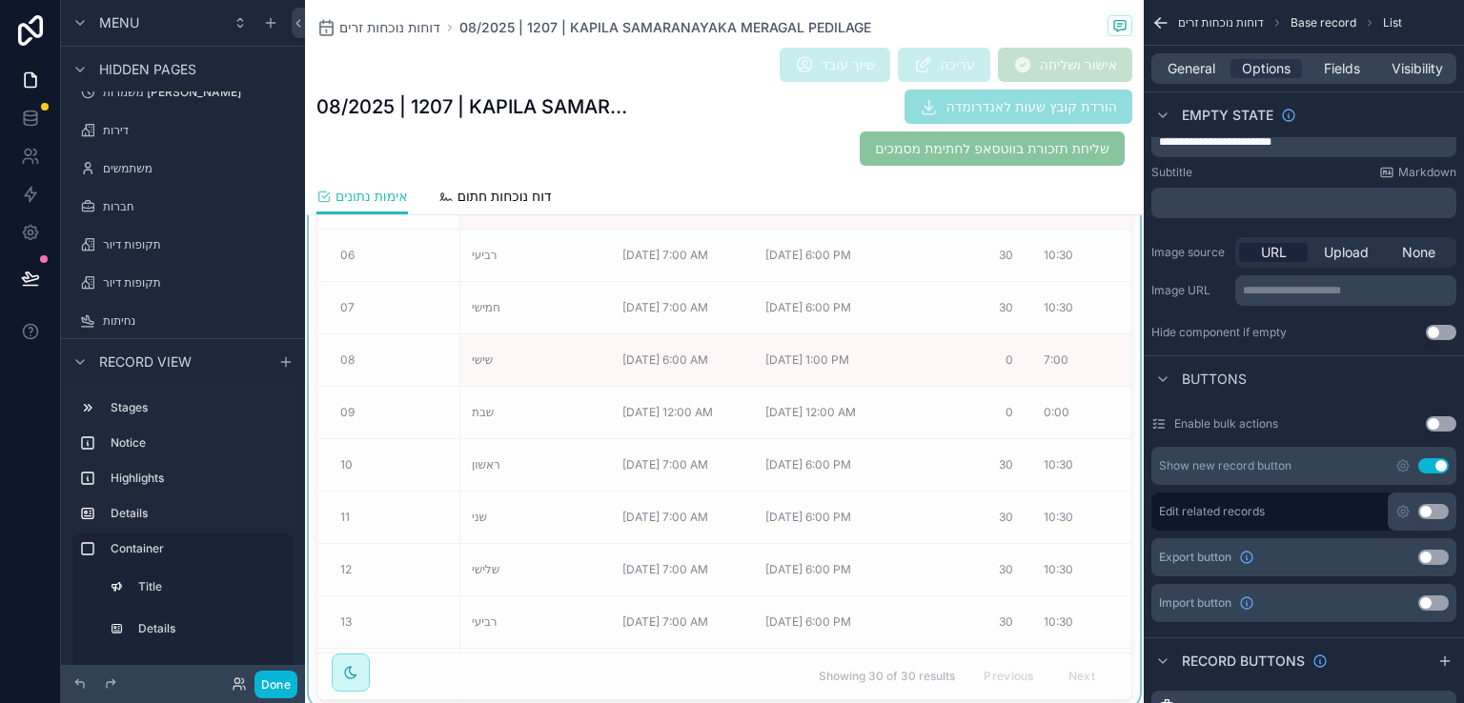
scroll to position [0, 0]
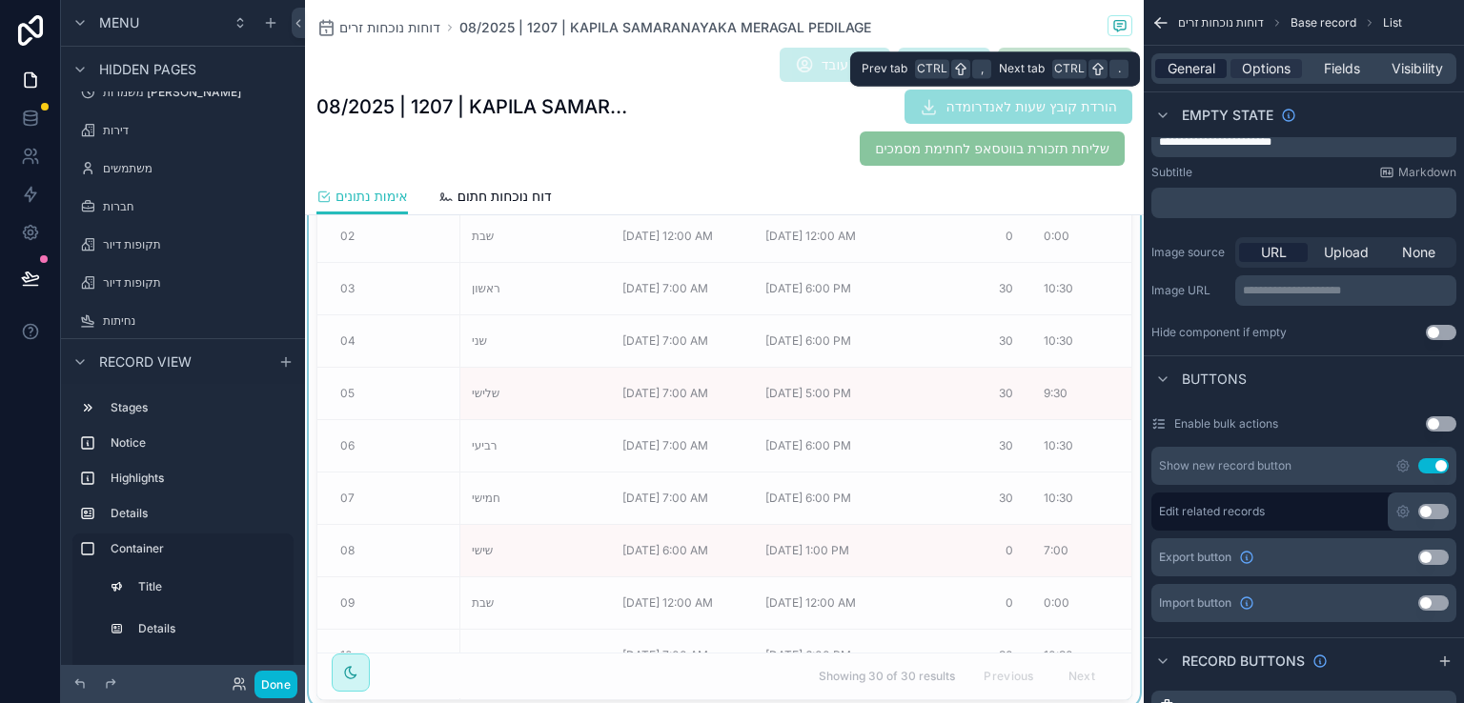
click at [1201, 73] on span "General" at bounding box center [1192, 68] width 48 height 19
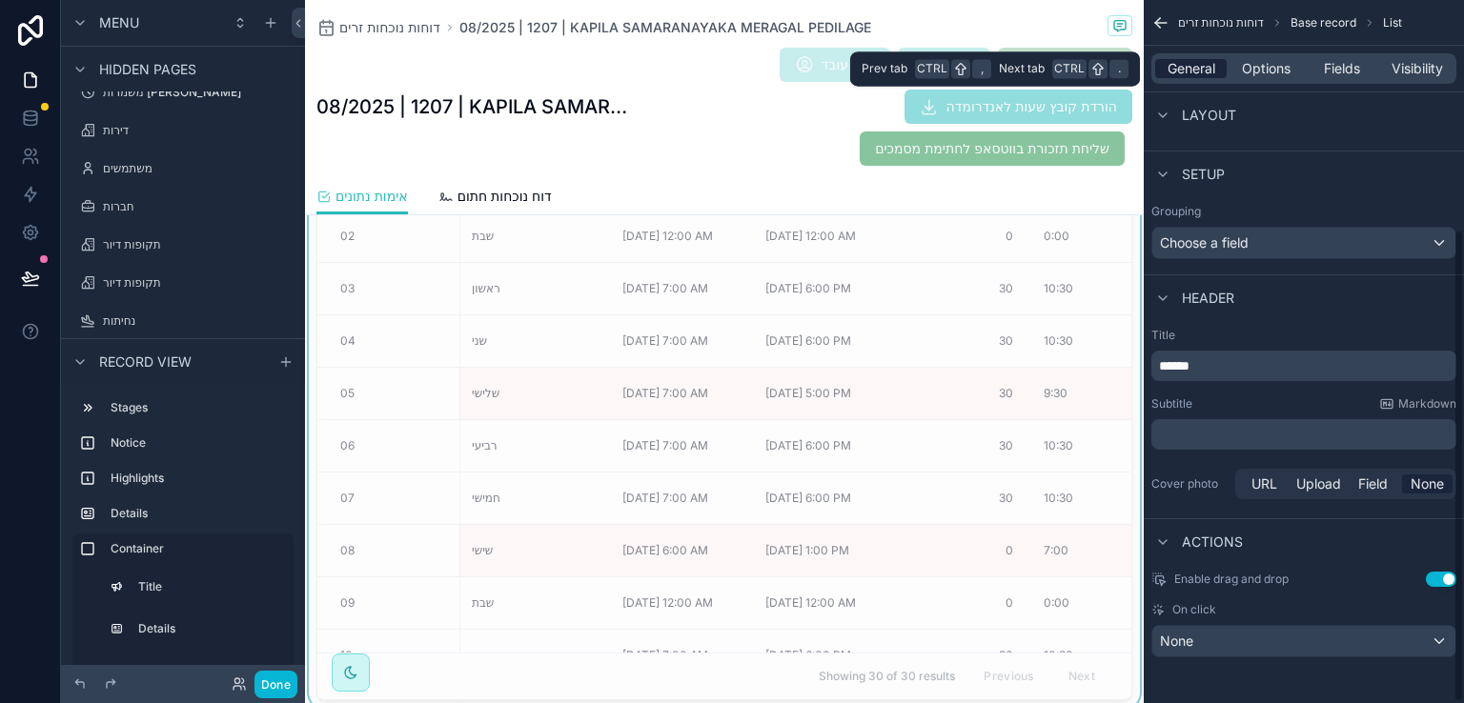
scroll to position [343, 0]
click at [1276, 68] on span "Options" at bounding box center [1266, 68] width 49 height 19
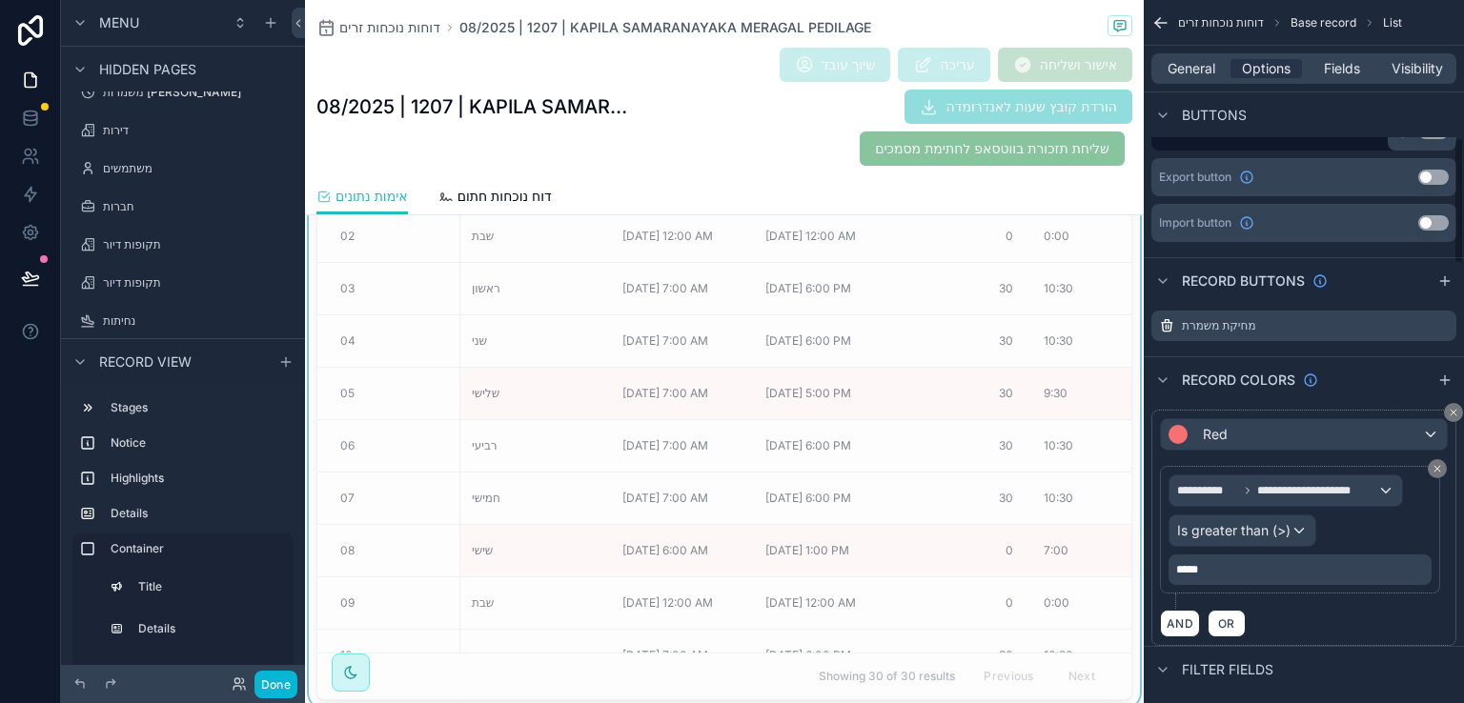
scroll to position [763, 0]
click at [1212, 563] on p "*****" at bounding box center [1302, 568] width 252 height 15
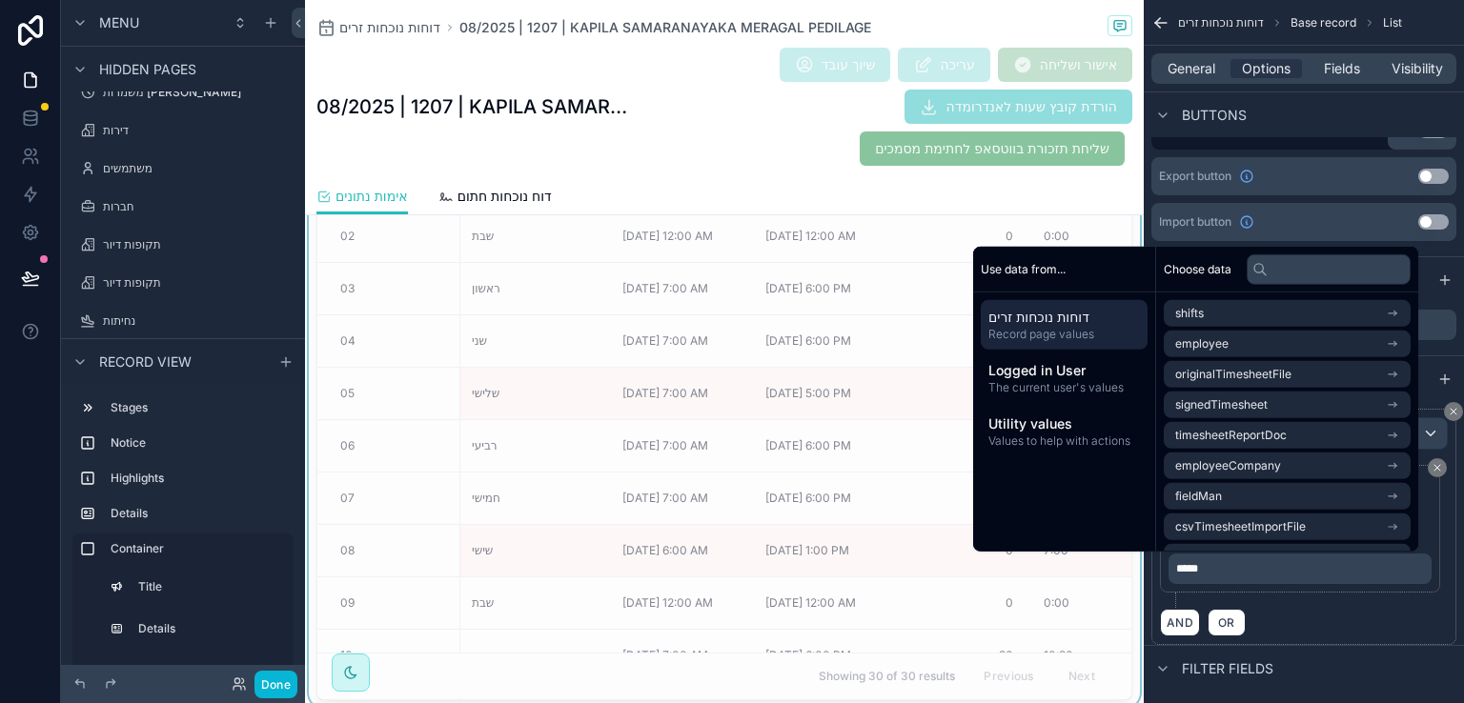
click at [1262, 603] on div "**********" at bounding box center [1304, 536] width 288 height 143
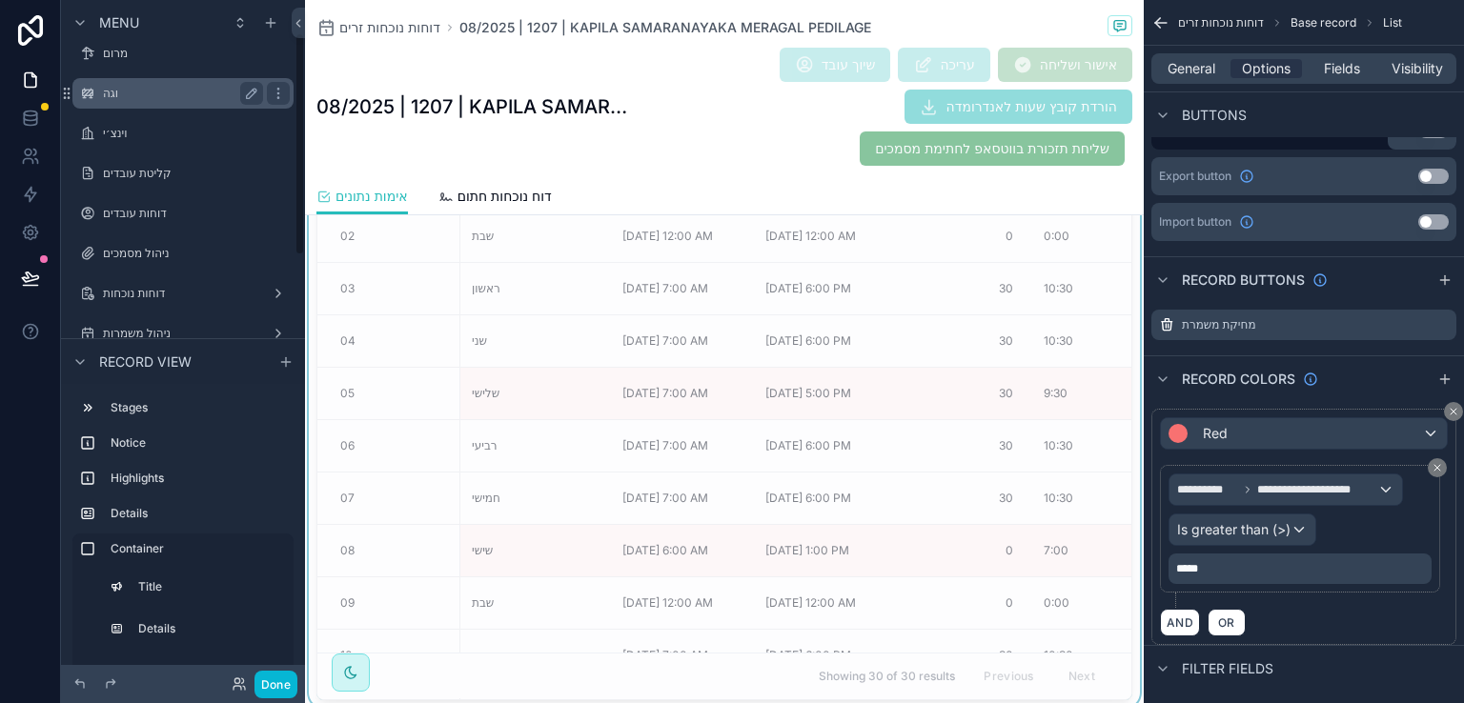
scroll to position [191, 0]
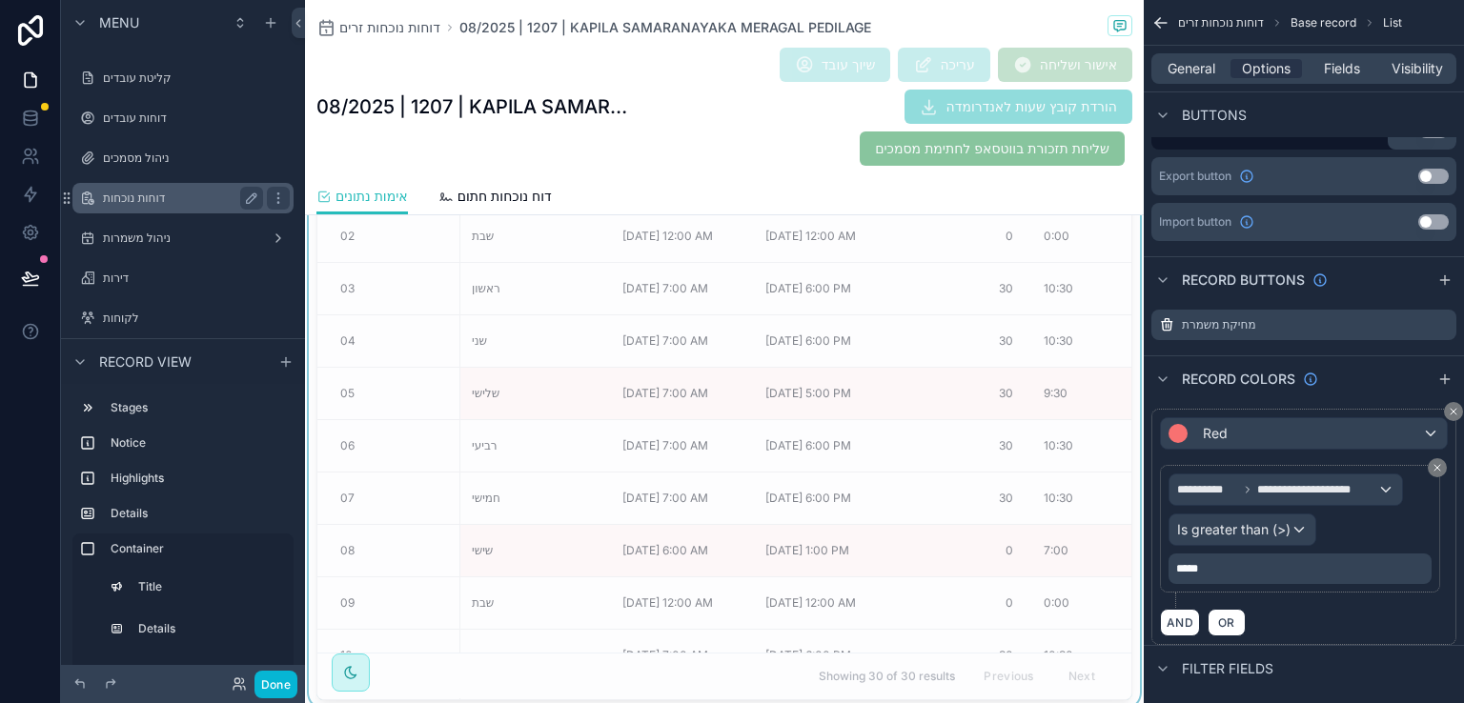
click at [129, 197] on label "דוחות נוכחות" at bounding box center [179, 198] width 153 height 15
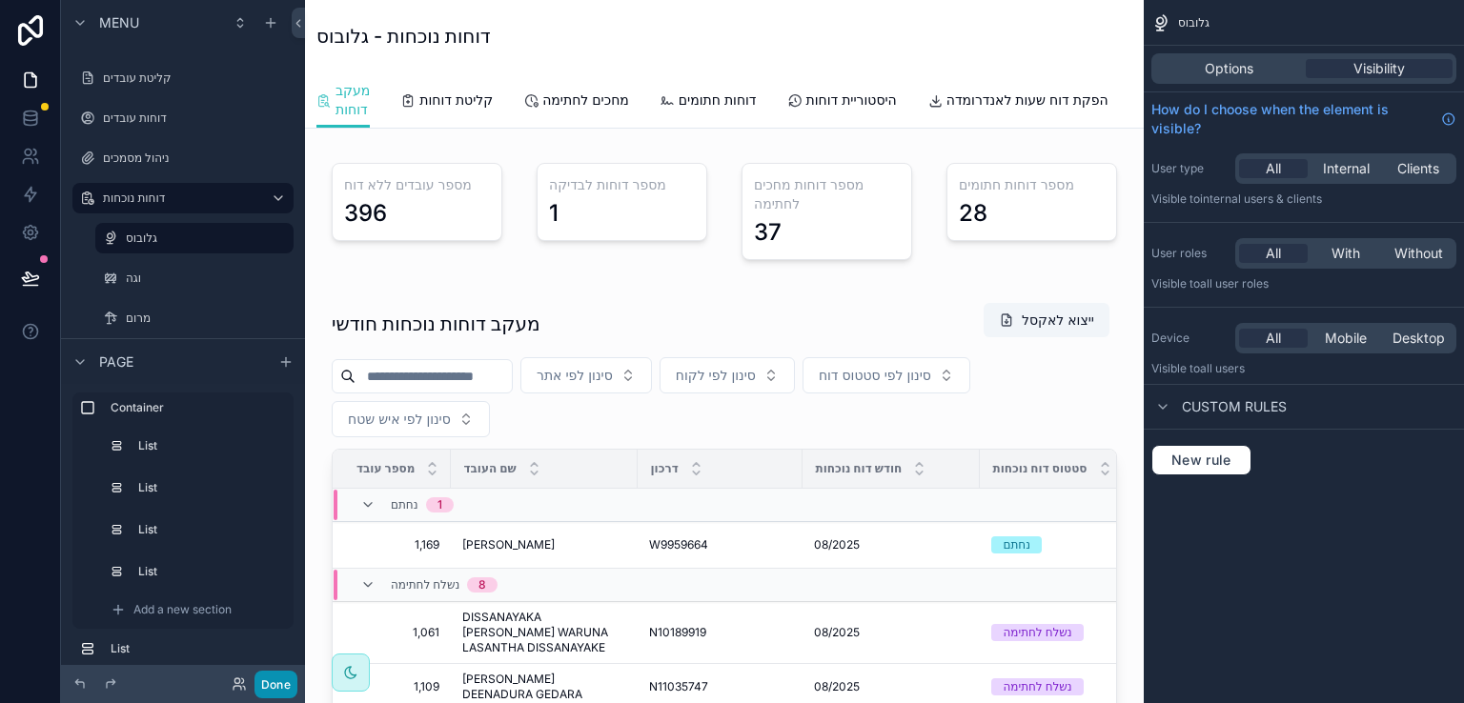
click at [263, 682] on button "Done" at bounding box center [275, 685] width 43 height 28
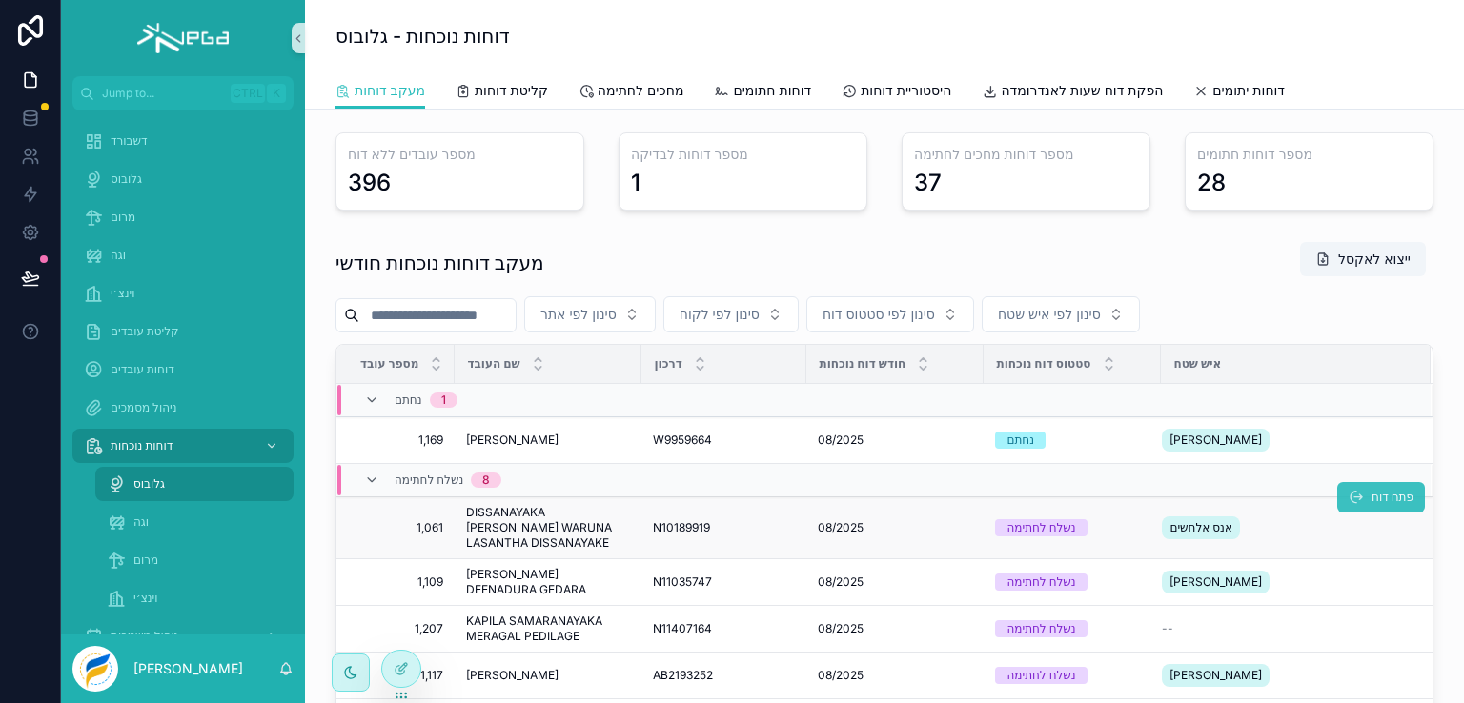
click at [1372, 497] on span "פתח דוח" at bounding box center [1393, 497] width 42 height 15
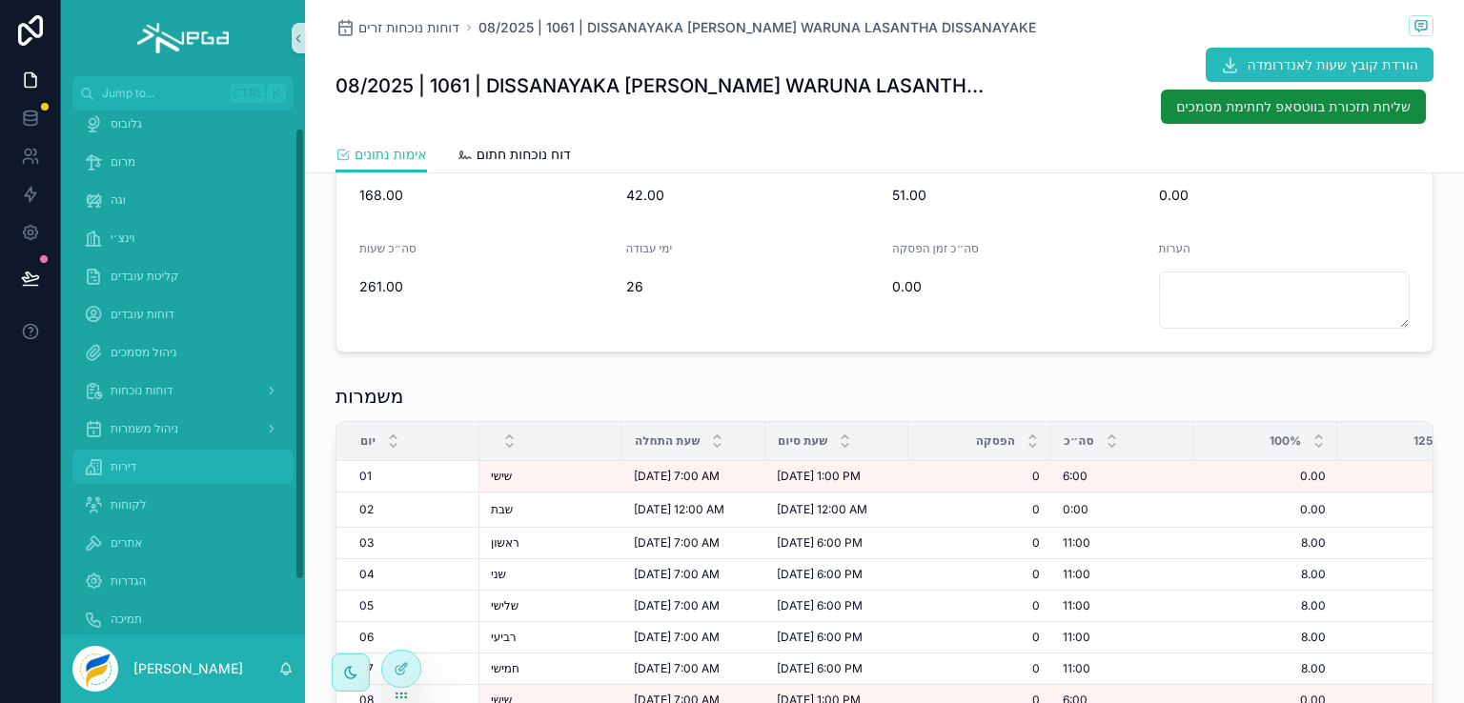
scroll to position [82, 0]
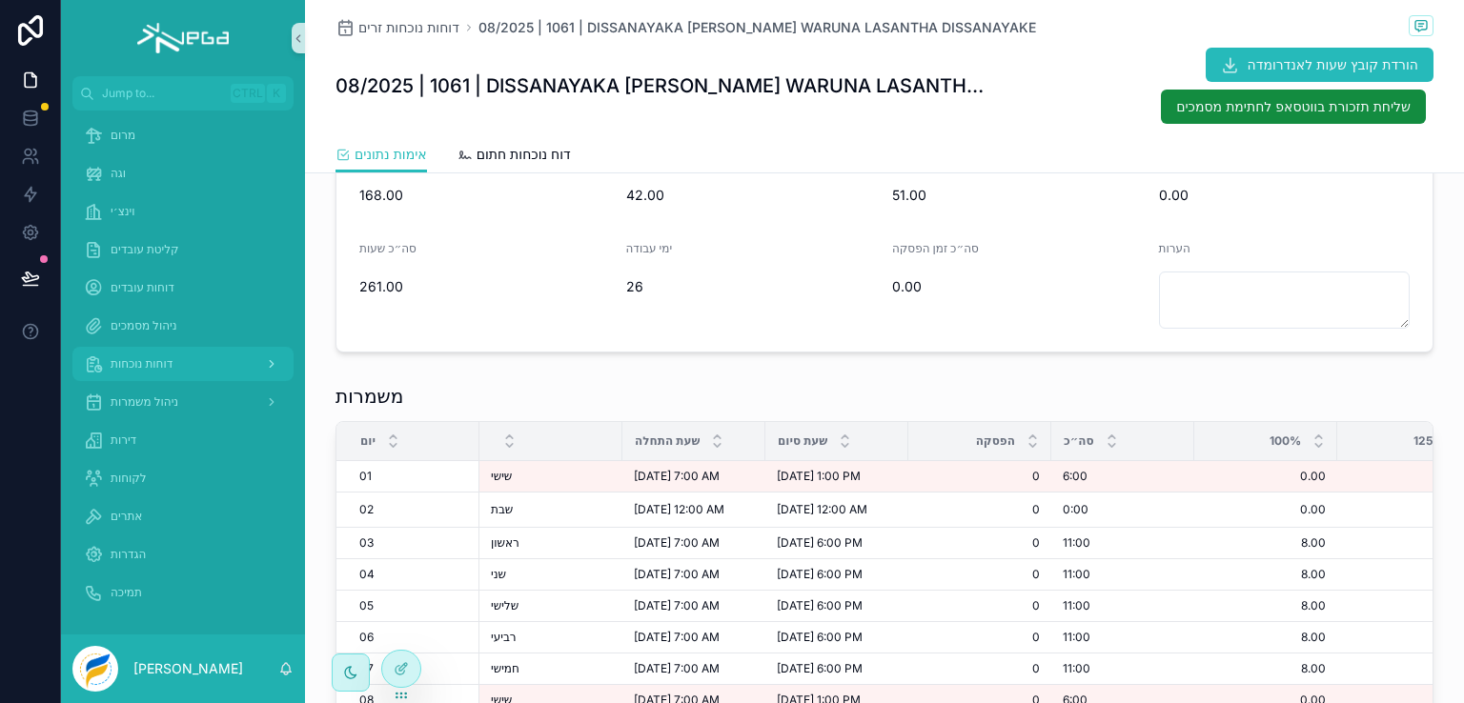
click at [140, 362] on span "דוחות נוכחות" at bounding box center [142, 363] width 62 height 15
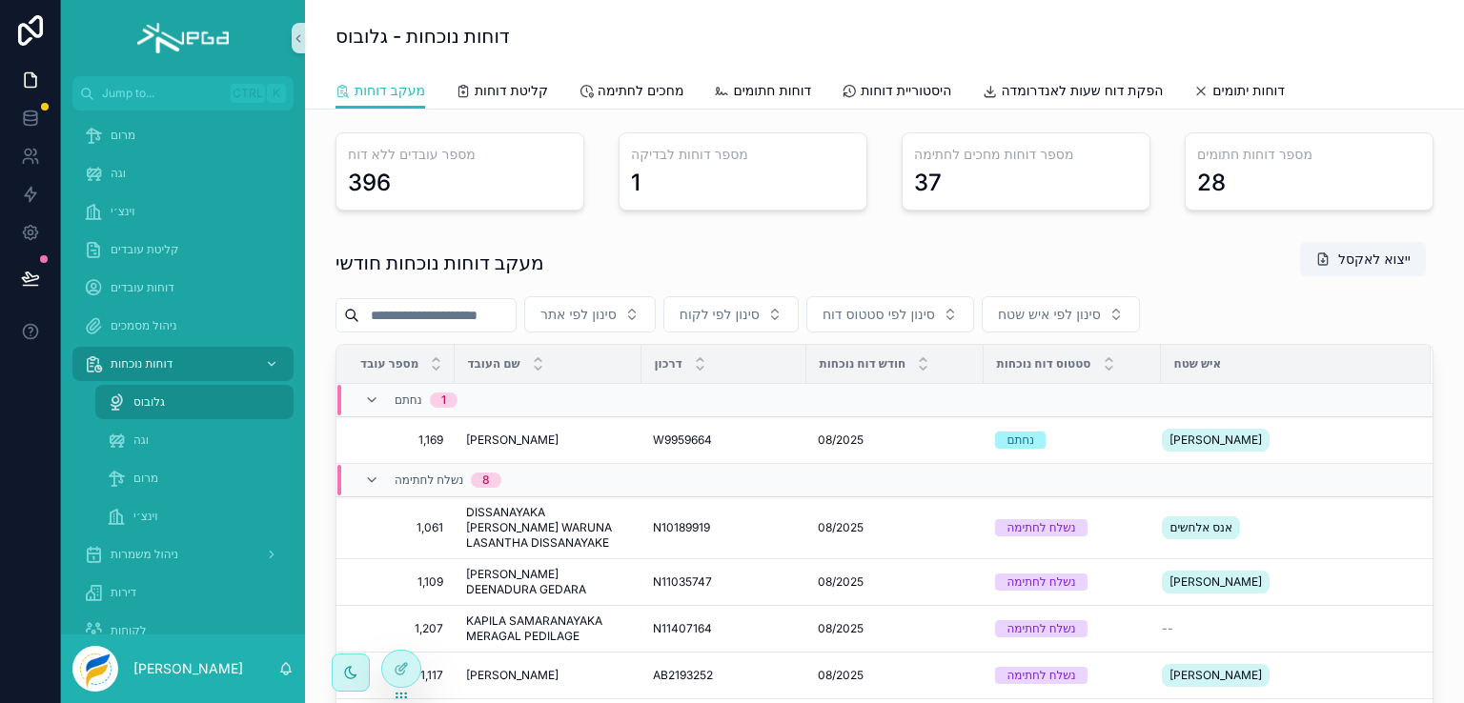
click at [150, 399] on span "גלובוס" at bounding box center [148, 402] width 31 height 15
click at [400, 668] on icon at bounding box center [401, 668] width 15 height 15
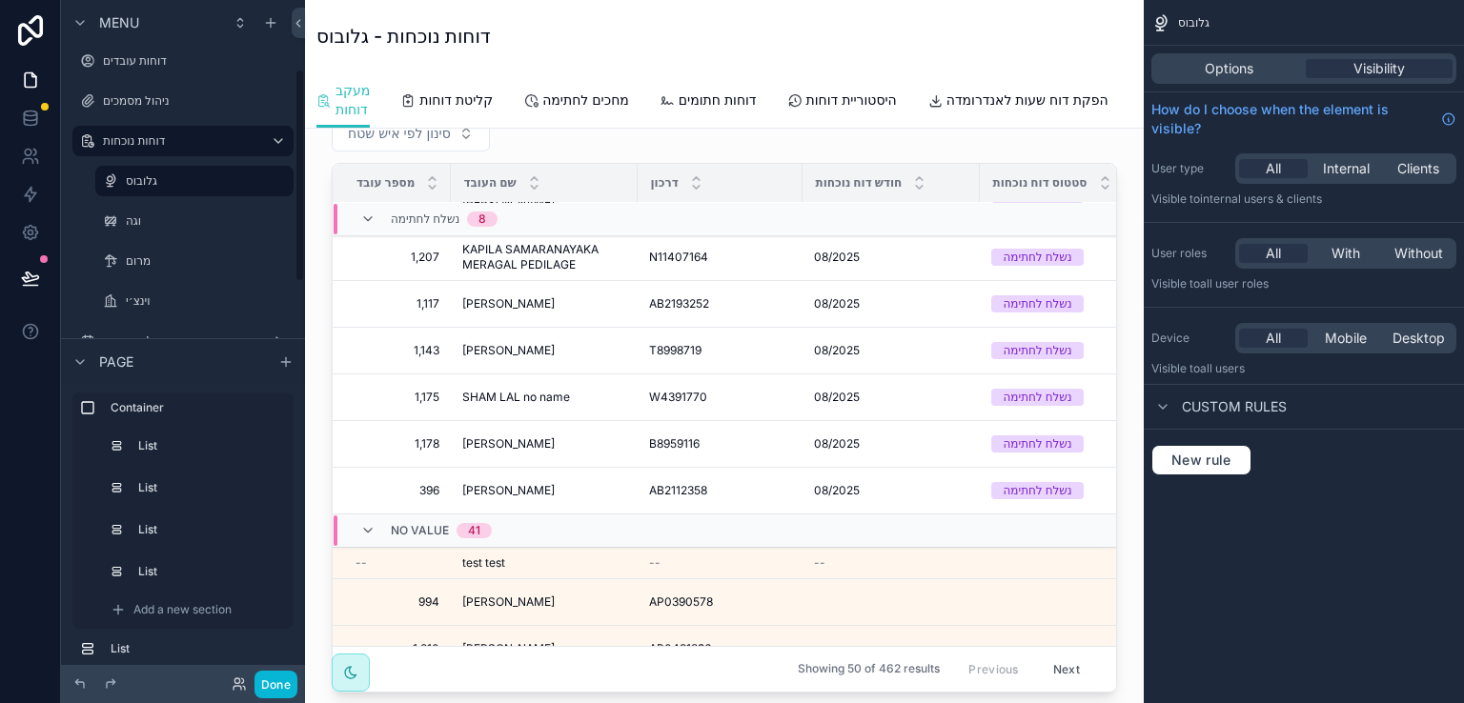
scroll to position [286, 0]
click at [135, 138] on label "גלובוס" at bounding box center [191, 142] width 130 height 15
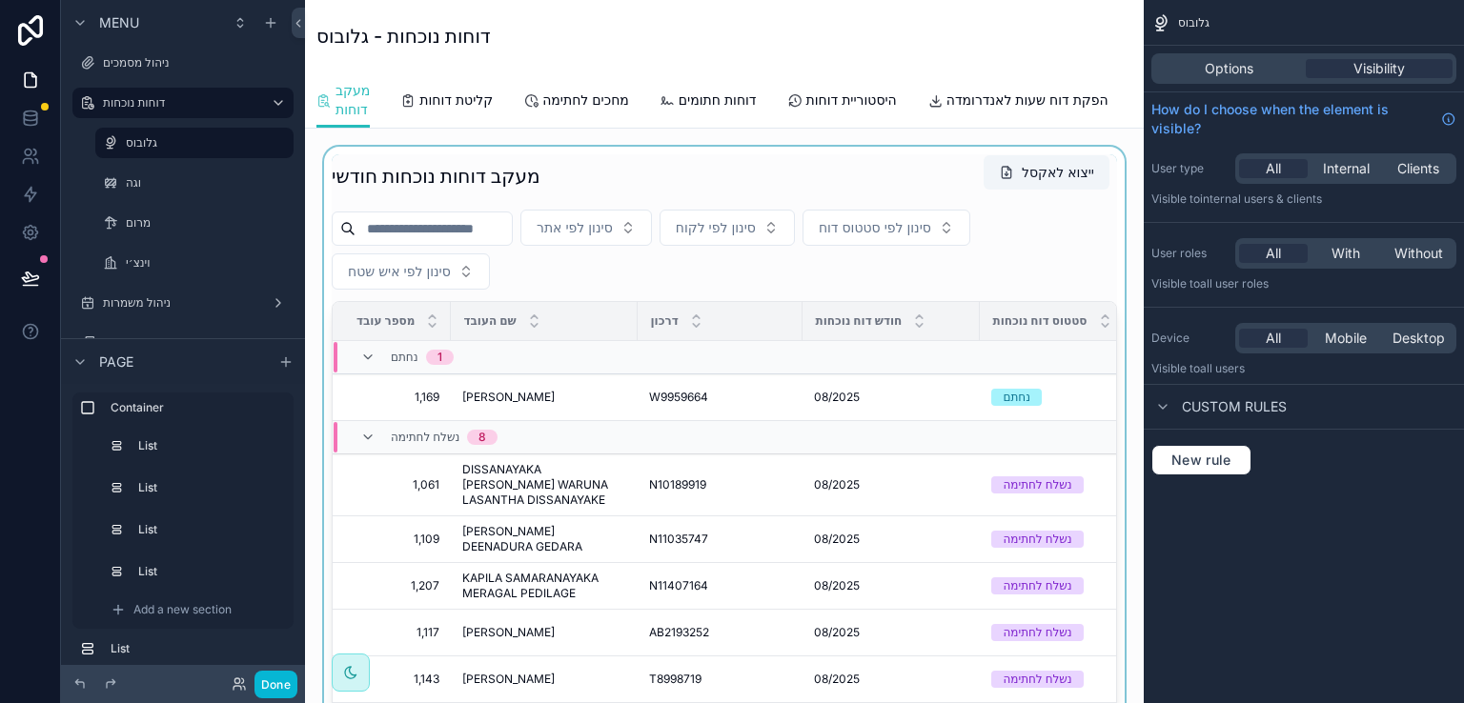
scroll to position [191, 0]
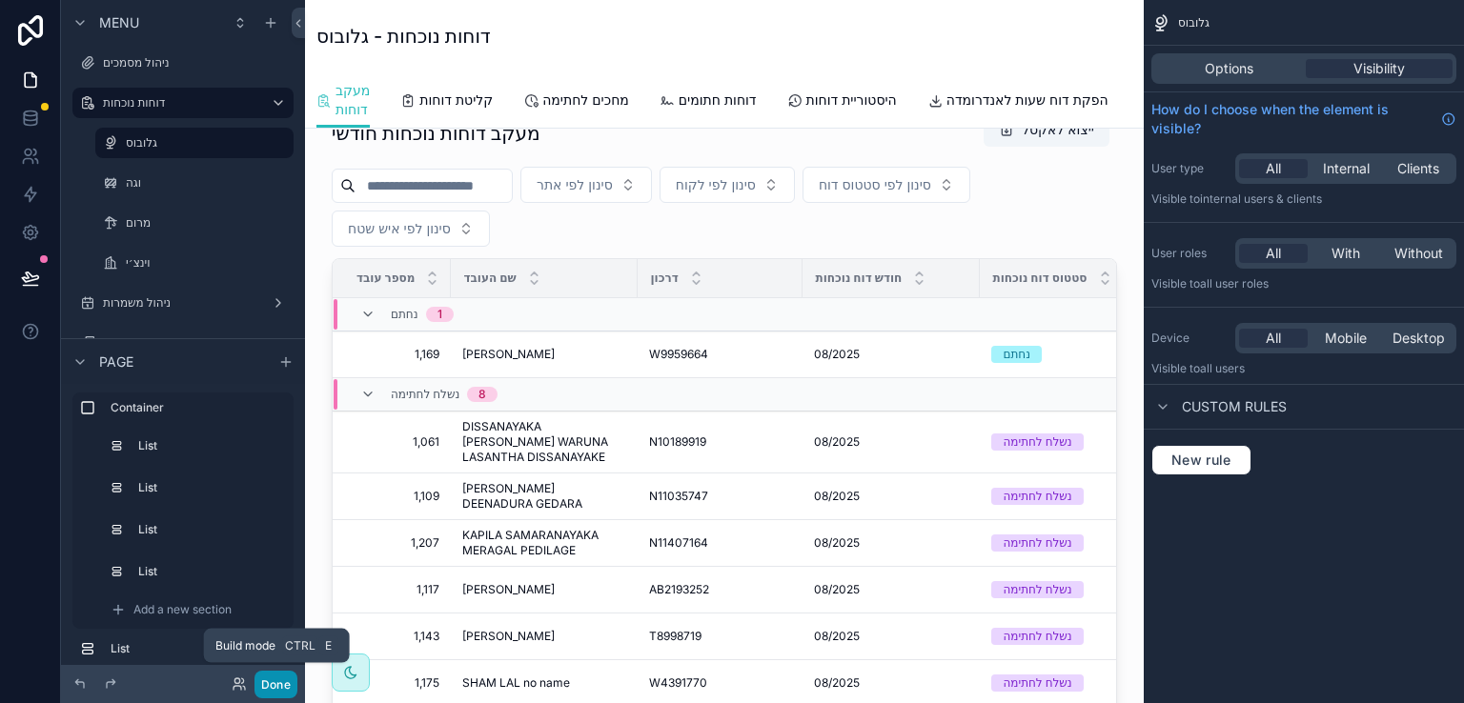
click at [263, 687] on button "Done" at bounding box center [275, 685] width 43 height 28
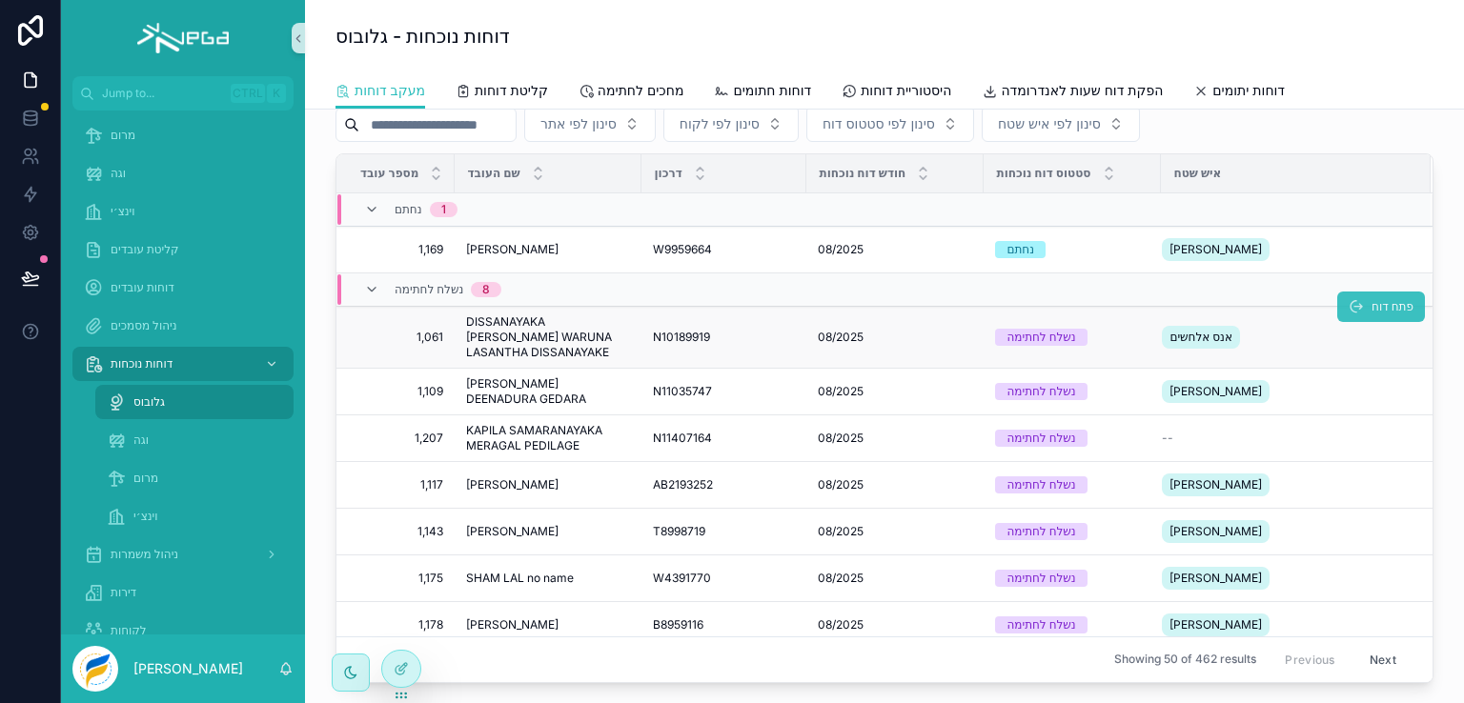
click at [1372, 304] on span "פתח דוח" at bounding box center [1393, 306] width 42 height 15
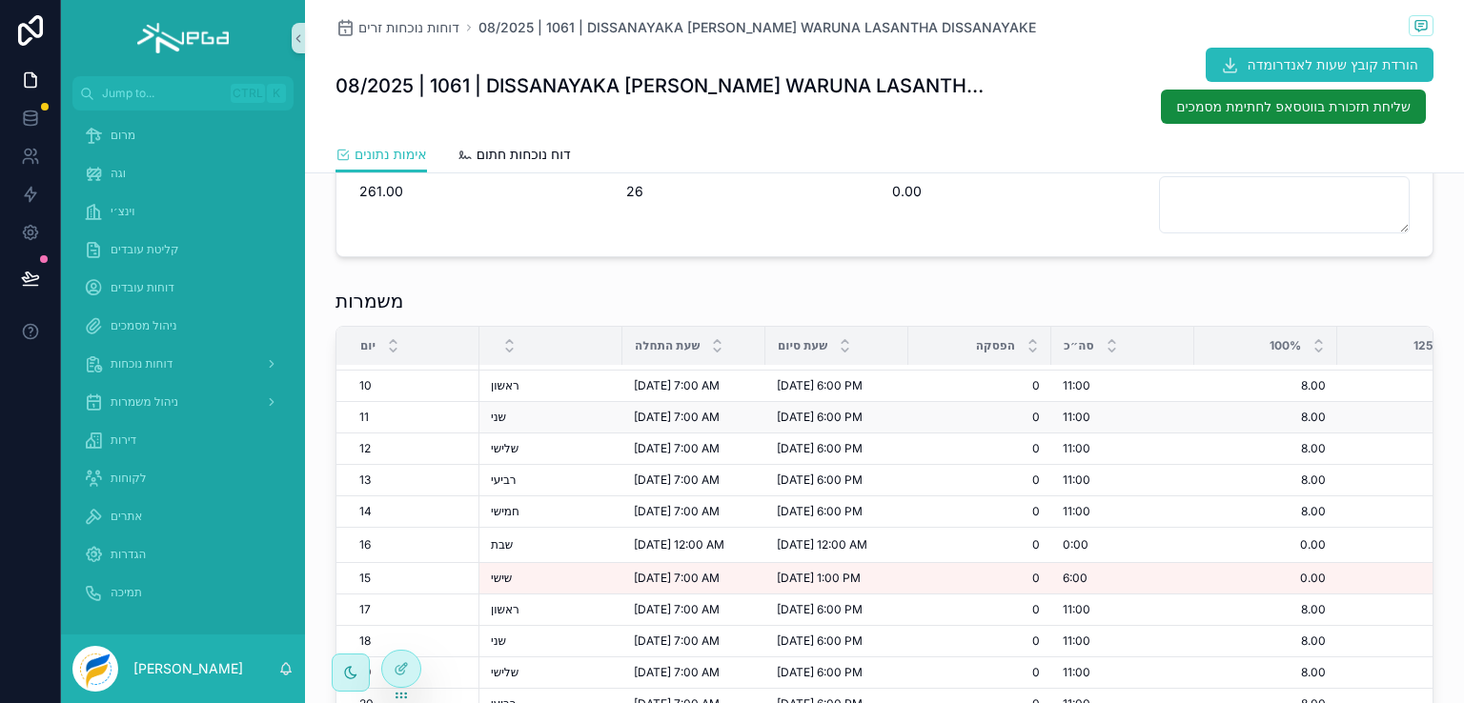
scroll to position [381, 0]
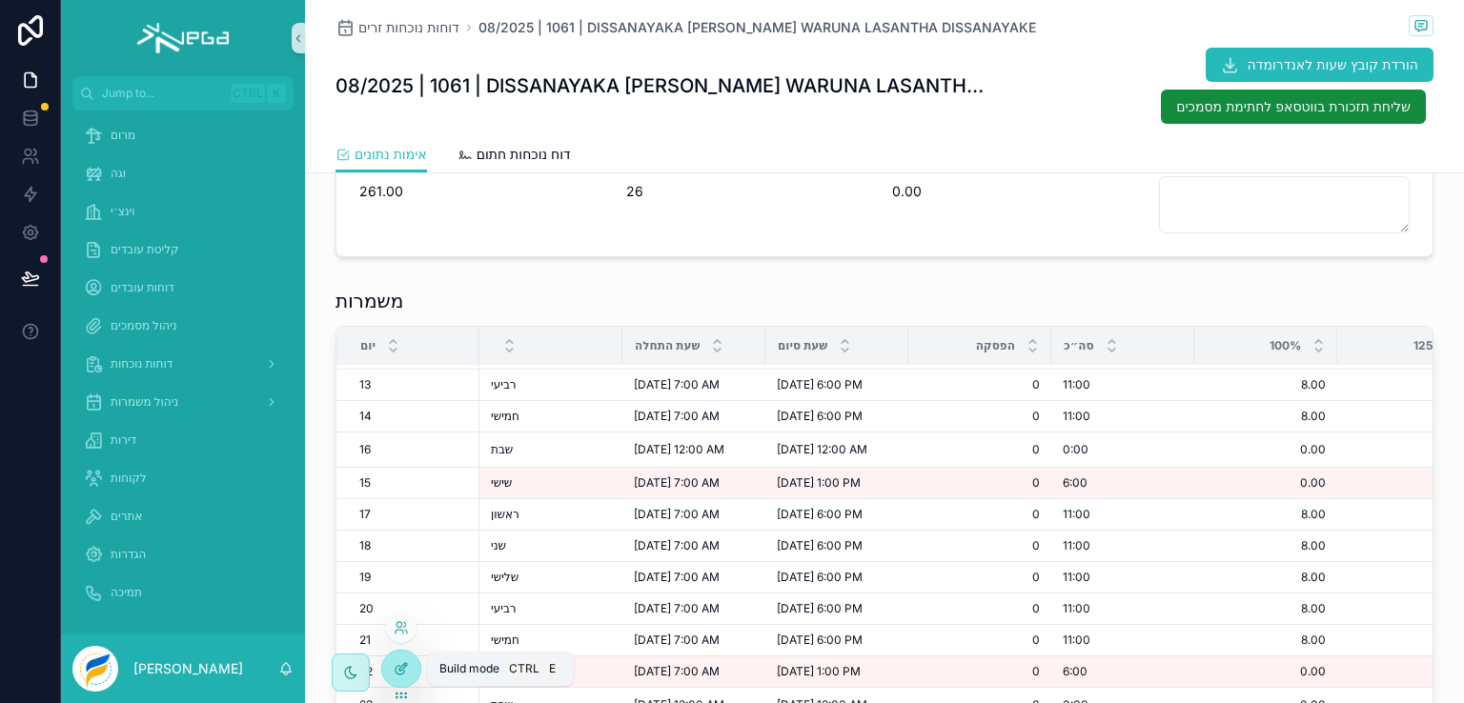
click at [393, 666] on div at bounding box center [401, 669] width 38 height 36
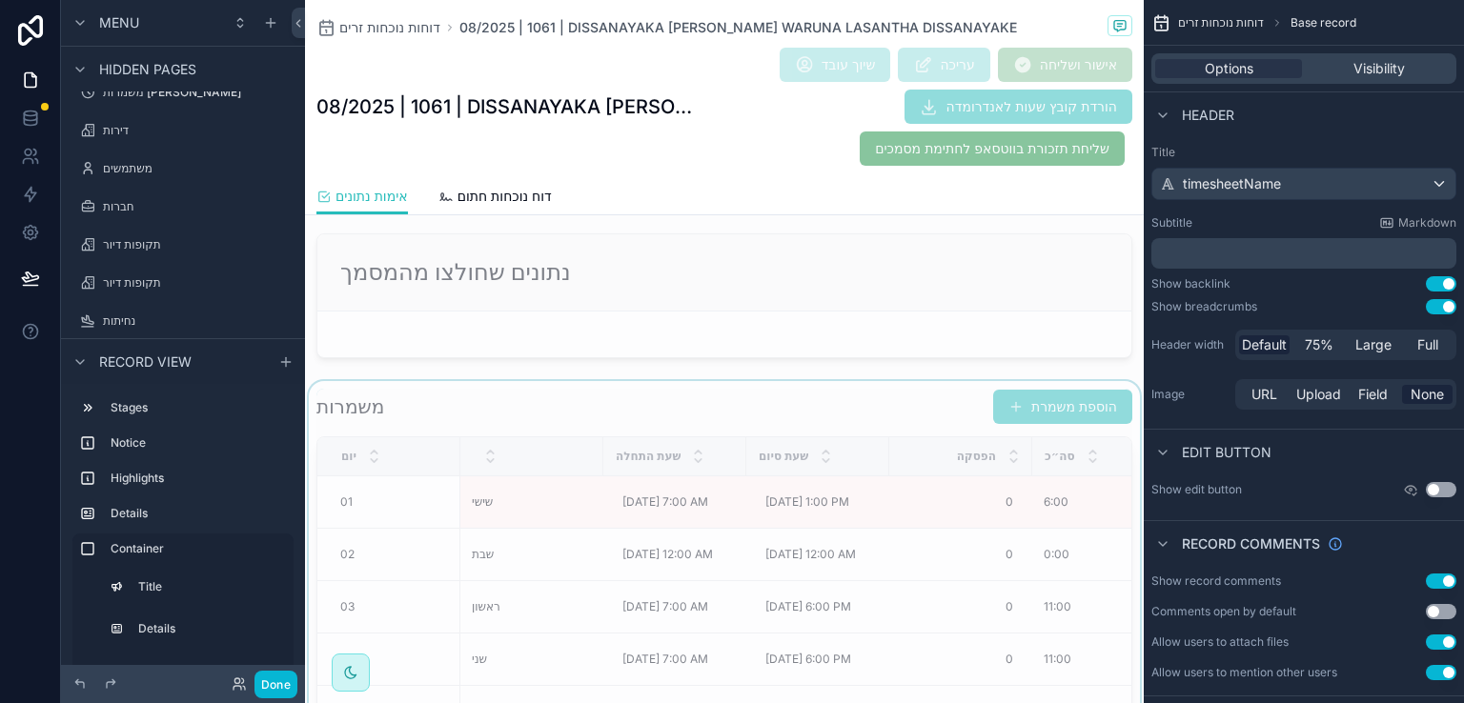
scroll to position [1334, 0]
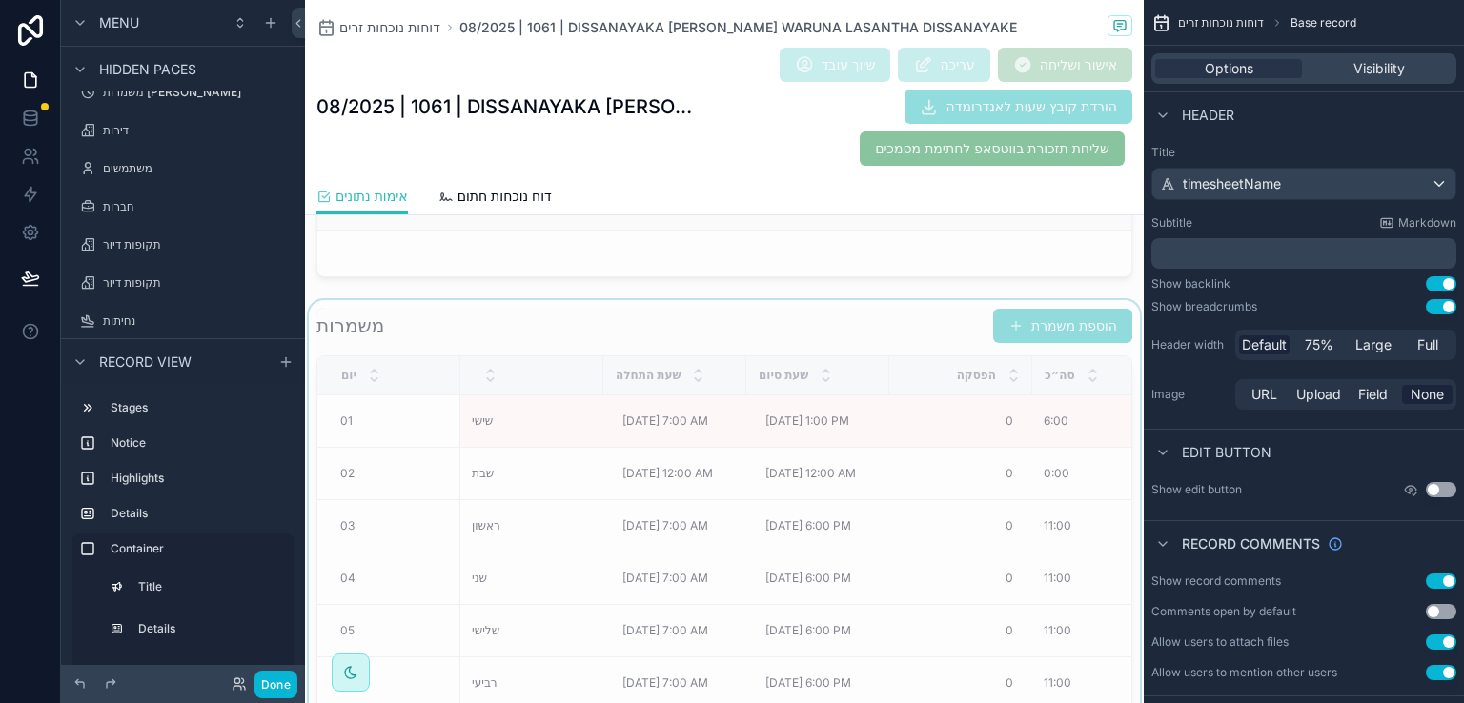
click at [812, 306] on div "scrollable content" at bounding box center [724, 596] width 839 height 593
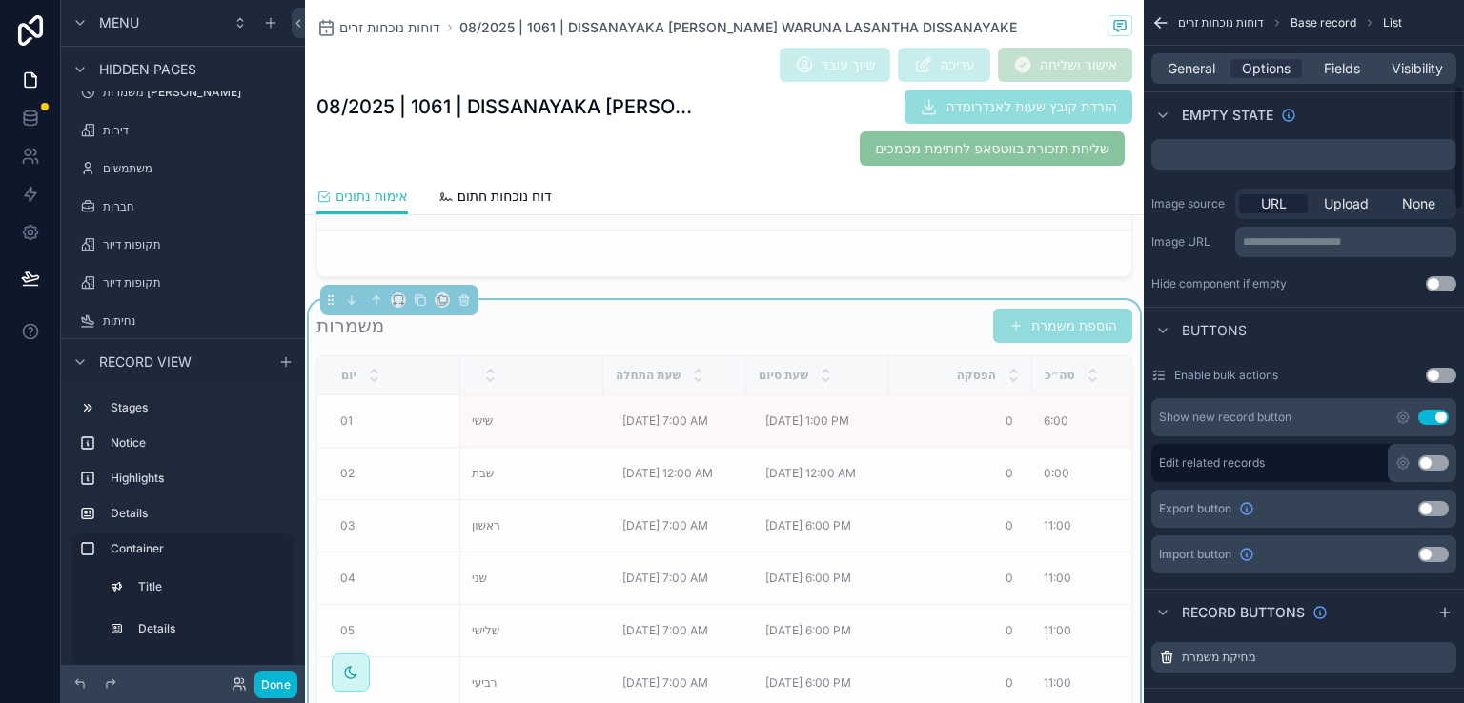
scroll to position [477, 0]
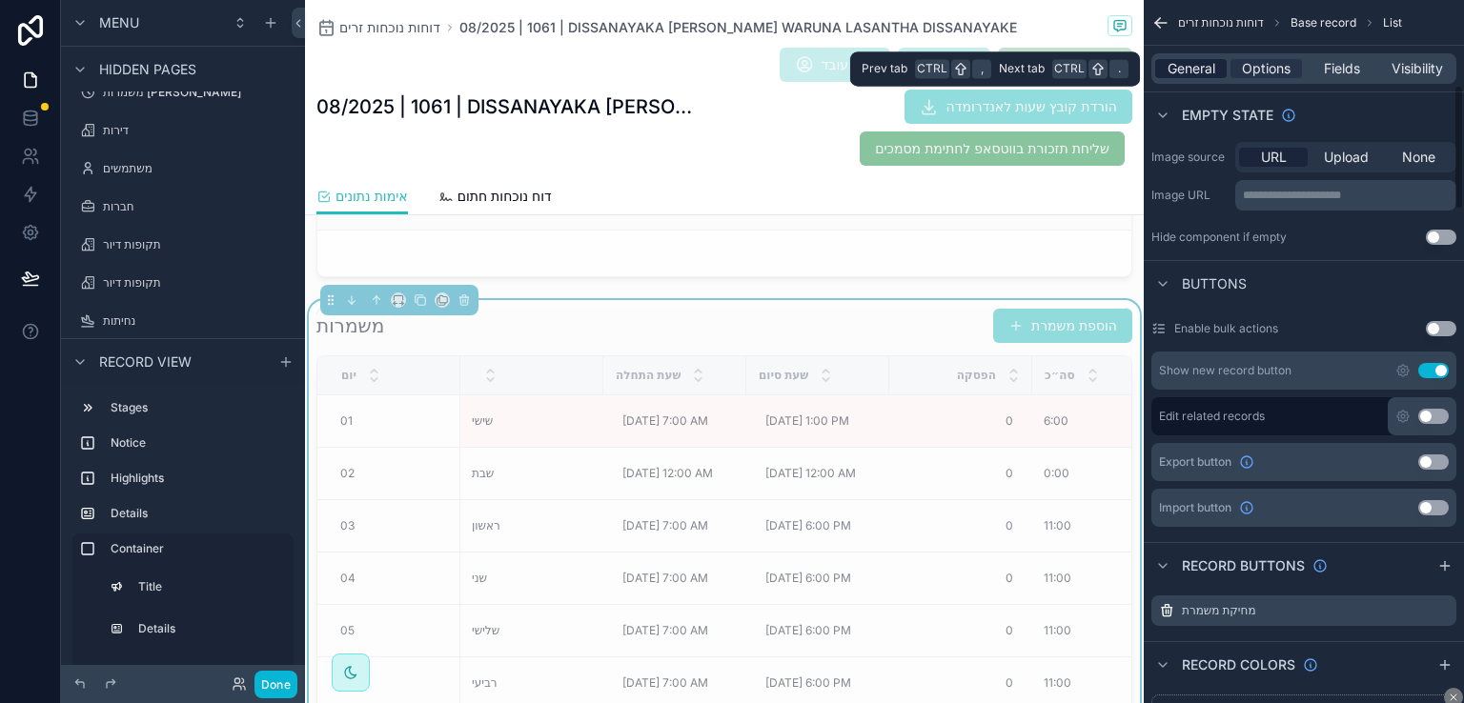
click at [1190, 68] on span "General" at bounding box center [1192, 68] width 48 height 19
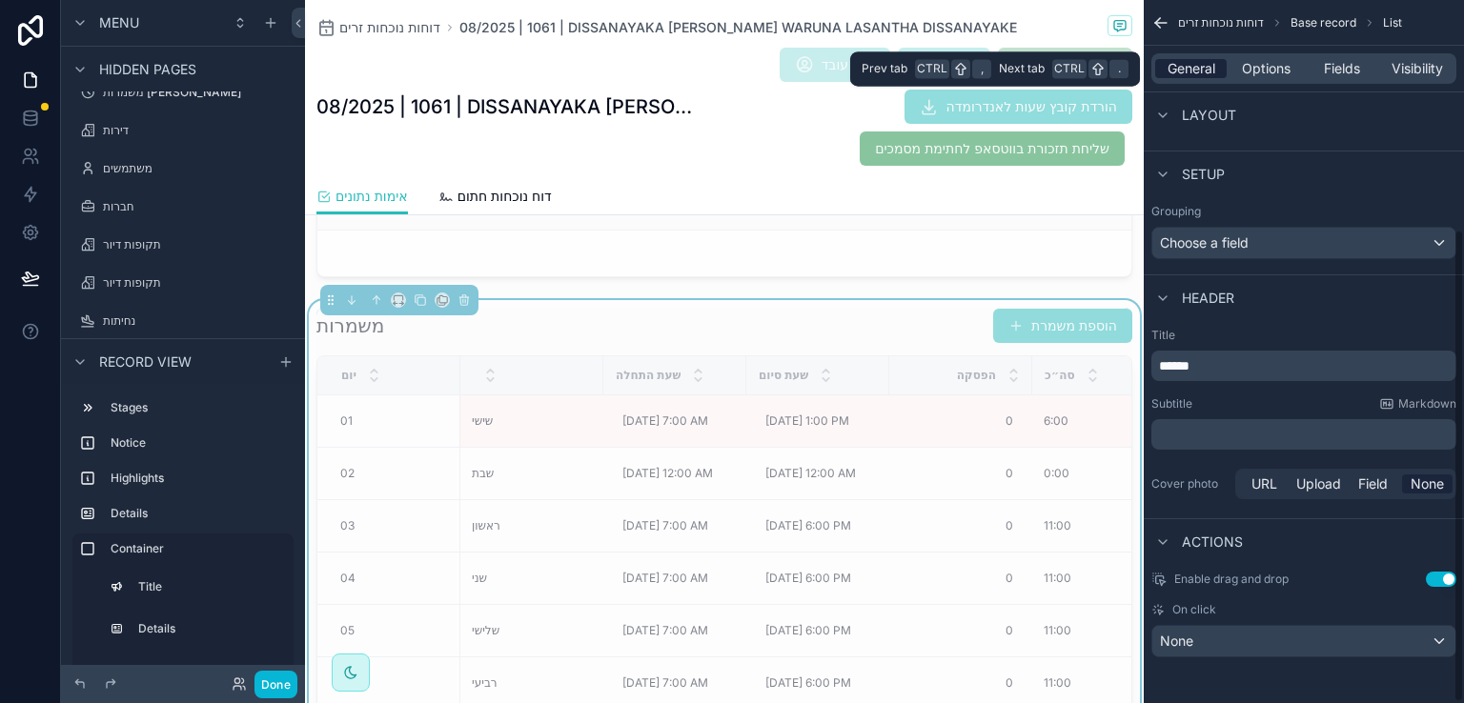
scroll to position [343, 0]
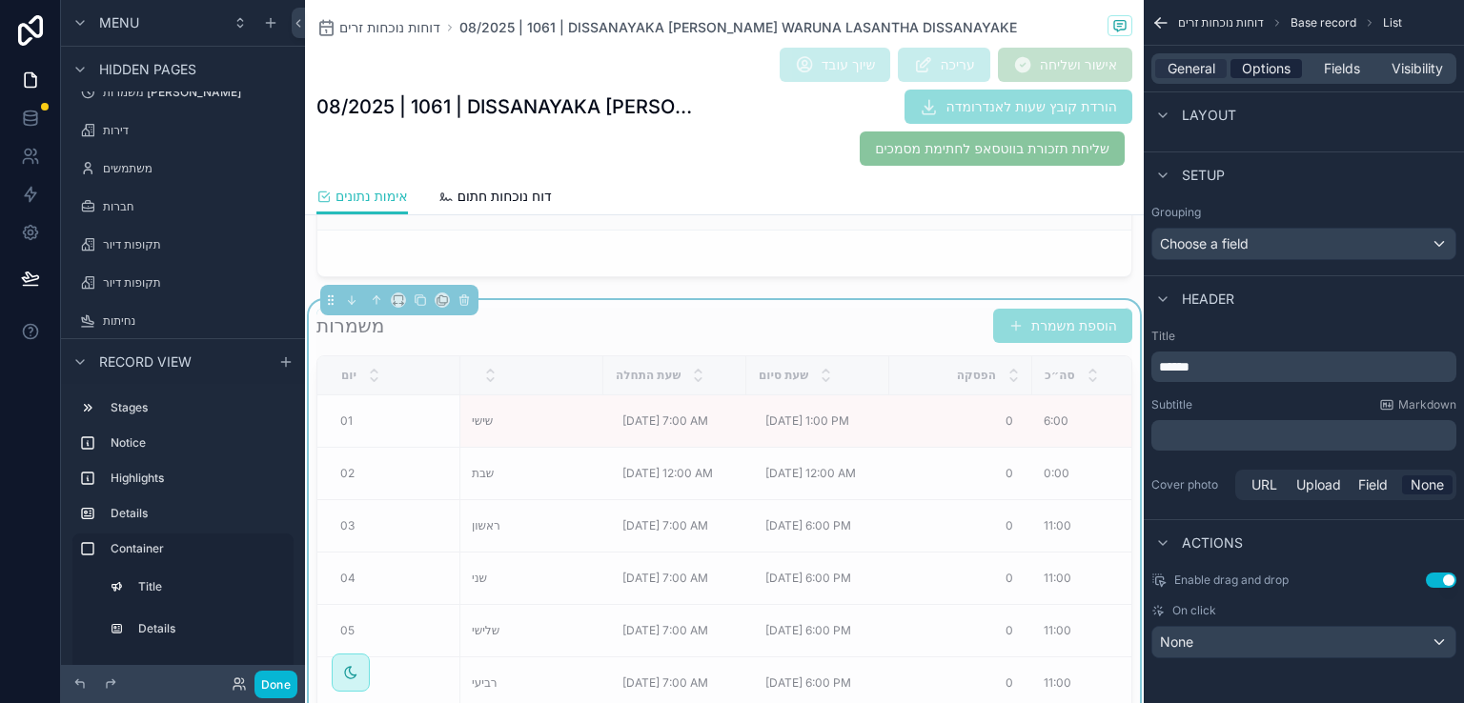
click at [1266, 73] on span "Options" at bounding box center [1266, 68] width 49 height 19
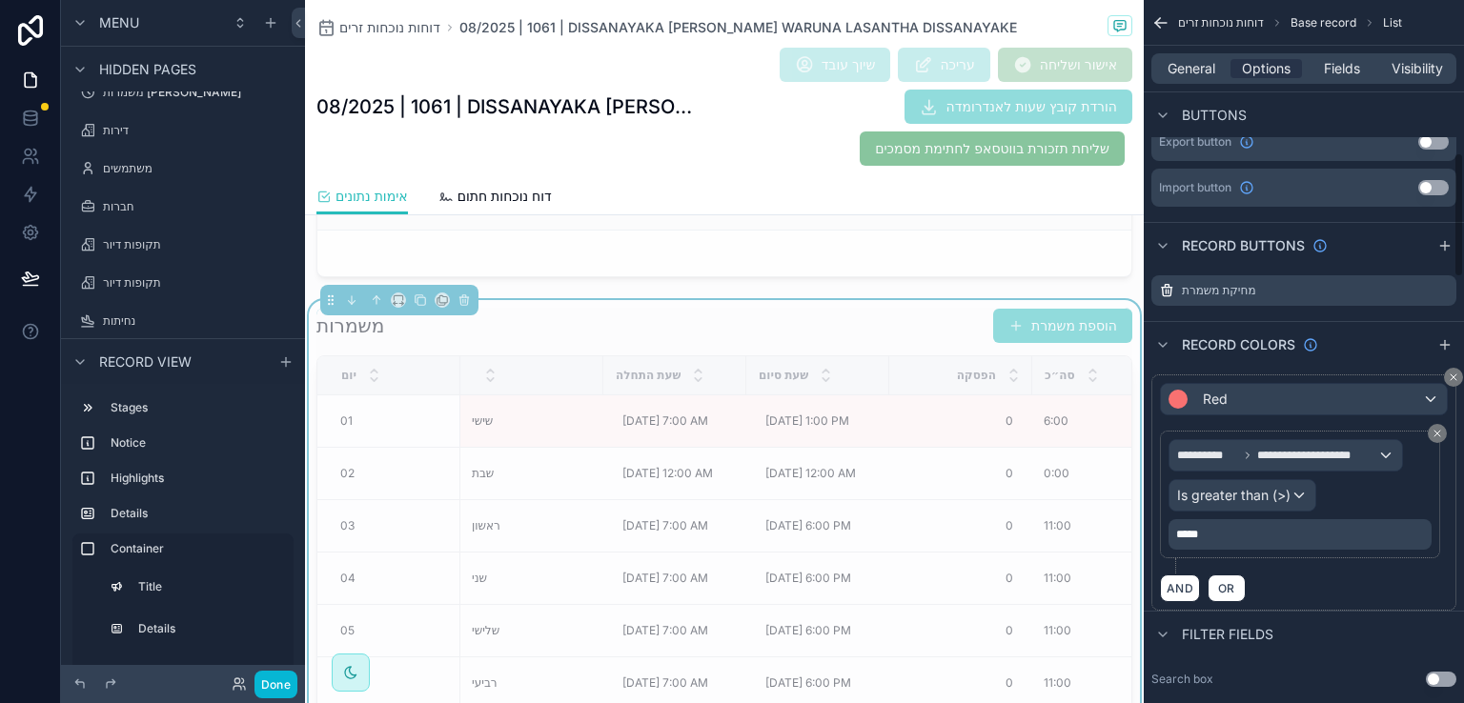
scroll to position [858, 0]
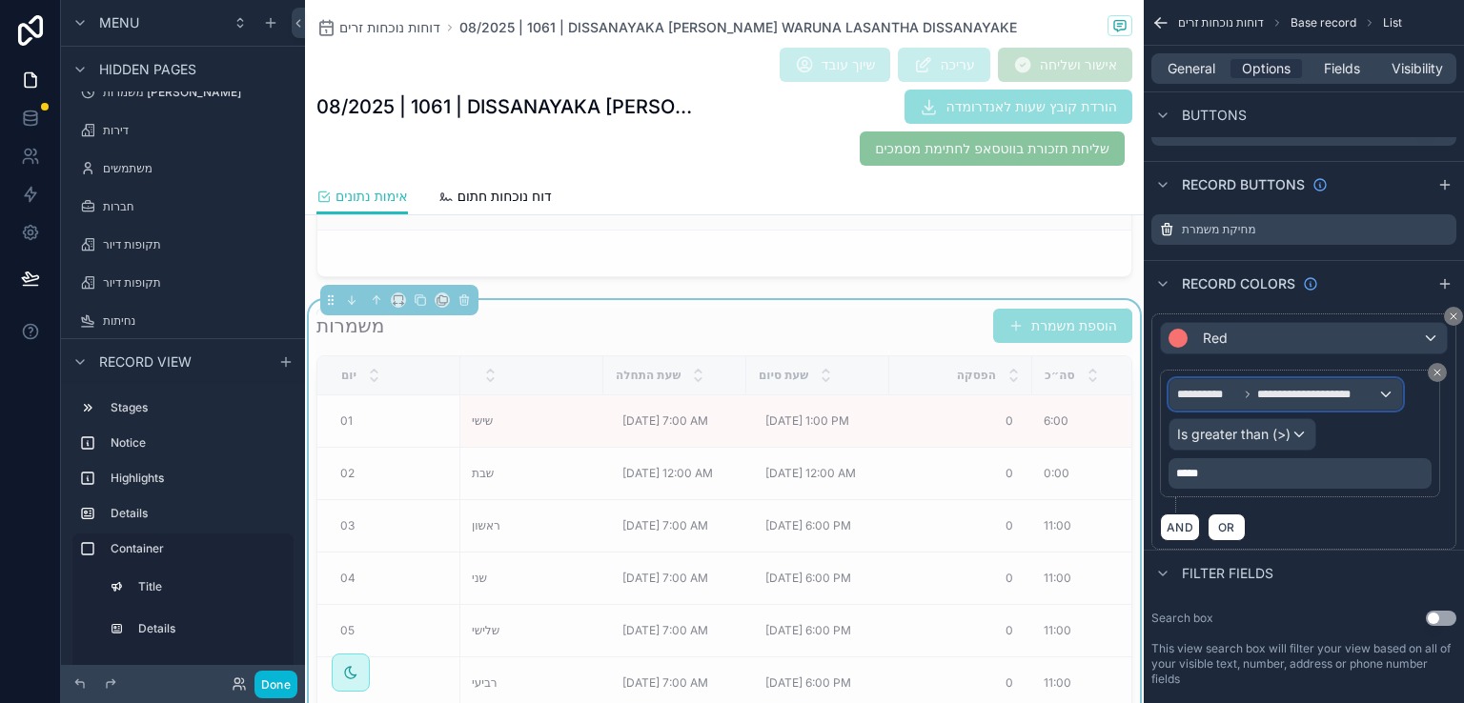
click at [1385, 393] on div "**********" at bounding box center [1286, 394] width 233 height 31
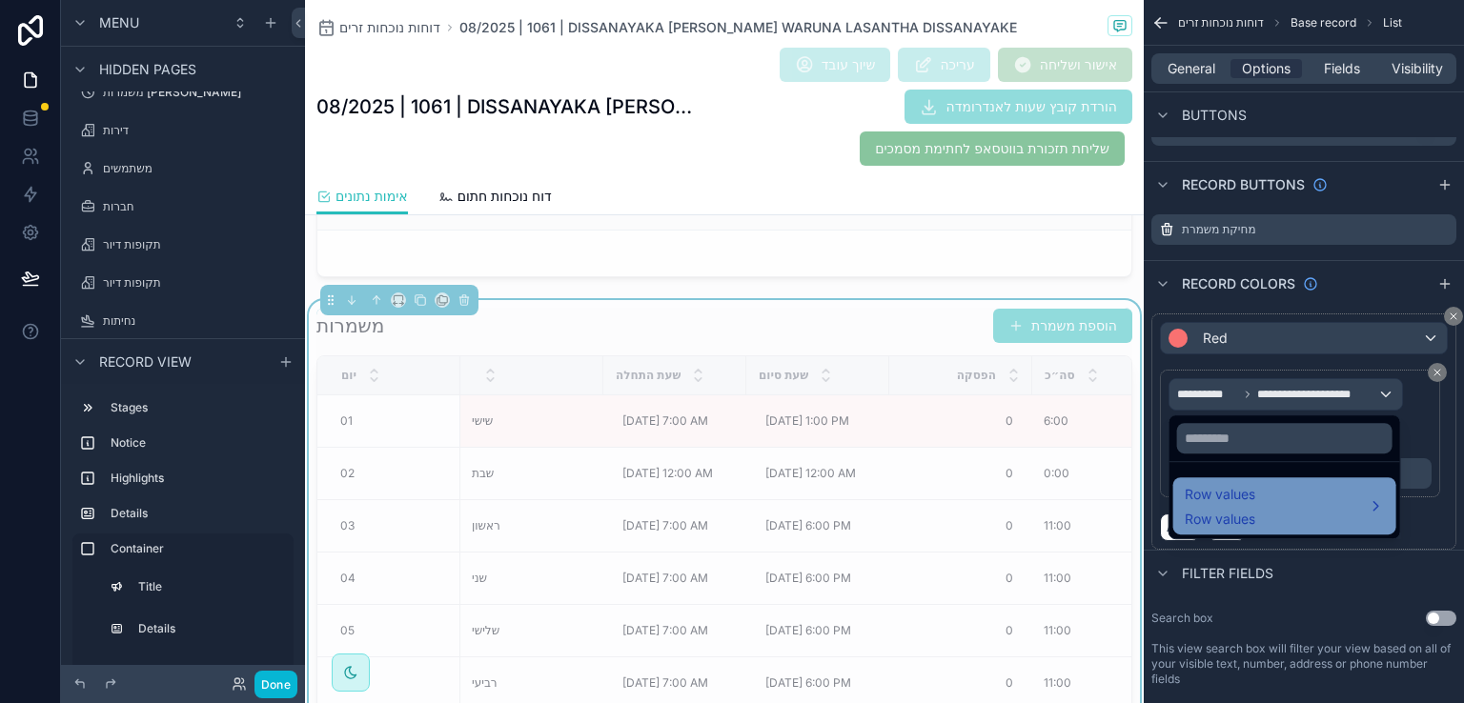
click at [1299, 496] on div "Row values Row values" at bounding box center [1285, 506] width 200 height 46
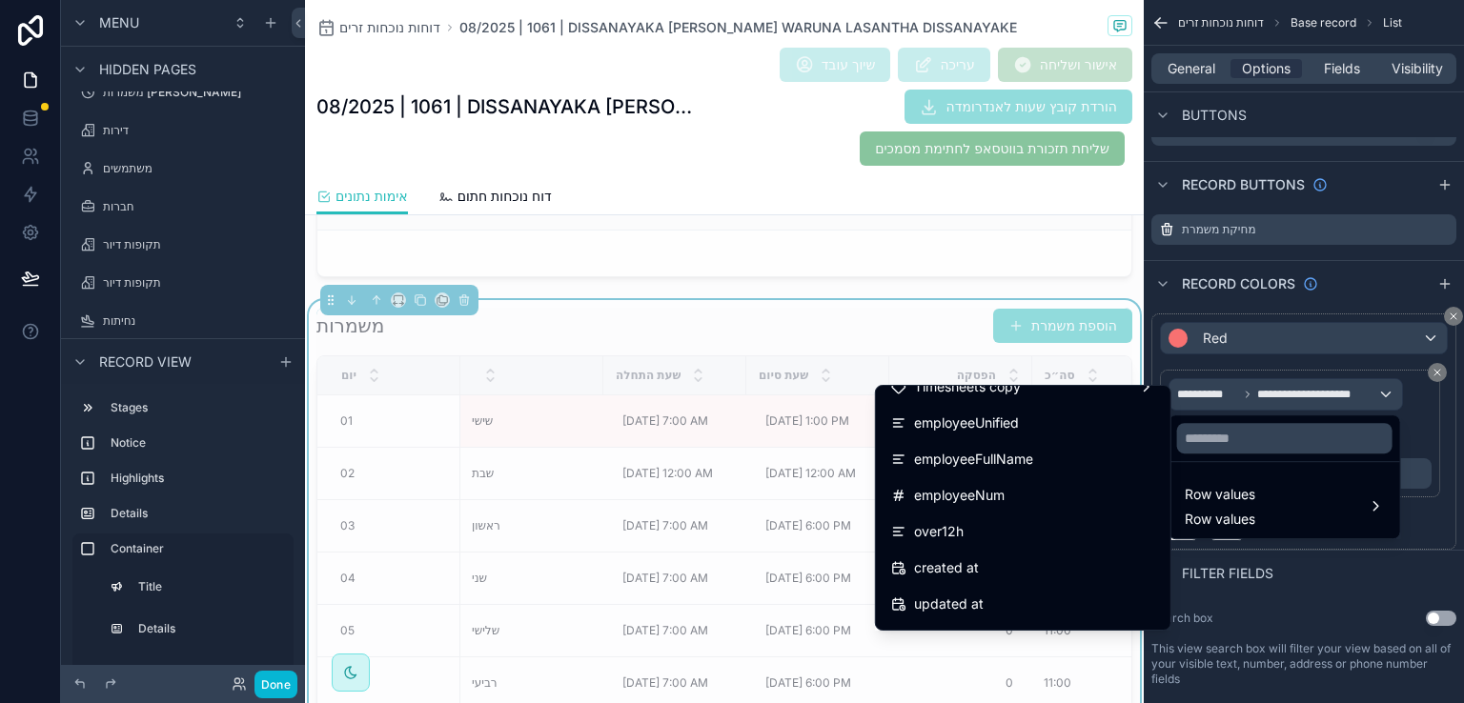
scroll to position [1430, 0]
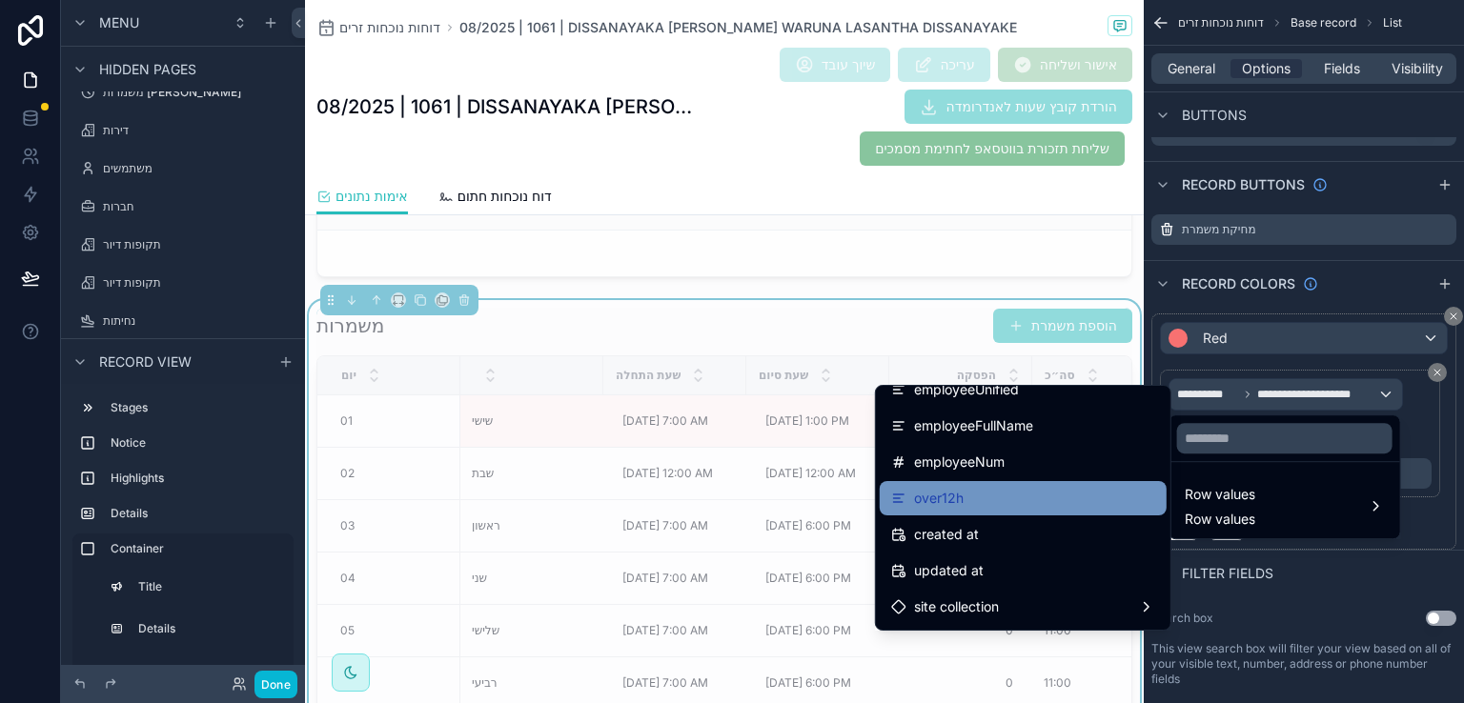
click at [918, 499] on span "over12h" at bounding box center [939, 498] width 50 height 23
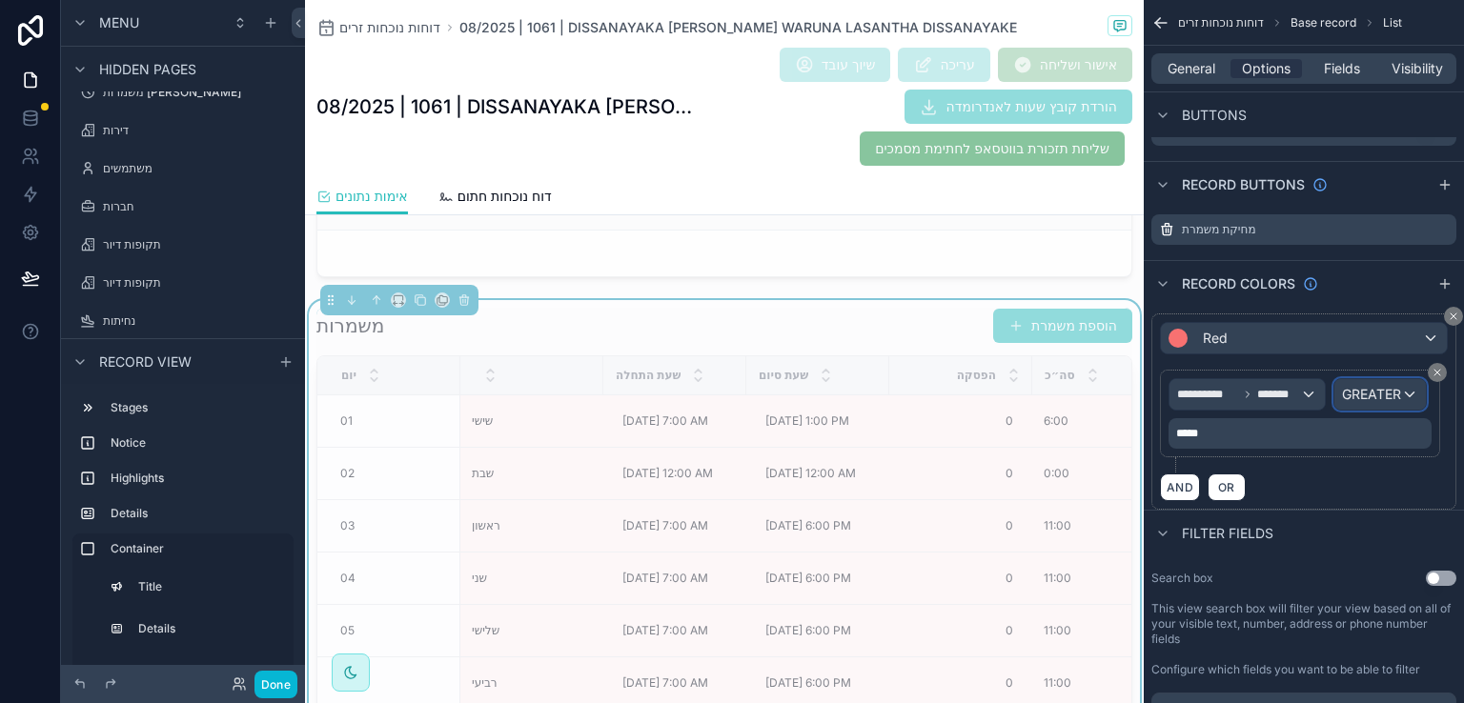
click at [1406, 391] on div "GREATER" at bounding box center [1380, 394] width 92 height 31
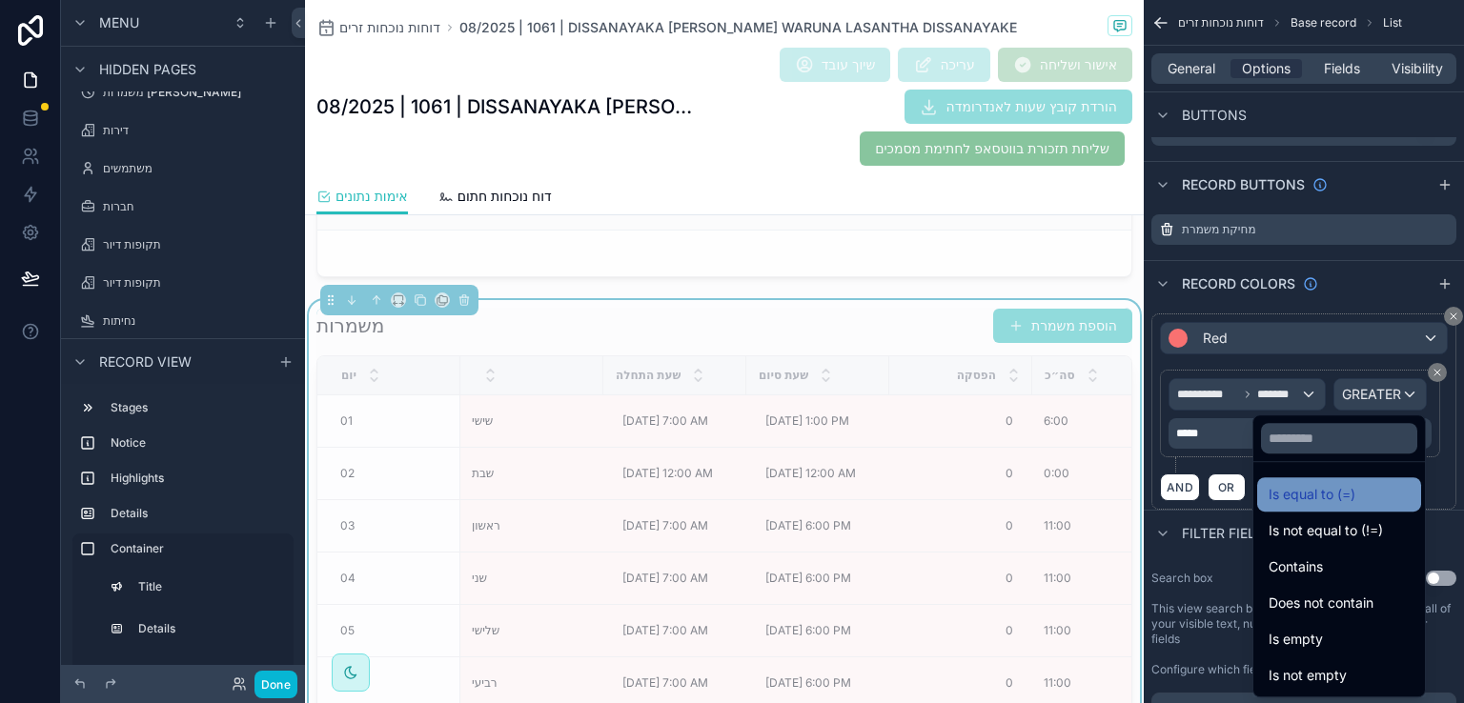
click at [1269, 496] on span "Is equal to (=)" at bounding box center [1312, 494] width 87 height 23
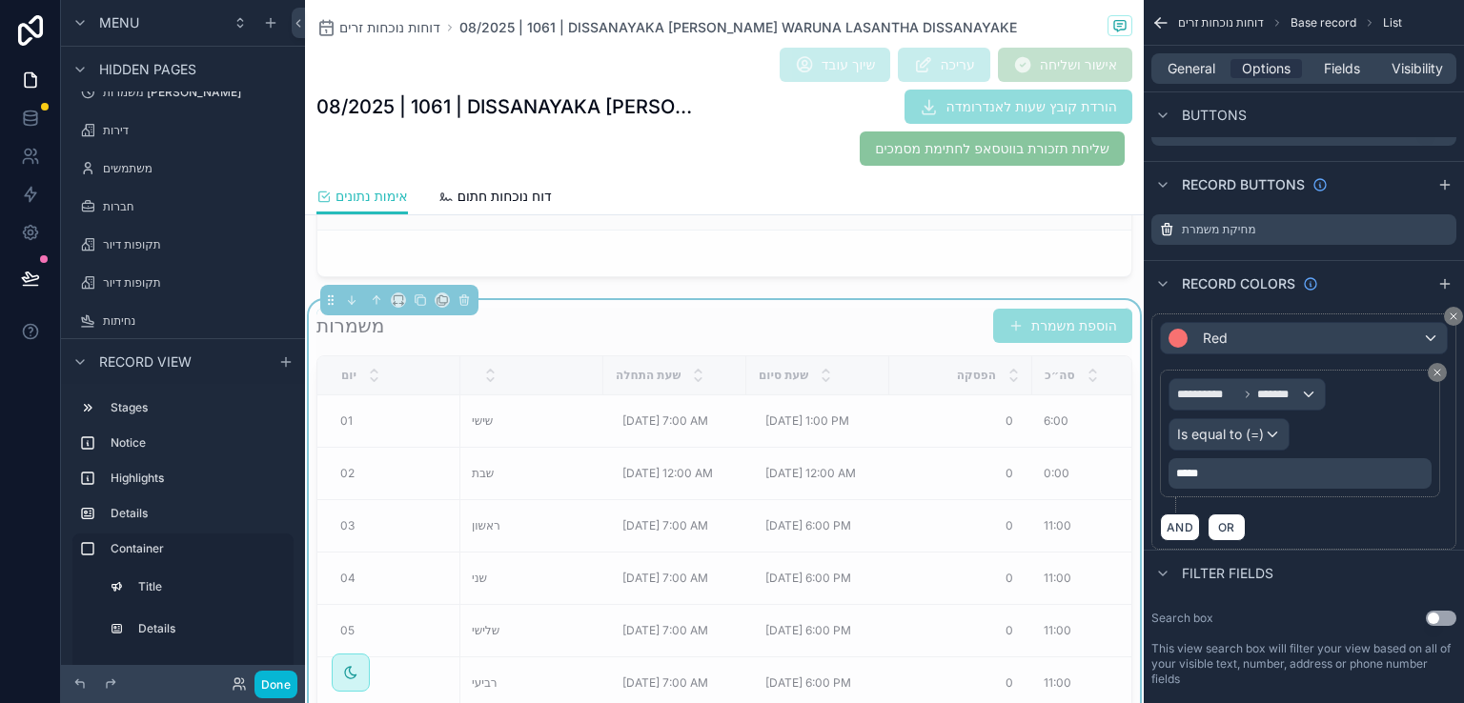
click at [1216, 469] on p "*****" at bounding box center [1302, 473] width 252 height 15
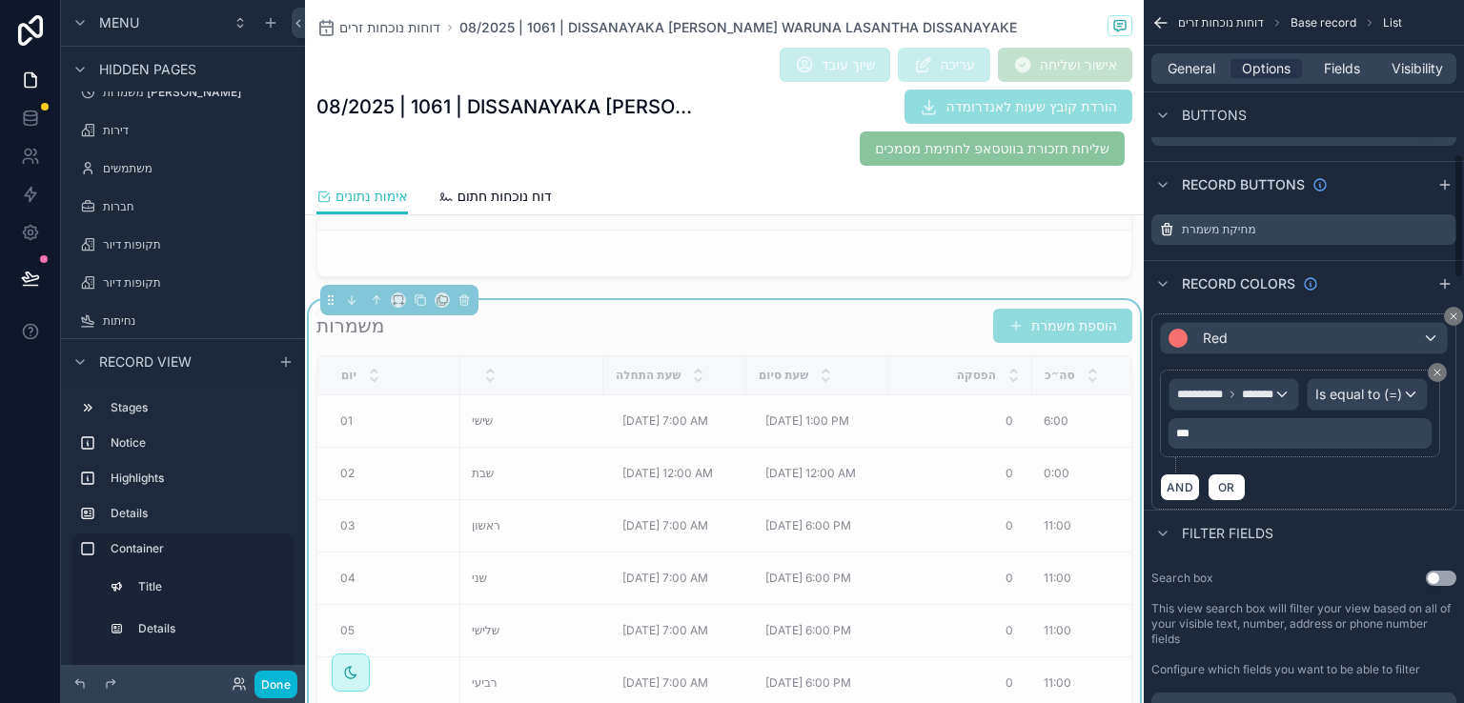
click at [1312, 501] on div "AND OR" at bounding box center [1304, 487] width 288 height 29
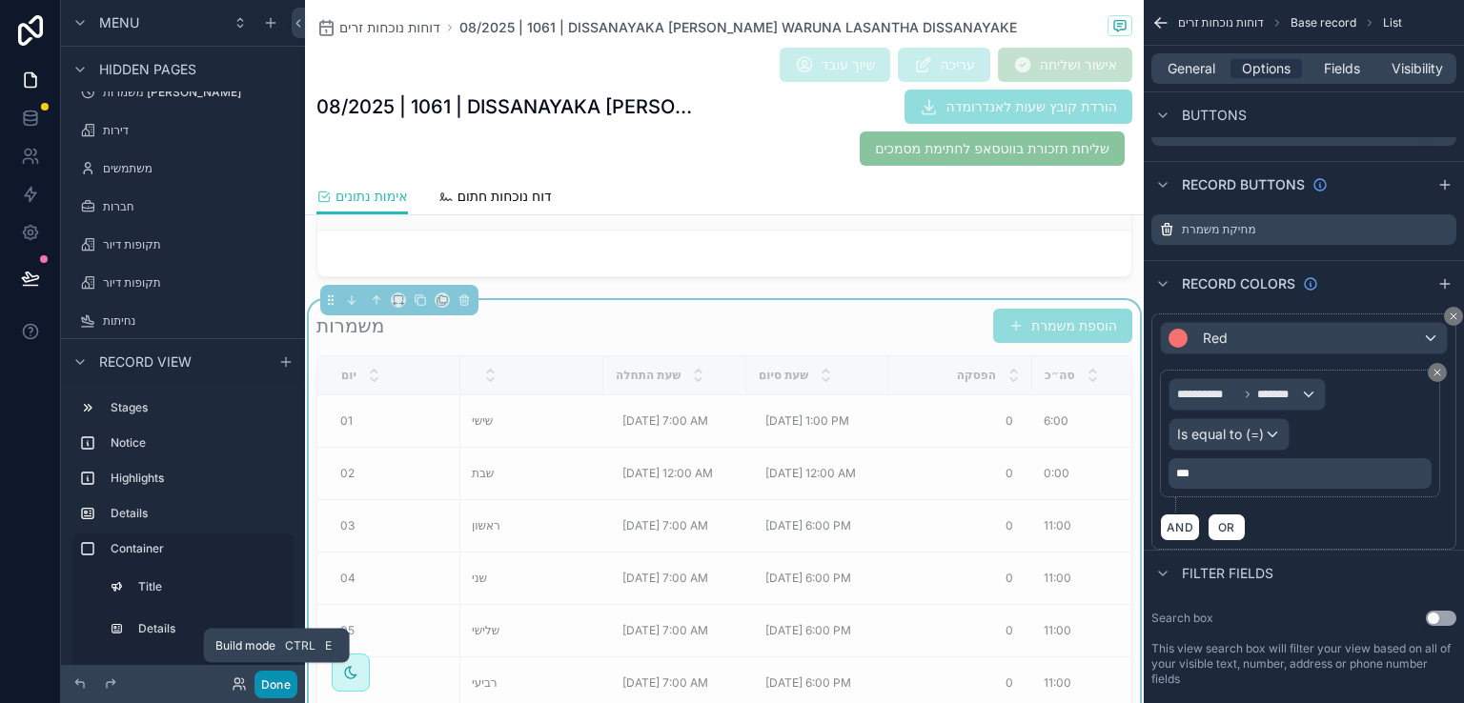
click at [263, 683] on button "Done" at bounding box center [275, 685] width 43 height 28
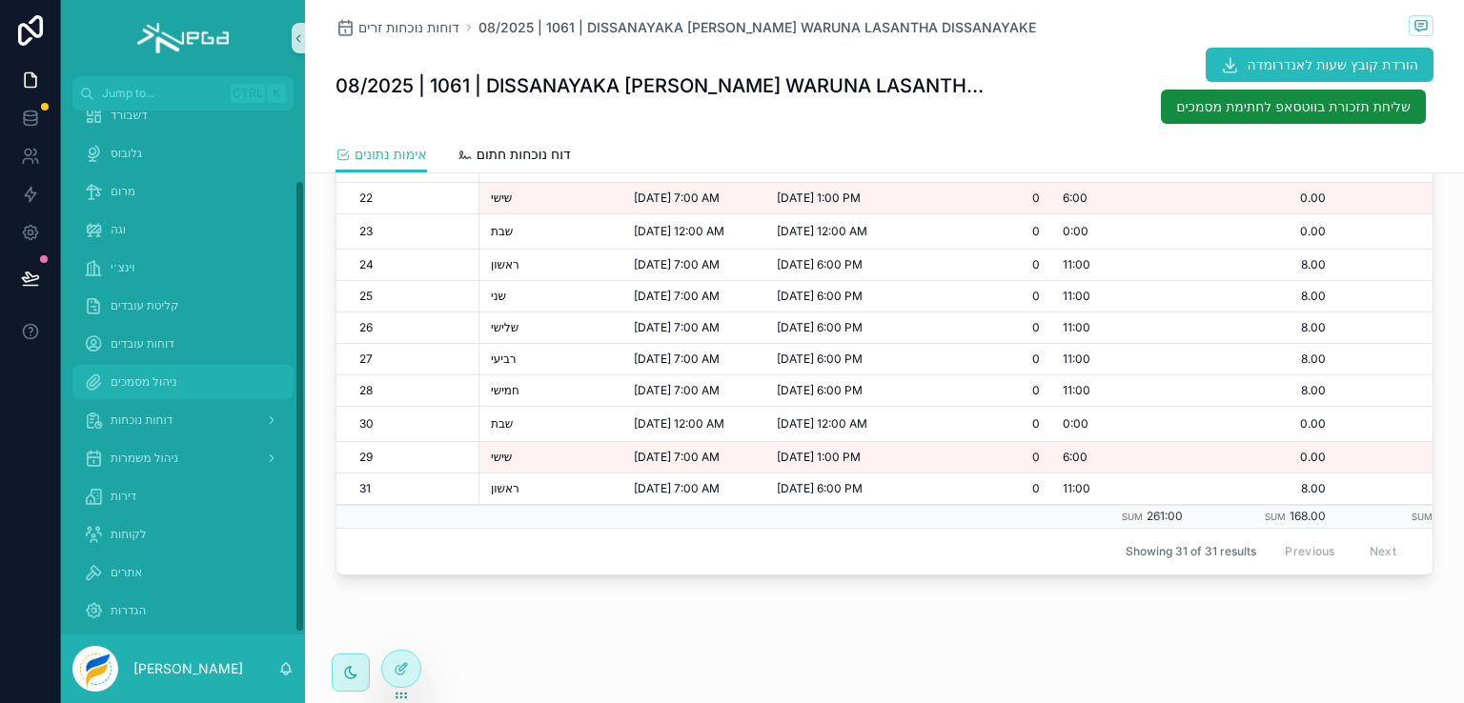
scroll to position [0, 0]
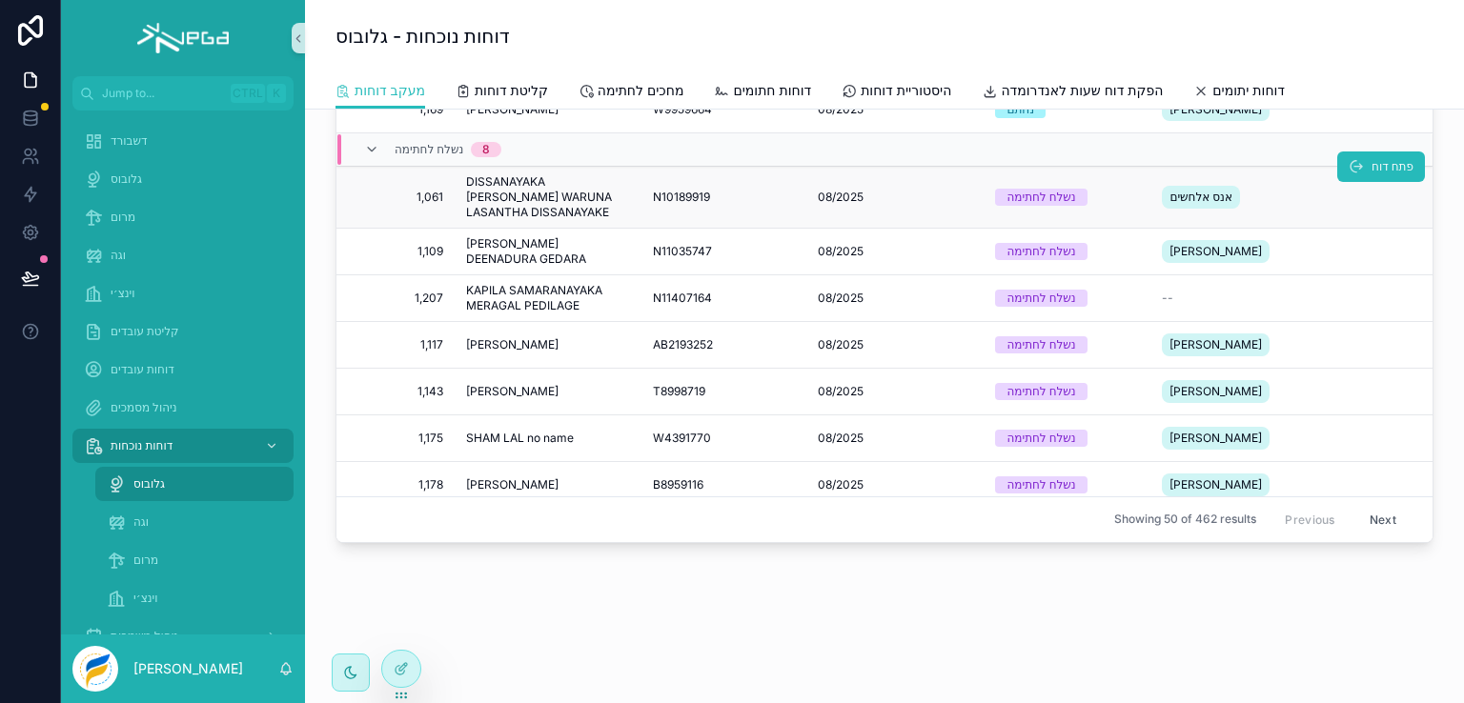
scroll to position [329, 0]
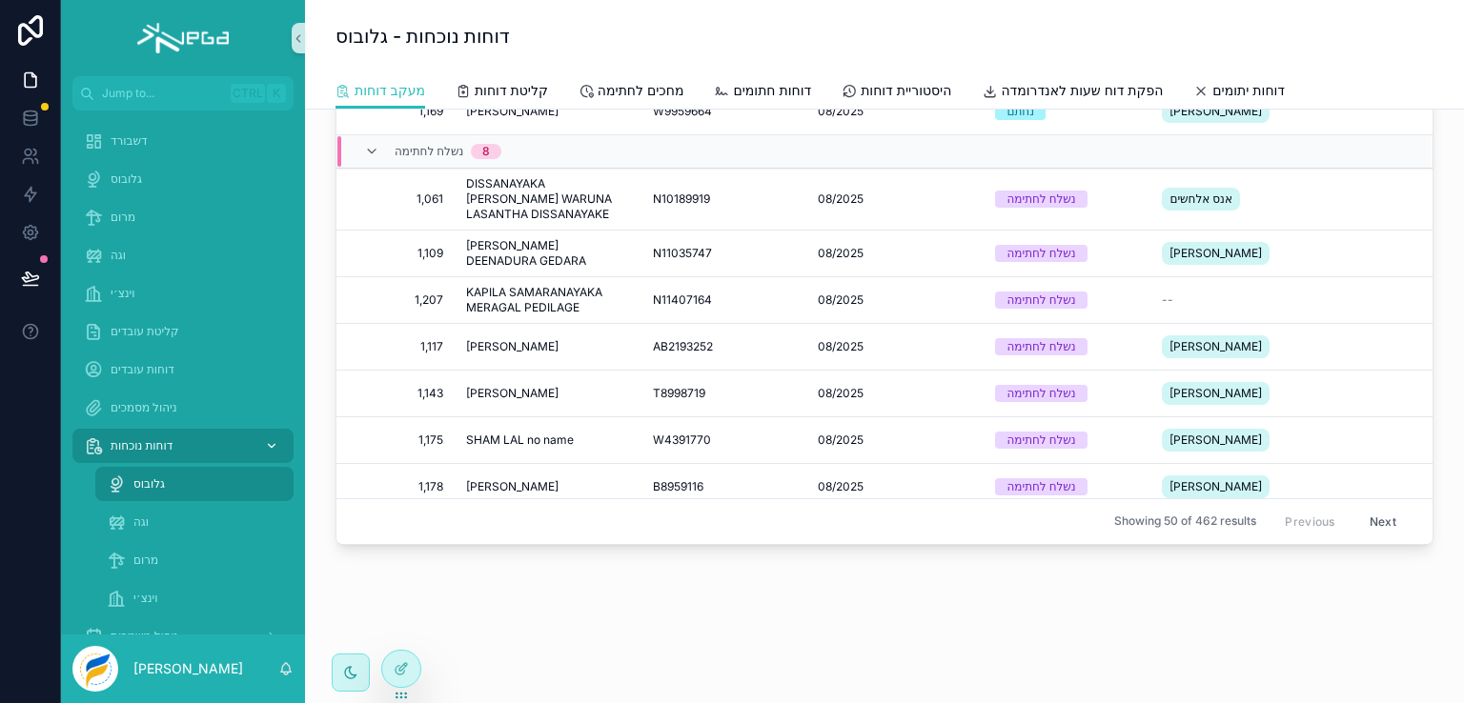
click at [132, 439] on span "דוחות נוכחות" at bounding box center [142, 445] width 62 height 15
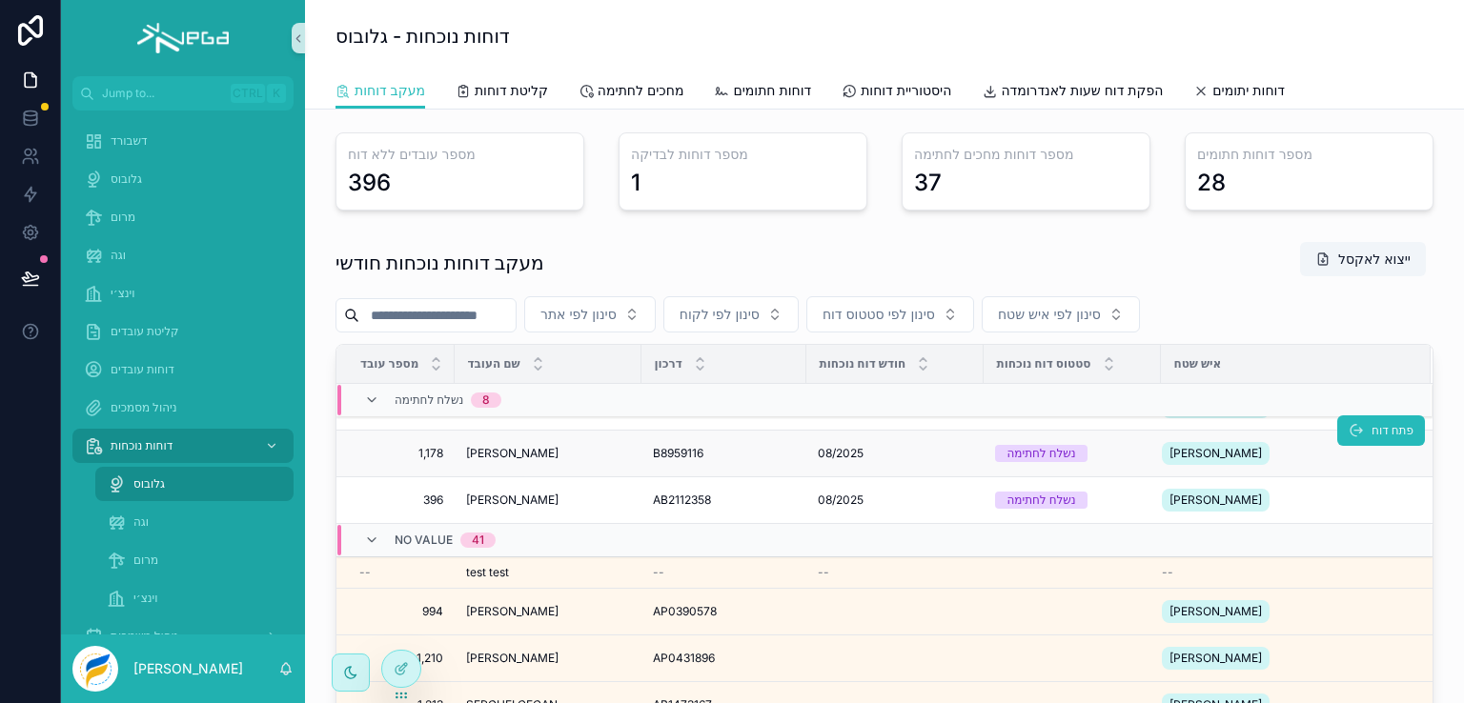
scroll to position [286, 0]
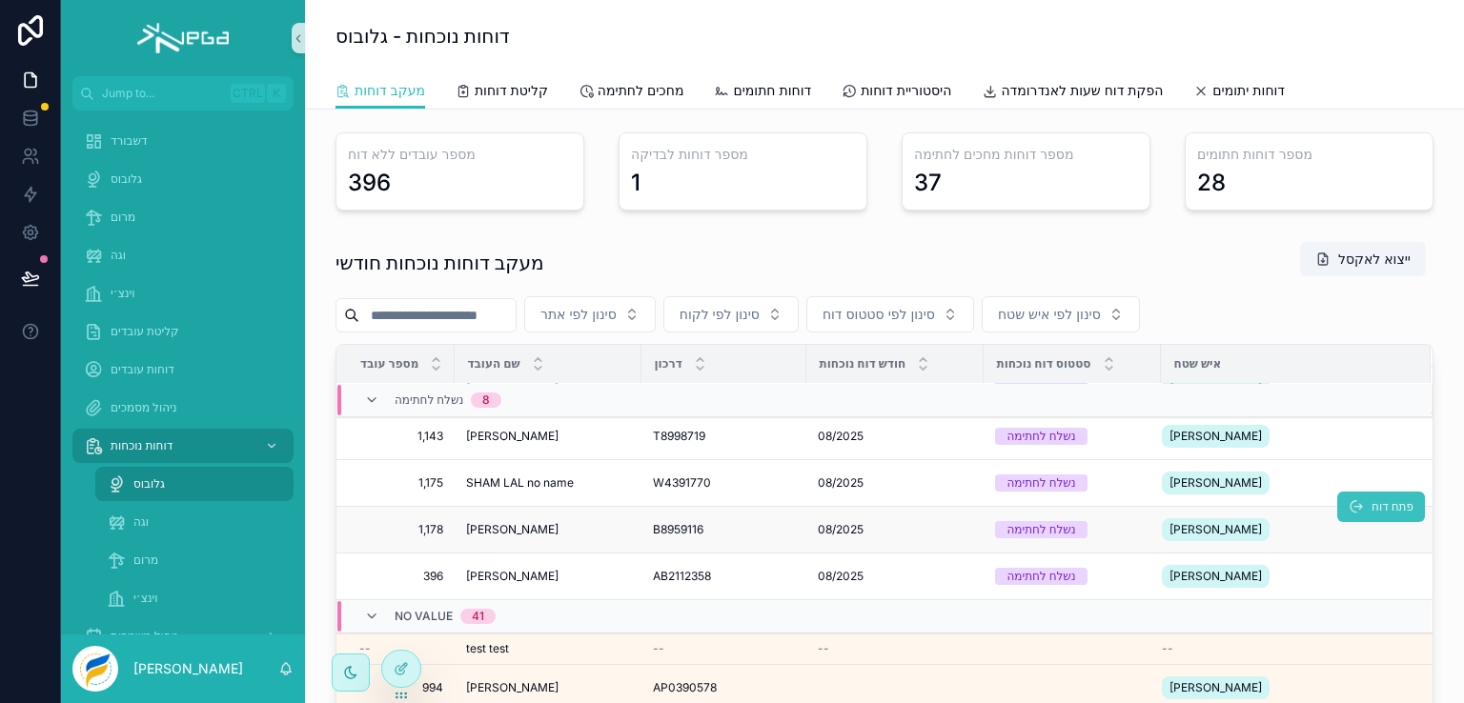
click at [1372, 515] on span "פתח דוח" at bounding box center [1393, 506] width 42 height 15
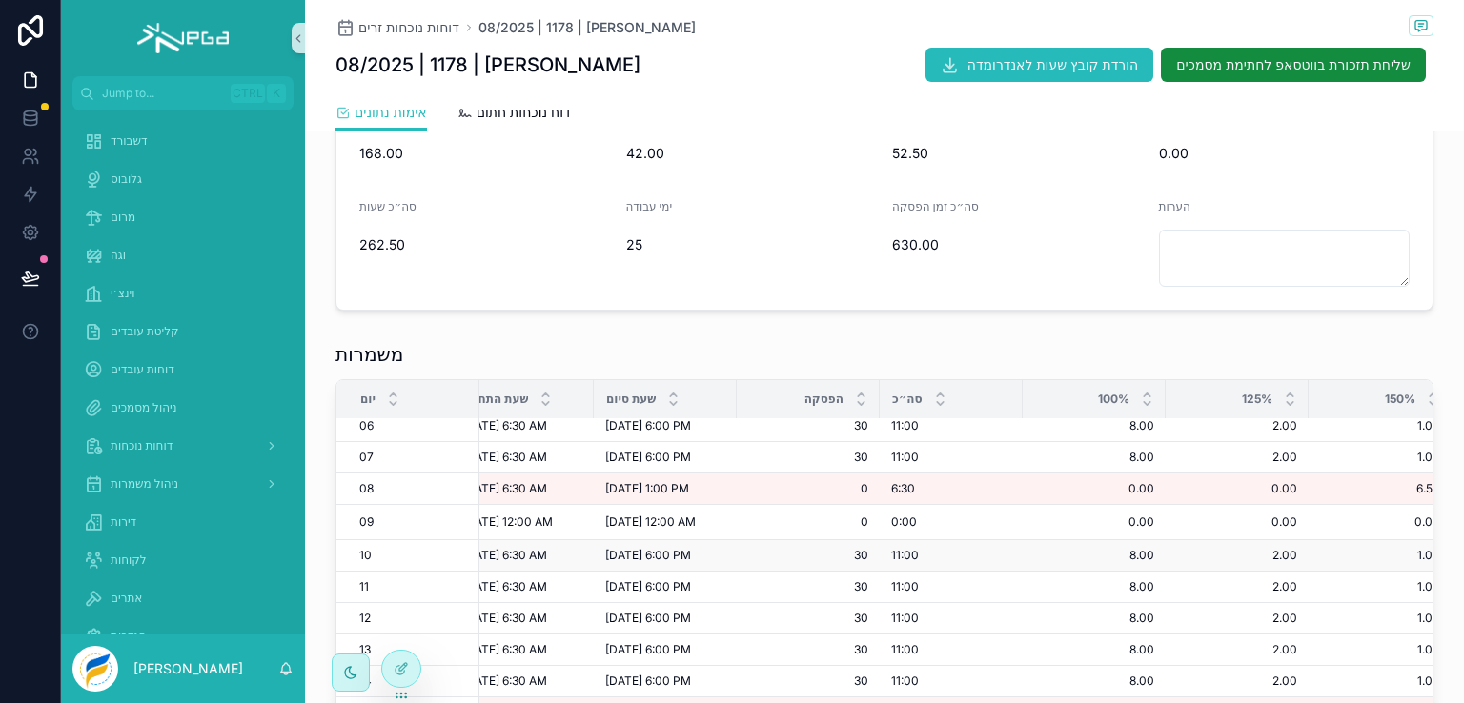
scroll to position [191, 172]
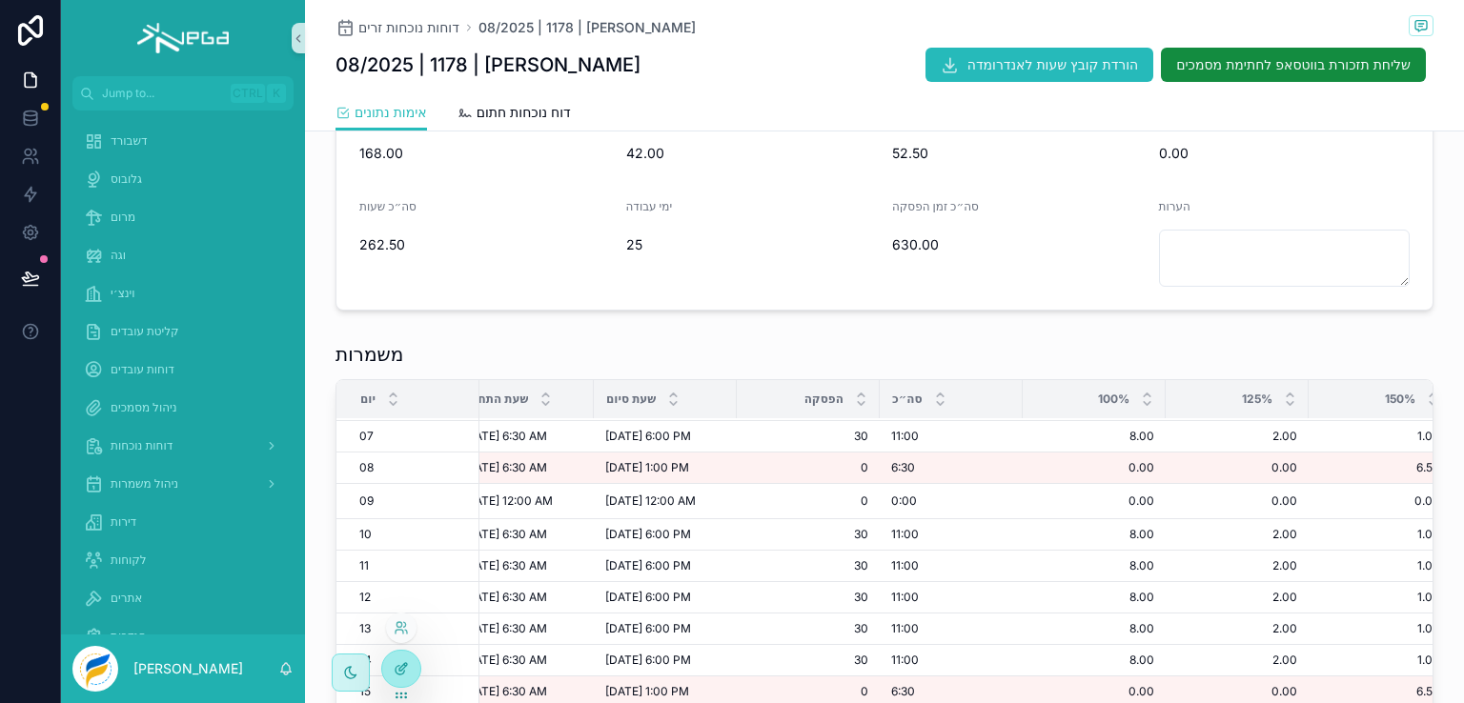
click at [403, 668] on icon at bounding box center [403, 667] width 8 height 8
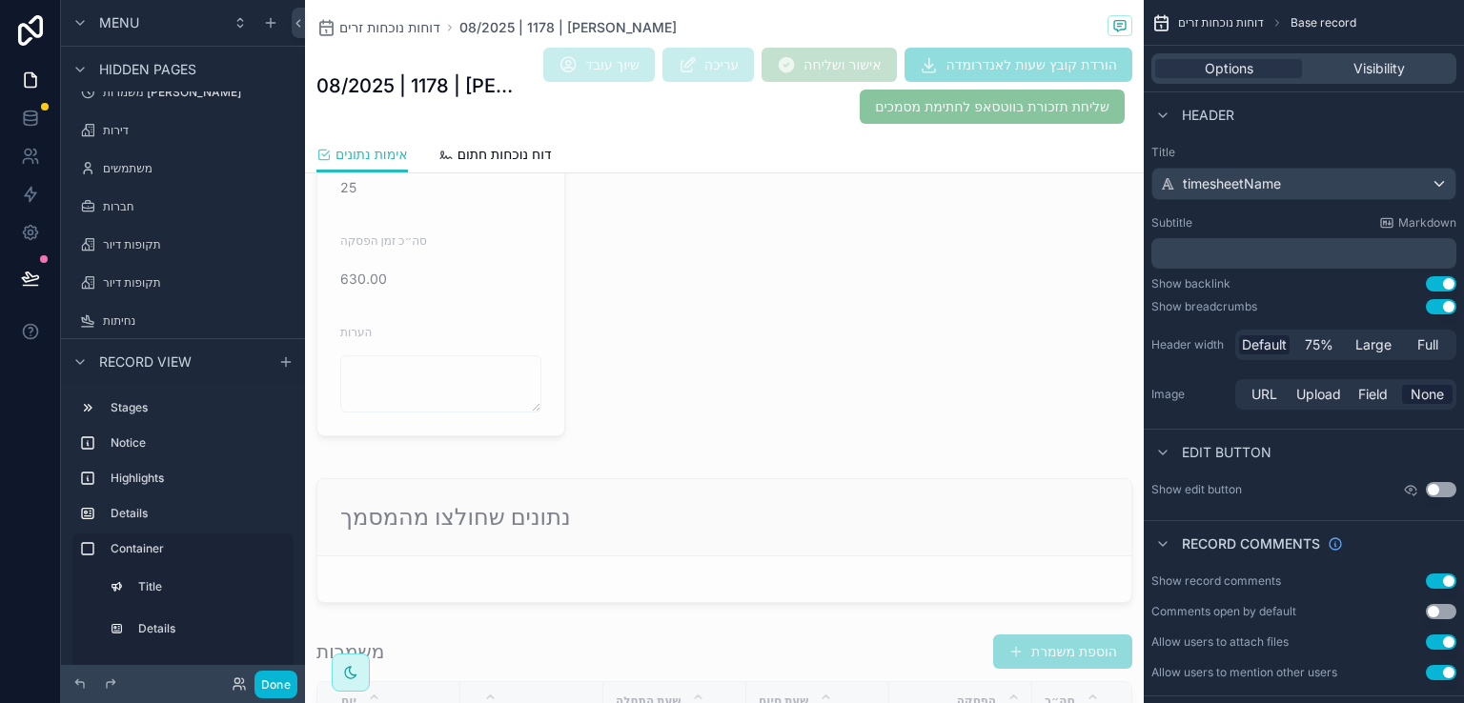
scroll to position [1048, 0]
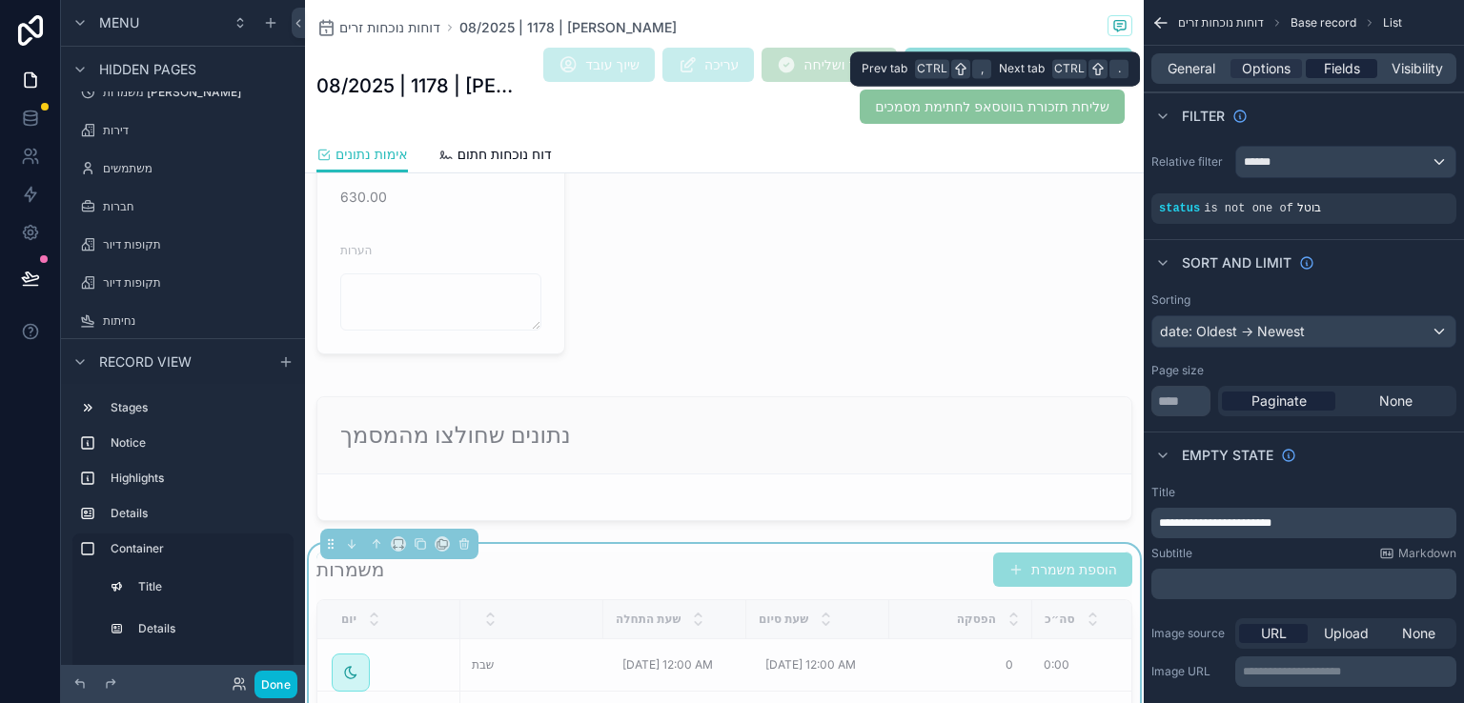
click at [1342, 68] on span "Fields" at bounding box center [1342, 68] width 36 height 19
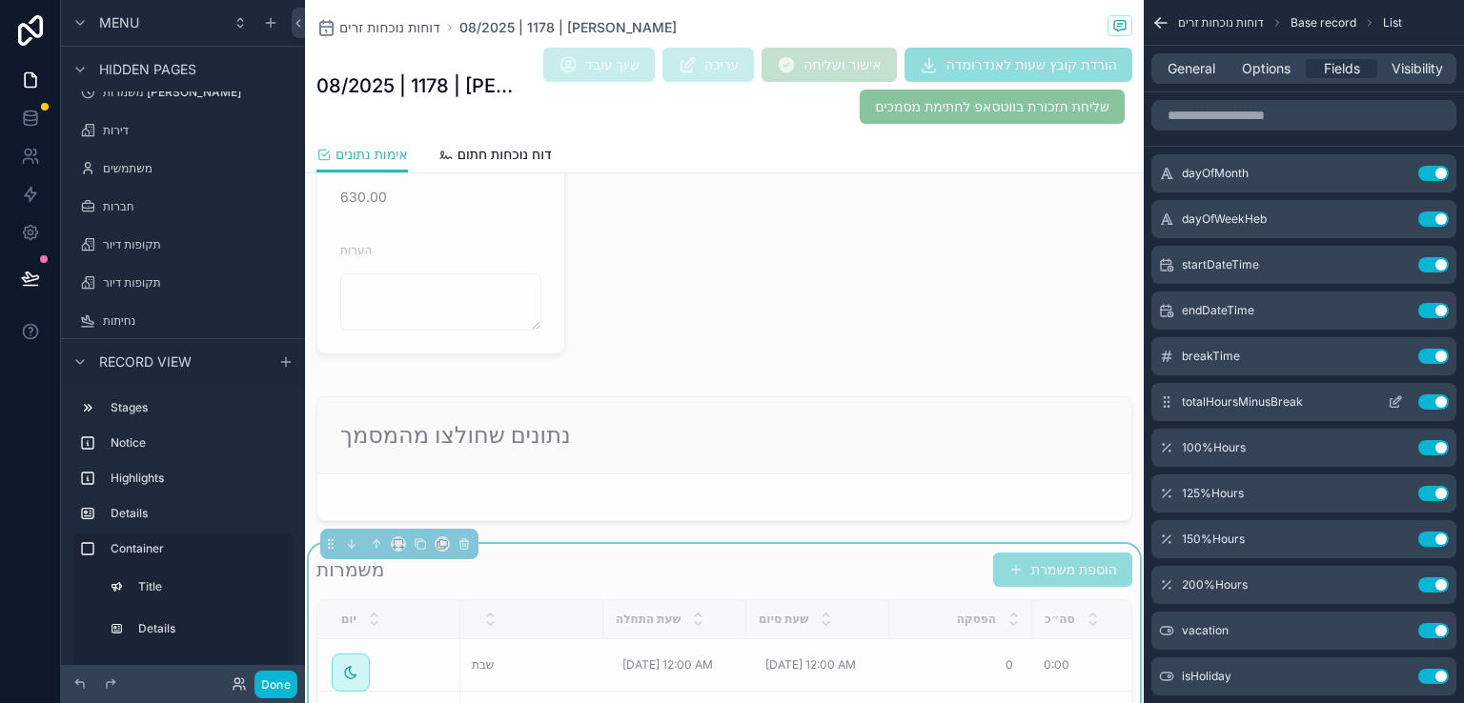
click at [1392, 399] on icon "scrollable content" at bounding box center [1395, 402] width 15 height 15
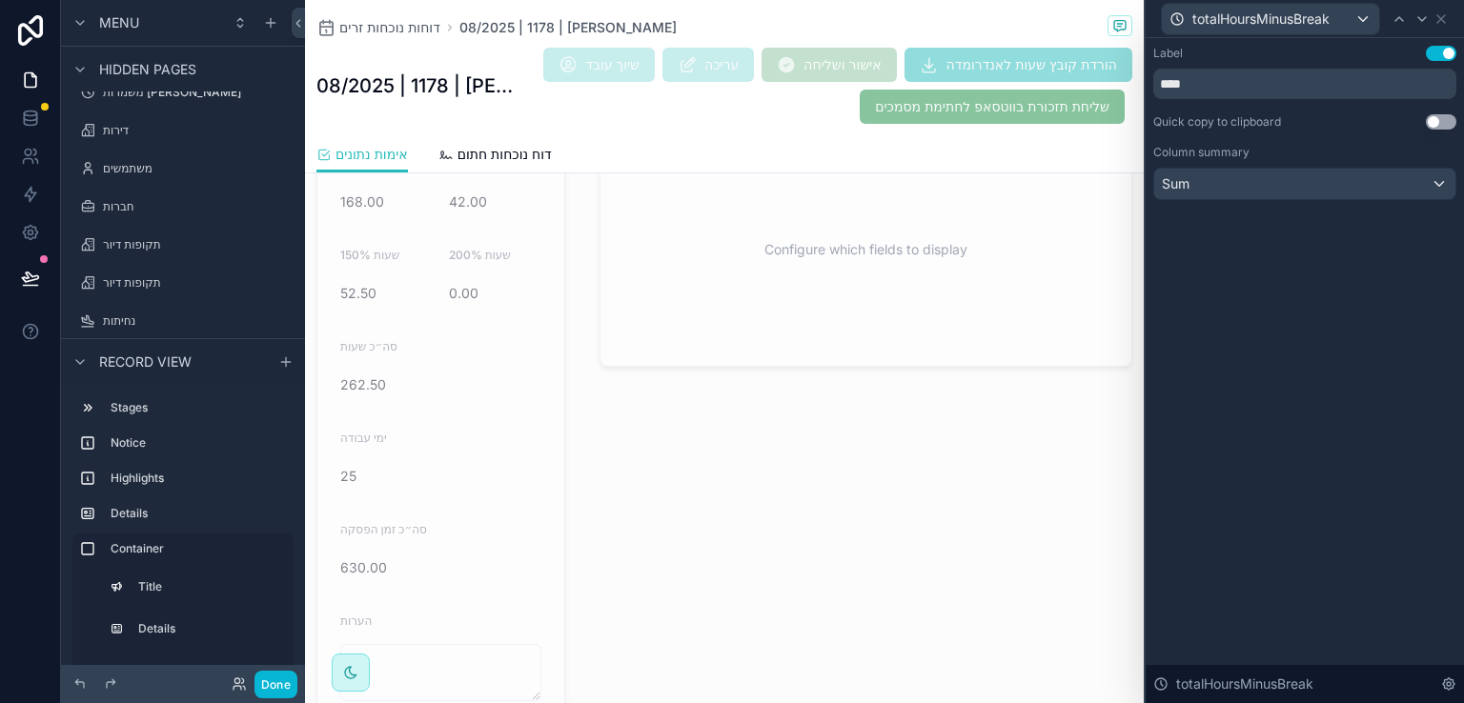
scroll to position [988, 0]
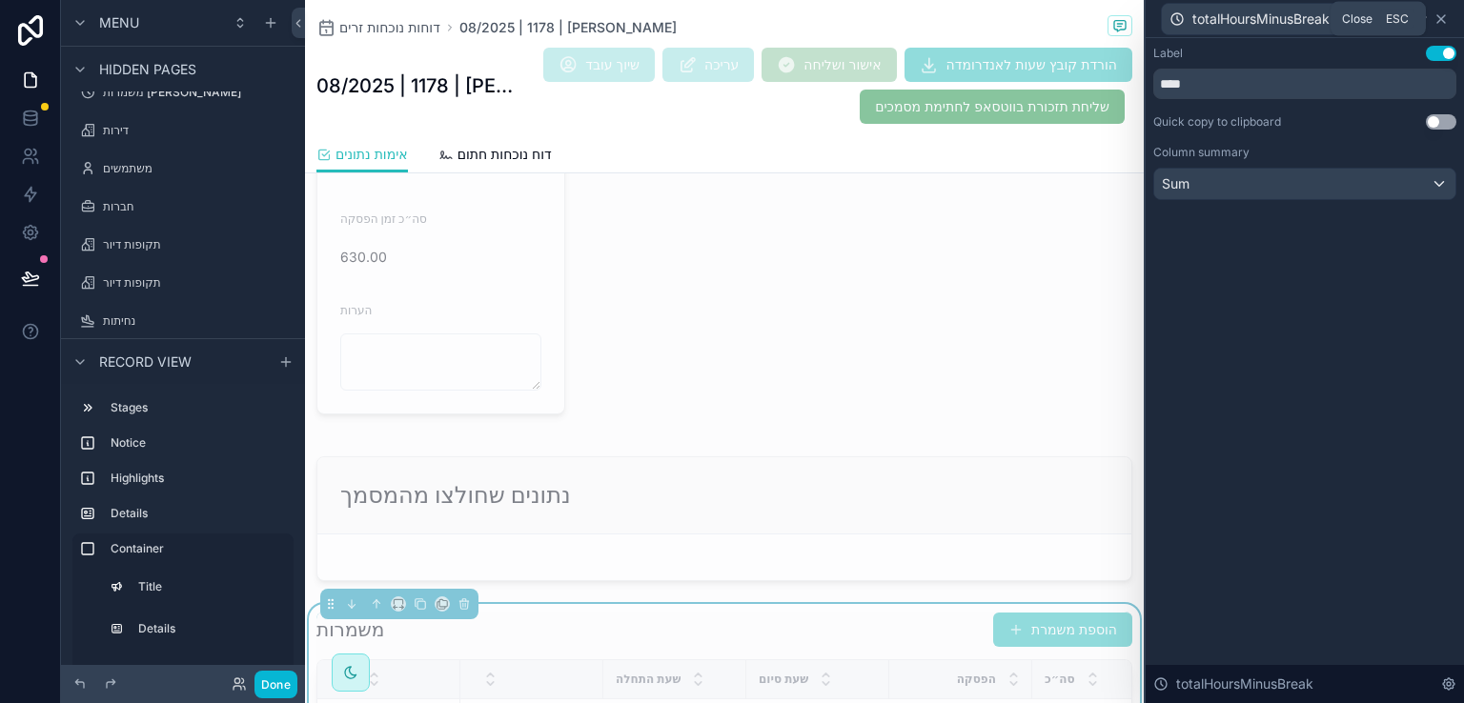
click at [1441, 20] on icon at bounding box center [1441, 18] width 15 height 15
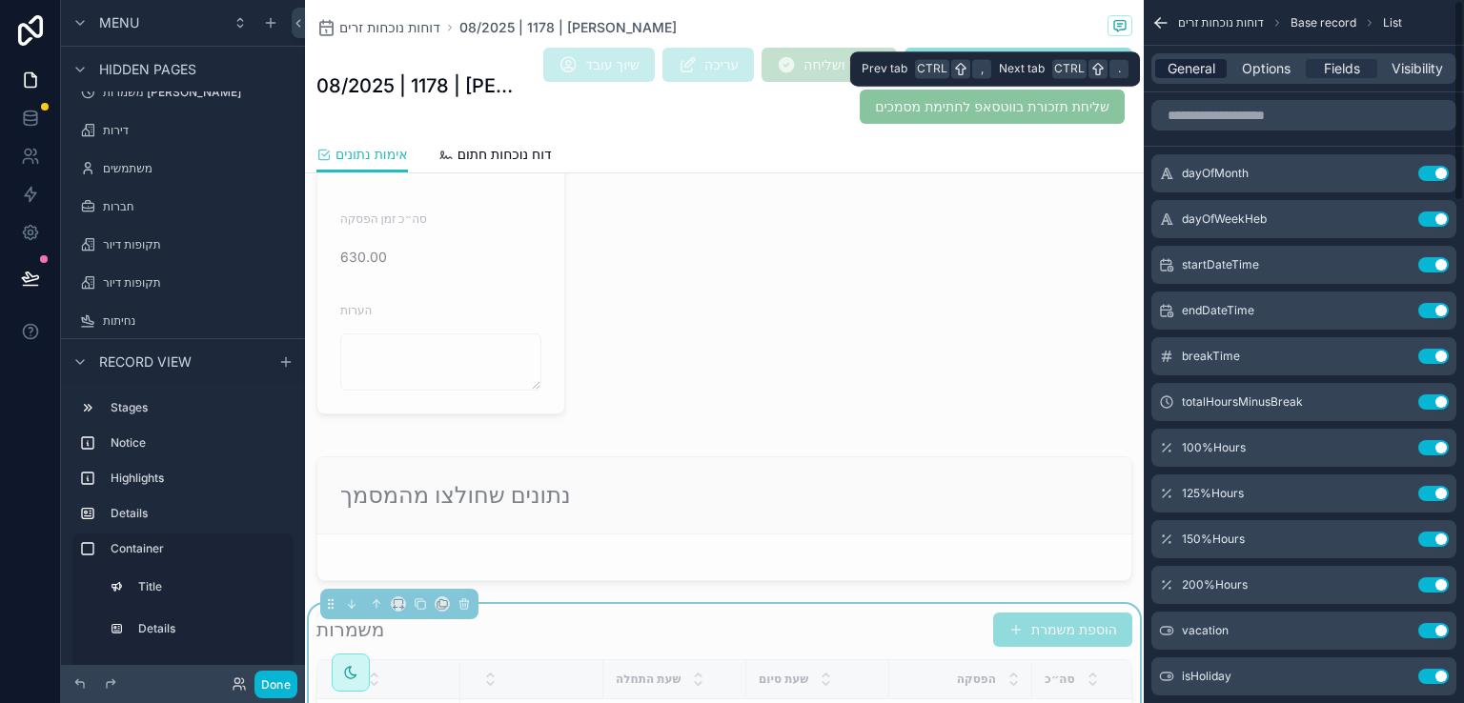
click at [1201, 65] on span "General" at bounding box center [1192, 68] width 48 height 19
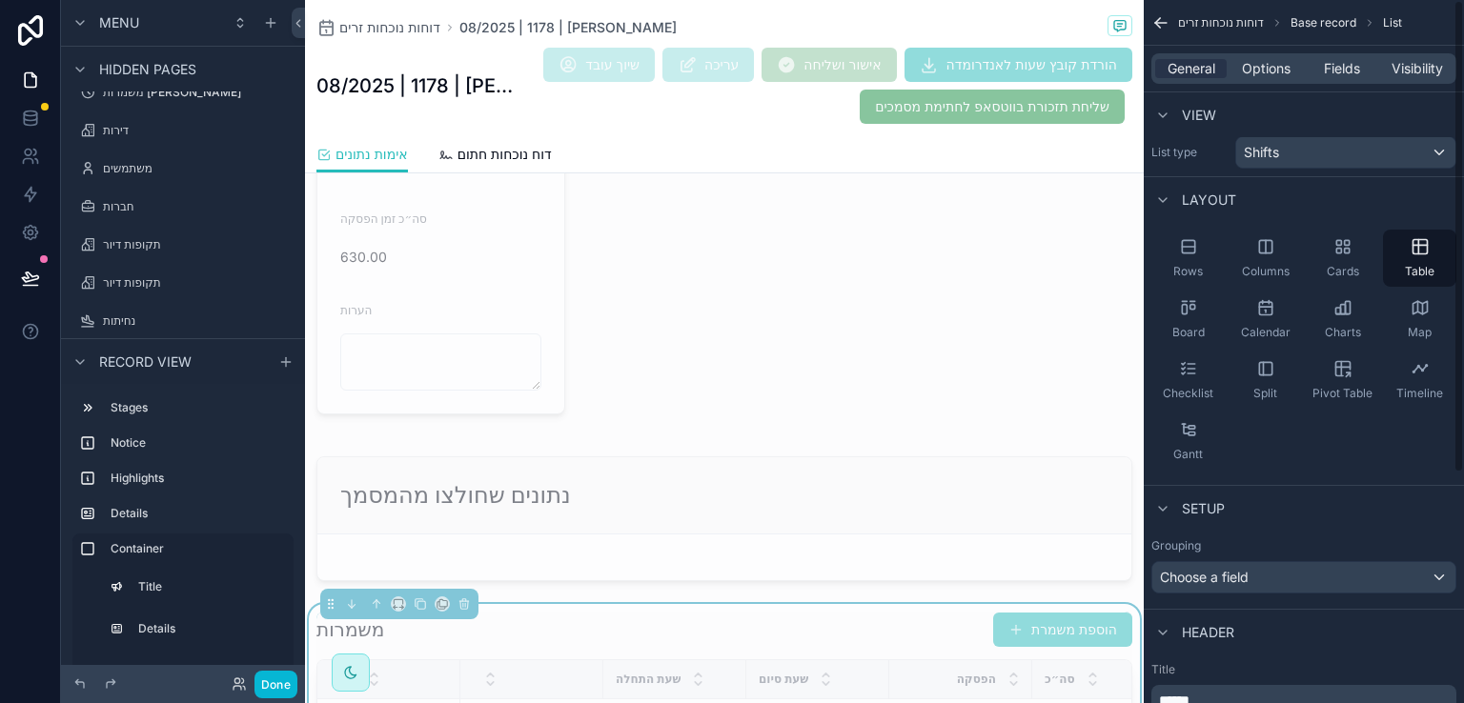
scroll to position [0, 0]
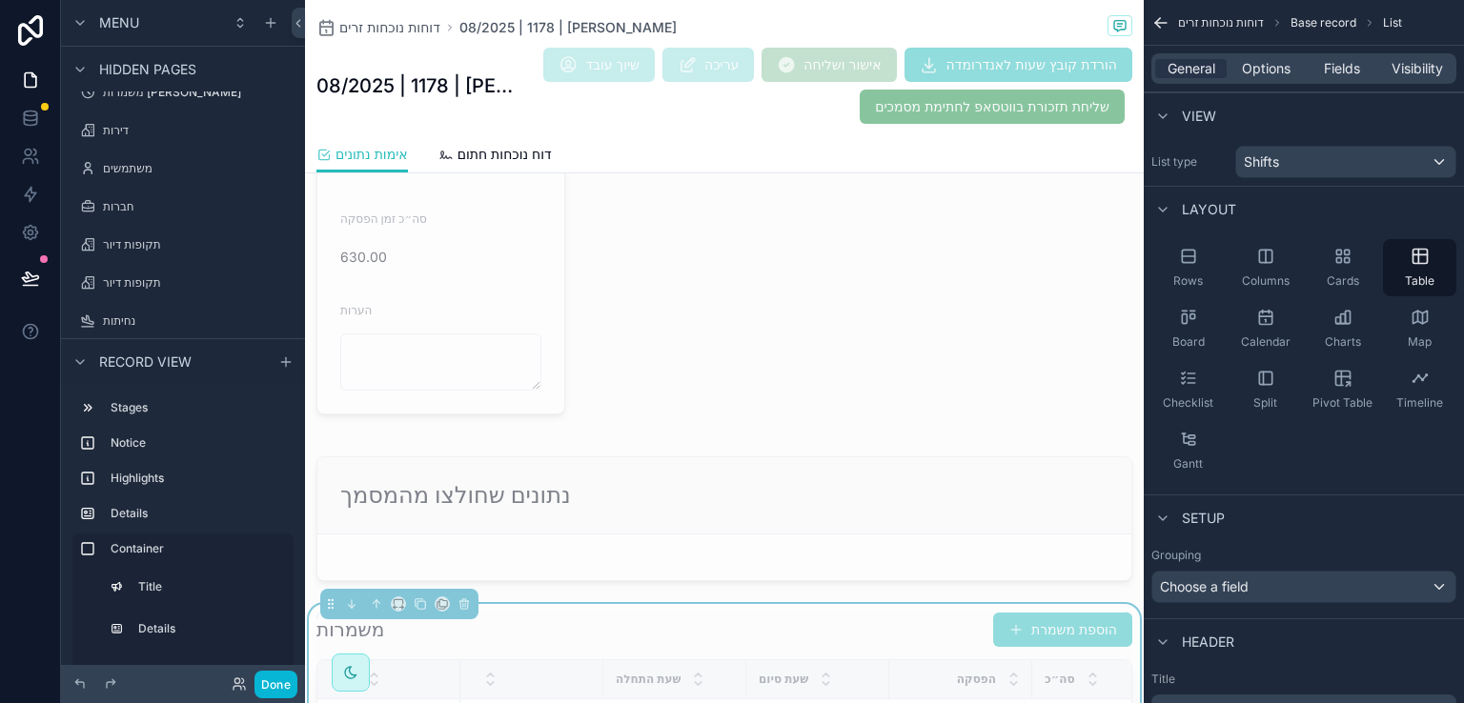
click at [914, 613] on div "משמרות הוספת משמרת" at bounding box center [724, 630] width 816 height 36
click at [1270, 68] on span "Options" at bounding box center [1266, 68] width 49 height 19
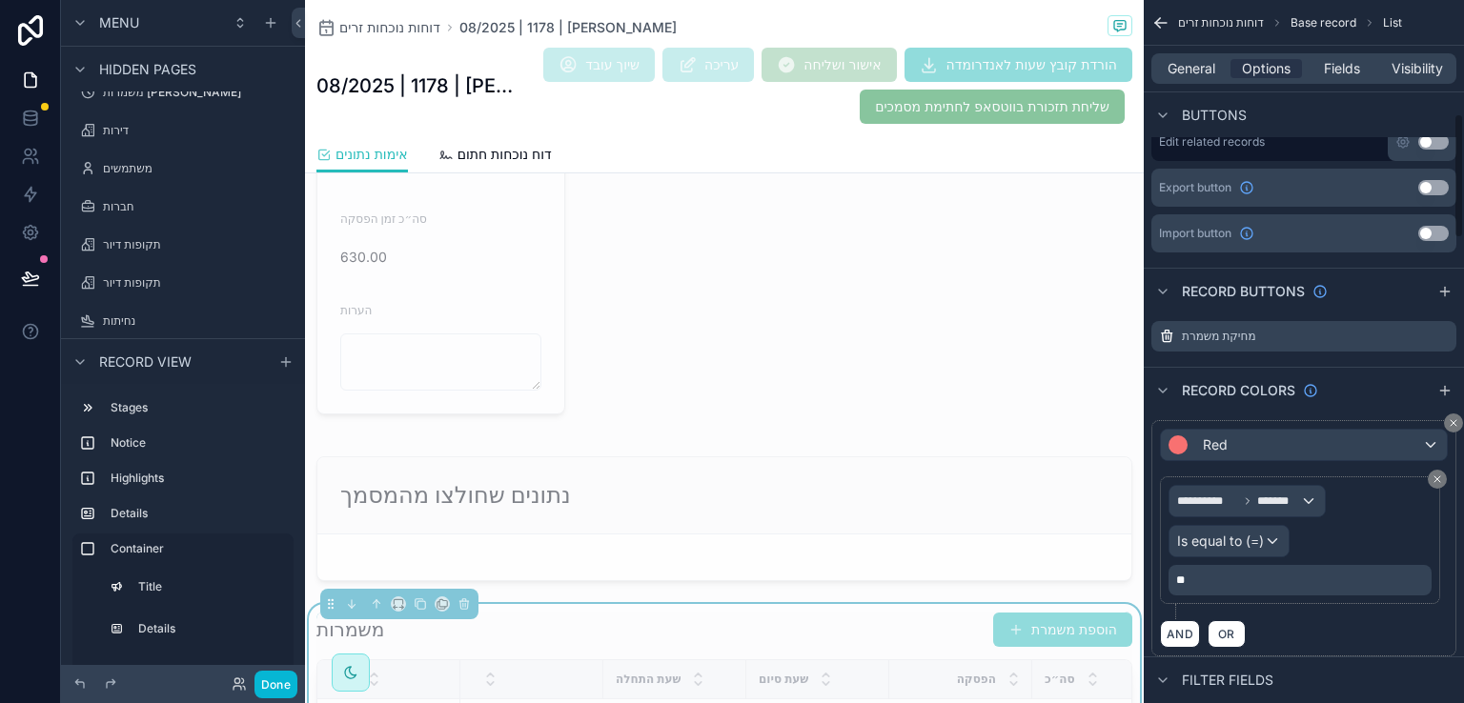
scroll to position [858, 0]
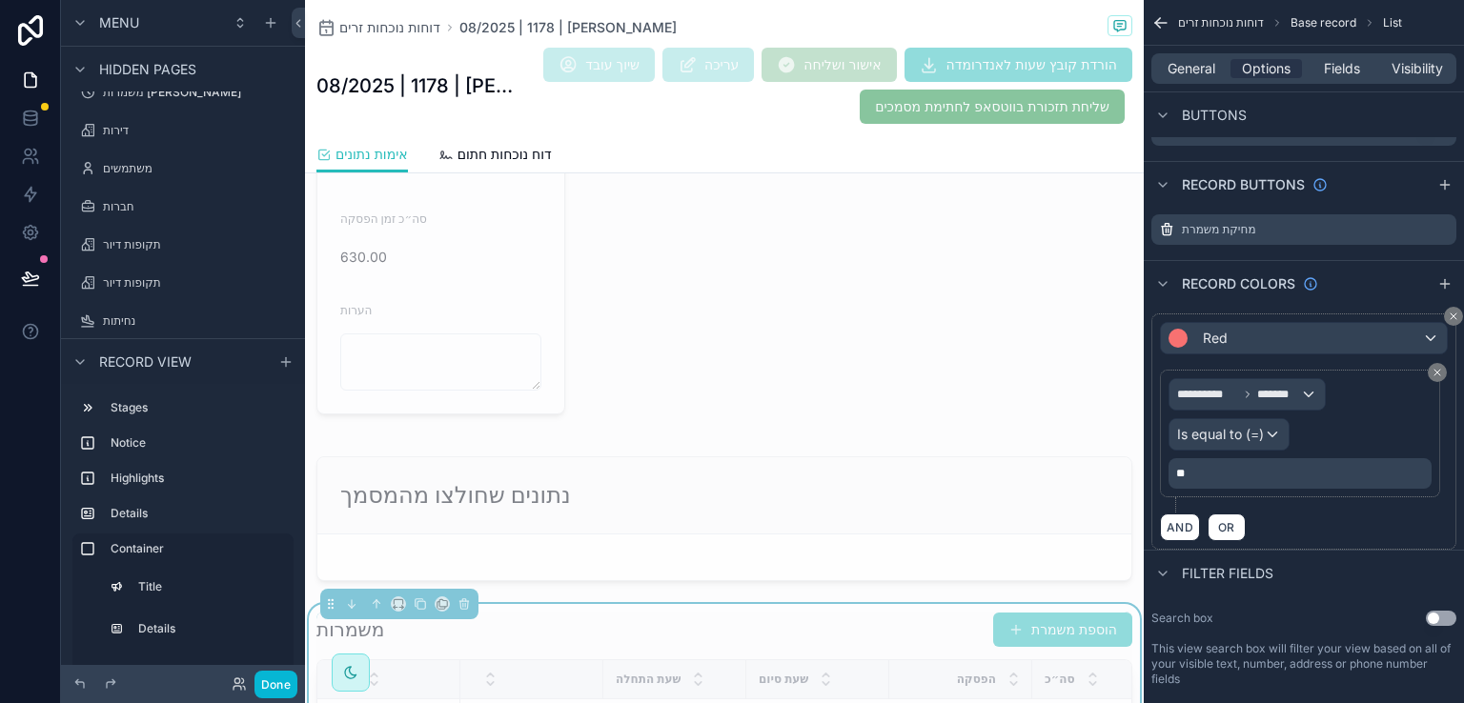
click at [1209, 478] on p "**" at bounding box center [1302, 473] width 252 height 15
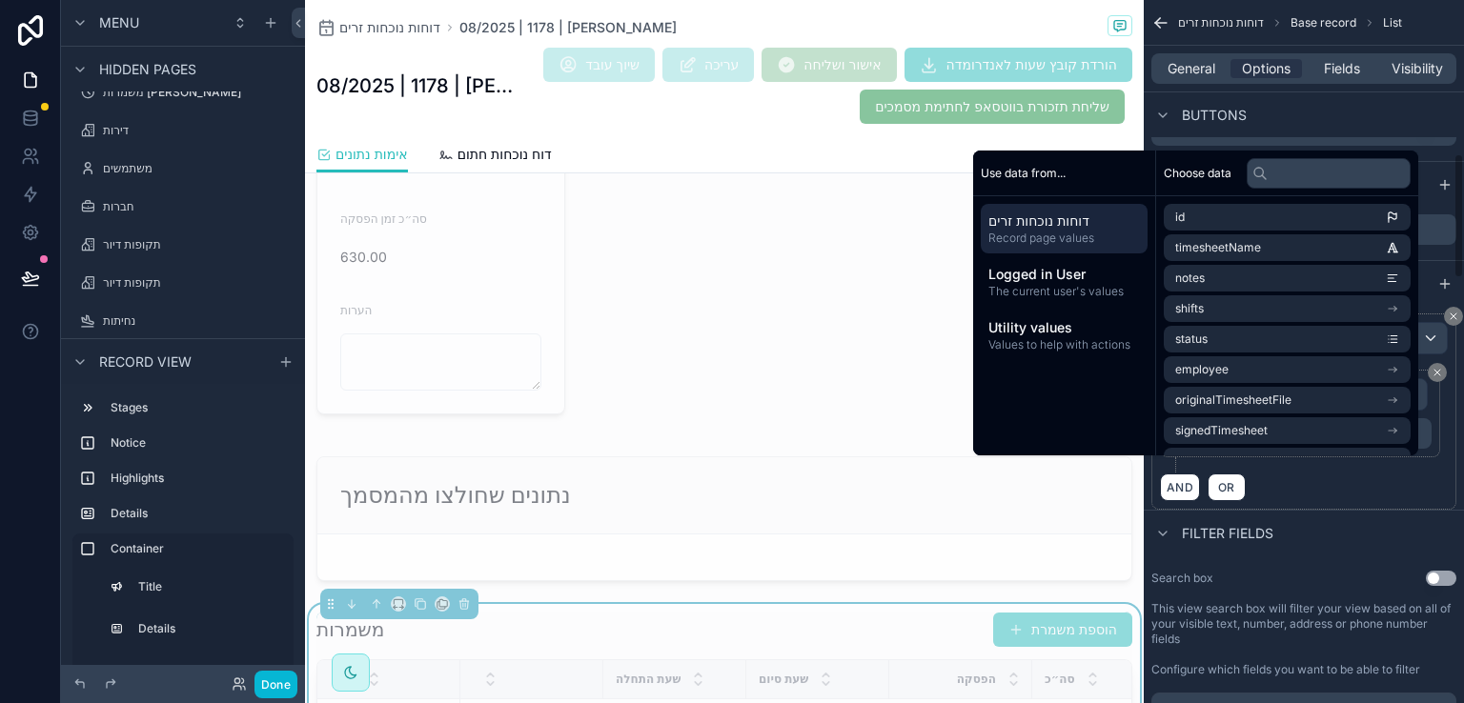
click at [1274, 501] on div "AND OR" at bounding box center [1304, 487] width 288 height 29
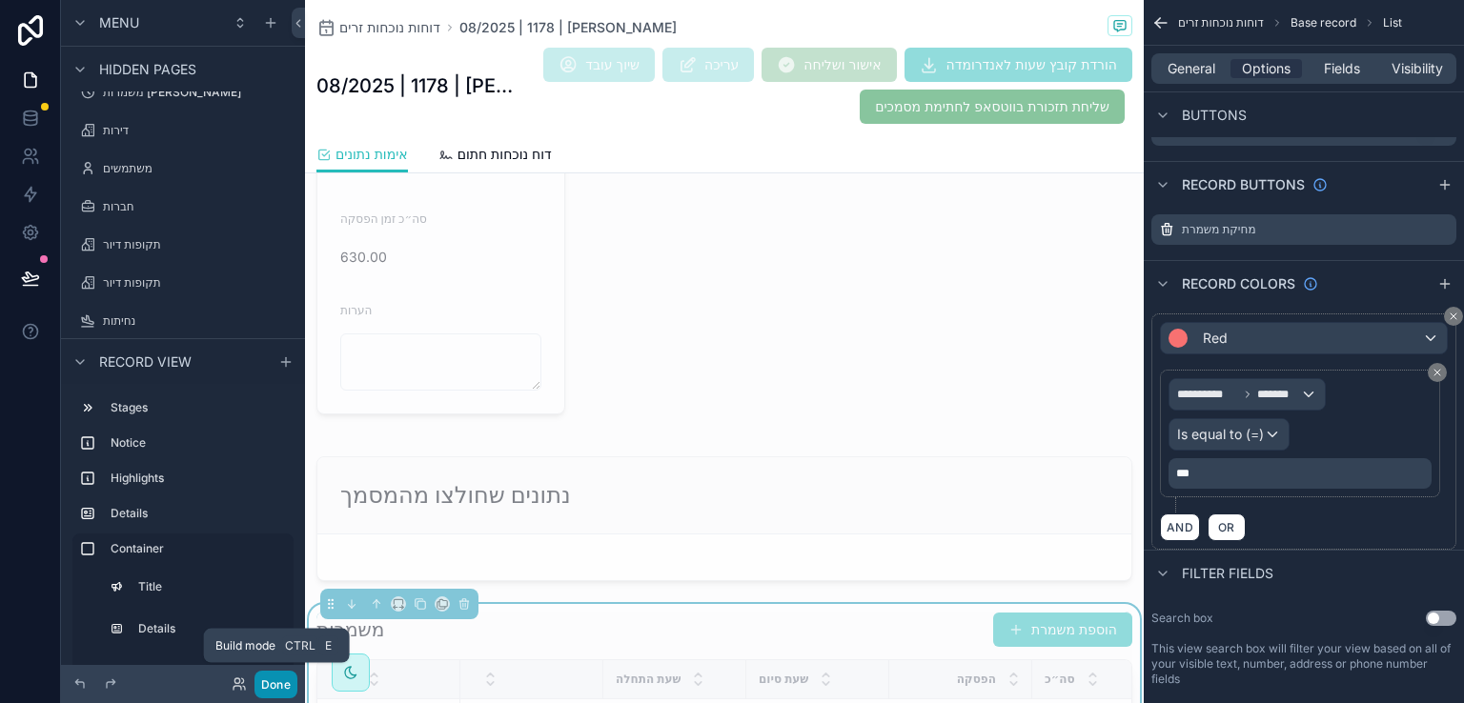
click at [273, 685] on button "Done" at bounding box center [275, 685] width 43 height 28
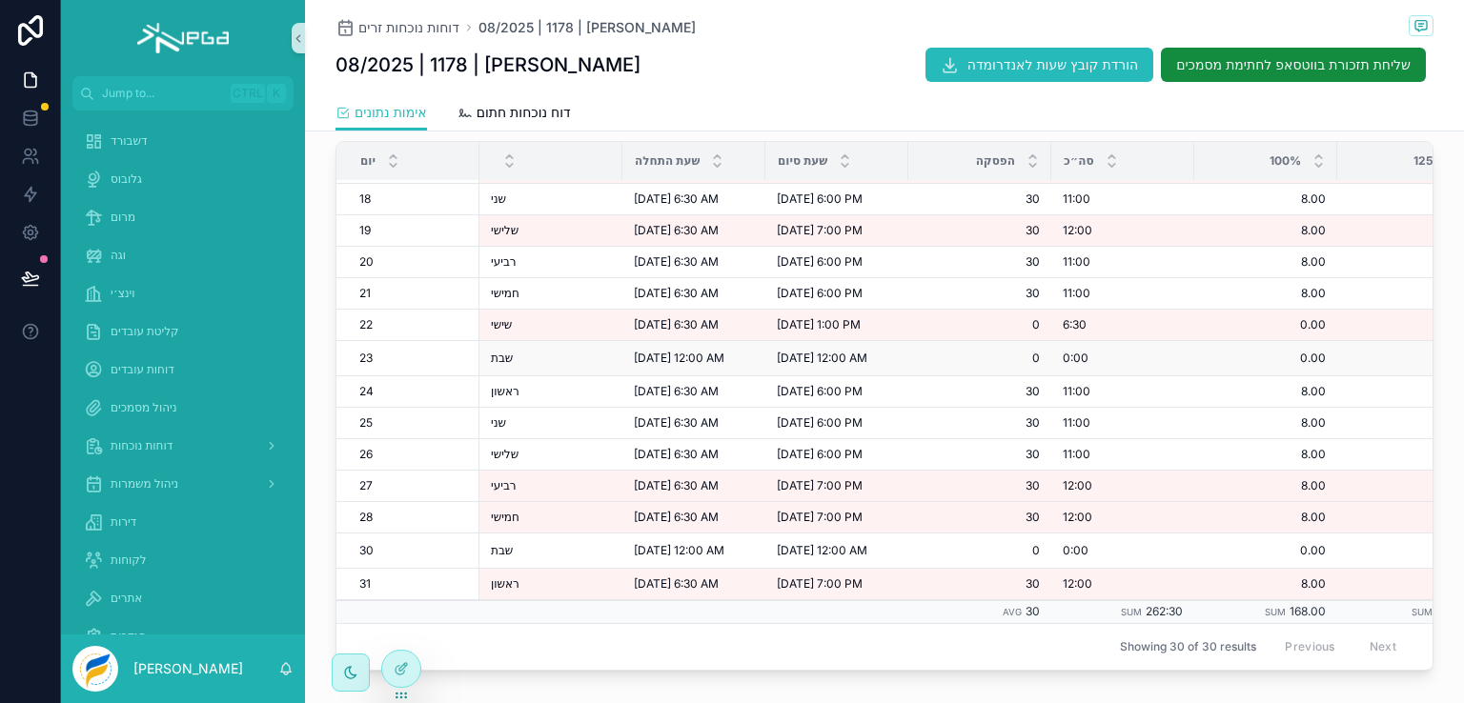
scroll to position [553, 0]
click at [403, 669] on icon at bounding box center [401, 668] width 15 height 15
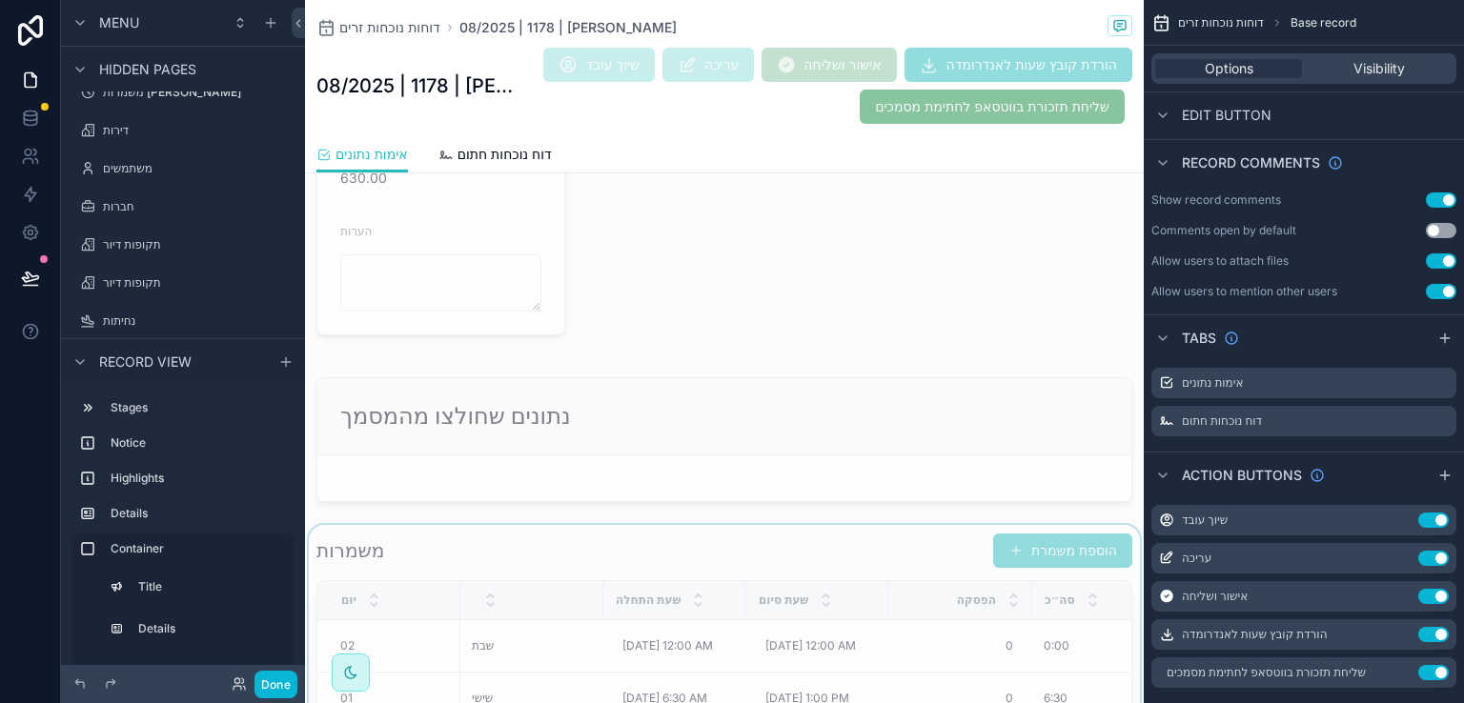
scroll to position [1191, 0]
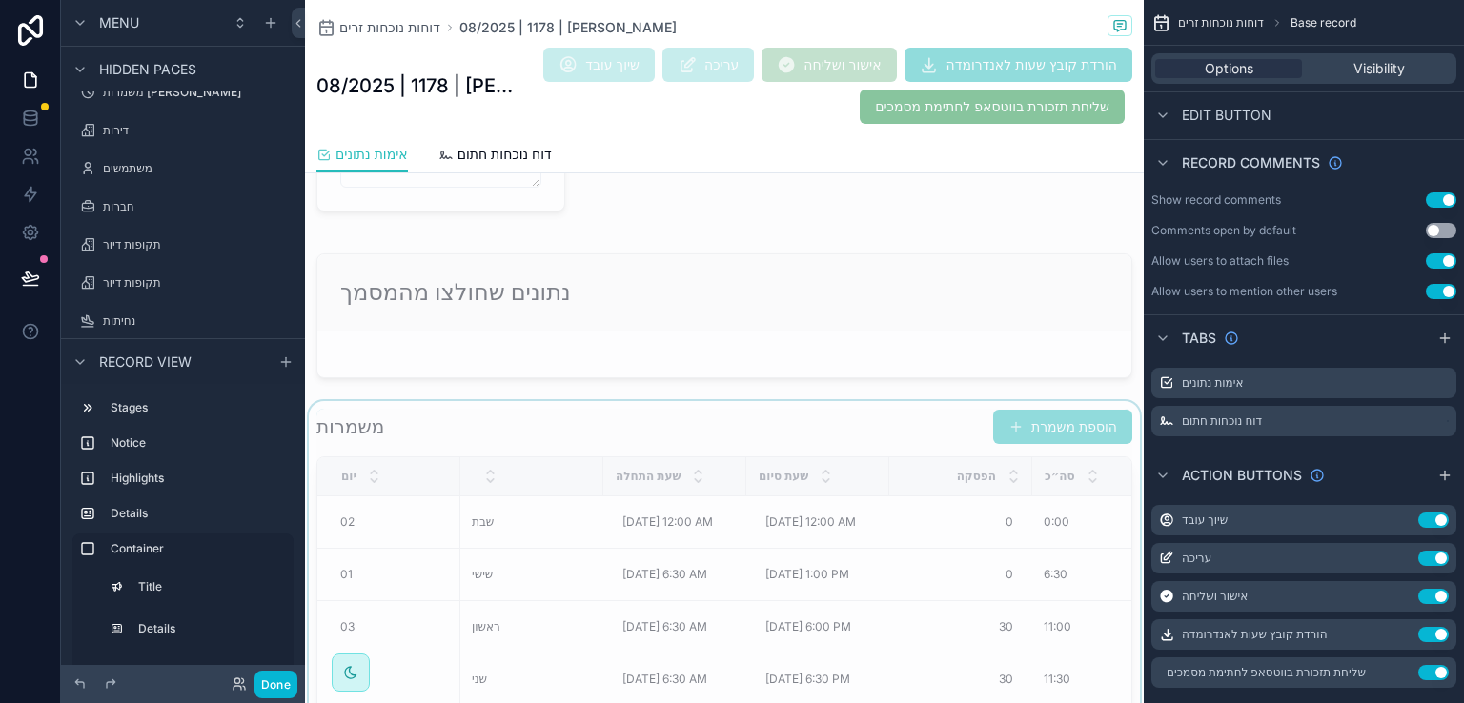
click at [847, 409] on div "scrollable content" at bounding box center [724, 697] width 839 height 593
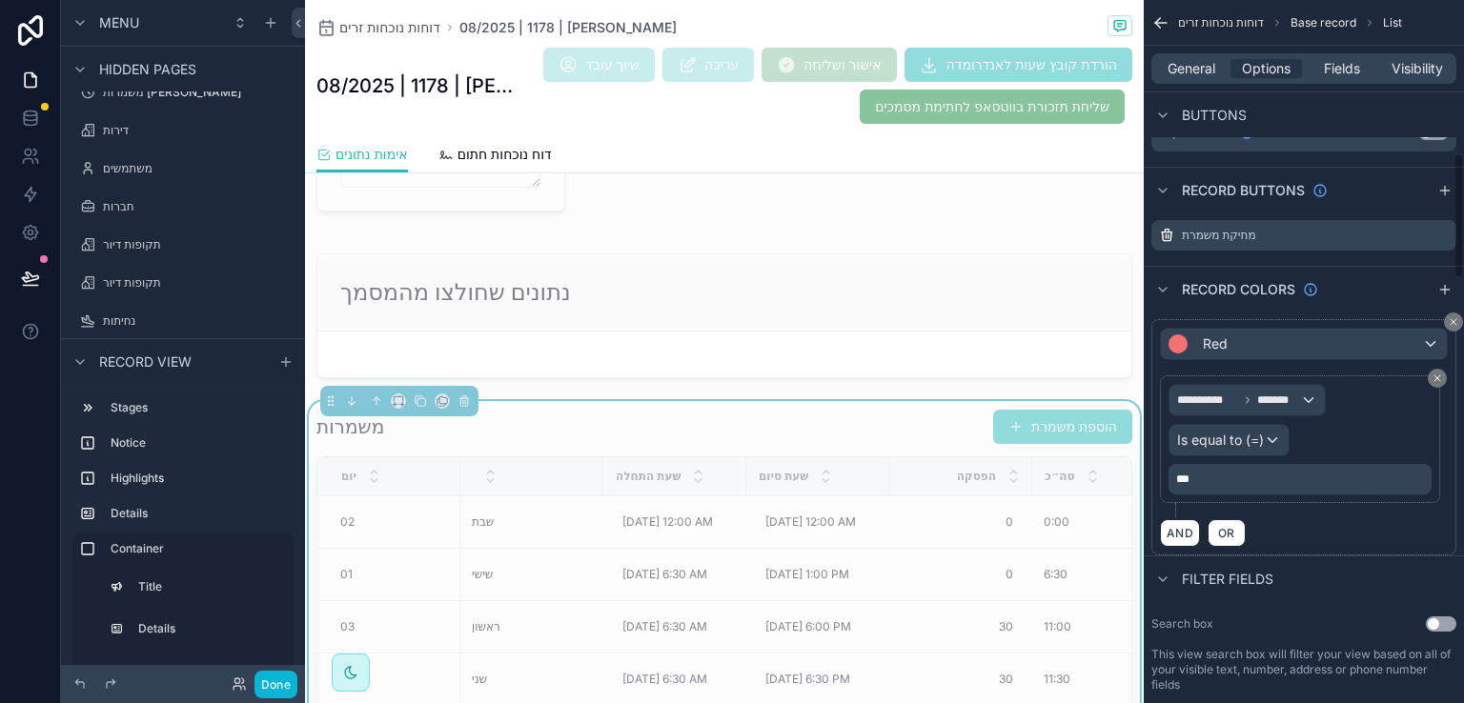
scroll to position [858, 0]
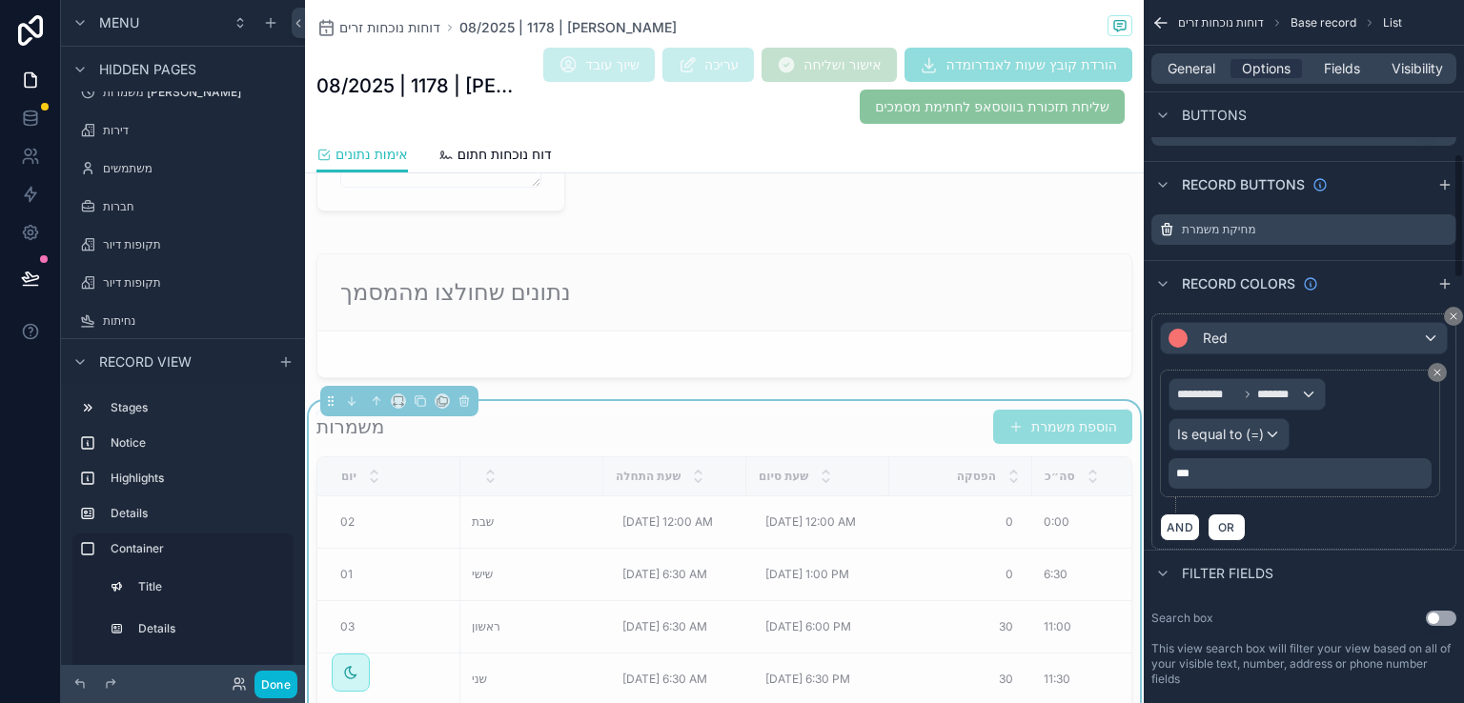
click at [1222, 475] on p "***" at bounding box center [1302, 473] width 252 height 15
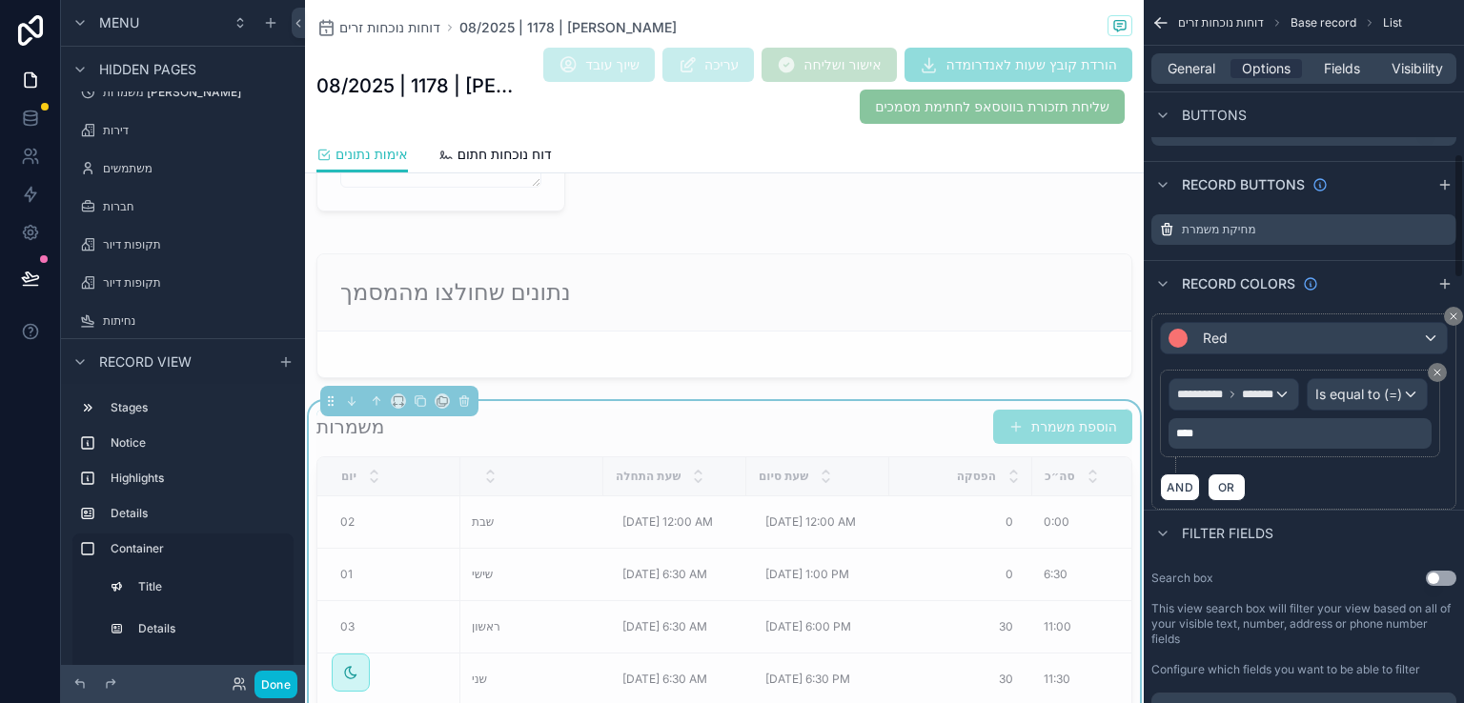
click at [1175, 449] on div "****" at bounding box center [1300, 433] width 263 height 31
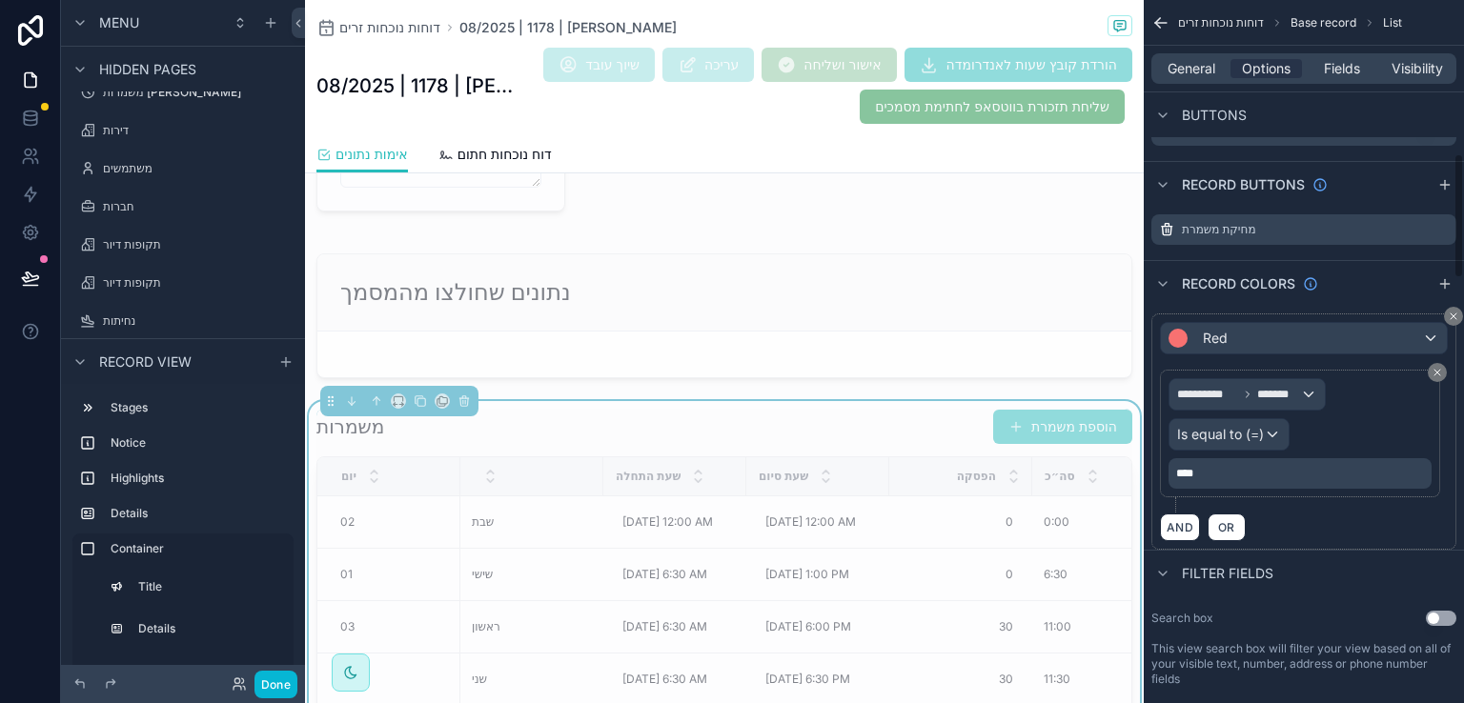
click at [1178, 470] on span "****" at bounding box center [1184, 473] width 17 height 11
click at [1272, 531] on div "AND OR" at bounding box center [1304, 527] width 288 height 29
click at [277, 681] on button "Done" at bounding box center [275, 685] width 43 height 28
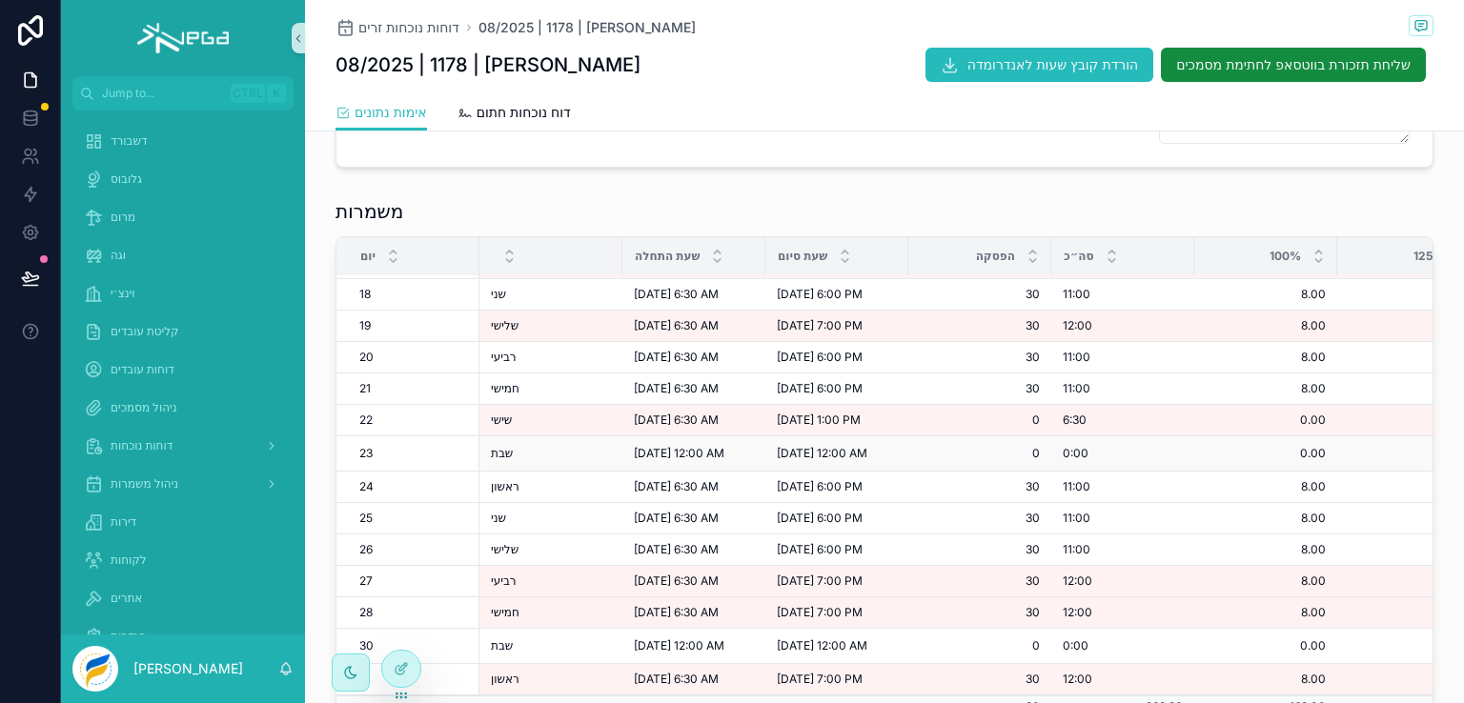
scroll to position [553, 0]
click at [408, 665] on div at bounding box center [401, 669] width 38 height 36
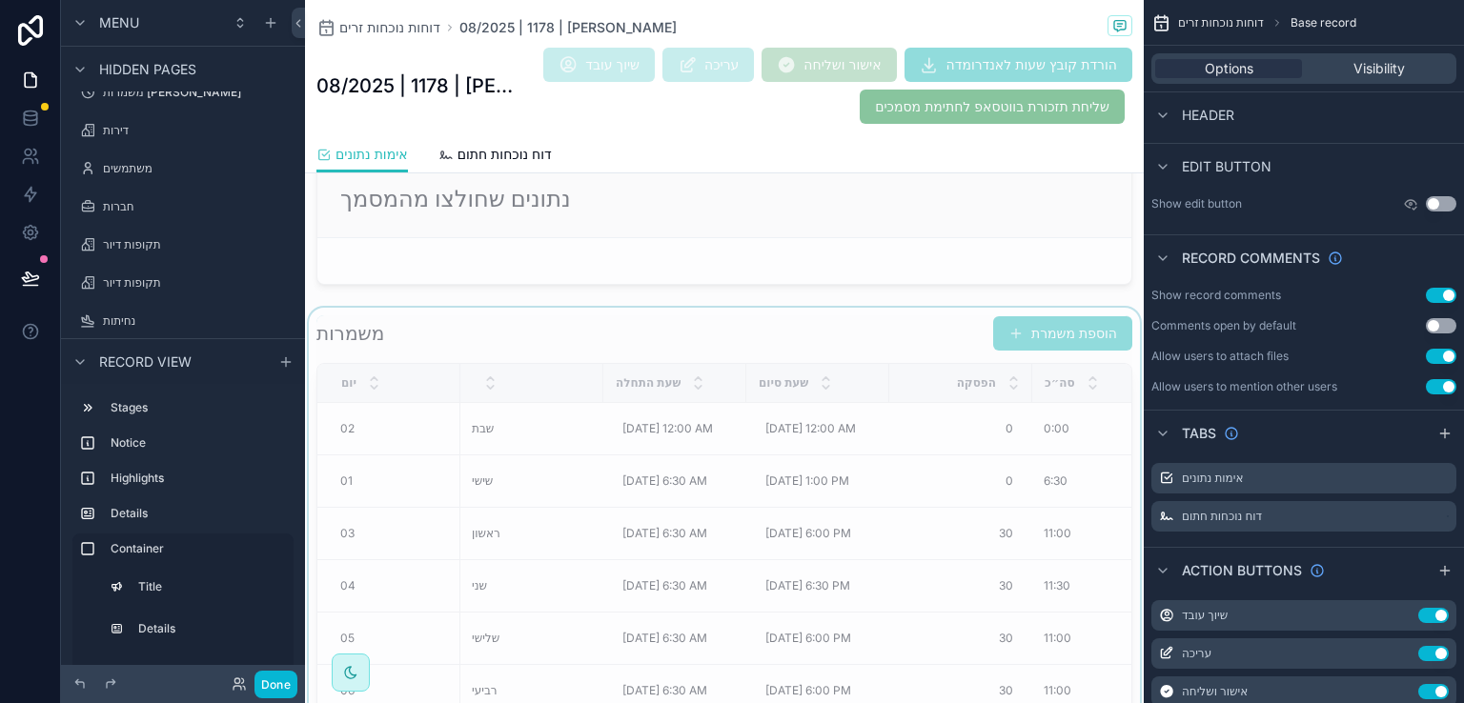
scroll to position [1287, 0]
click at [722, 314] on div "scrollable content" at bounding box center [724, 602] width 839 height 593
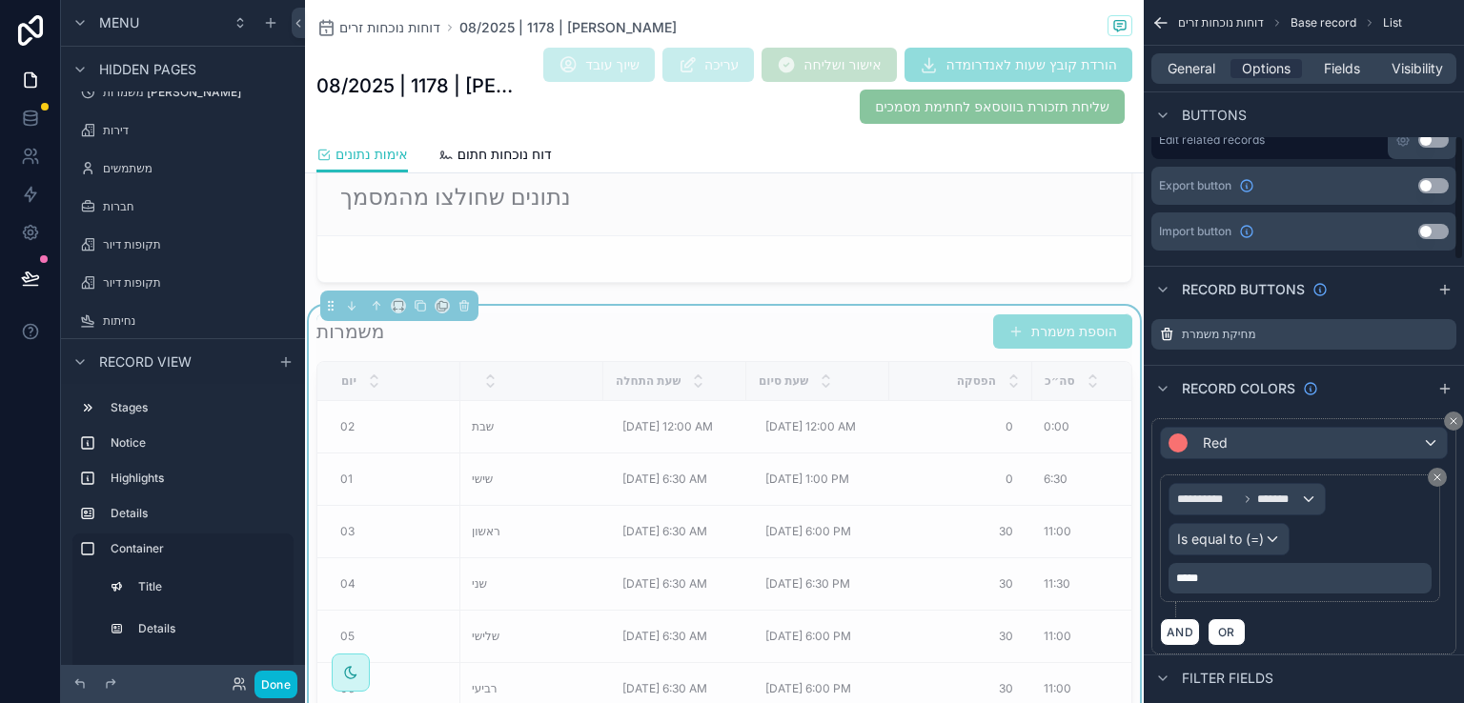
scroll to position [763, 0]
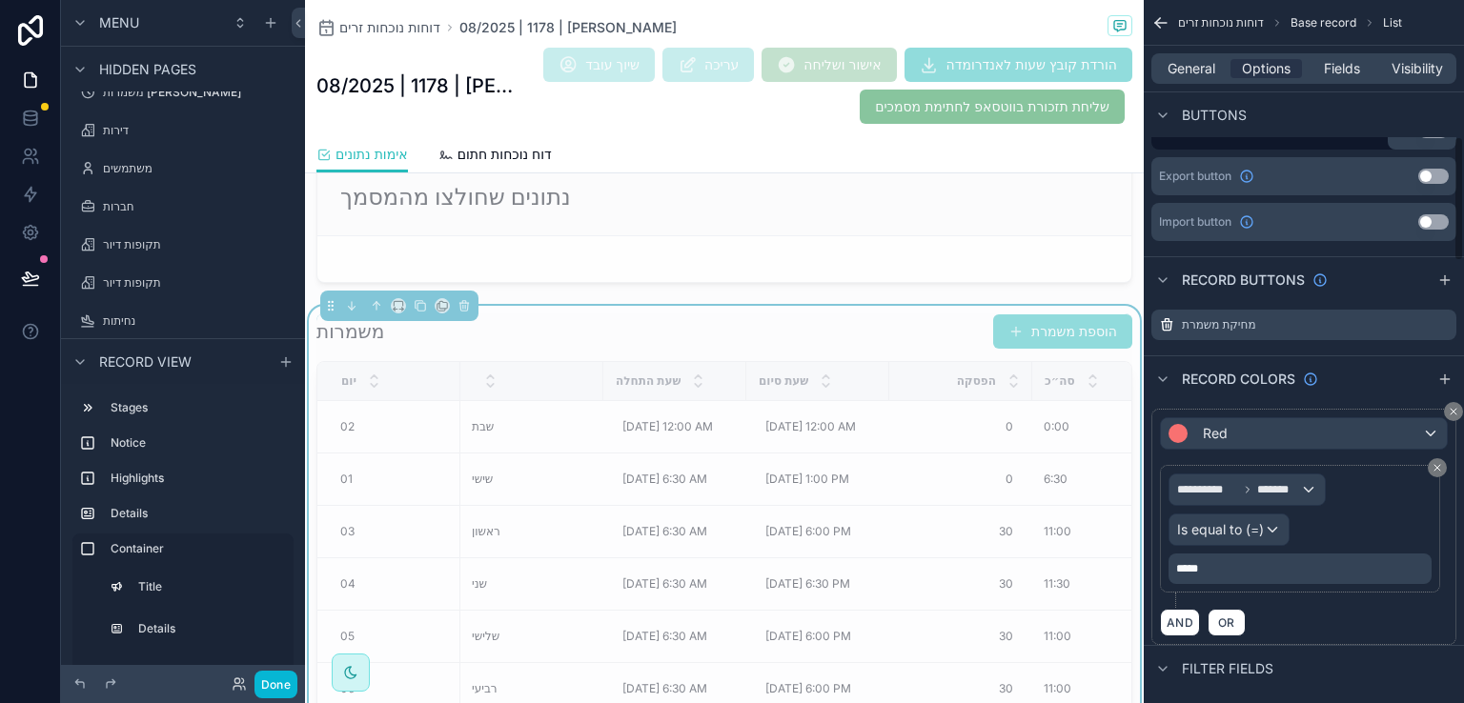
click at [1227, 575] on div "*****" at bounding box center [1300, 569] width 263 height 31
click at [1228, 569] on p "*****" at bounding box center [1302, 568] width 252 height 15
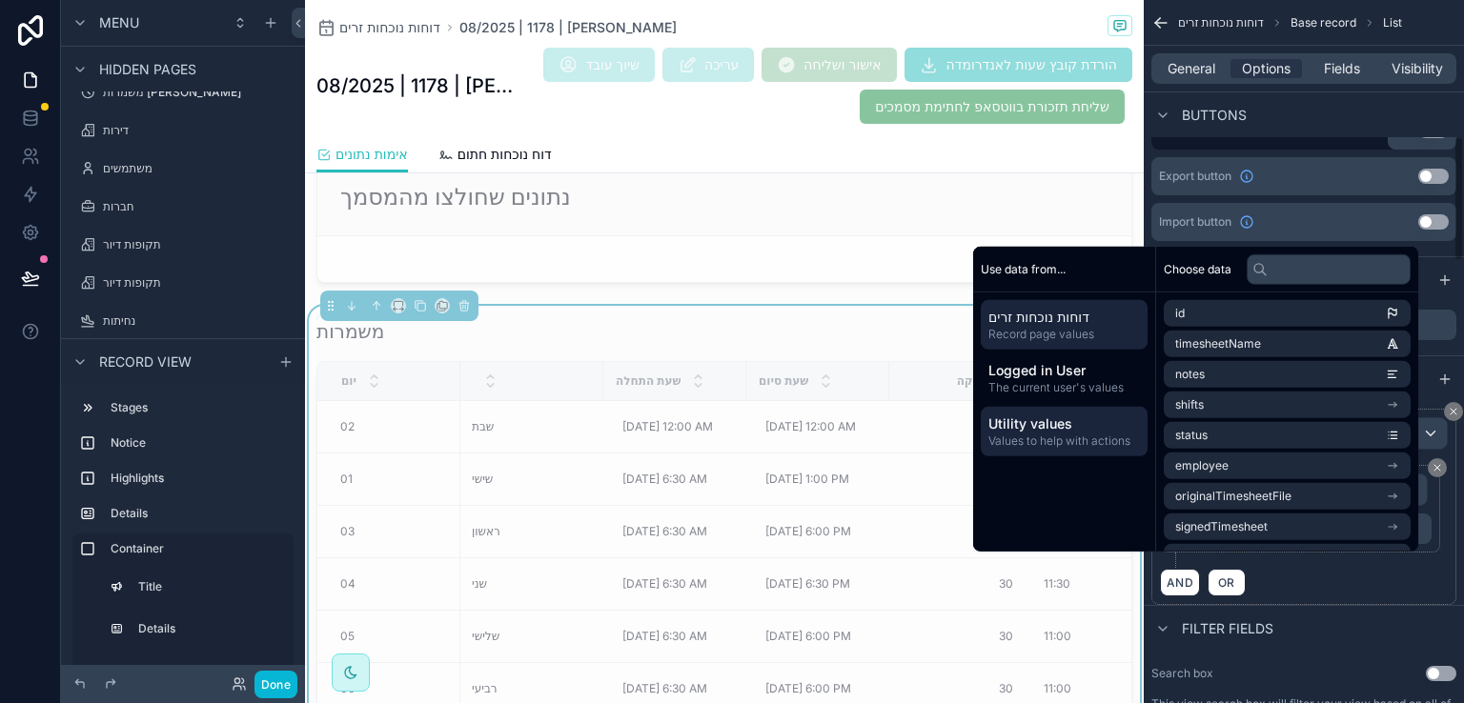
click at [1042, 428] on span "Utility values" at bounding box center [1064, 424] width 152 height 19
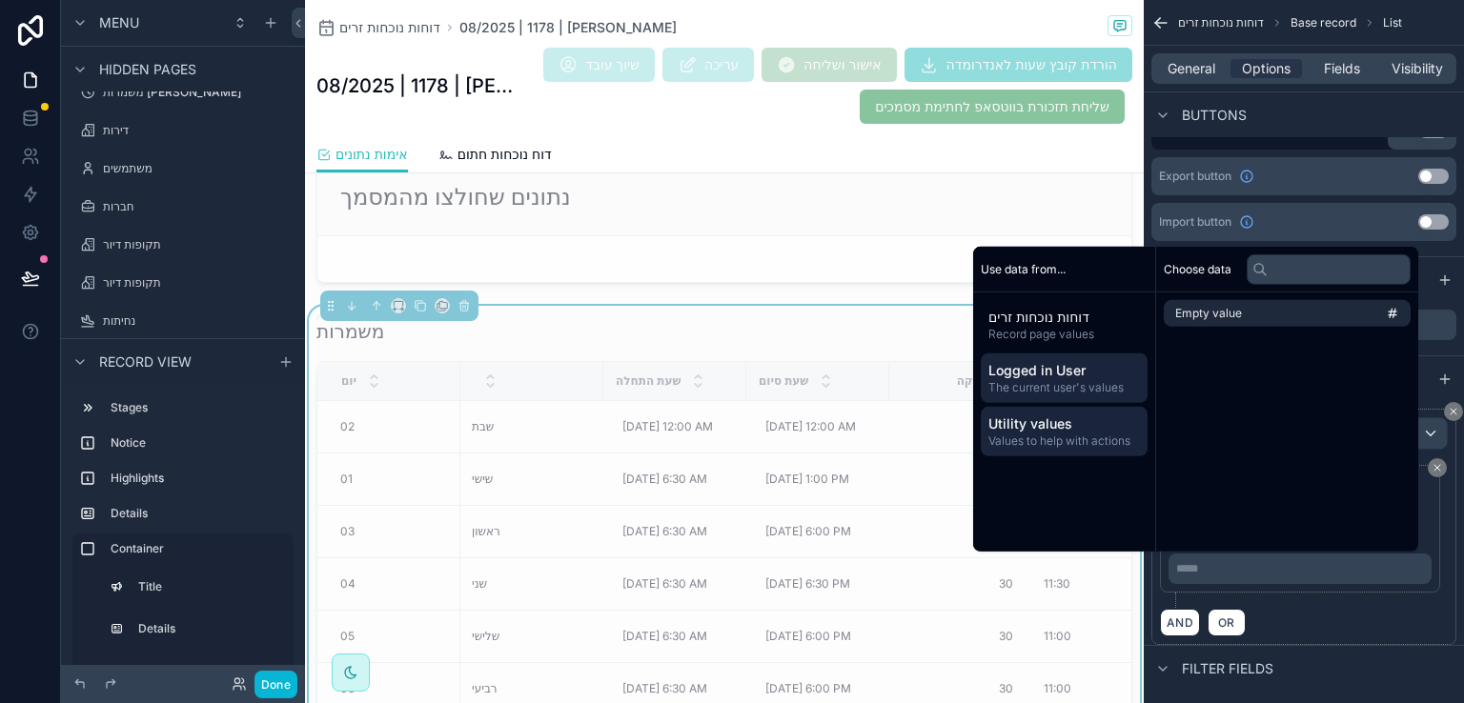
click at [1014, 374] on span "Logged in User" at bounding box center [1064, 370] width 152 height 19
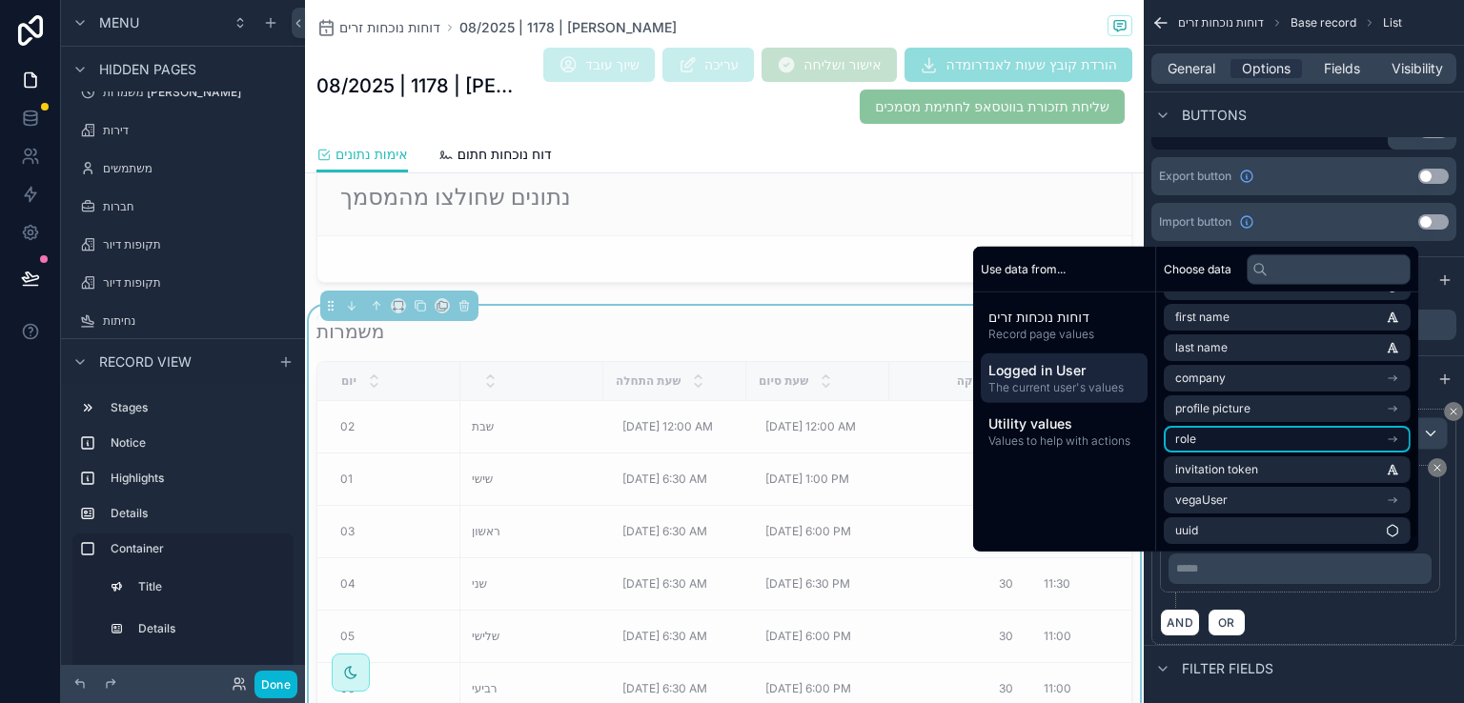
scroll to position [0, 0]
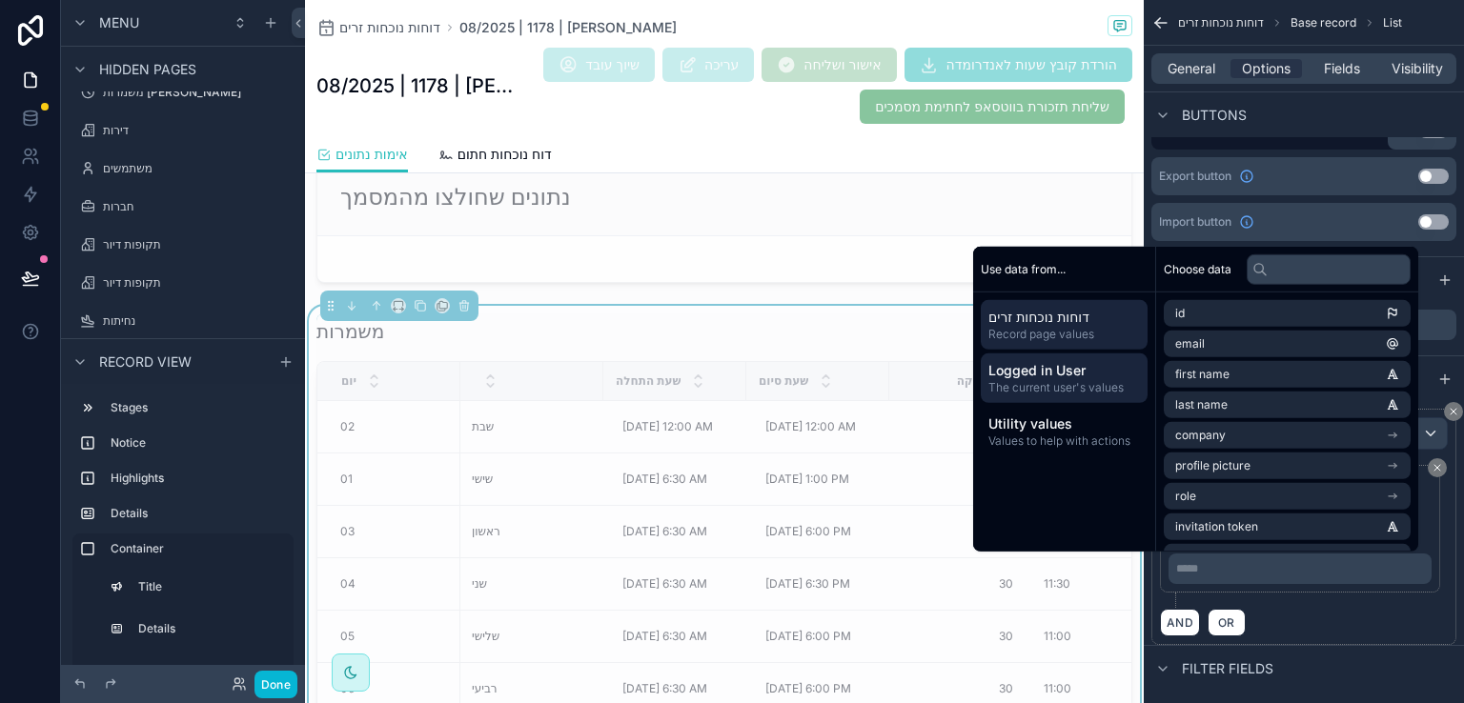
click at [1040, 318] on span "דוחות נוכחות זרים" at bounding box center [1064, 317] width 152 height 19
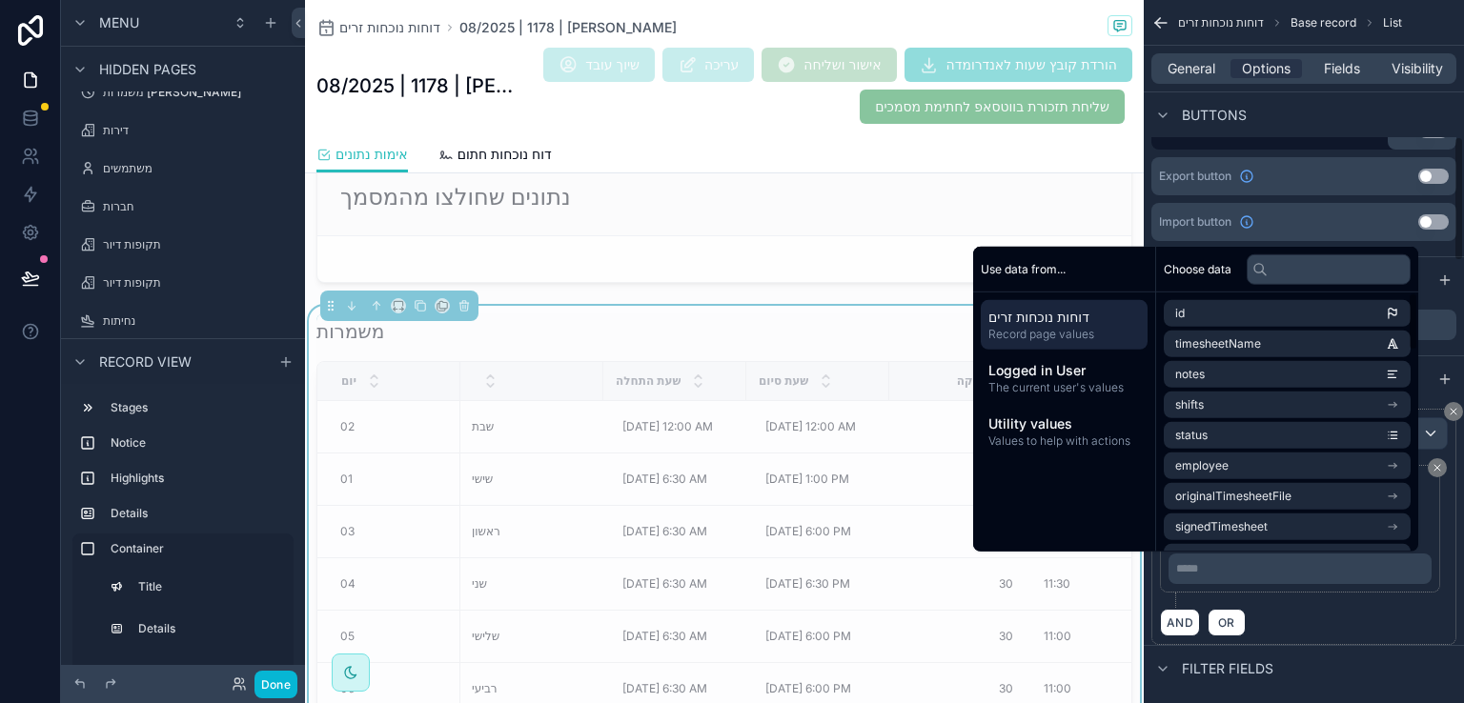
click at [1201, 566] on p "***** ﻿" at bounding box center [1302, 568] width 252 height 15
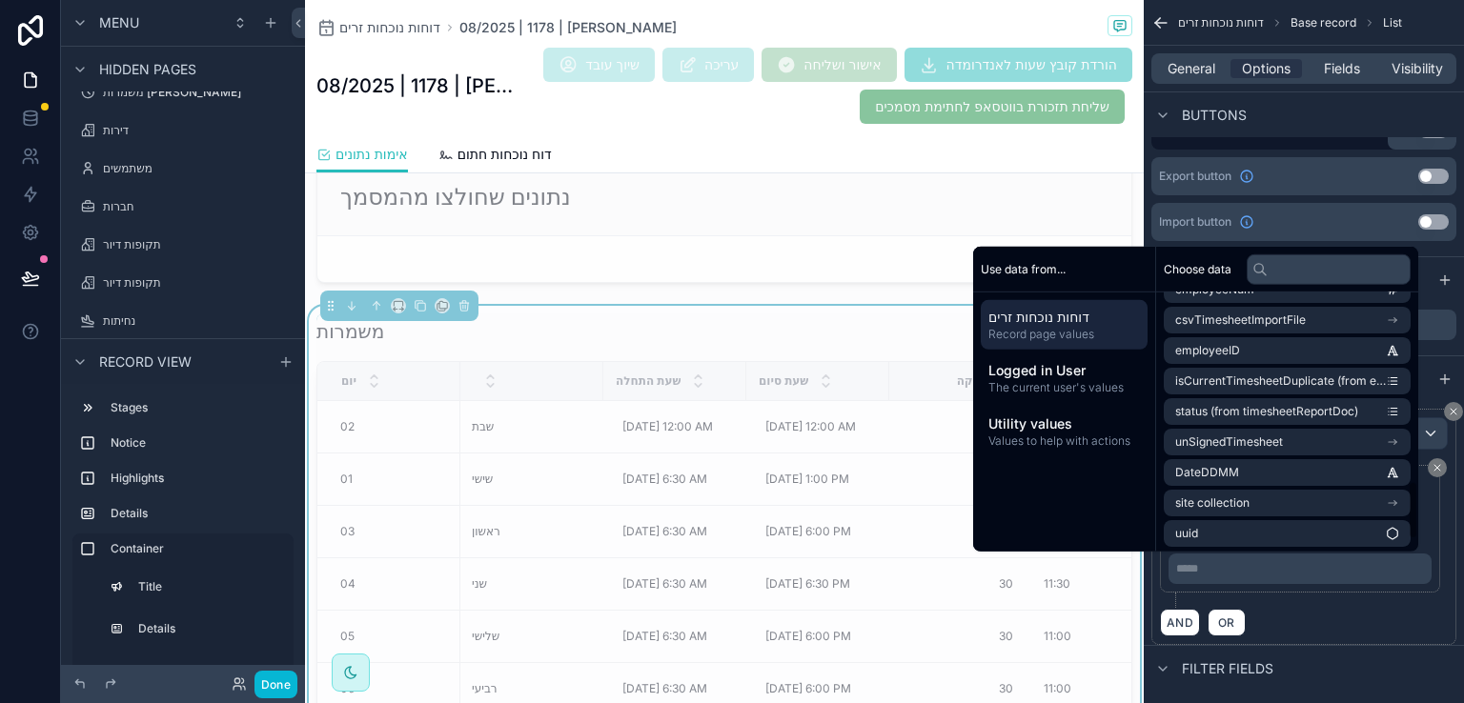
scroll to position [881, 0]
click at [1267, 570] on p "***** ﻿" at bounding box center [1302, 568] width 252 height 15
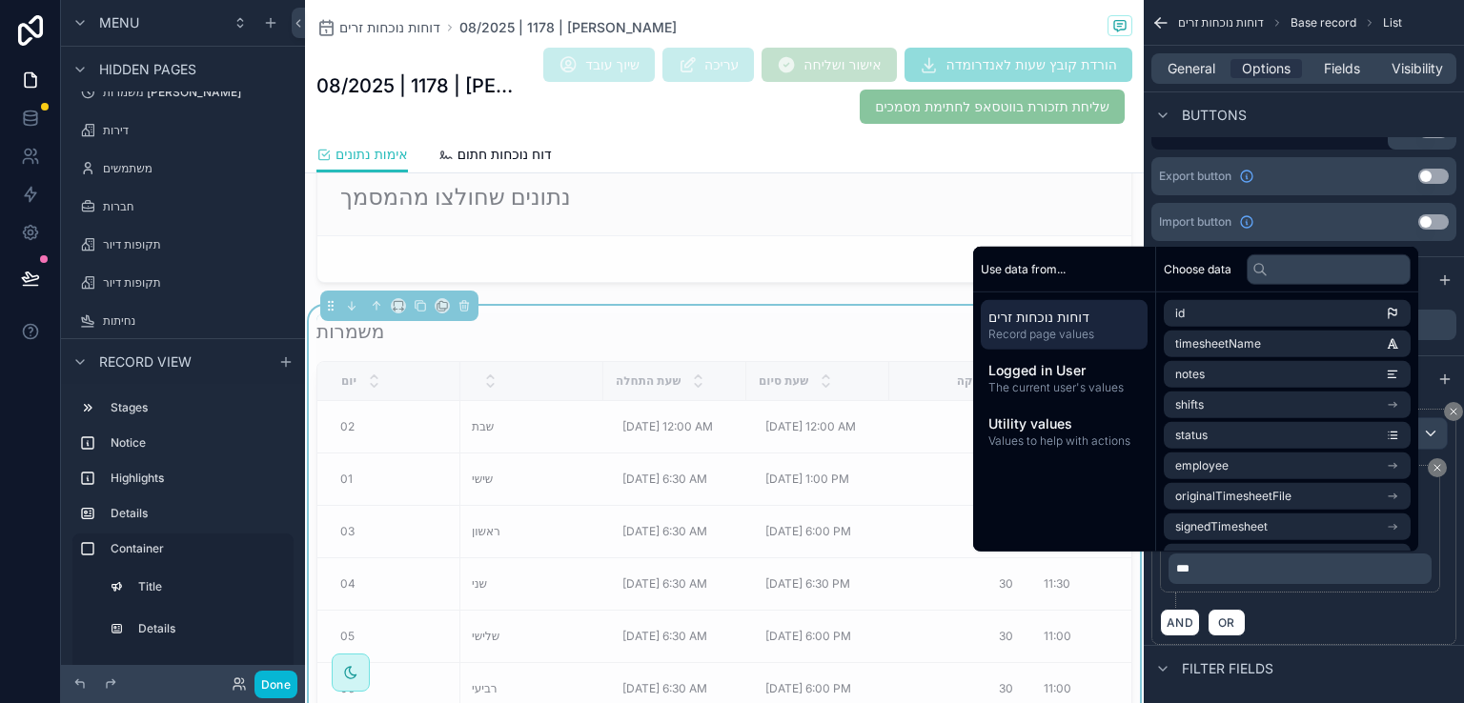
click at [1276, 610] on div "AND OR" at bounding box center [1304, 622] width 288 height 29
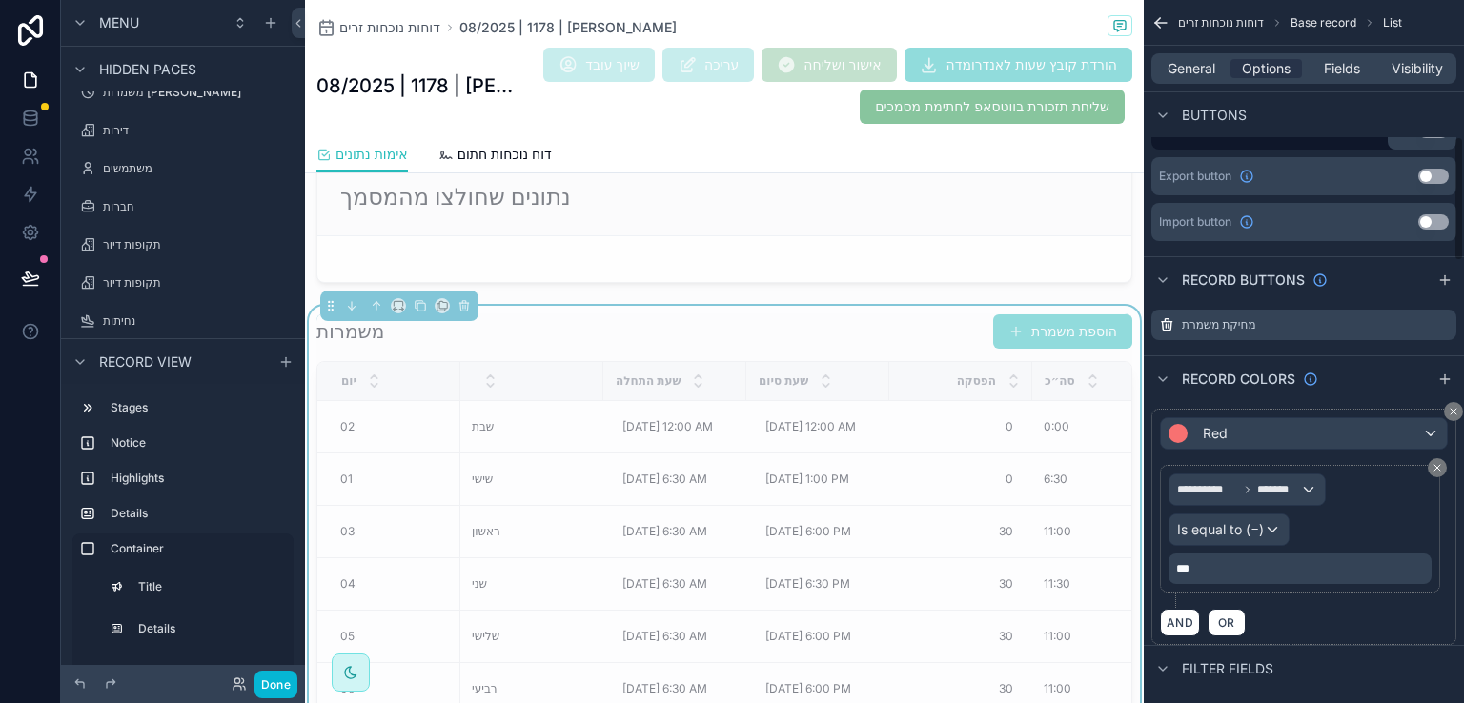
click at [1283, 626] on div "AND OR" at bounding box center [1304, 622] width 288 height 29
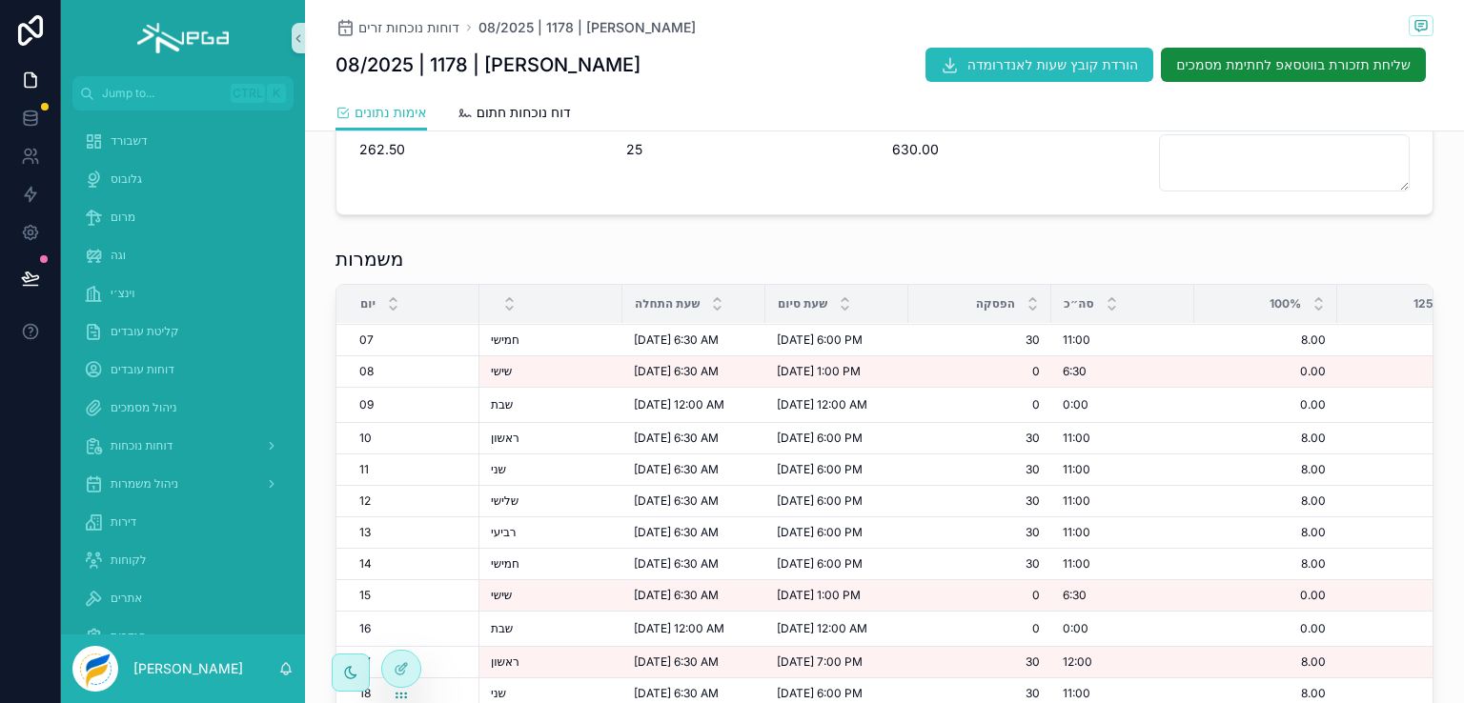
scroll to position [286, 0]
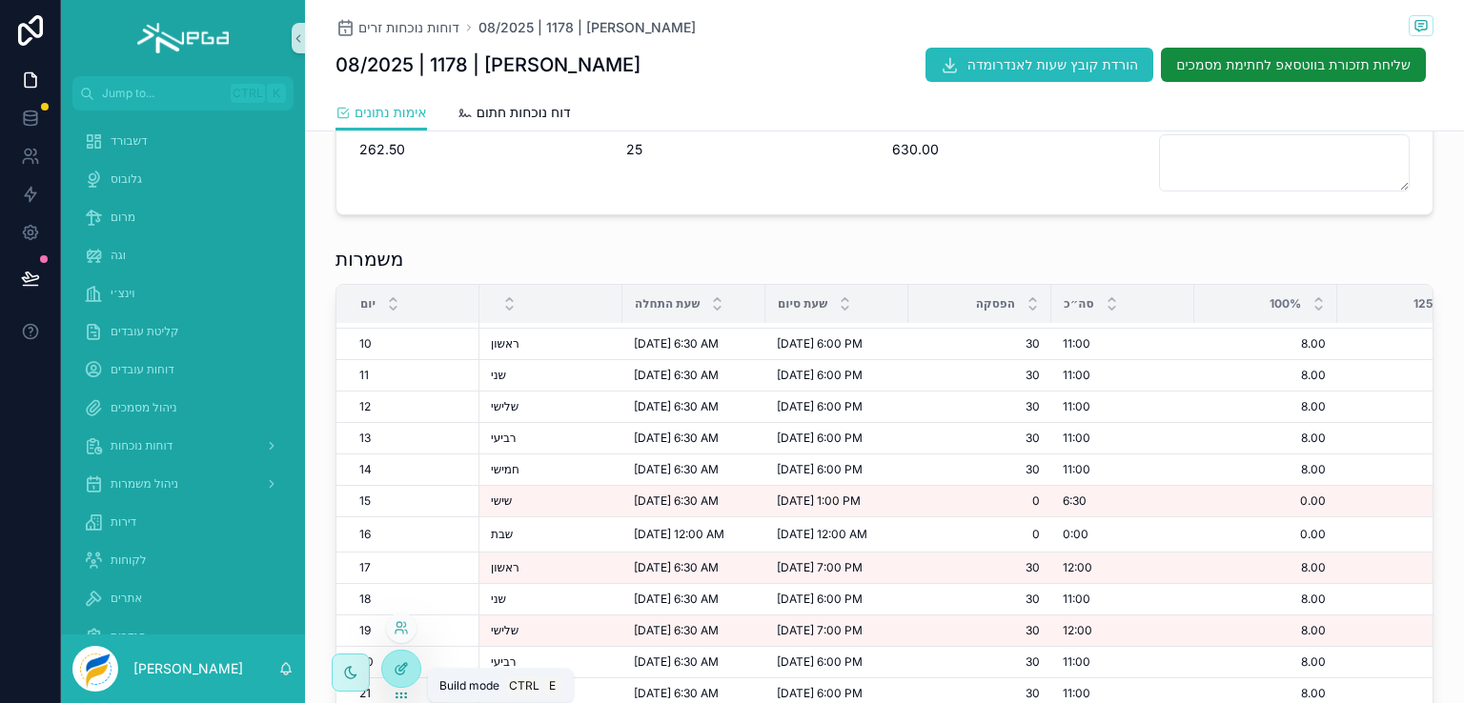
click at [399, 661] on div at bounding box center [401, 669] width 38 height 36
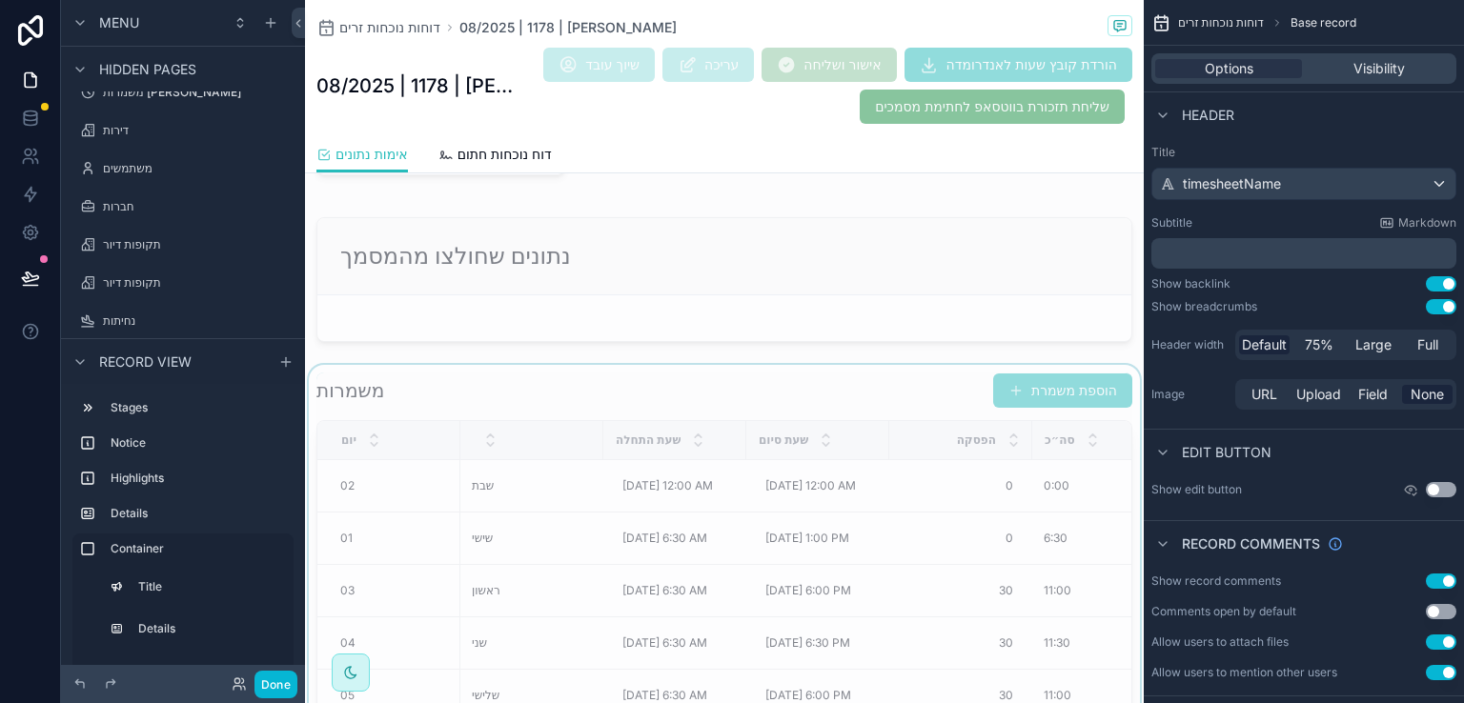
scroll to position [1239, 0]
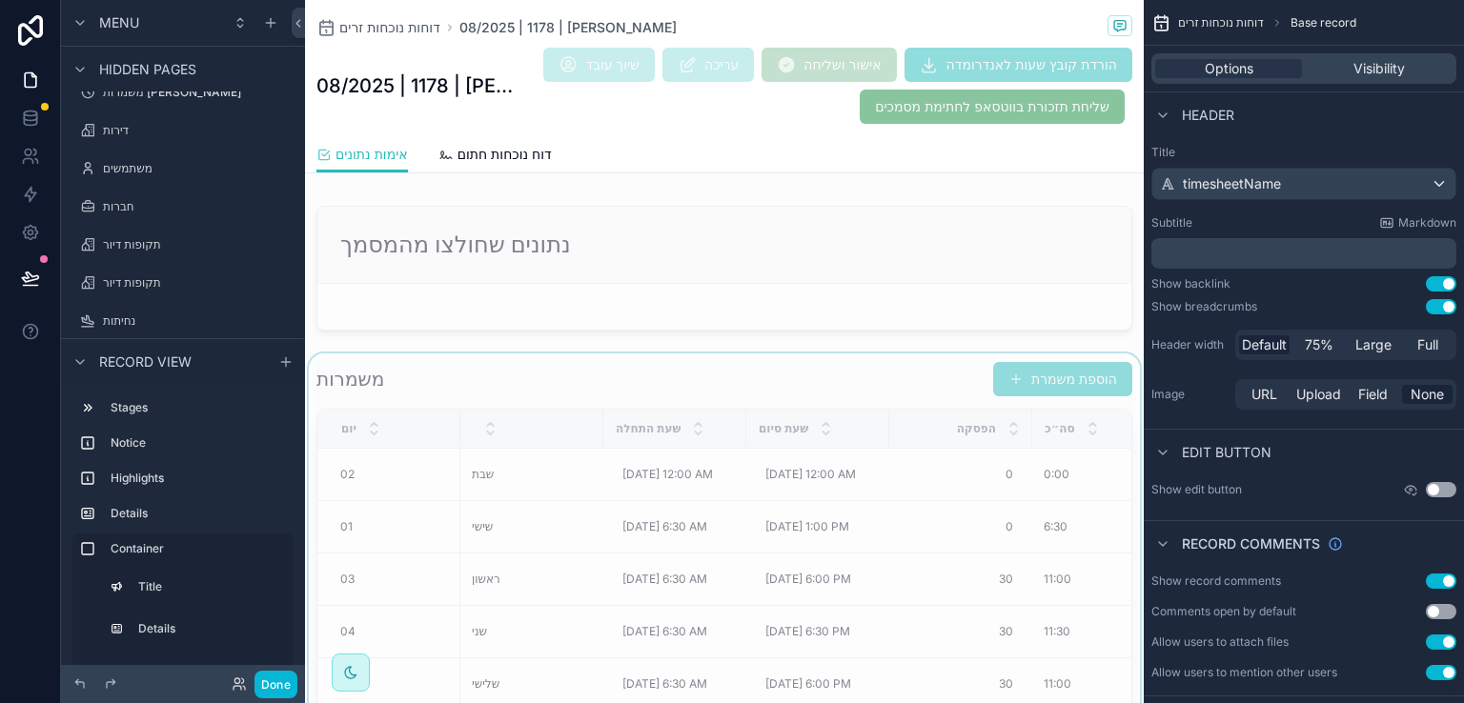
click at [830, 374] on div "scrollable content" at bounding box center [724, 650] width 839 height 593
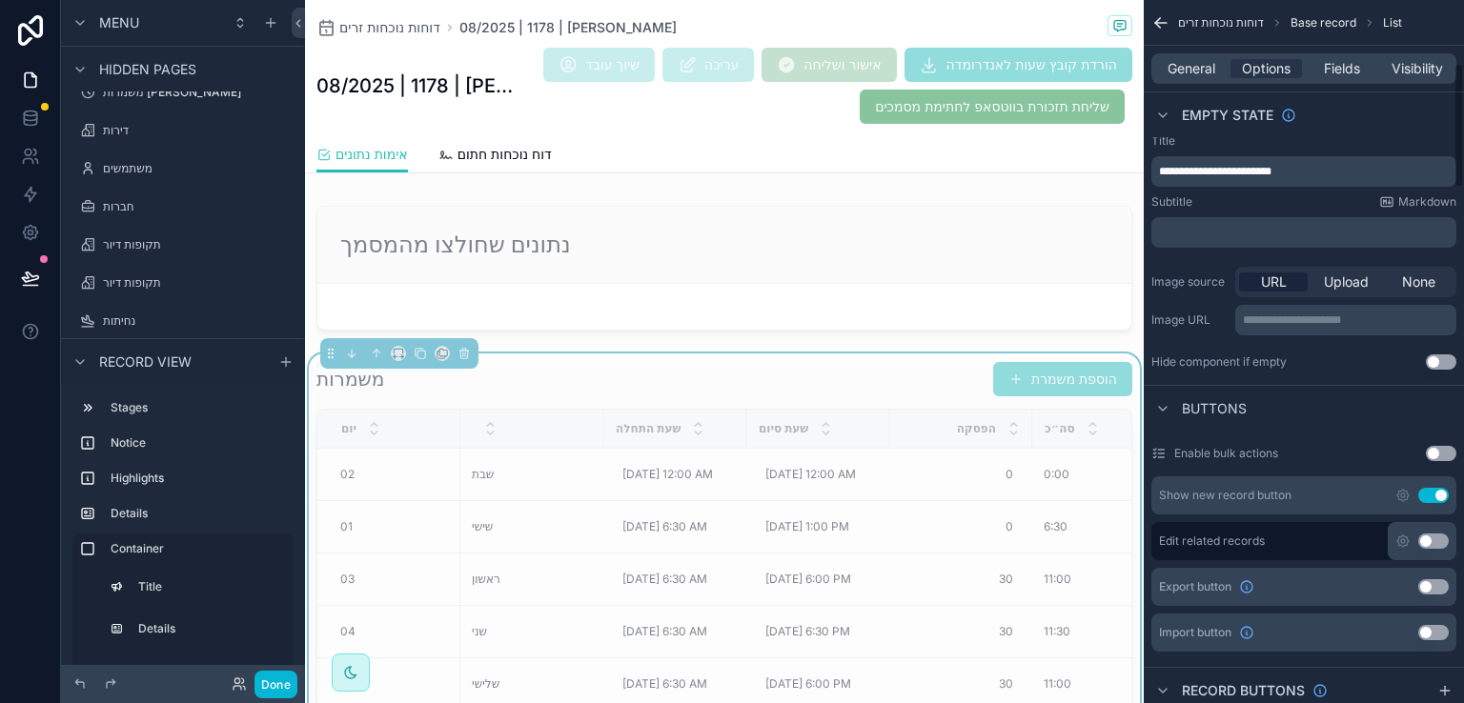
scroll to position [477, 0]
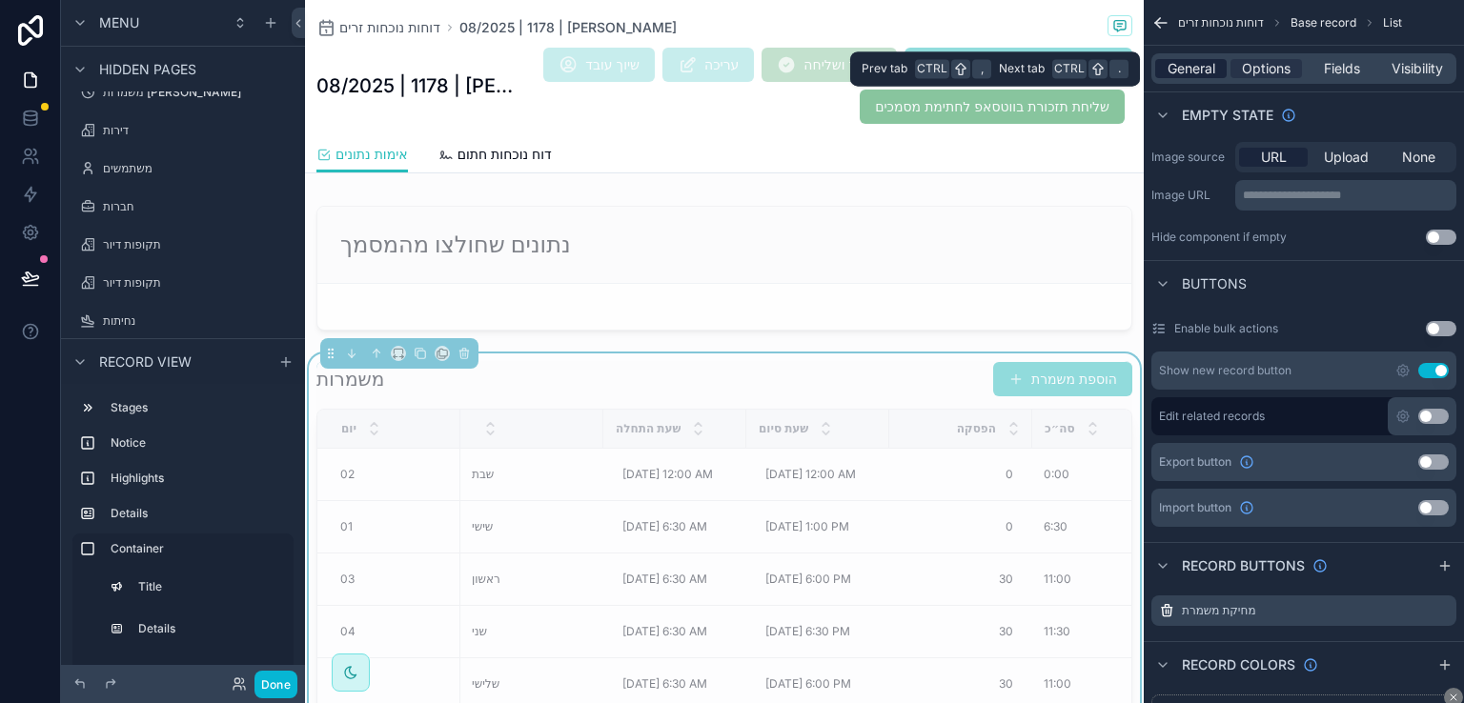
click at [1189, 71] on span "General" at bounding box center [1192, 68] width 48 height 19
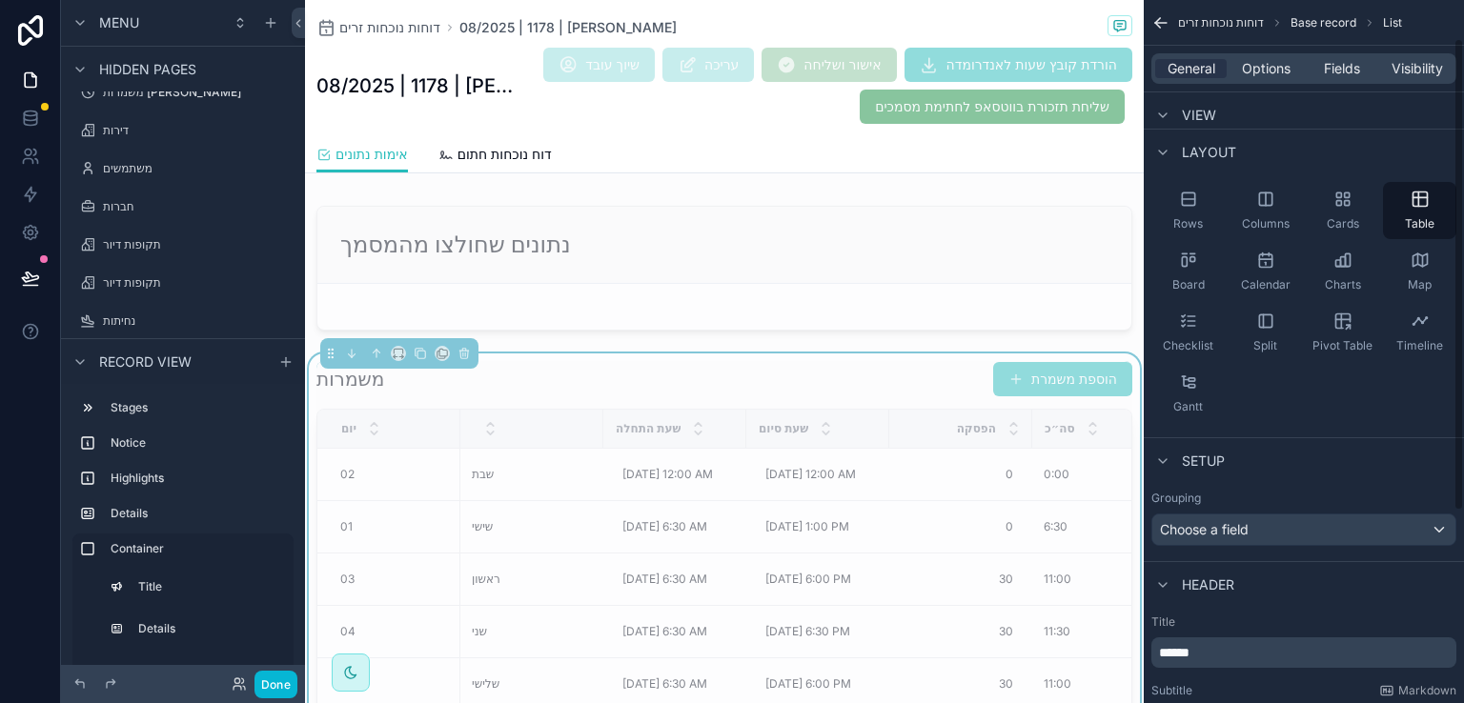
scroll to position [0, 0]
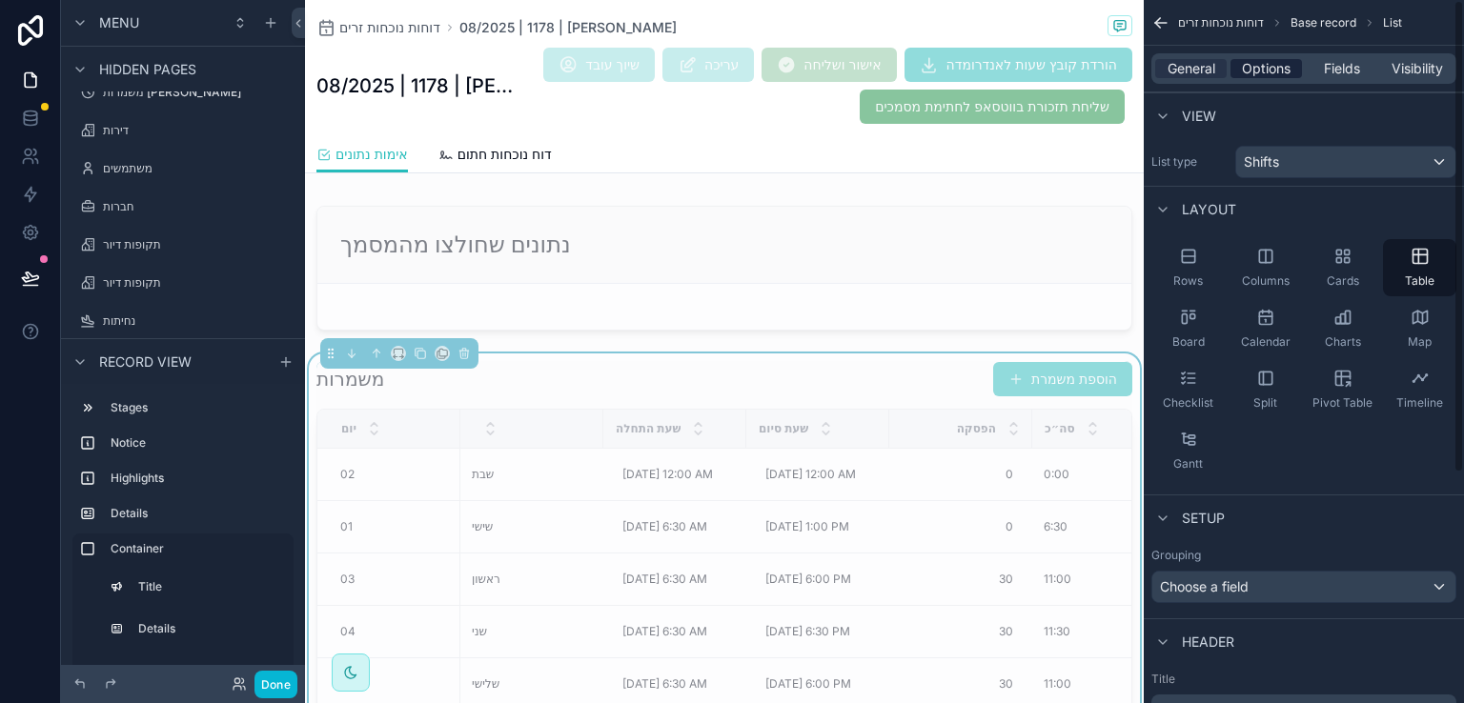
click at [1264, 71] on span "Options" at bounding box center [1266, 68] width 49 height 19
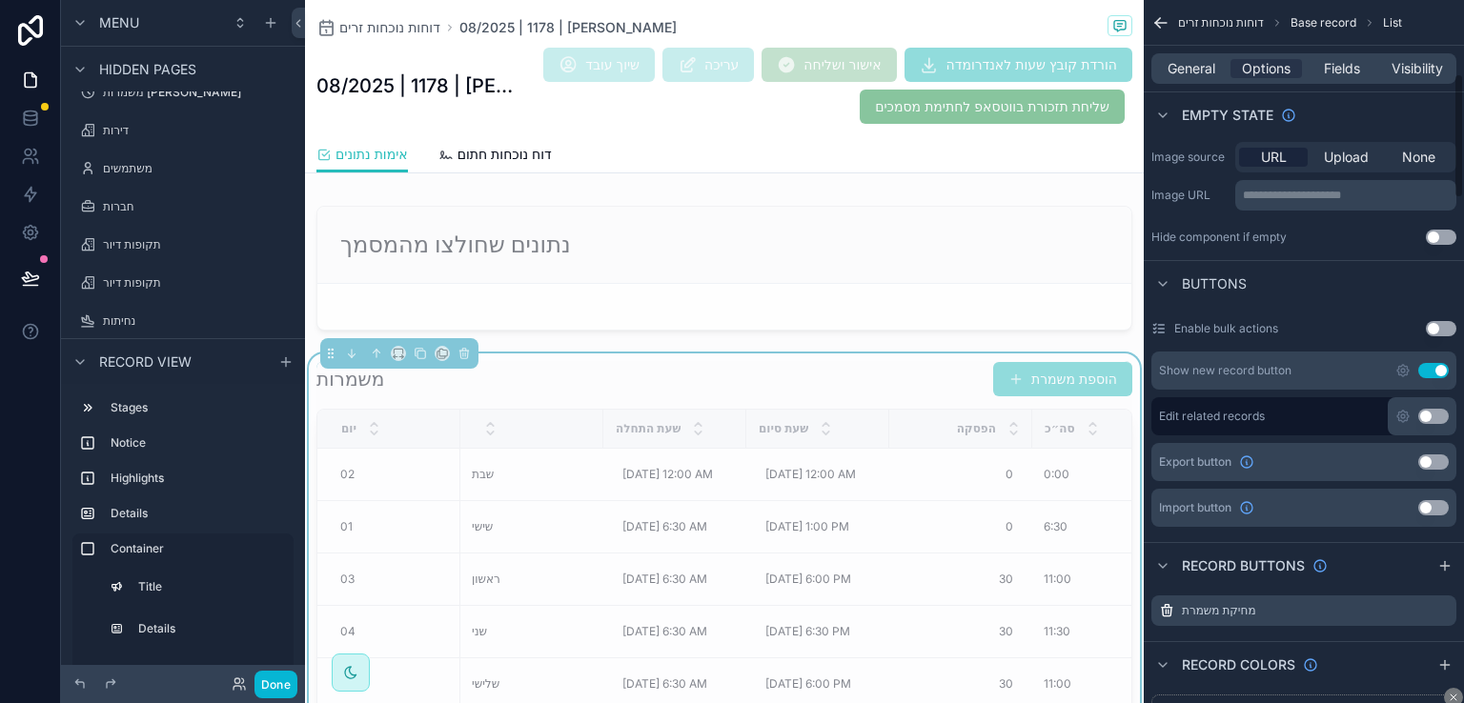
scroll to position [191, 0]
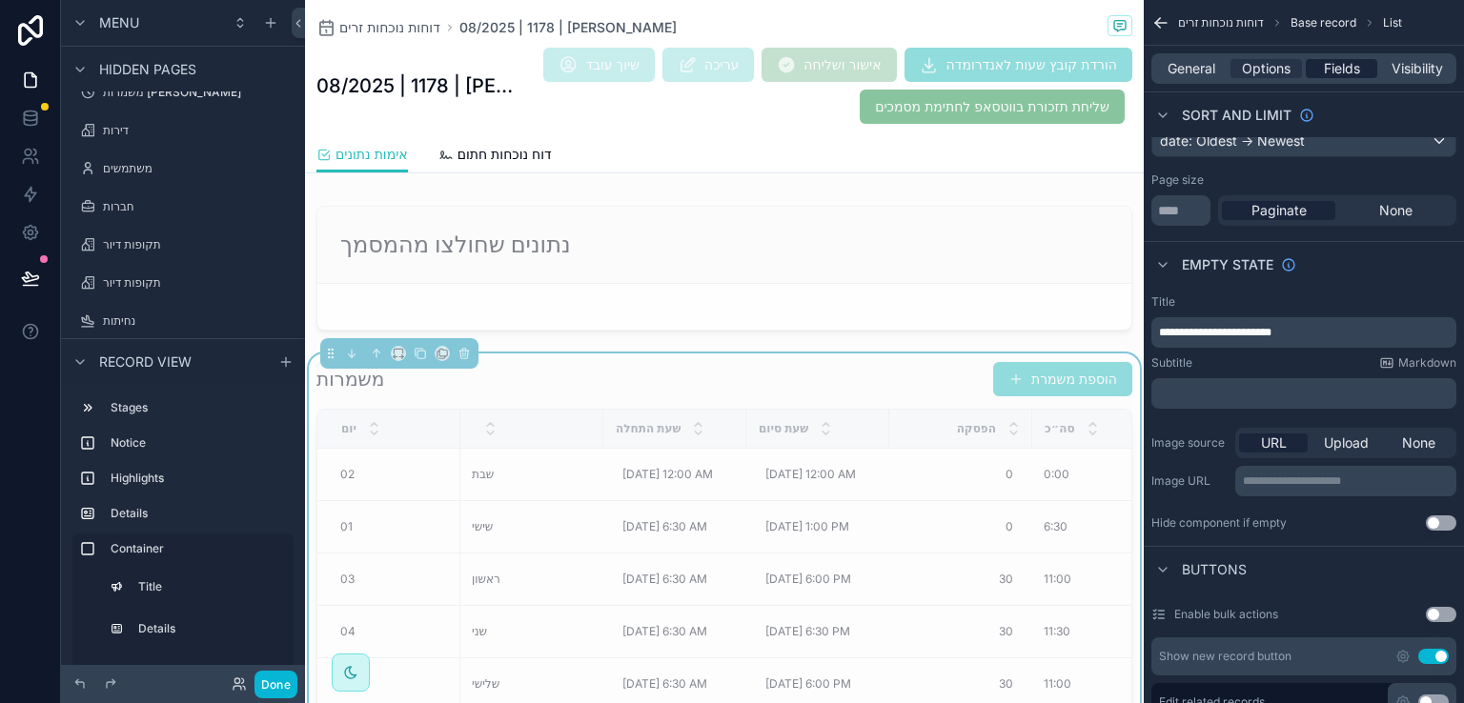
click at [1349, 70] on span "Fields" at bounding box center [1342, 68] width 36 height 19
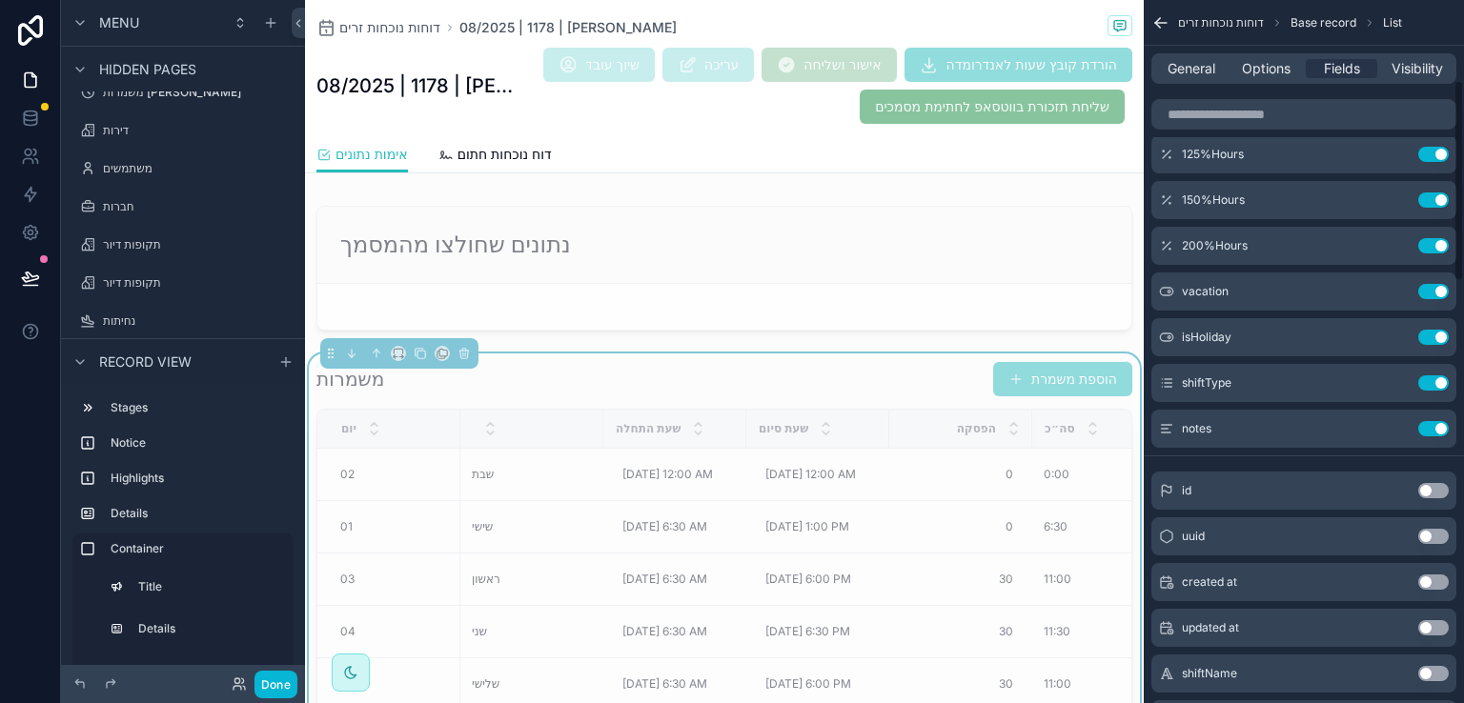
scroll to position [763, 0]
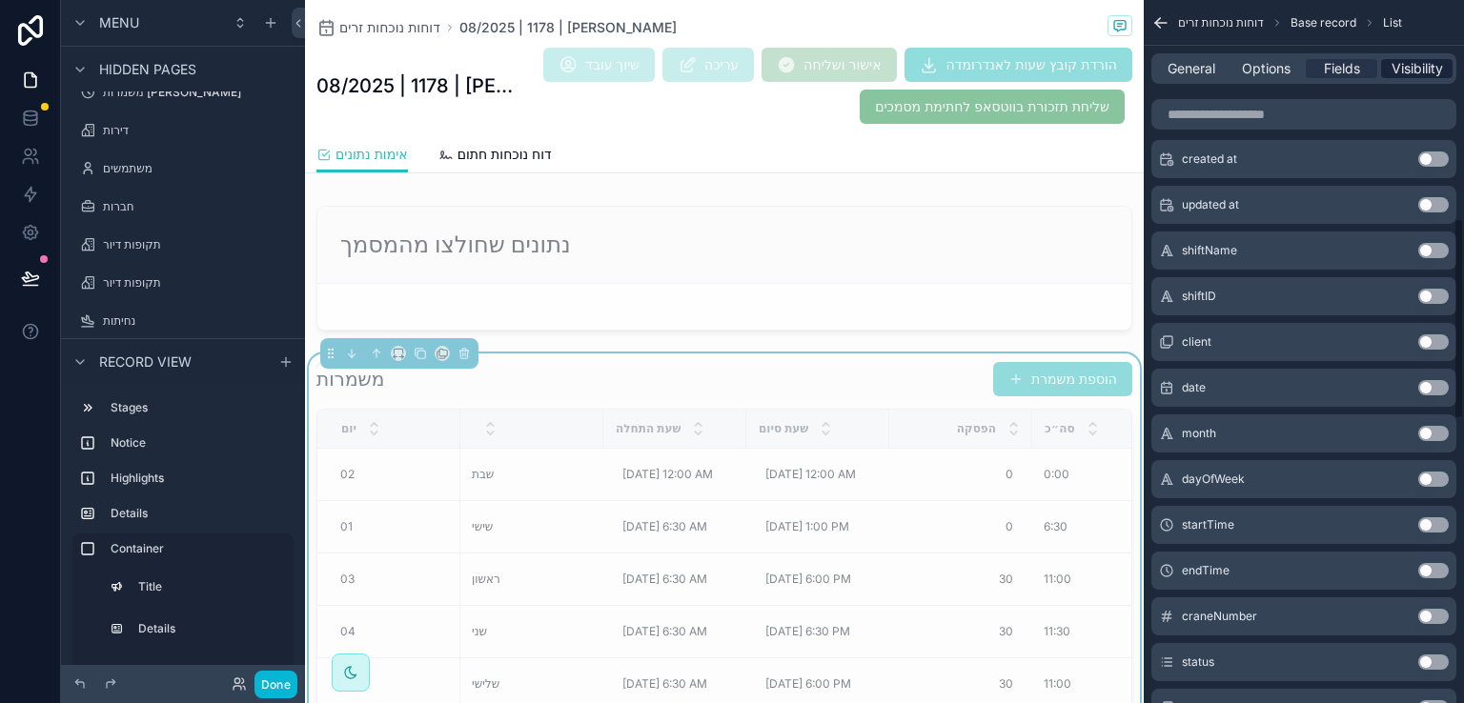
click at [1421, 73] on span "Visibility" at bounding box center [1417, 68] width 51 height 19
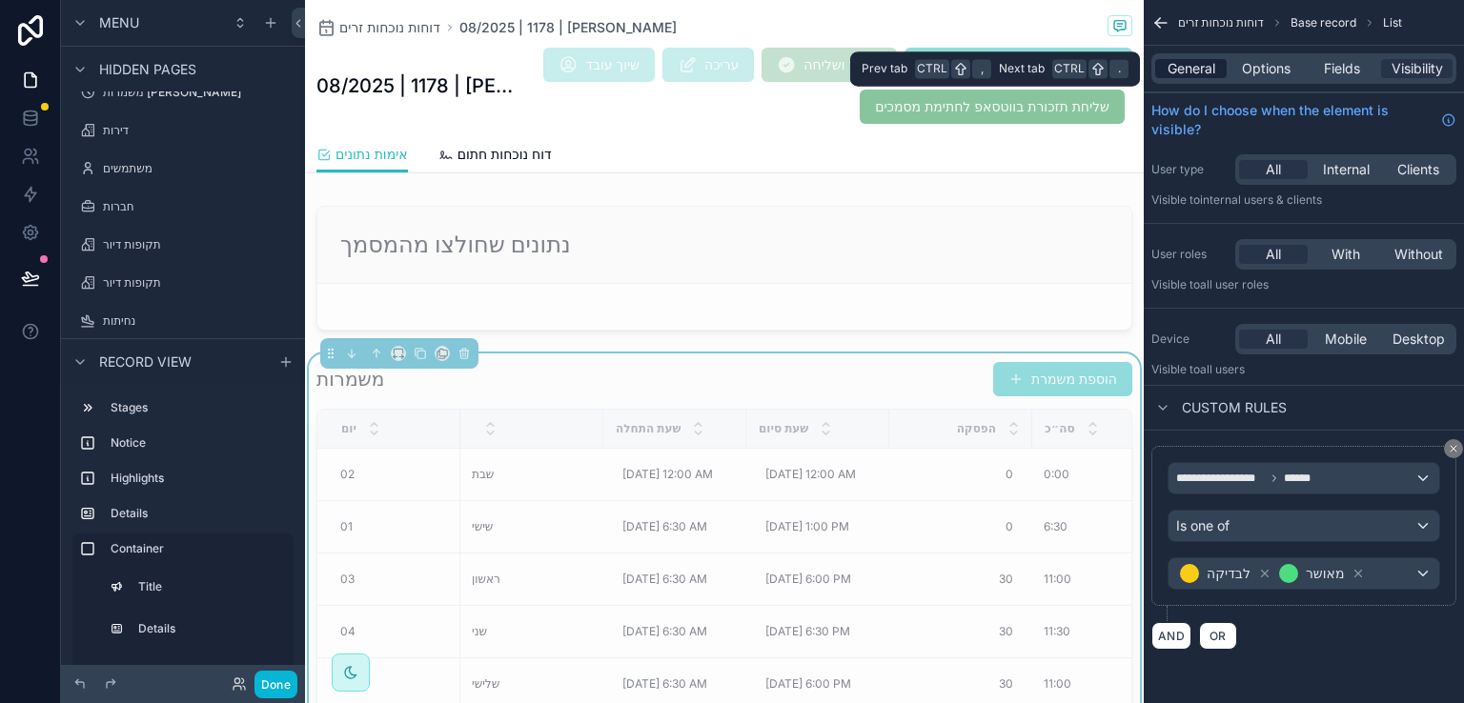
click at [1193, 73] on span "General" at bounding box center [1192, 68] width 48 height 19
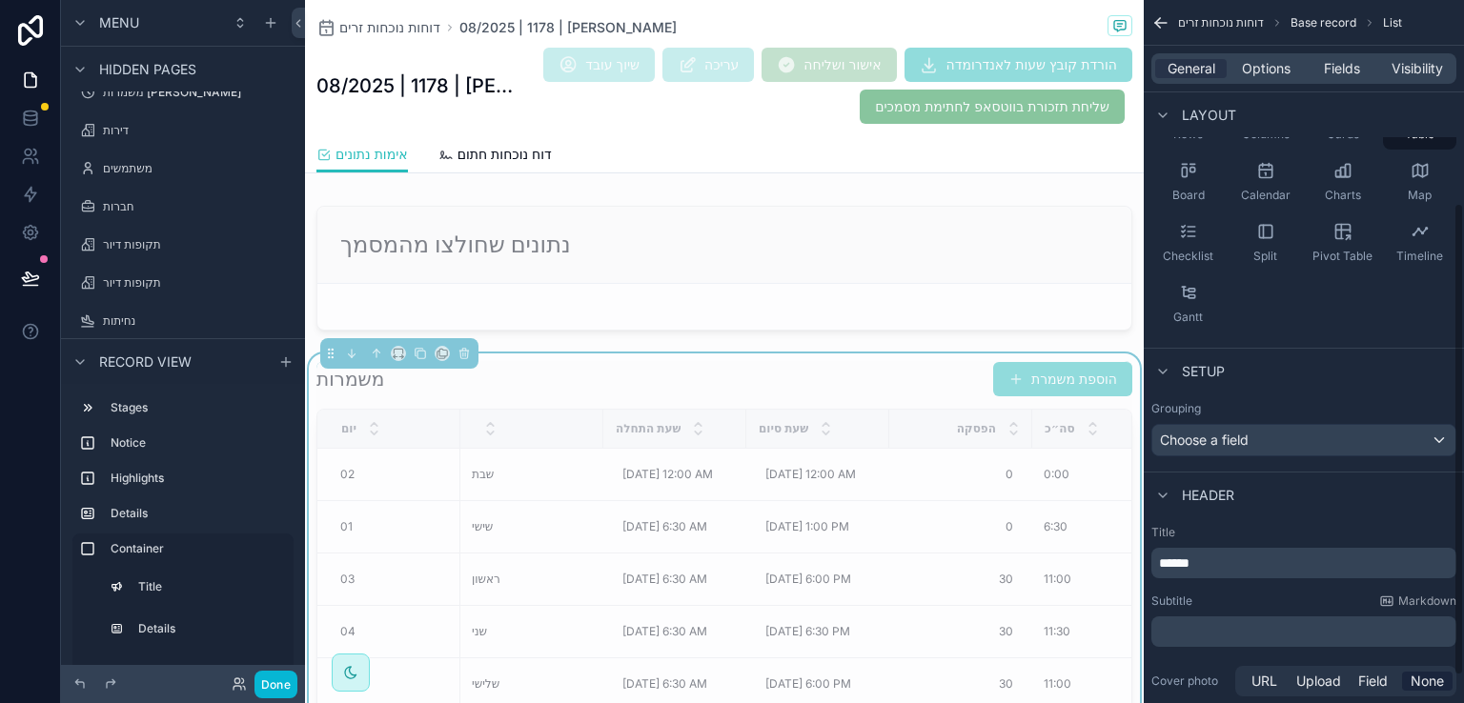
scroll to position [343, 0]
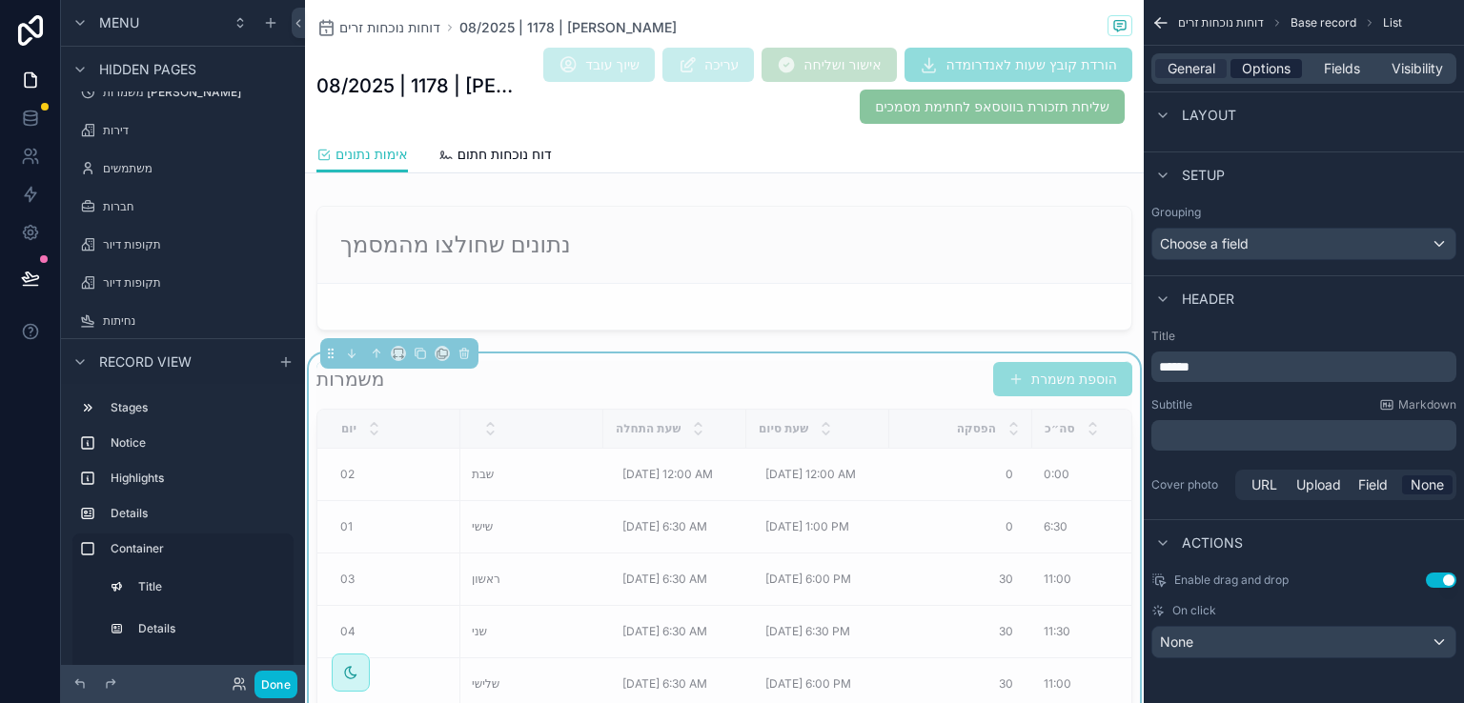
click at [1262, 66] on span "Options" at bounding box center [1266, 68] width 49 height 19
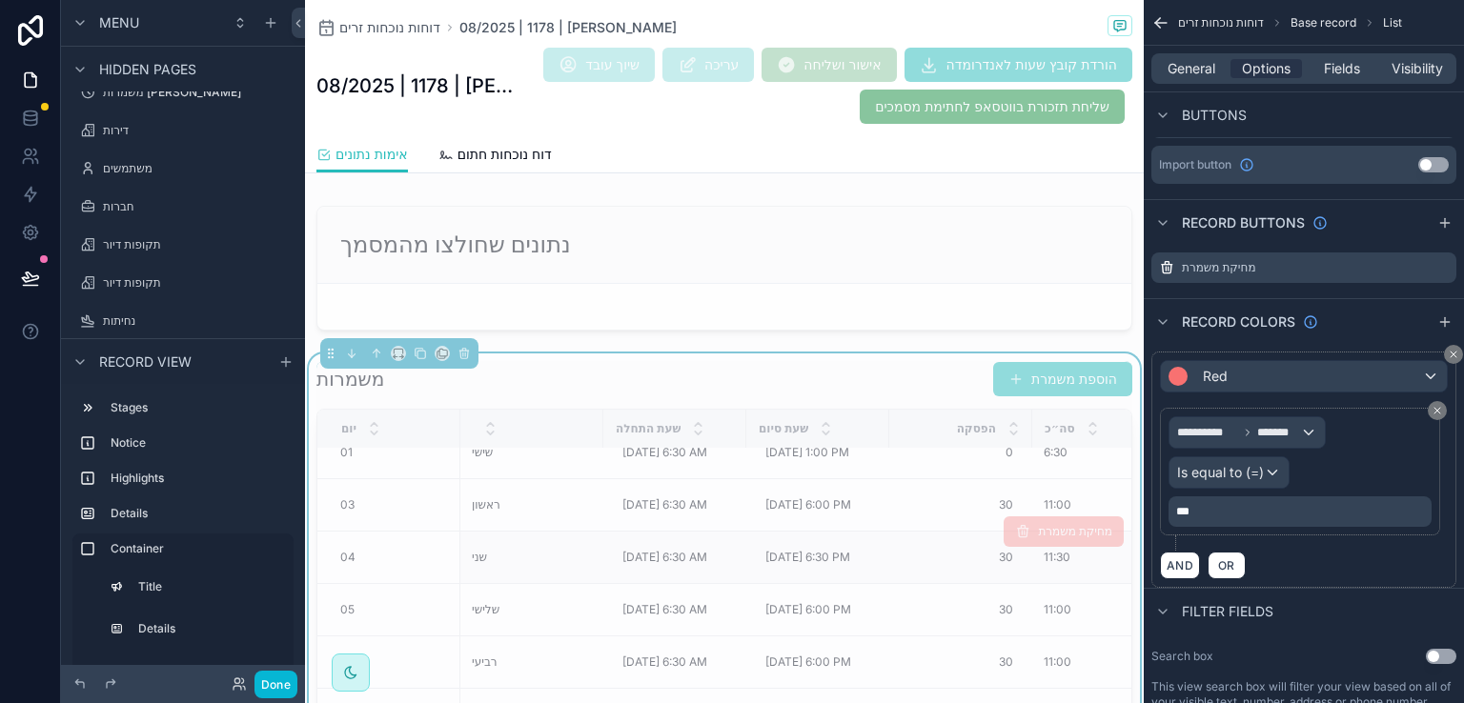
scroll to position [191, 0]
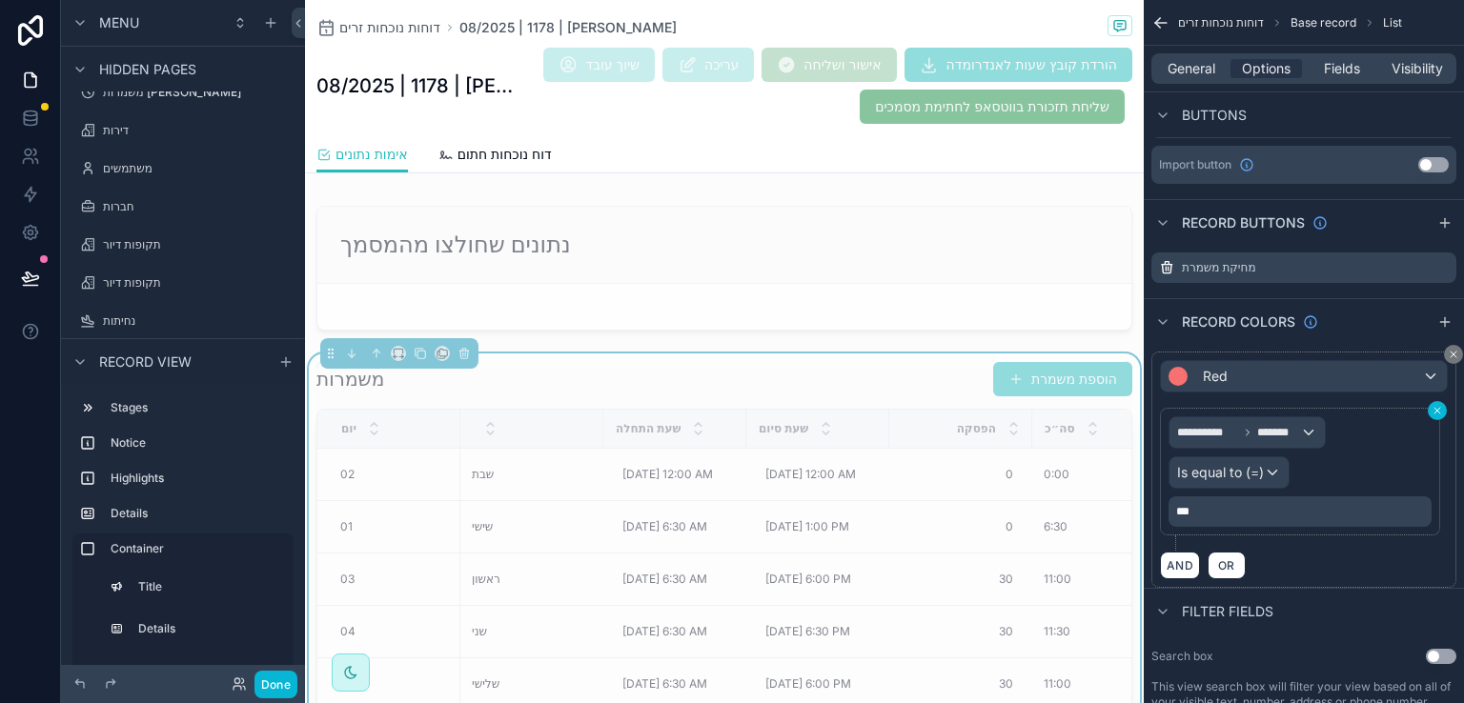
click at [1440, 407] on icon "scrollable content" at bounding box center [1437, 410] width 11 height 11
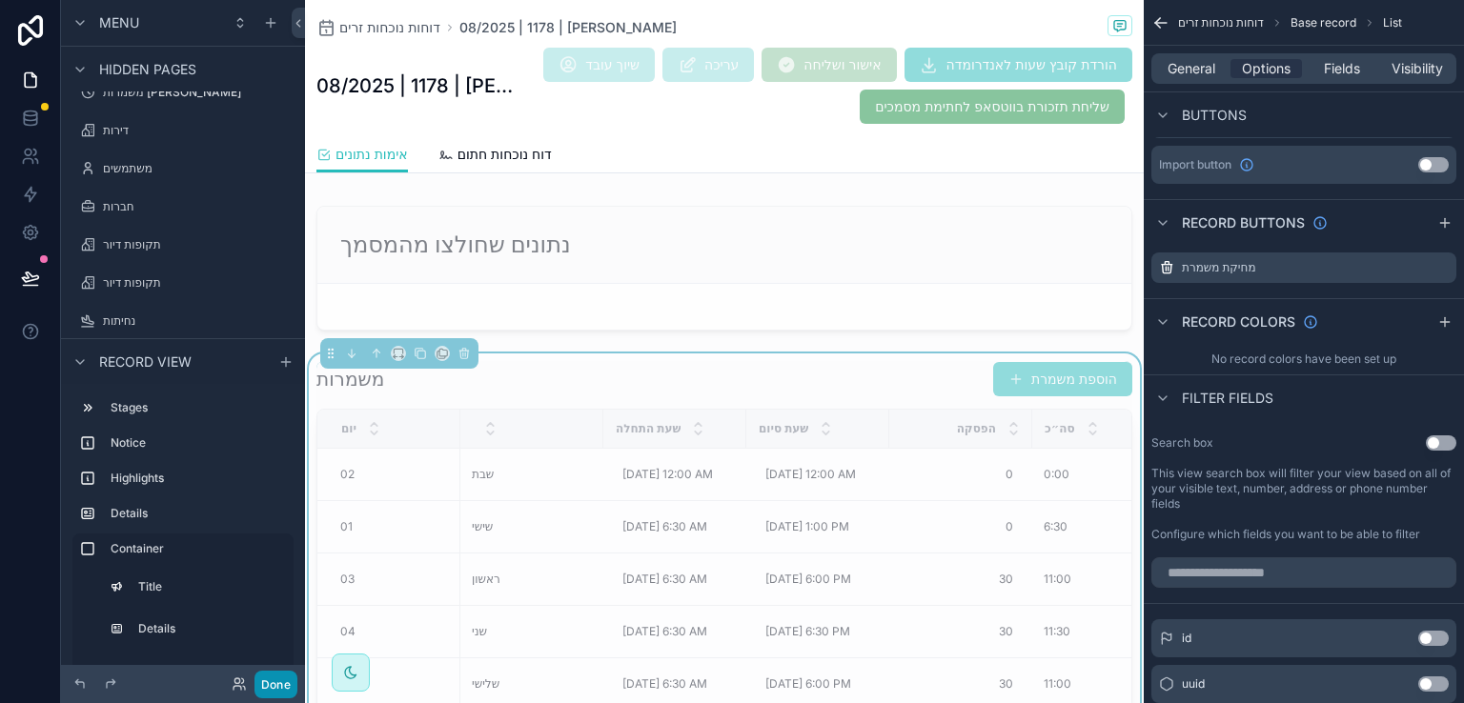
click at [271, 683] on button "Done" at bounding box center [275, 685] width 43 height 28
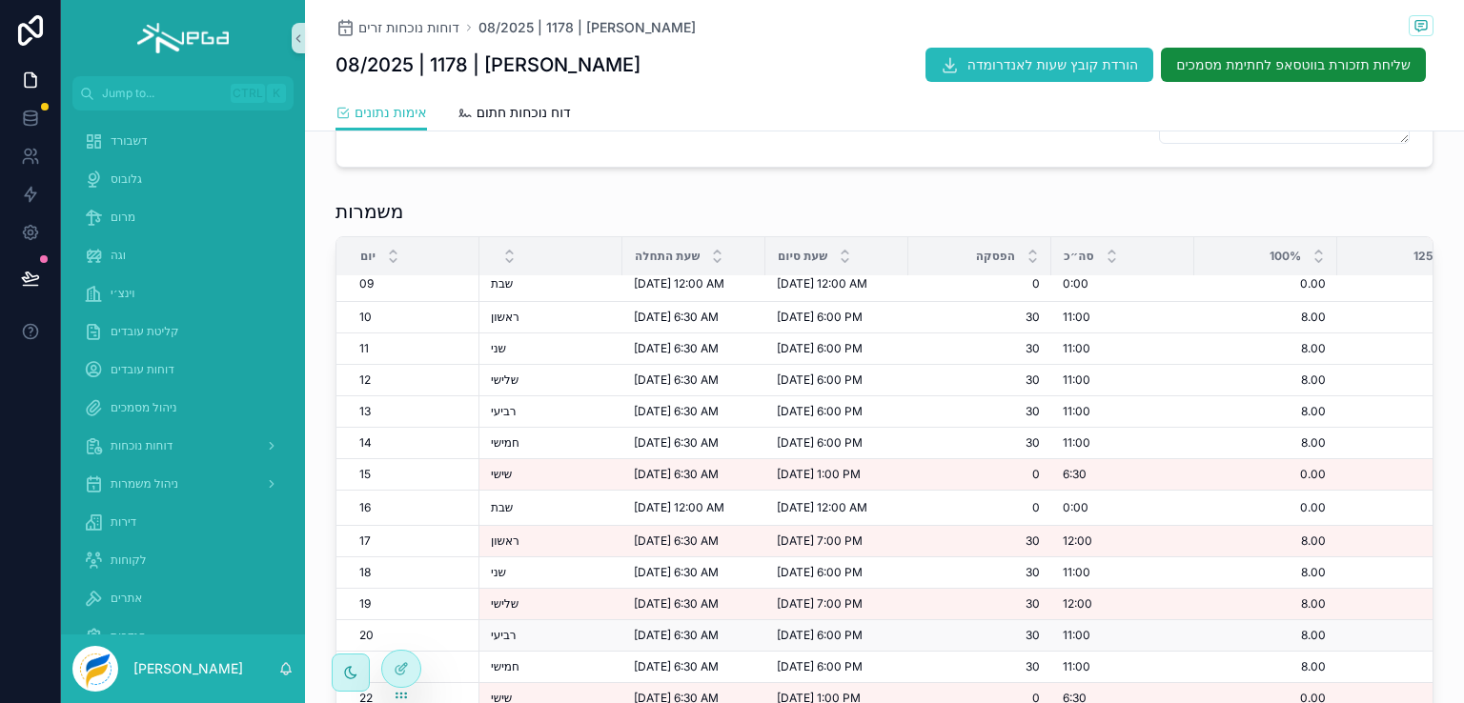
scroll to position [170, 0]
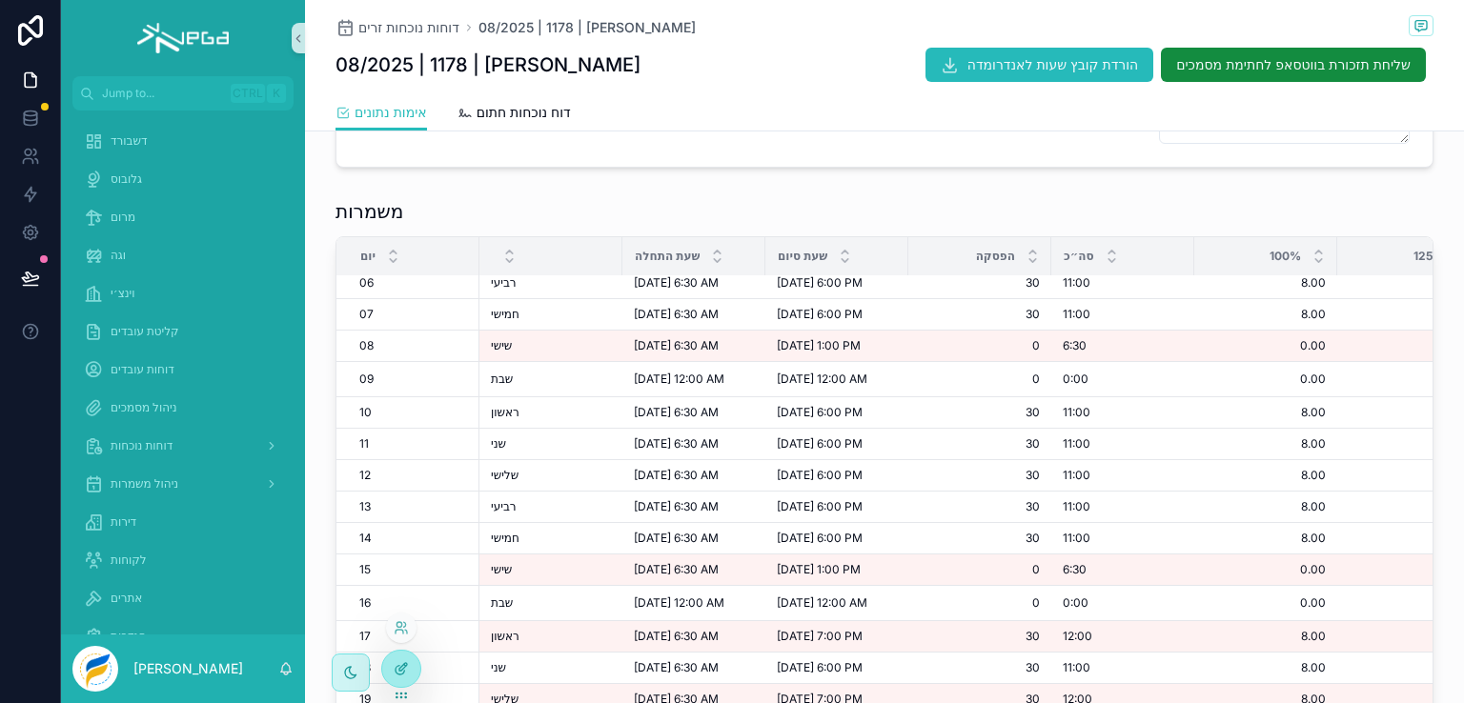
click at [400, 672] on icon at bounding box center [401, 668] width 15 height 15
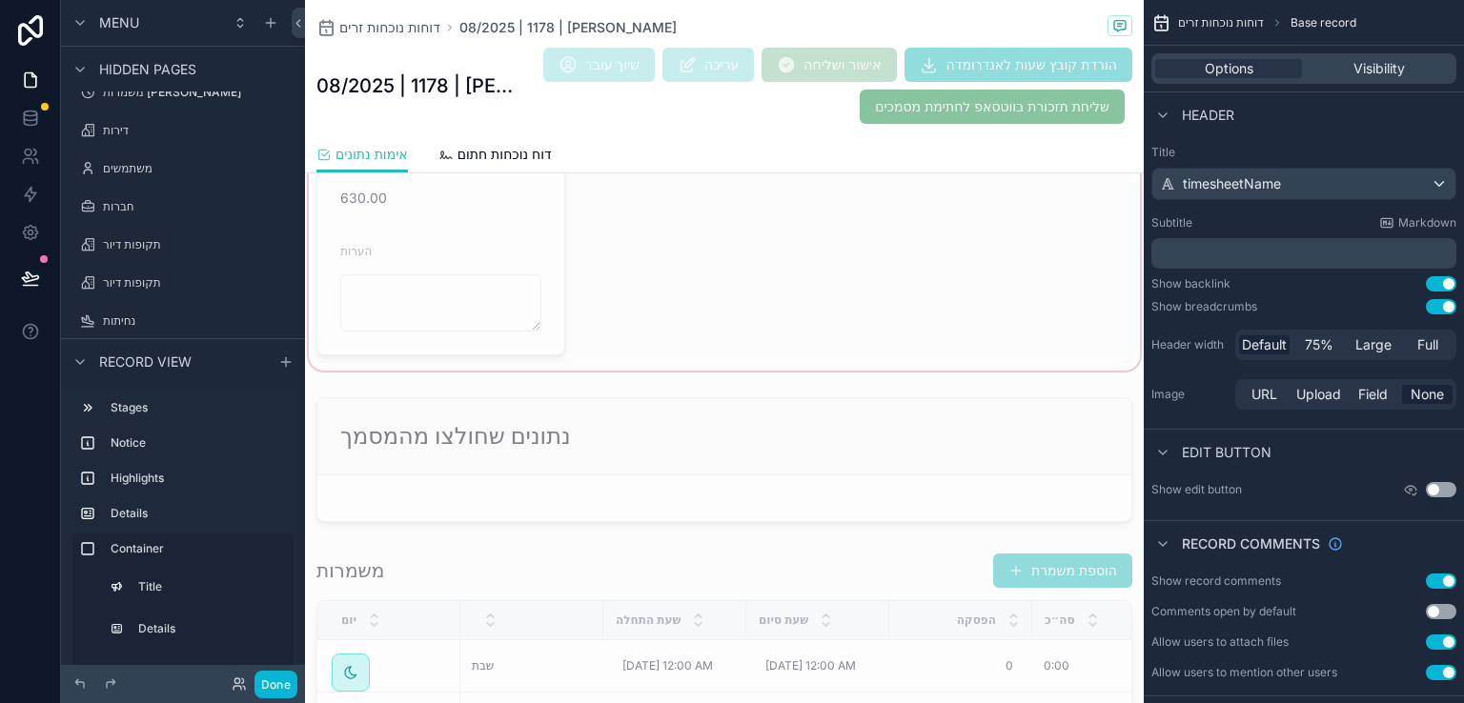
scroll to position [1096, 0]
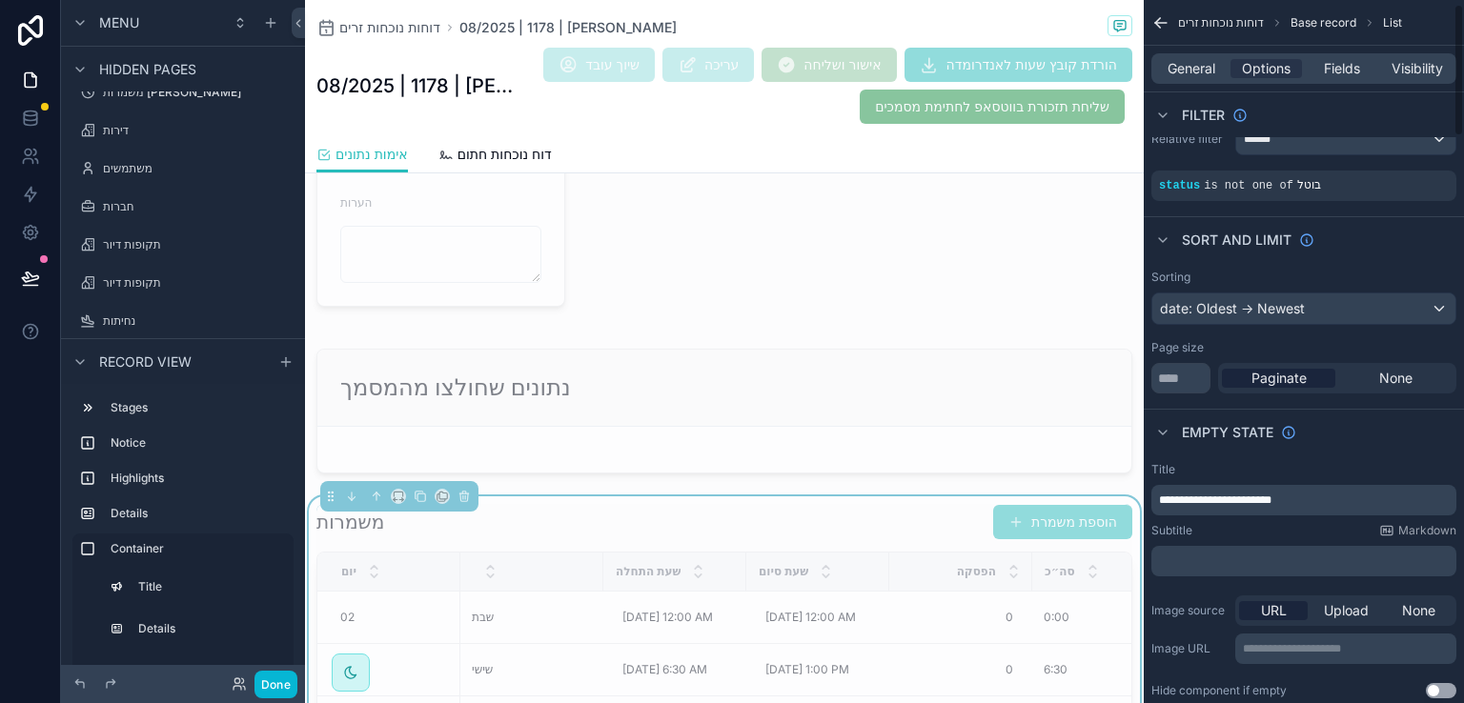
scroll to position [0, 0]
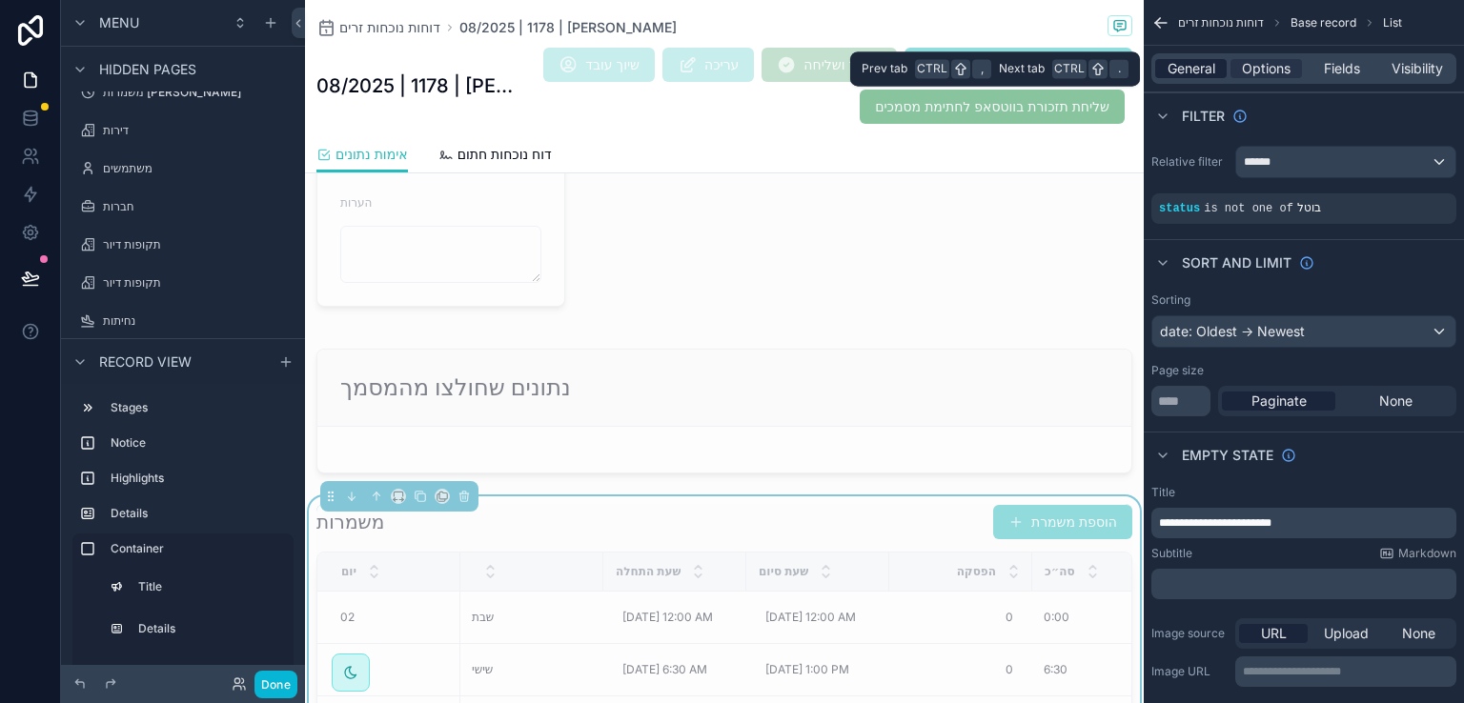
click at [1190, 71] on span "General" at bounding box center [1192, 68] width 48 height 19
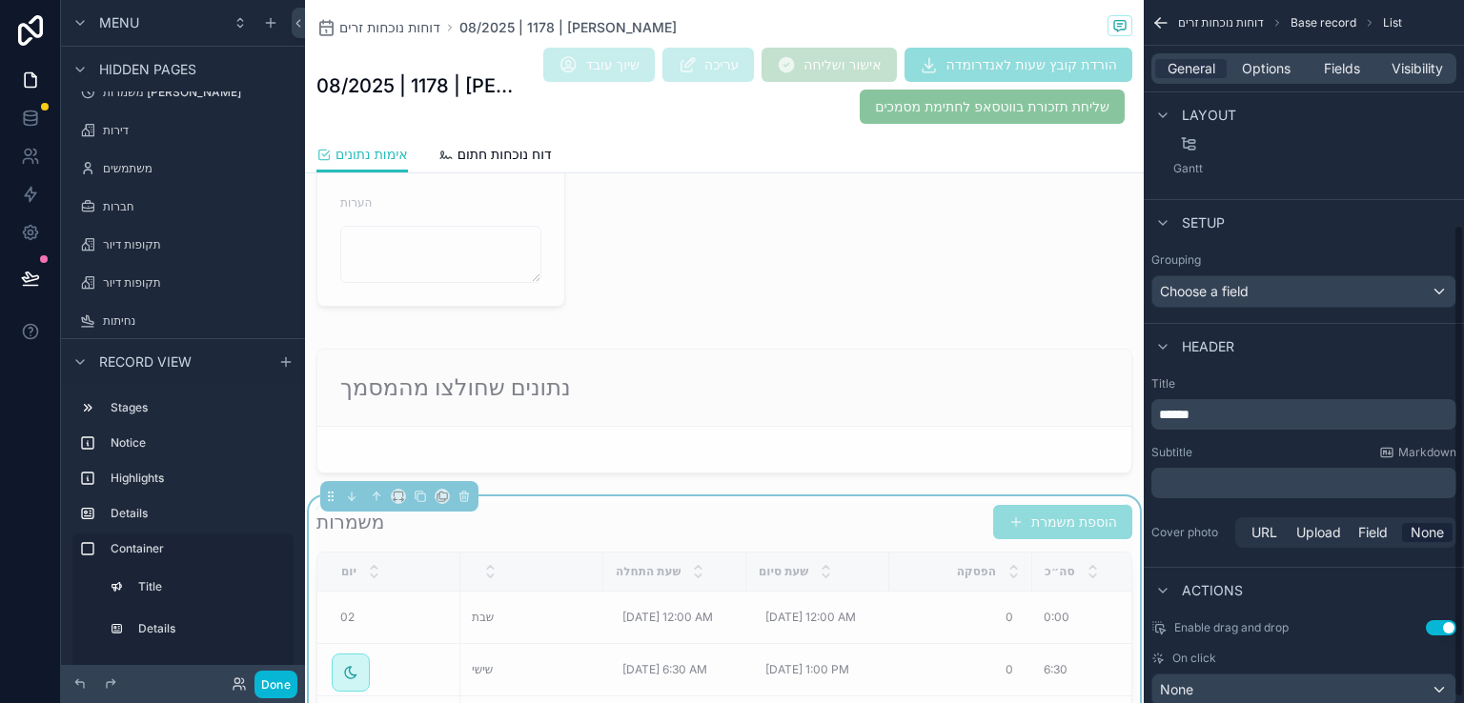
scroll to position [343, 0]
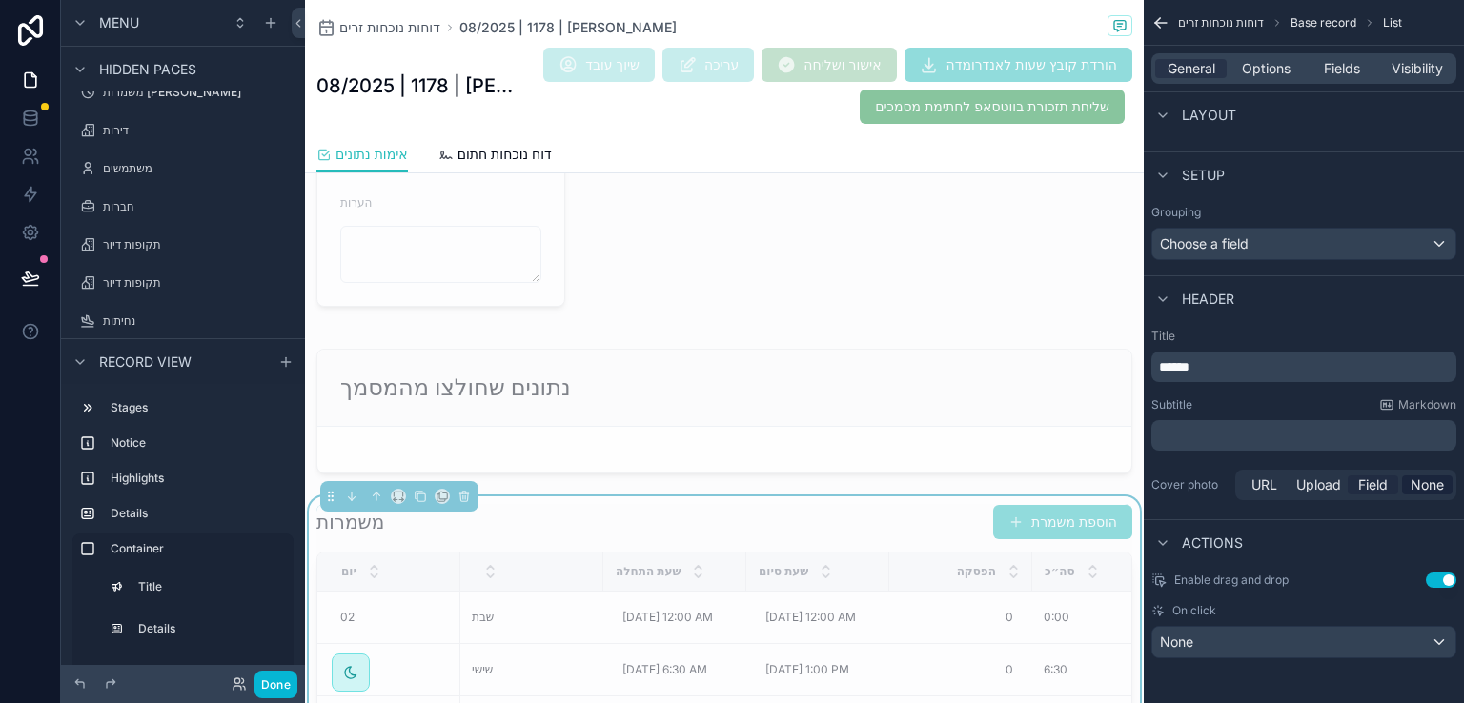
click at [1370, 485] on span "Field" at bounding box center [1373, 485] width 30 height 19
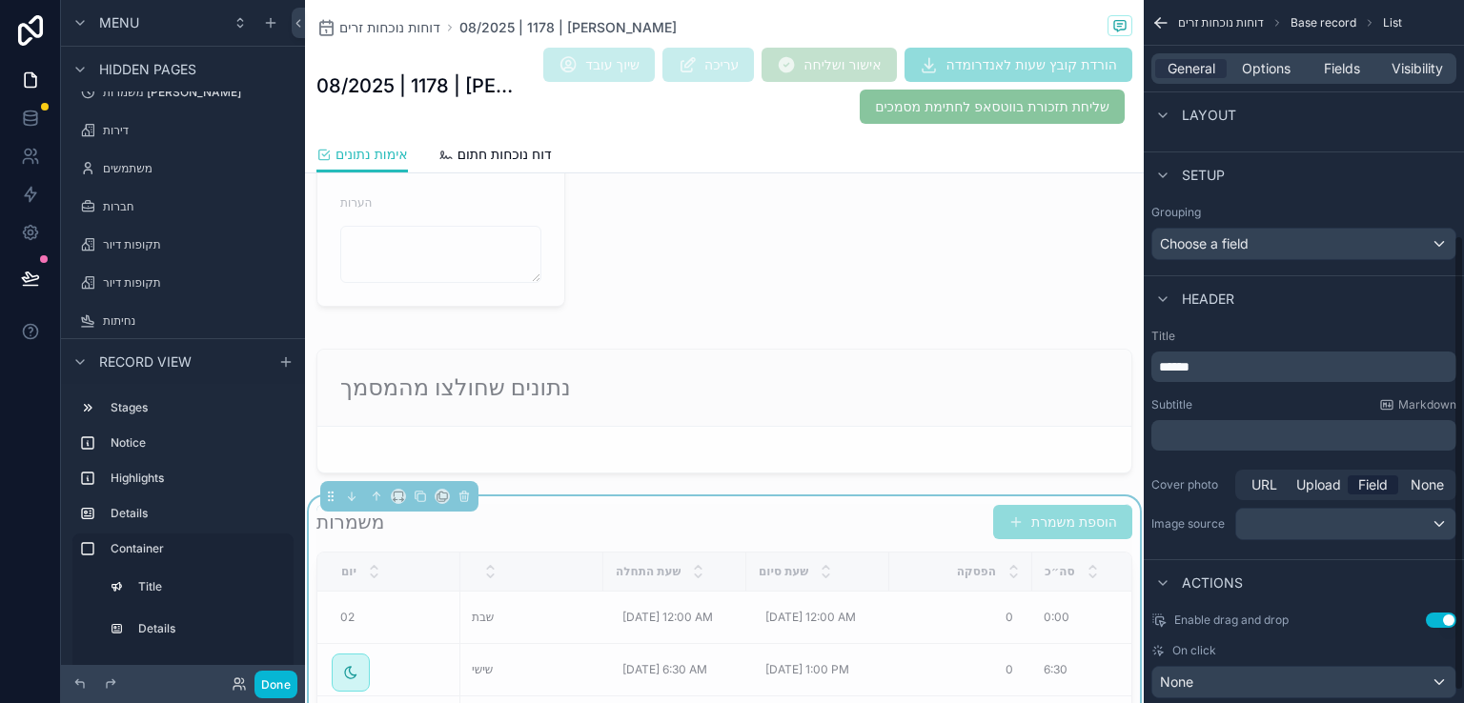
scroll to position [382, 0]
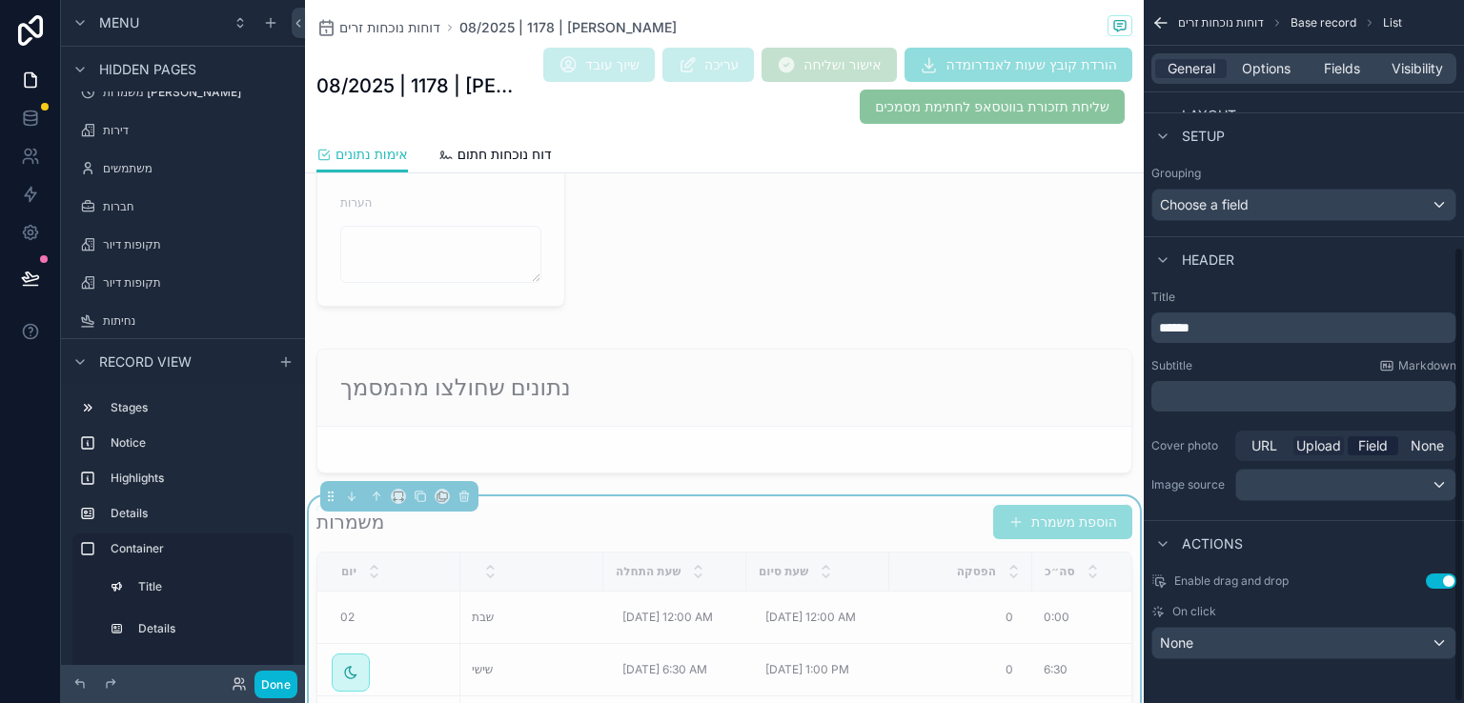
click at [1323, 442] on span "Upload" at bounding box center [1318, 446] width 45 height 19
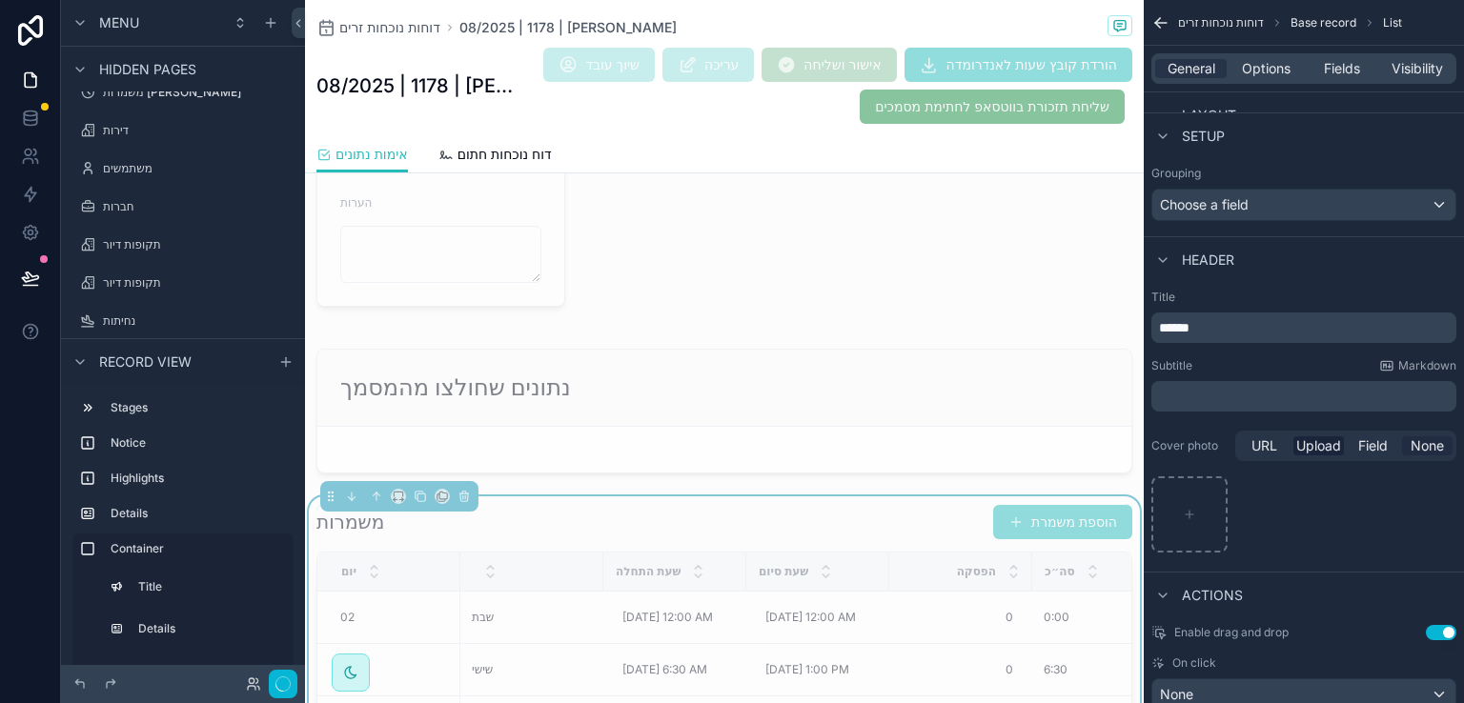
click at [1415, 446] on span "None" at bounding box center [1427, 446] width 33 height 19
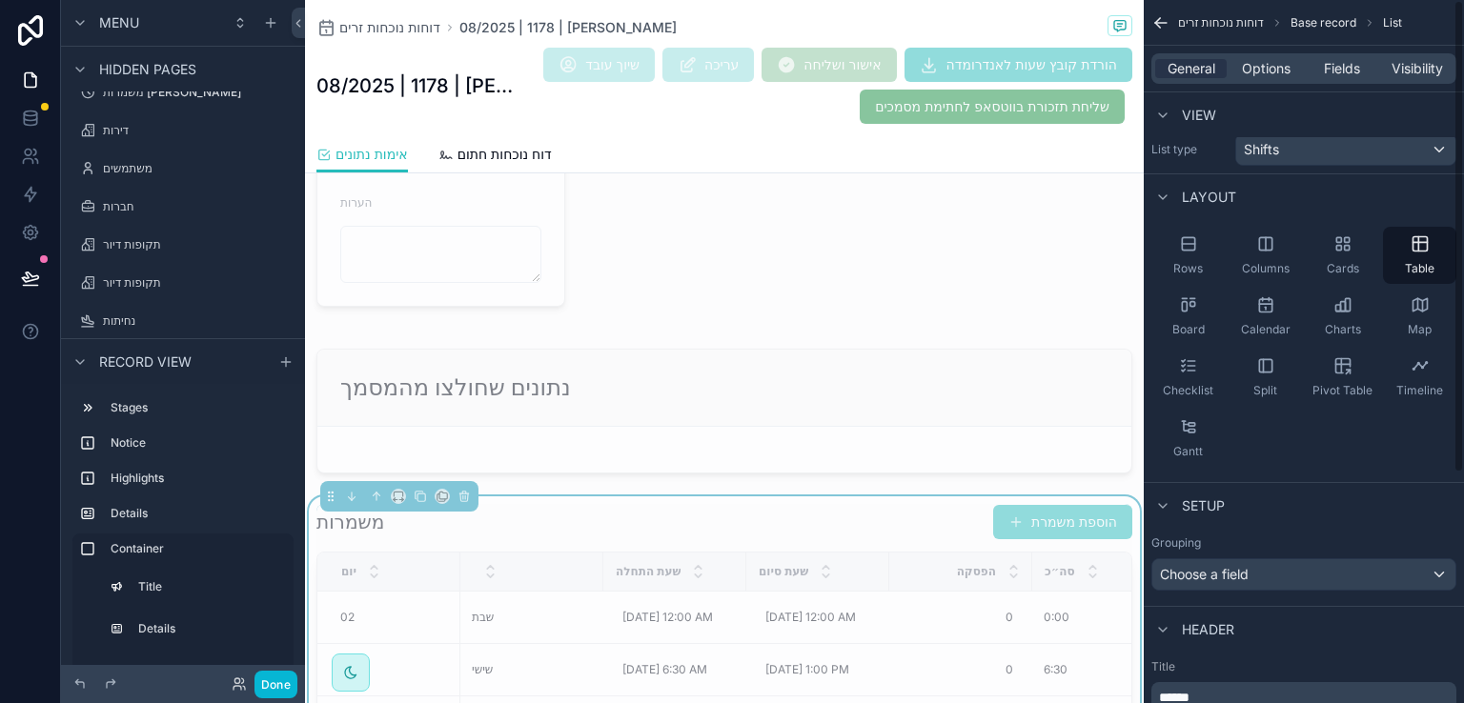
scroll to position [0, 0]
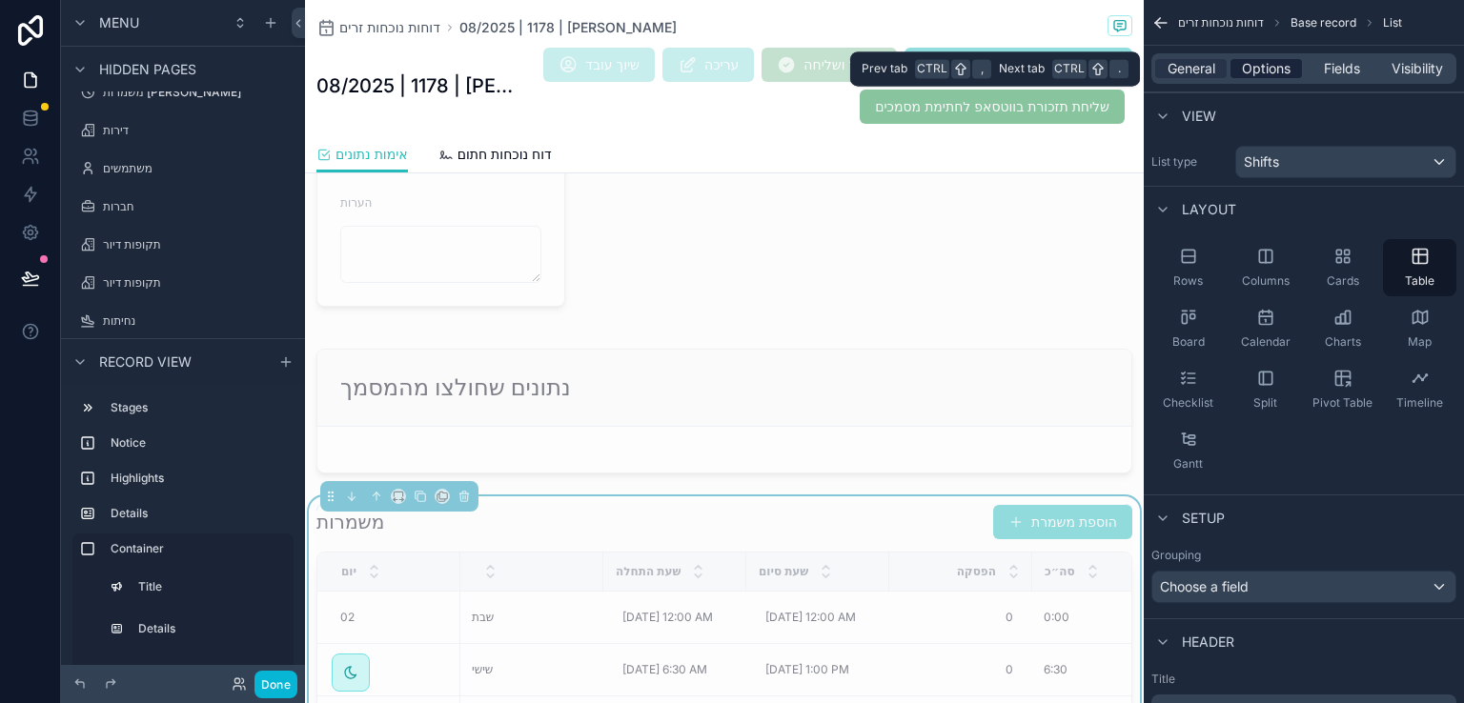
click at [1267, 67] on span "Options" at bounding box center [1266, 68] width 49 height 19
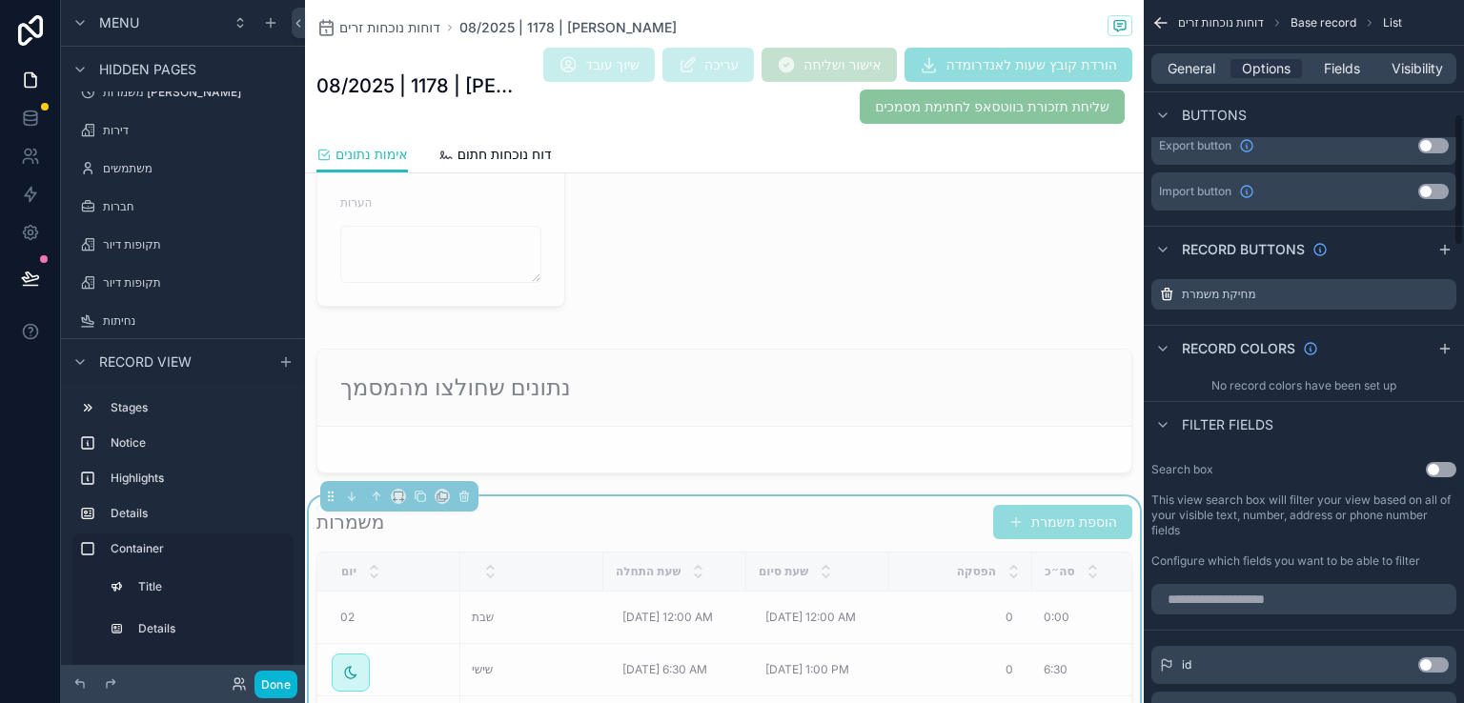
scroll to position [572, 0]
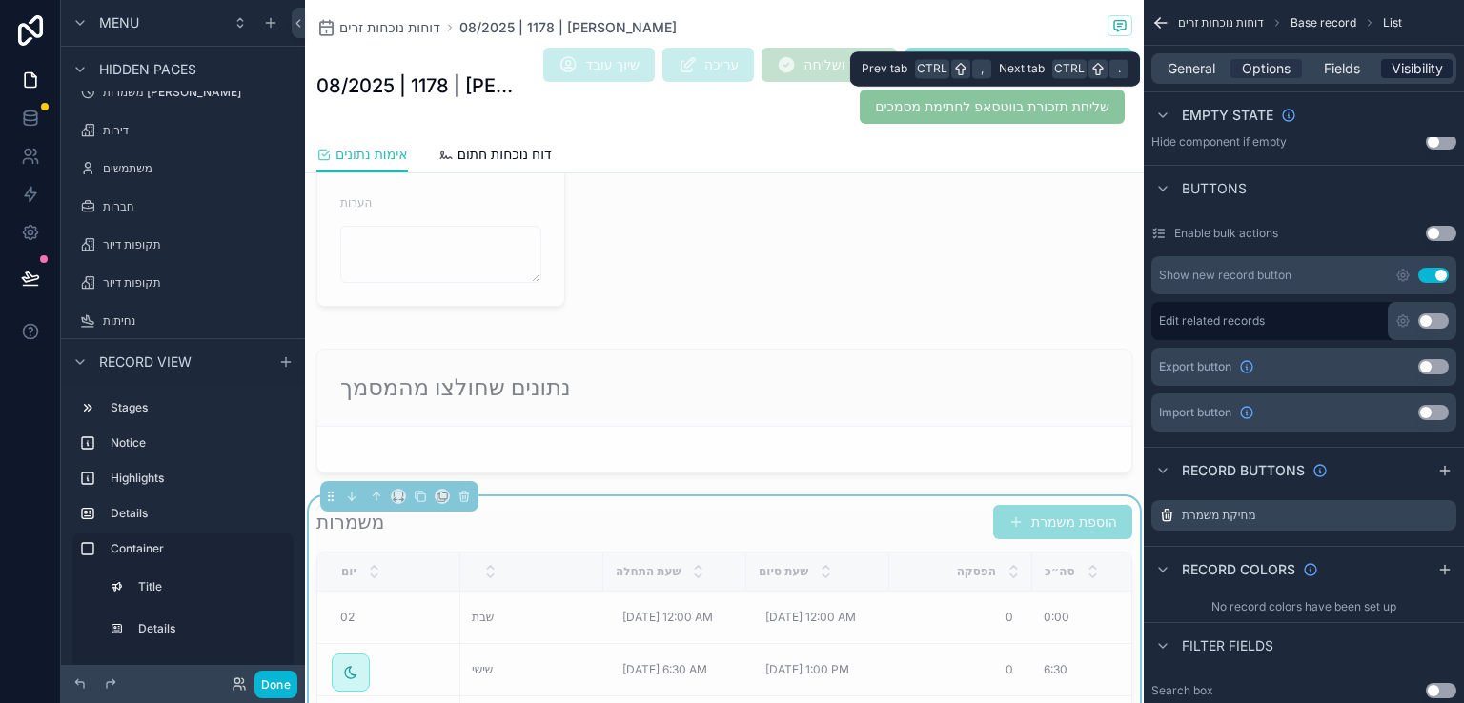
click at [1400, 70] on span "Visibility" at bounding box center [1417, 68] width 51 height 19
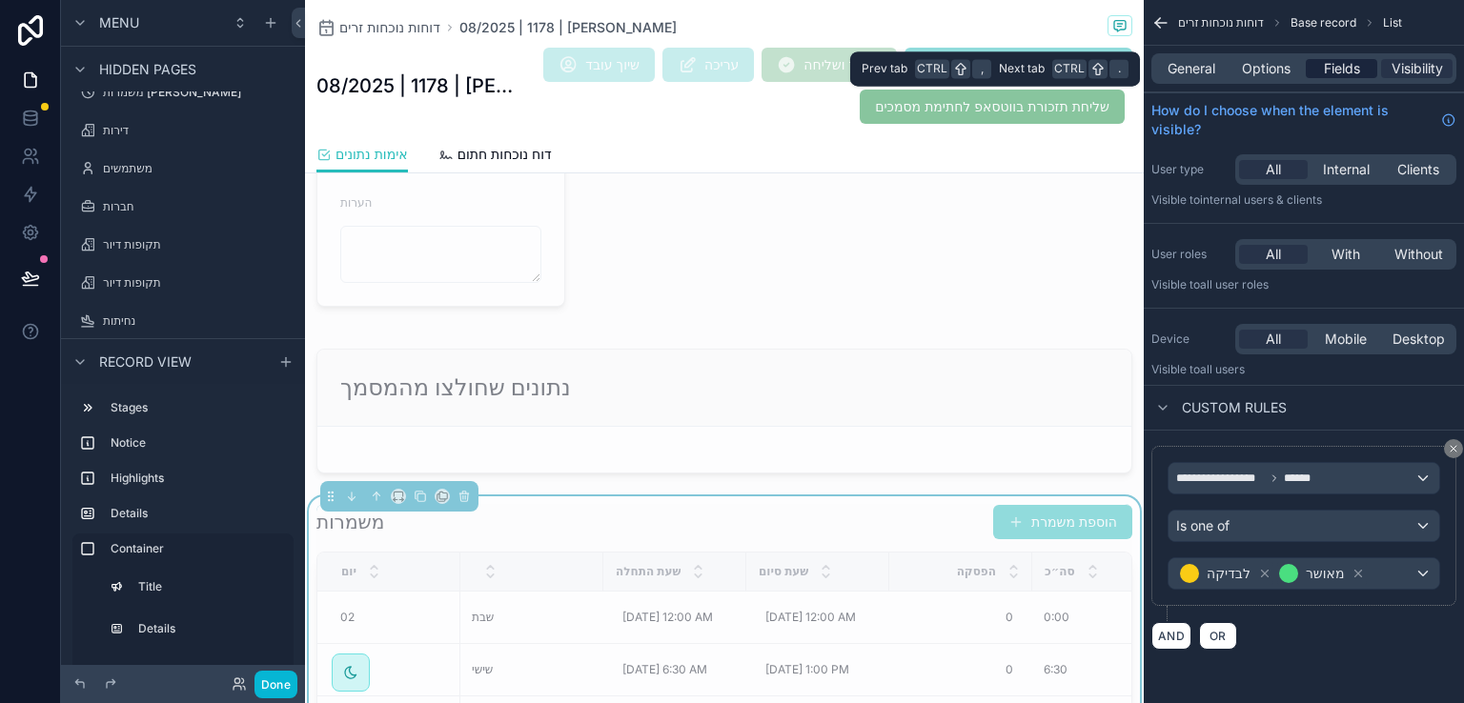
click at [1324, 67] on span "Fields" at bounding box center [1342, 68] width 36 height 19
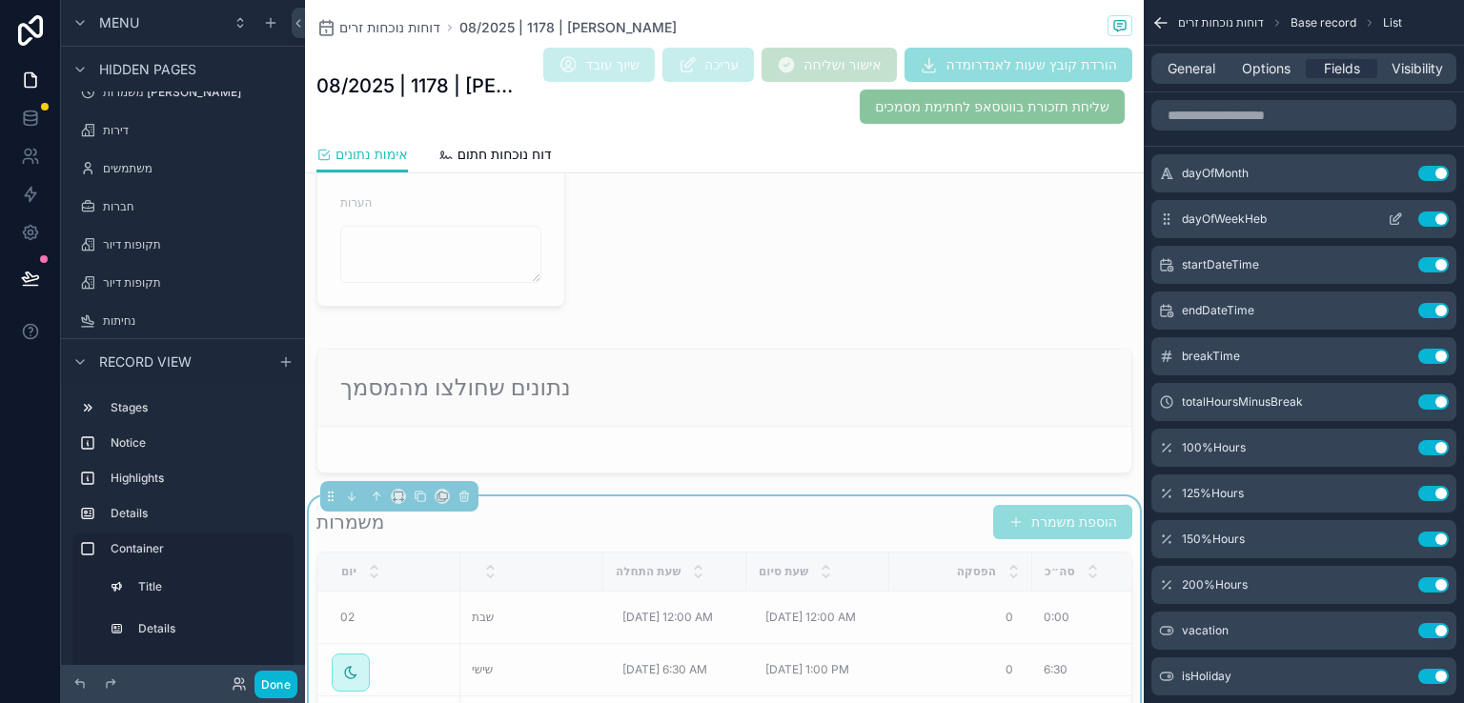
click at [1396, 215] on icon "scrollable content" at bounding box center [1397, 218] width 8 height 8
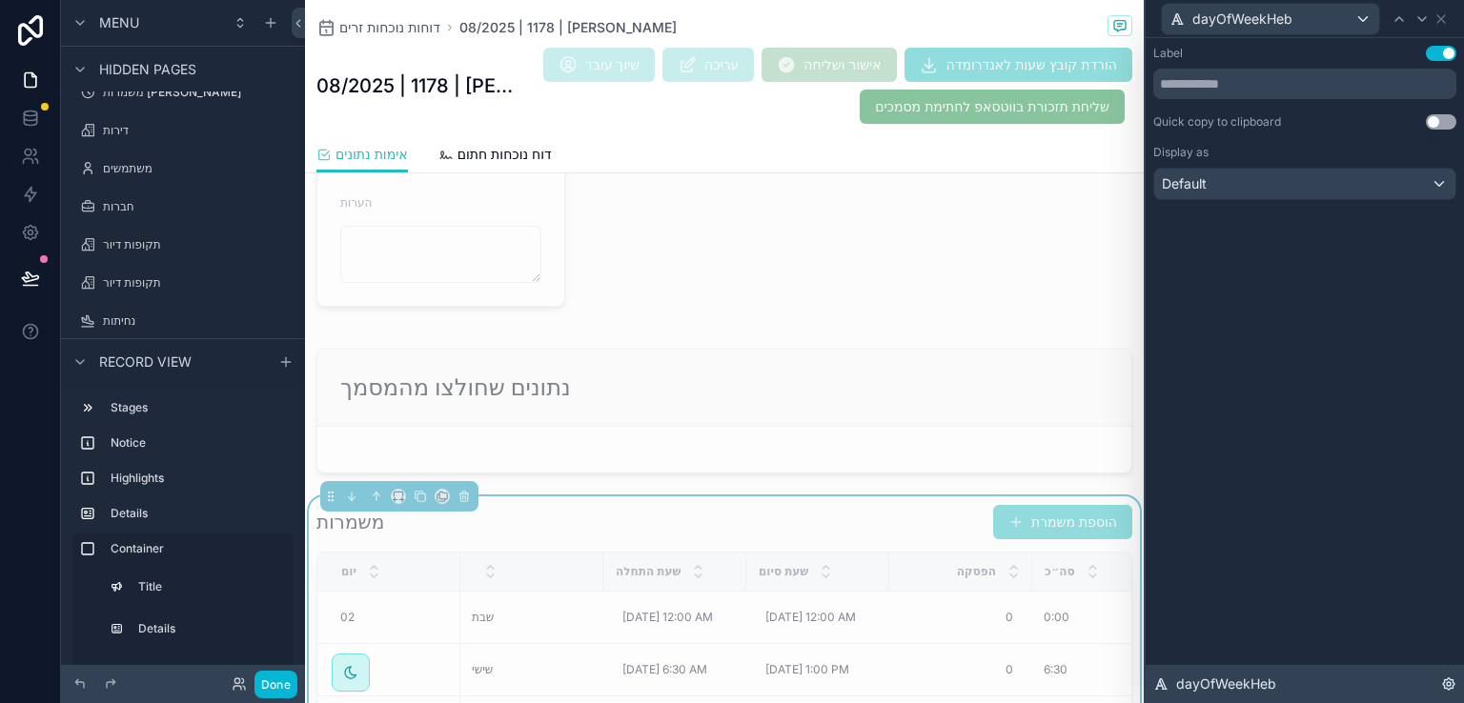
click at [1453, 678] on icon at bounding box center [1448, 684] width 15 height 15
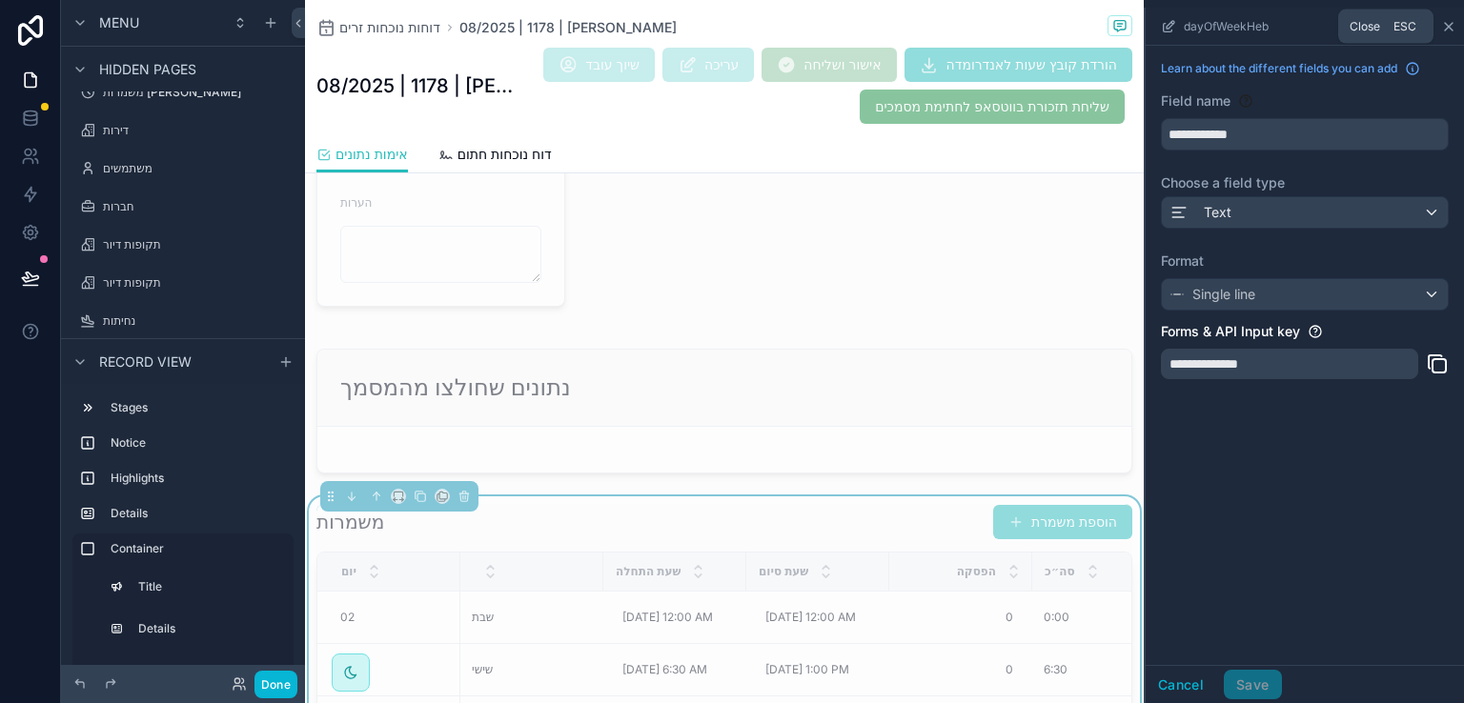
click at [1447, 25] on icon "scrollable content" at bounding box center [1449, 27] width 8 height 8
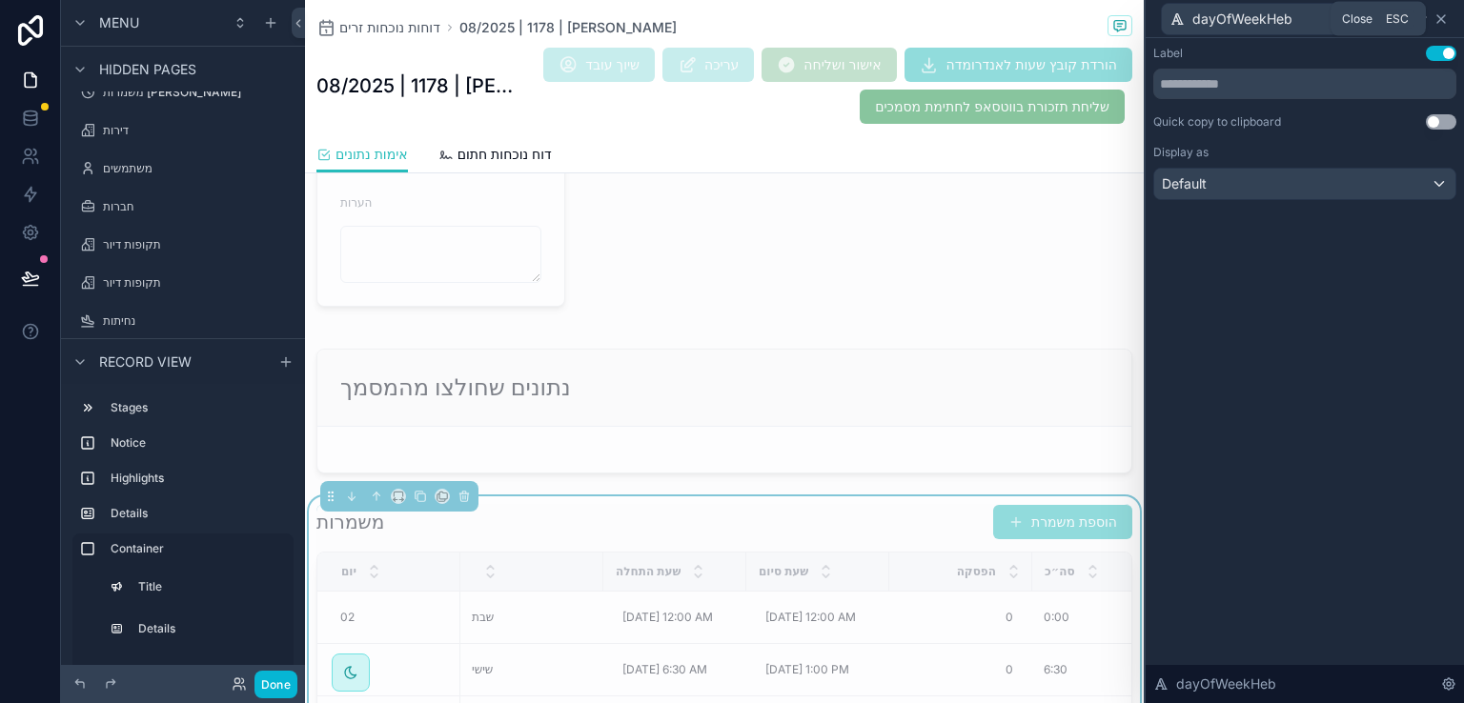
click at [1439, 19] on icon at bounding box center [1441, 18] width 15 height 15
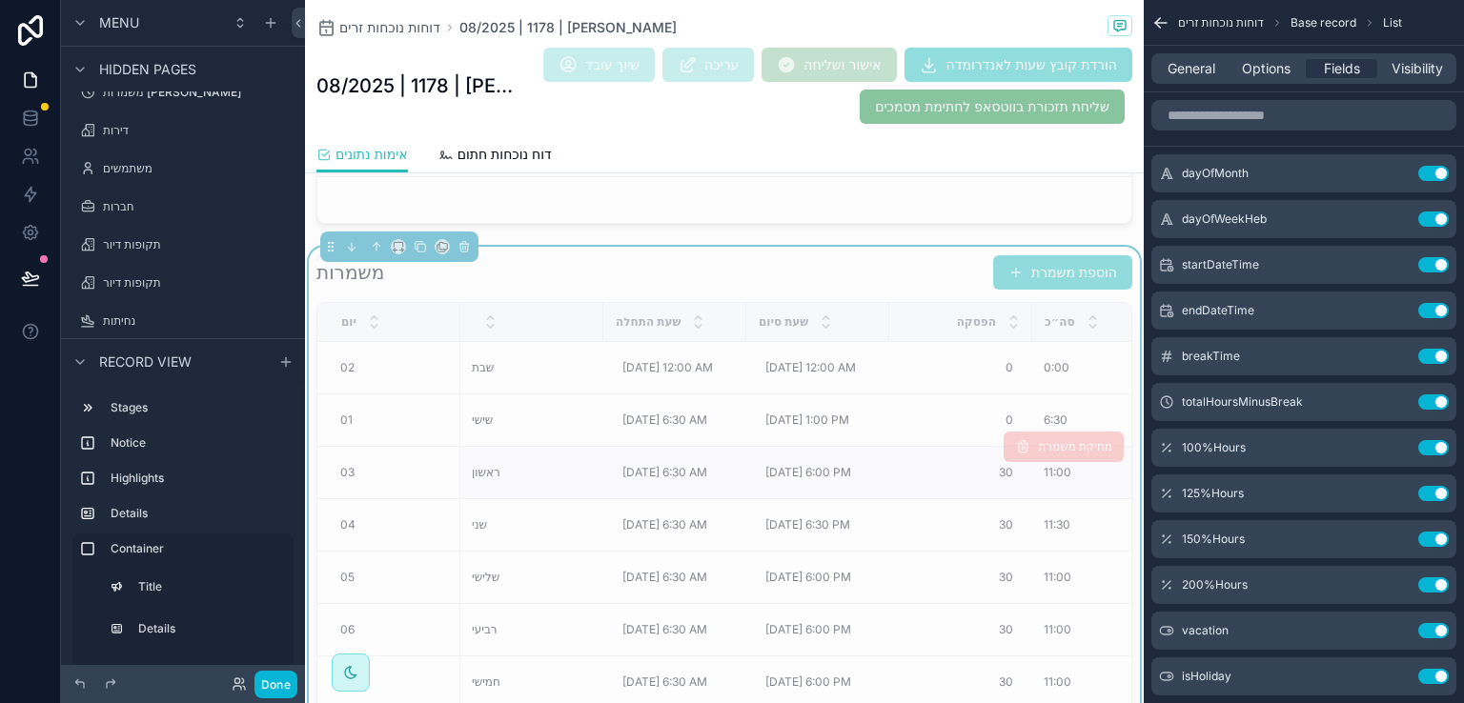
scroll to position [1287, 0]
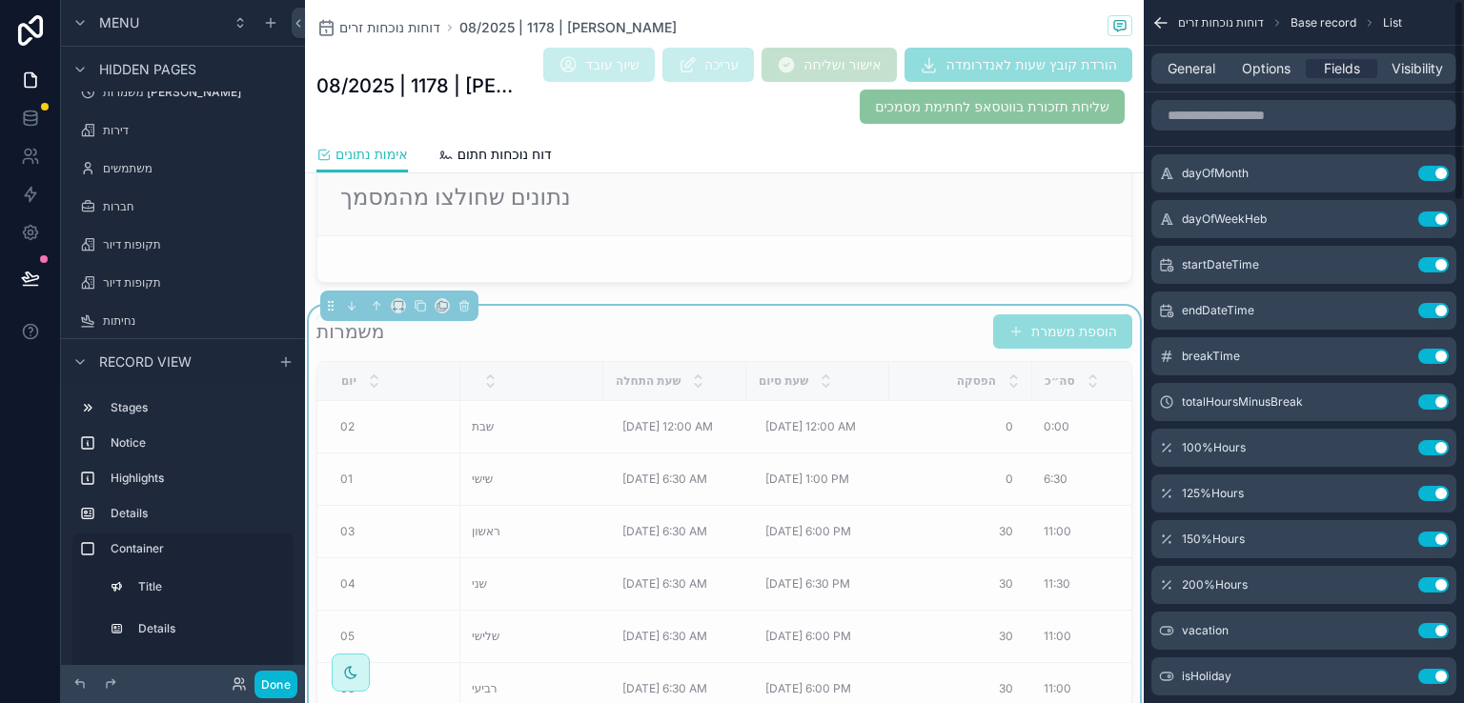
click at [1155, 13] on icon "scrollable content" at bounding box center [1160, 22] width 19 height 19
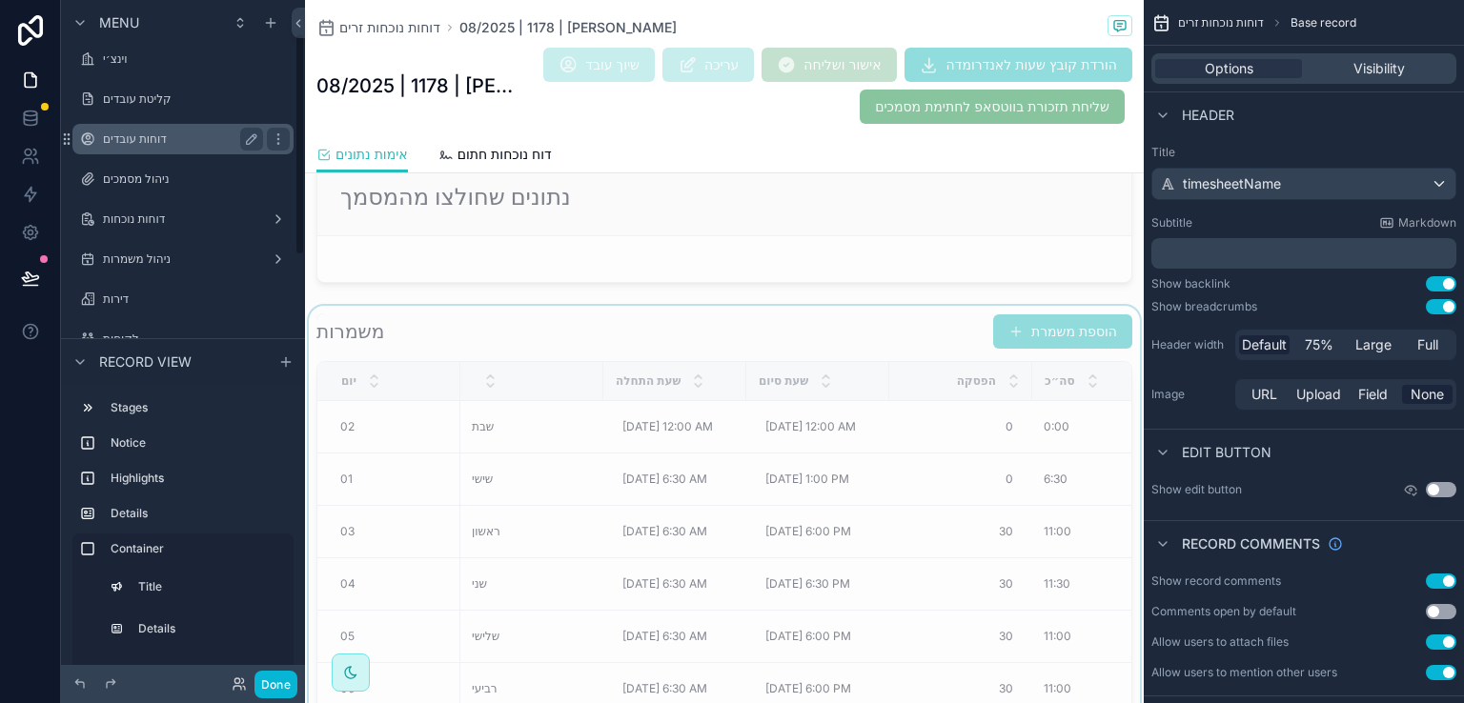
scroll to position [191, 0]
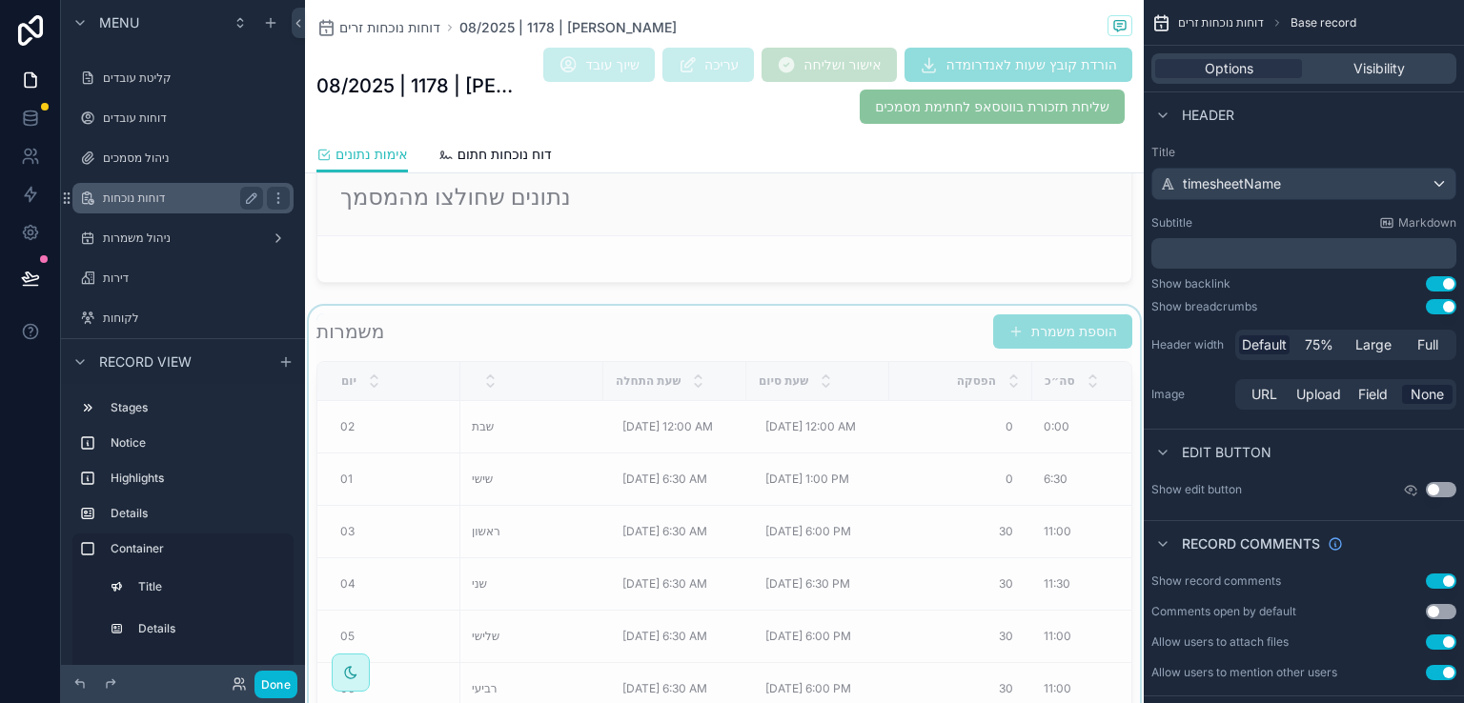
click at [131, 197] on label "דוחות נוכחות" at bounding box center [179, 198] width 153 height 15
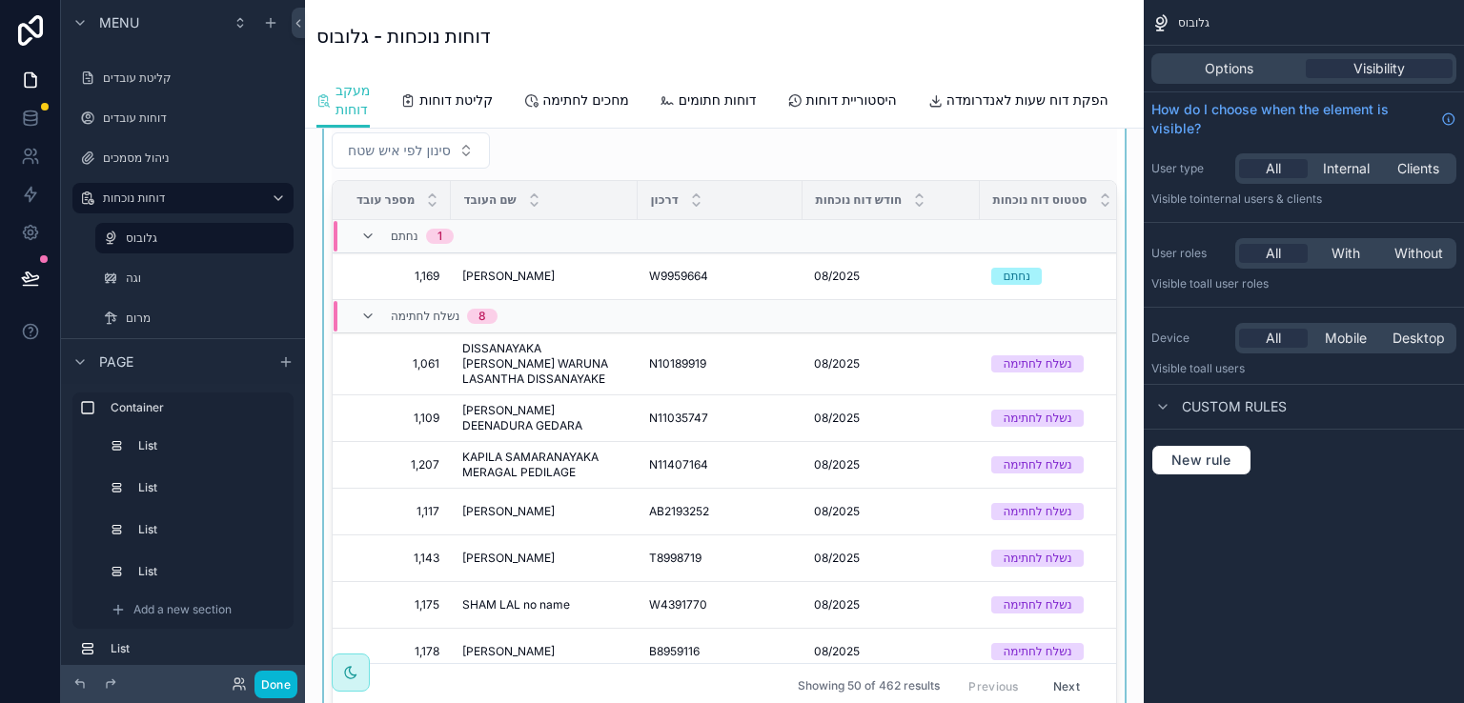
scroll to position [286, 0]
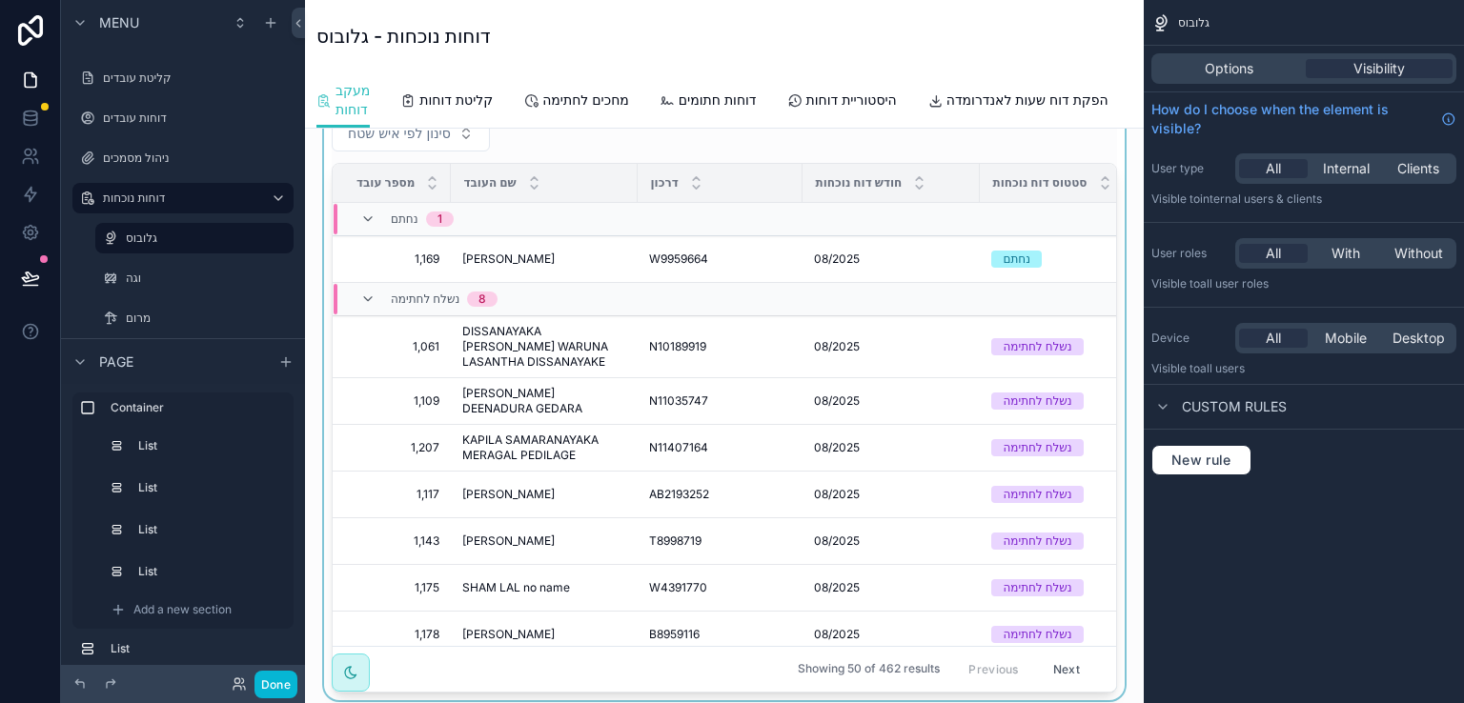
click at [377, 366] on div "scrollable content" at bounding box center [724, 355] width 808 height 692
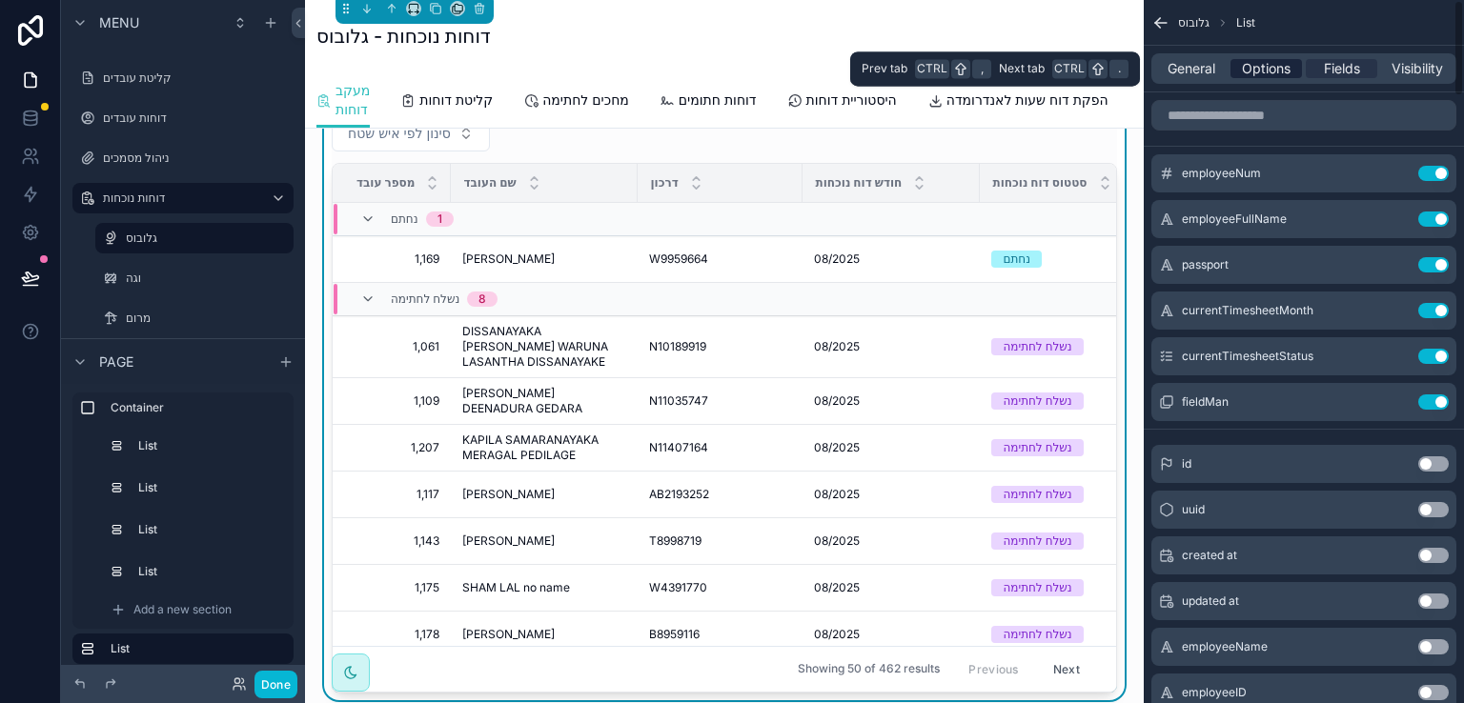
click at [1255, 68] on span "Options" at bounding box center [1266, 68] width 49 height 19
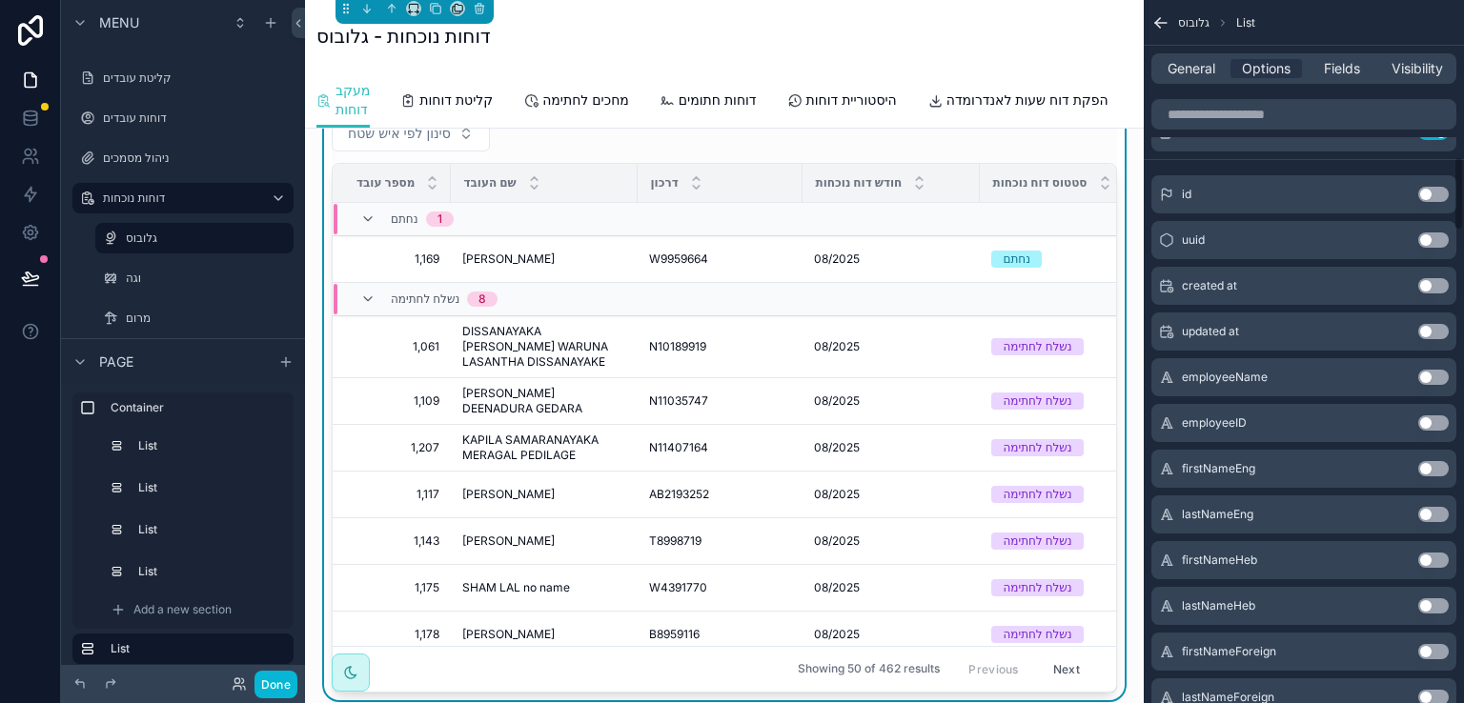
scroll to position [1334, 0]
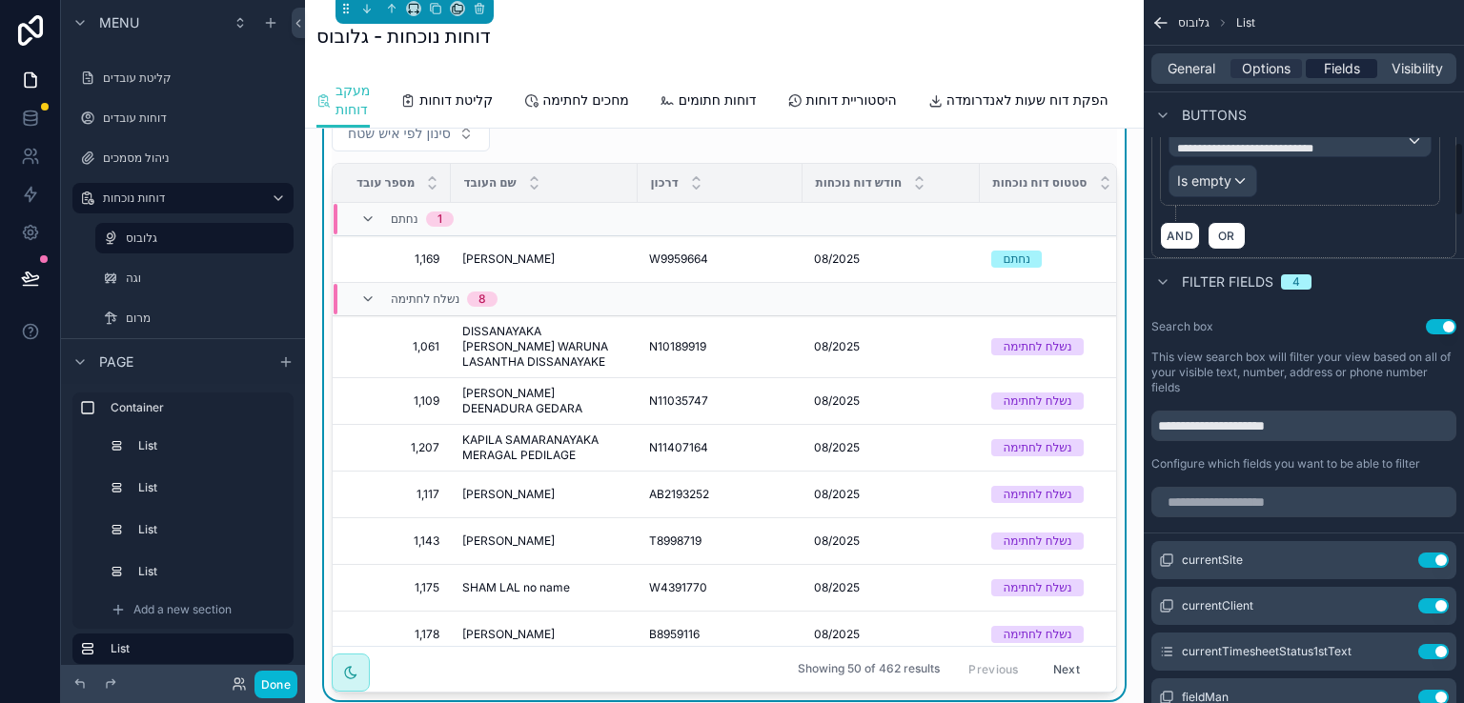
click at [1353, 61] on span "Fields" at bounding box center [1342, 68] width 36 height 19
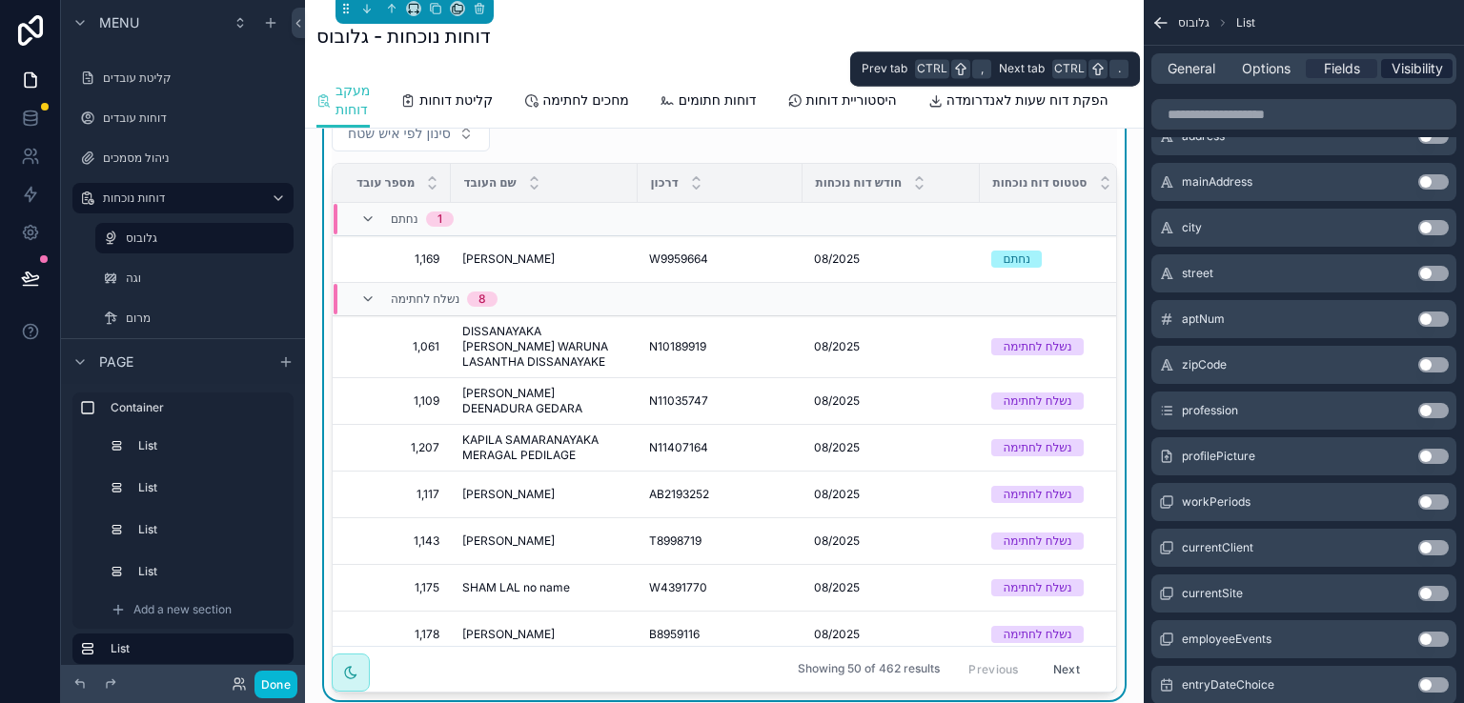
click at [1418, 69] on span "Visibility" at bounding box center [1417, 68] width 51 height 19
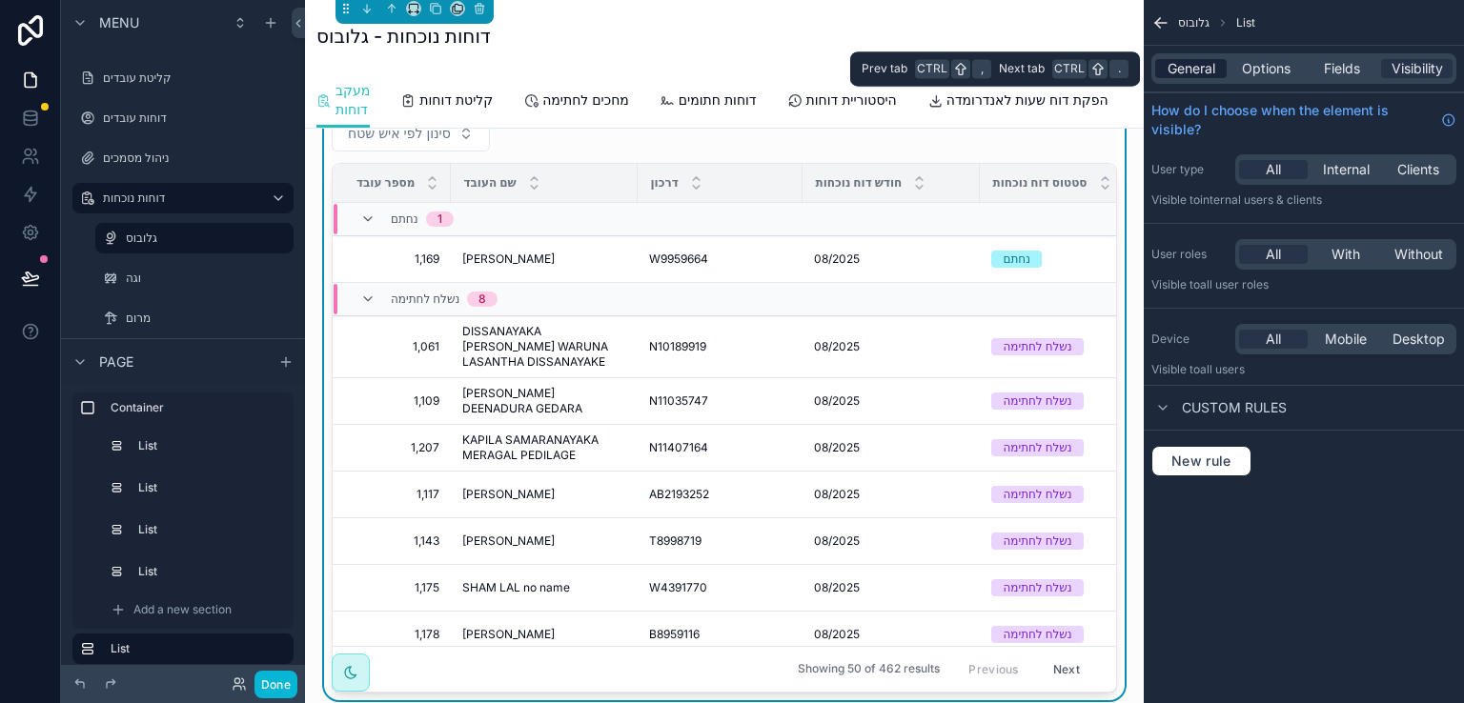
click at [1193, 64] on span "General" at bounding box center [1192, 68] width 48 height 19
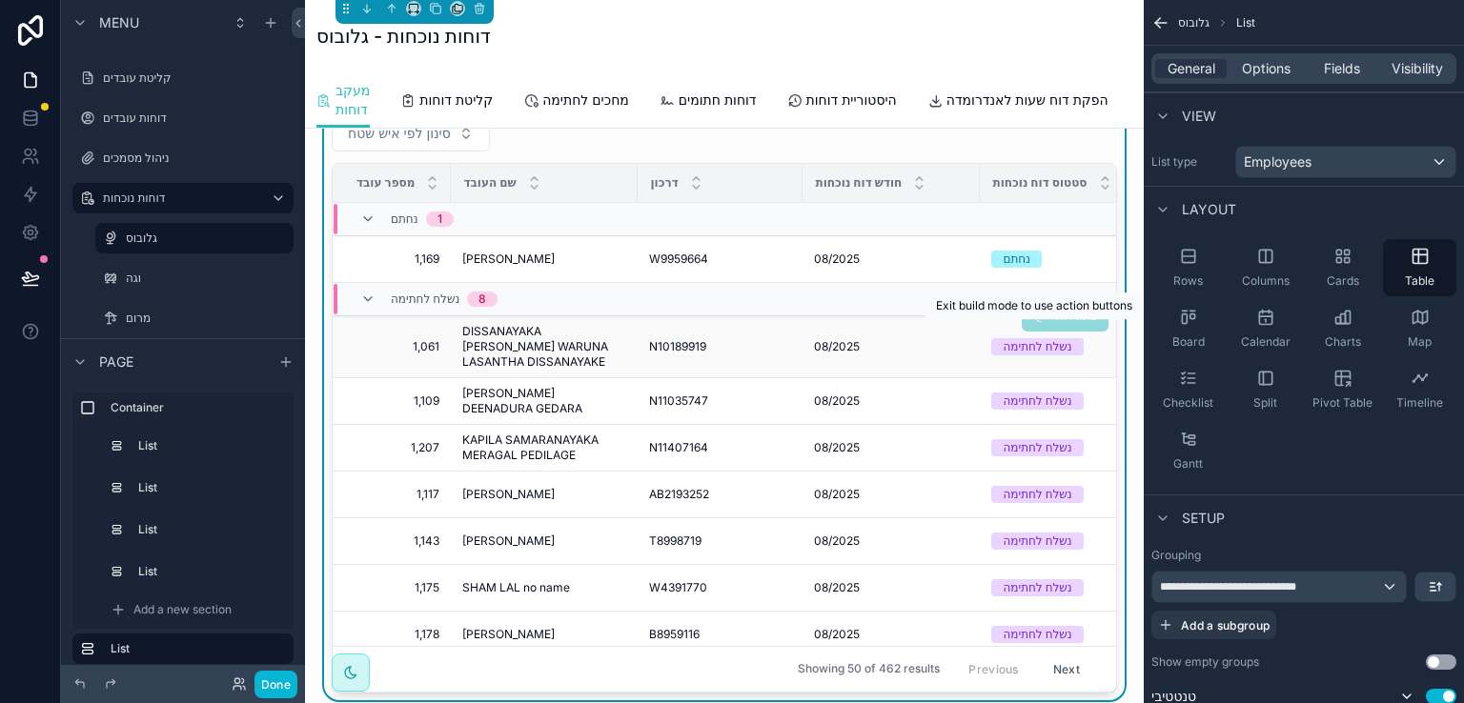
click at [1045, 325] on span "פתח דוח" at bounding box center [1065, 318] width 88 height 14
click at [280, 679] on button "Done" at bounding box center [275, 685] width 43 height 28
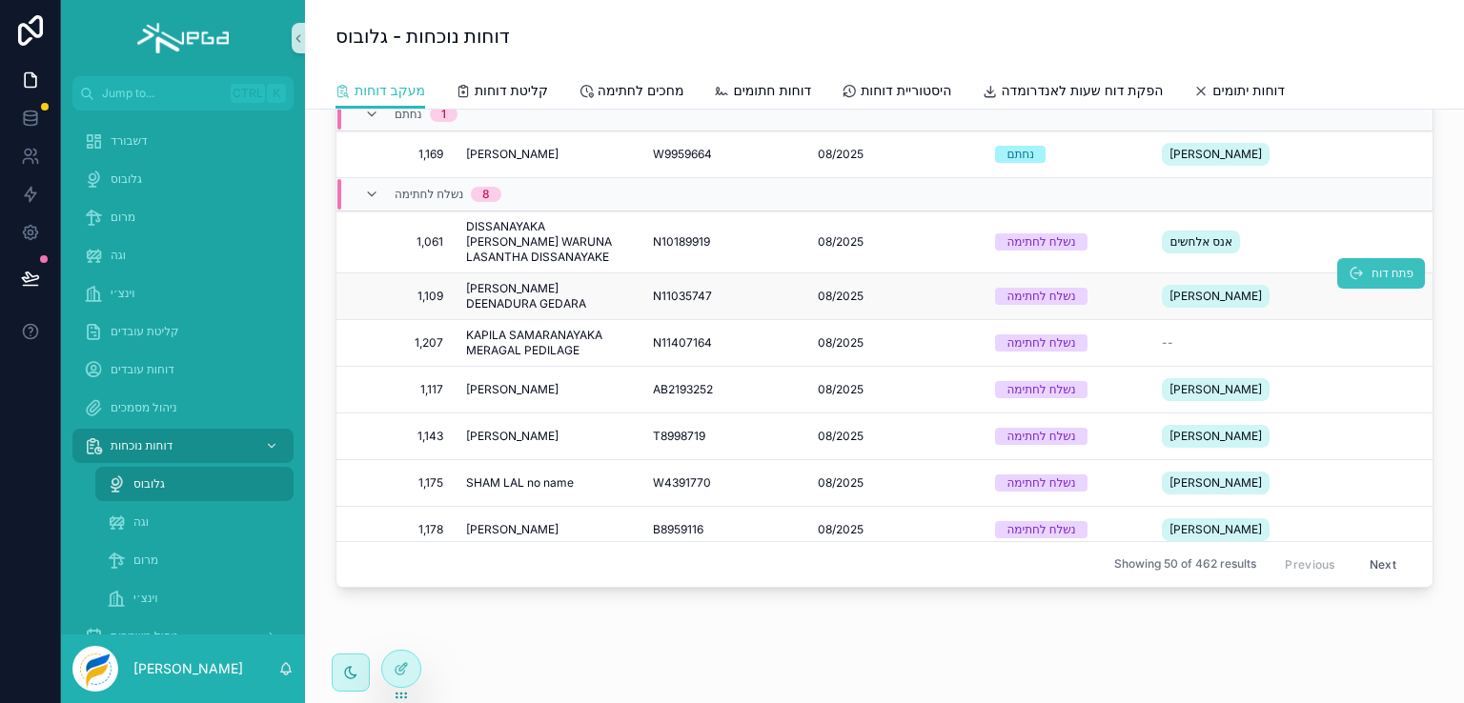
click at [1372, 268] on span "פתח דוח" at bounding box center [1393, 273] width 42 height 15
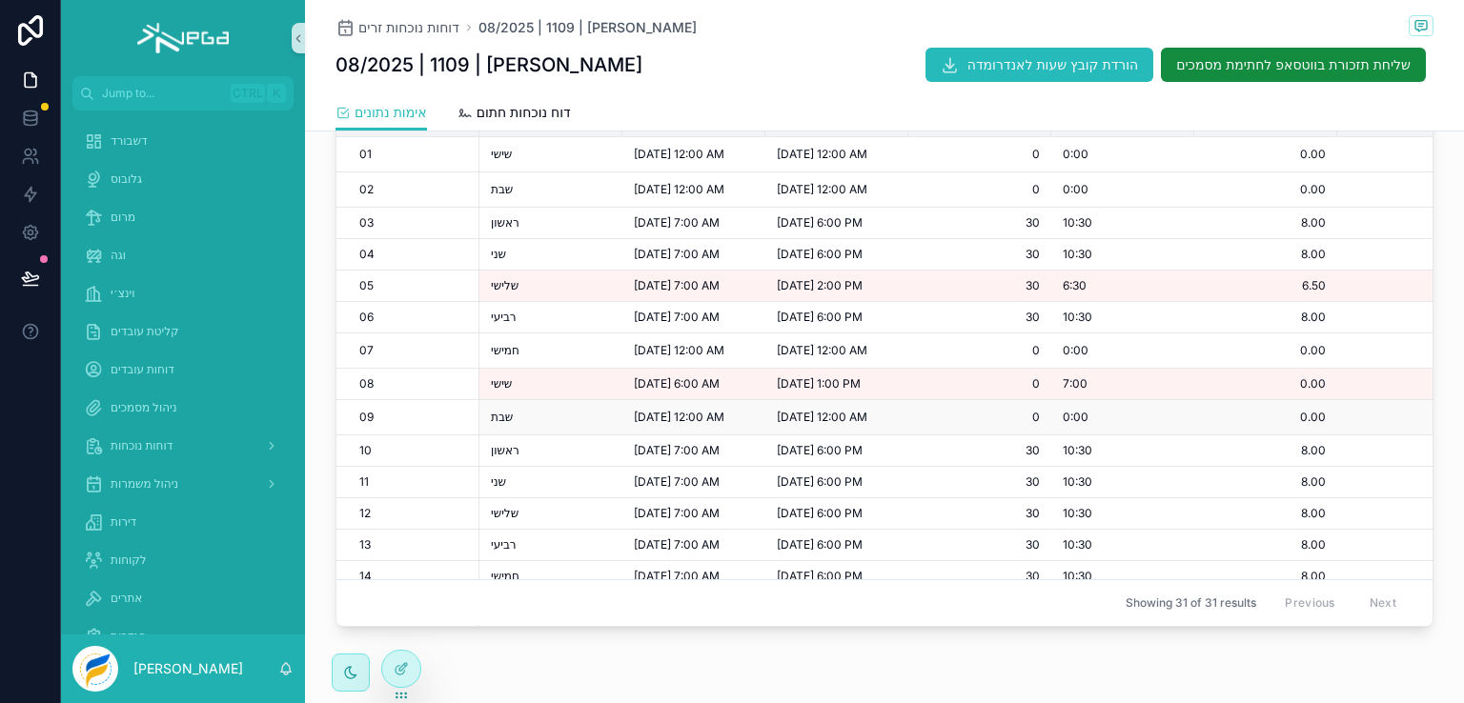
scroll to position [572, 0]
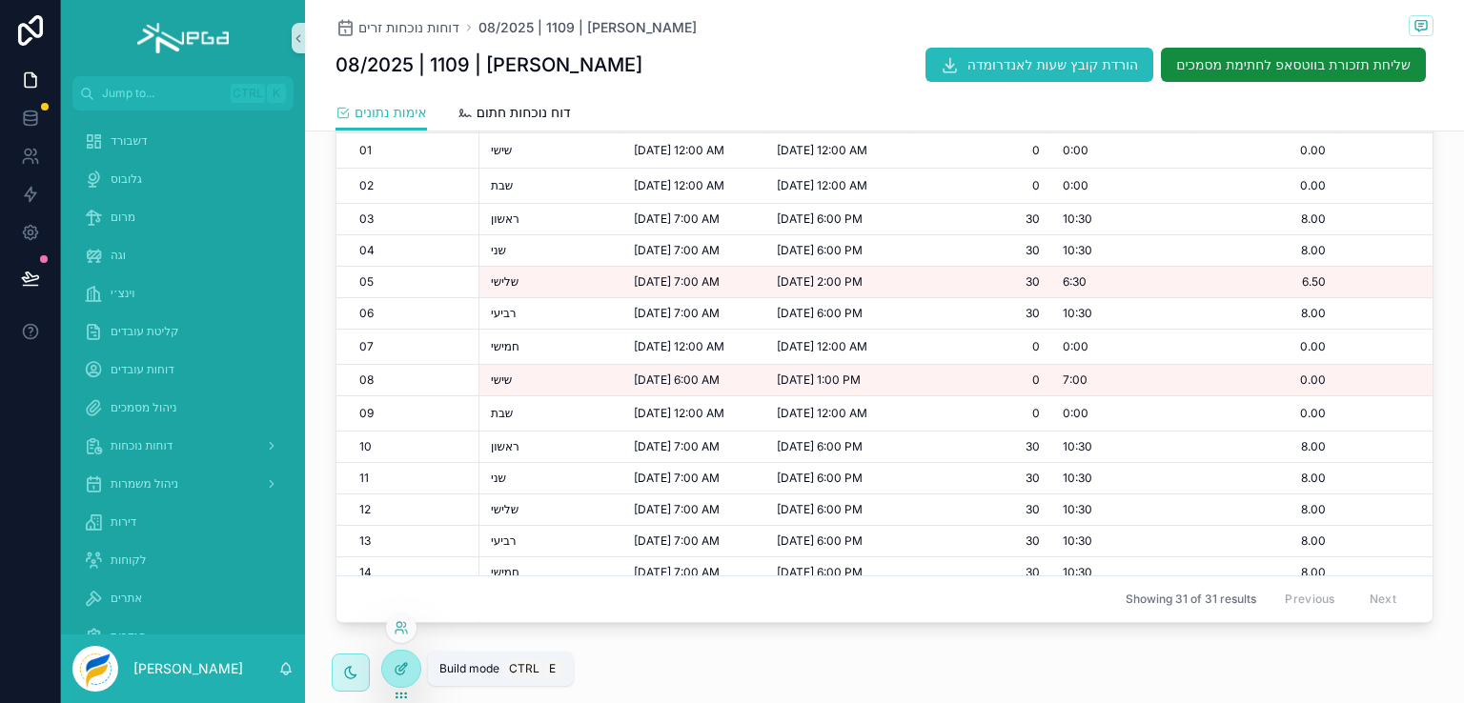
click at [404, 670] on icon at bounding box center [400, 670] width 9 height 9
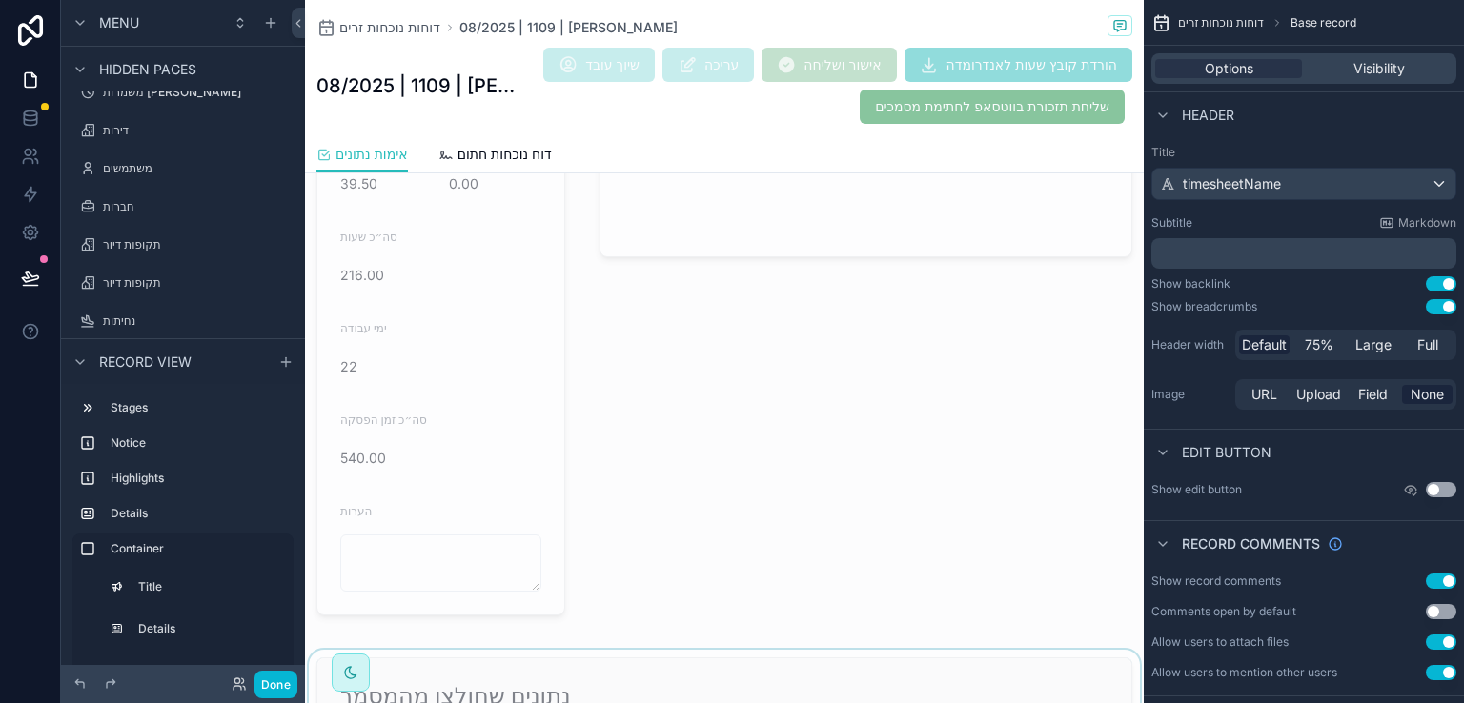
scroll to position [1144, 0]
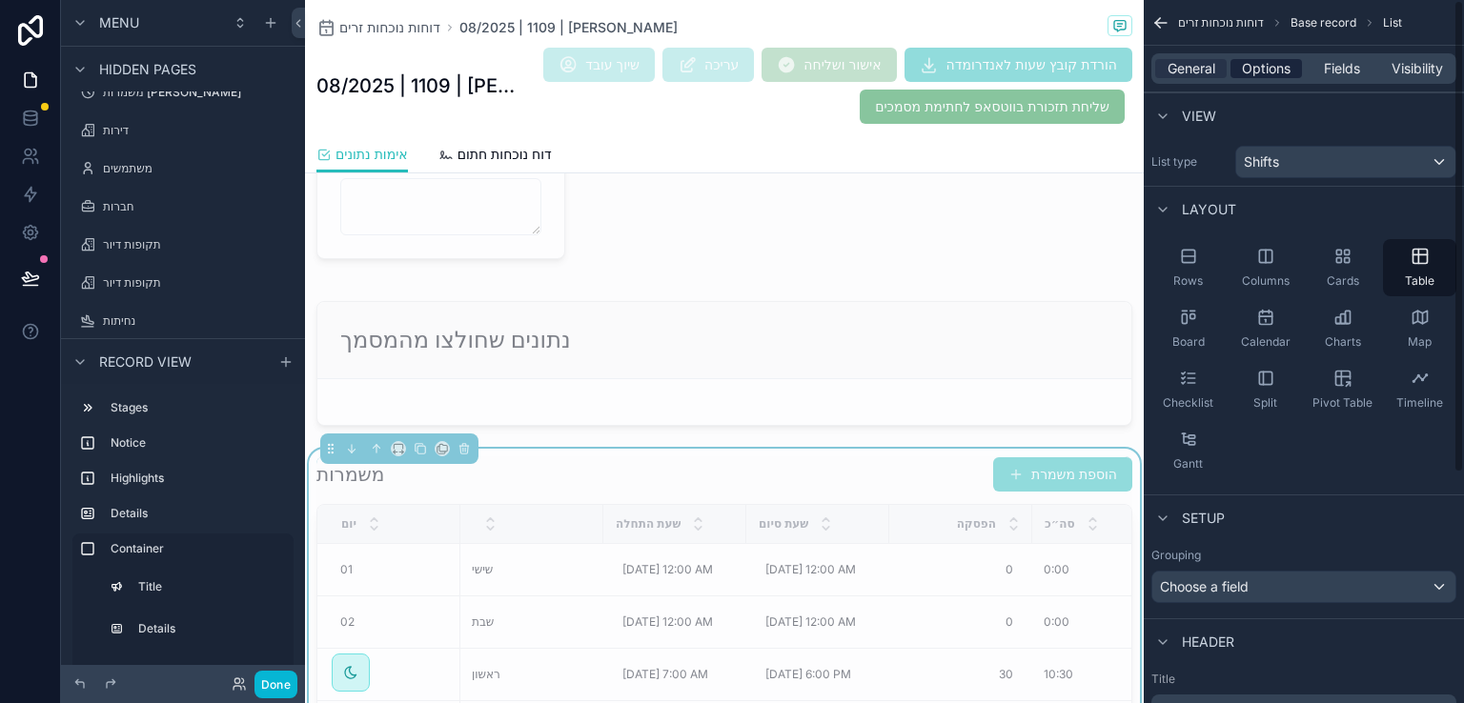
click at [1255, 73] on span "Options" at bounding box center [1266, 68] width 49 height 19
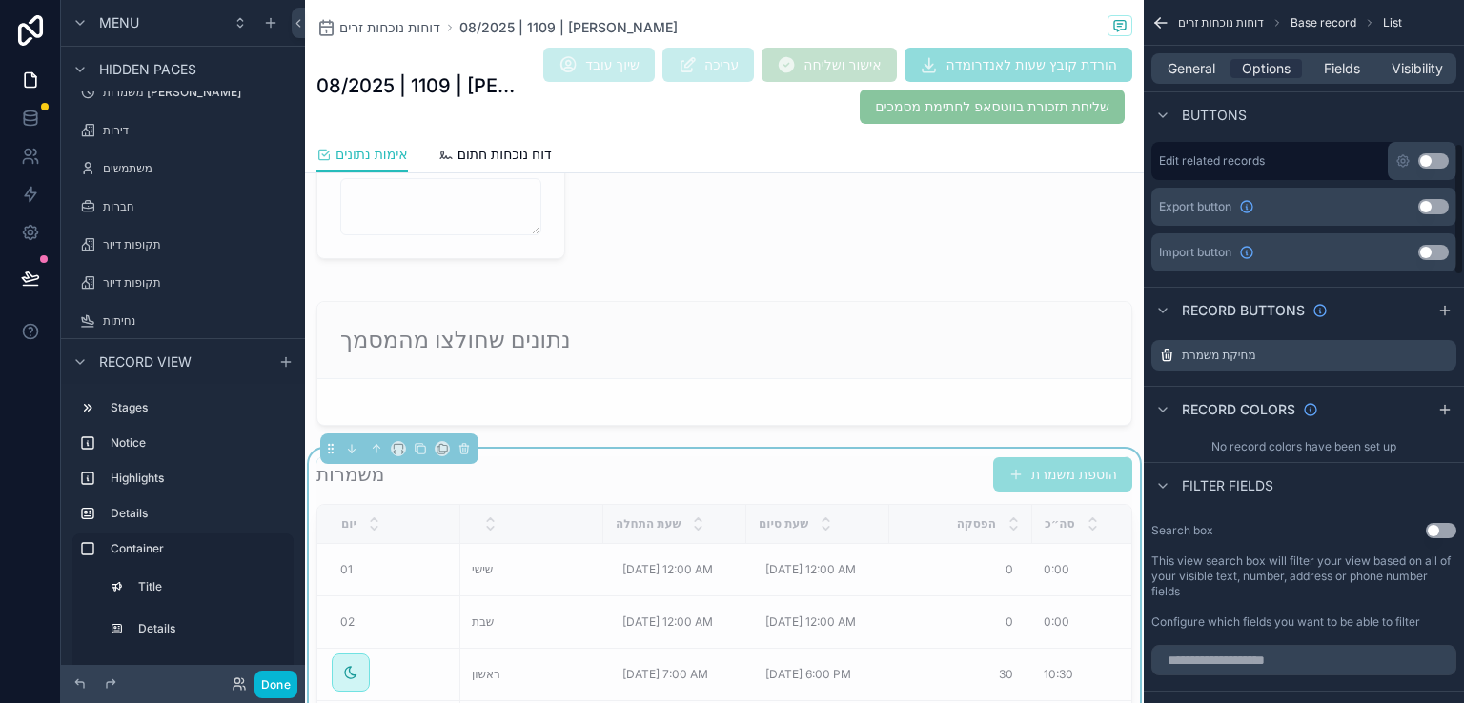
scroll to position [763, 0]
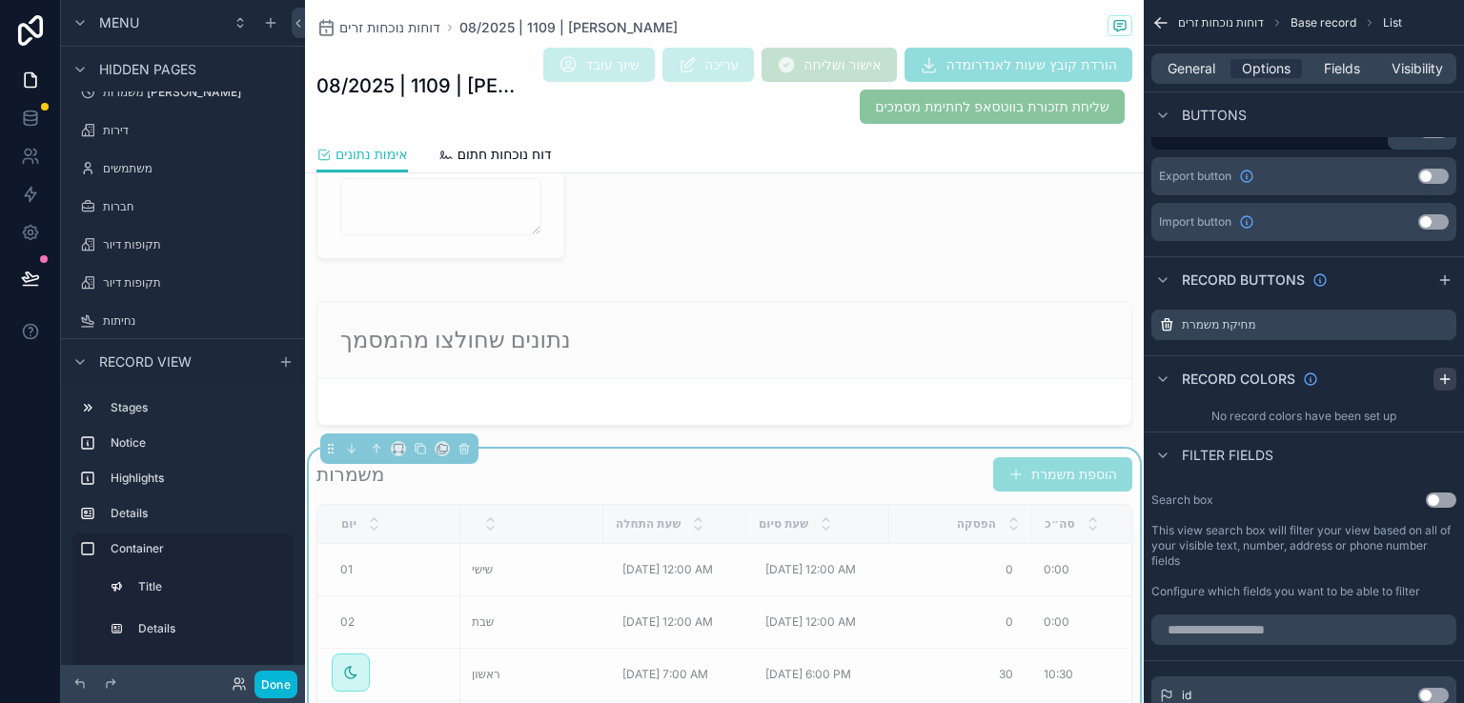
click at [1448, 384] on icon "scrollable content" at bounding box center [1444, 379] width 15 height 15
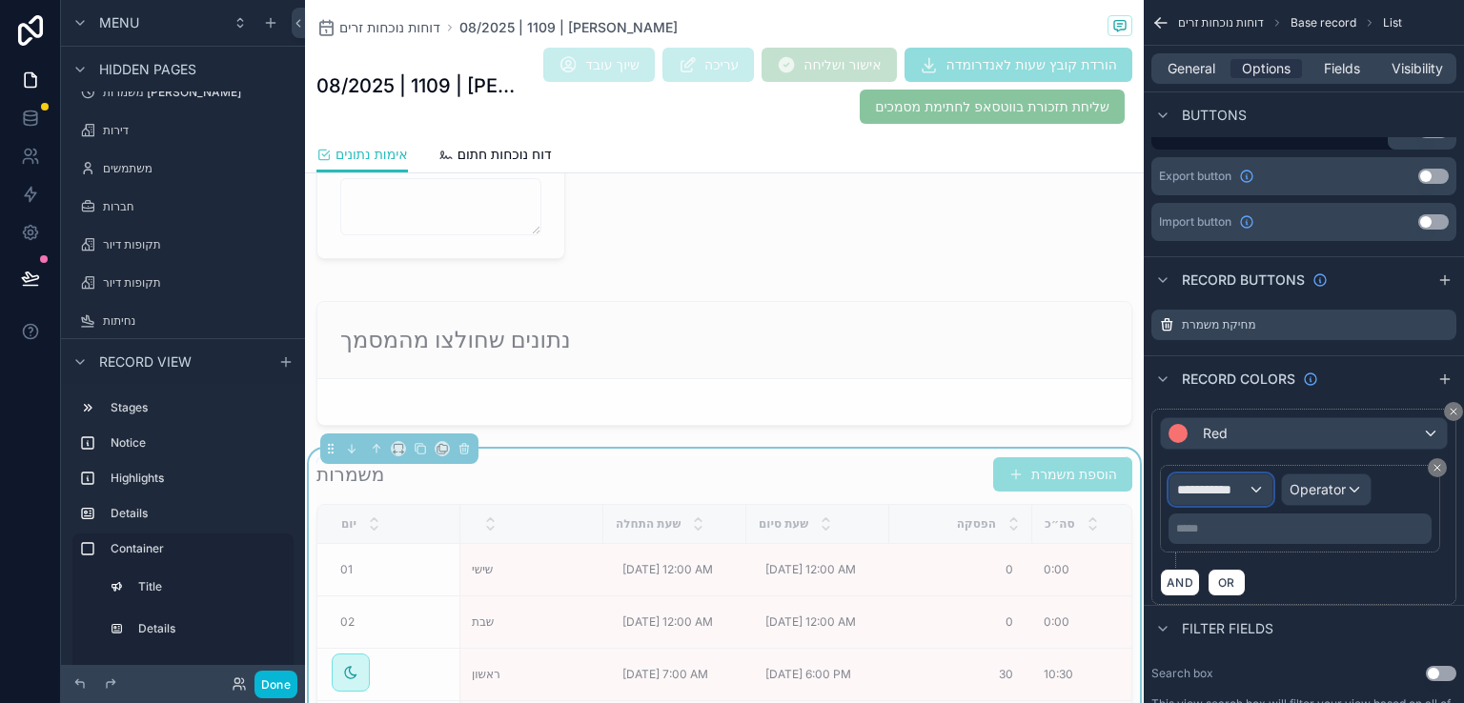
click at [1256, 487] on div "**********" at bounding box center [1221, 490] width 103 height 31
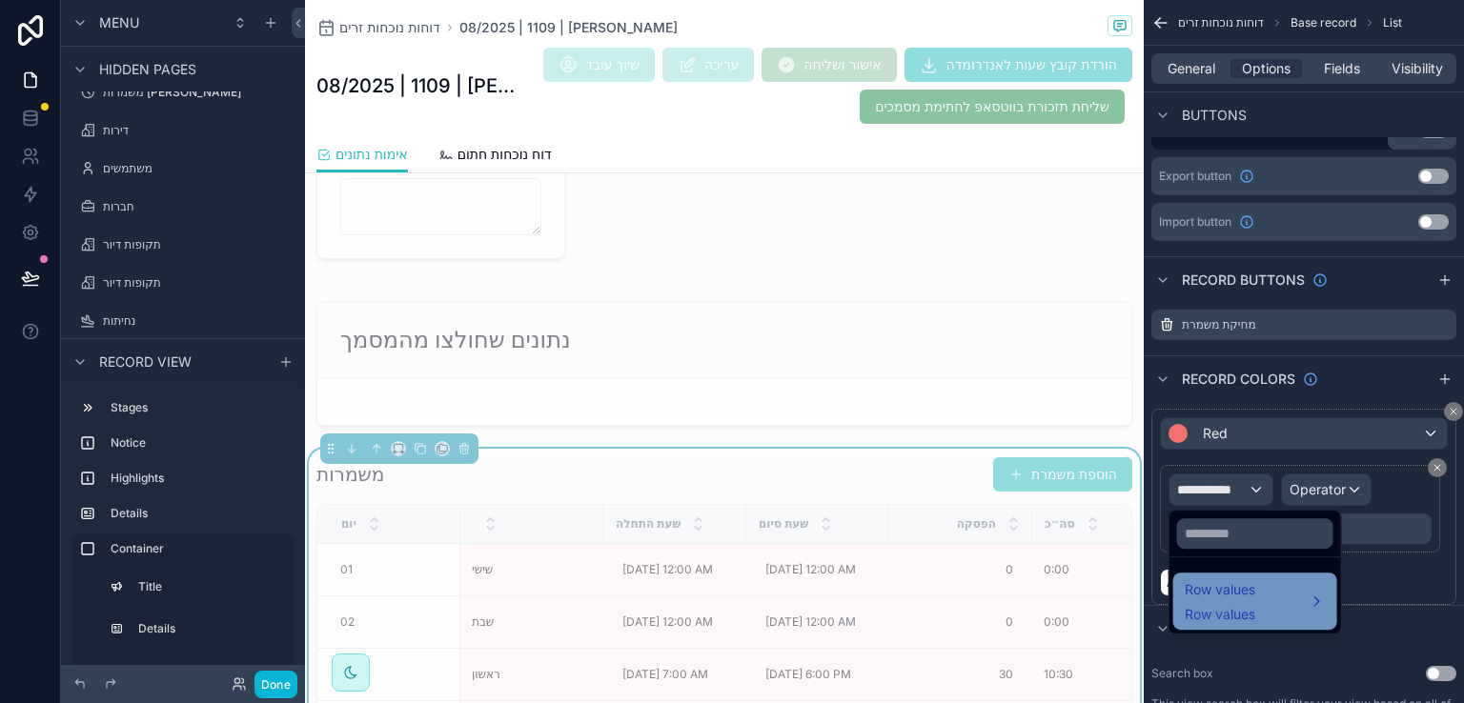
click at [1203, 603] on div "Row values Row values" at bounding box center [1220, 602] width 71 height 46
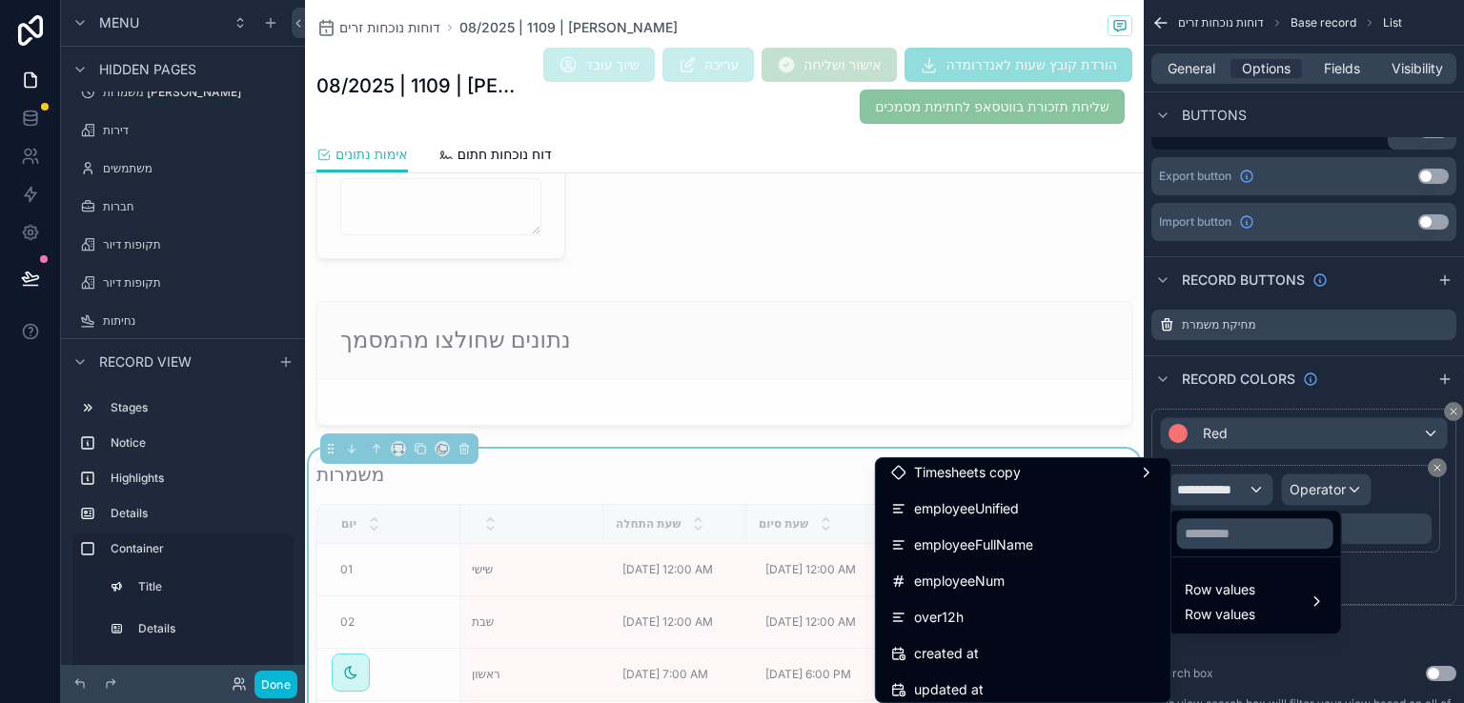
scroll to position [1430, 0]
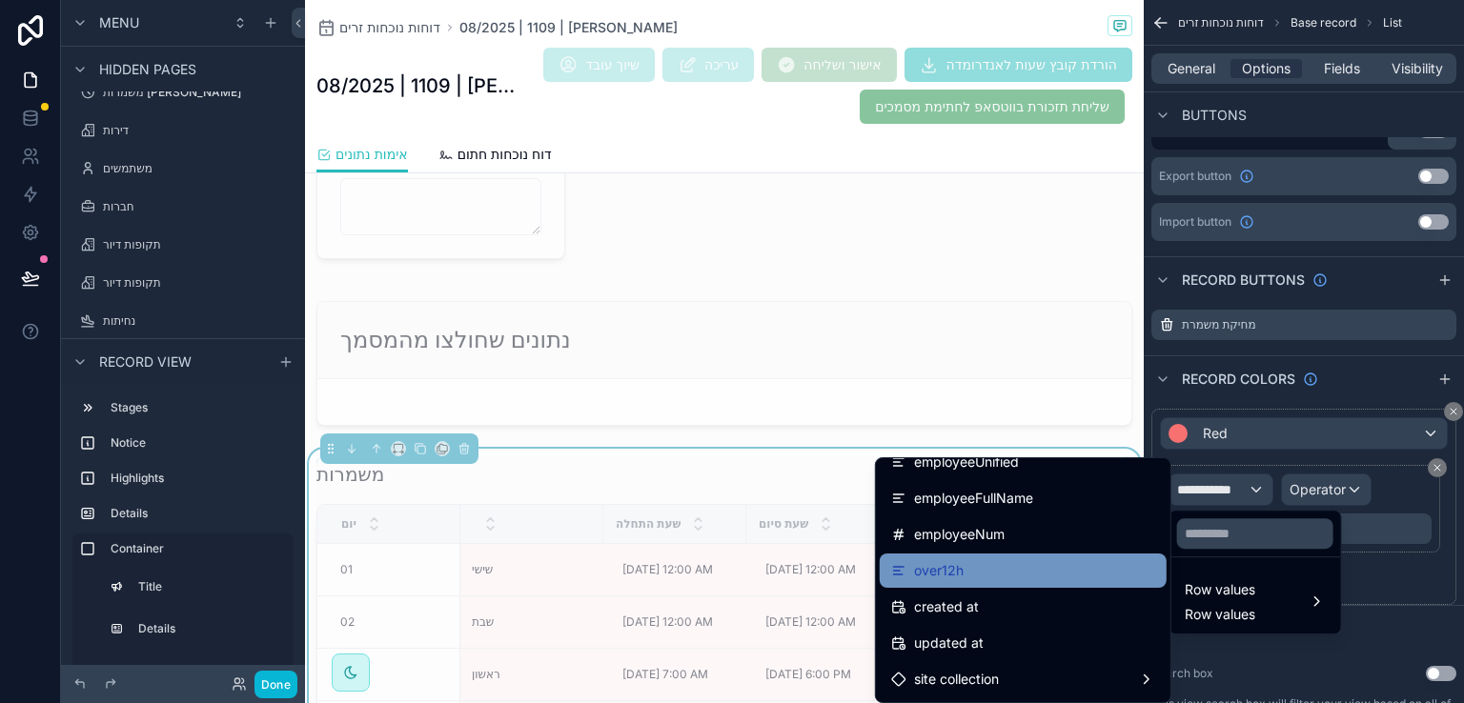
click at [930, 577] on span "over12h" at bounding box center [939, 570] width 50 height 23
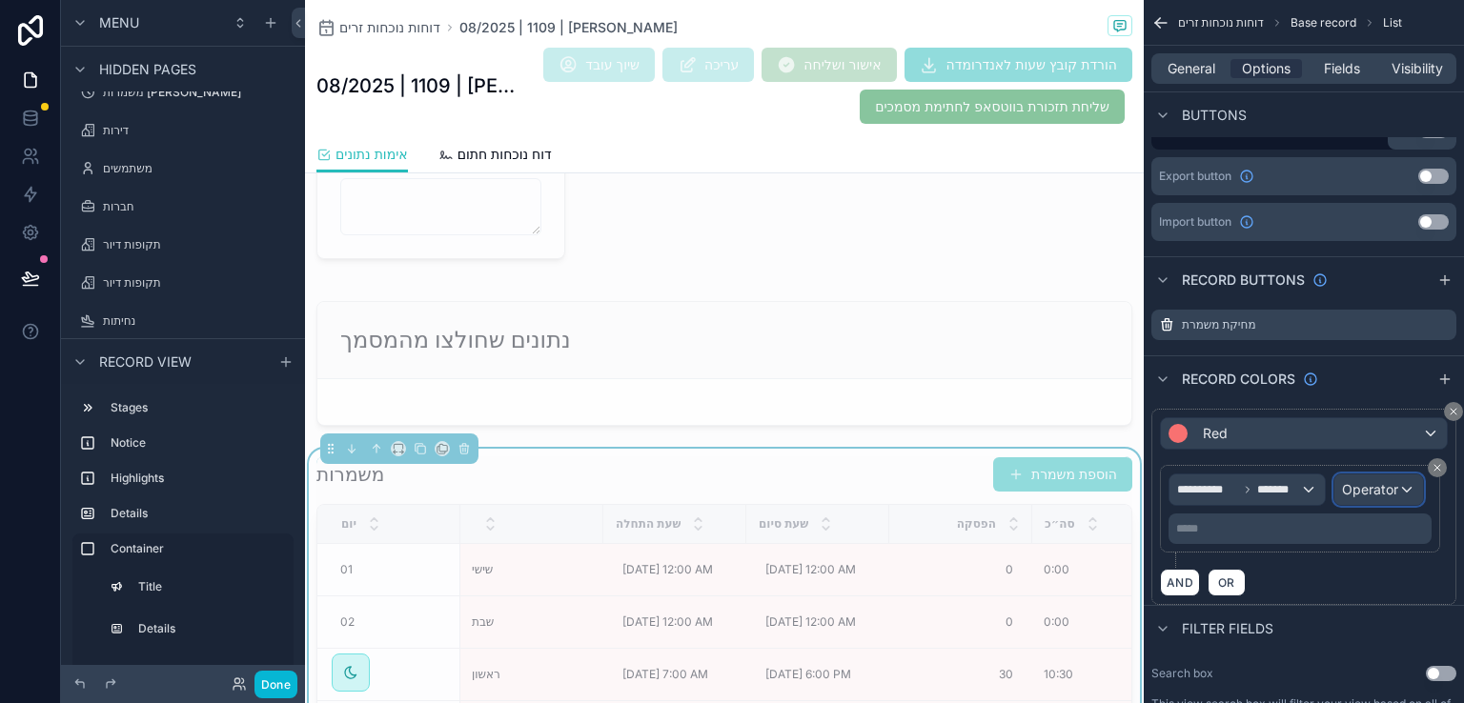
click at [1371, 490] on span "Operator" at bounding box center [1370, 489] width 56 height 16
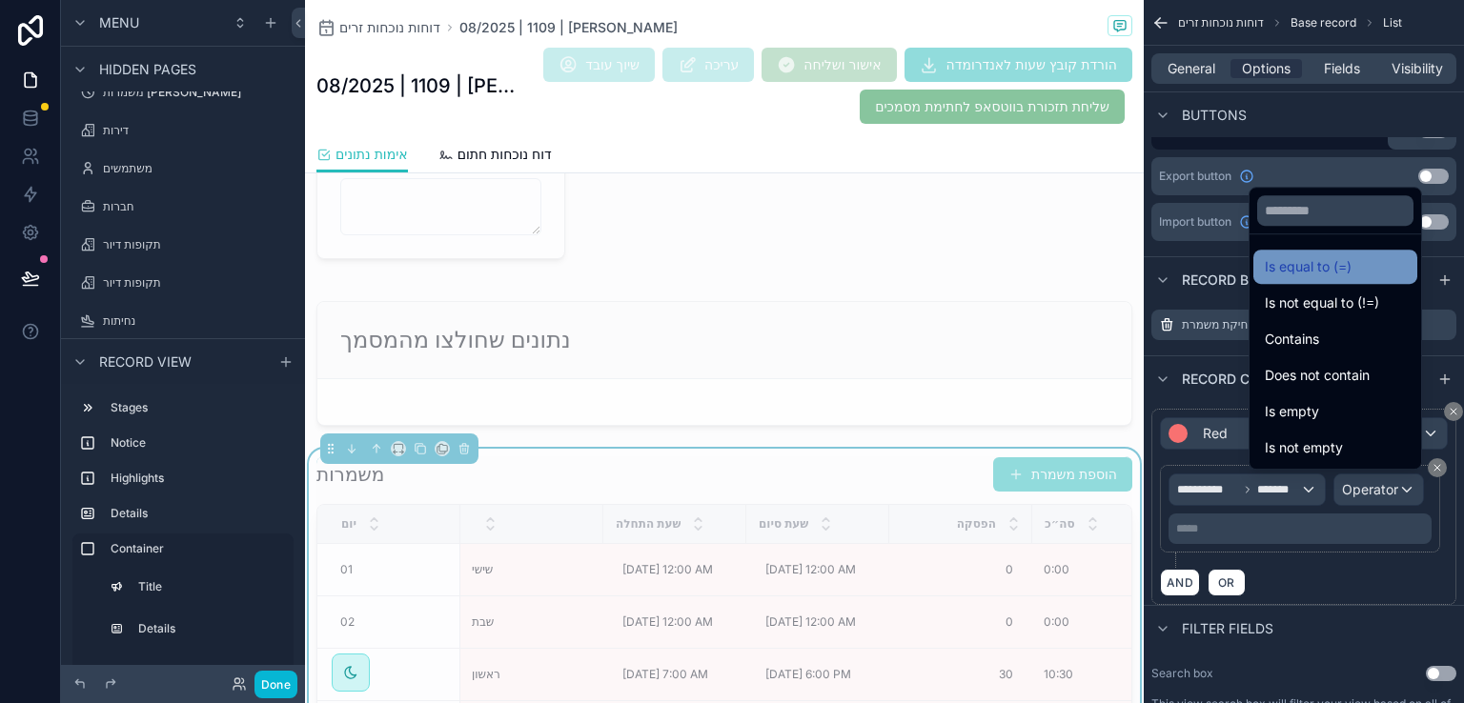
click at [1279, 264] on span "Is equal to (=)" at bounding box center [1308, 266] width 87 height 23
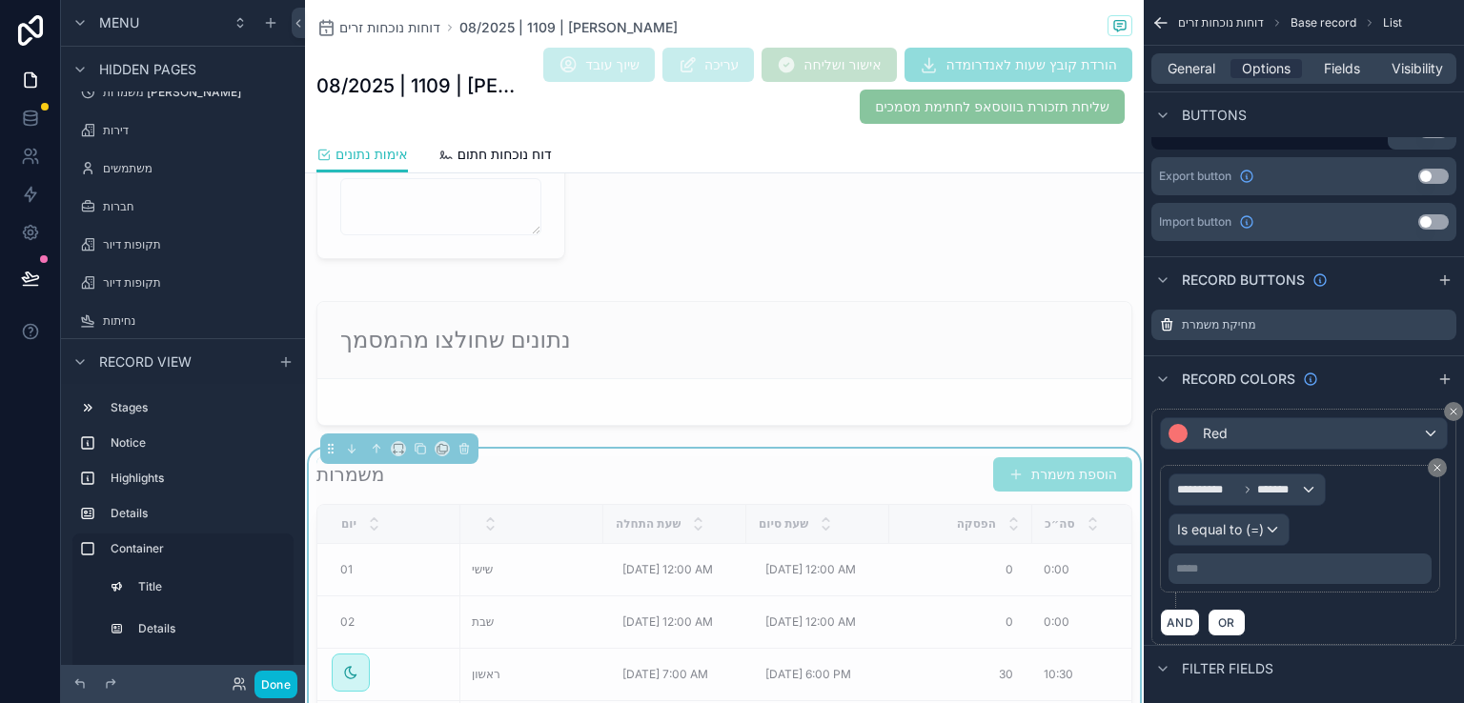
click at [1197, 565] on p "***** ﻿" at bounding box center [1302, 568] width 252 height 15
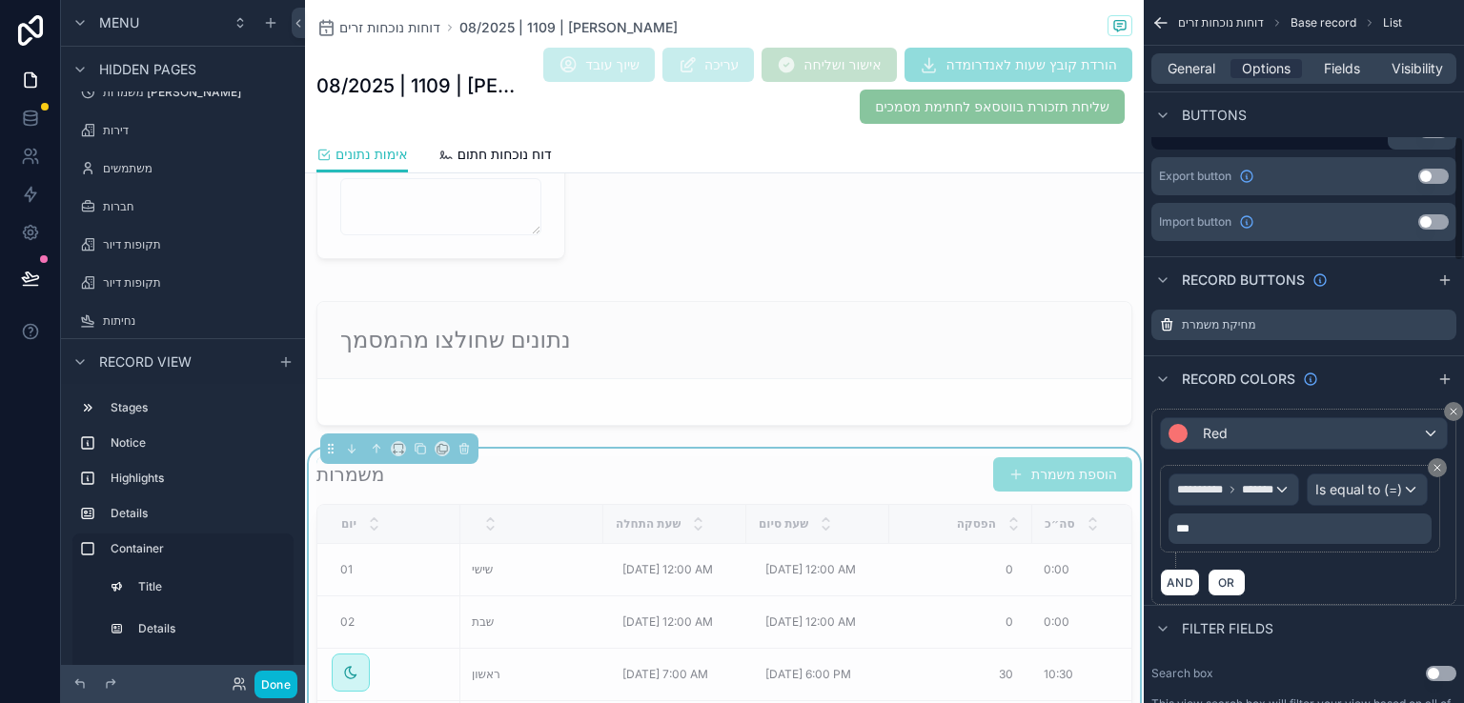
click at [1304, 597] on div "AND OR" at bounding box center [1304, 582] width 288 height 29
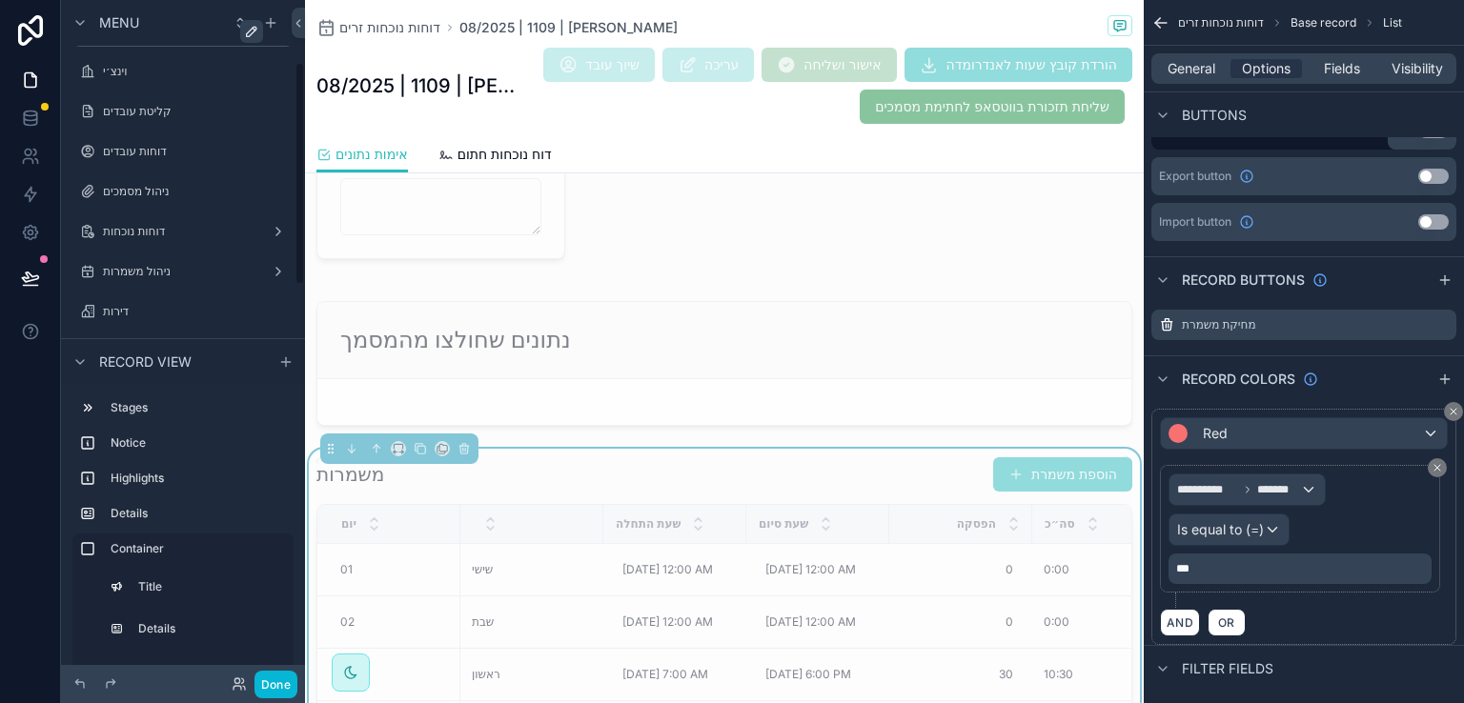
scroll to position [191, 0]
click at [140, 192] on label "דוחות נוכחות" at bounding box center [179, 198] width 153 height 15
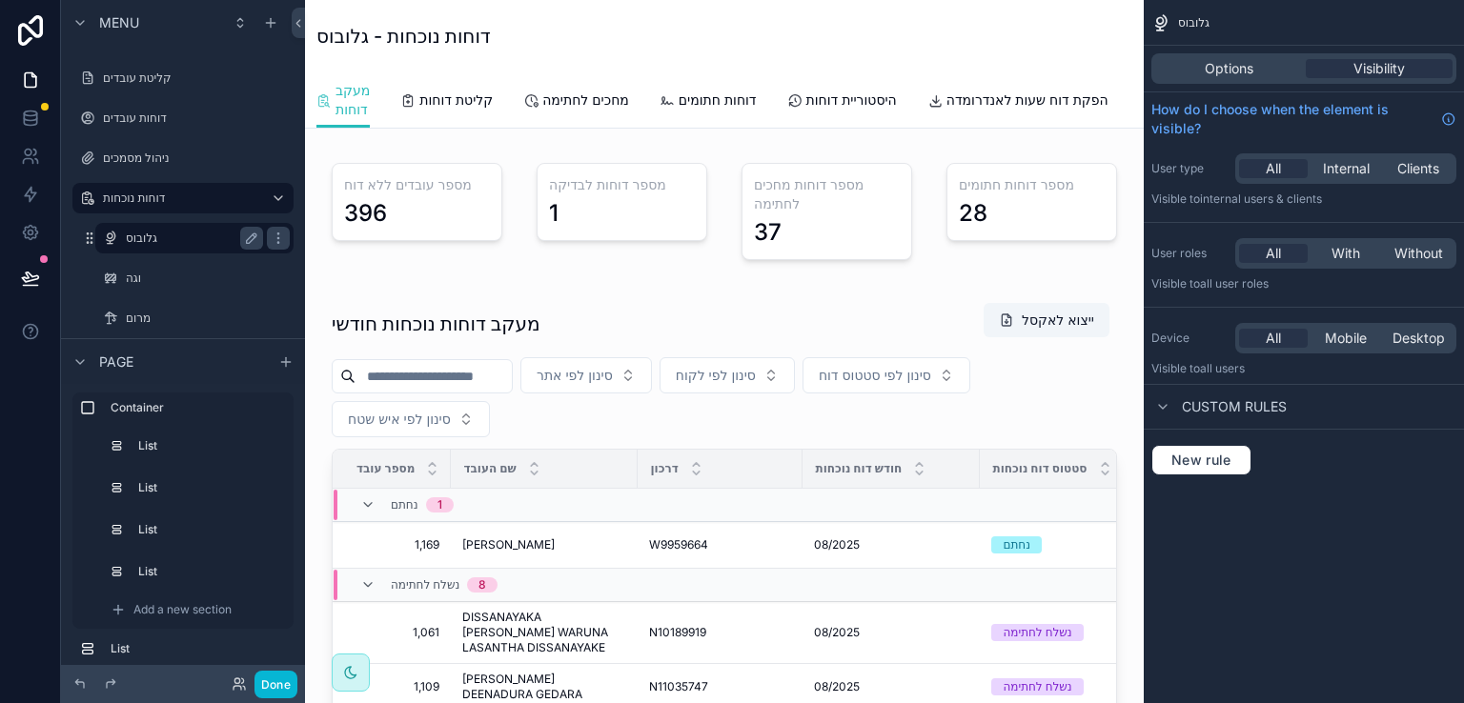
click at [146, 235] on label "גלובוס" at bounding box center [191, 238] width 130 height 15
click at [124, 279] on div "וגה" at bounding box center [194, 278] width 191 height 31
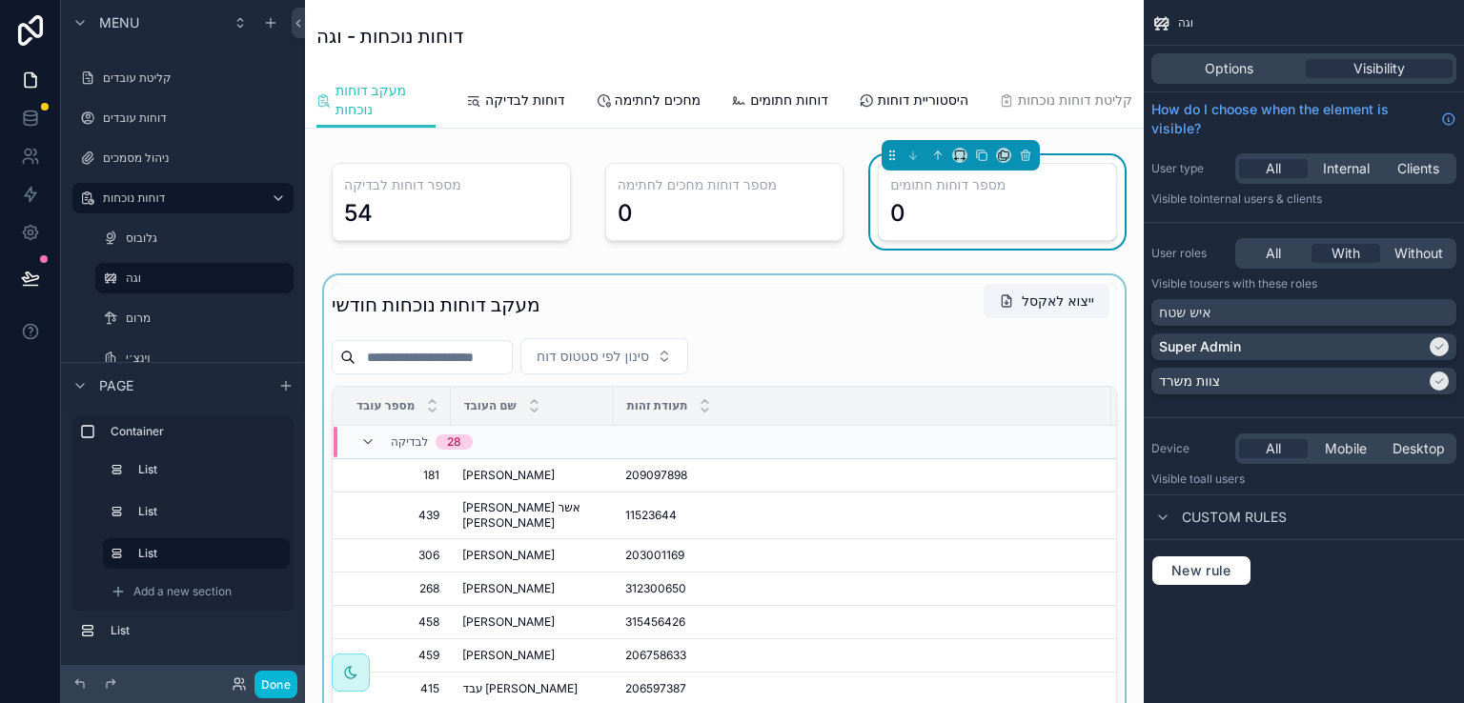
click at [487, 497] on div "scrollable content" at bounding box center [724, 599] width 808 height 648
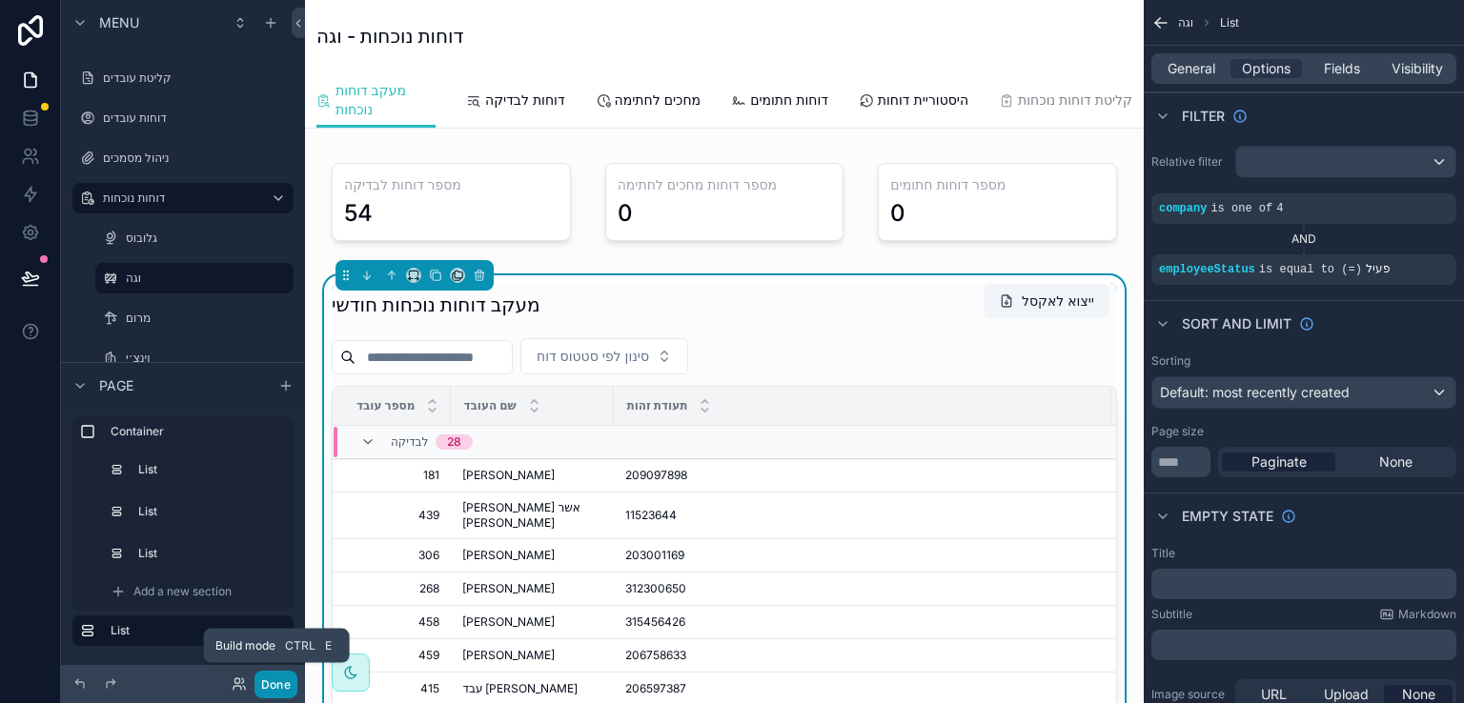
click at [280, 680] on button "Done" at bounding box center [275, 685] width 43 height 28
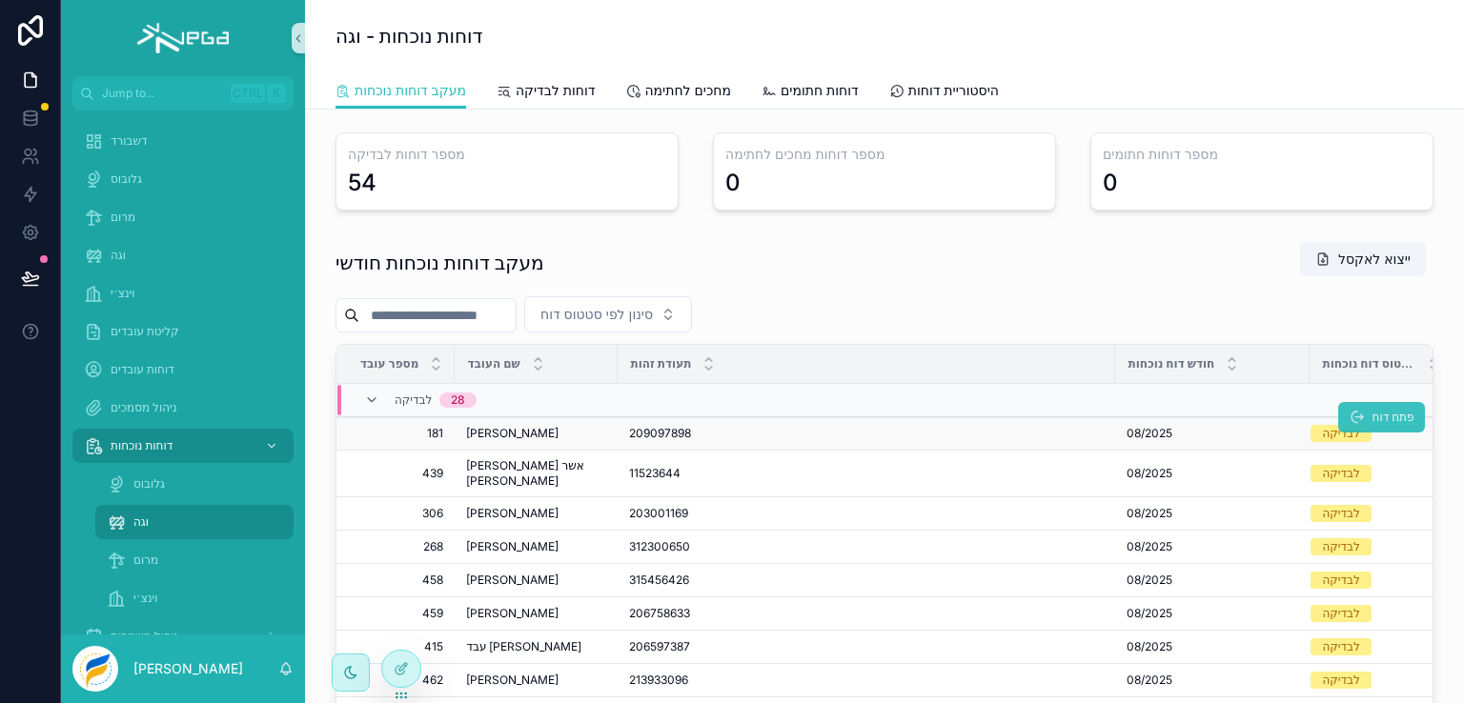
click at [1372, 417] on span "פתח דוח" at bounding box center [1393, 417] width 42 height 15
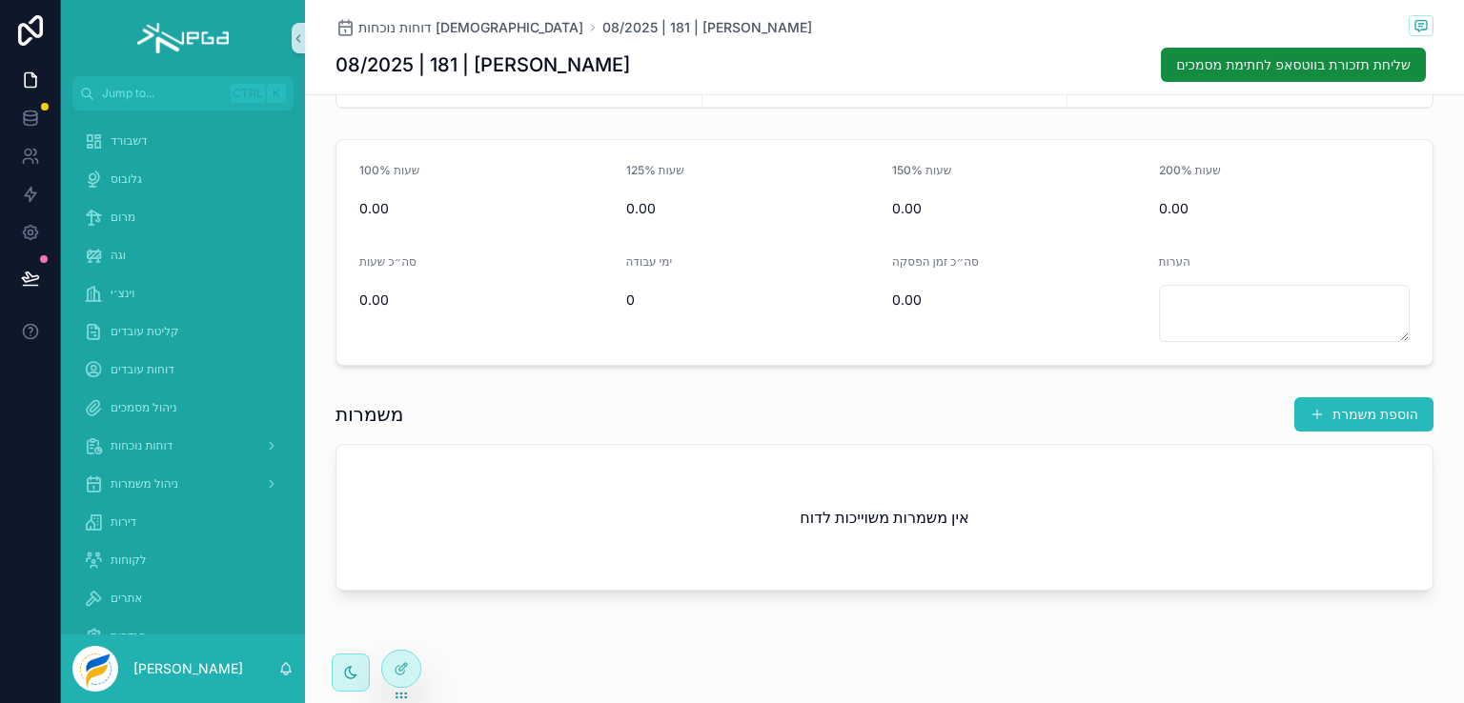
scroll to position [229, 0]
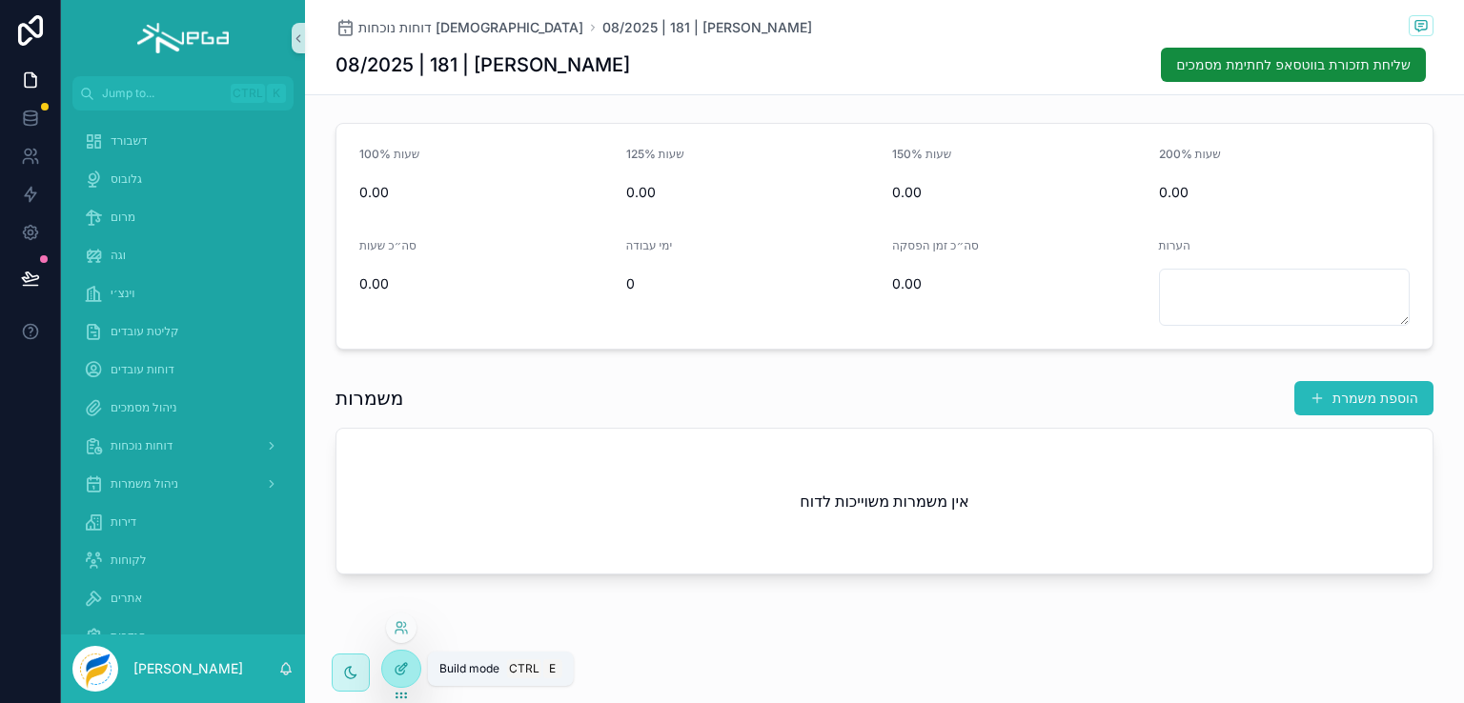
click at [402, 674] on icon at bounding box center [400, 670] width 9 height 9
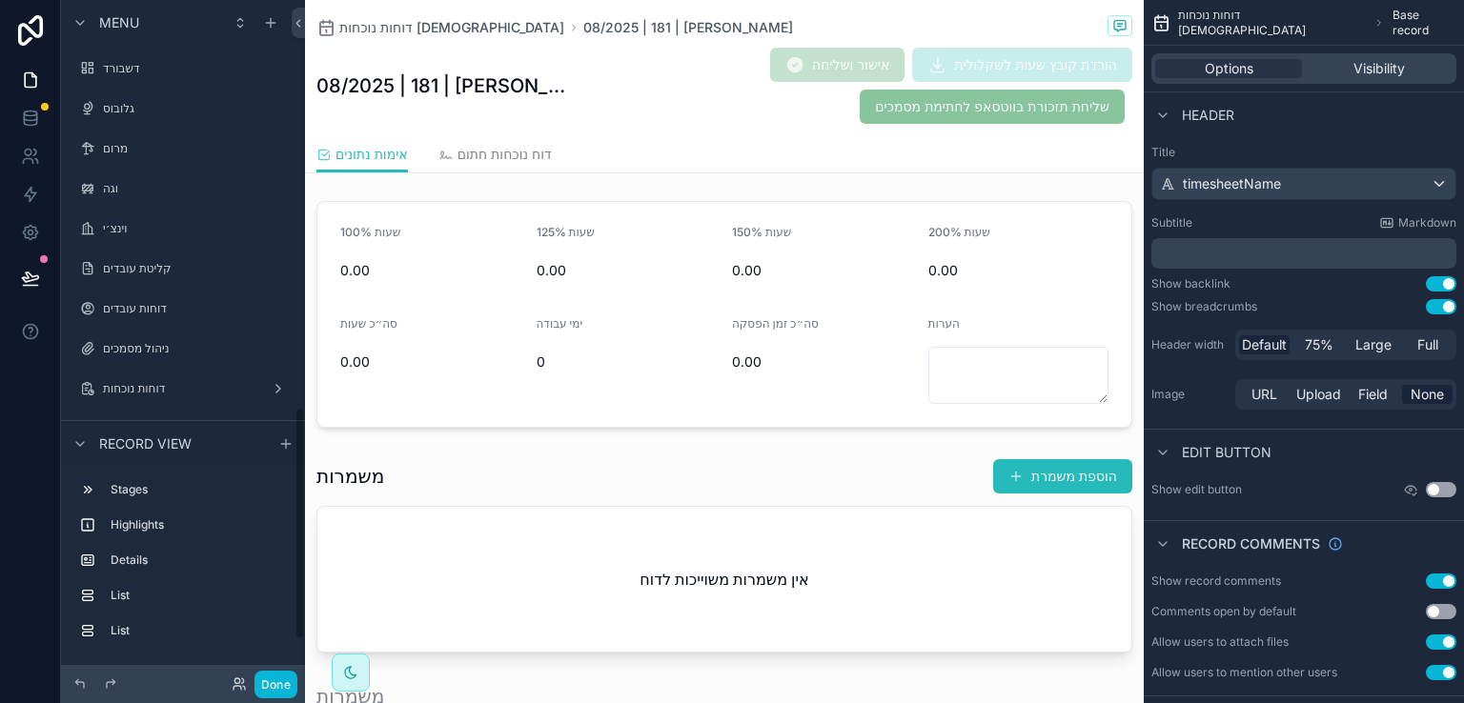
scroll to position [1192, 0]
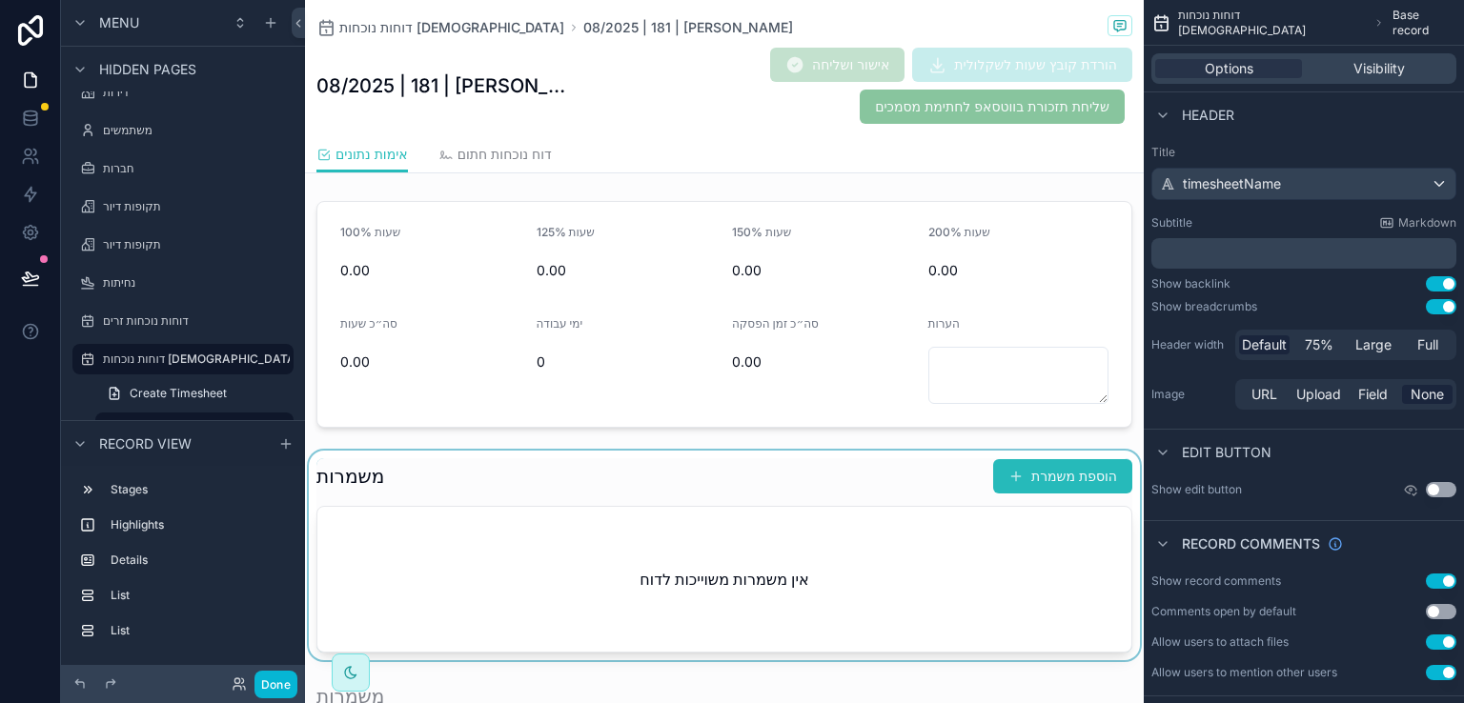
click at [594, 466] on div "scrollable content" at bounding box center [724, 556] width 839 height 210
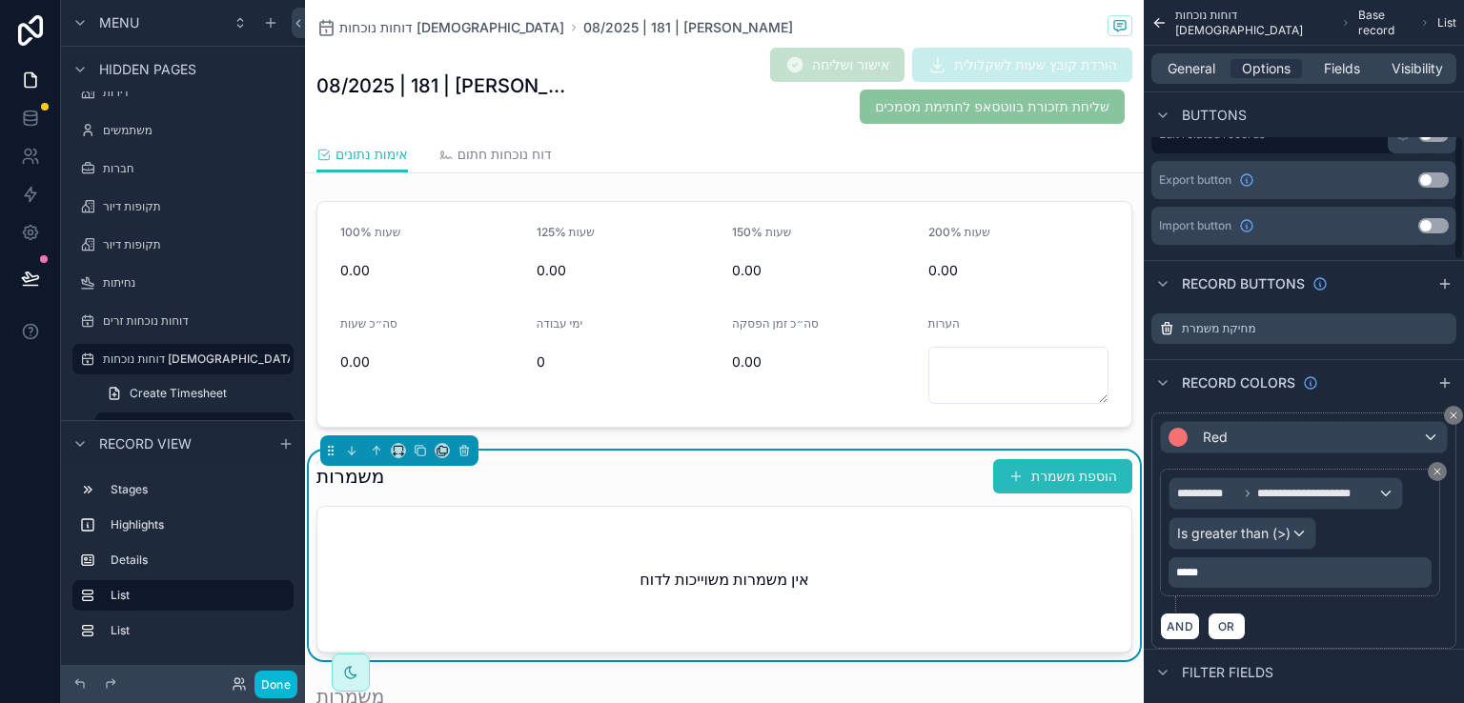
scroll to position [763, 0]
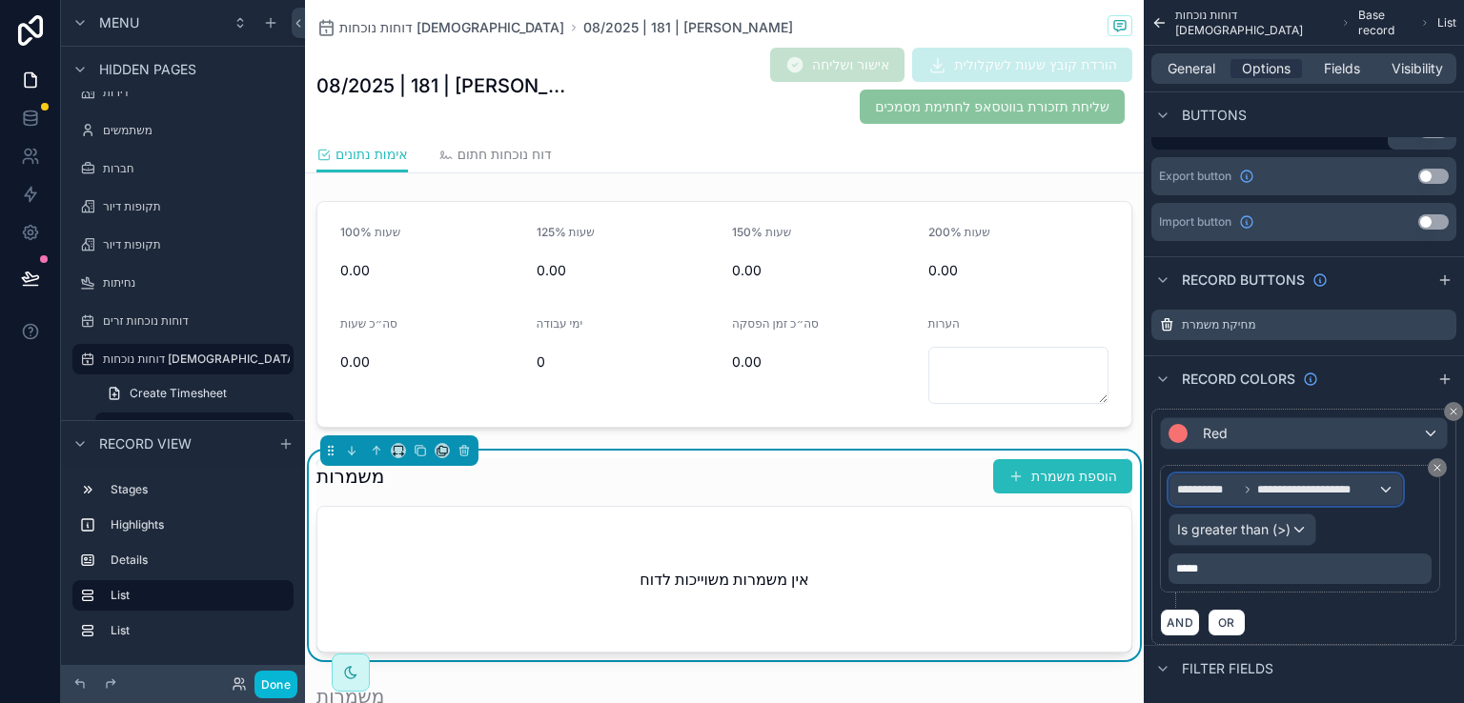
click at [1387, 486] on div "**********" at bounding box center [1286, 490] width 233 height 31
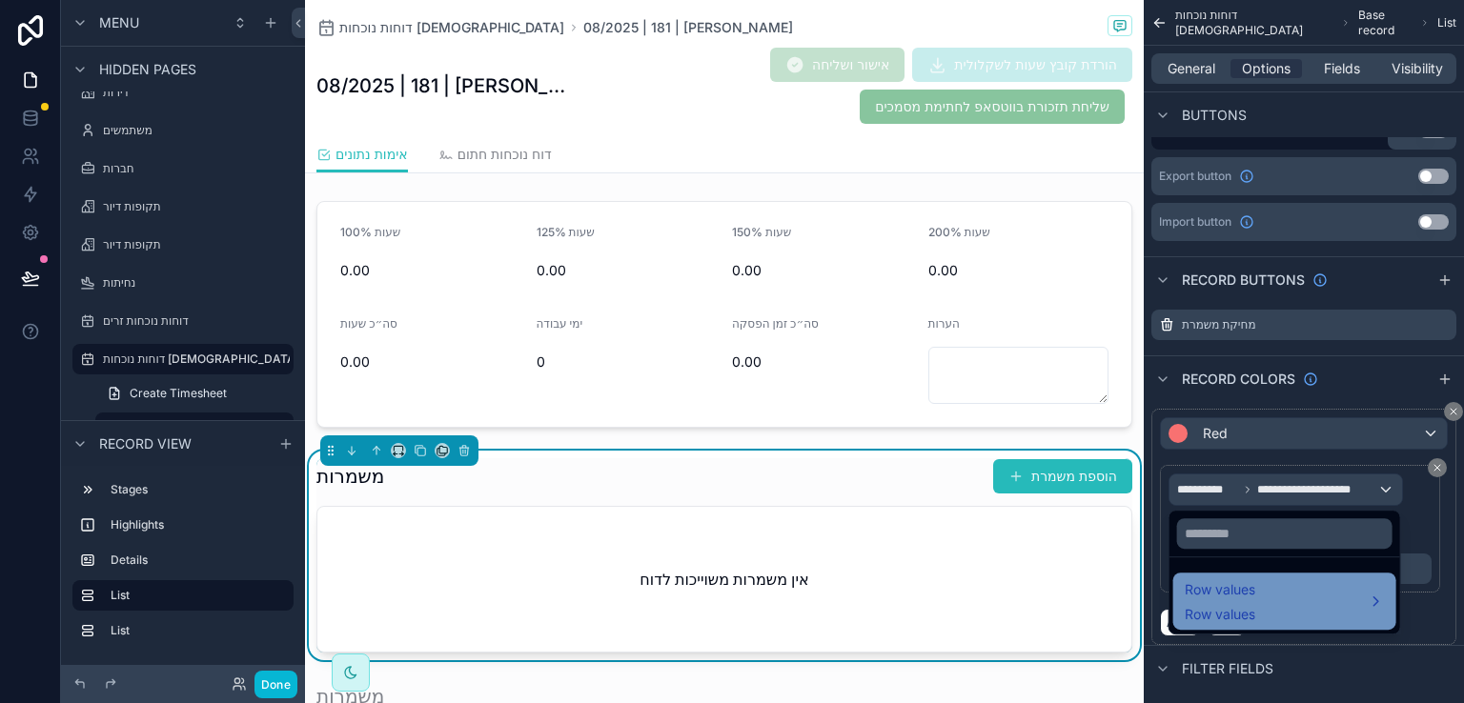
click at [1331, 588] on div "Row values Row values" at bounding box center [1285, 602] width 200 height 46
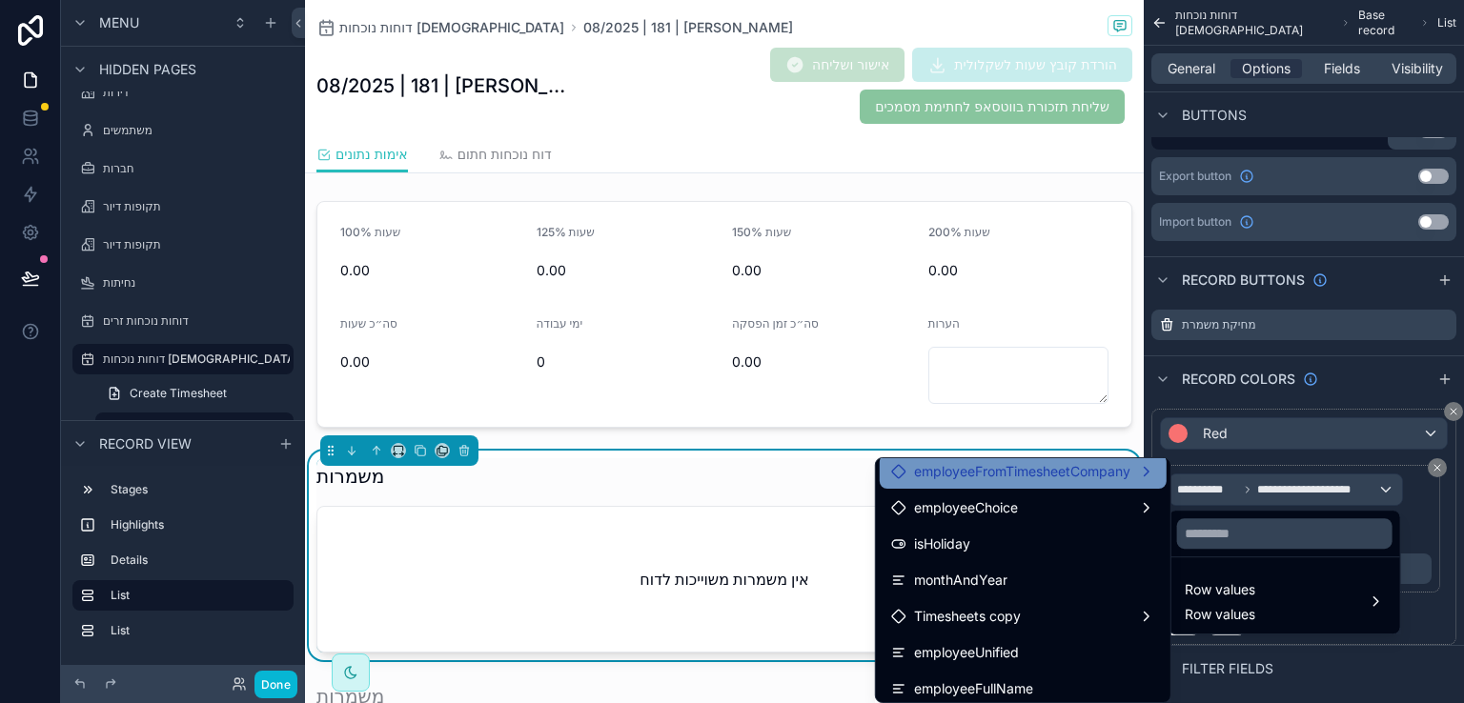
scroll to position [1334, 0]
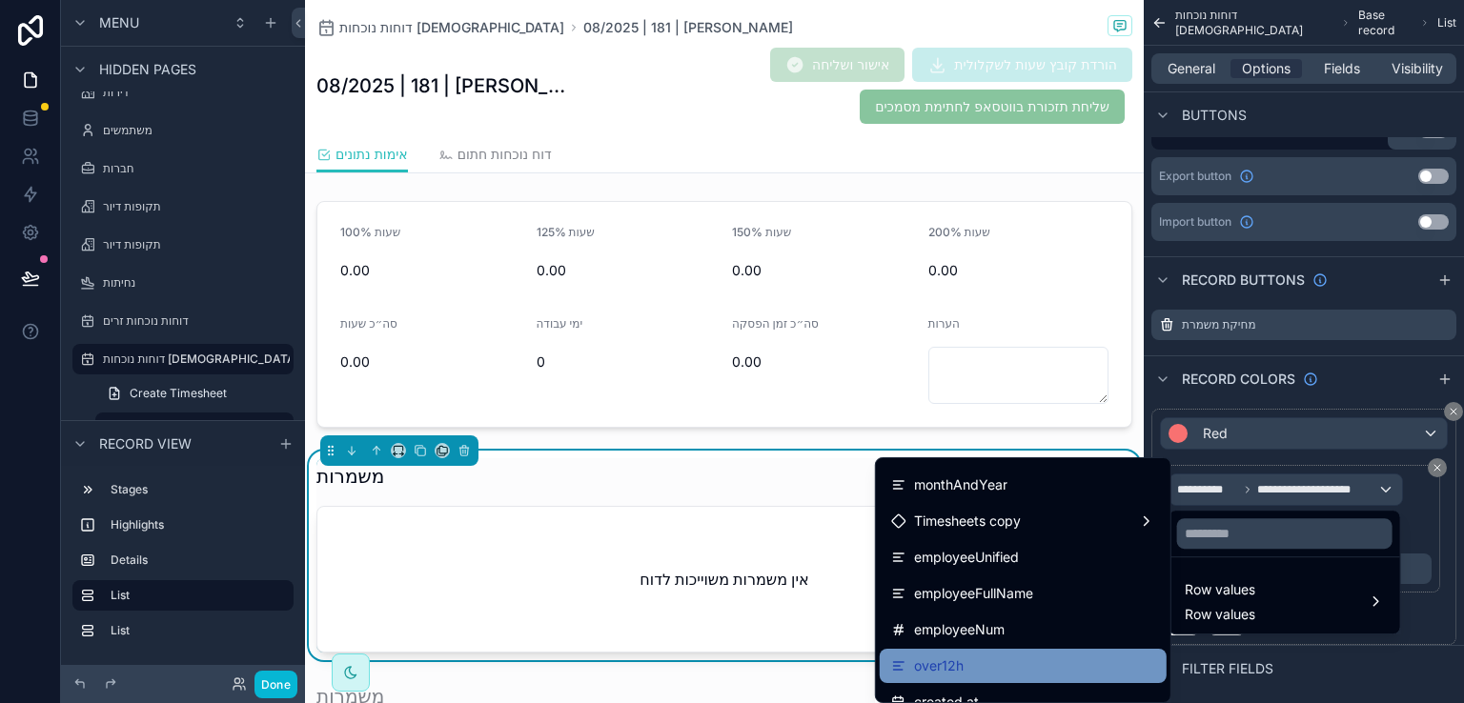
click at [915, 661] on span "over12h" at bounding box center [939, 666] width 50 height 23
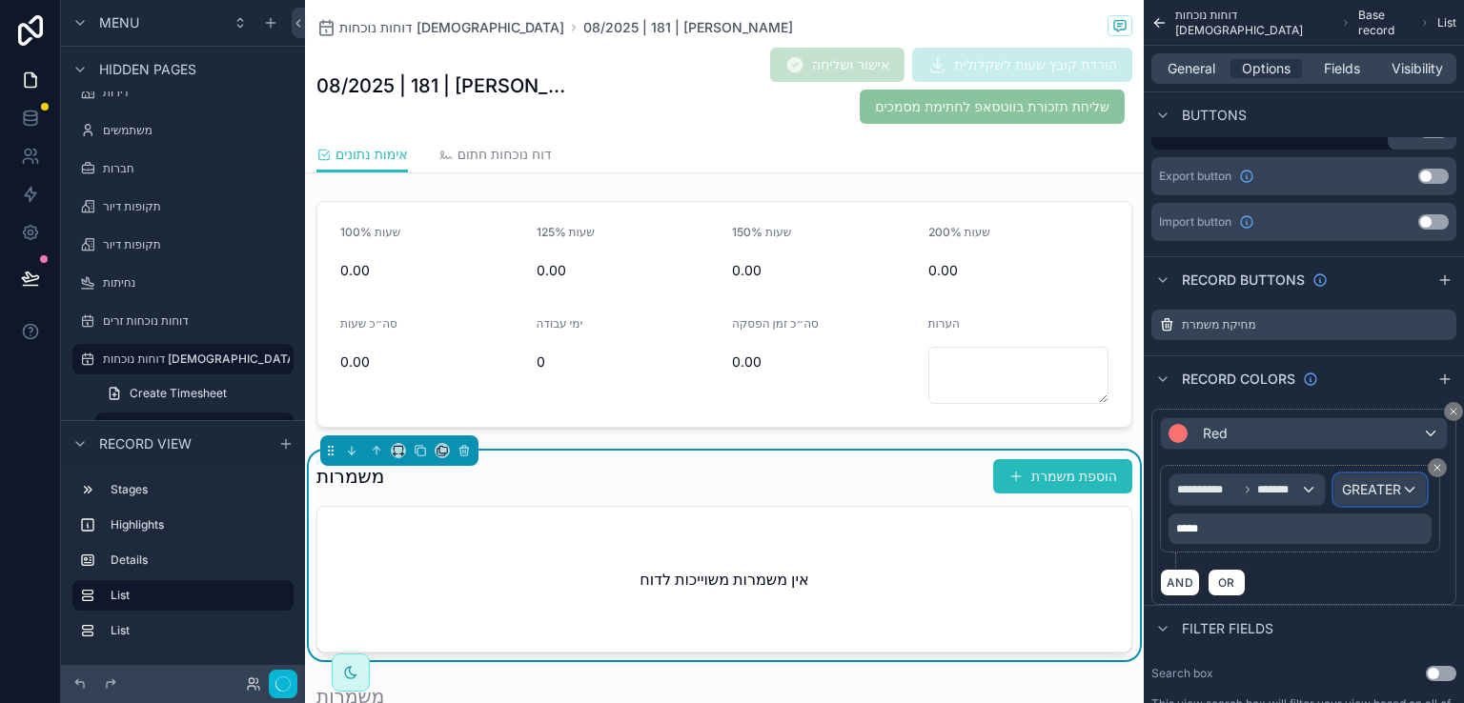
click at [1368, 481] on span "GREATER" at bounding box center [1371, 489] width 59 height 19
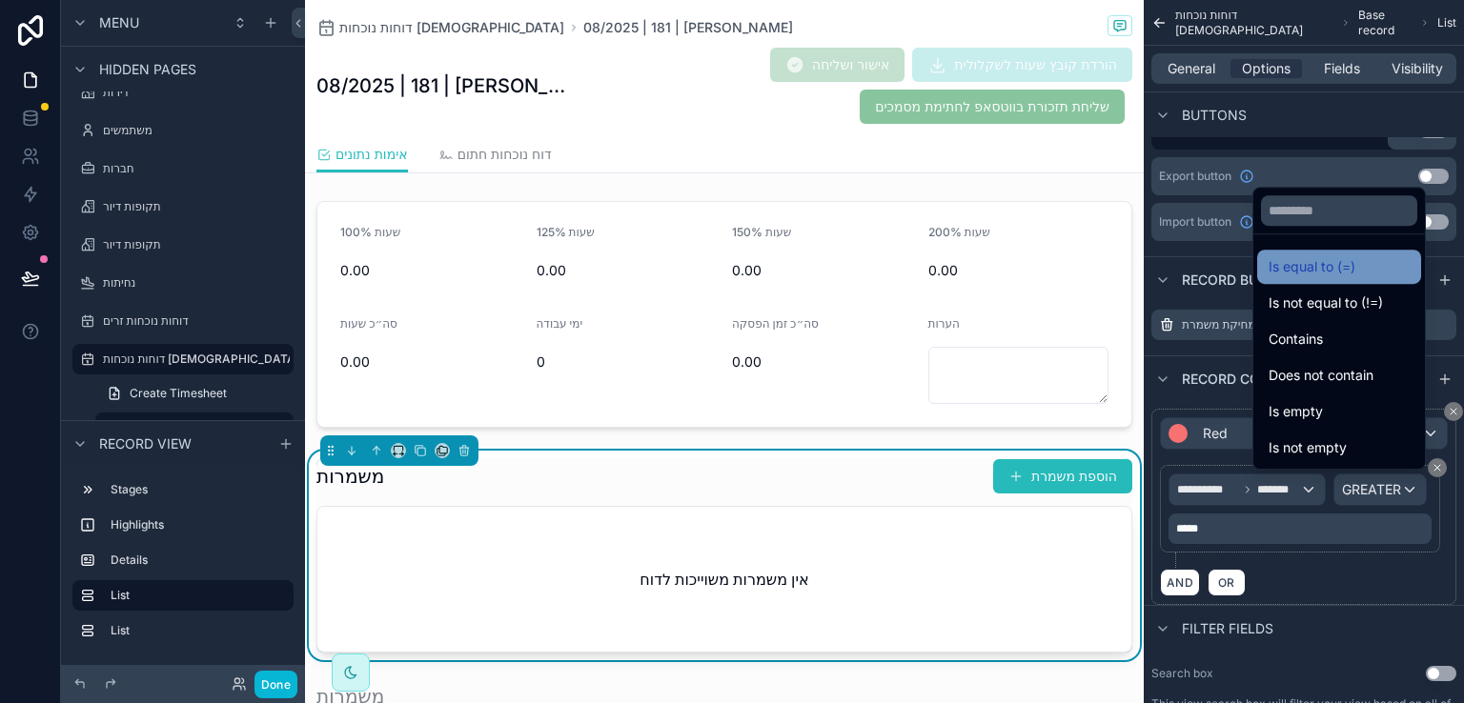
click at [1275, 270] on span "Is equal to (=)" at bounding box center [1312, 266] width 87 height 23
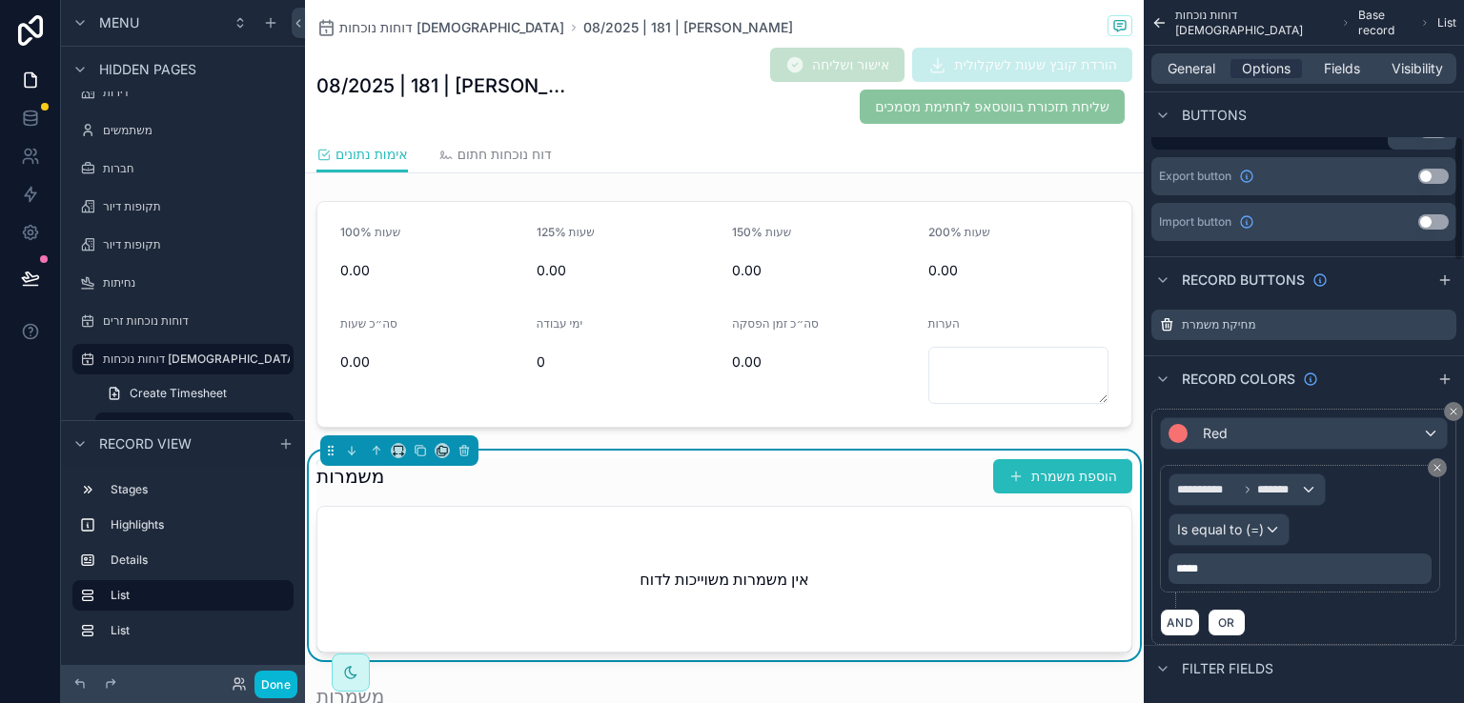
click at [1230, 564] on p "*****" at bounding box center [1302, 568] width 252 height 15
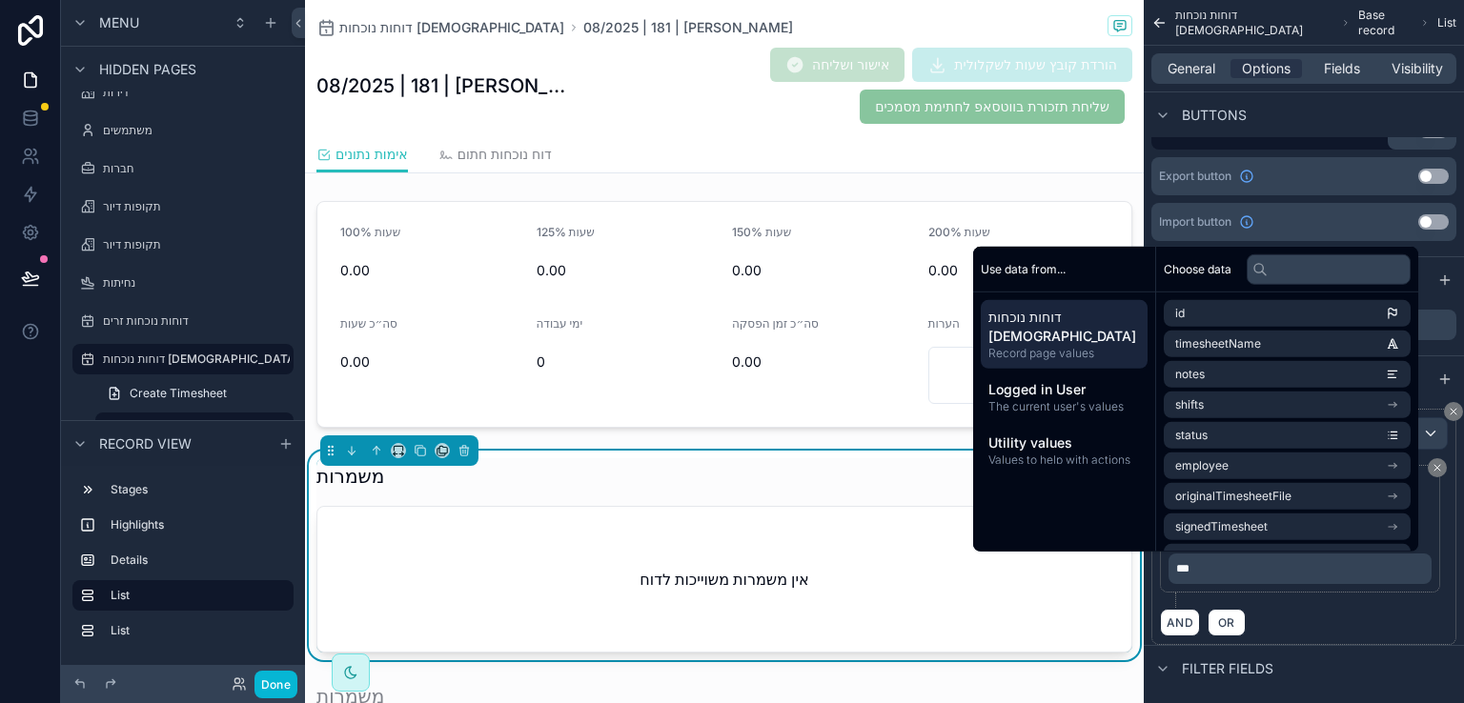
click at [1284, 625] on div "AND OR" at bounding box center [1304, 622] width 288 height 29
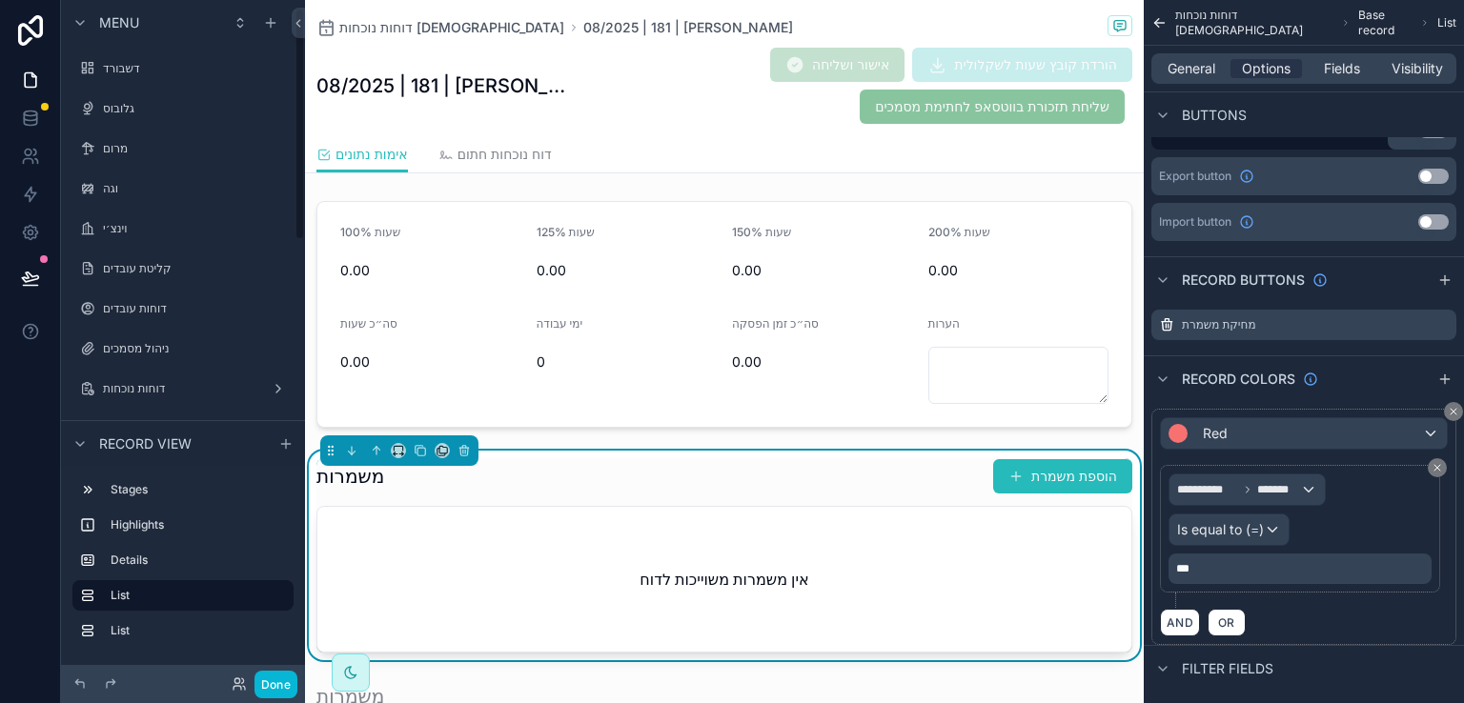
scroll to position [95, 0]
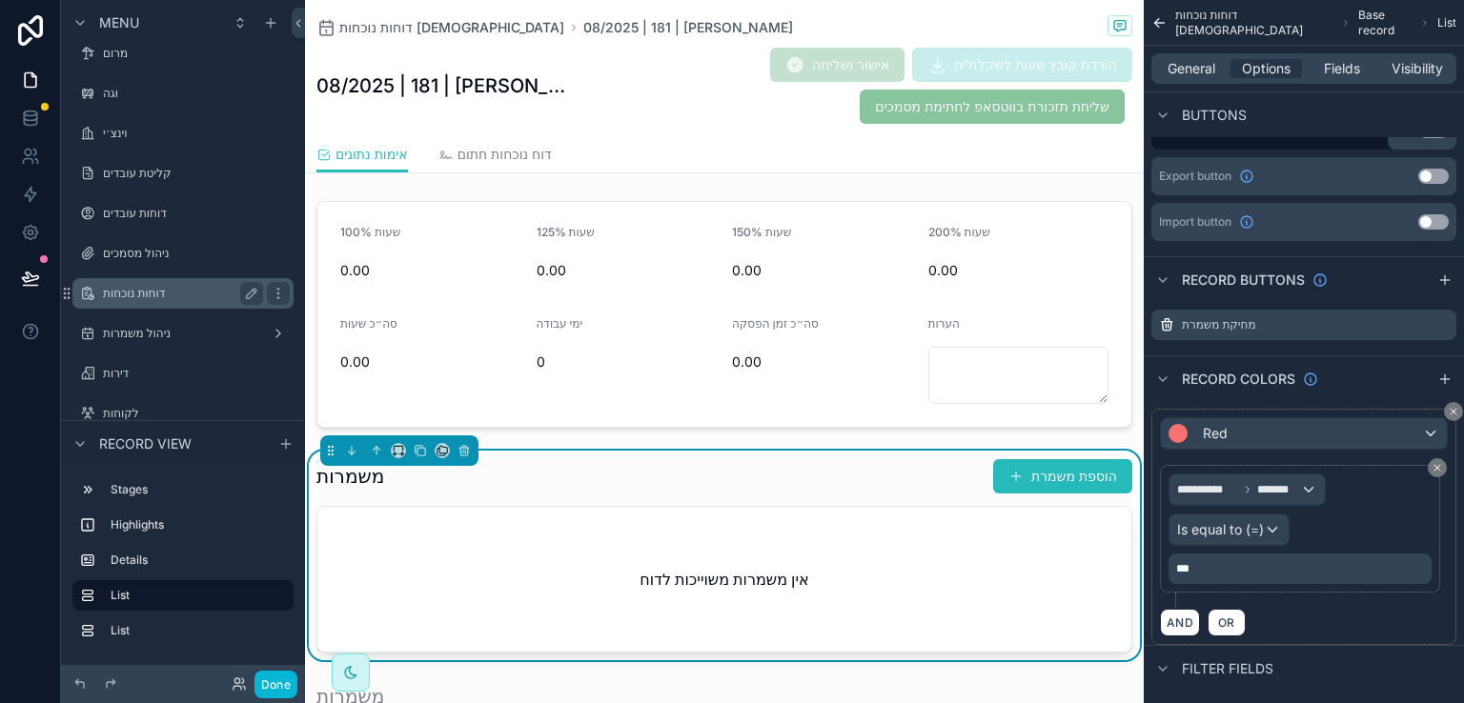
click at [146, 295] on label "דוחות נוכחות" at bounding box center [179, 293] width 153 height 15
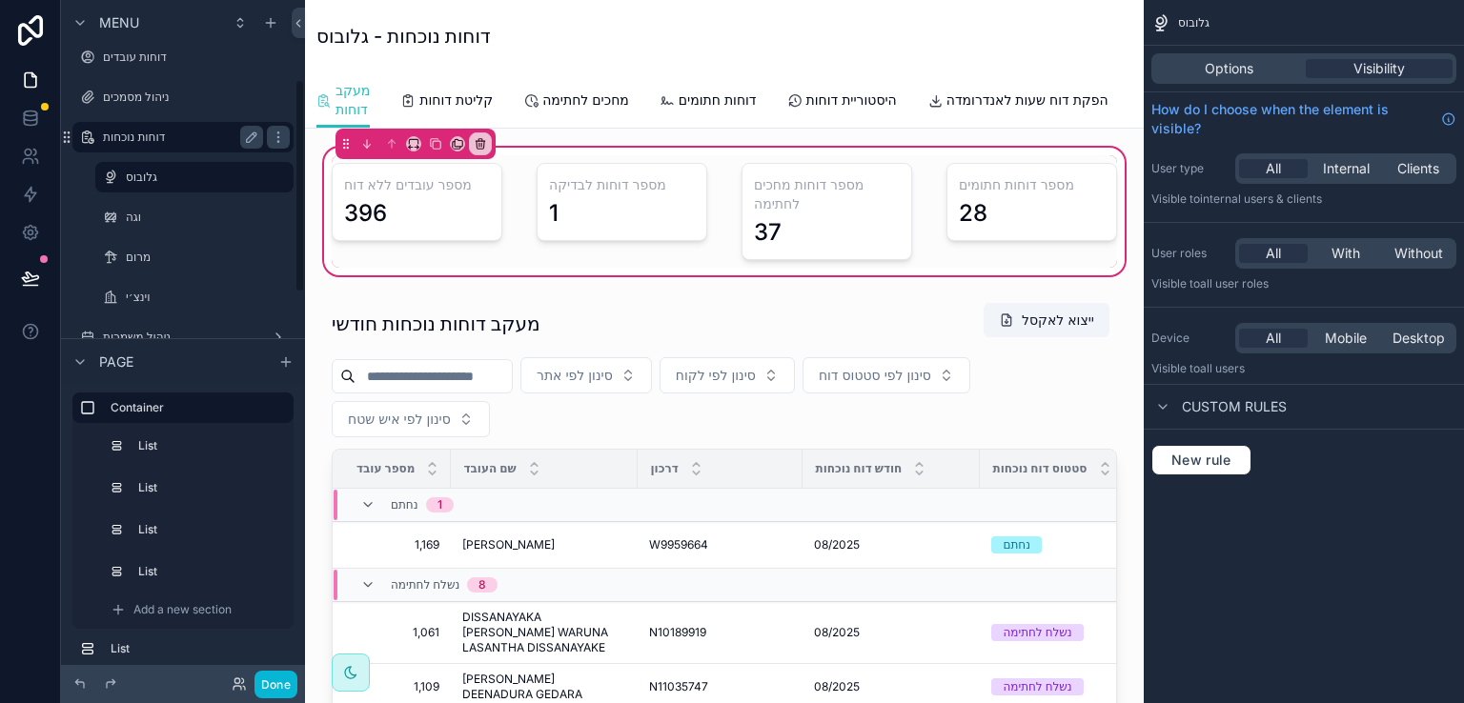
scroll to position [286, 0]
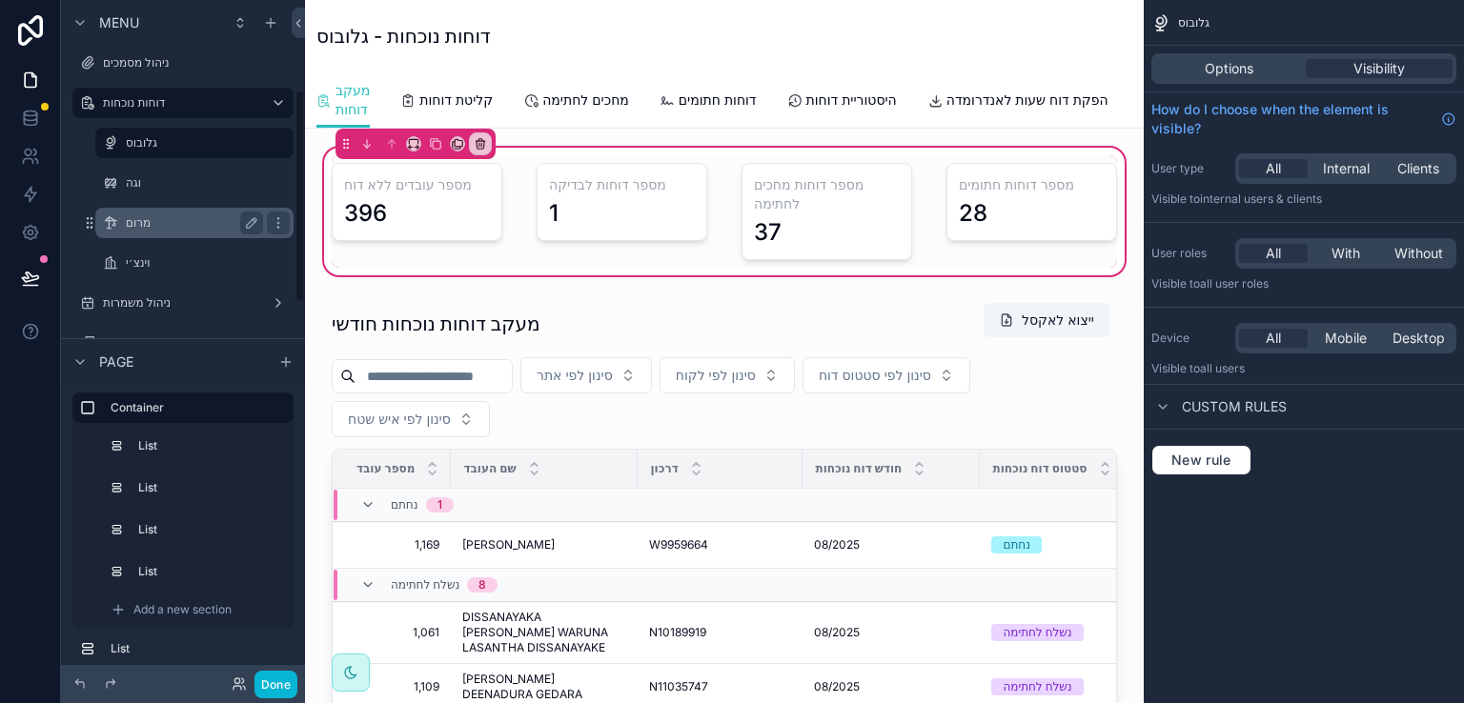
click at [139, 224] on label "מרום" at bounding box center [191, 222] width 130 height 15
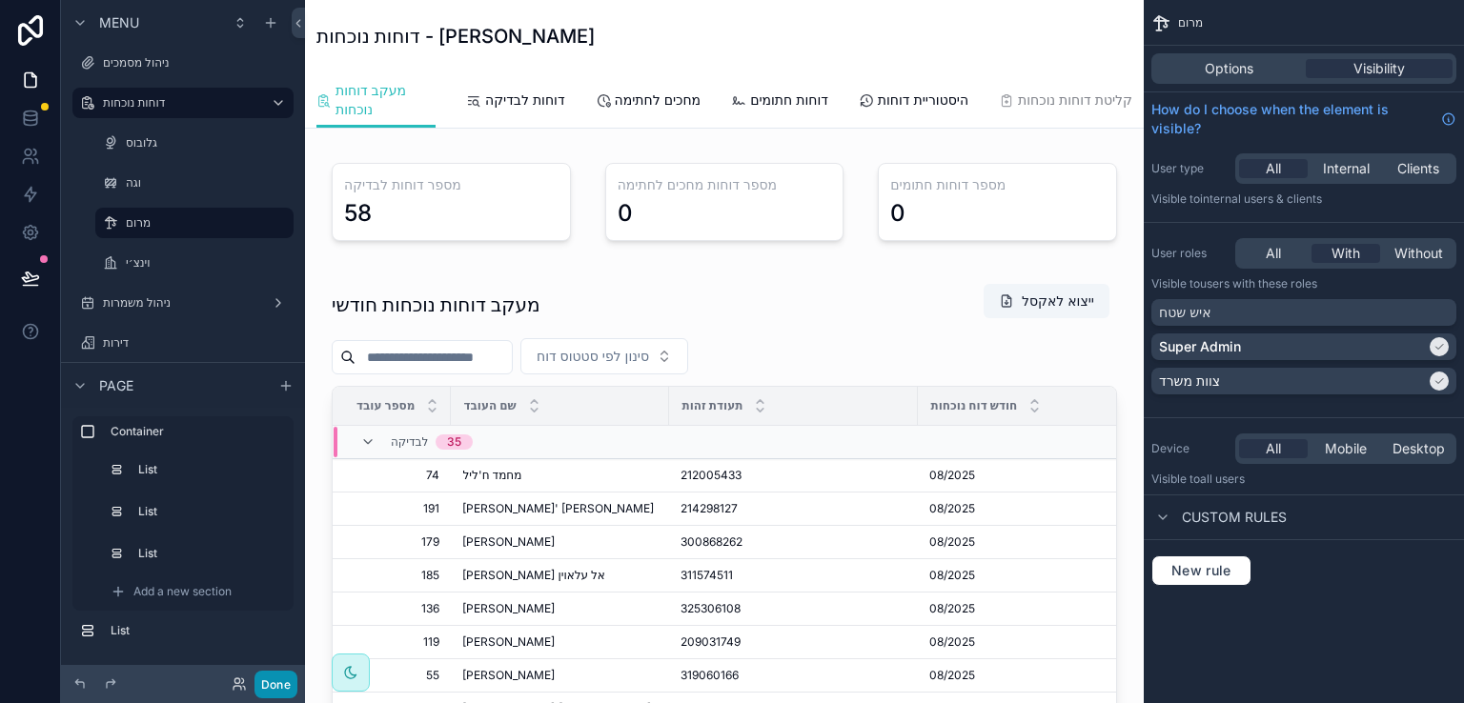
click at [282, 683] on button "Done" at bounding box center [275, 685] width 43 height 28
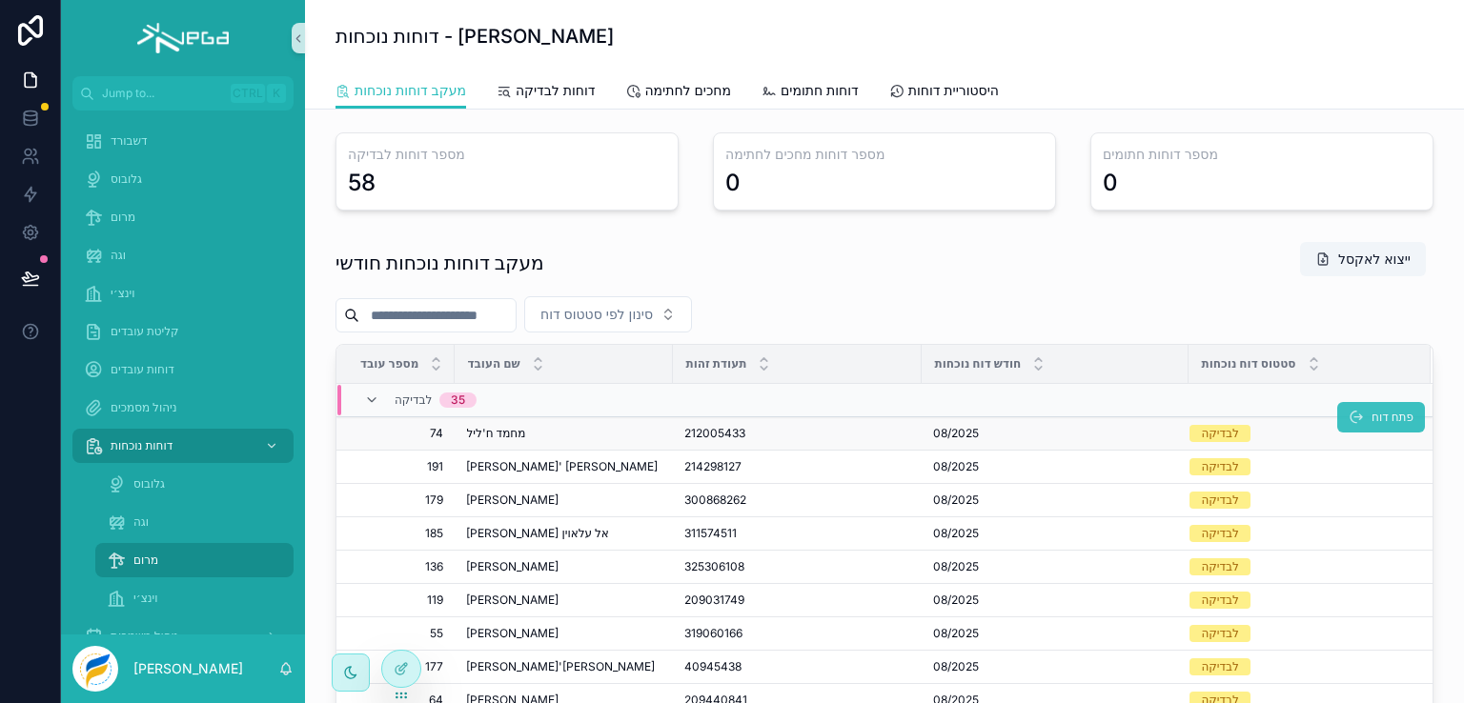
click at [1339, 417] on button "פתח דוח" at bounding box center [1381, 417] width 88 height 31
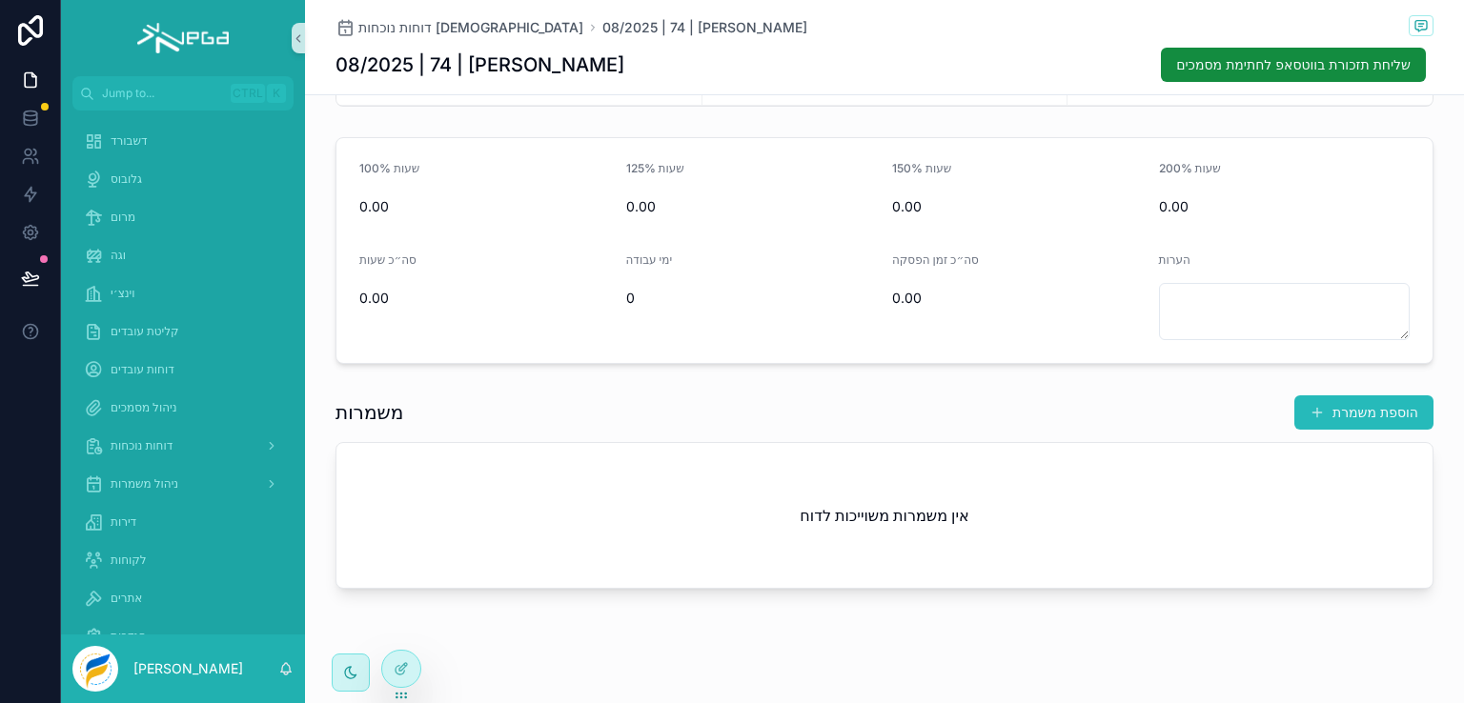
scroll to position [229, 0]
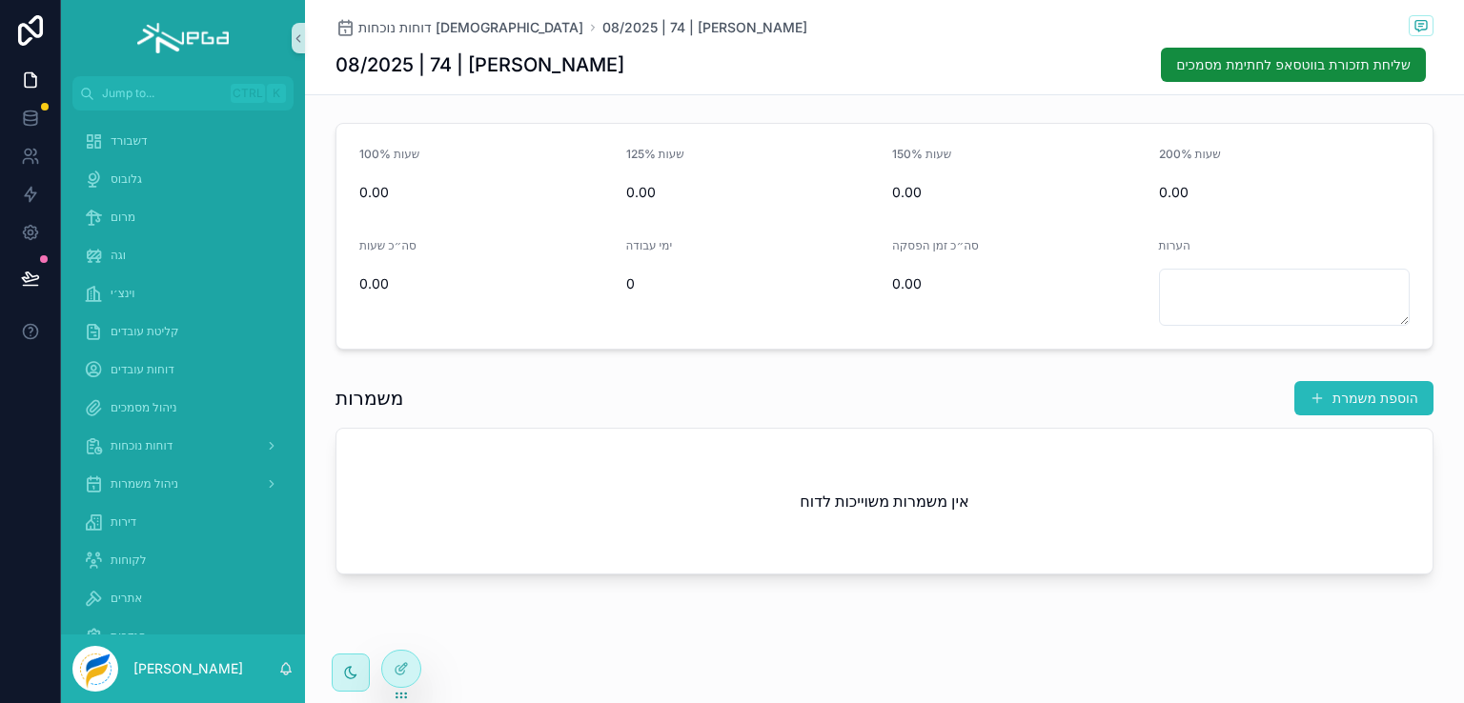
click at [735, 444] on div "אין משמרות משוייכות לדוח" at bounding box center [884, 501] width 1096 height 145
click at [404, 665] on icon at bounding box center [405, 665] width 2 height 2
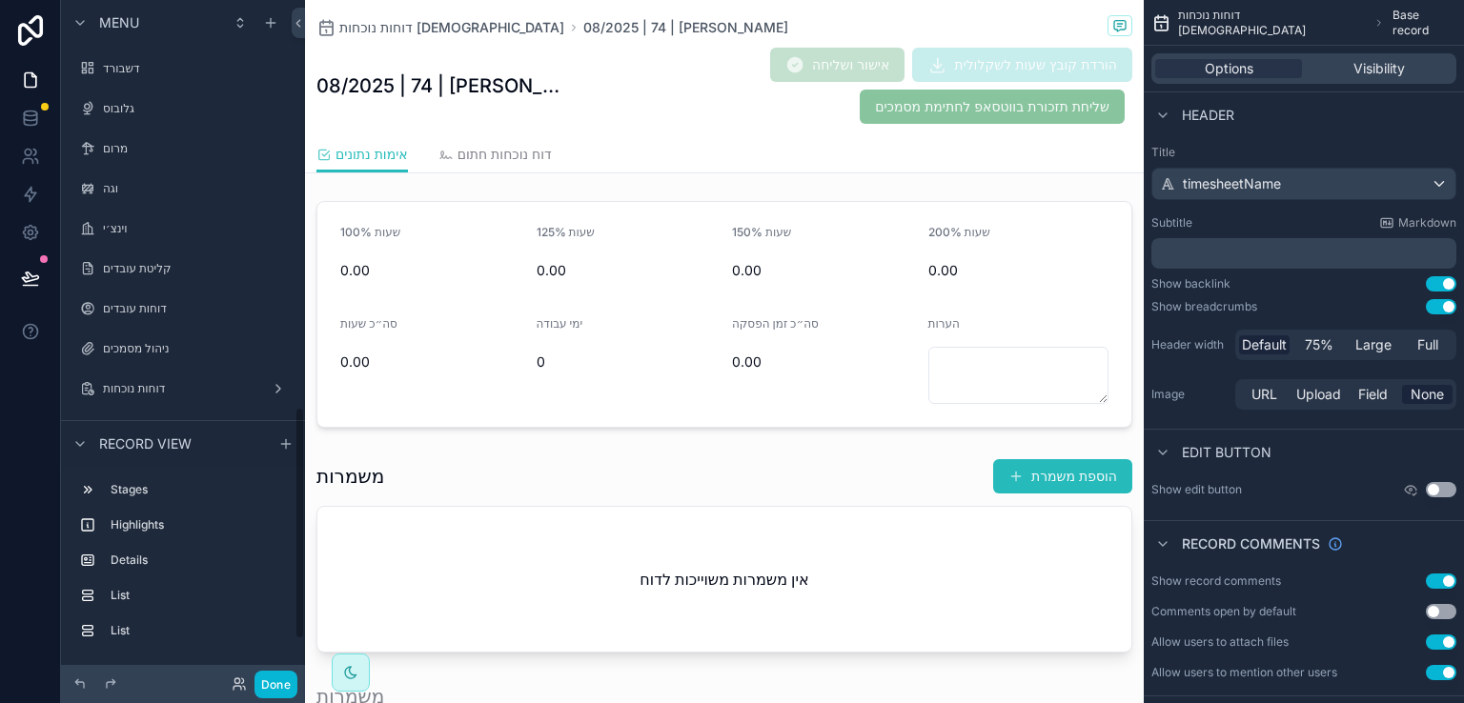
scroll to position [1192, 0]
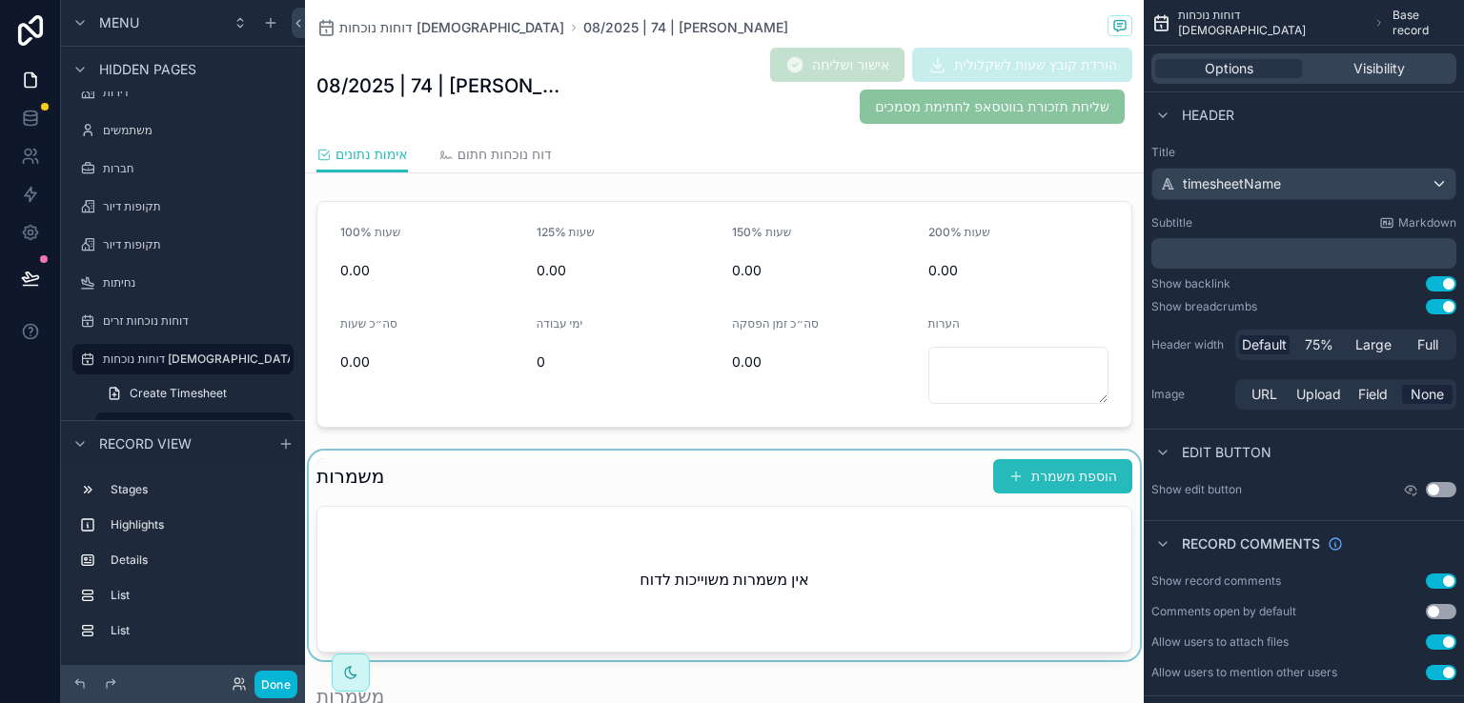
click at [534, 461] on div "scrollable content" at bounding box center [724, 556] width 839 height 210
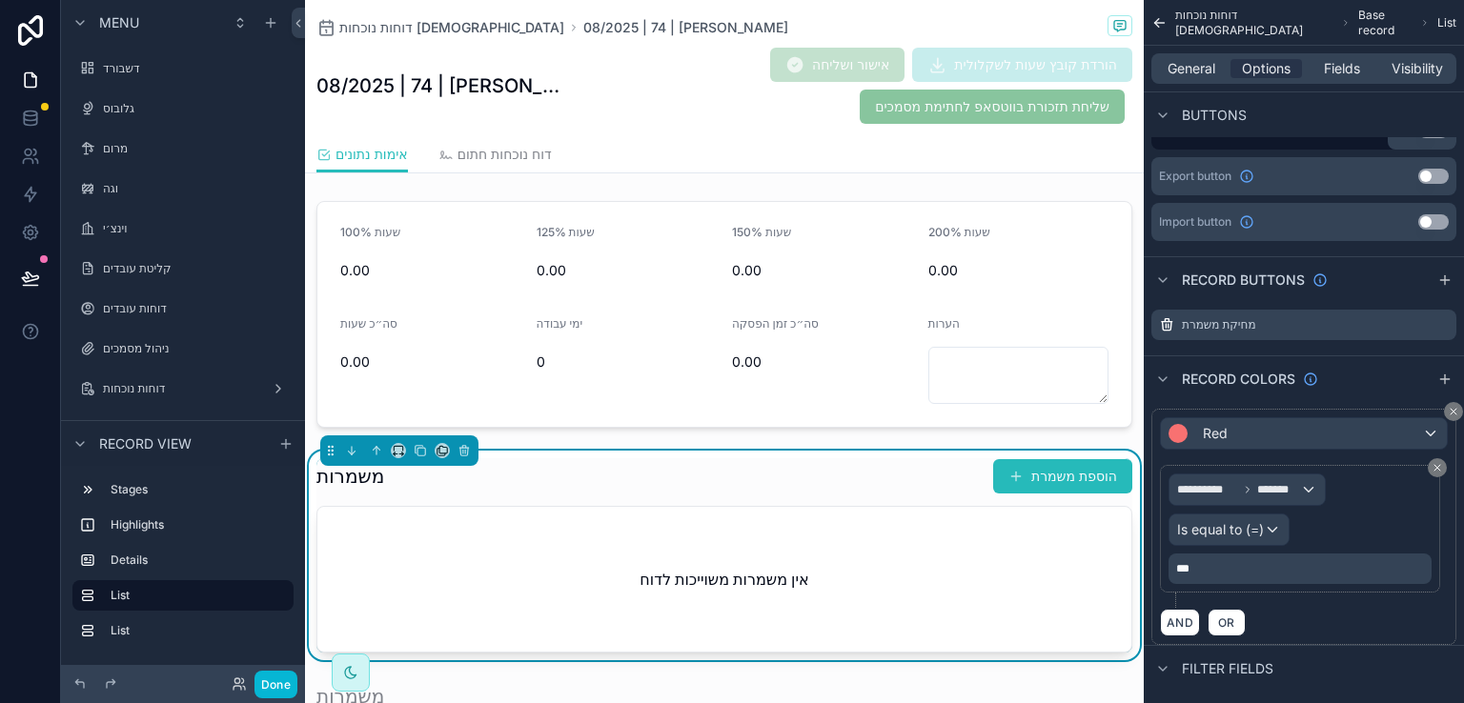
scroll to position [95, 0]
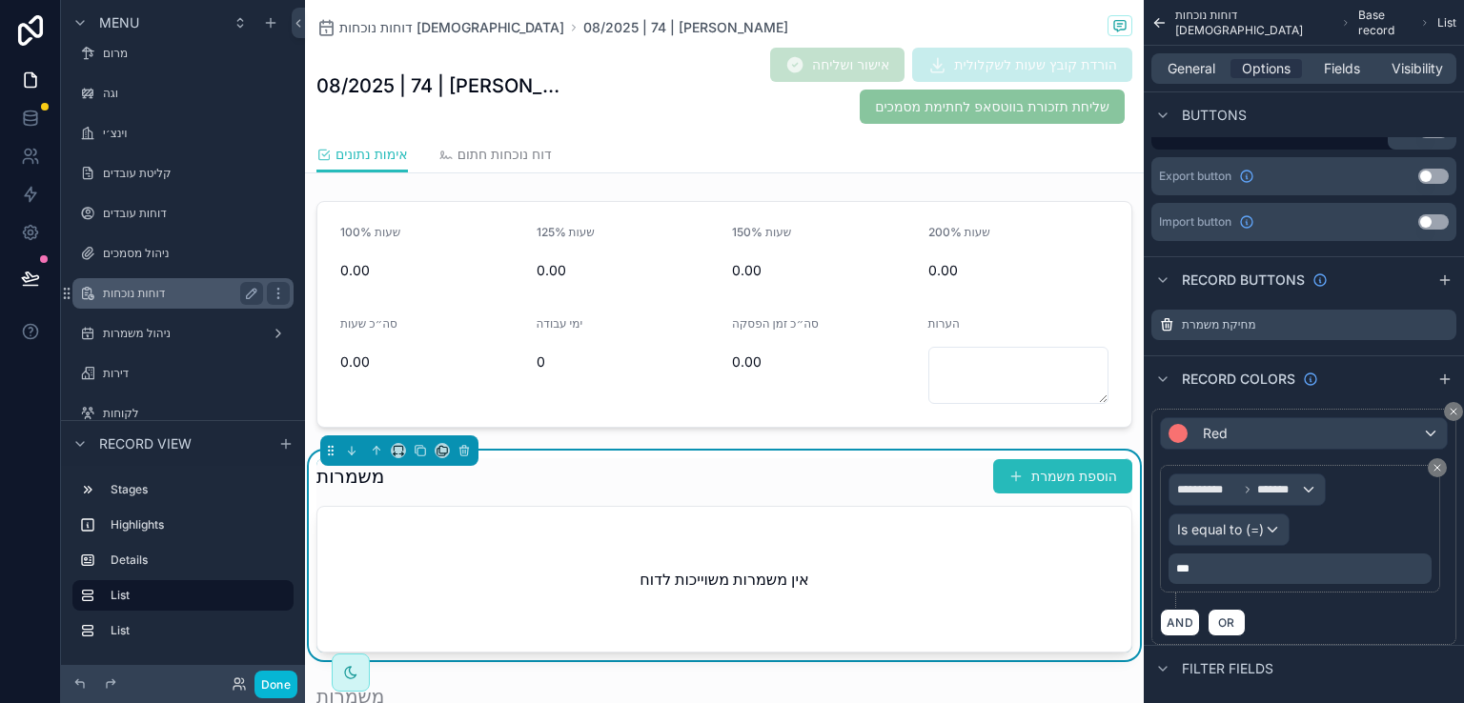
click at [150, 295] on label "דוחות נוכחות" at bounding box center [179, 293] width 153 height 15
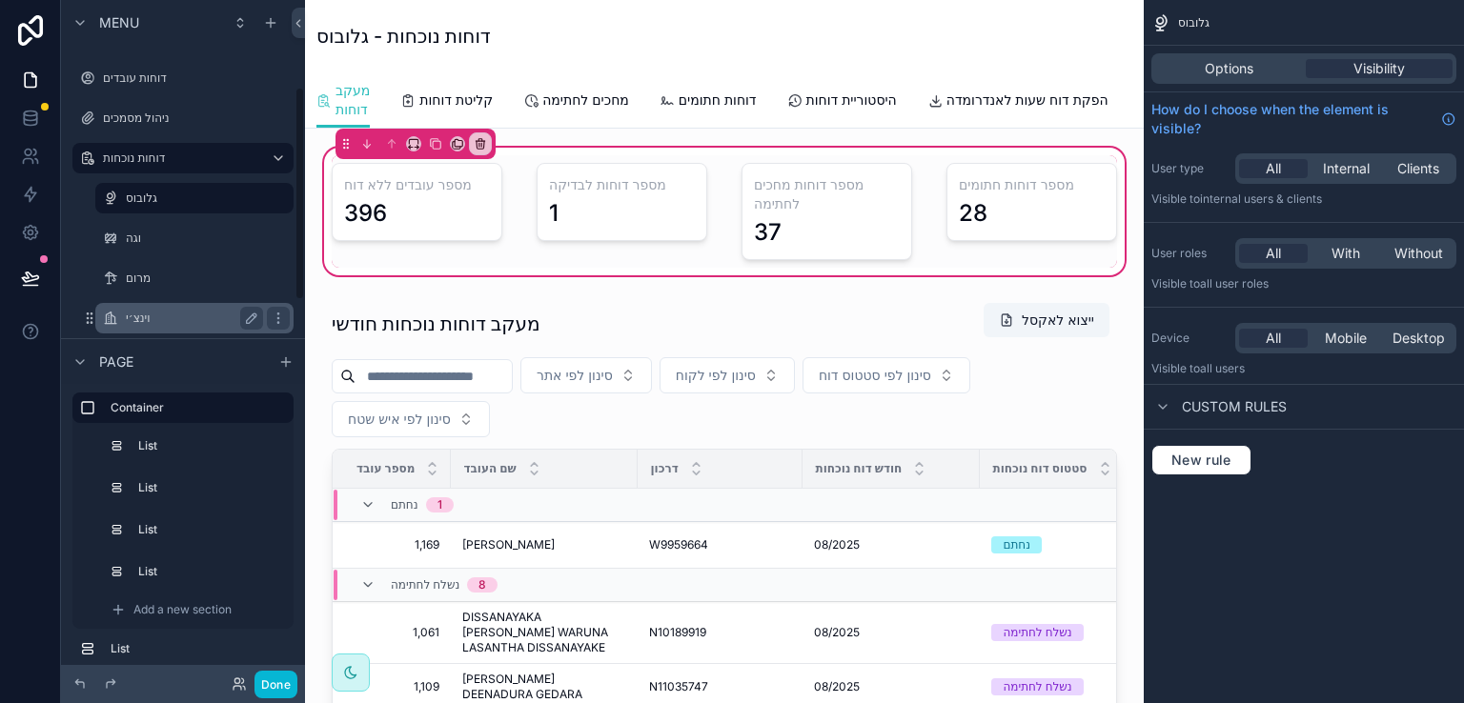
scroll to position [286, 0]
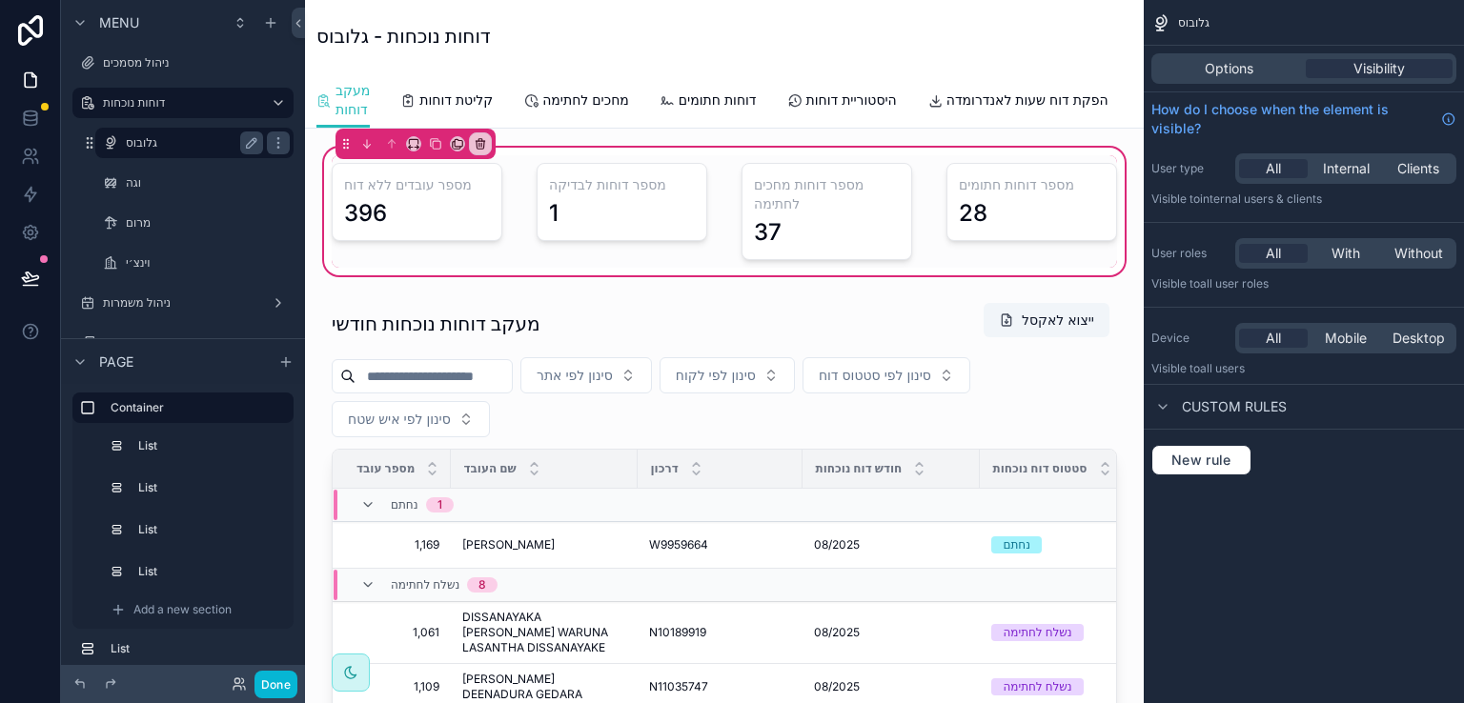
click at [136, 140] on label "גלובוס" at bounding box center [191, 142] width 130 height 15
click at [281, 676] on button "Done" at bounding box center [275, 685] width 43 height 28
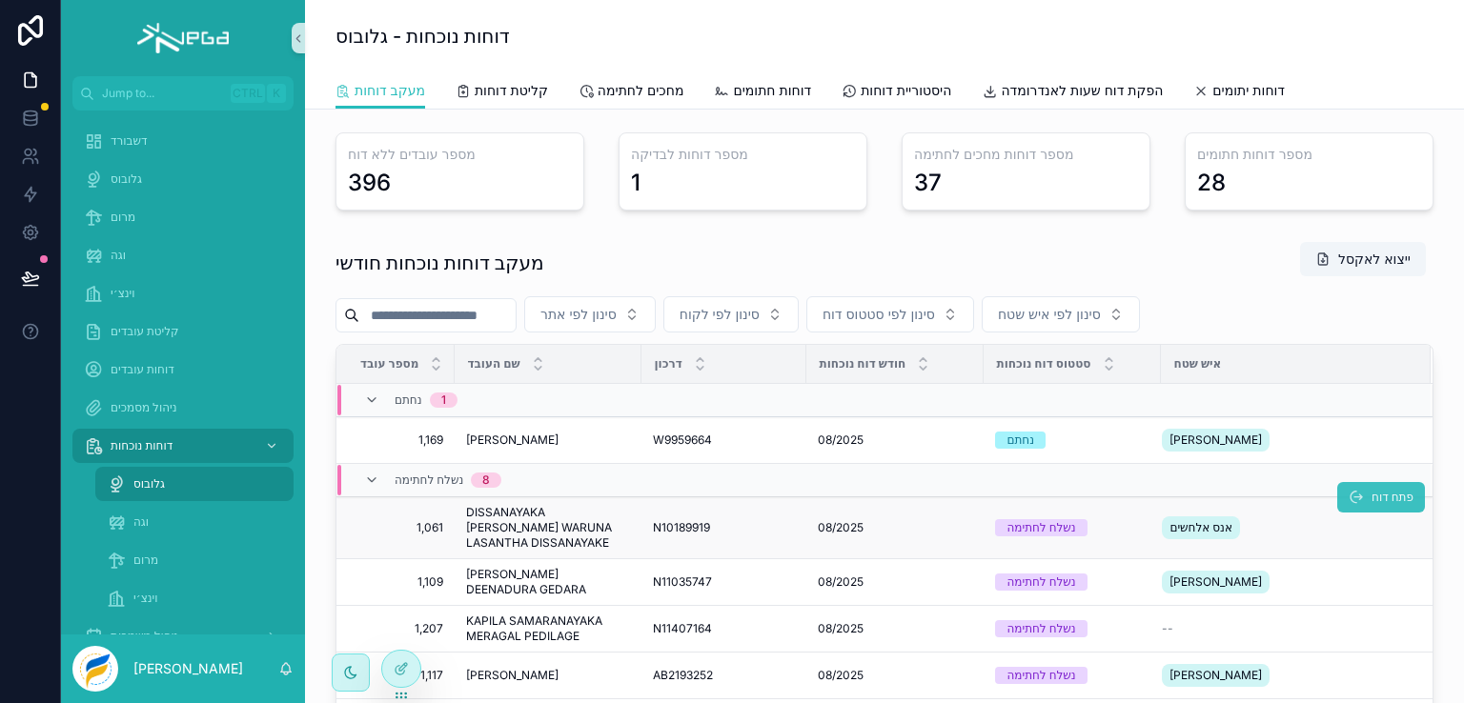
click at [1372, 493] on span "פתח דוח" at bounding box center [1393, 497] width 42 height 15
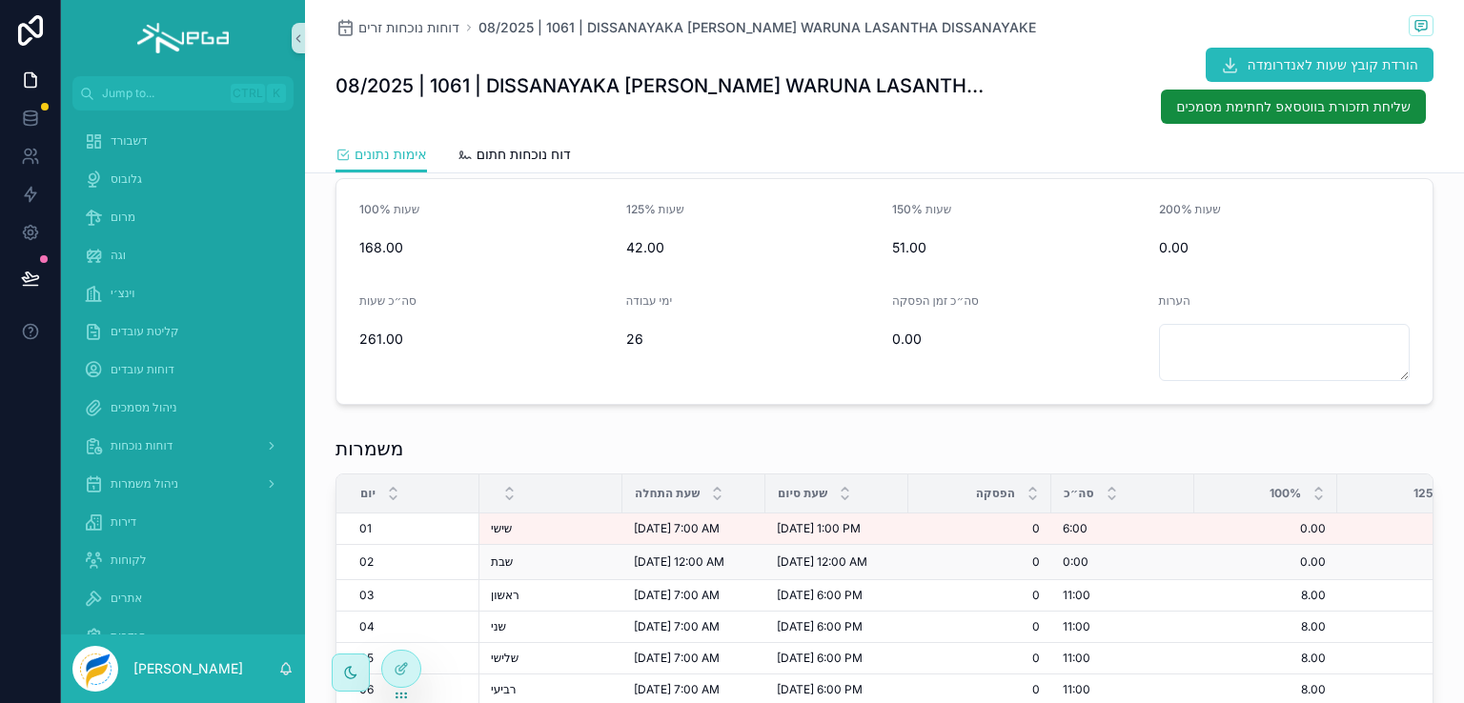
scroll to position [286, 0]
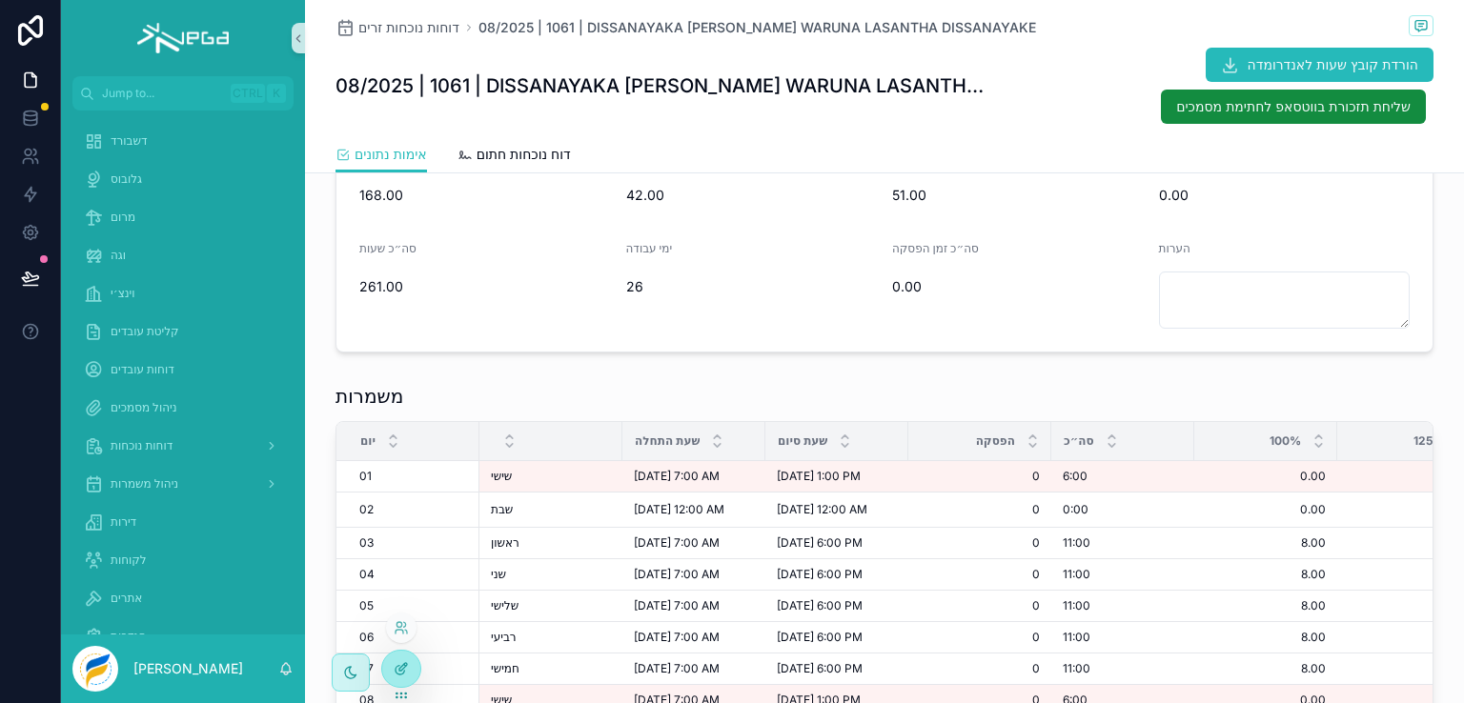
click at [395, 666] on icon at bounding box center [401, 668] width 15 height 15
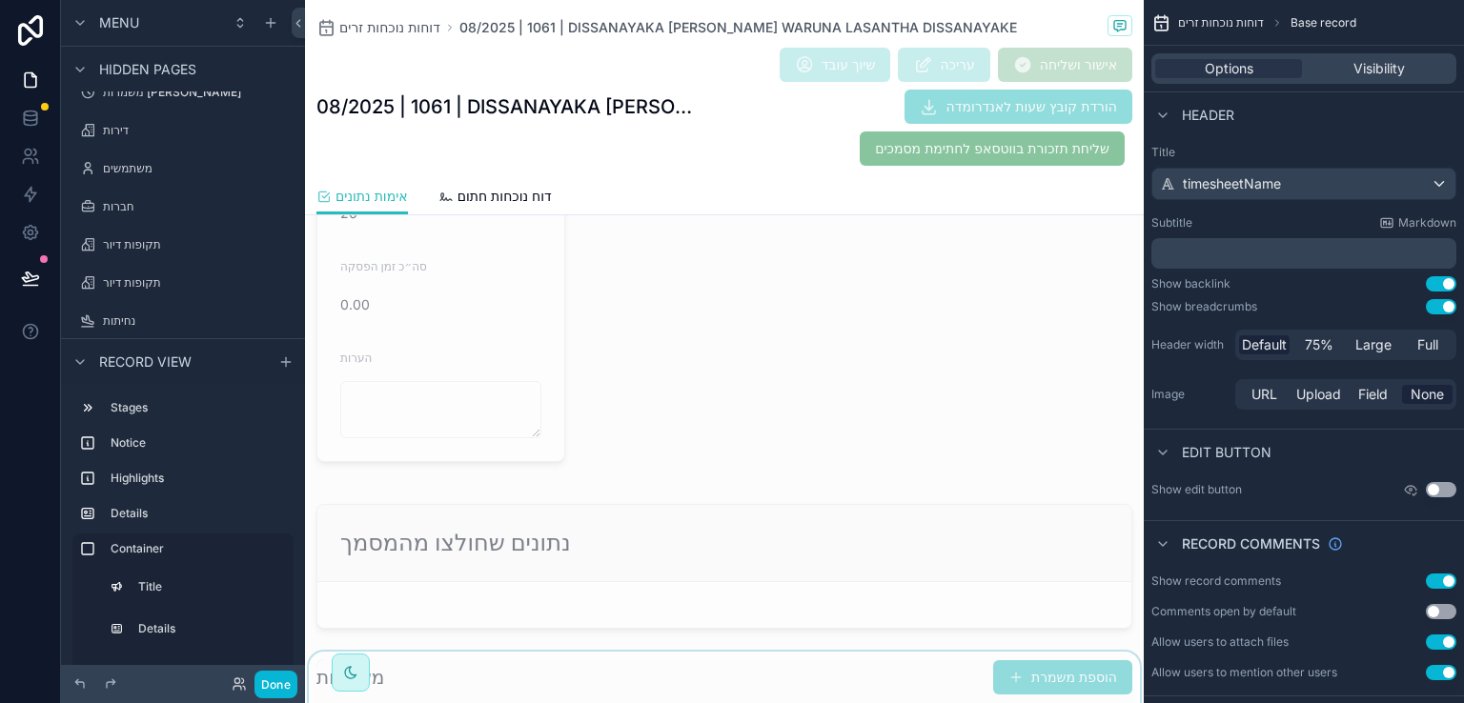
scroll to position [1239, 0]
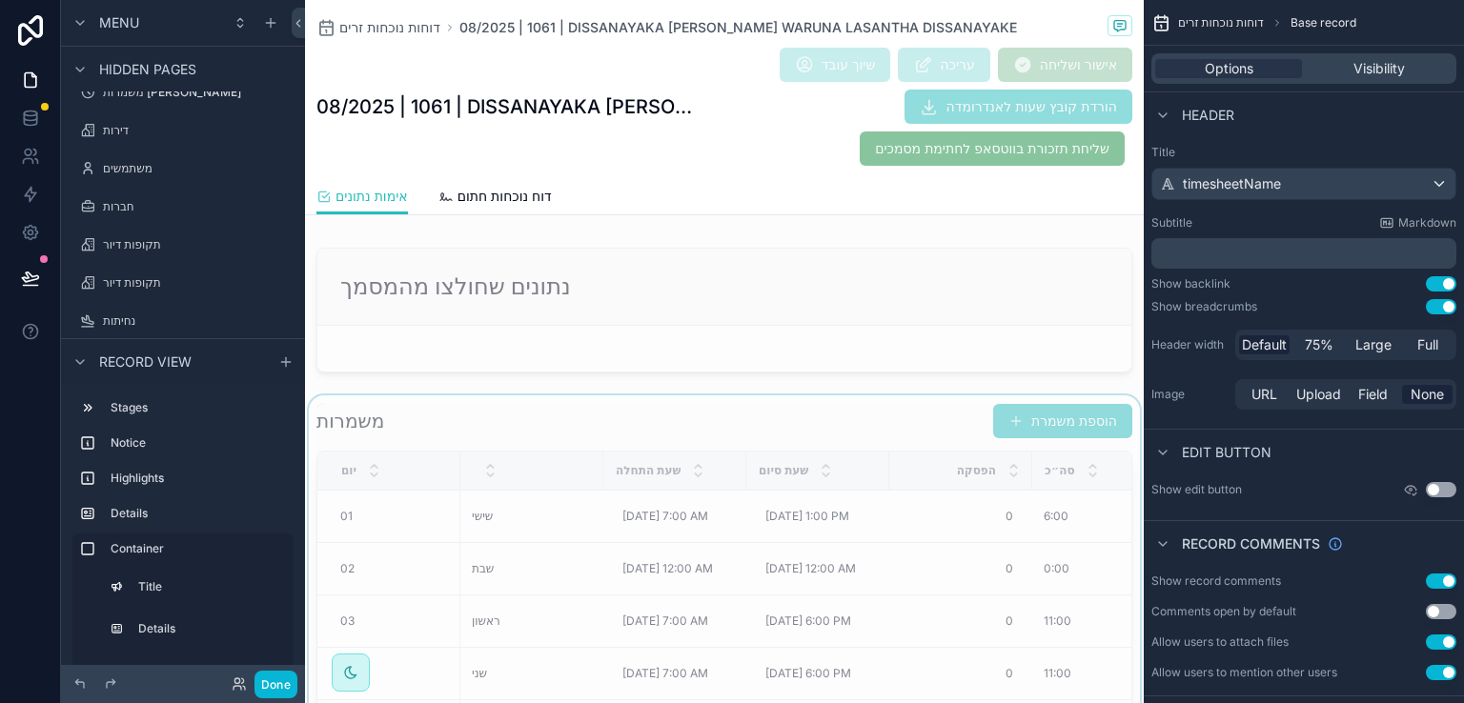
click at [746, 413] on div "scrollable content" at bounding box center [724, 692] width 839 height 593
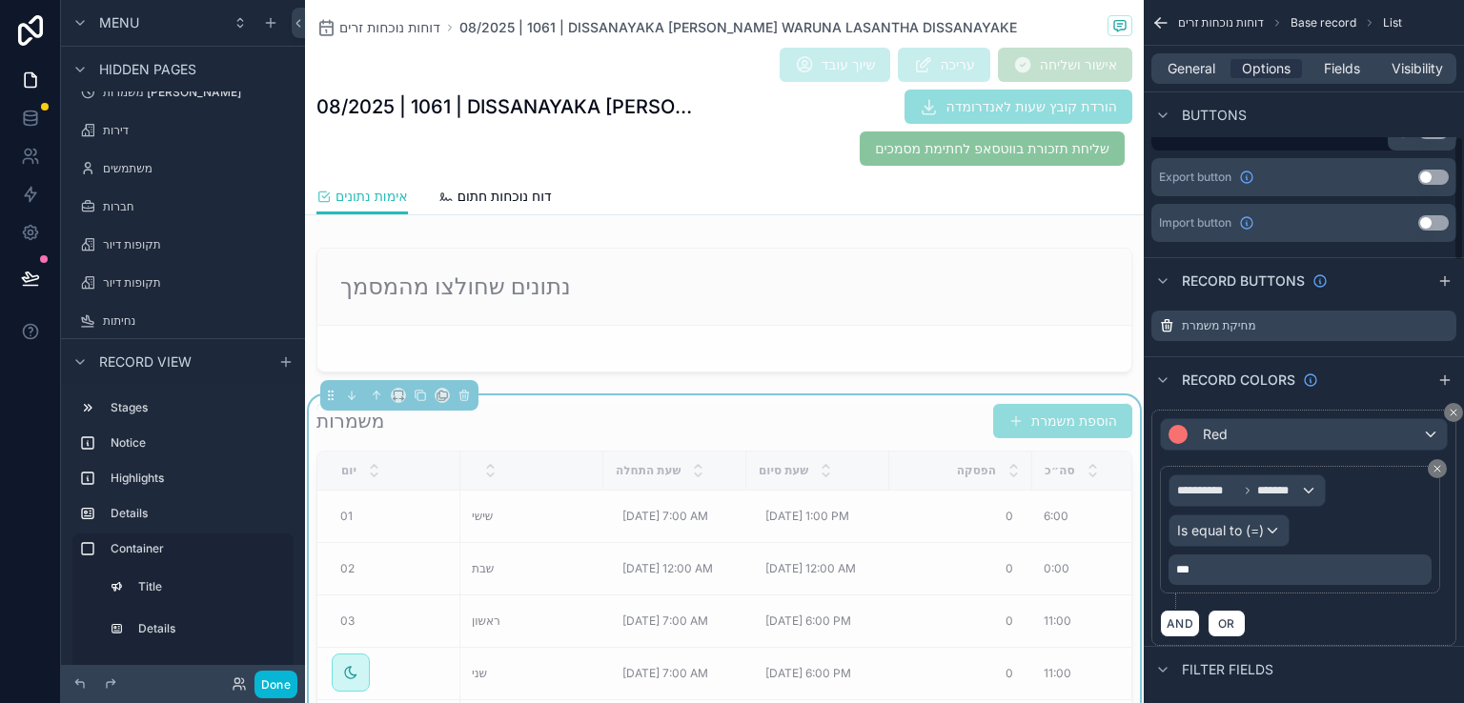
scroll to position [763, 0]
click at [27, 279] on icon at bounding box center [30, 278] width 19 height 19
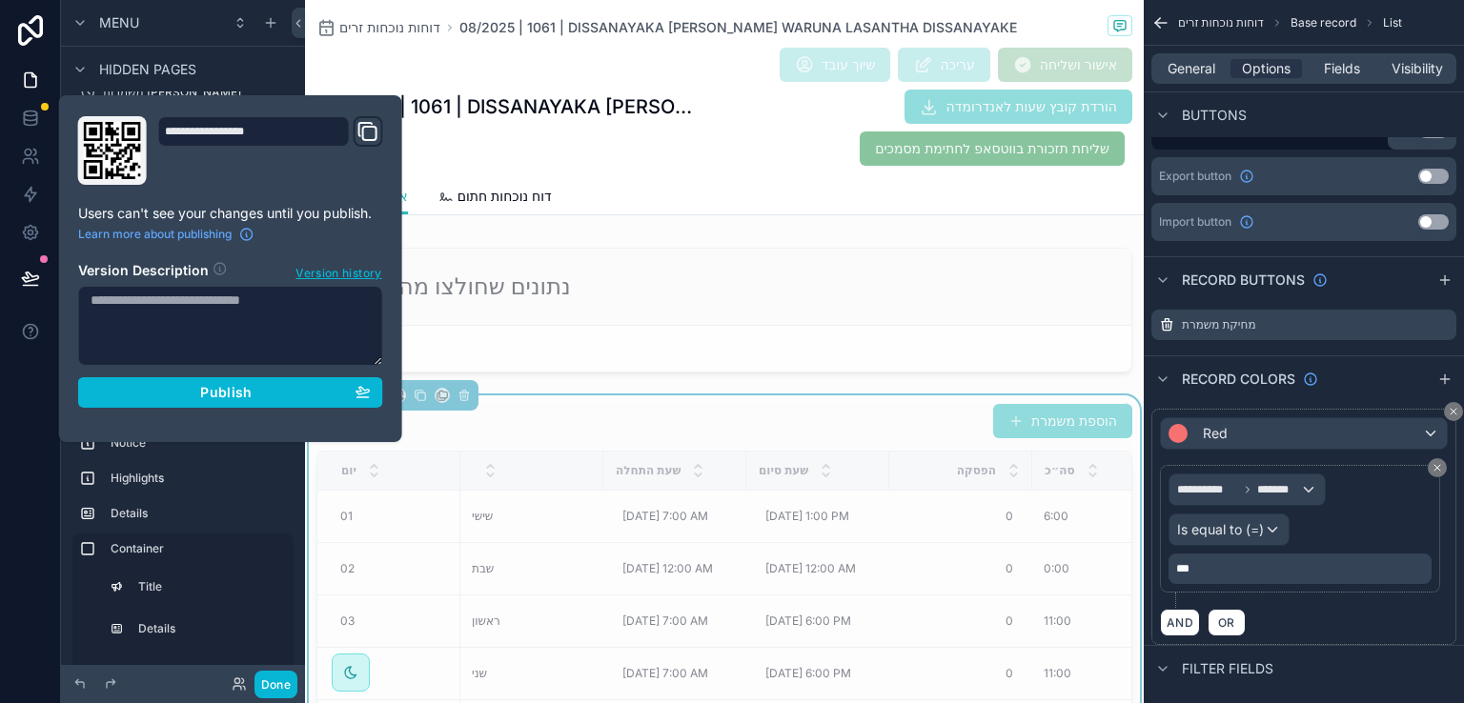
click at [225, 308] on textarea at bounding box center [230, 326] width 305 height 80
type textarea "*"
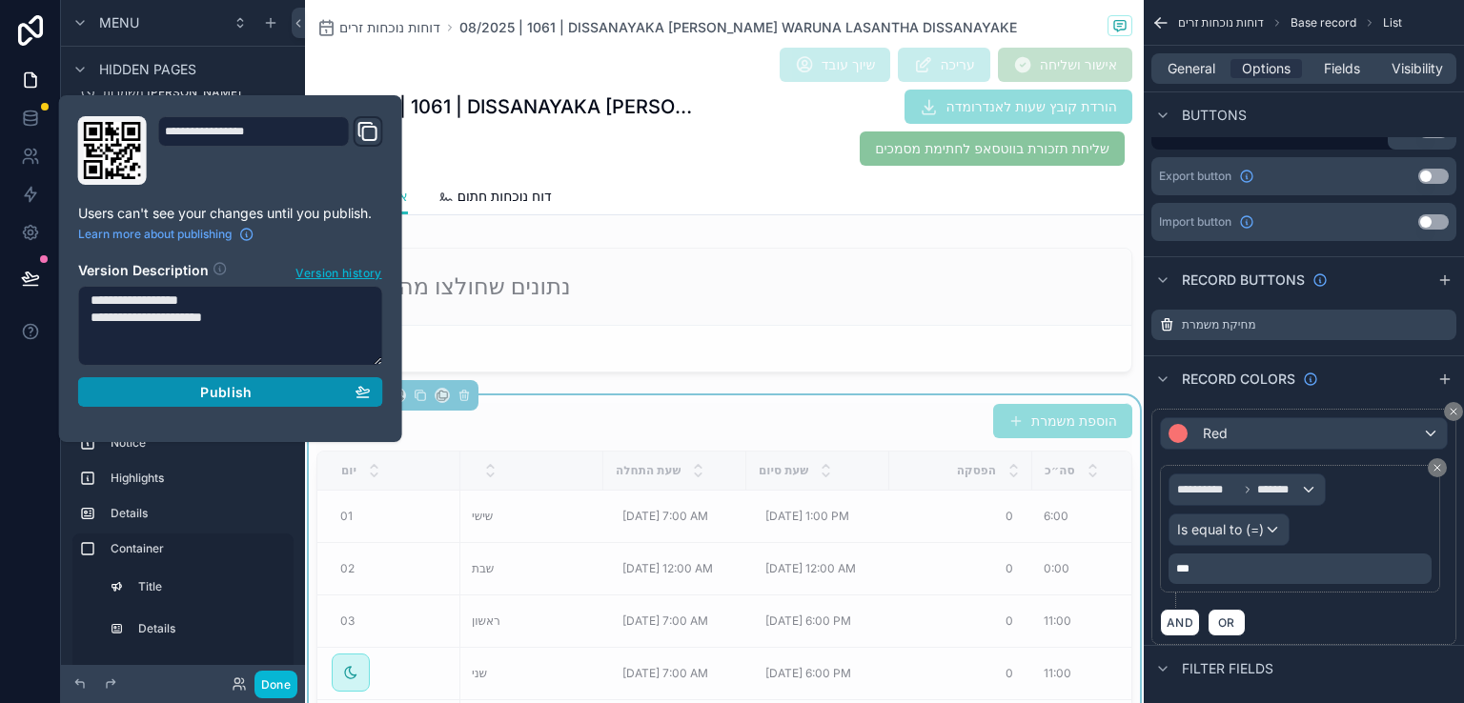
type textarea "**********"
click at [204, 378] on button "Publish" at bounding box center [230, 392] width 305 height 31
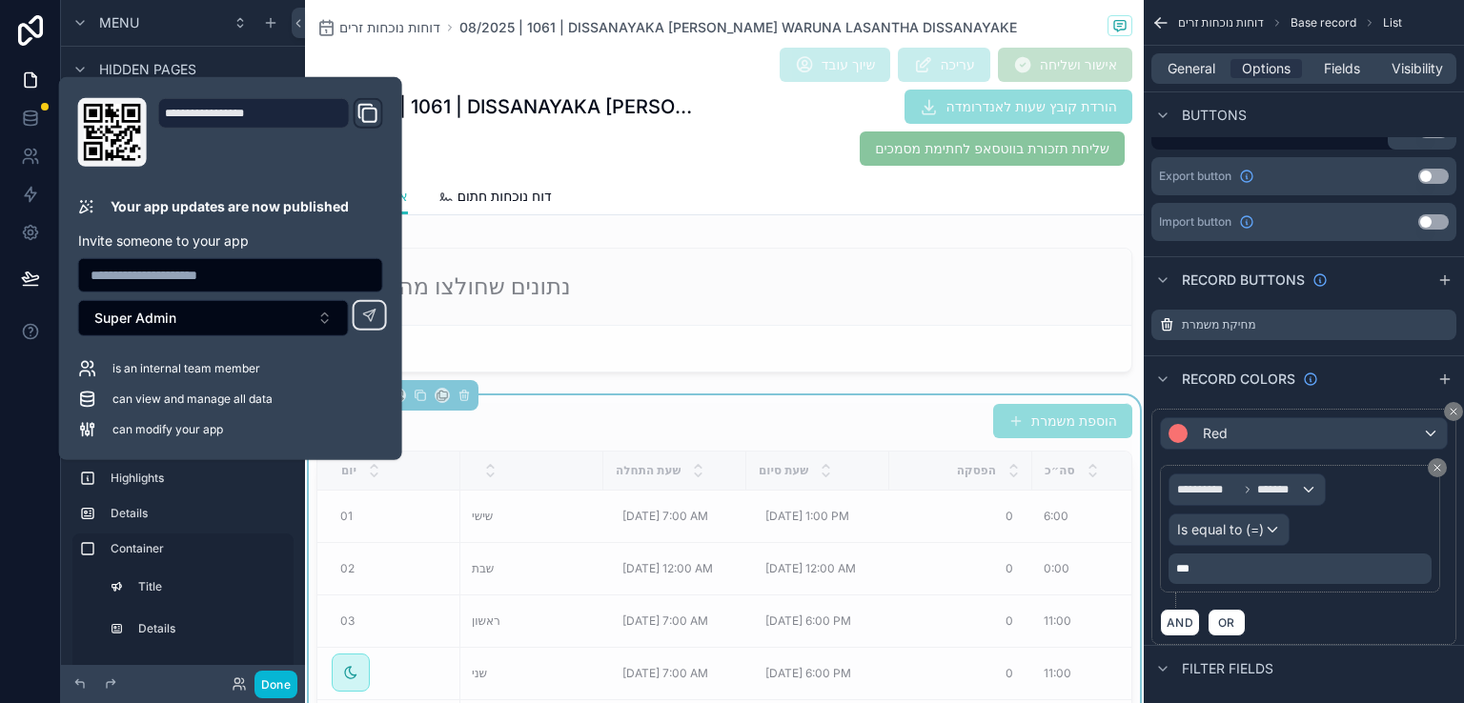
click at [393, 55] on div "08/2025 | 1061 | DISSANAYAKA [PERSON_NAME] WARUNA LASANTHA DISSANAYAKE שיוך עוב…" at bounding box center [724, 107] width 816 height 120
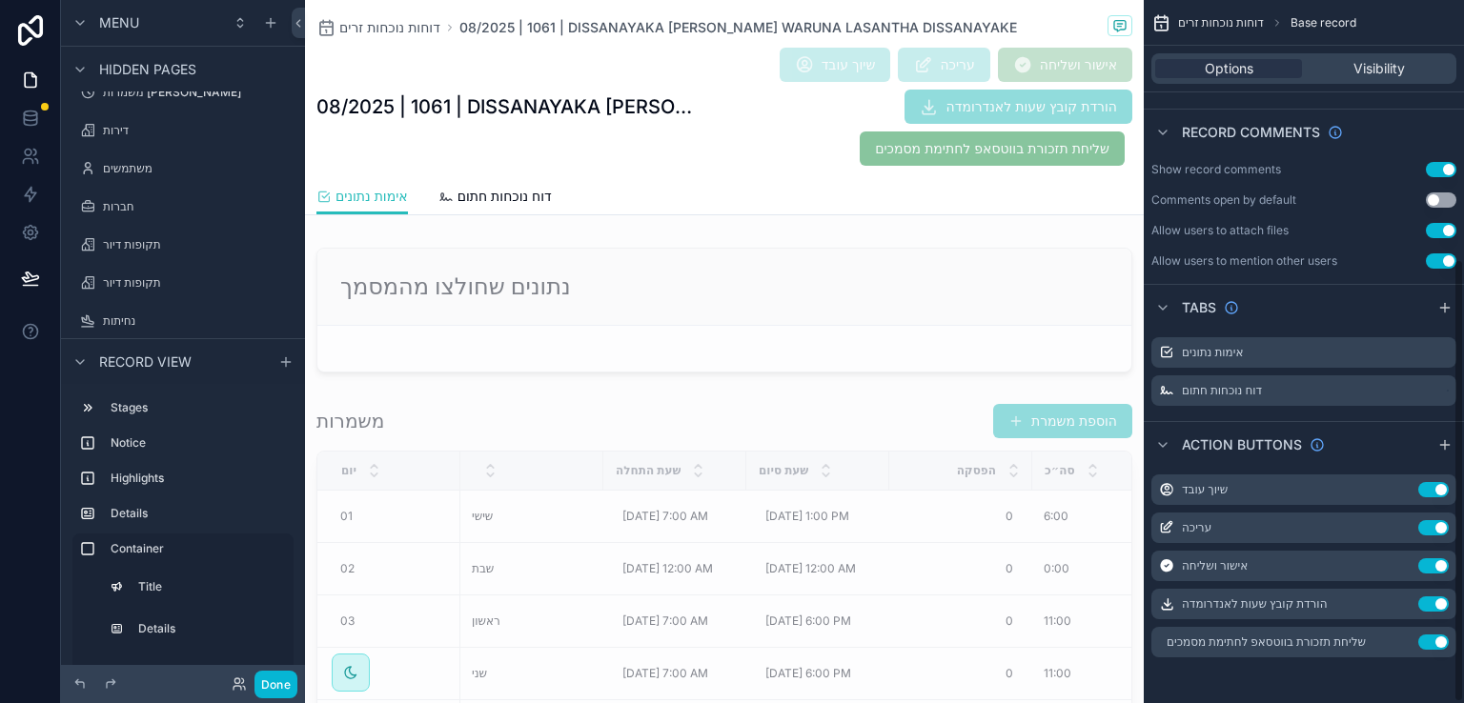
scroll to position [412, 0]
click at [272, 686] on button "Done" at bounding box center [275, 685] width 43 height 28
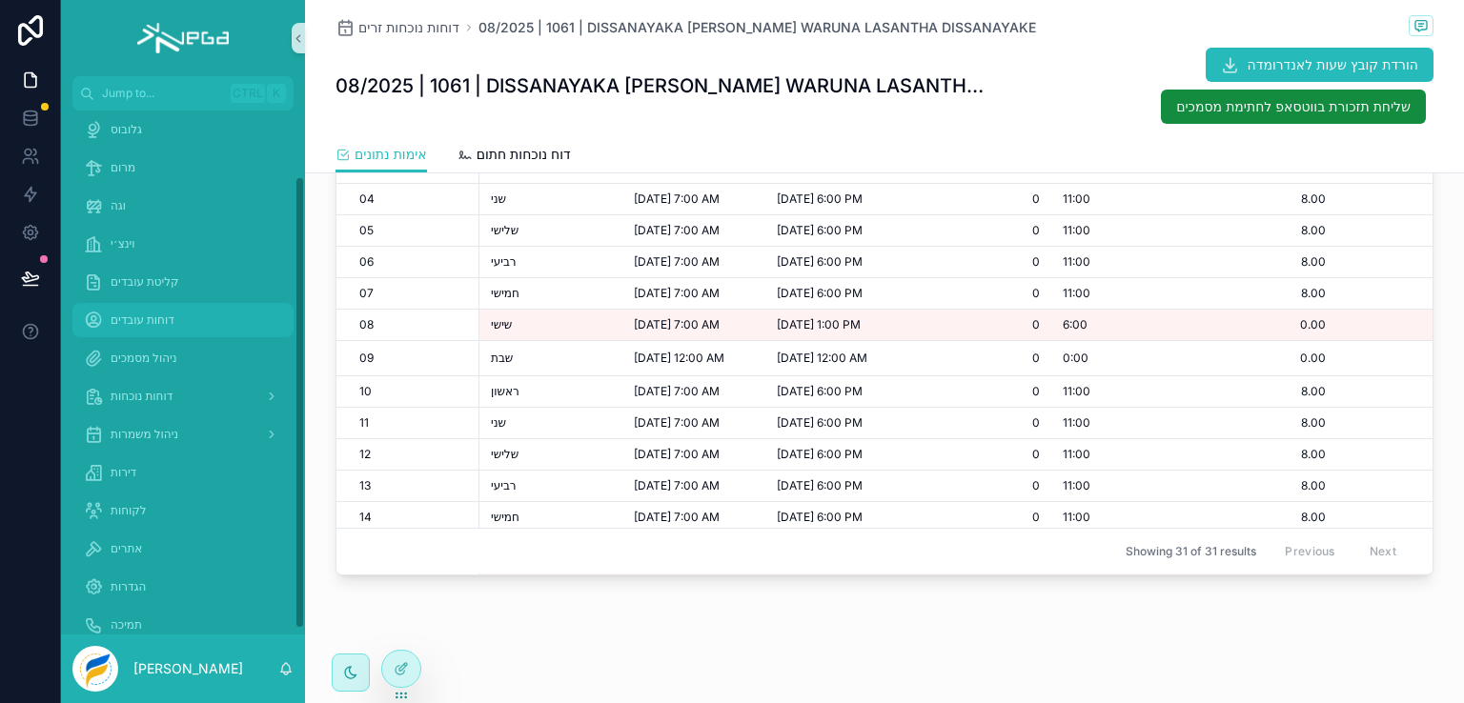
scroll to position [0, 0]
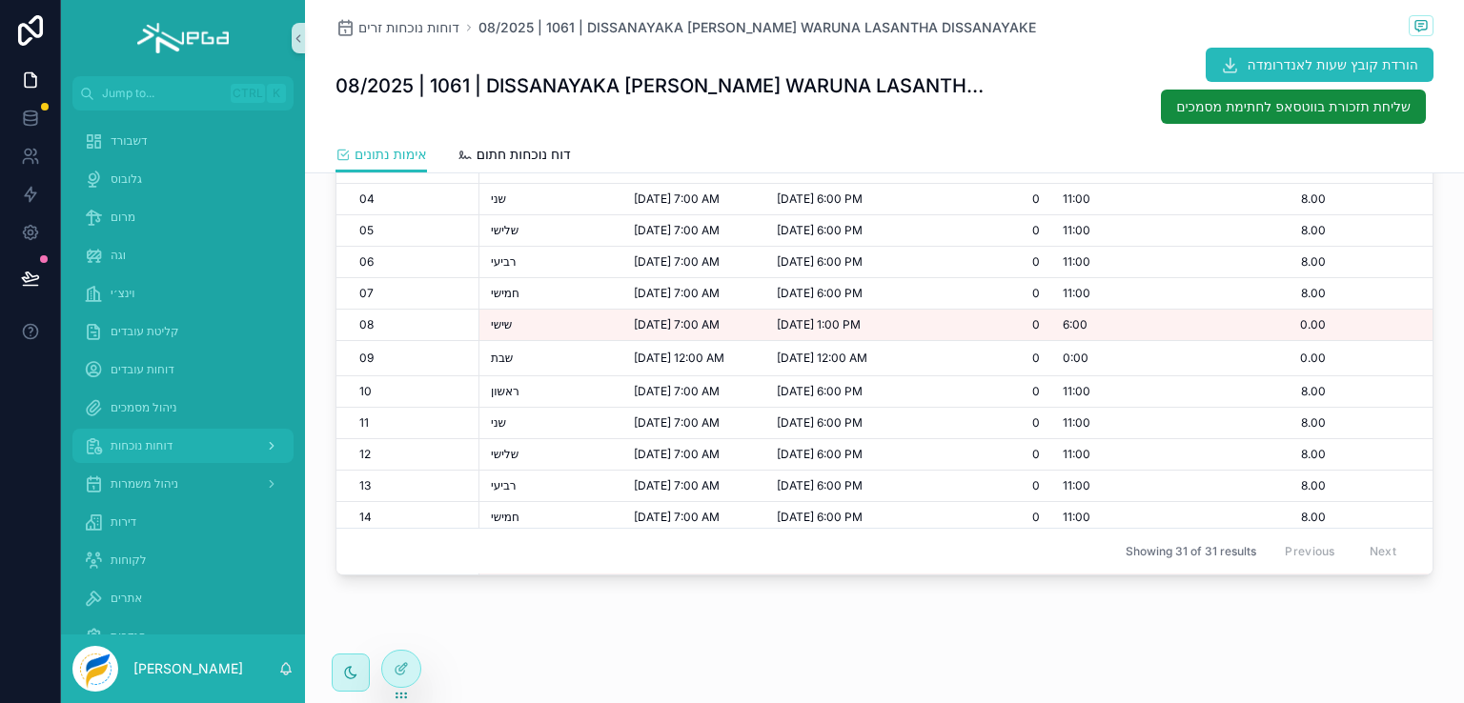
click at [141, 447] on span "דוחות נוכחות" at bounding box center [142, 445] width 62 height 15
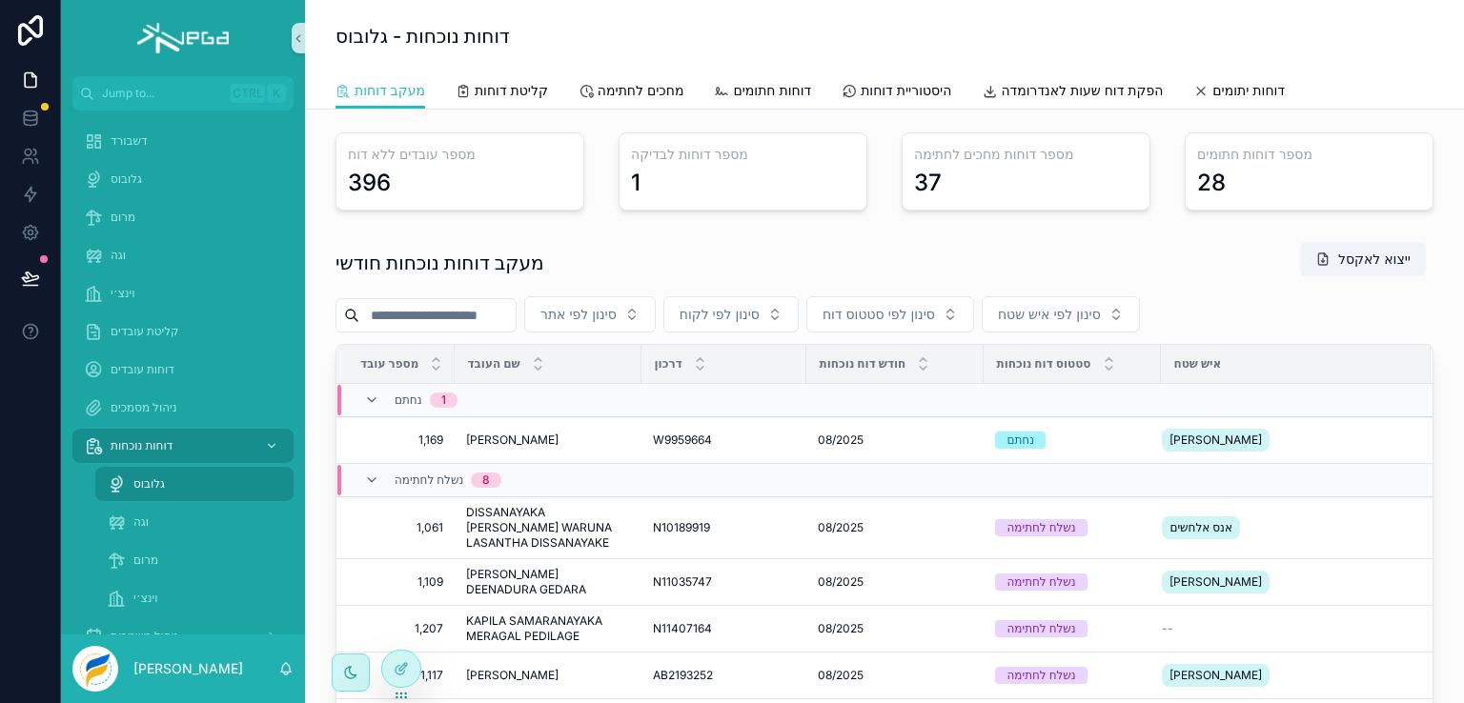
click at [479, 315] on input "scrollable content" at bounding box center [437, 315] width 156 height 27
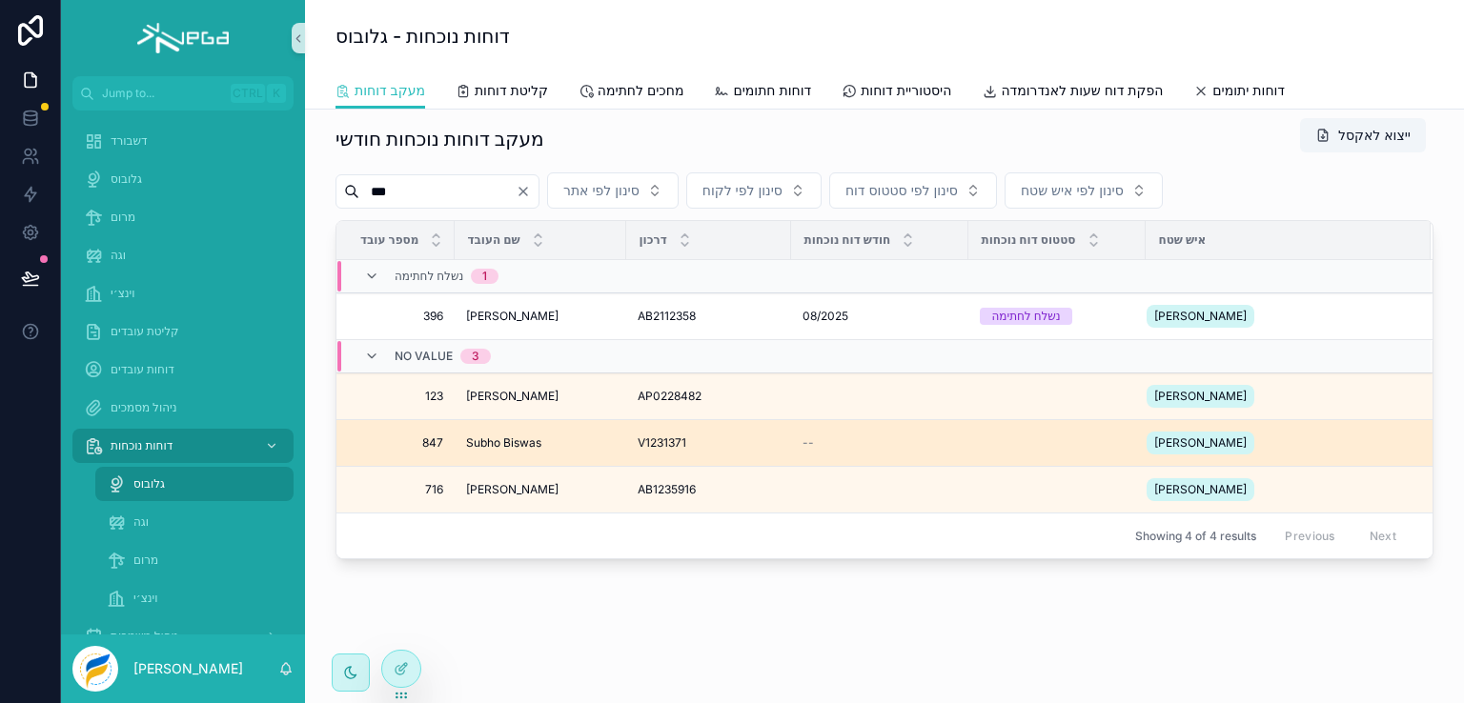
scroll to position [137, 0]
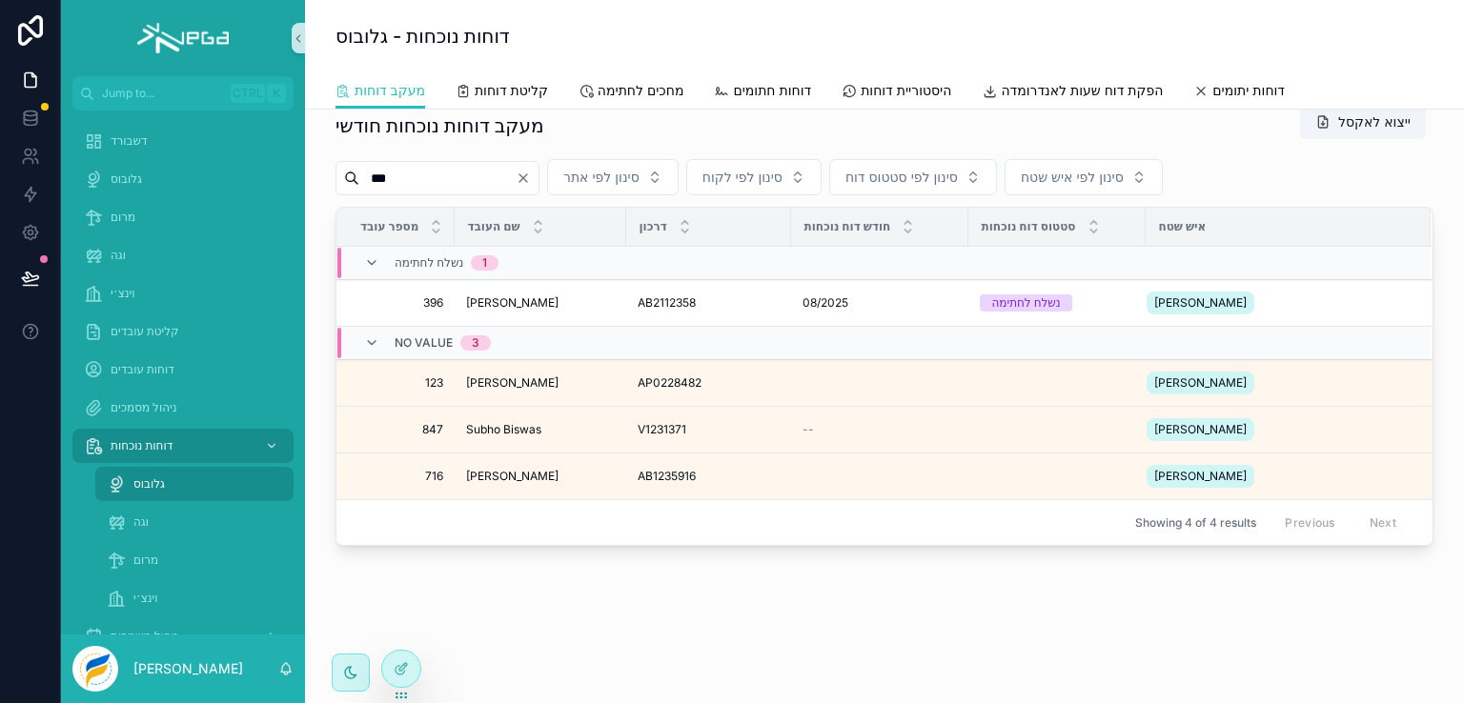
click at [418, 189] on input "***" at bounding box center [437, 178] width 156 height 27
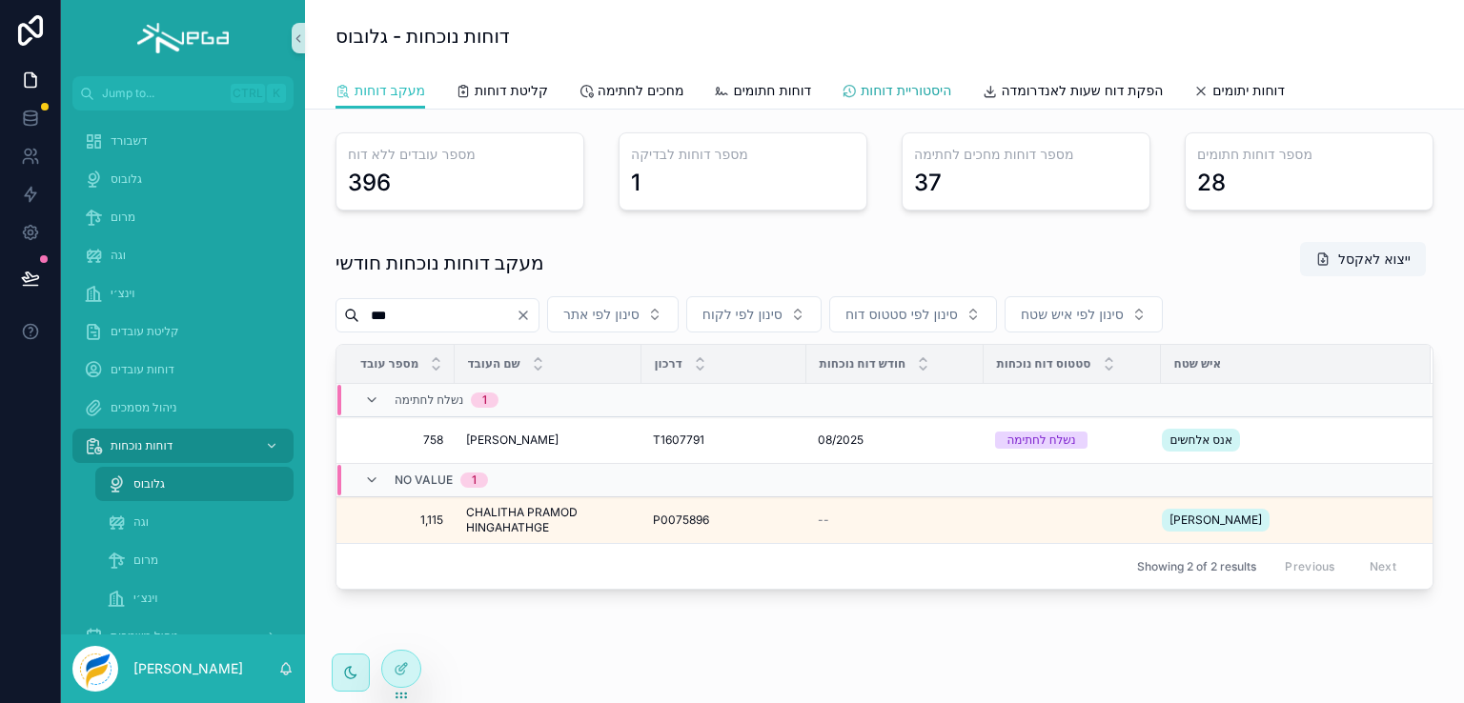
type input "***"
click at [882, 89] on span "היסטוריית דוחות" at bounding box center [906, 90] width 91 height 19
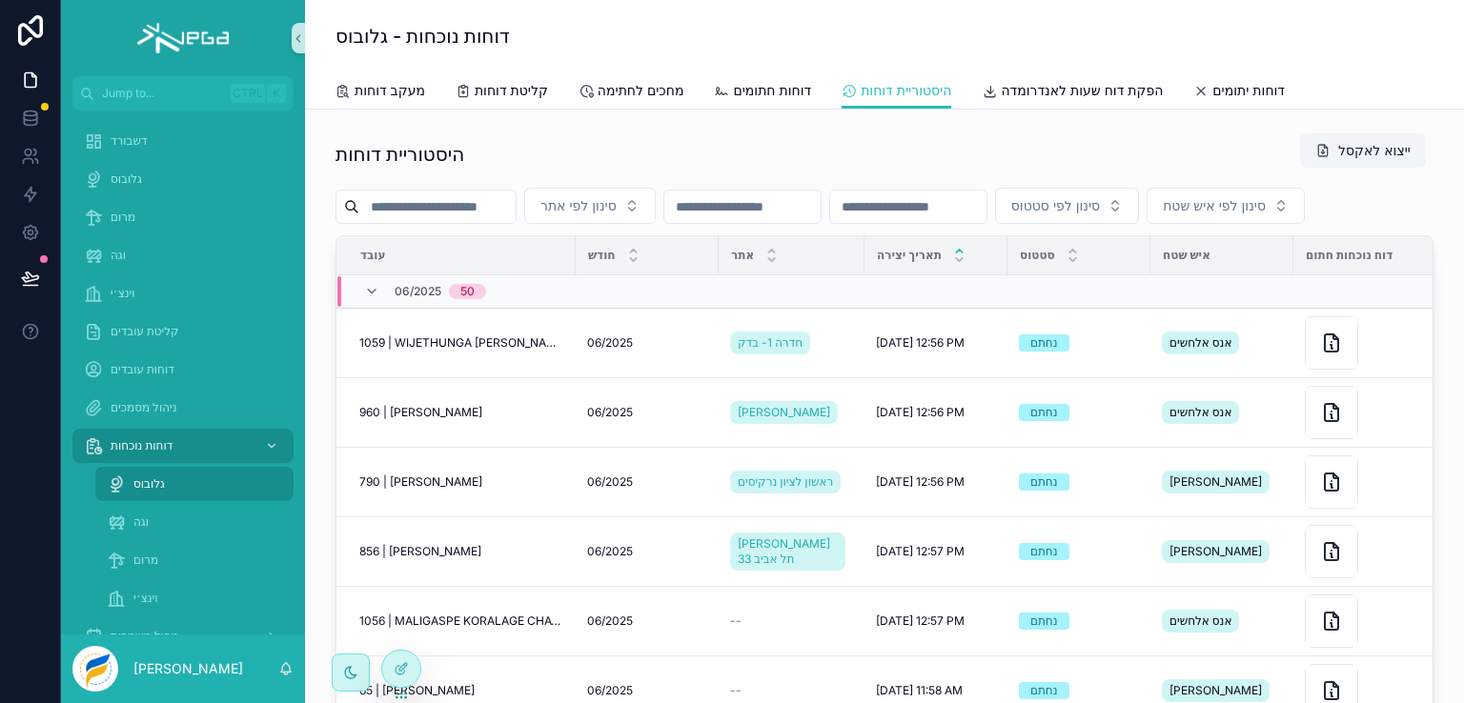
click at [448, 208] on input "scrollable content" at bounding box center [437, 206] width 156 height 27
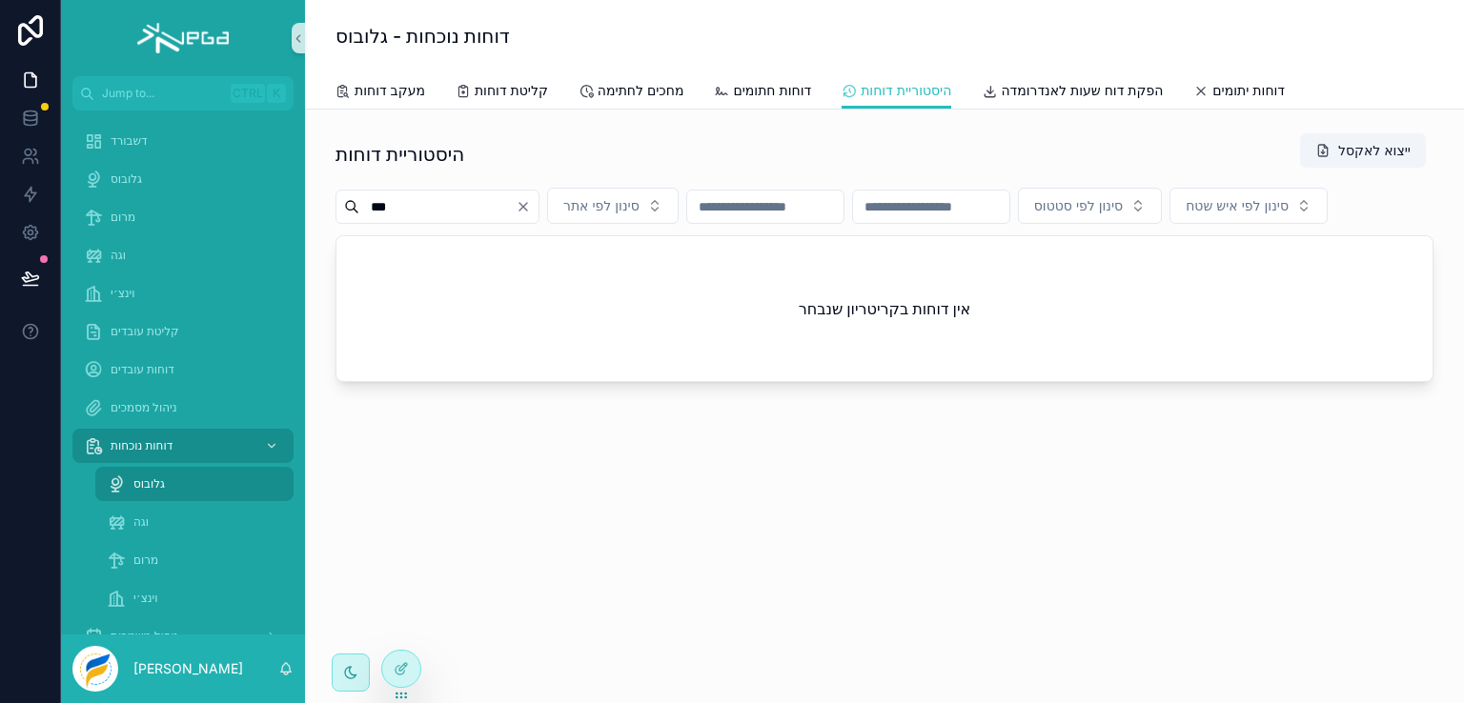
click at [450, 208] on input "***" at bounding box center [437, 206] width 156 height 27
type input "***"
click at [393, 91] on span "מעקב דוחות" at bounding box center [390, 90] width 71 height 19
